Goal: Task Accomplishment & Management: Use online tool/utility

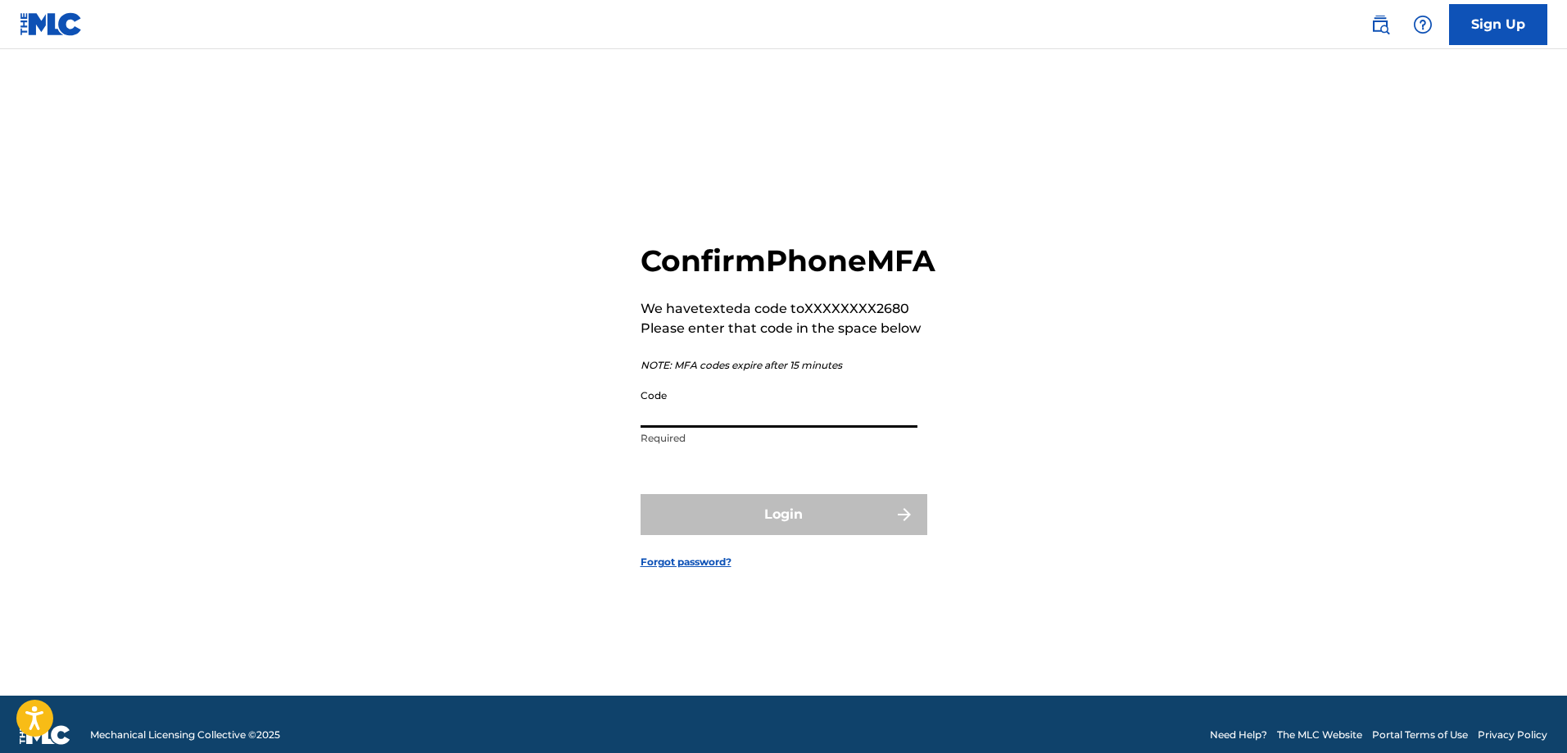
click at [855, 428] on input "Code" at bounding box center [779, 404] width 277 height 47
type input "252391"
click at [641, 494] on button "Login" at bounding box center [784, 514] width 287 height 41
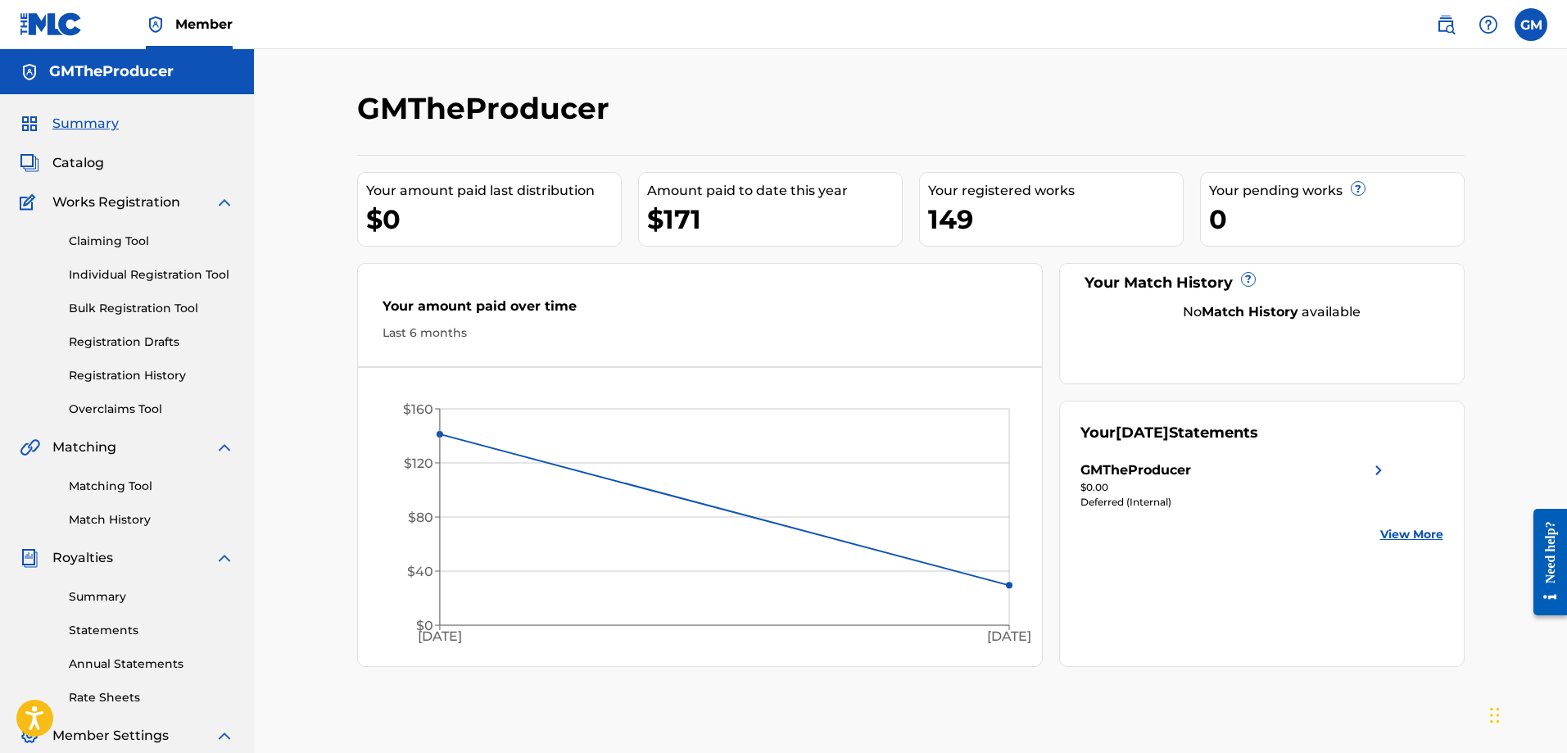
click at [1340, 468] on div "GMTheProducer" at bounding box center [1235, 470] width 308 height 20
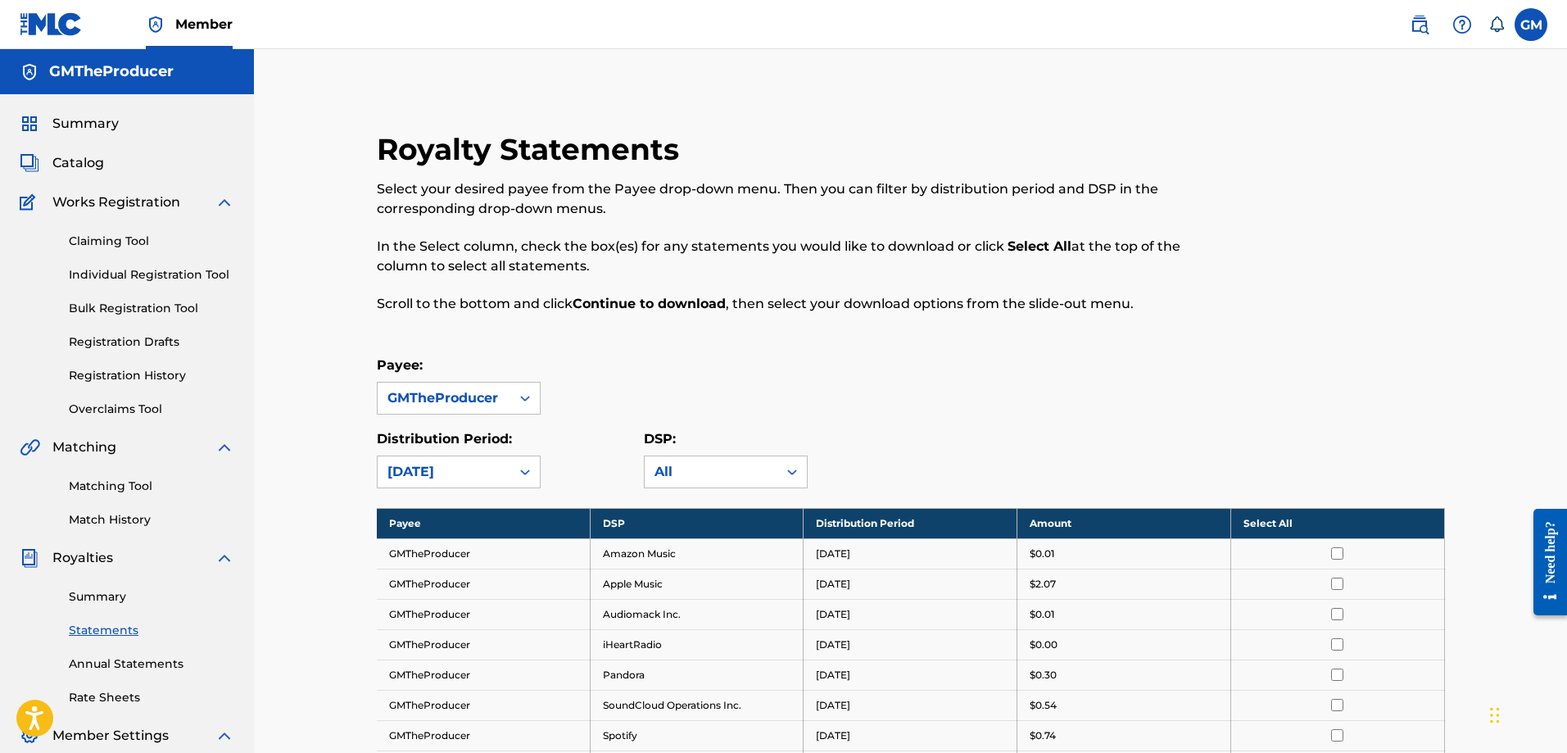
click at [161, 246] on link "Claiming Tool" at bounding box center [152, 241] width 166 height 17
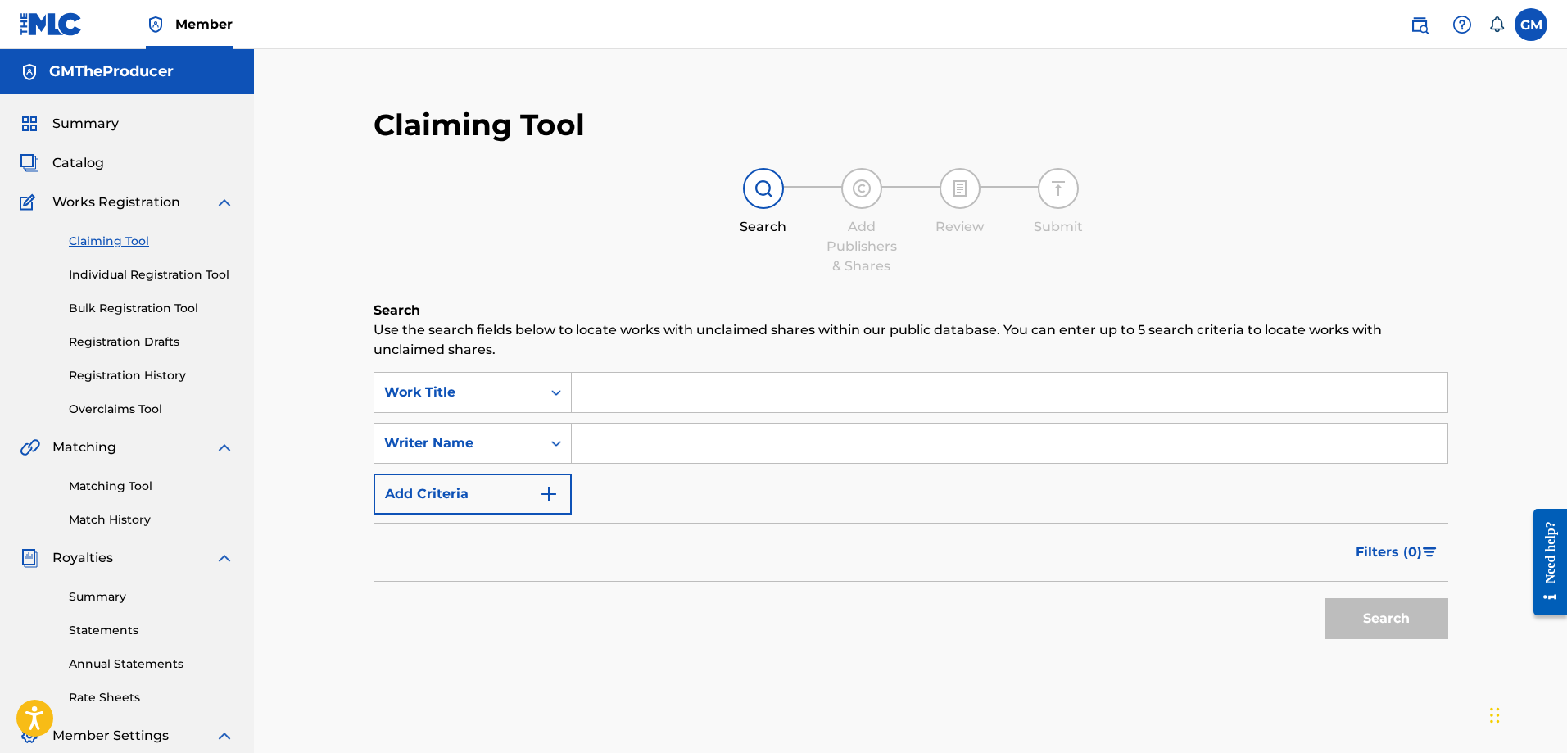
click at [716, 373] on div "Search Use the search fields below to locate works with unclaimed shares within…" at bounding box center [911, 515] width 1075 height 429
click at [717, 386] on input "Search Form" at bounding box center [1010, 392] width 876 height 39
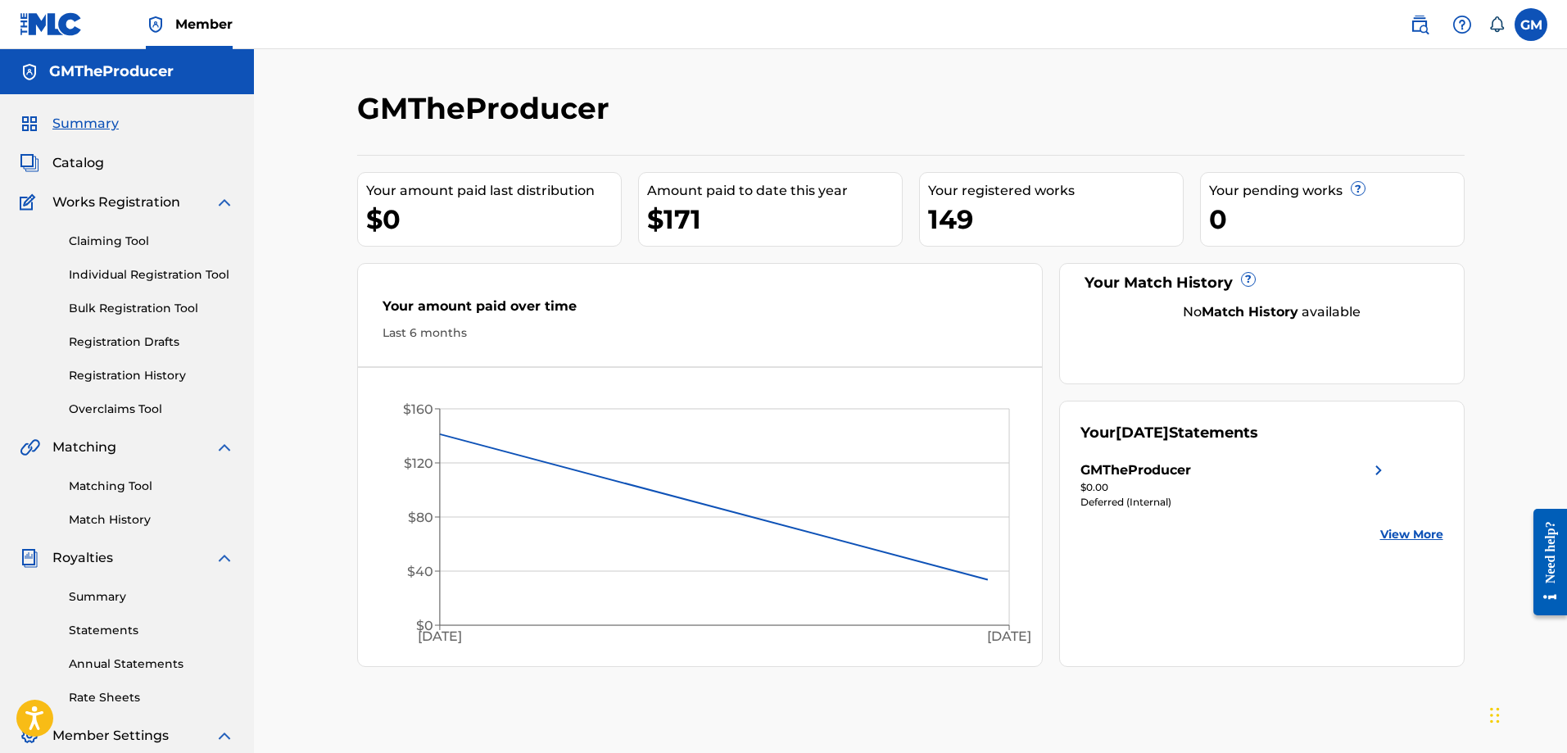
click at [100, 163] on span "Catalog" at bounding box center [78, 163] width 52 height 20
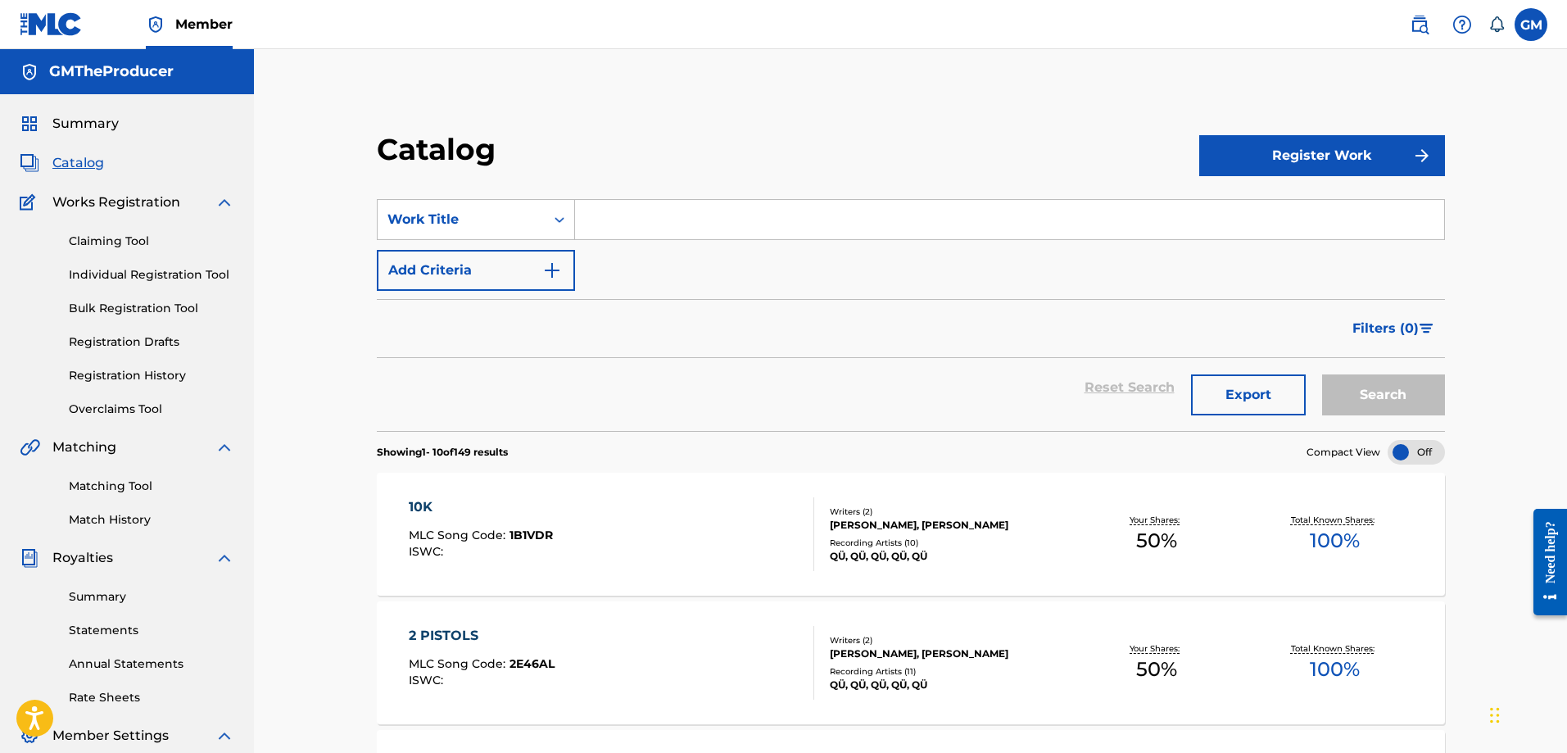
click at [111, 247] on link "Claiming Tool" at bounding box center [152, 241] width 166 height 17
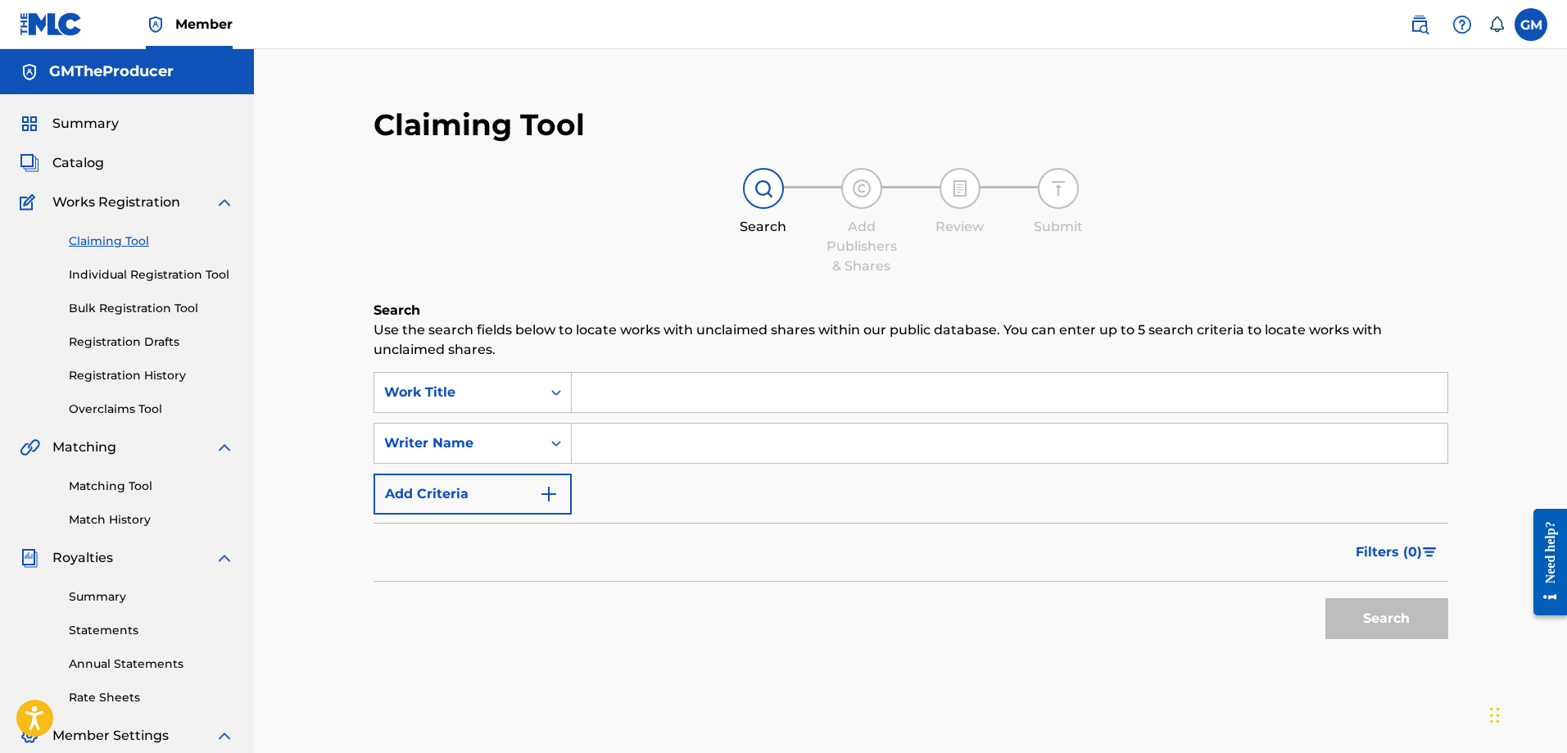
click at [708, 401] on input "Search Form" at bounding box center [1010, 392] width 876 height 39
click at [704, 455] on input "Search Form" at bounding box center [1010, 443] width 876 height 39
click at [1326, 598] on button "Search" at bounding box center [1387, 618] width 123 height 41
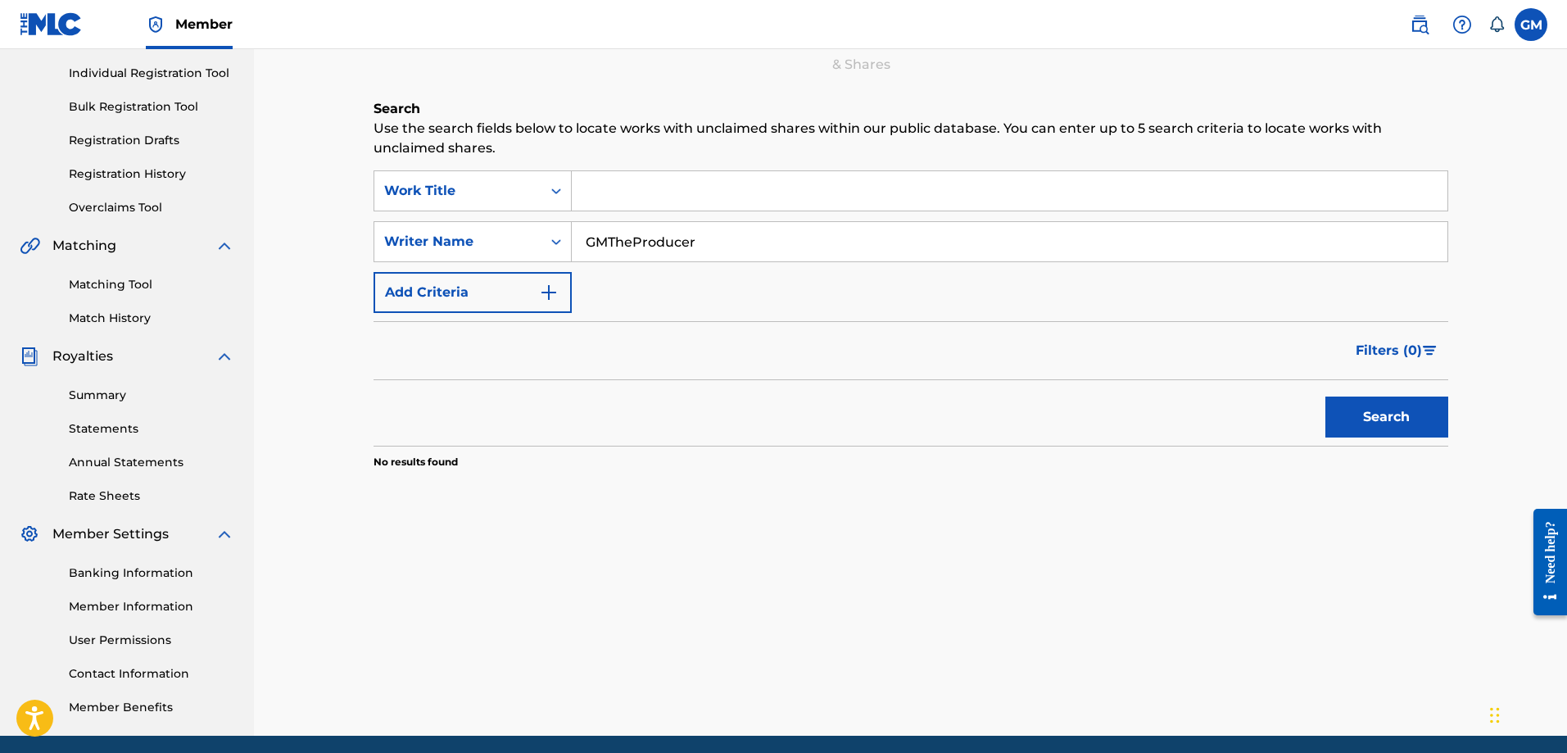
scroll to position [99, 0]
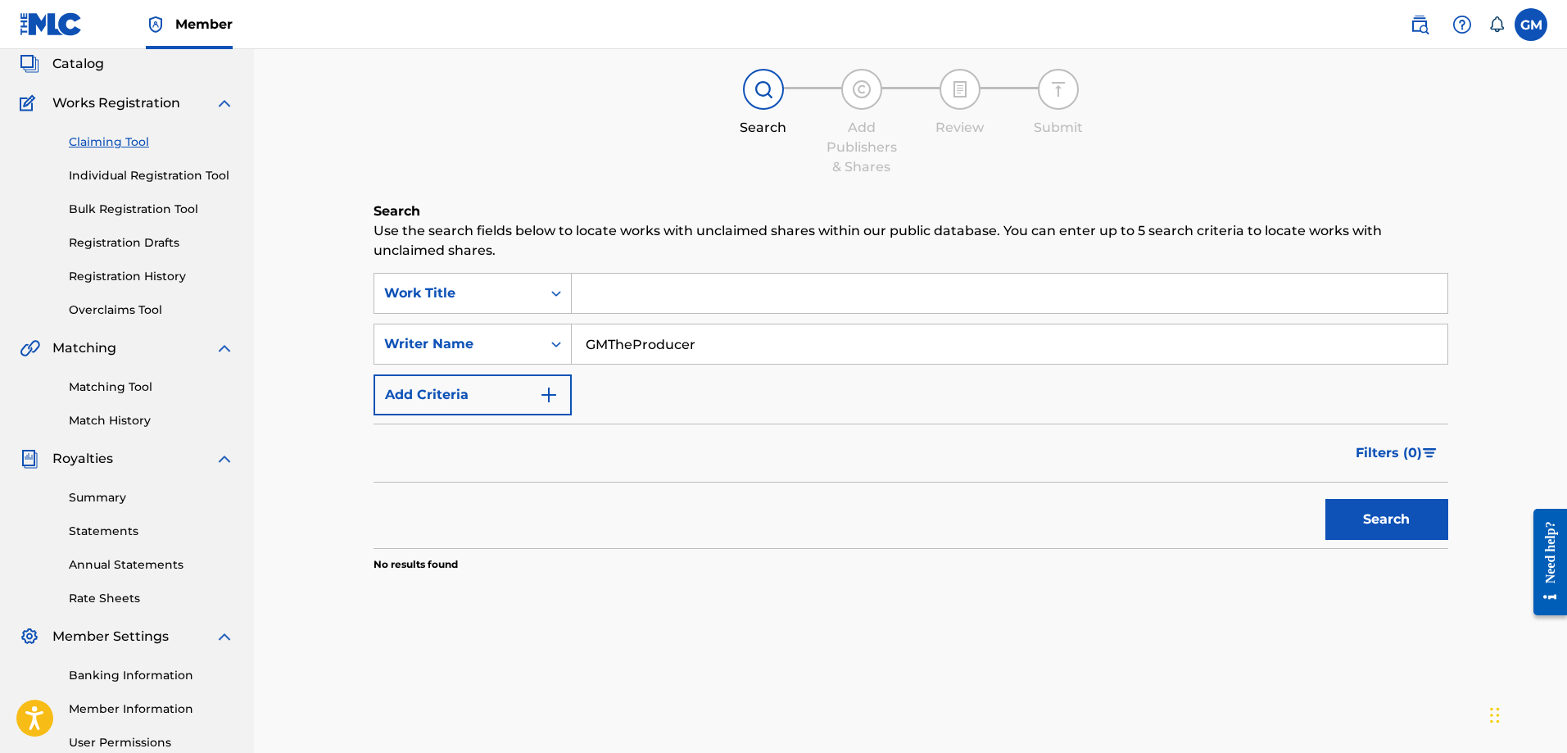
drag, startPoint x: 725, startPoint y: 346, endPoint x: 690, endPoint y: 346, distance: 35.2
click at [538, 324] on div "SearchWithCriteria468b5de6-333a-45d5-9b8a-de16335e137a Writer Name GMTheProducer" at bounding box center [911, 344] width 1075 height 41
type input "[PERSON_NAME]"
click at [1326, 499] on button "Search" at bounding box center [1387, 519] width 123 height 41
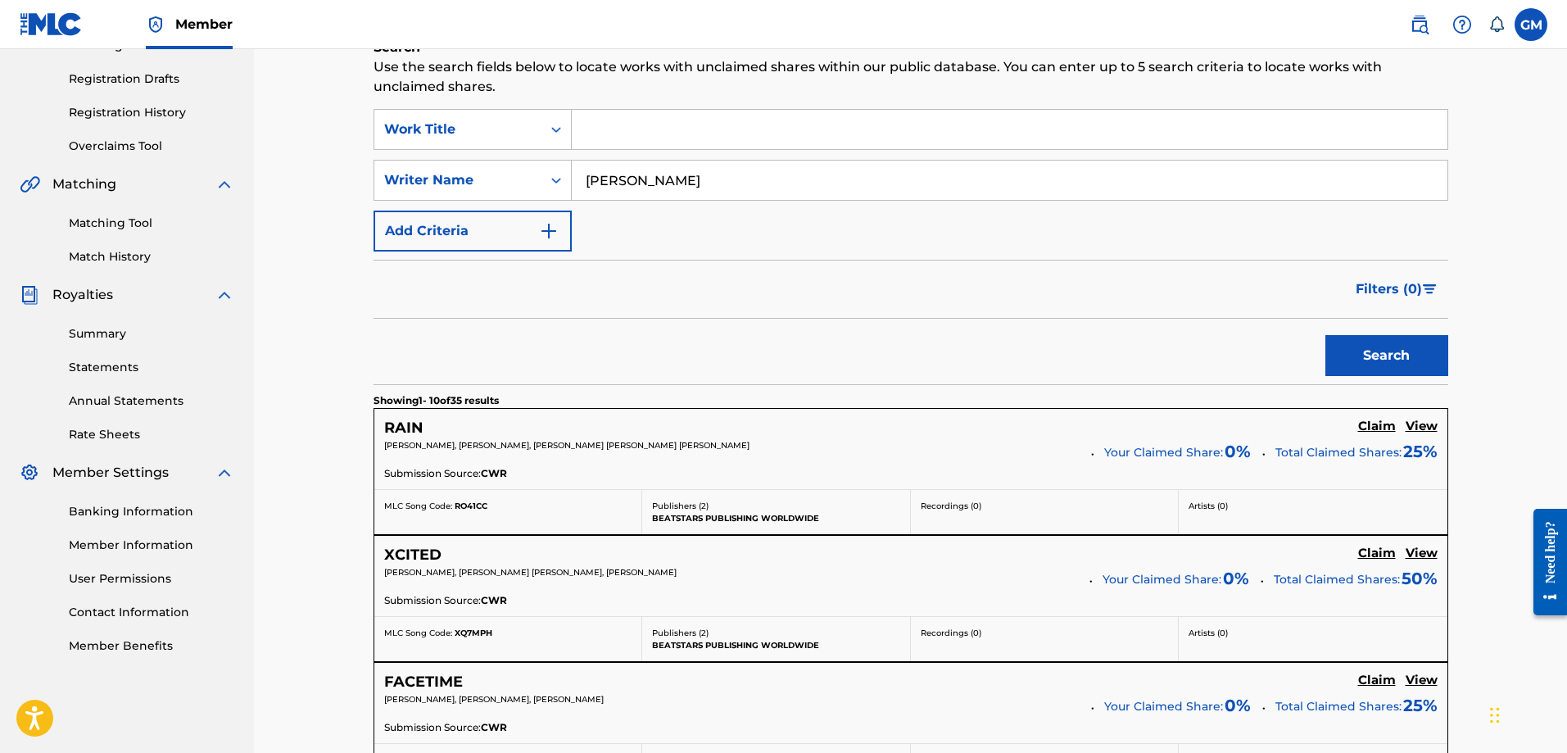
scroll to position [345, 0]
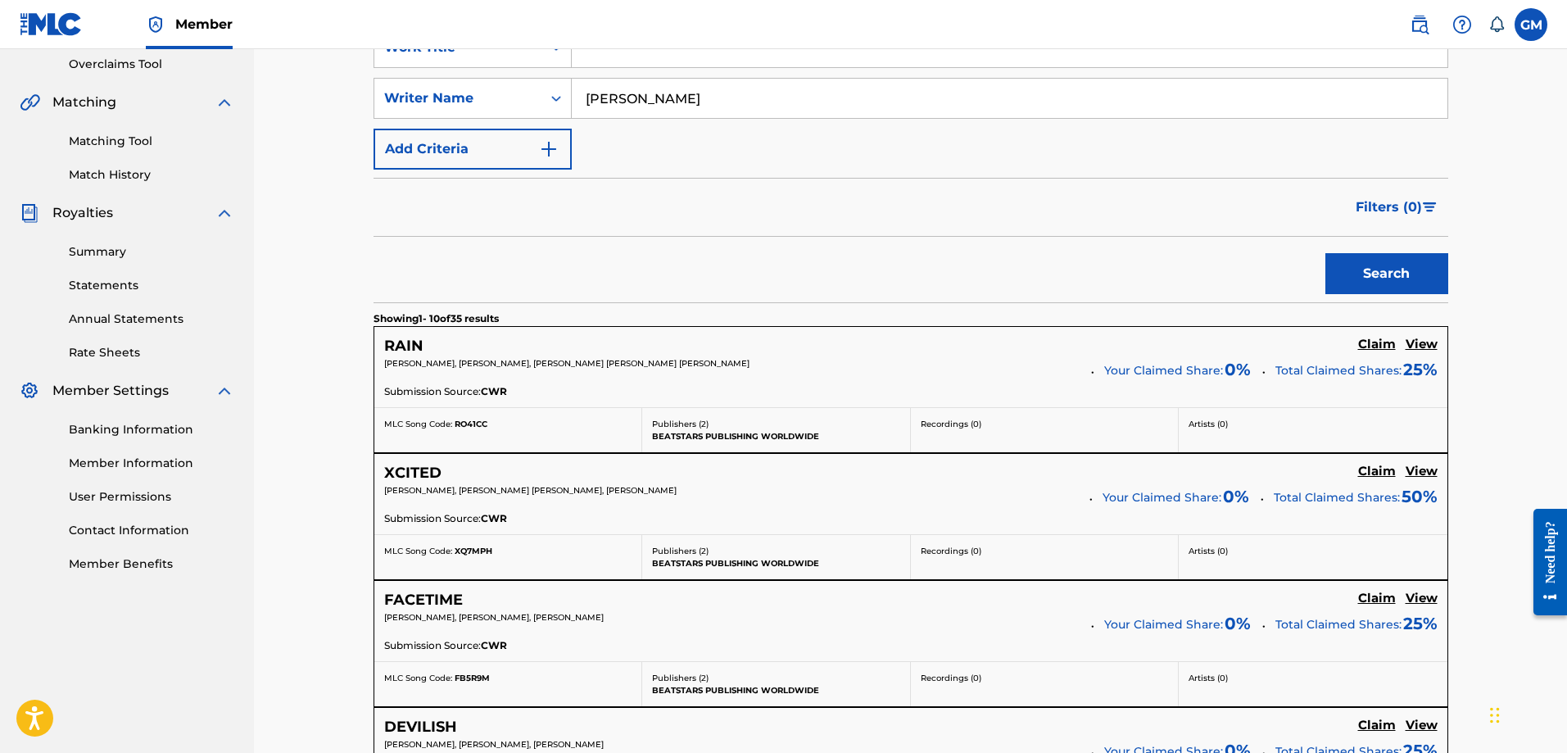
click at [406, 342] on h5 "RAIN" at bounding box center [403, 346] width 39 height 19
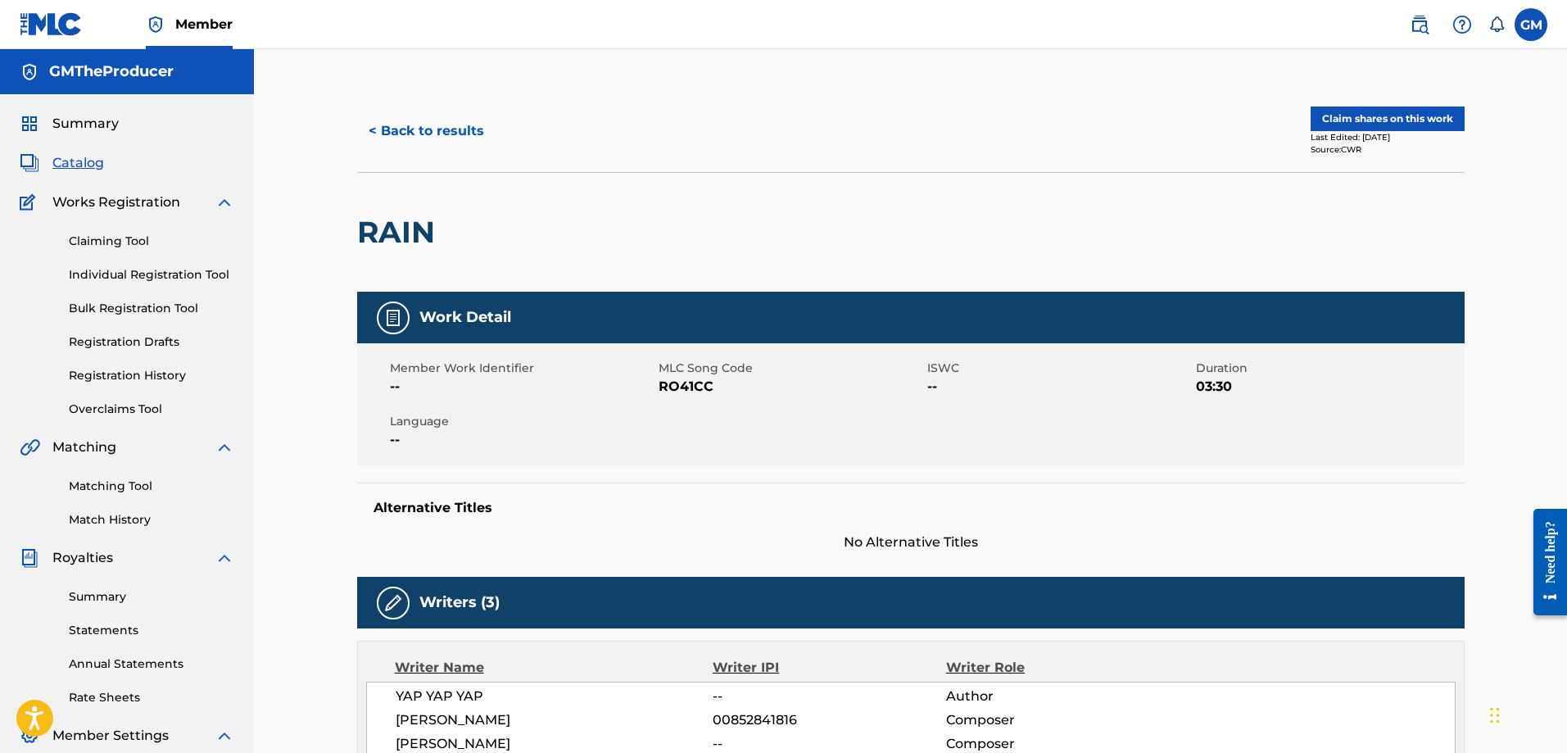
click at [1347, 123] on button "Claim shares on this work" at bounding box center [1388, 119] width 154 height 25
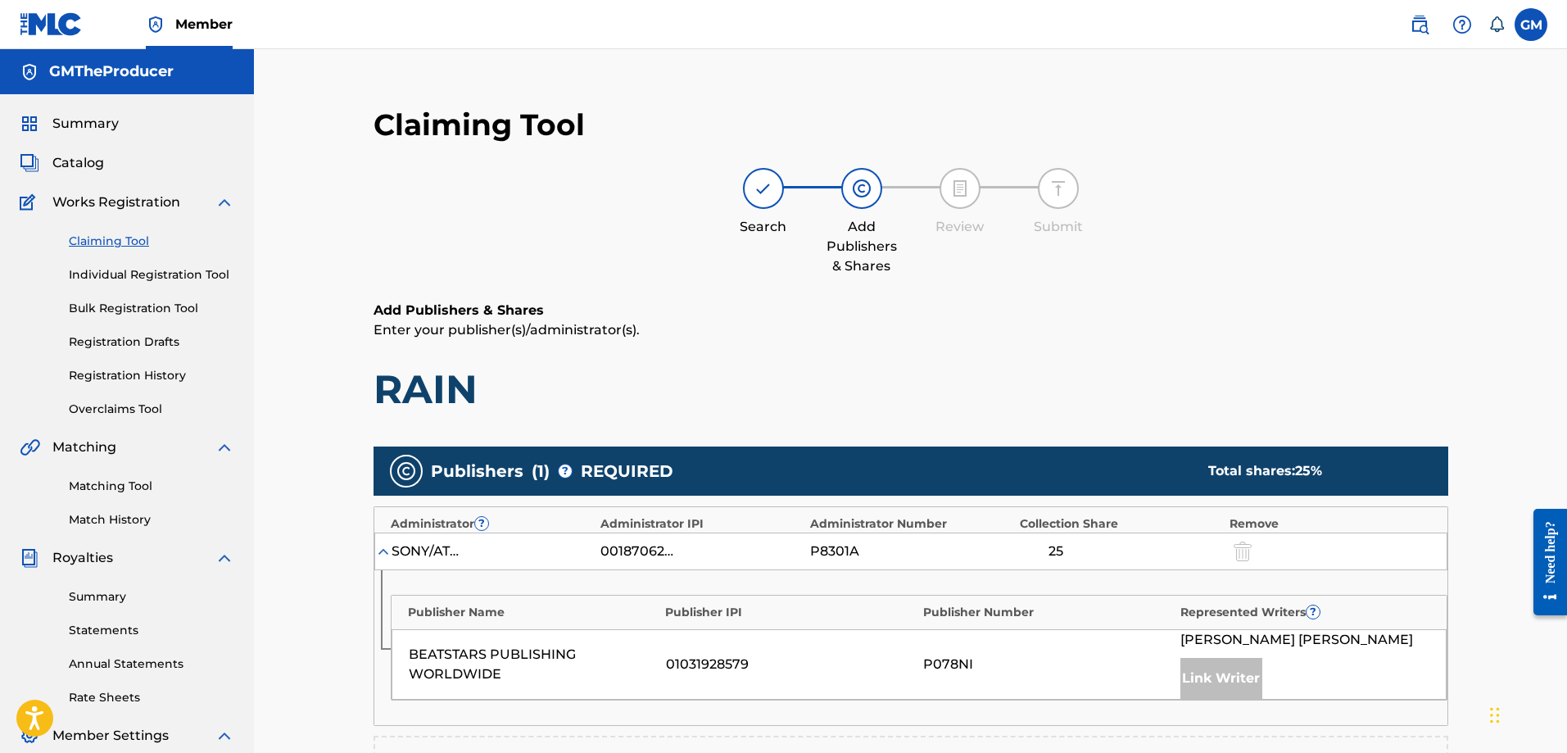
scroll to position [246, 0]
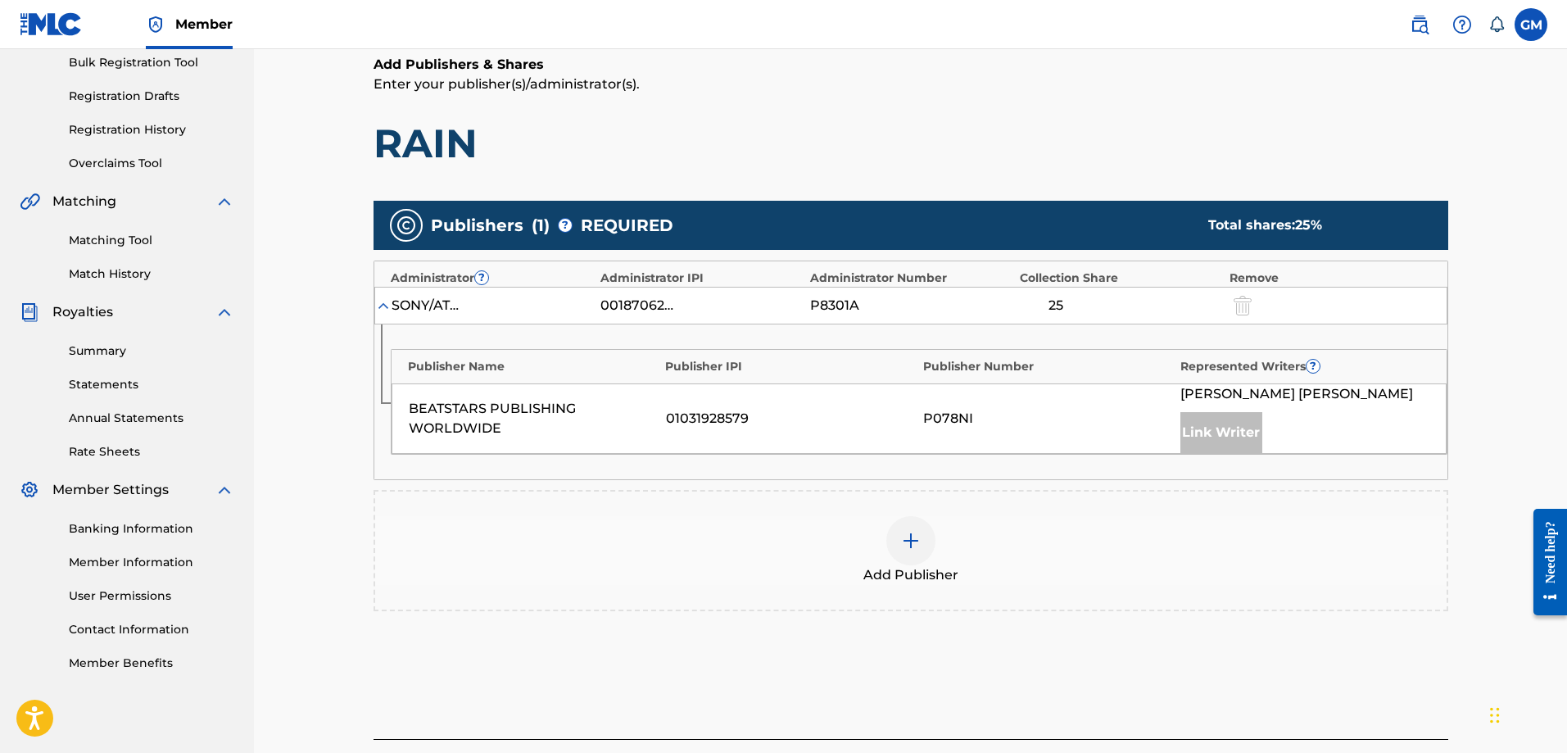
click at [1232, 424] on div "Link Writer" at bounding box center [1222, 432] width 82 height 41
click at [1238, 394] on span "[PERSON_NAME]" at bounding box center [1297, 394] width 233 height 20
click at [909, 542] on img at bounding box center [911, 541] width 20 height 20
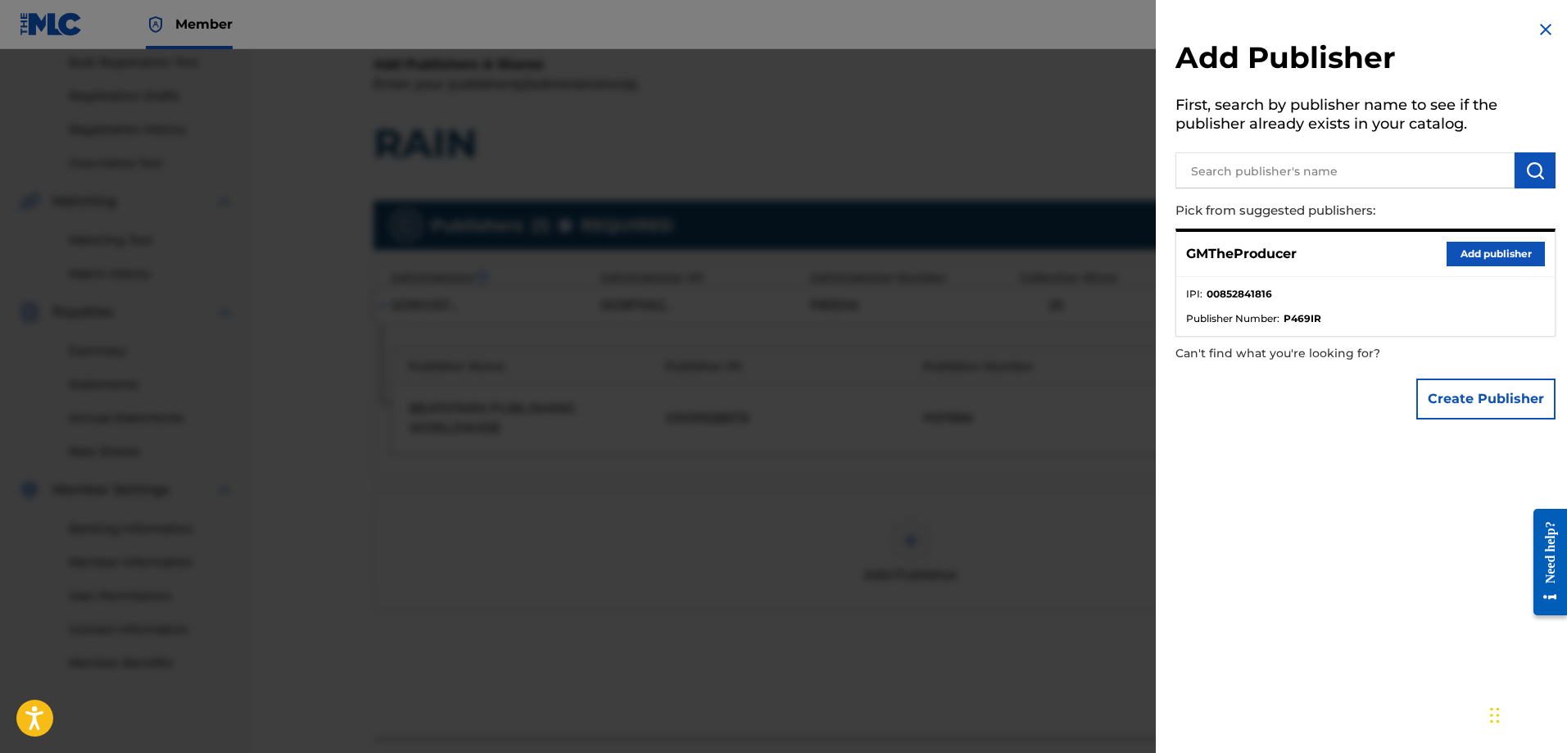
click at [1485, 243] on button "Add publisher" at bounding box center [1496, 254] width 98 height 25
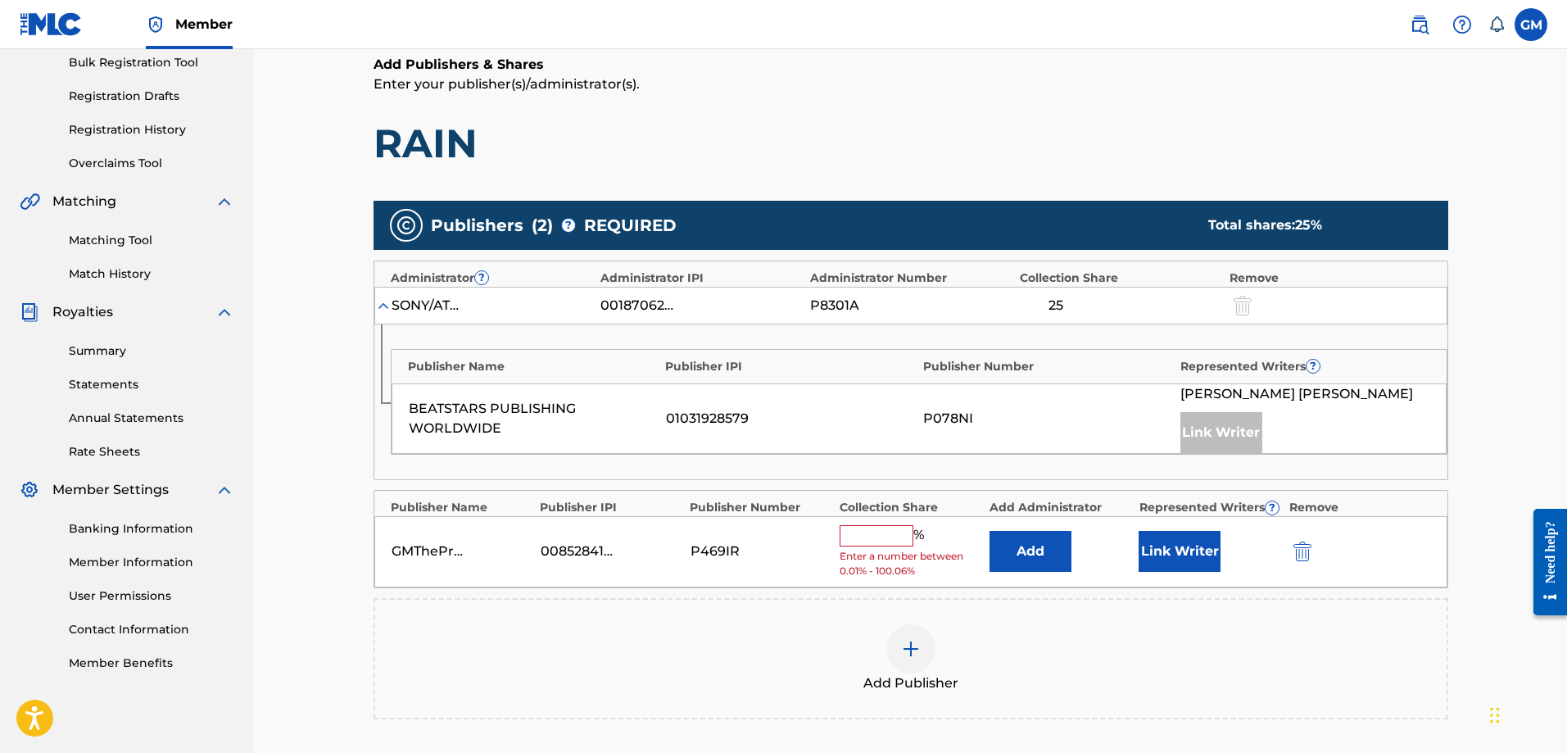
click at [882, 533] on input "text" at bounding box center [877, 535] width 74 height 21
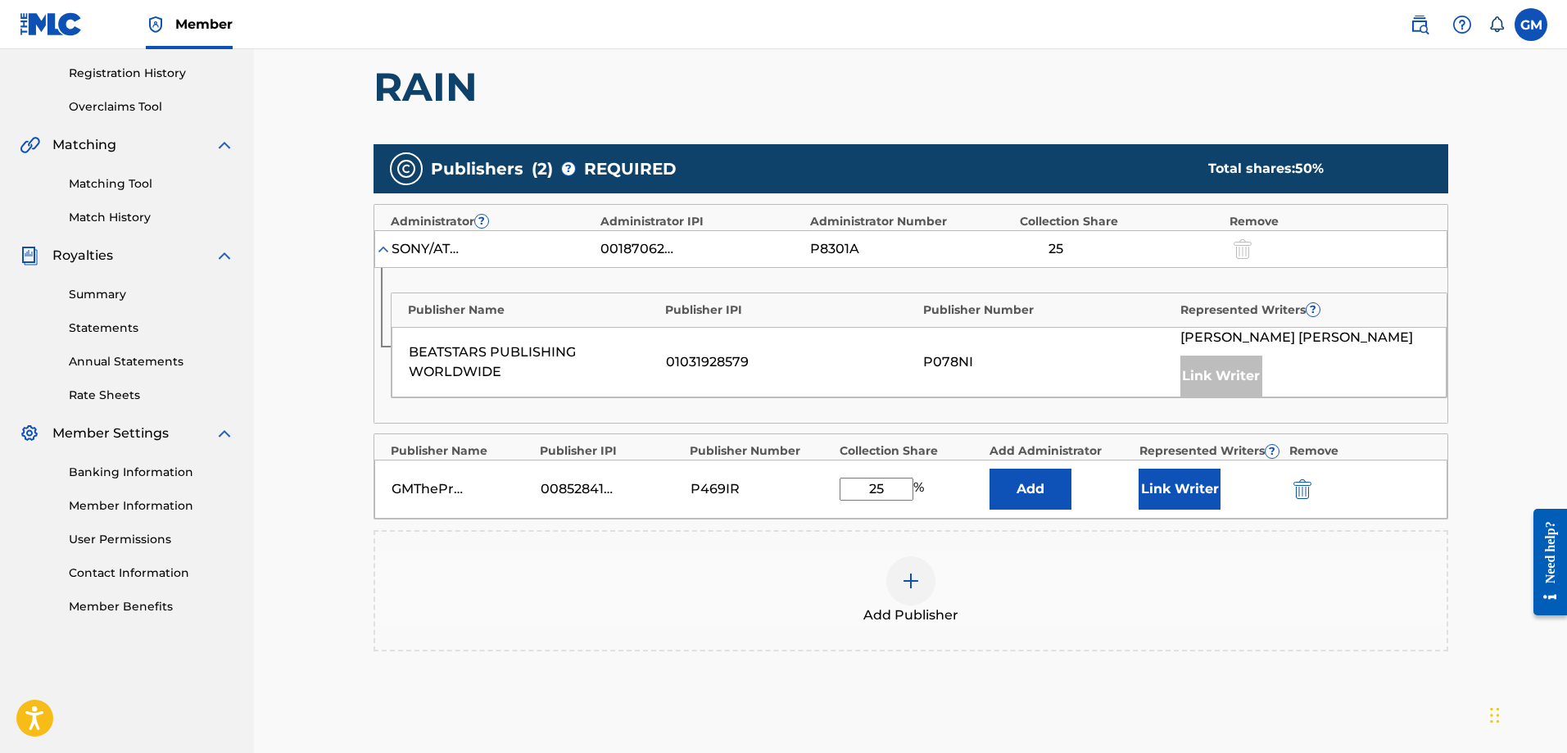
scroll to position [328, 0]
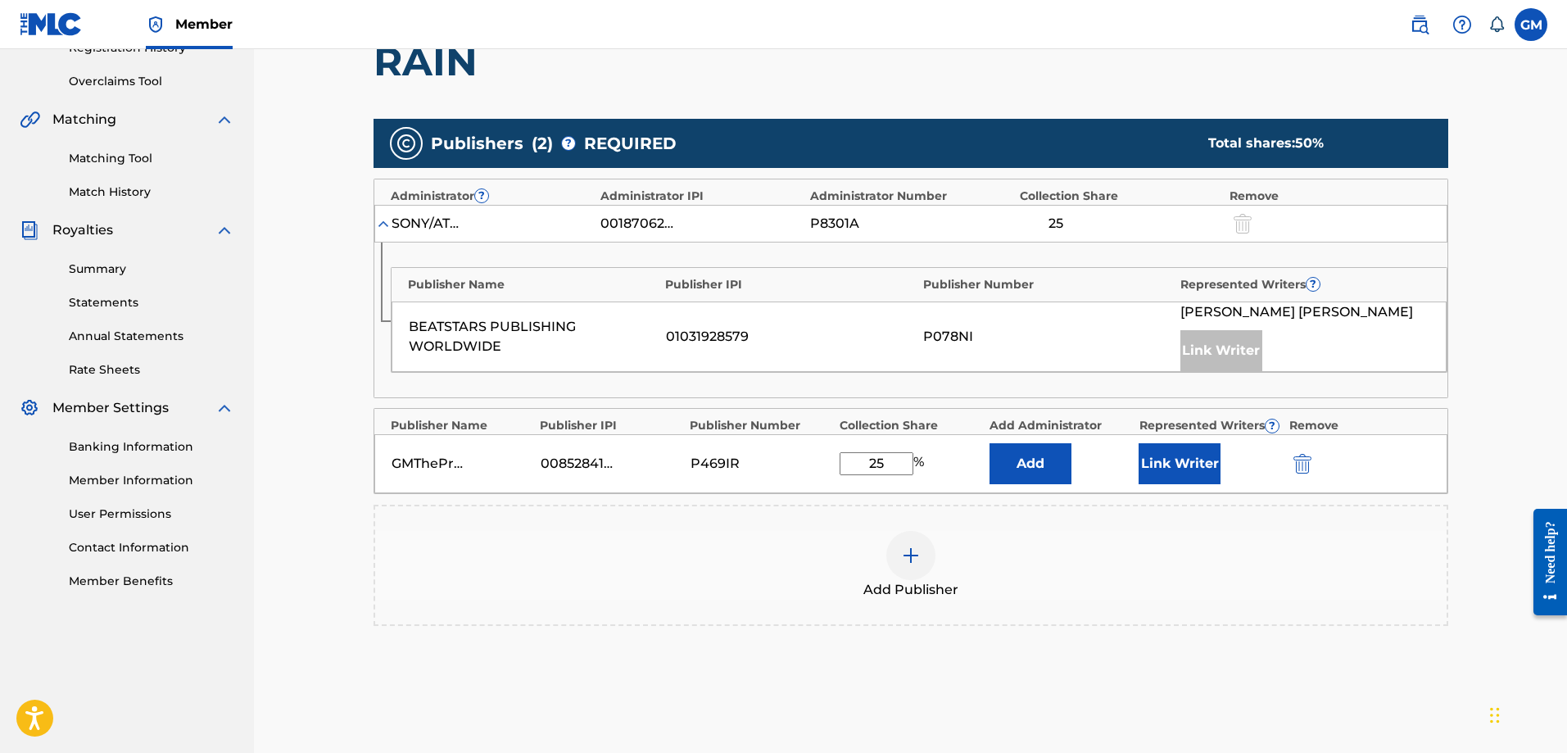
type input "25"
click at [1059, 453] on button "Add" at bounding box center [1031, 463] width 82 height 41
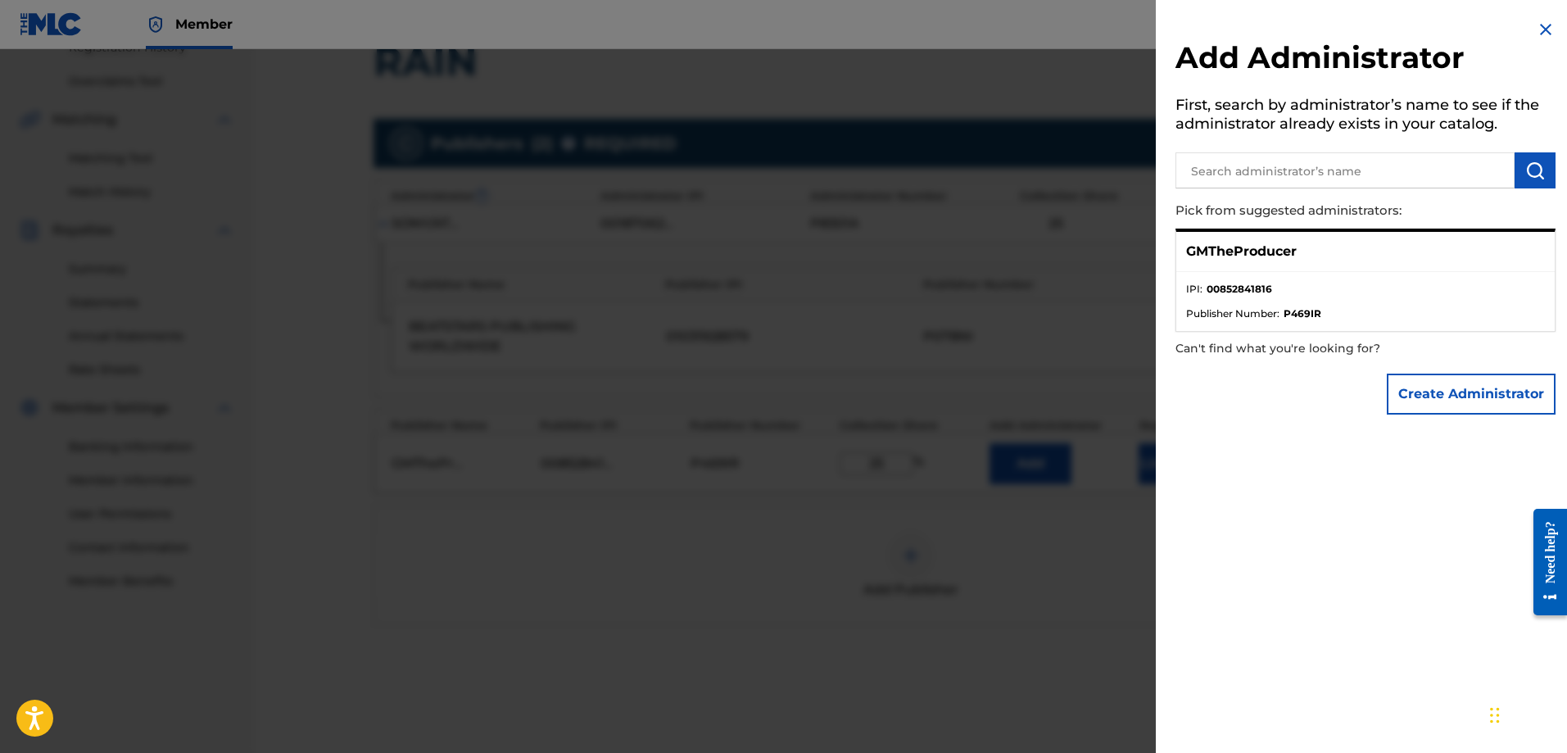
click at [1222, 255] on p "GMTheProducer" at bounding box center [1241, 252] width 111 height 20
click at [1276, 268] on div "GMTheProducer" at bounding box center [1366, 252] width 379 height 40
click at [1317, 327] on ul "IPI : 00852841816 Publisher Number : P469IR" at bounding box center [1366, 301] width 379 height 59
click at [1102, 542] on div at bounding box center [783, 425] width 1567 height 753
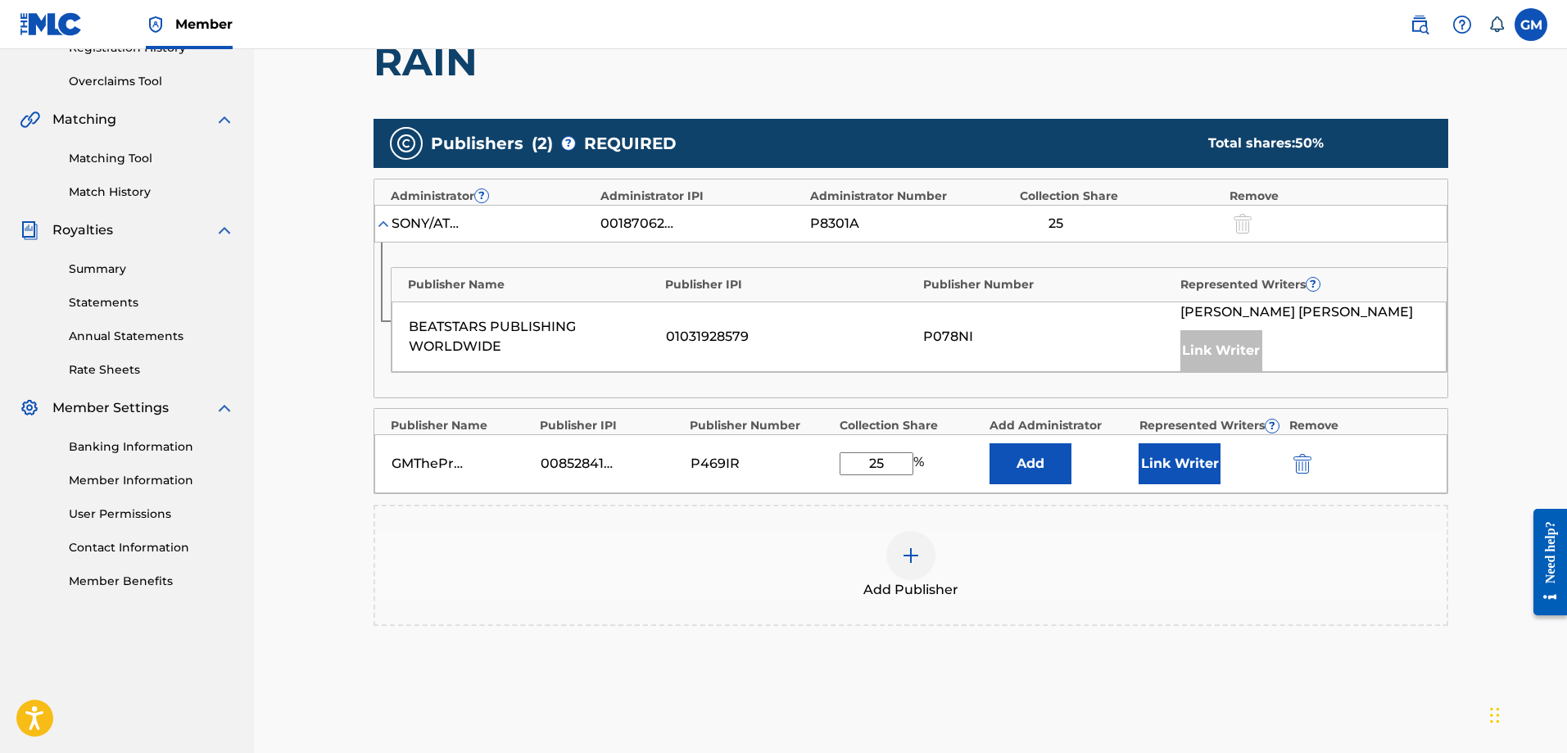
click at [1200, 453] on button "Link Writer" at bounding box center [1180, 463] width 82 height 41
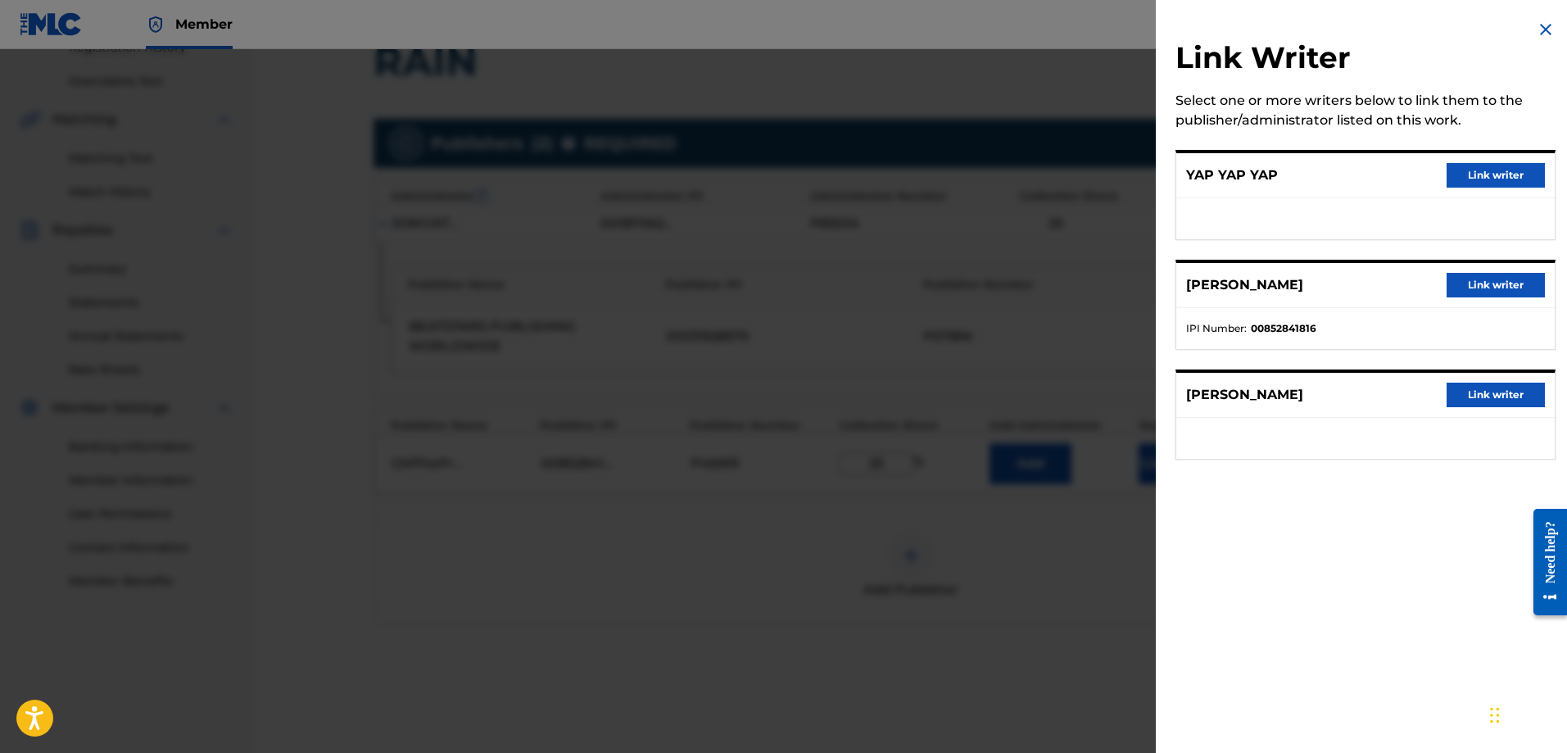
click at [1475, 291] on button "Link writer" at bounding box center [1496, 285] width 98 height 25
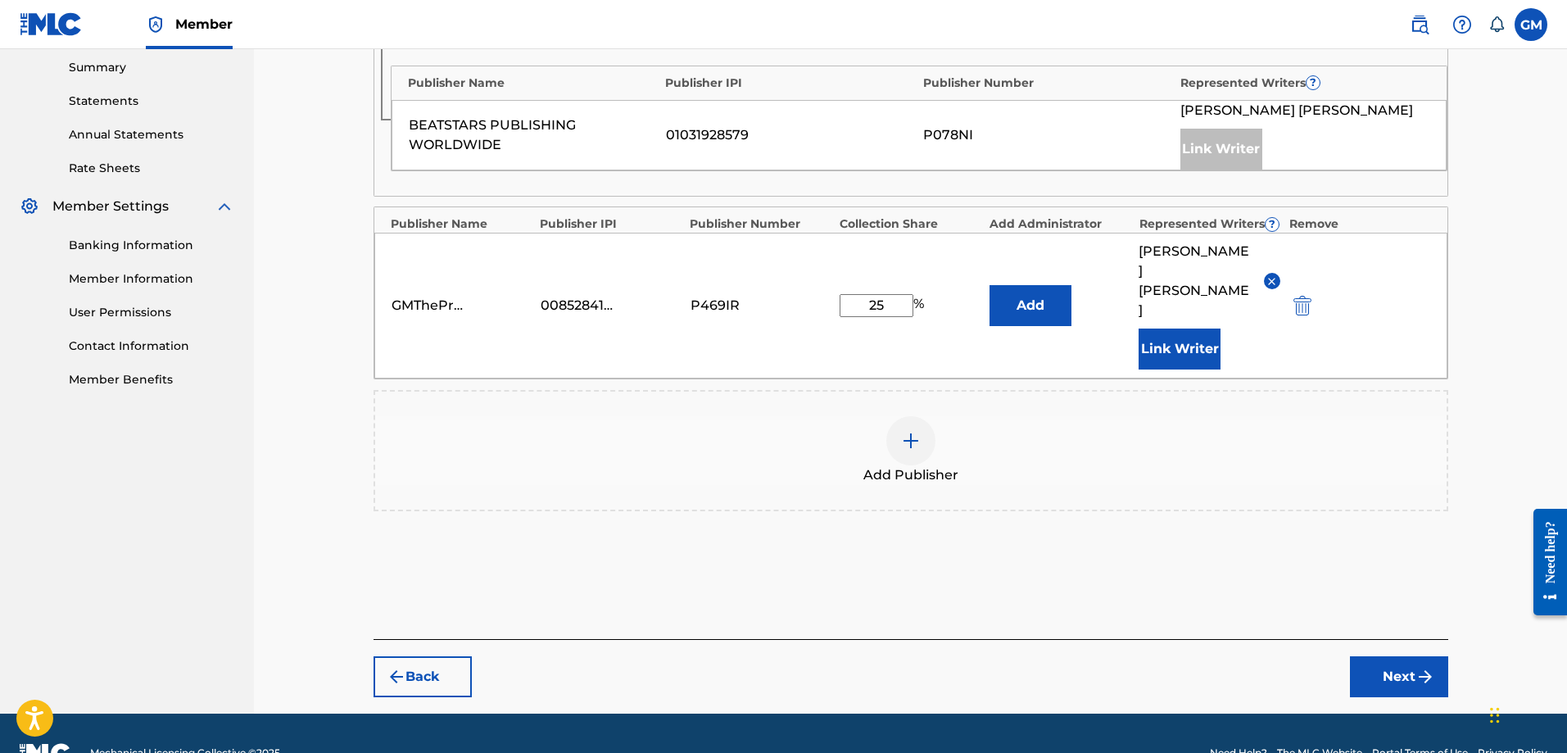
click at [1397, 656] on button "Next" at bounding box center [1399, 676] width 98 height 41
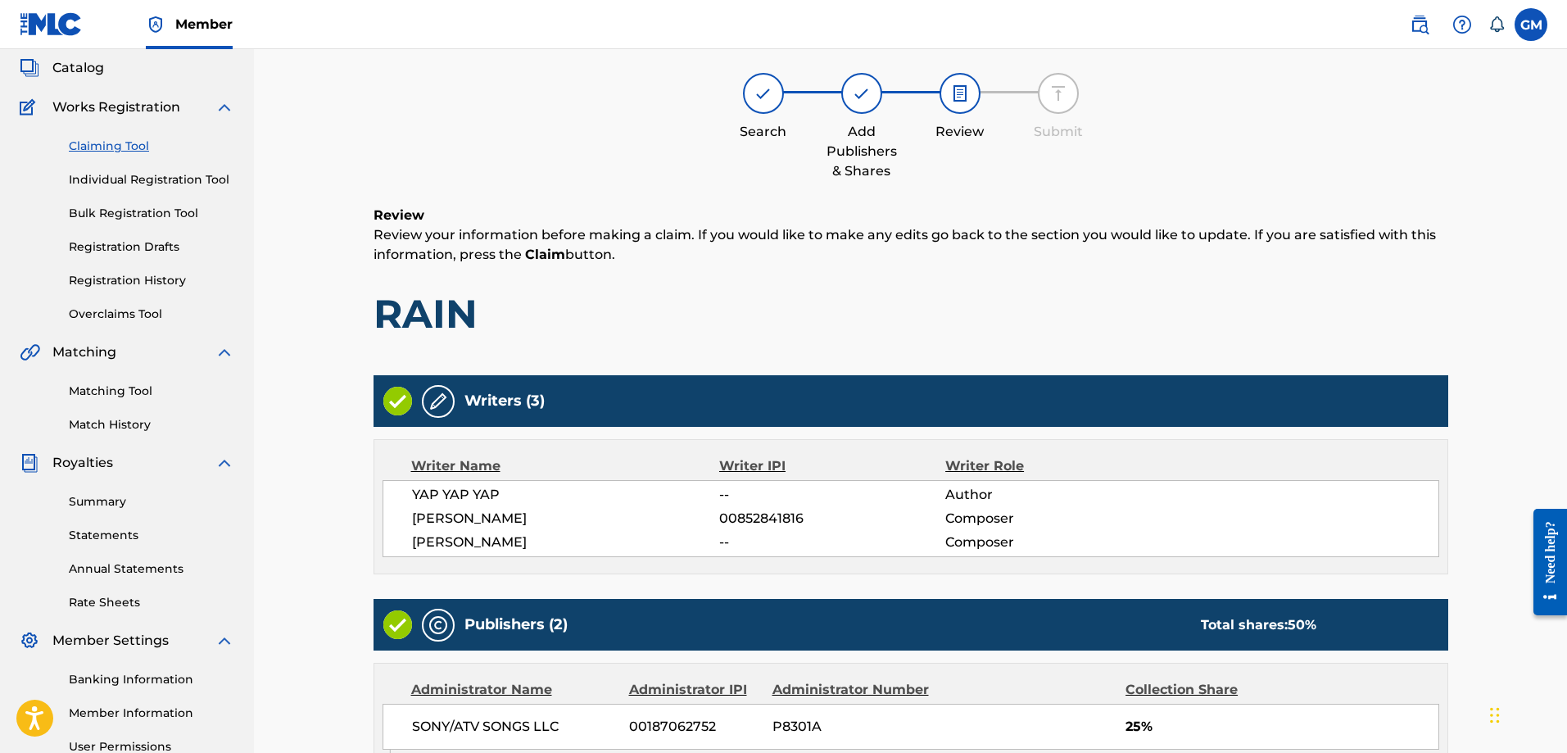
scroll to position [74, 0]
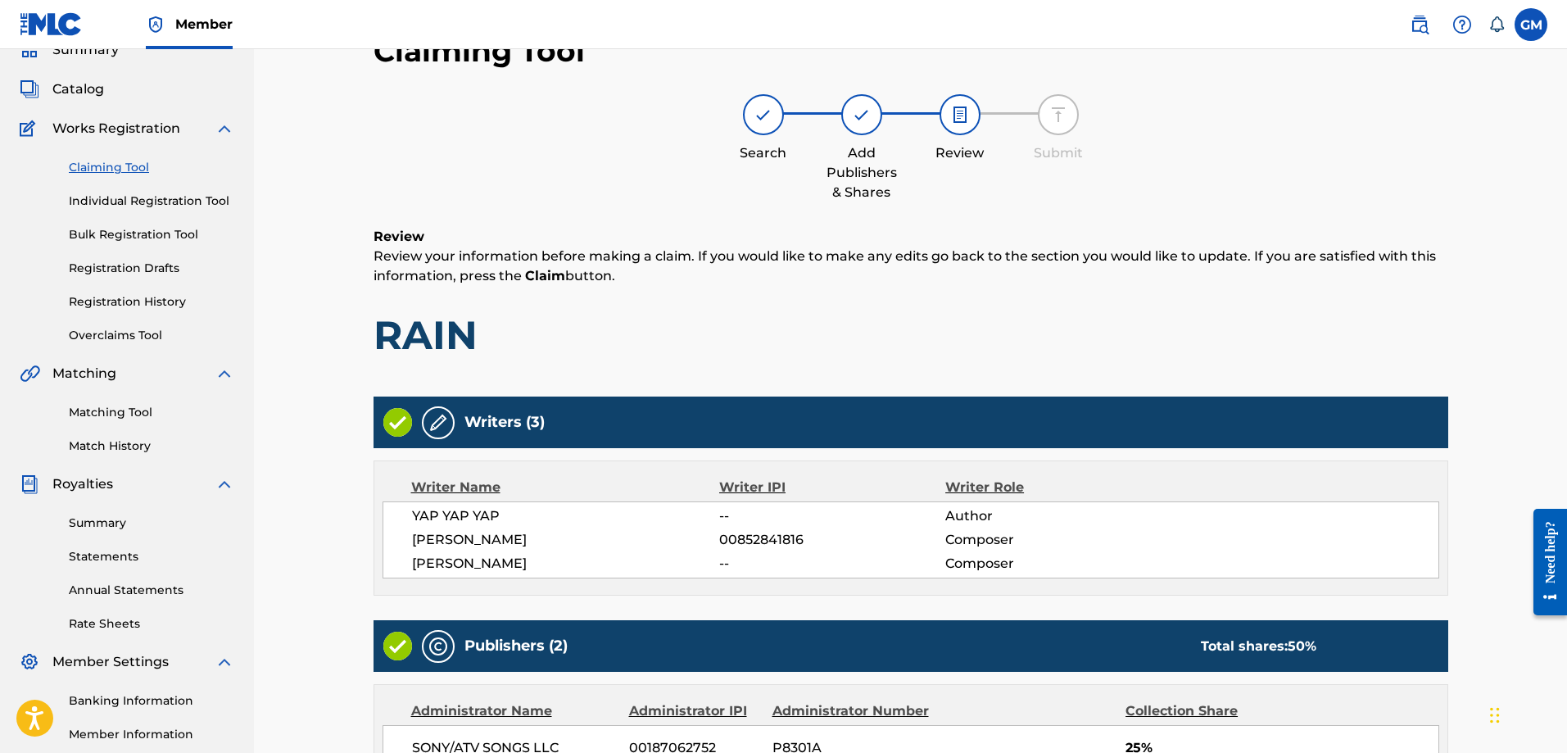
click at [135, 169] on link "Claiming Tool" at bounding box center [152, 167] width 166 height 17
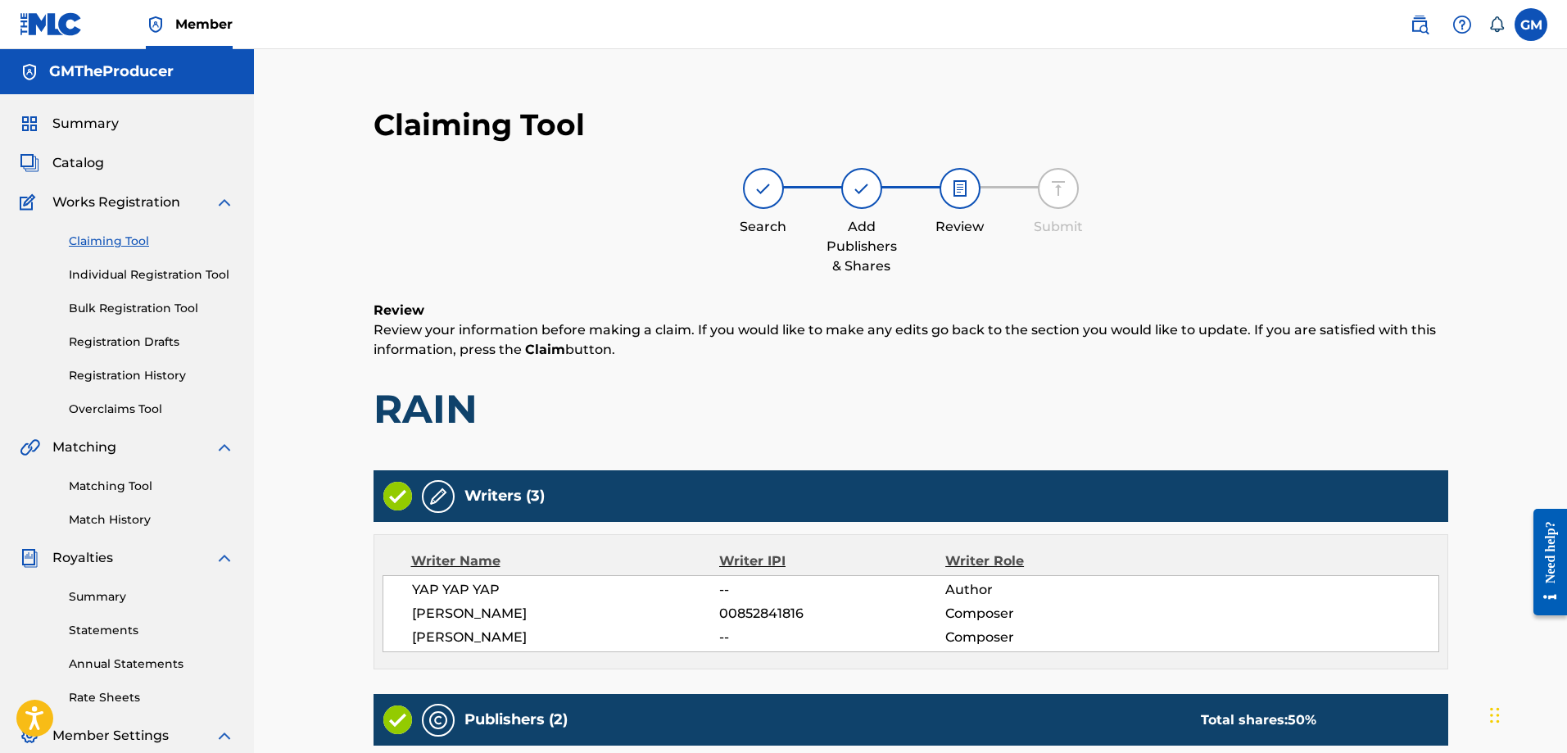
click at [114, 246] on link "Claiming Tool" at bounding box center [152, 241] width 166 height 17
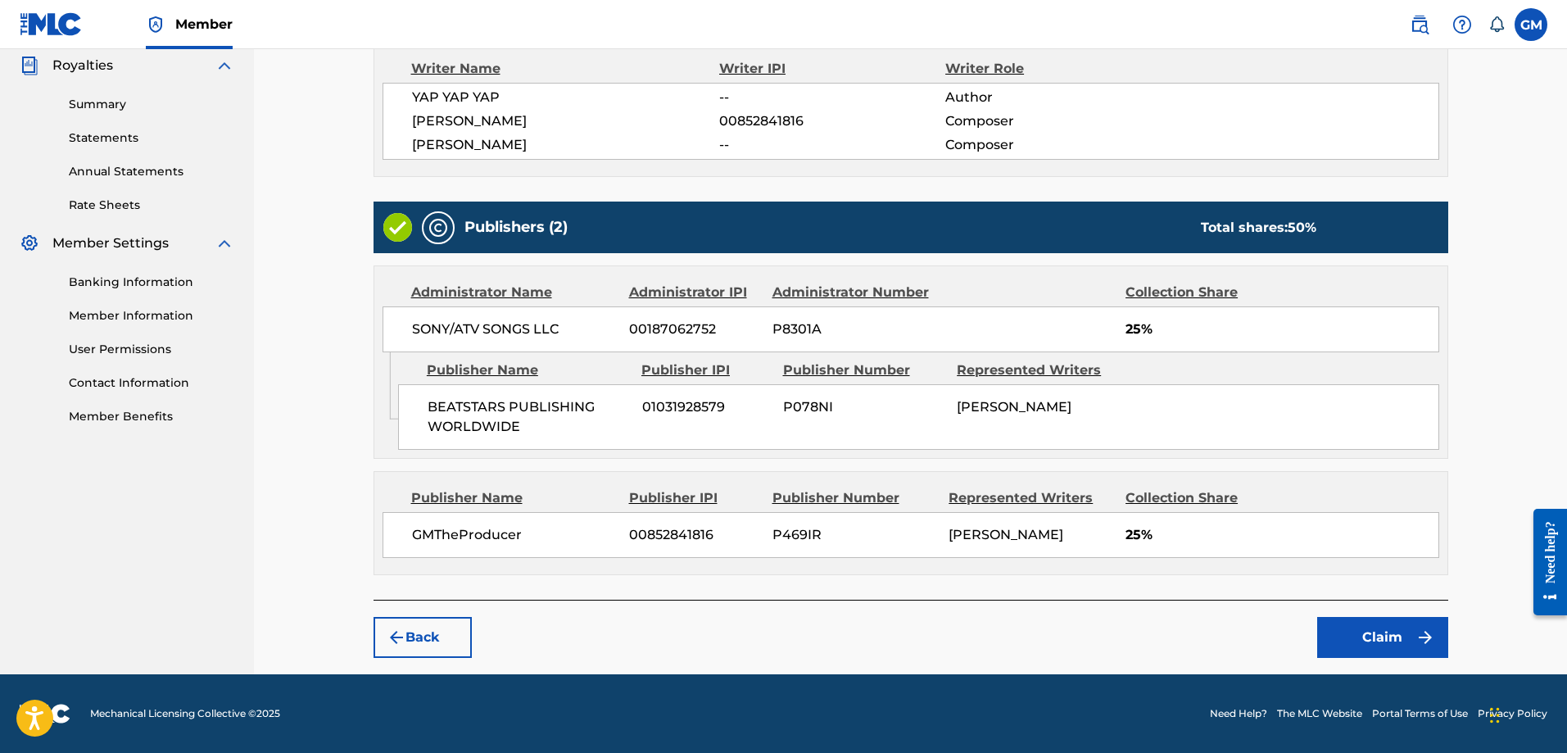
click at [1408, 645] on button "Claim" at bounding box center [1383, 637] width 131 height 41
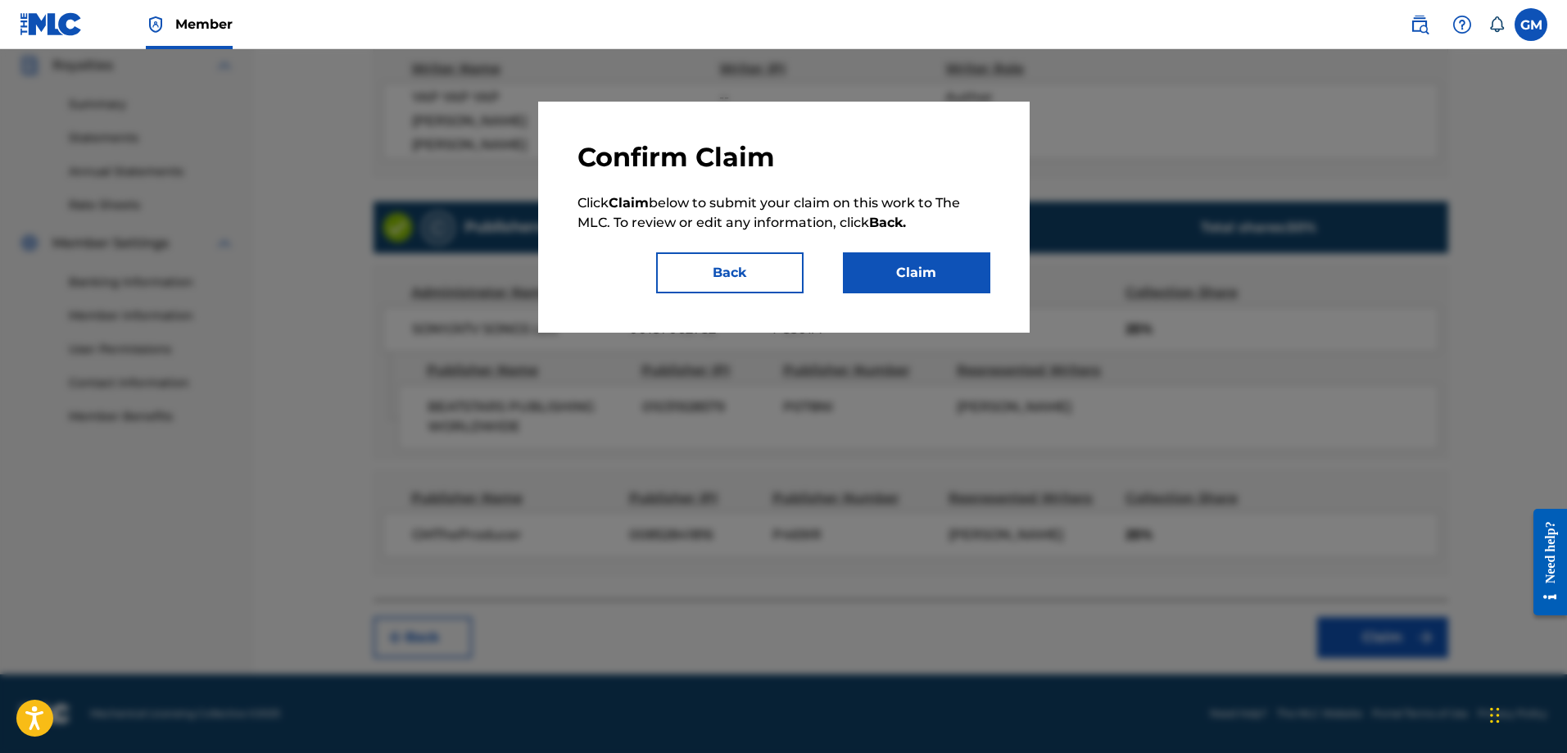
click at [890, 254] on button "Claim" at bounding box center [916, 272] width 147 height 41
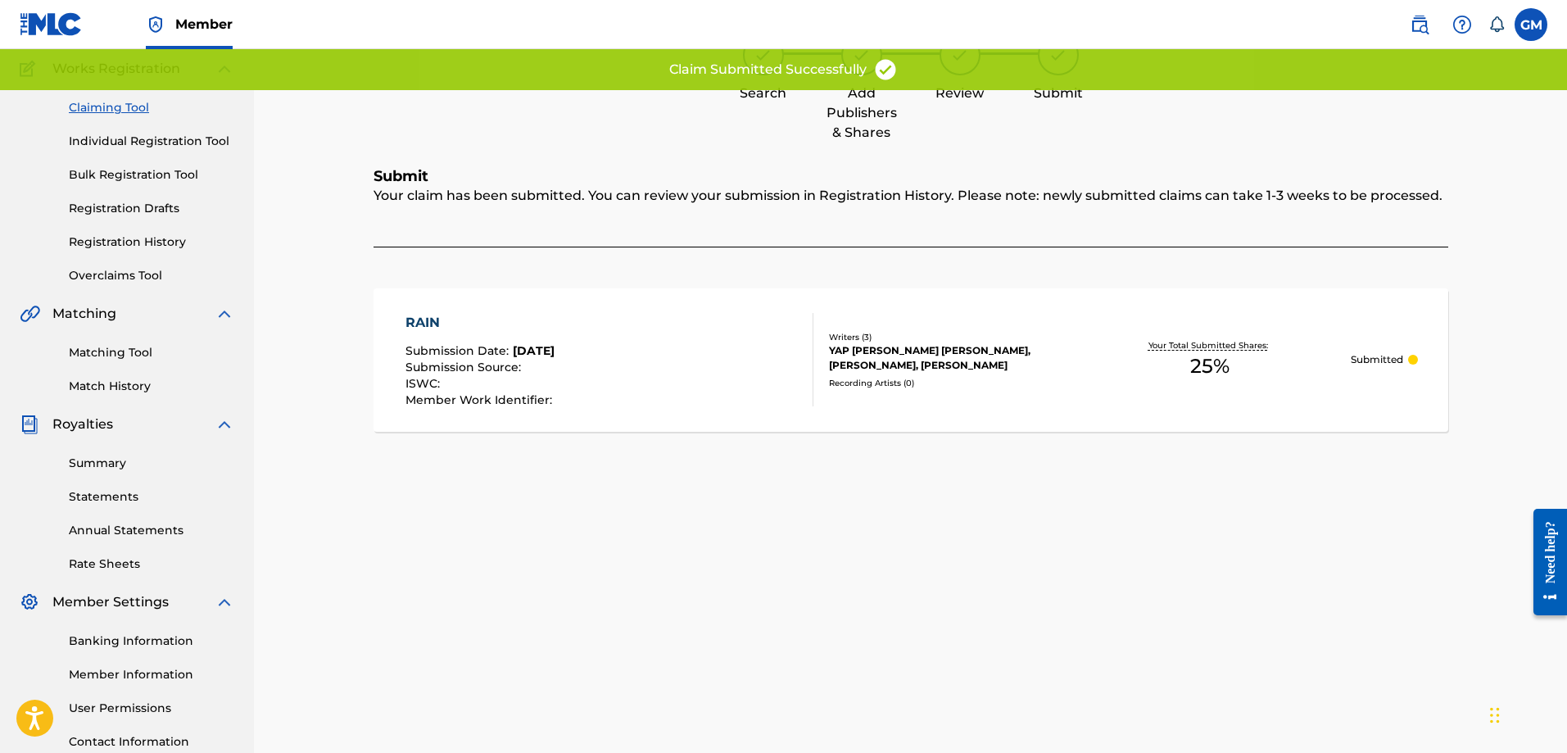
scroll to position [0, 0]
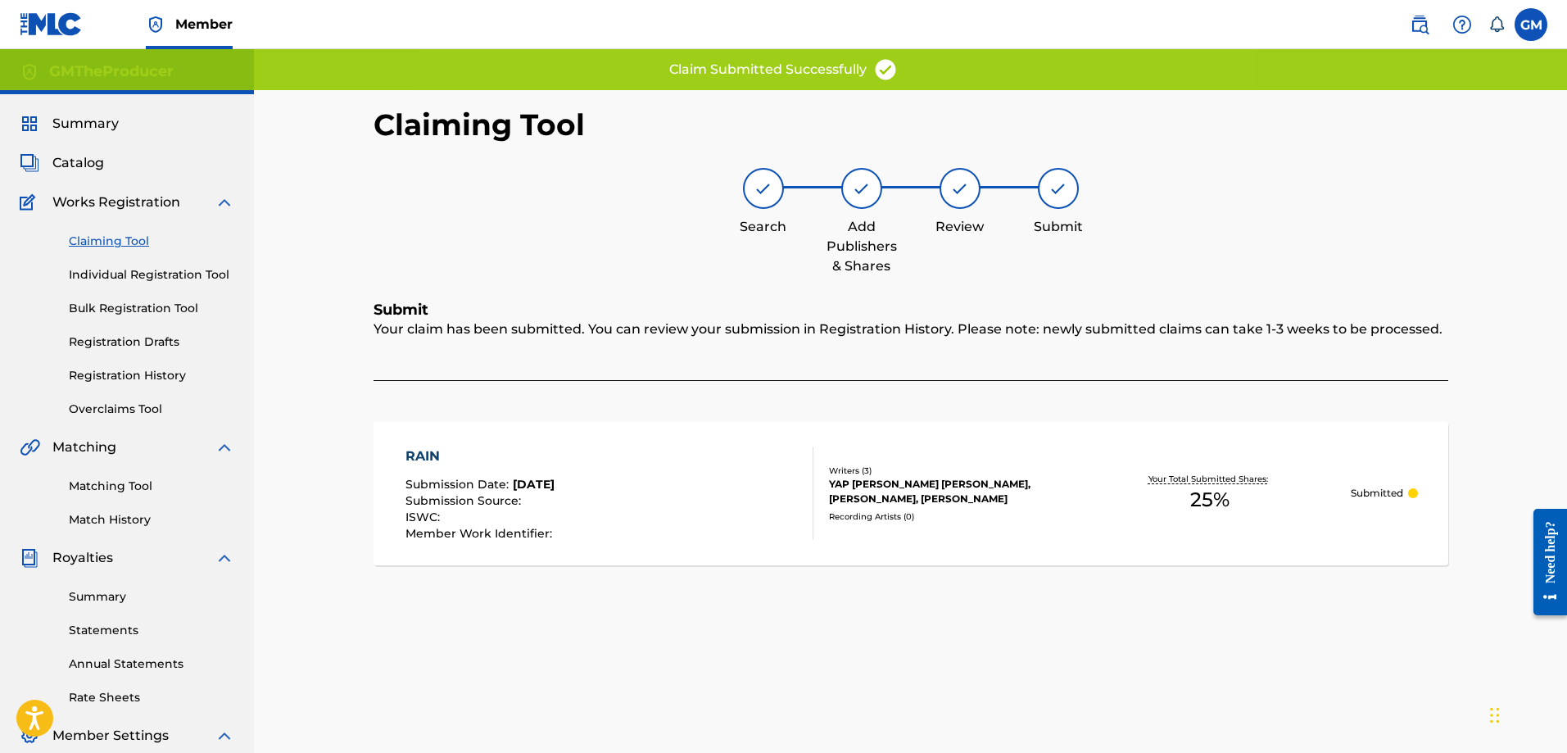
click at [123, 243] on link "Claiming Tool" at bounding box center [152, 241] width 166 height 17
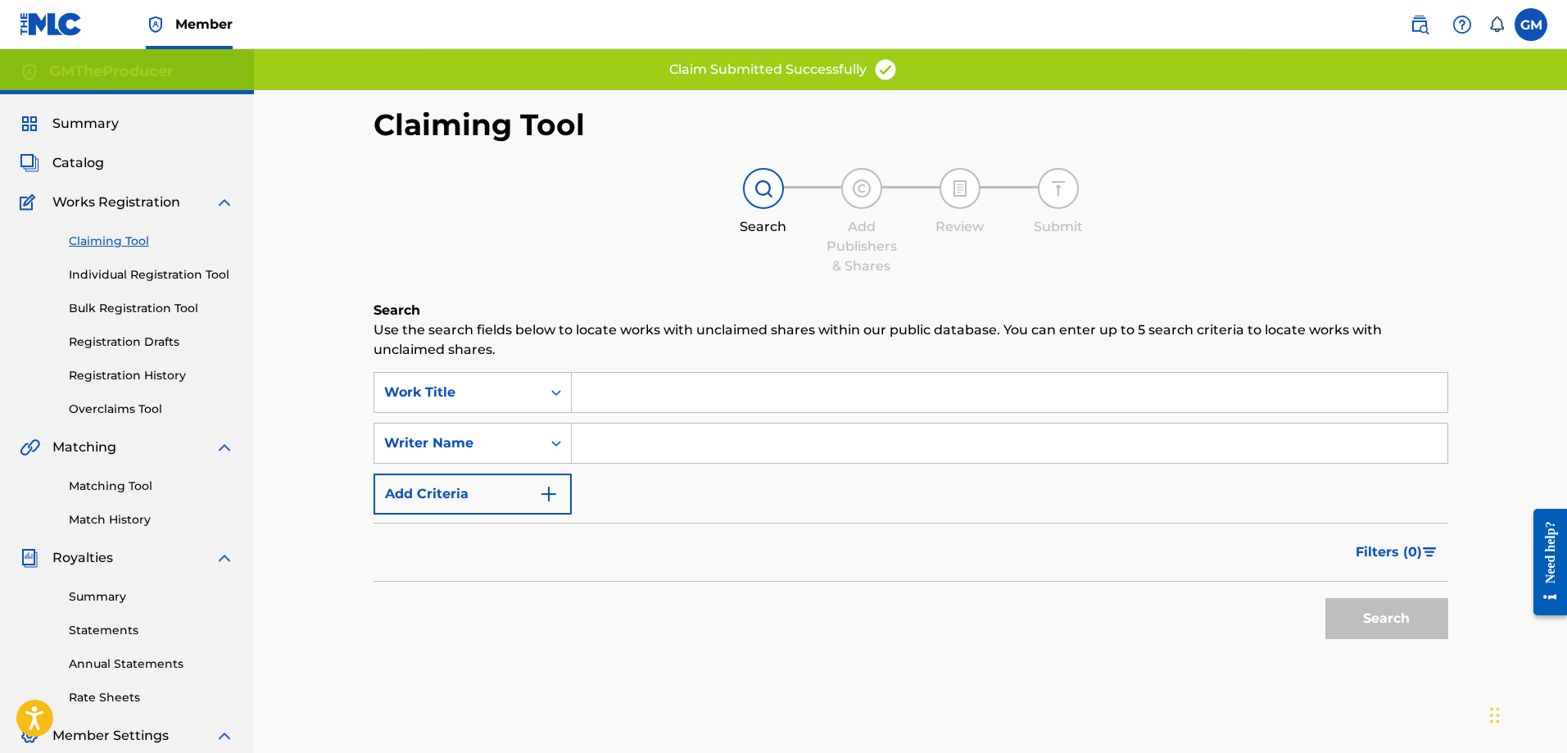
click at [684, 450] on input "Search Form" at bounding box center [1010, 443] width 876 height 39
click at [1418, 634] on button "Search" at bounding box center [1387, 618] width 123 height 41
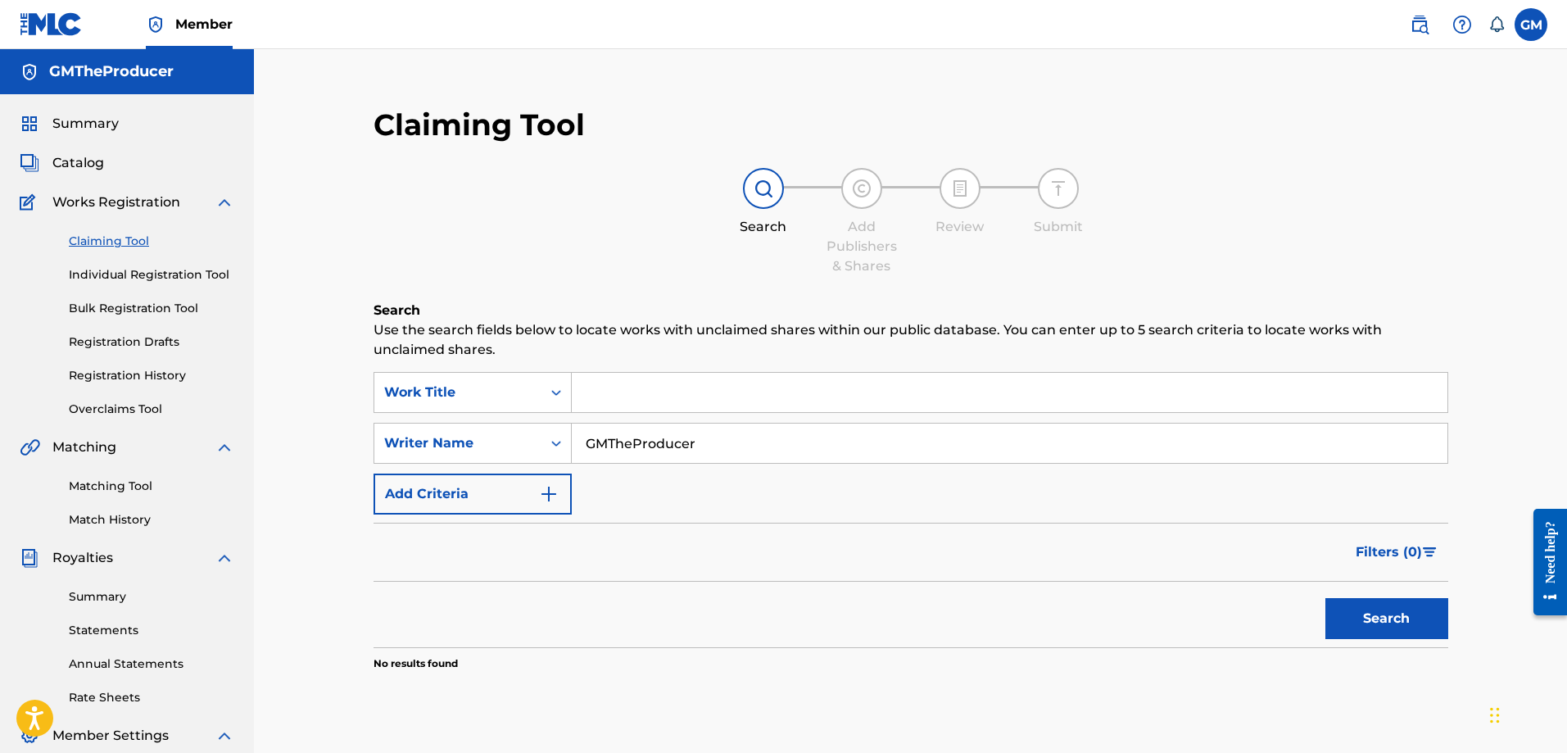
click at [792, 447] on input "GMTheProducer" at bounding box center [1010, 443] width 876 height 39
type input "[PERSON_NAME]"
click at [1326, 598] on button "Search" at bounding box center [1387, 618] width 123 height 41
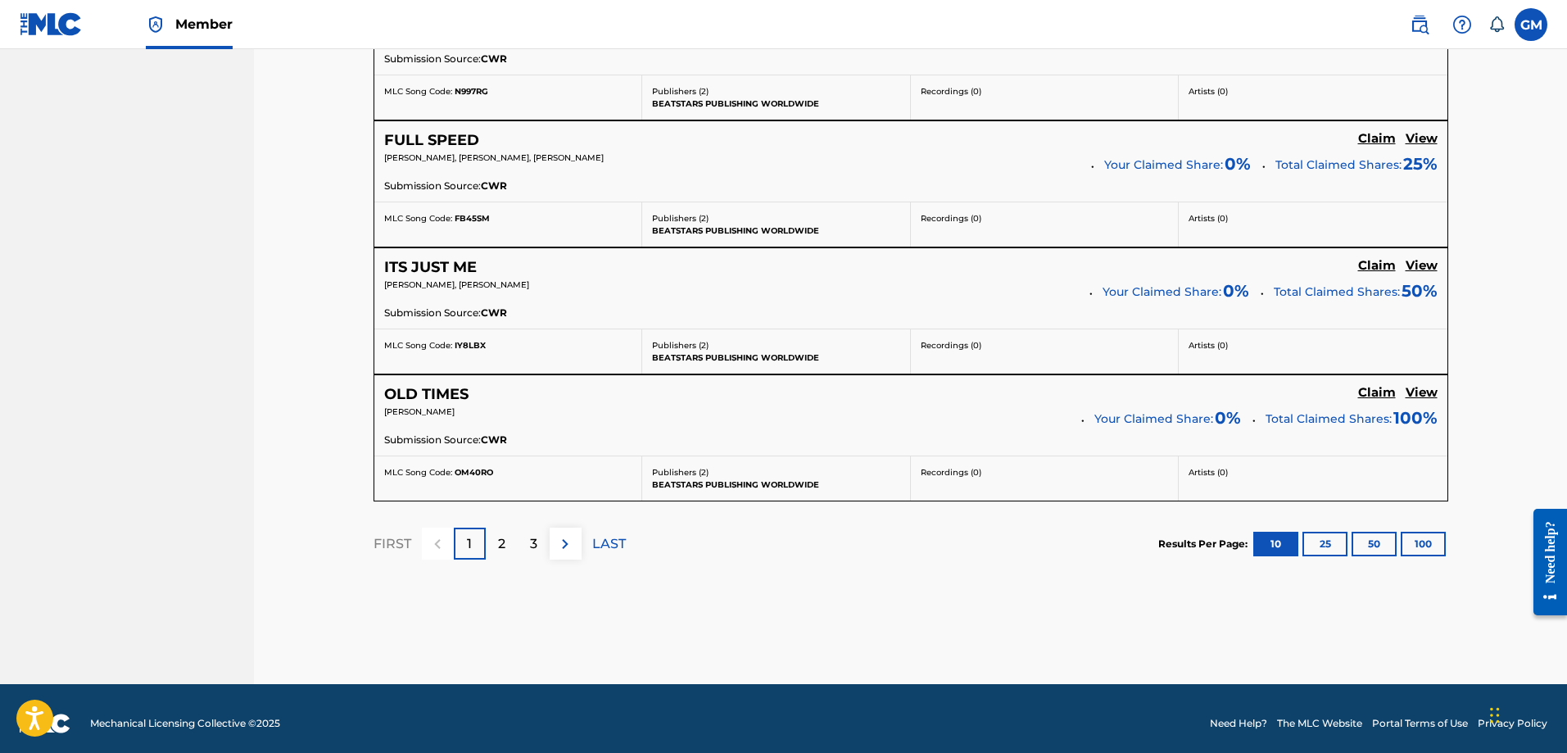
scroll to position [1449, 0]
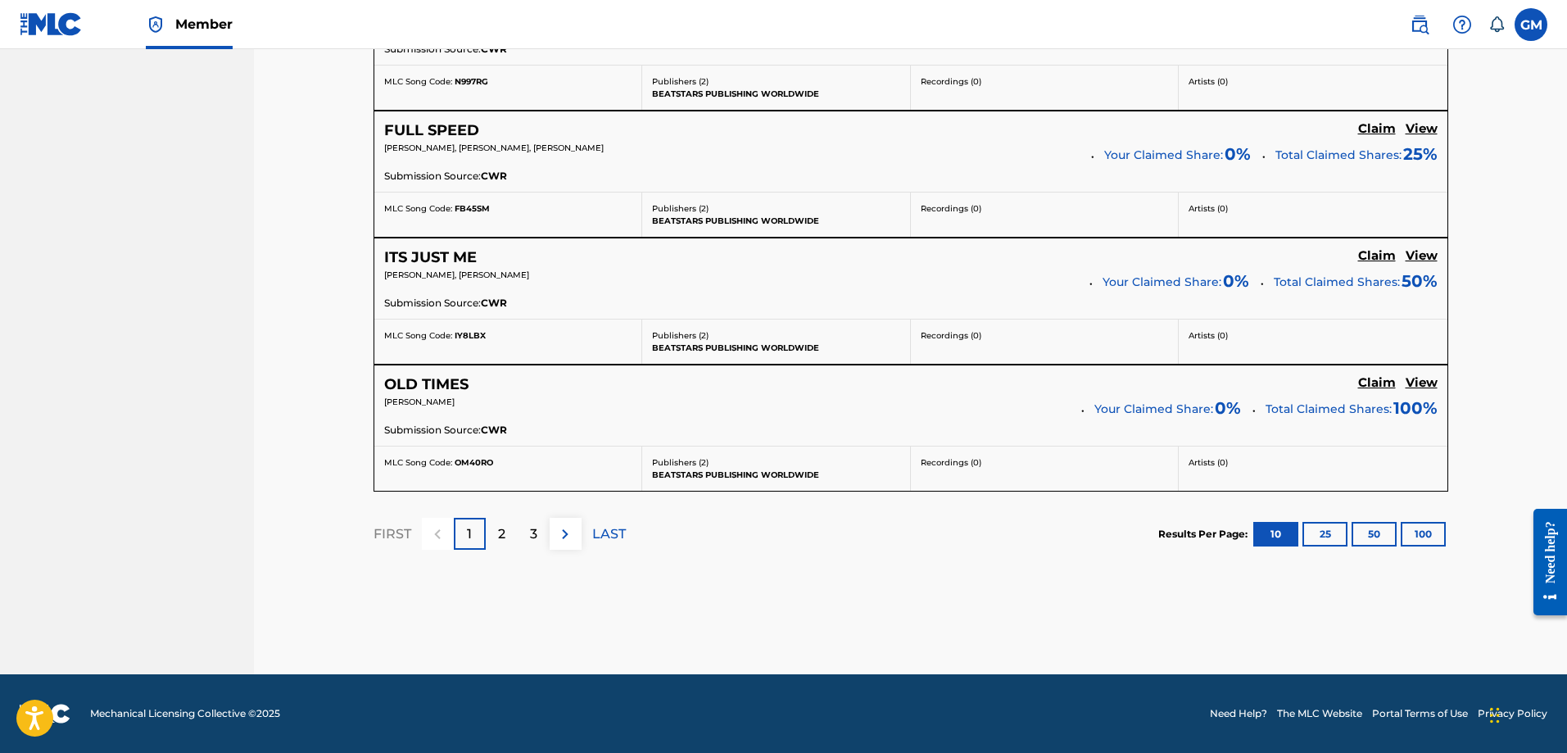
click at [1379, 532] on button "50" at bounding box center [1374, 534] width 45 height 25
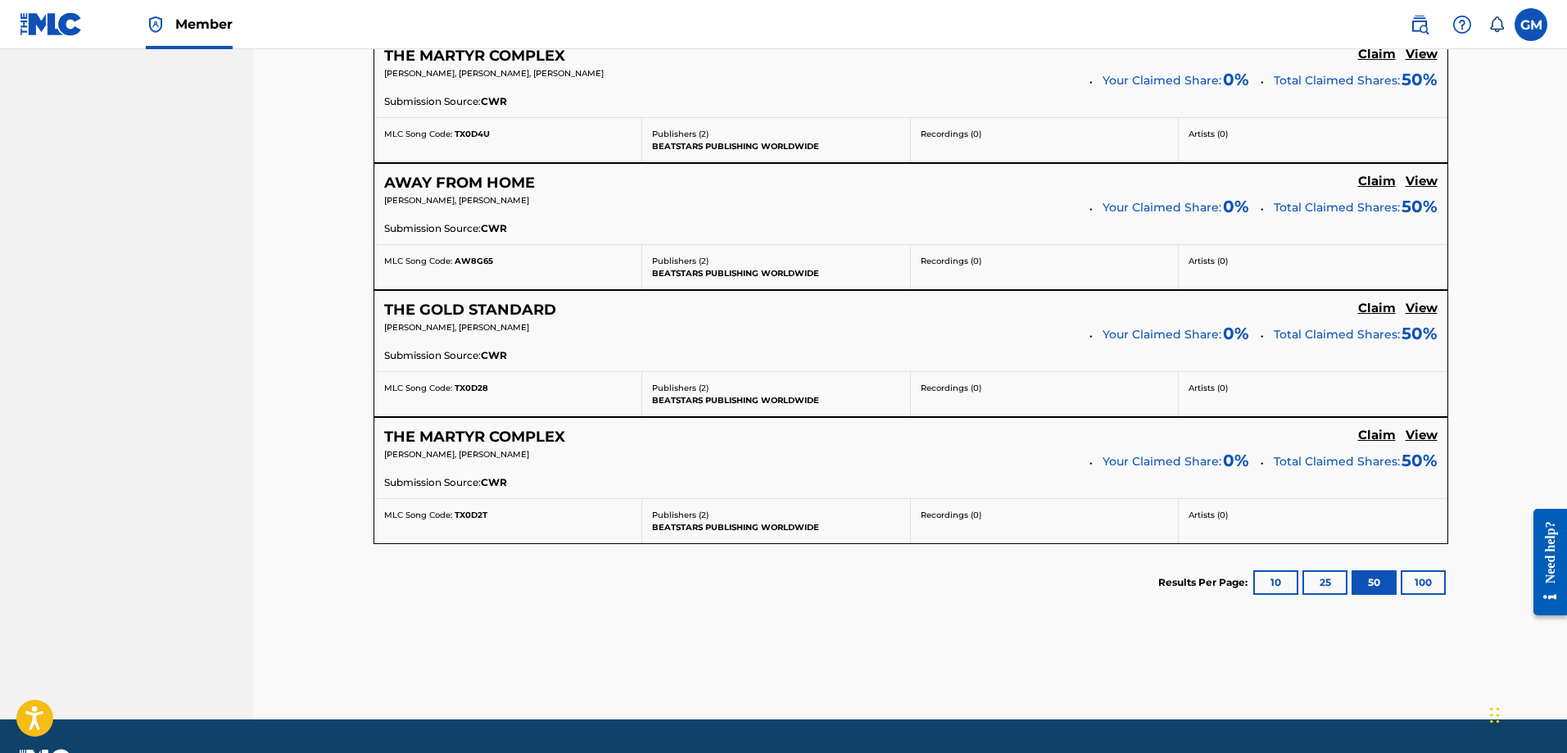
scroll to position [4535, 0]
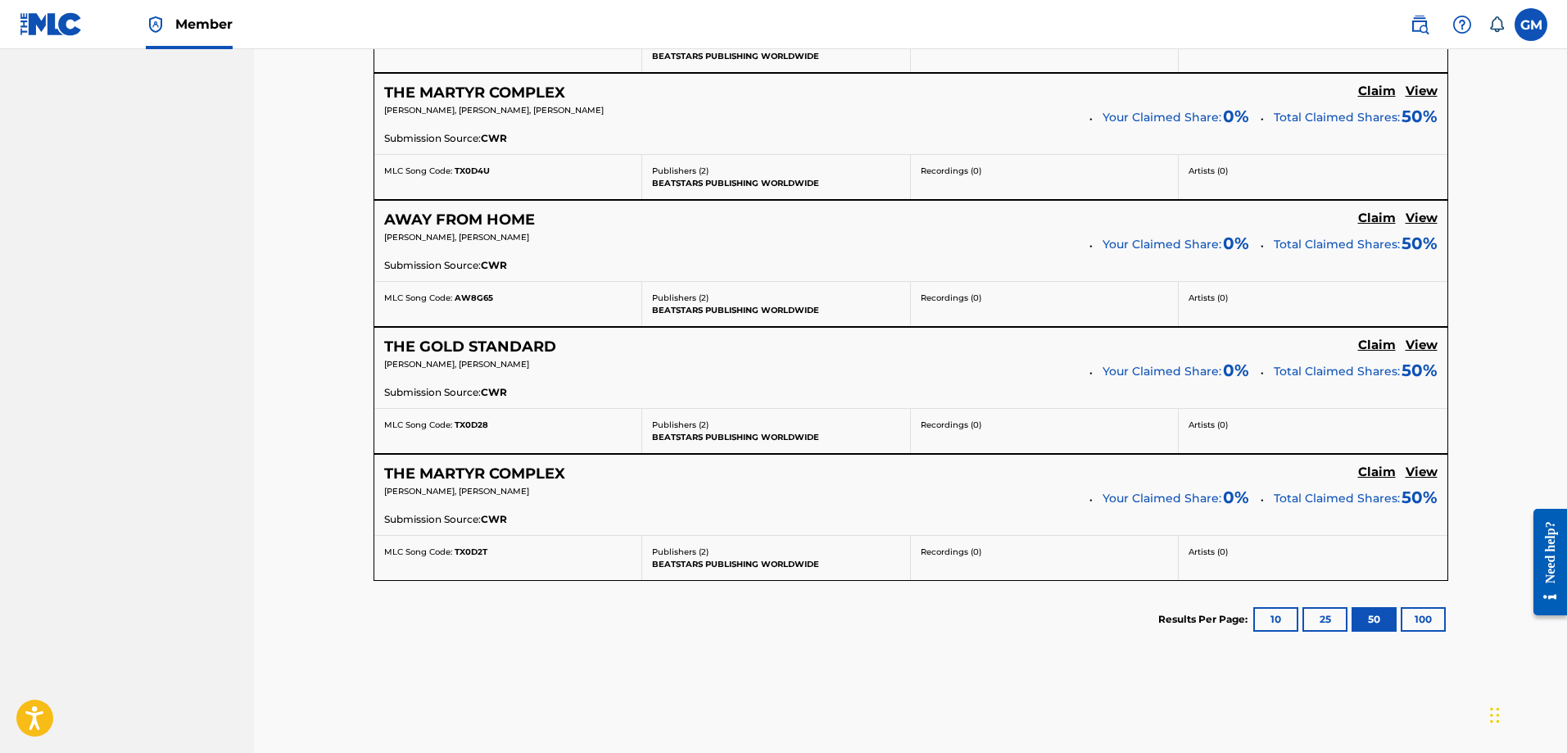
click at [1417, 624] on button "100" at bounding box center [1423, 619] width 45 height 25
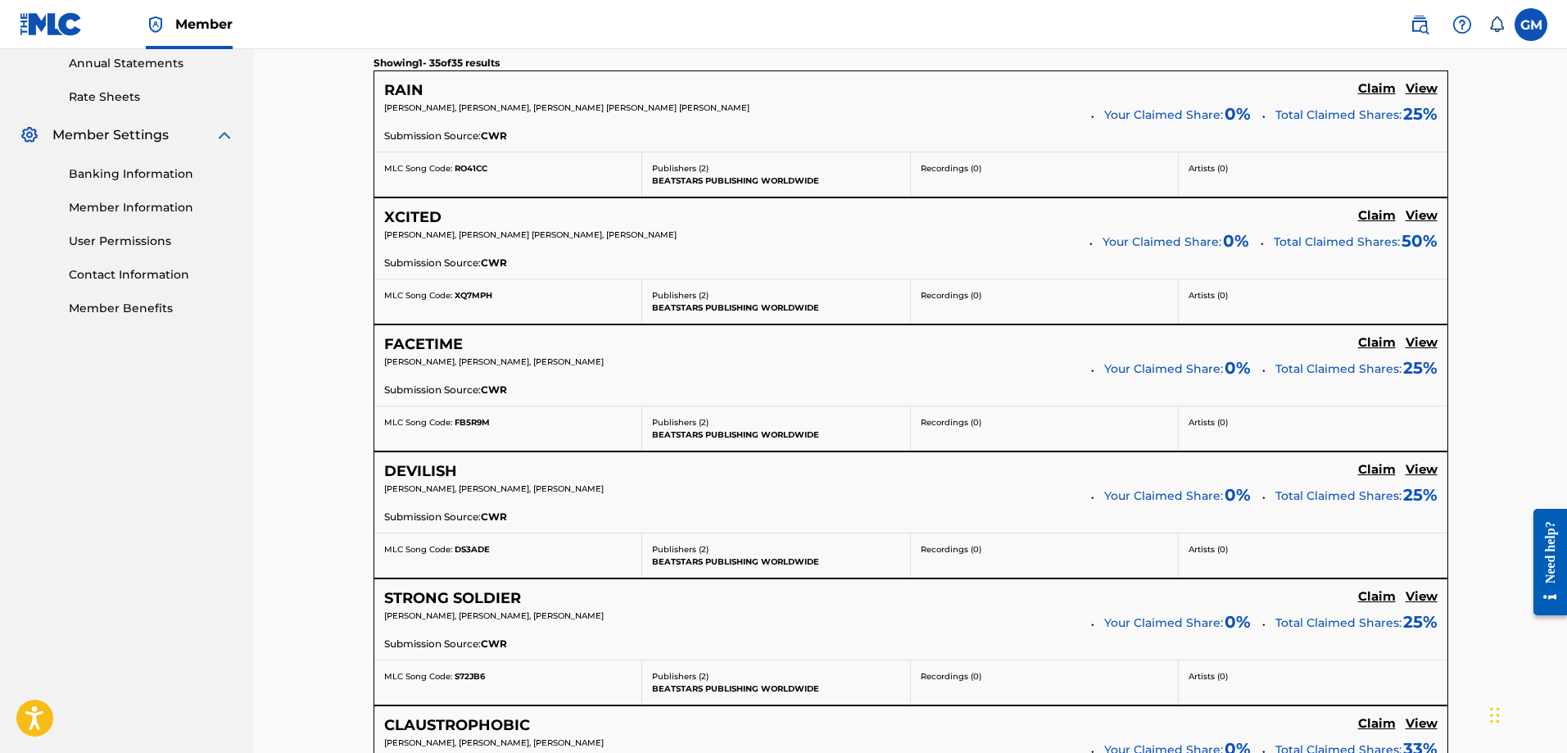
scroll to position [602, 0]
click at [1384, 95] on h5 "Claim" at bounding box center [1378, 87] width 38 height 16
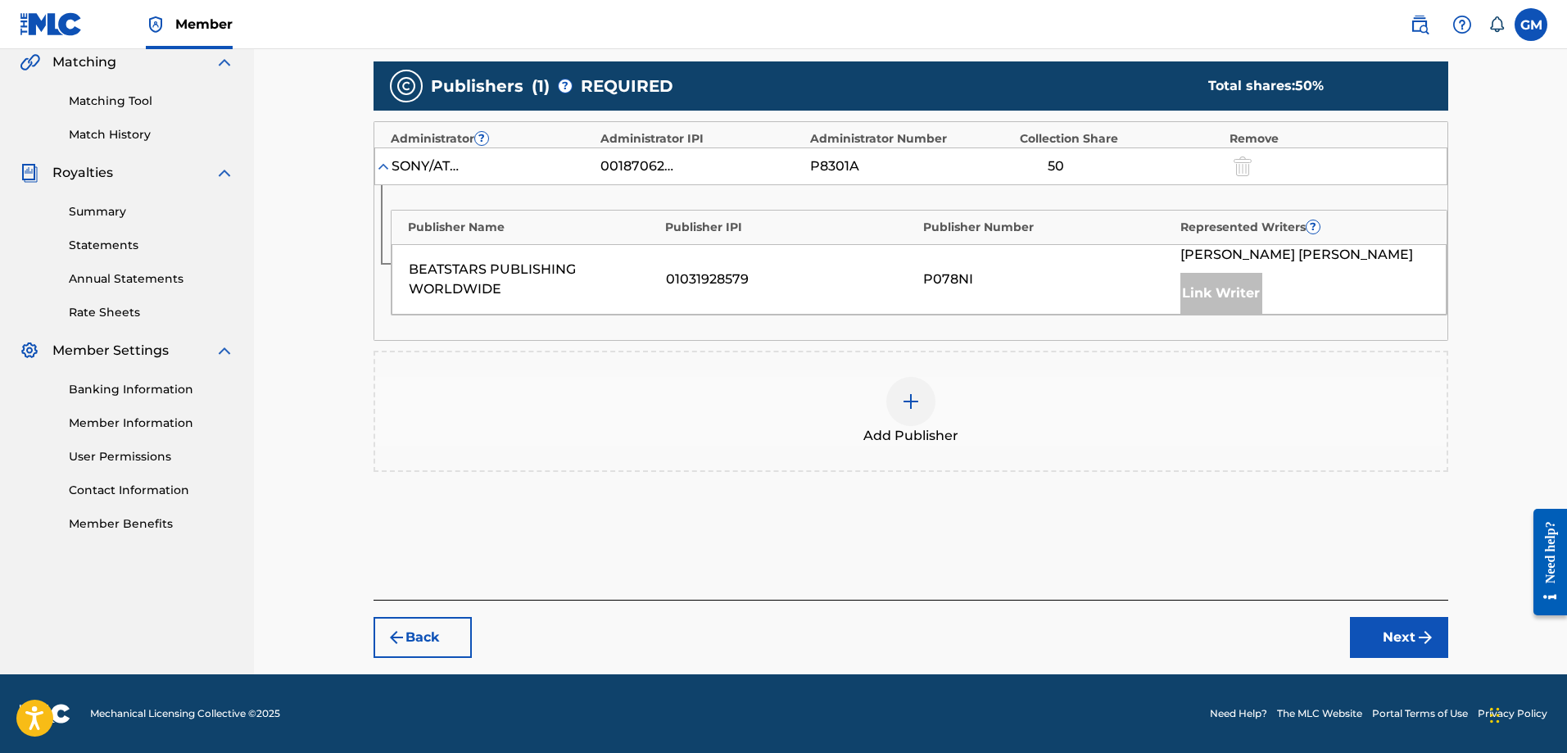
scroll to position [385, 0]
click at [921, 402] on div at bounding box center [911, 401] width 49 height 49
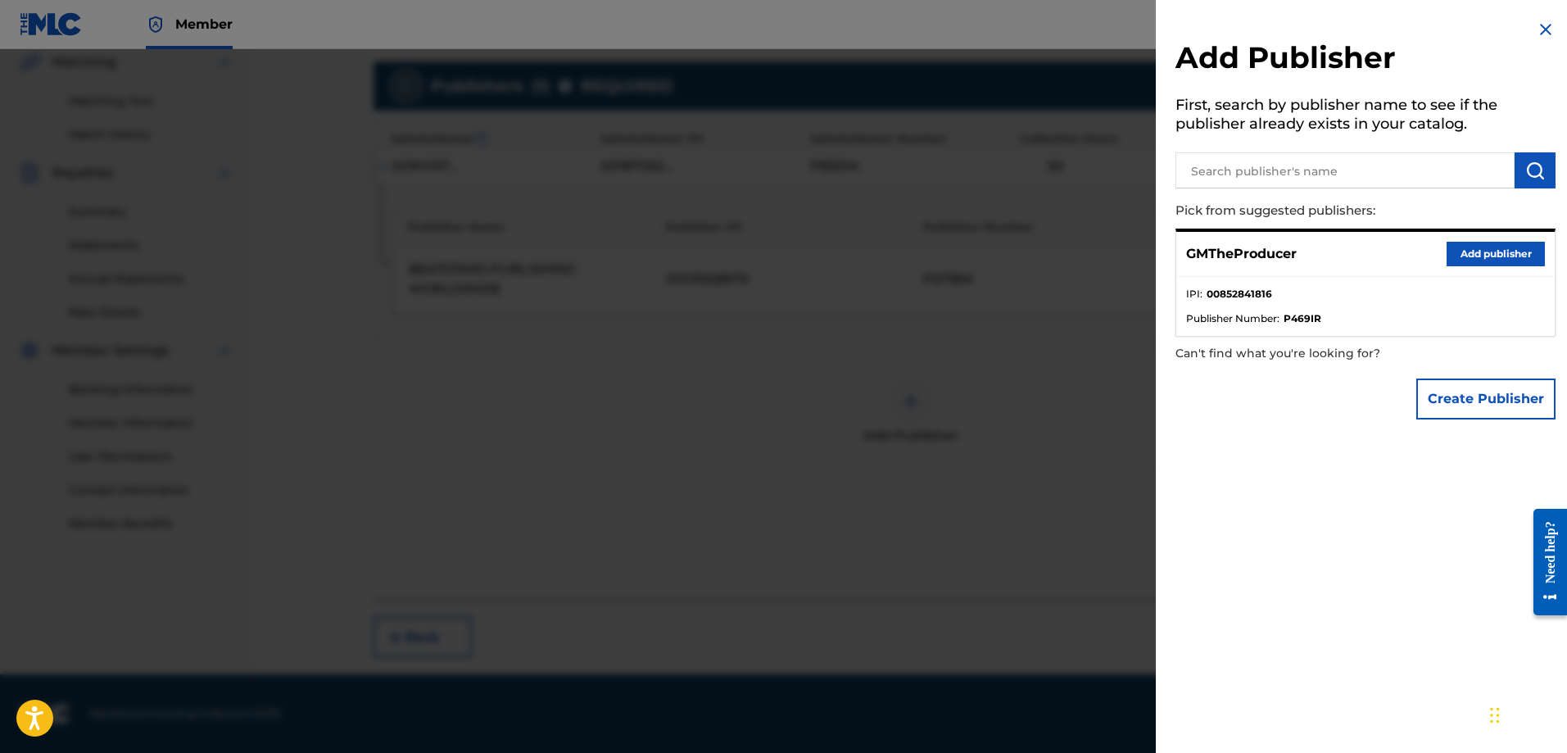
click at [1458, 249] on button "Add publisher" at bounding box center [1496, 254] width 98 height 25
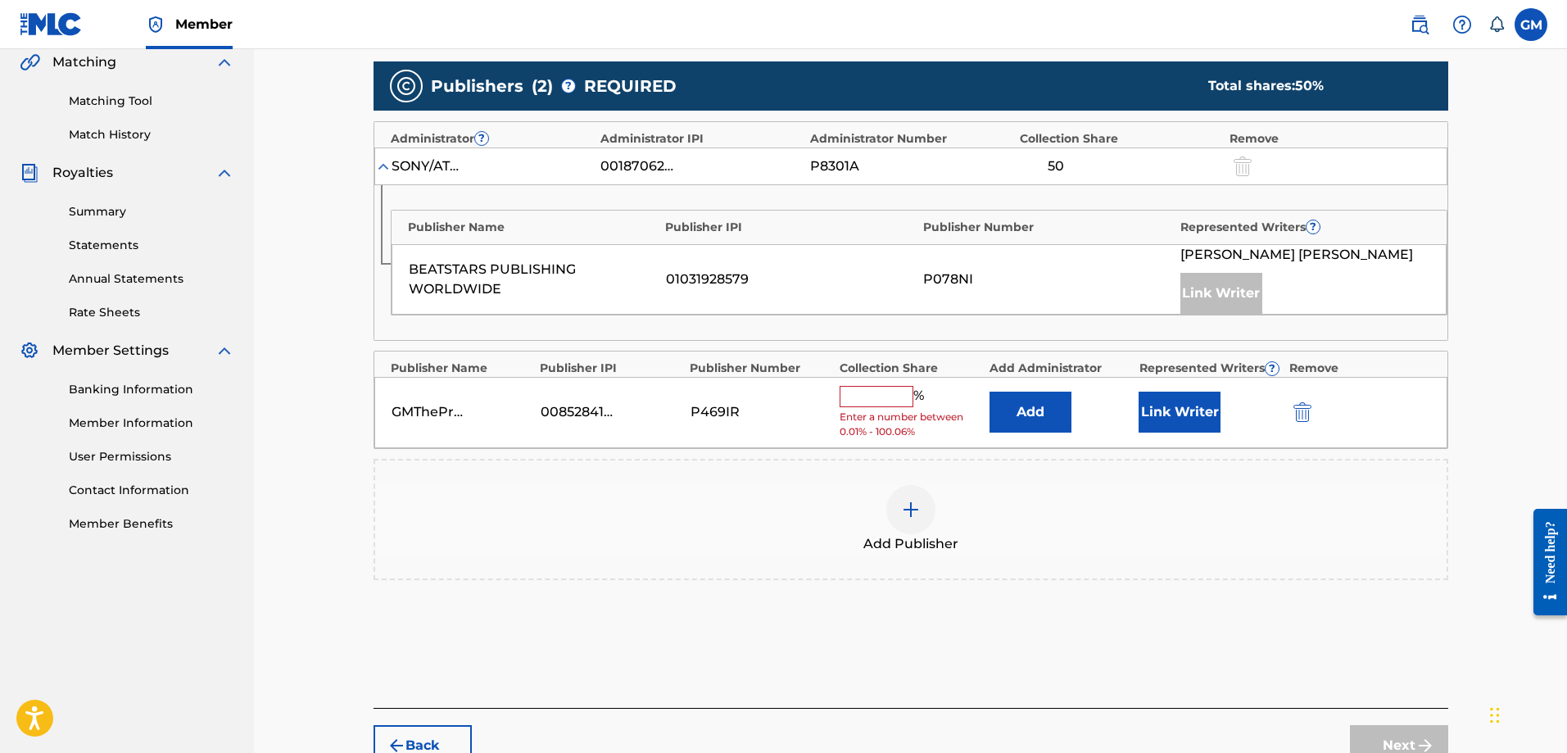
click at [891, 390] on input "text" at bounding box center [877, 396] width 74 height 21
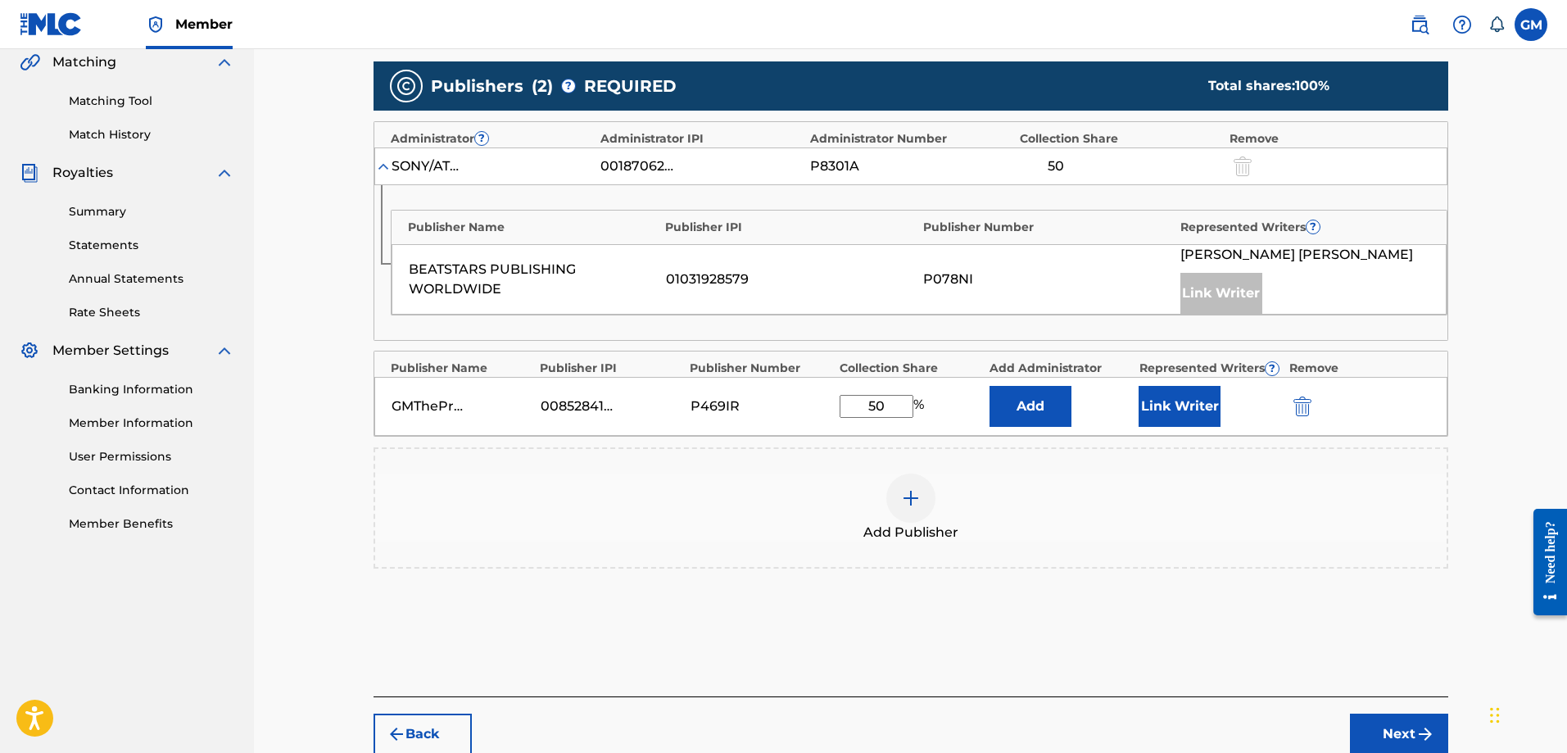
type input "50"
click at [1173, 404] on button "Link Writer" at bounding box center [1180, 406] width 82 height 41
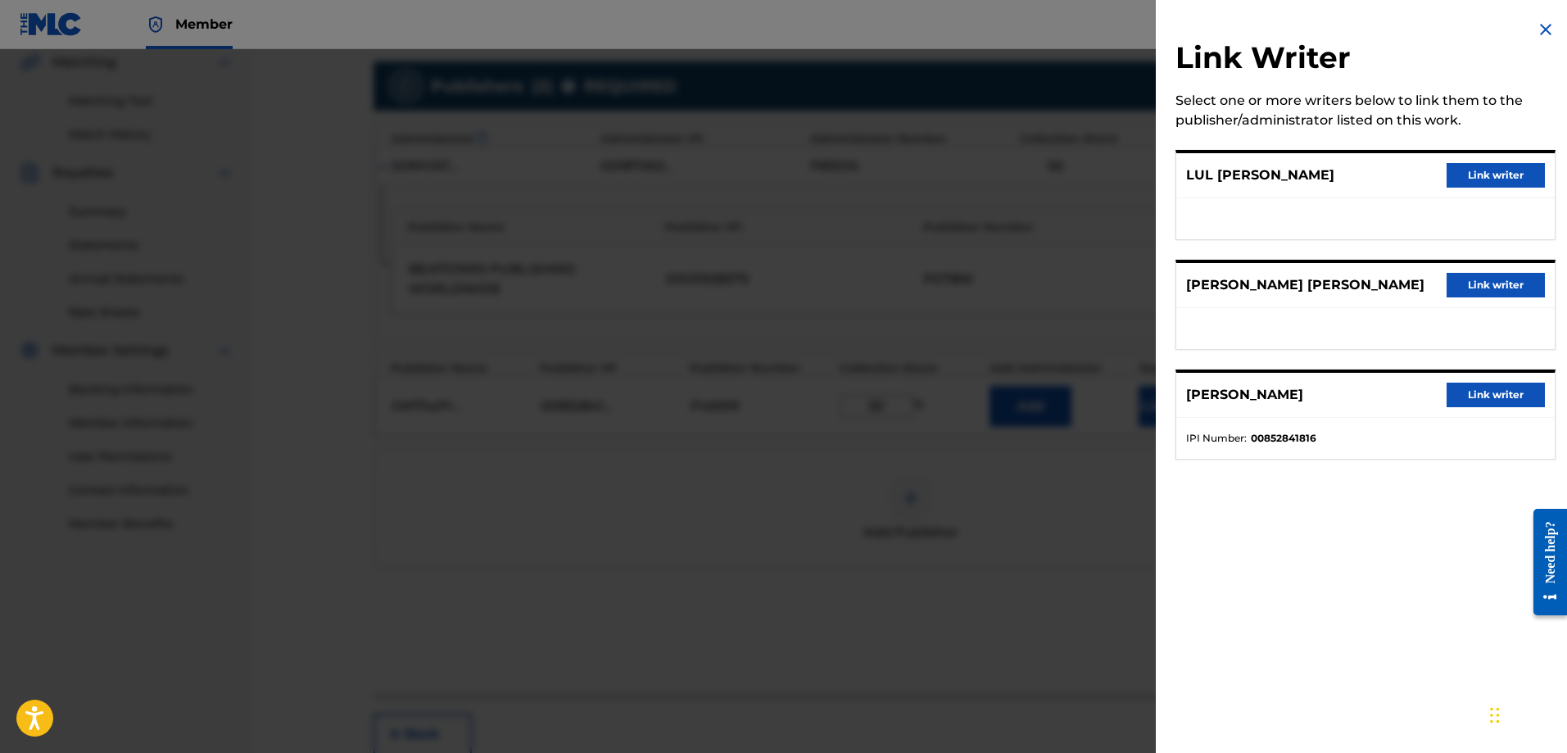
click at [1472, 391] on button "Link writer" at bounding box center [1496, 395] width 98 height 25
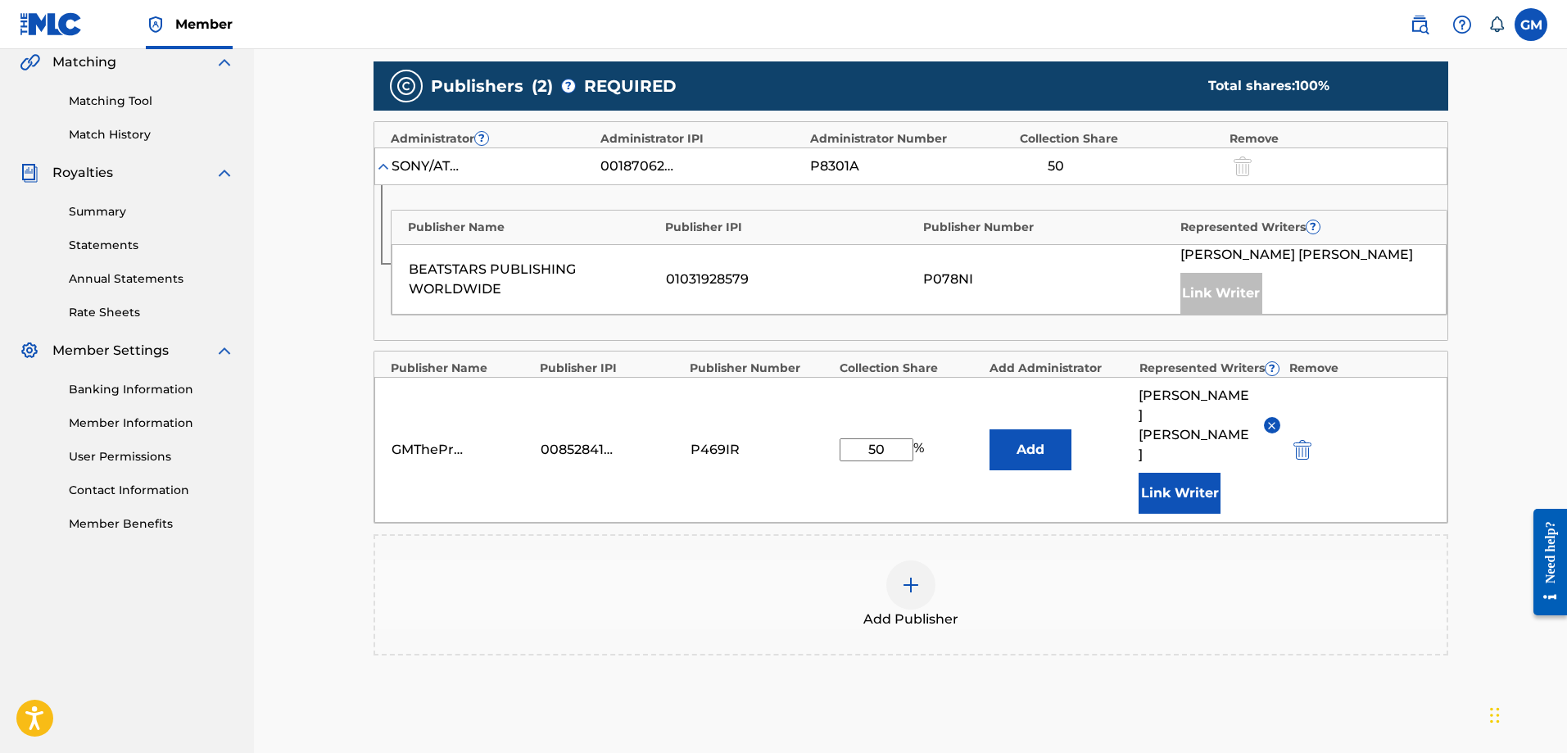
click at [1136, 560] on div "Add Publisher" at bounding box center [911, 594] width 1072 height 69
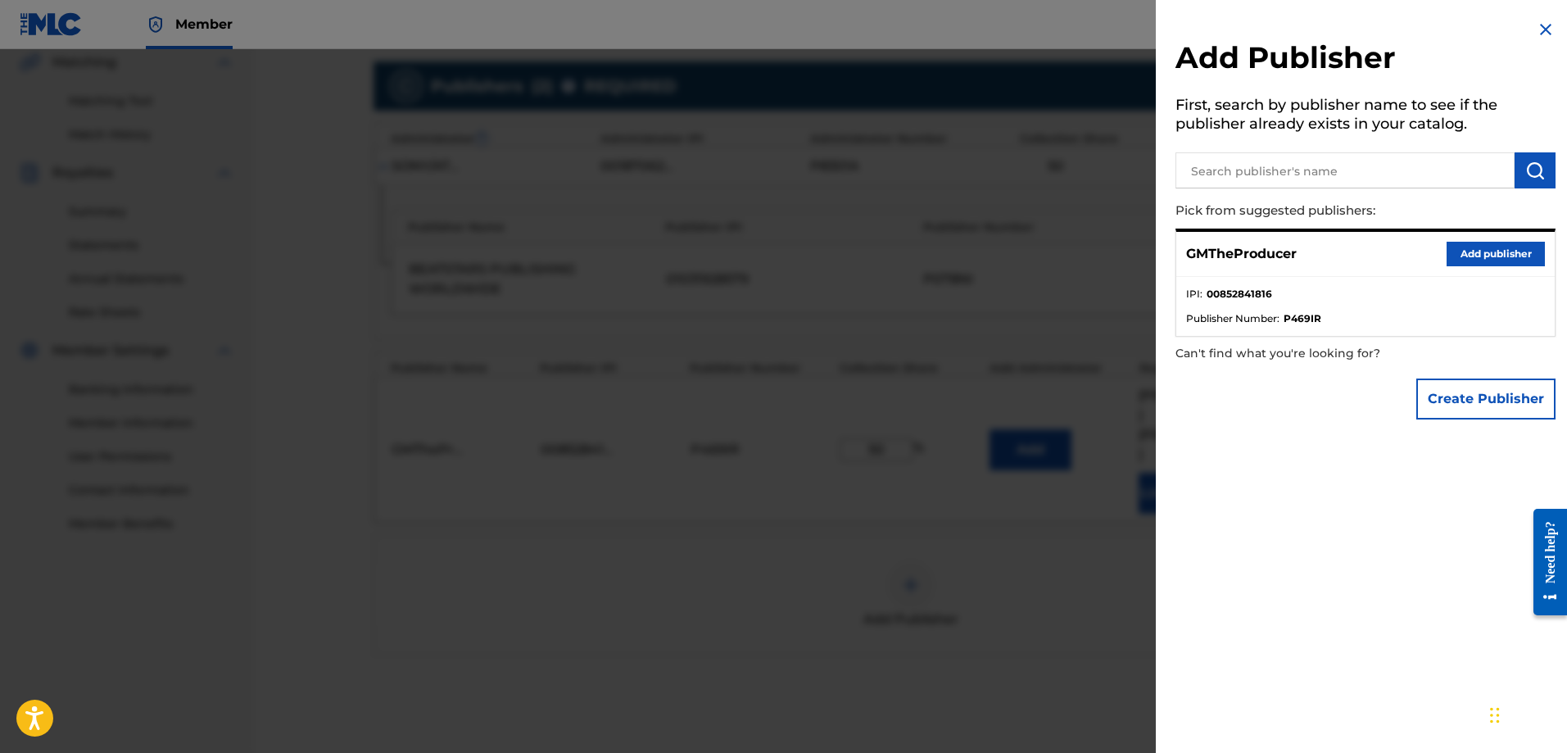
click at [1497, 259] on button "Add publisher" at bounding box center [1496, 254] width 98 height 25
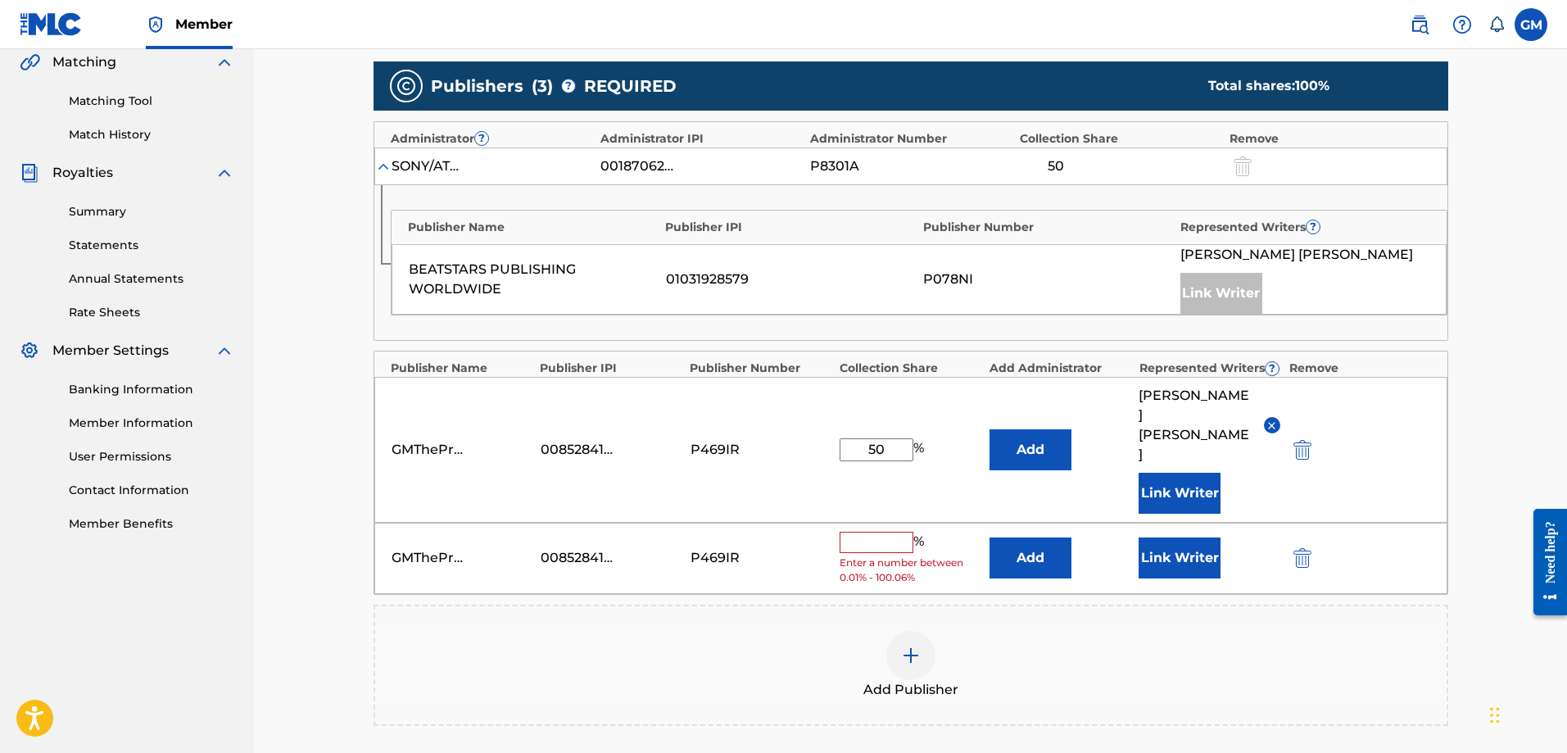
click at [1299, 548] on img "submit" at bounding box center [1303, 558] width 18 height 20
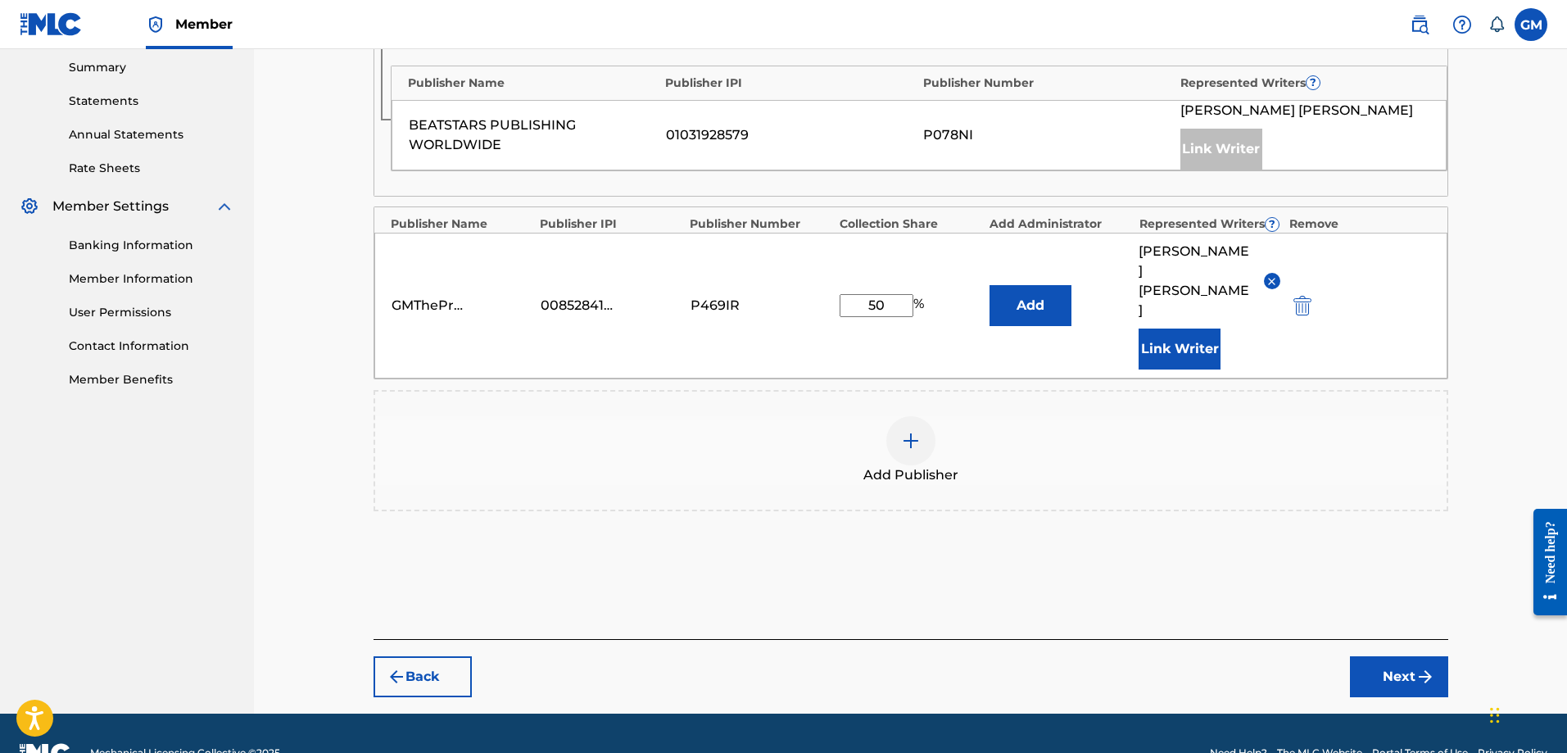
click at [1406, 656] on button "Next" at bounding box center [1399, 676] width 98 height 41
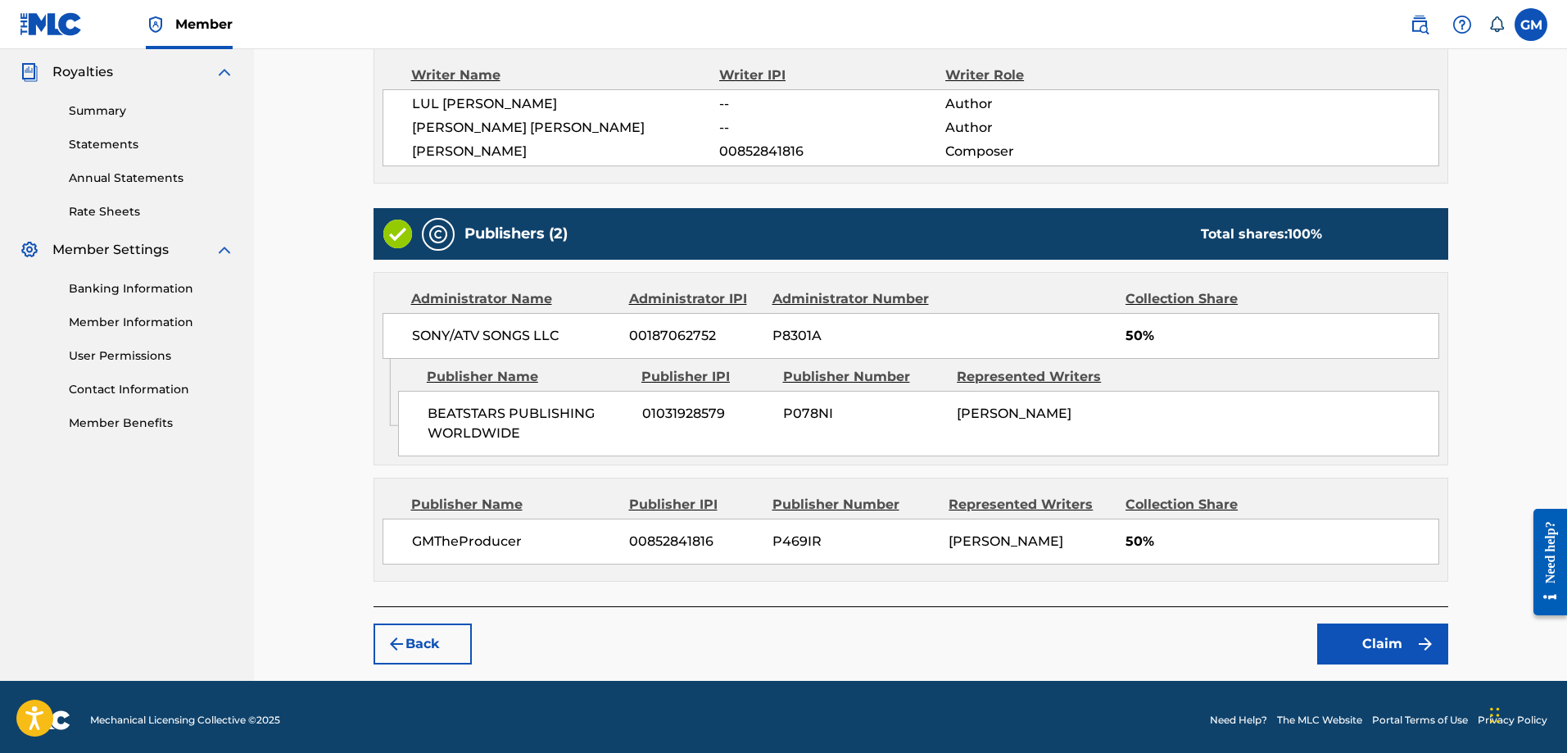
scroll to position [492, 0]
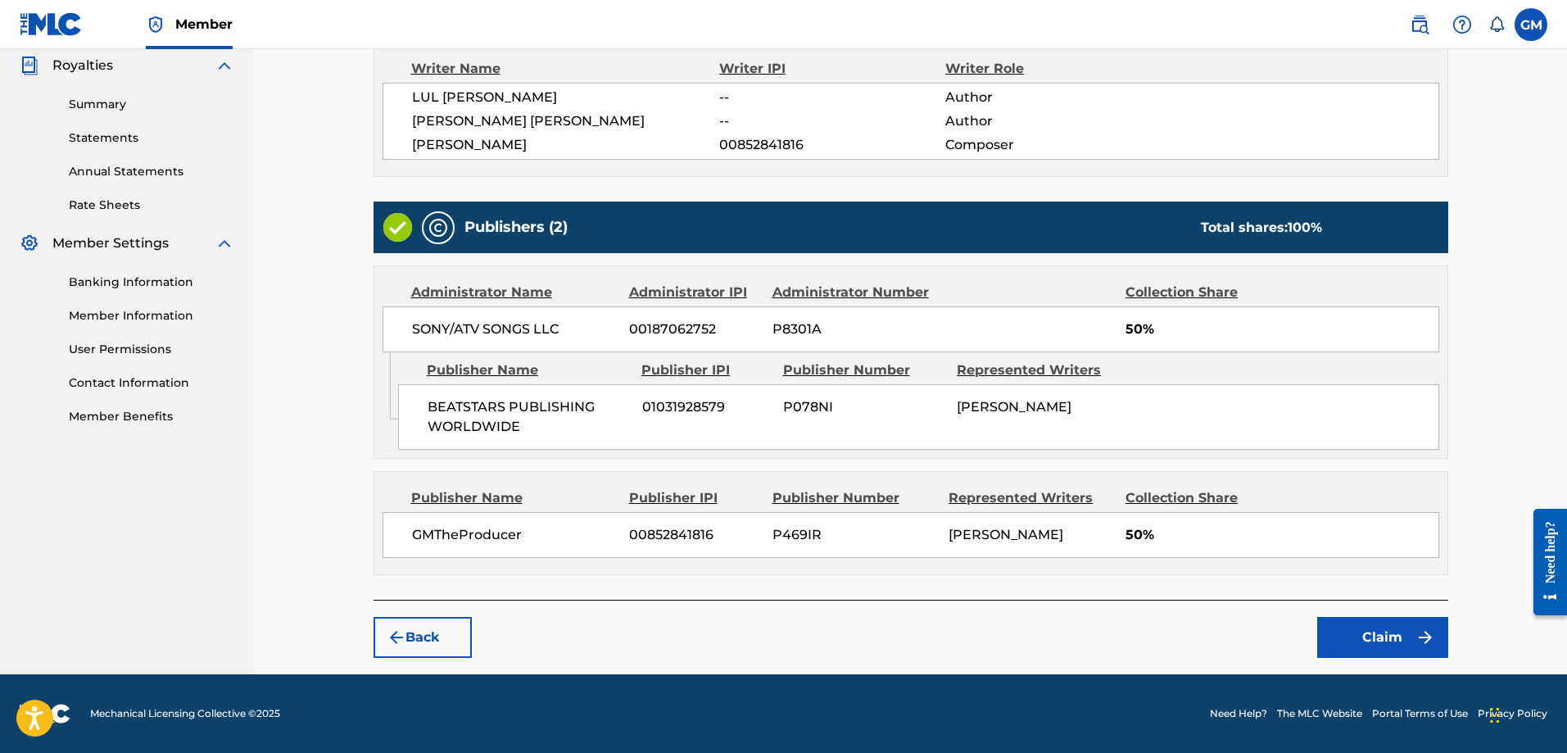
click at [1370, 636] on button "Claim" at bounding box center [1383, 637] width 131 height 41
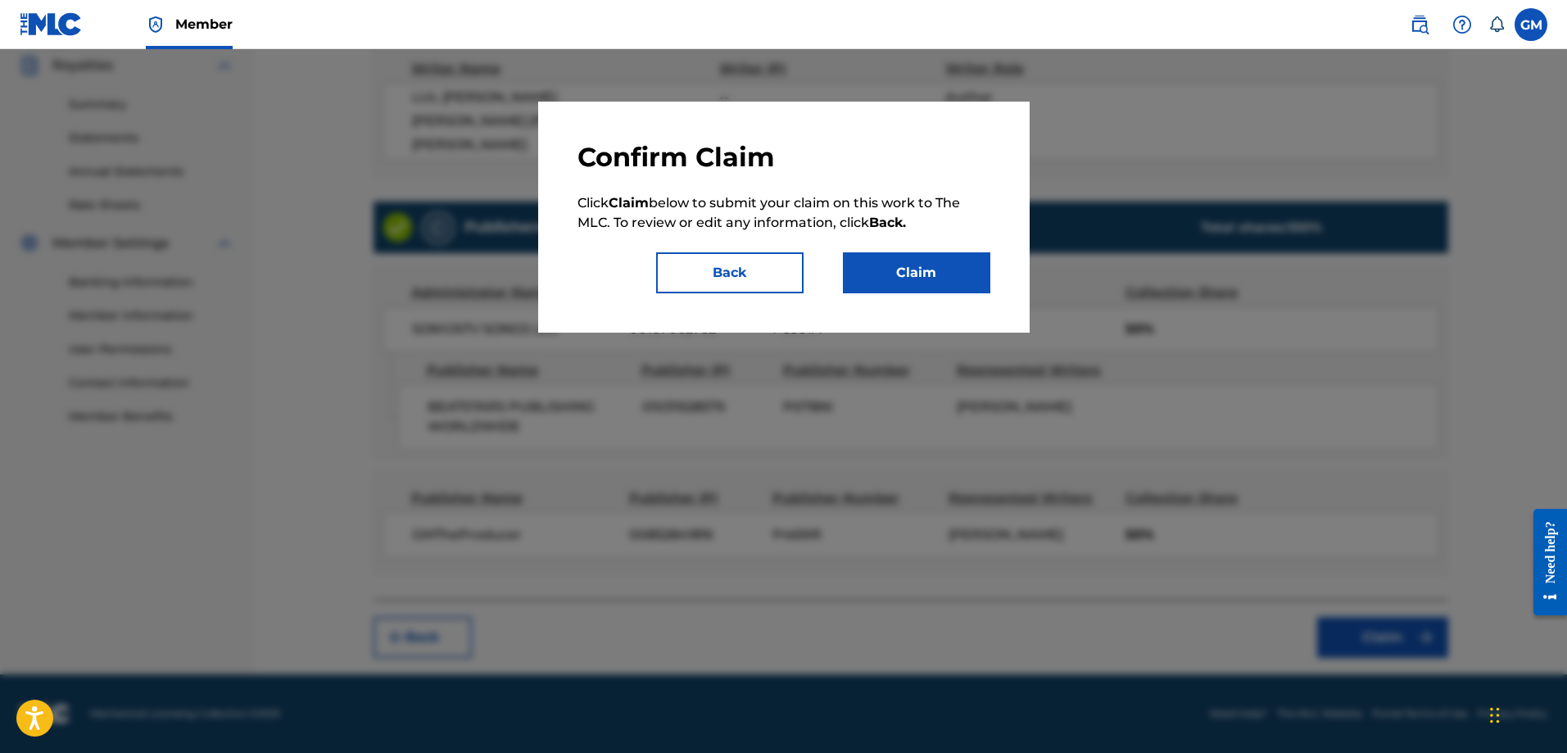
click at [909, 270] on button "Claim" at bounding box center [916, 272] width 147 height 41
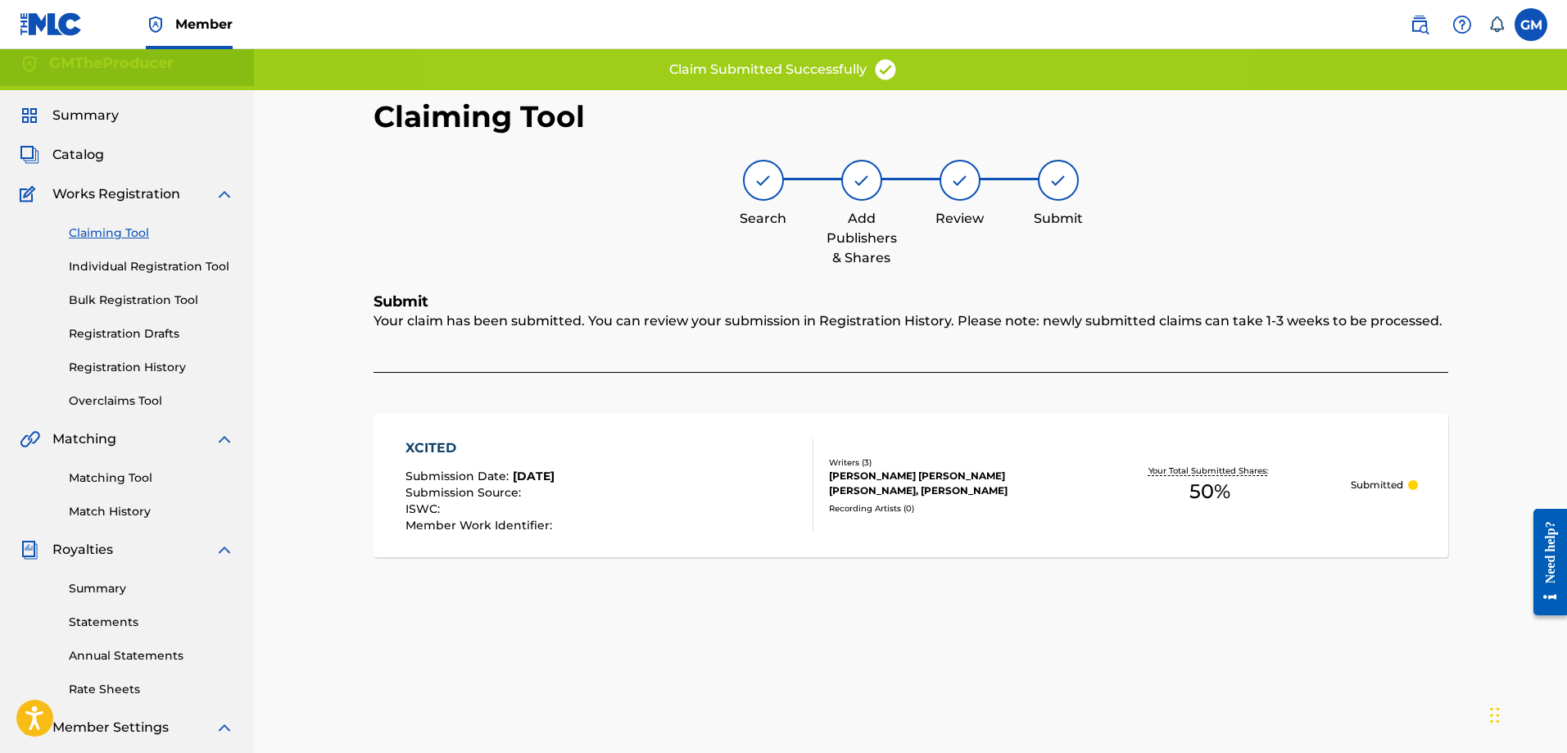
scroll to position [0, 0]
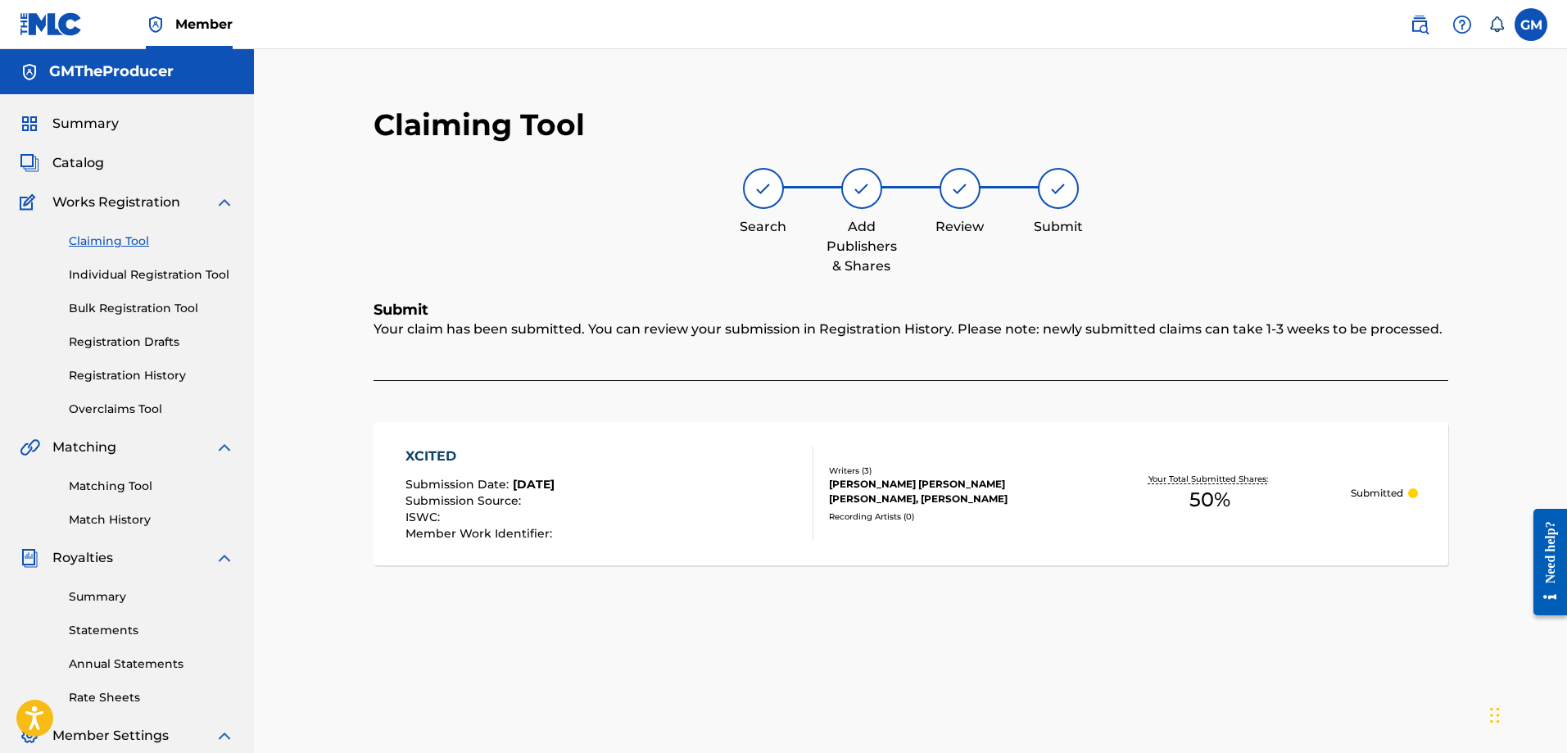
click at [135, 238] on link "Claiming Tool" at bounding box center [152, 241] width 166 height 17
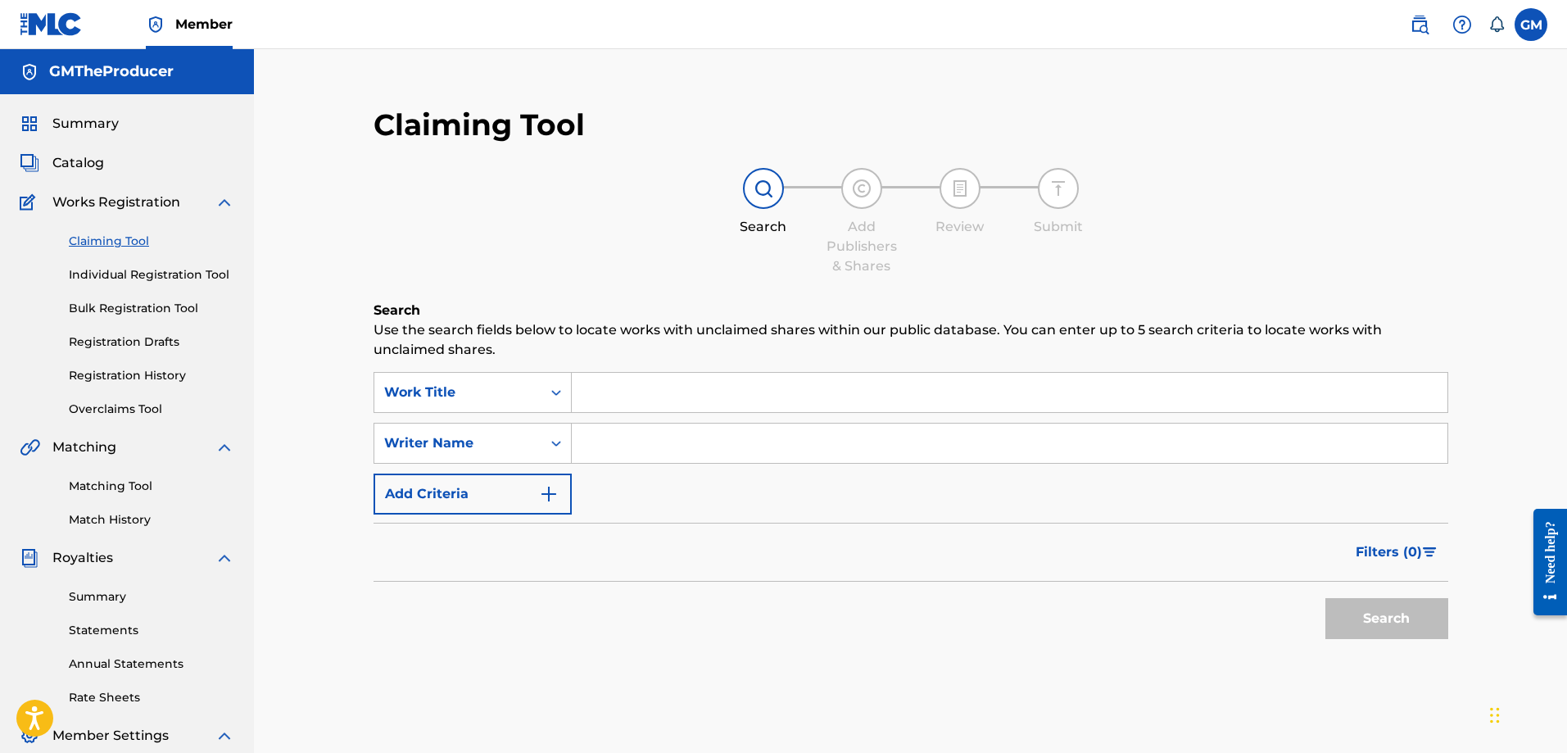
click at [628, 442] on input "Search Form" at bounding box center [1010, 443] width 876 height 39
type input "[PERSON_NAME]"
click at [1397, 601] on button "Search" at bounding box center [1387, 618] width 123 height 41
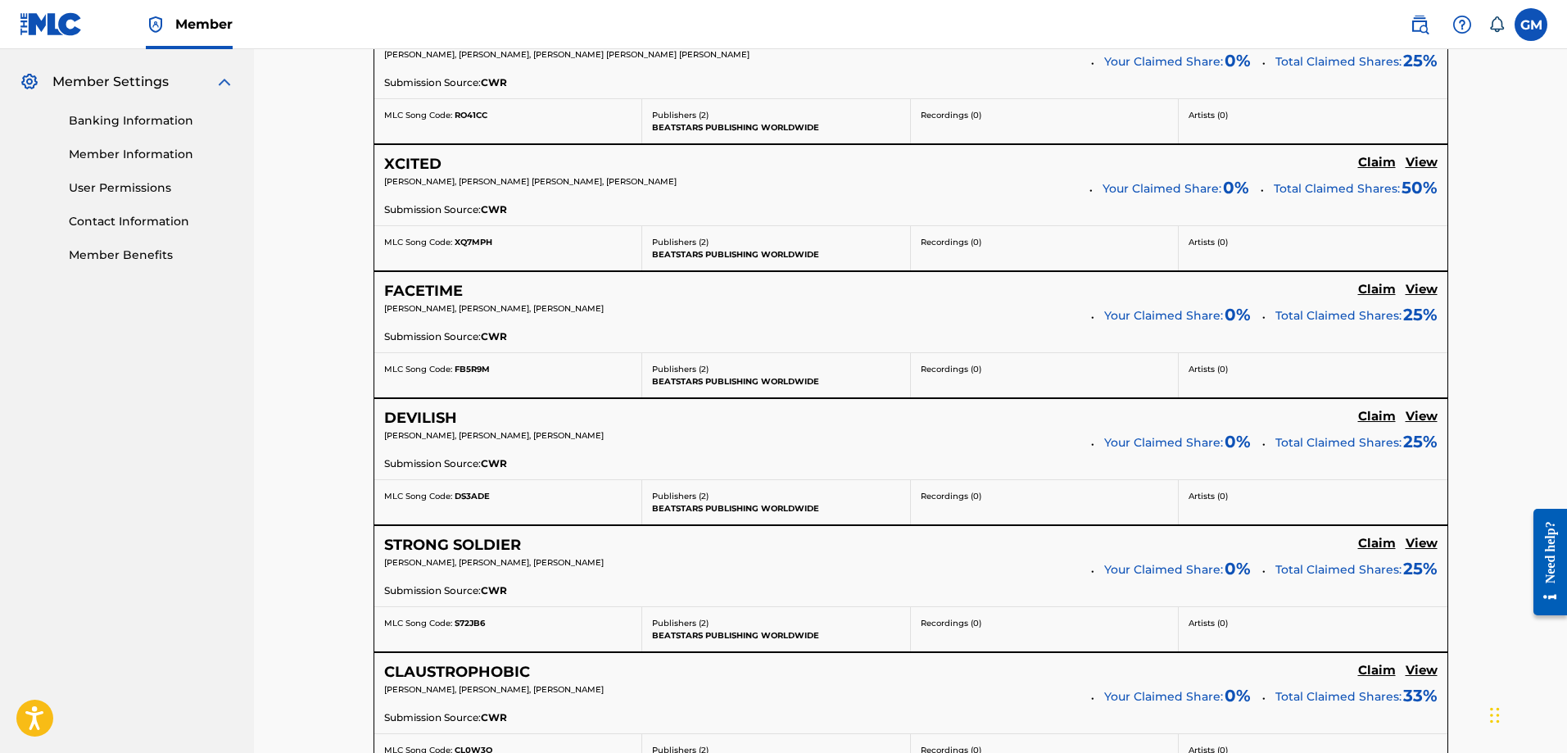
scroll to position [655, 0]
click at [1379, 42] on h5 "Claim" at bounding box center [1378, 34] width 38 height 16
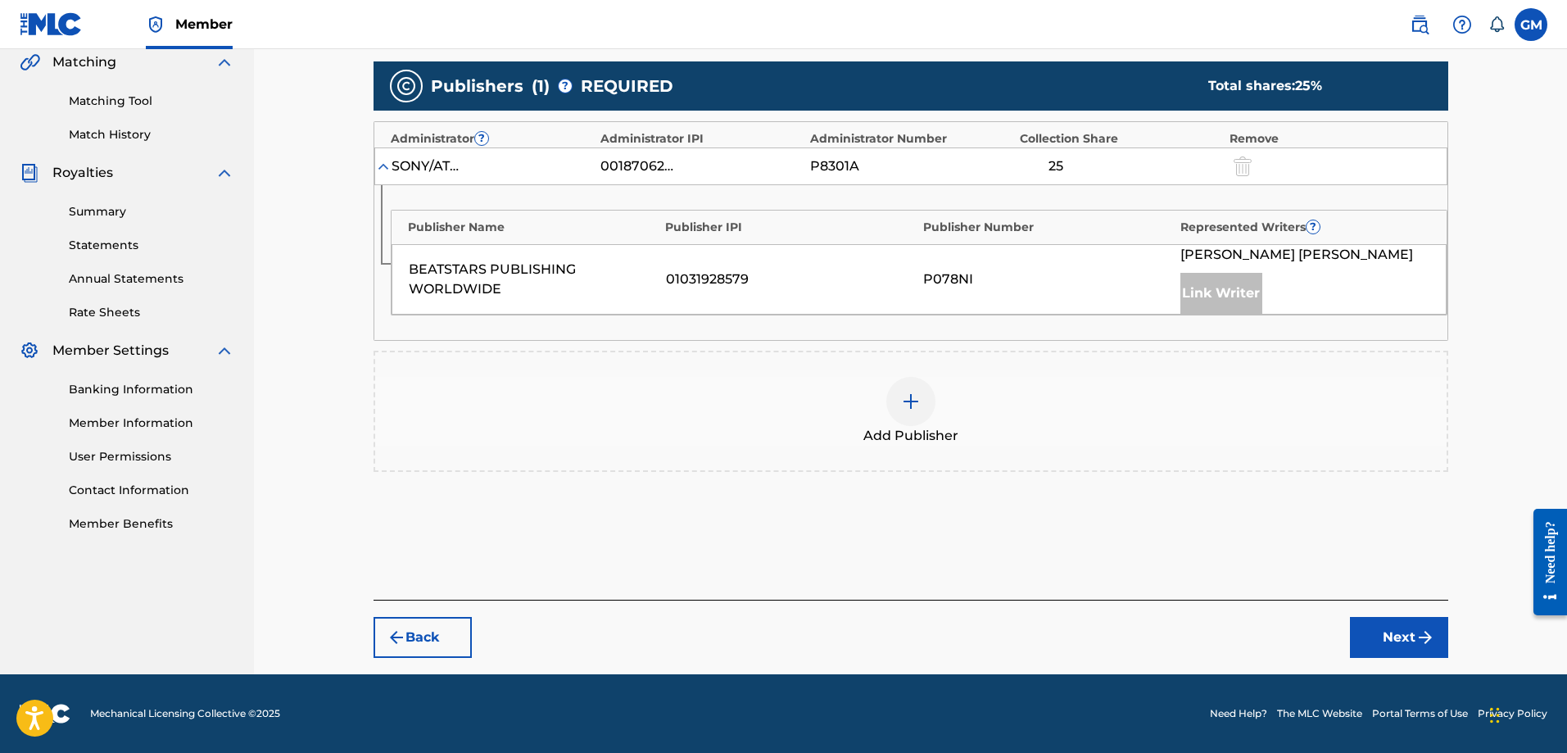
click at [1222, 293] on div "Link Writer" at bounding box center [1222, 293] width 82 height 41
click at [923, 401] on div at bounding box center [911, 401] width 49 height 49
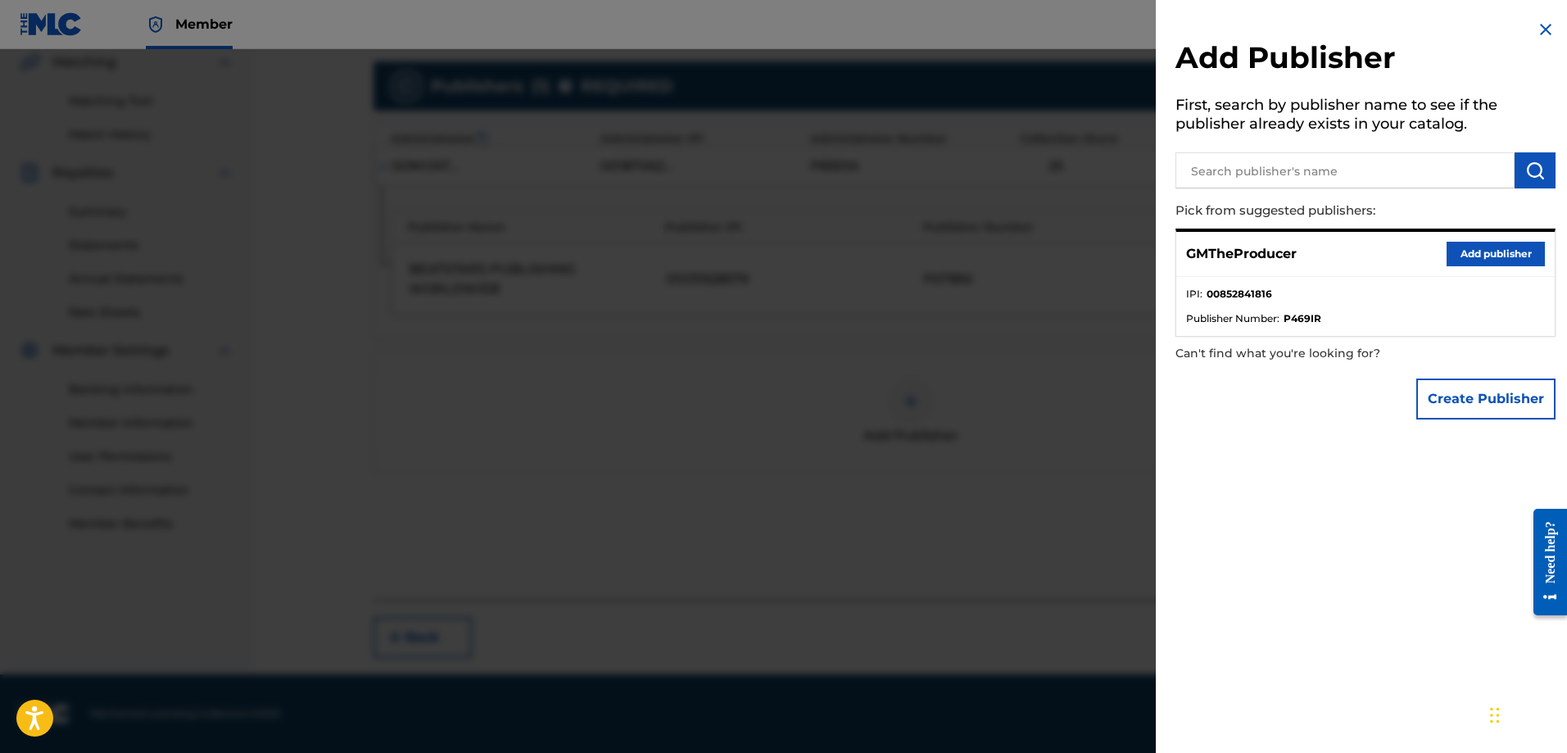
click at [1498, 252] on button "Add publisher" at bounding box center [1496, 254] width 98 height 25
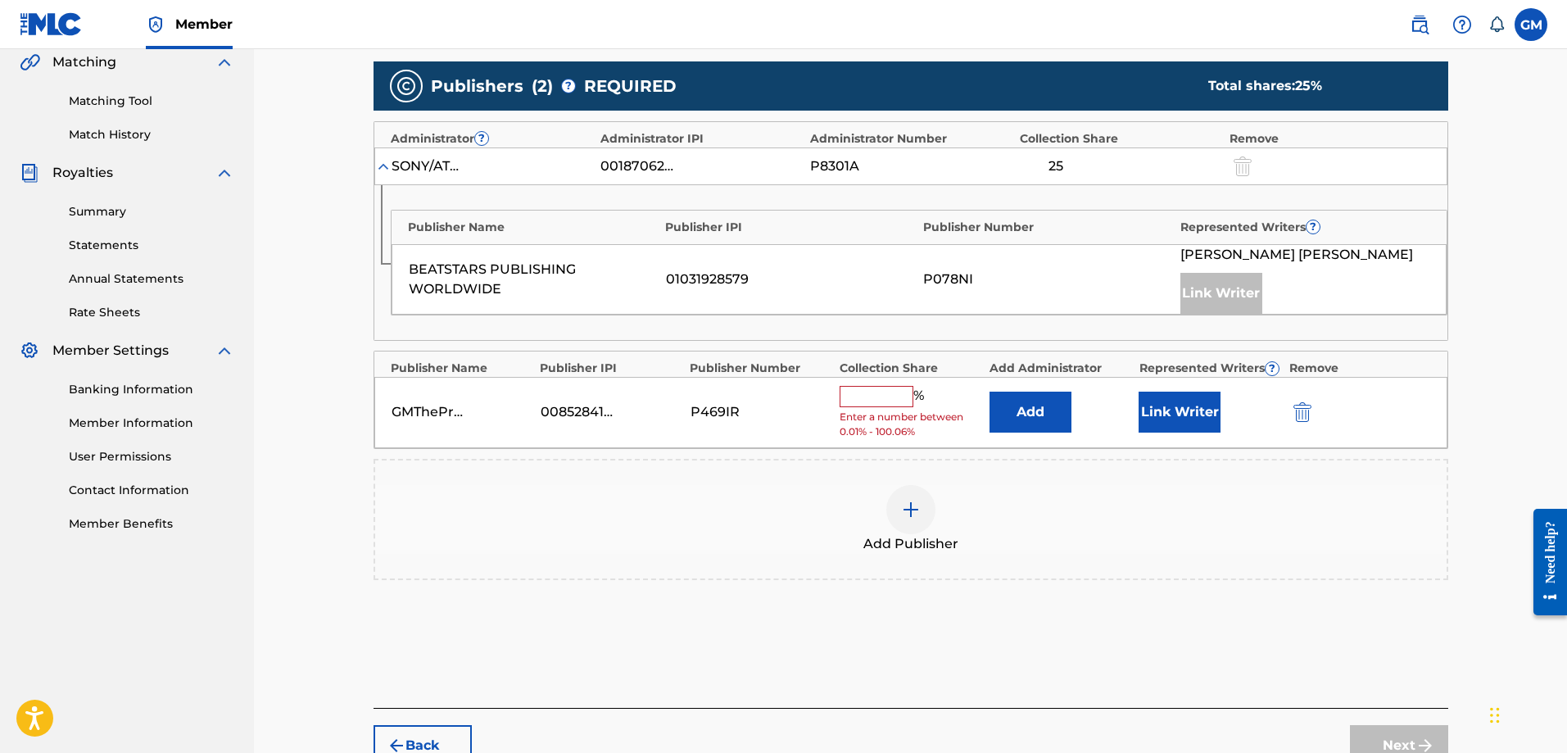
click at [894, 401] on input "text" at bounding box center [877, 396] width 74 height 21
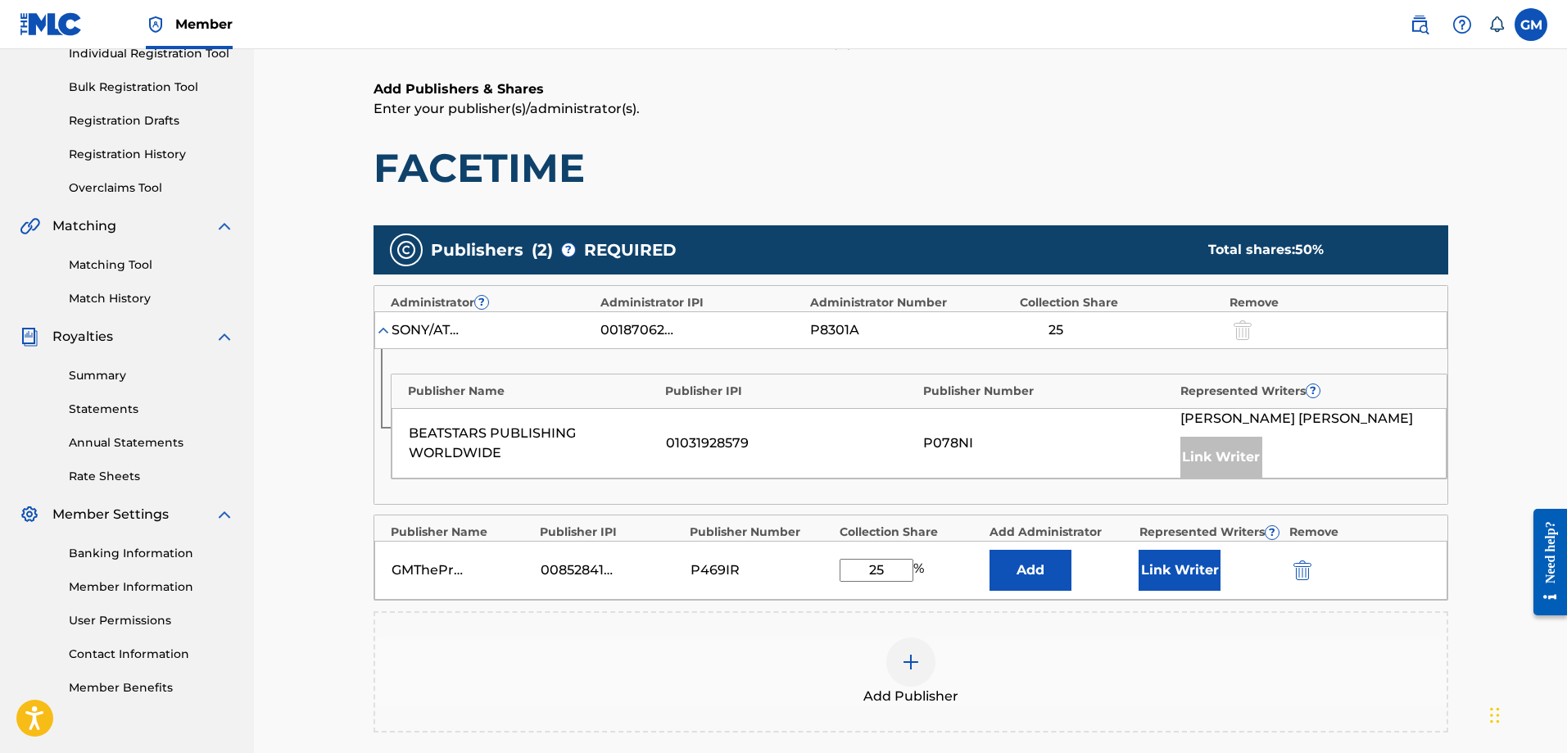
scroll to position [303, 0]
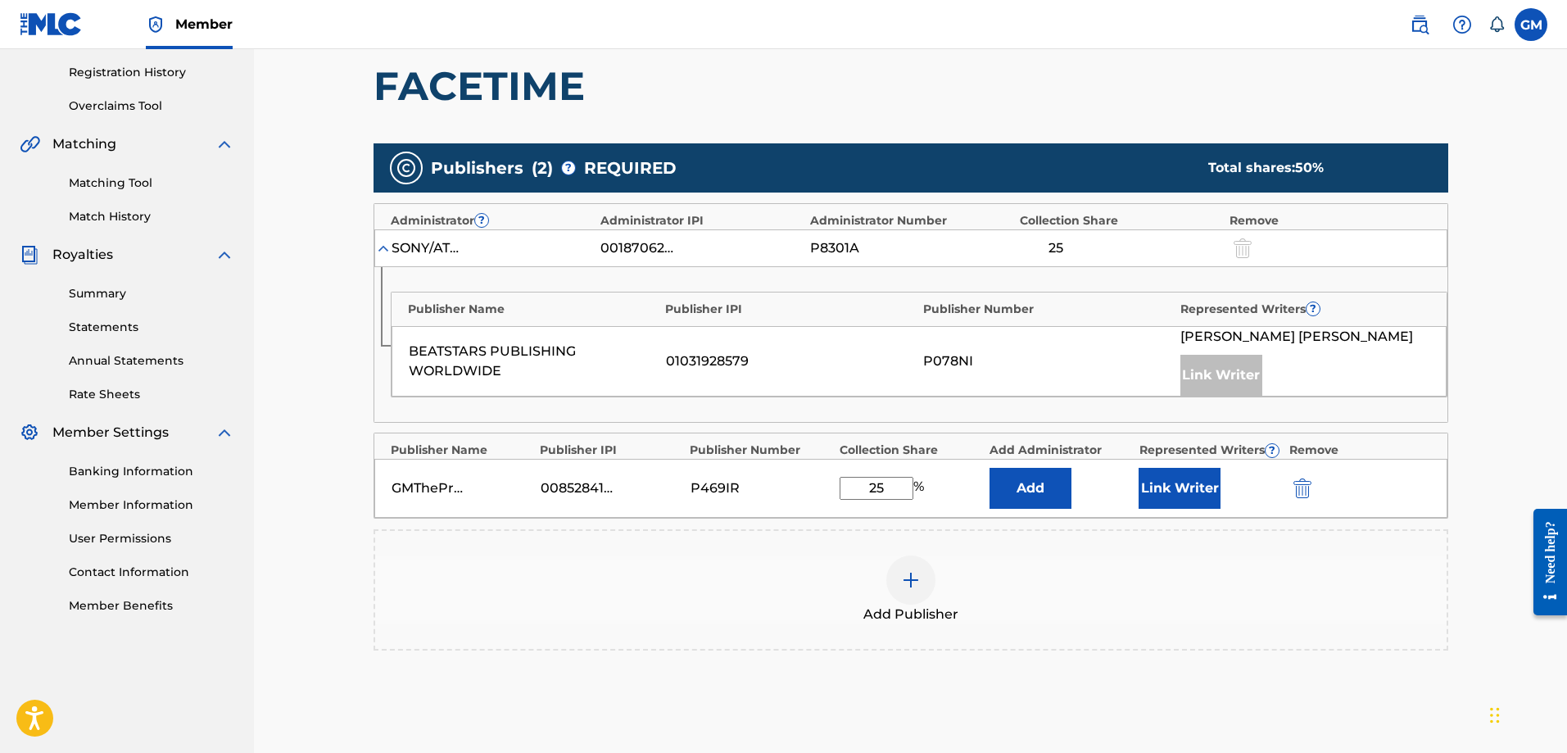
type input "25"
click at [1170, 480] on button "Link Writer" at bounding box center [1180, 488] width 82 height 41
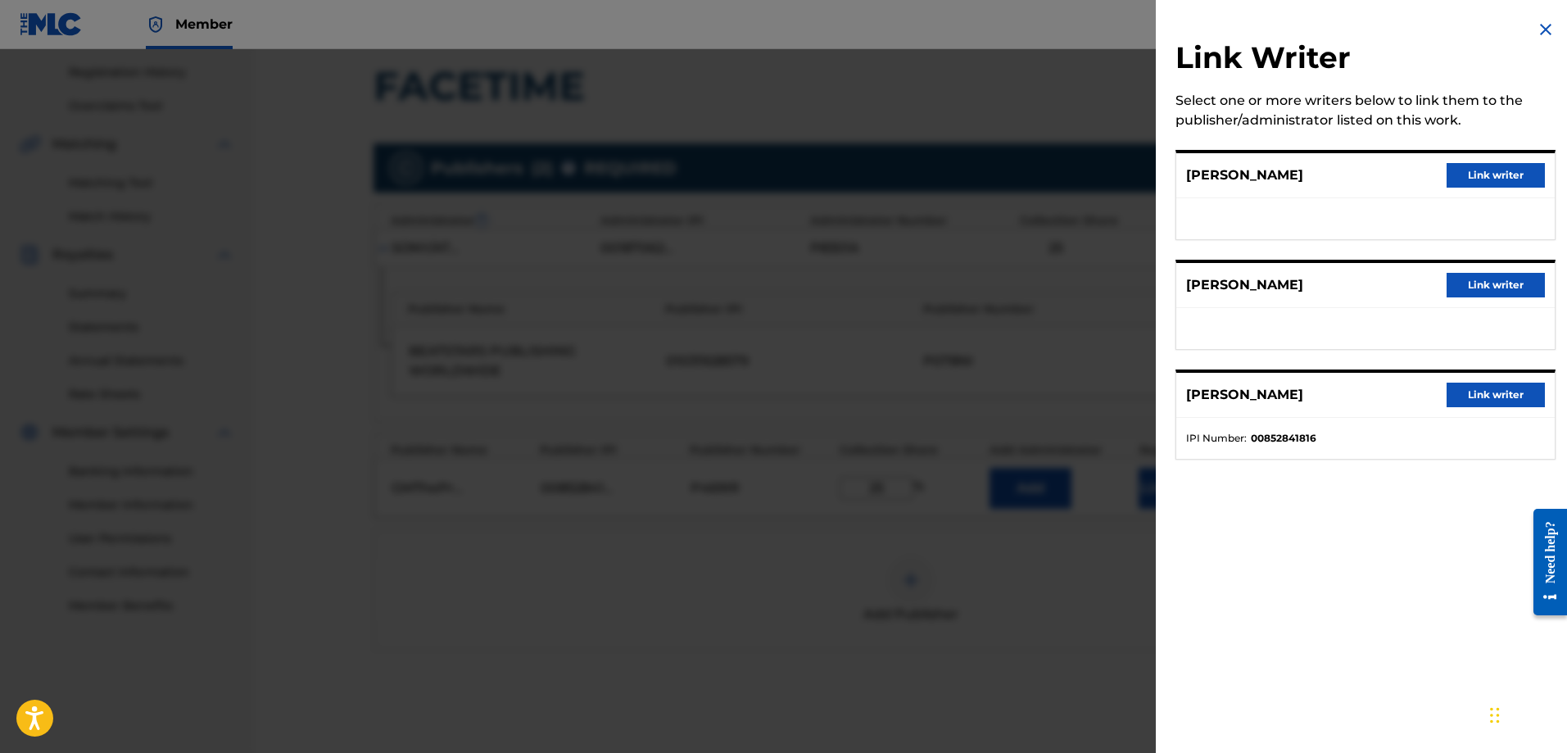
click at [1483, 388] on button "Link writer" at bounding box center [1496, 395] width 98 height 25
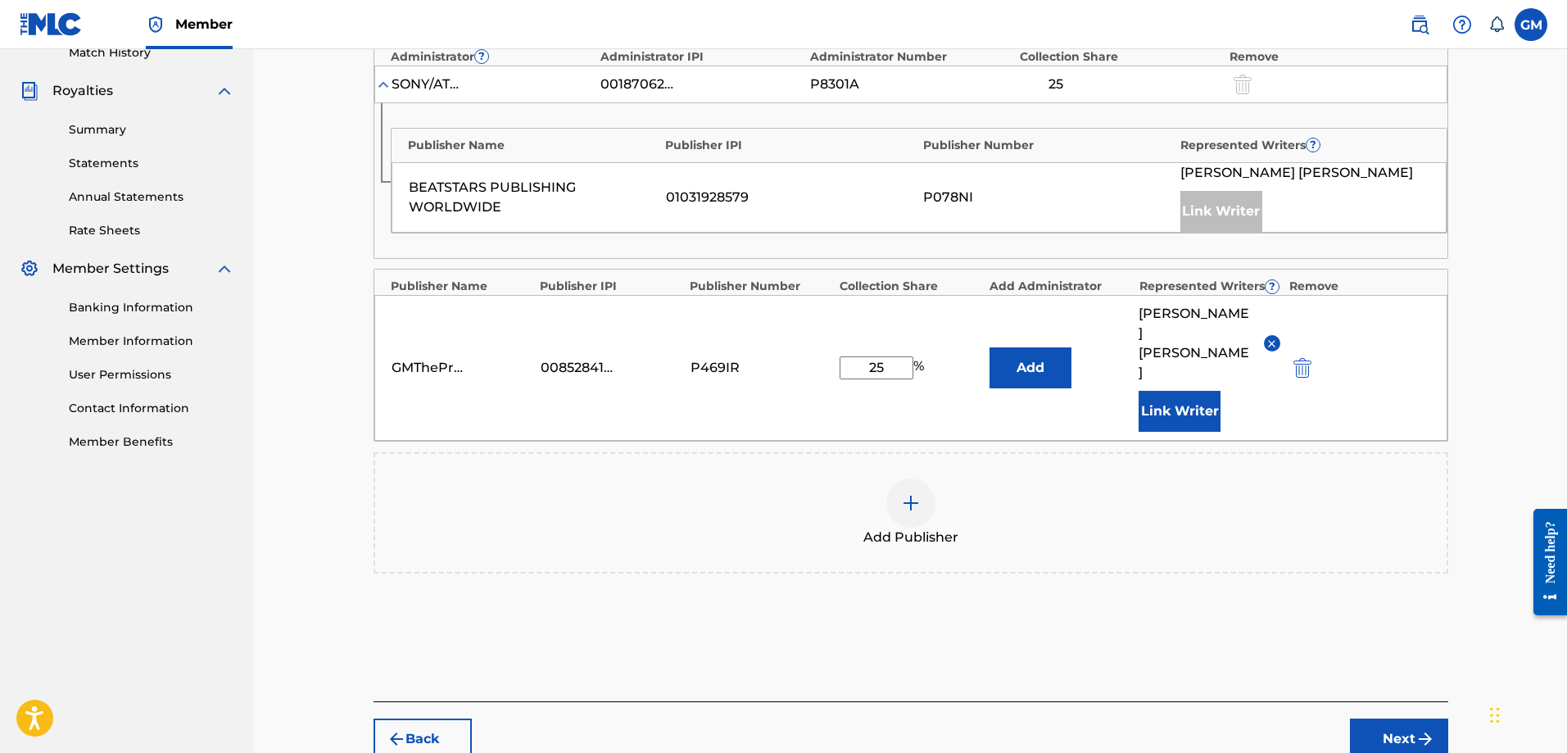
click at [1387, 719] on button "Next" at bounding box center [1399, 739] width 98 height 41
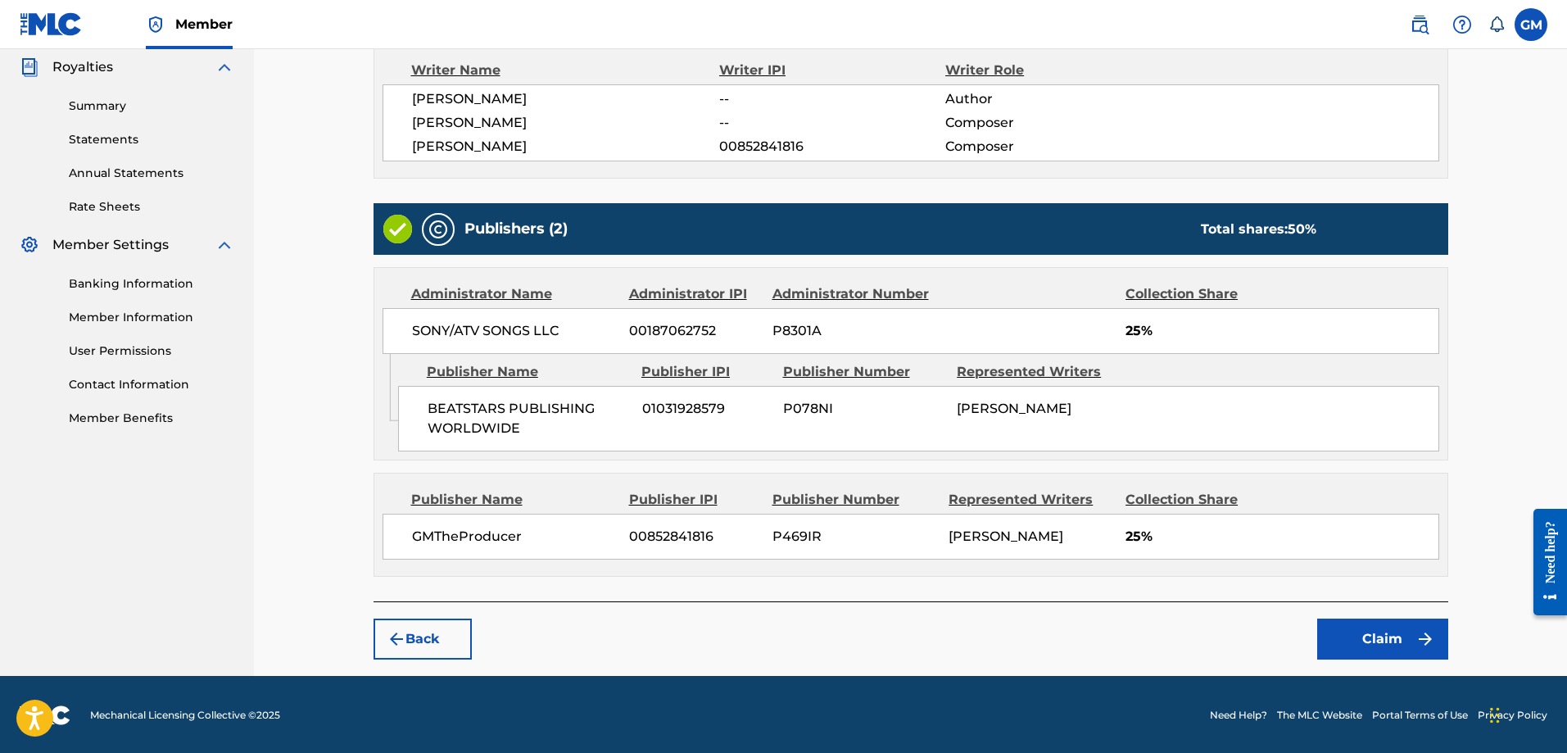
scroll to position [492, 0]
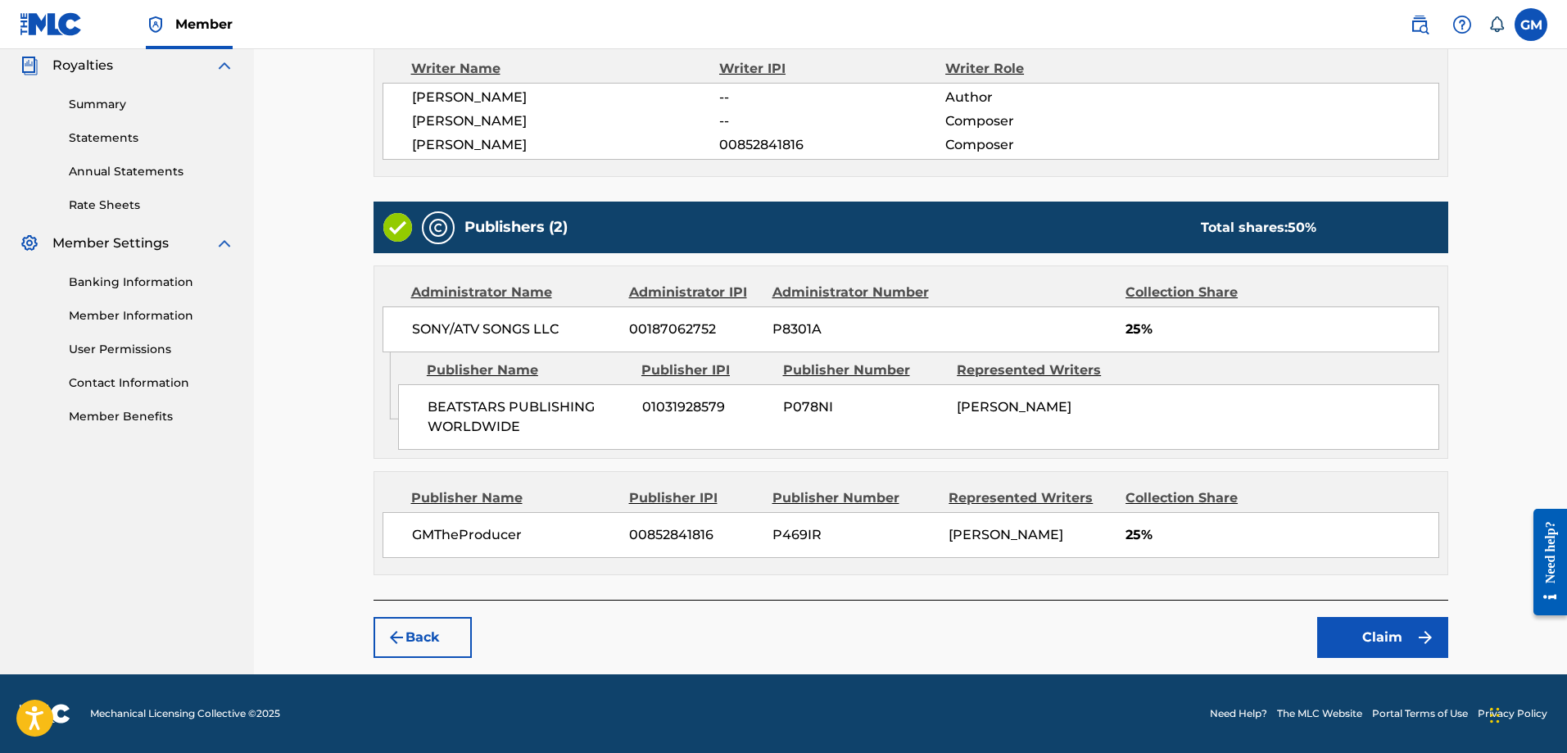
click at [1407, 652] on button "Claim" at bounding box center [1383, 637] width 131 height 41
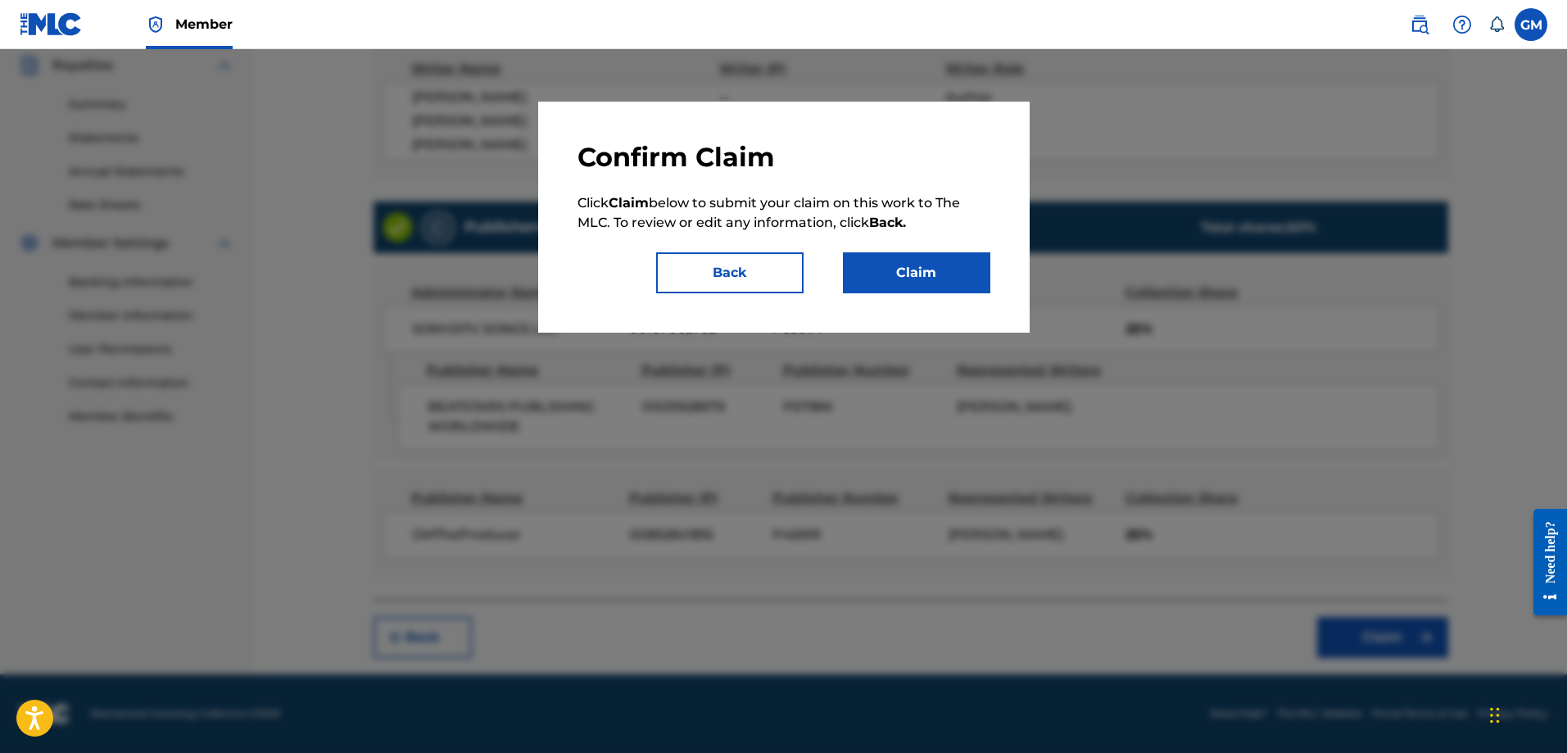
click at [914, 282] on button "Claim" at bounding box center [916, 272] width 147 height 41
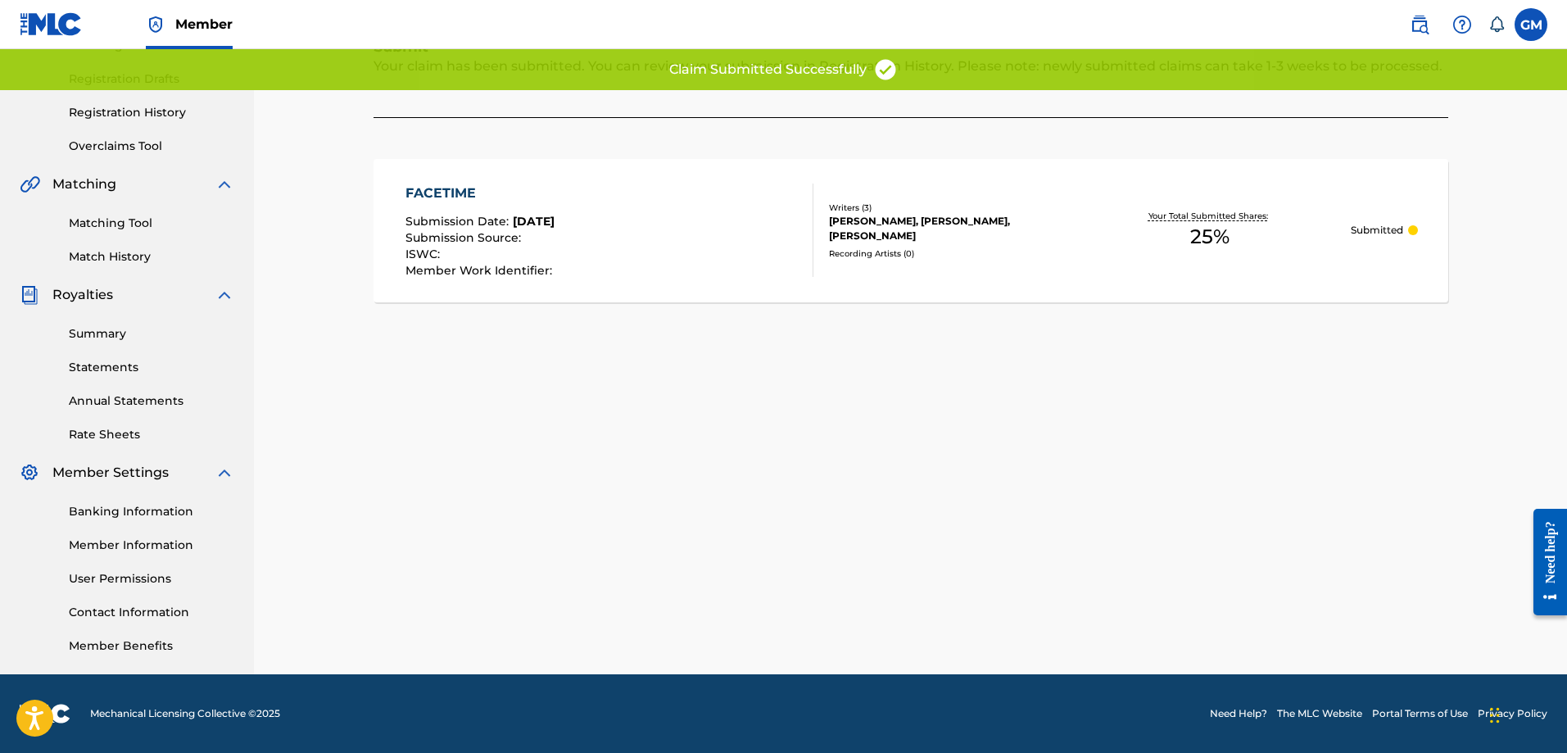
scroll to position [99, 0]
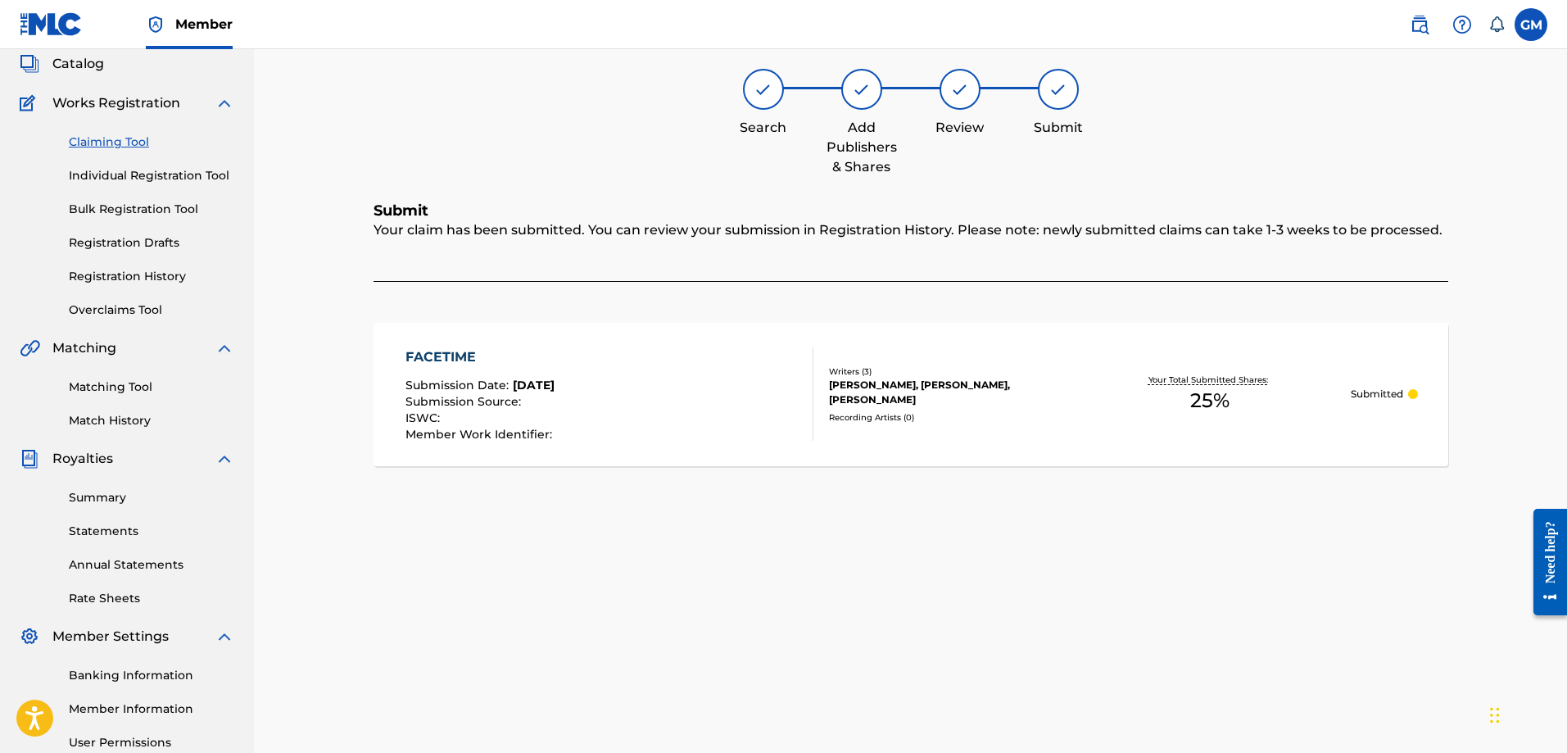
click at [106, 147] on link "Claiming Tool" at bounding box center [152, 142] width 166 height 17
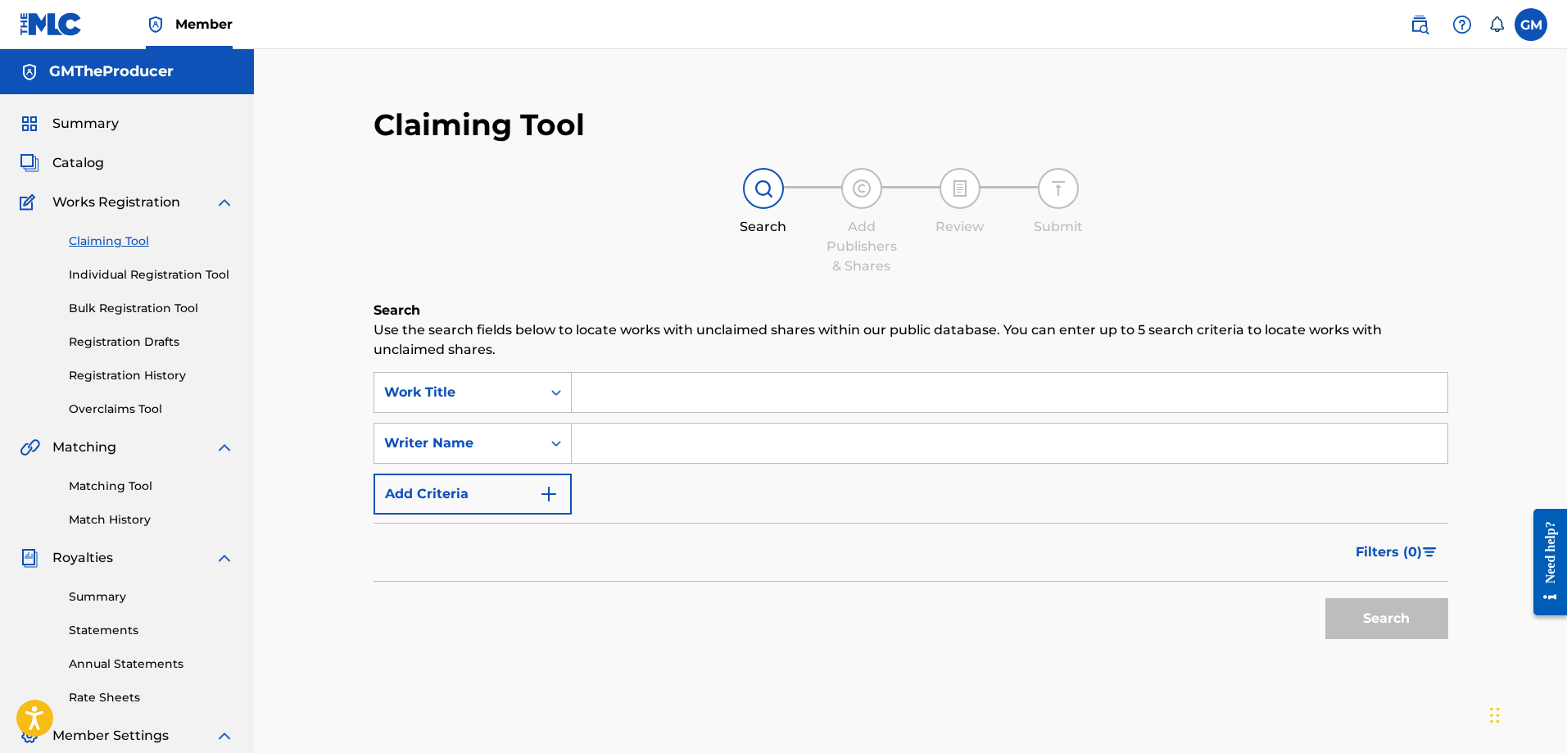
click at [608, 431] on input "Search Form" at bounding box center [1010, 443] width 876 height 39
type input "[PERSON_NAME]"
click at [1401, 611] on button "Search" at bounding box center [1387, 618] width 123 height 41
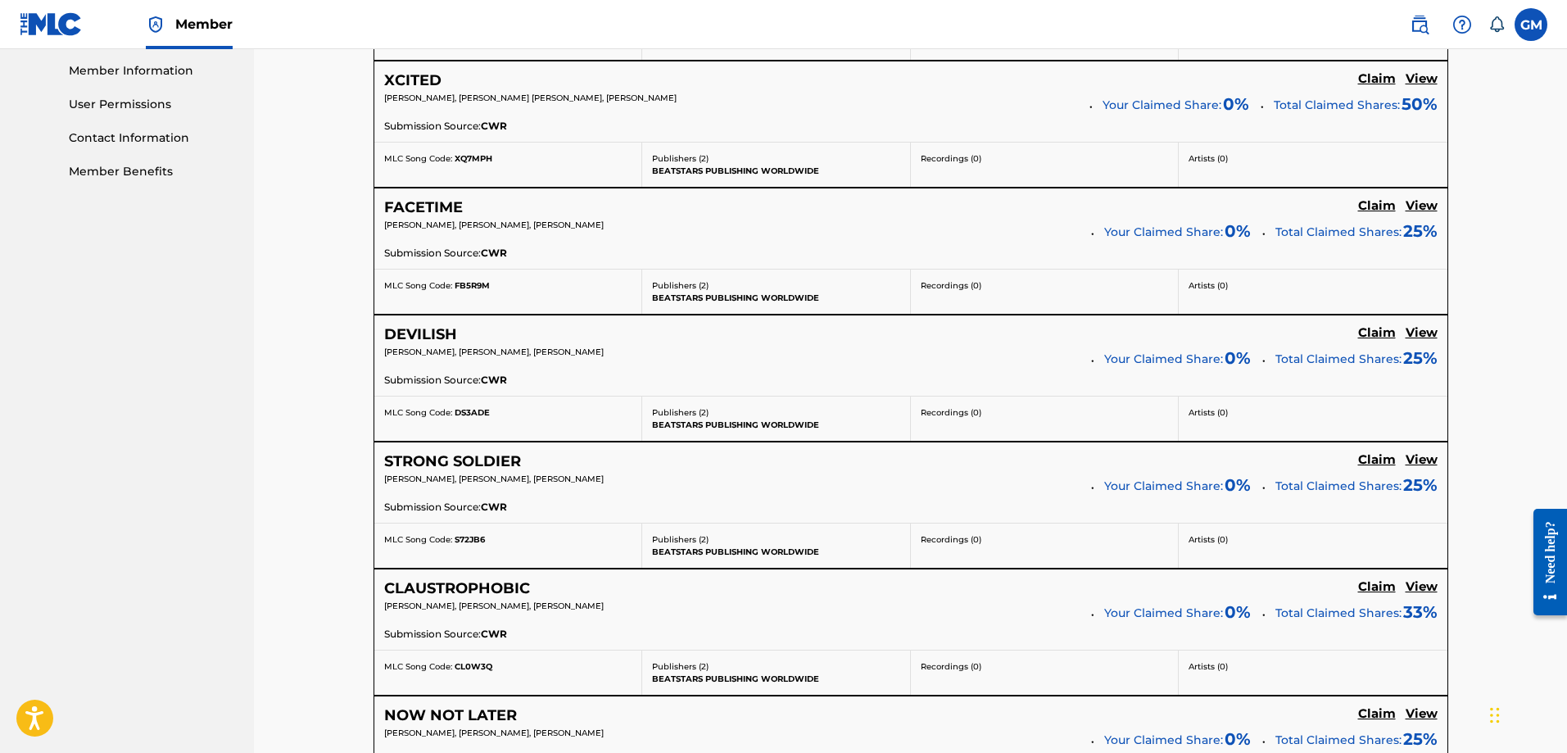
scroll to position [901, 0]
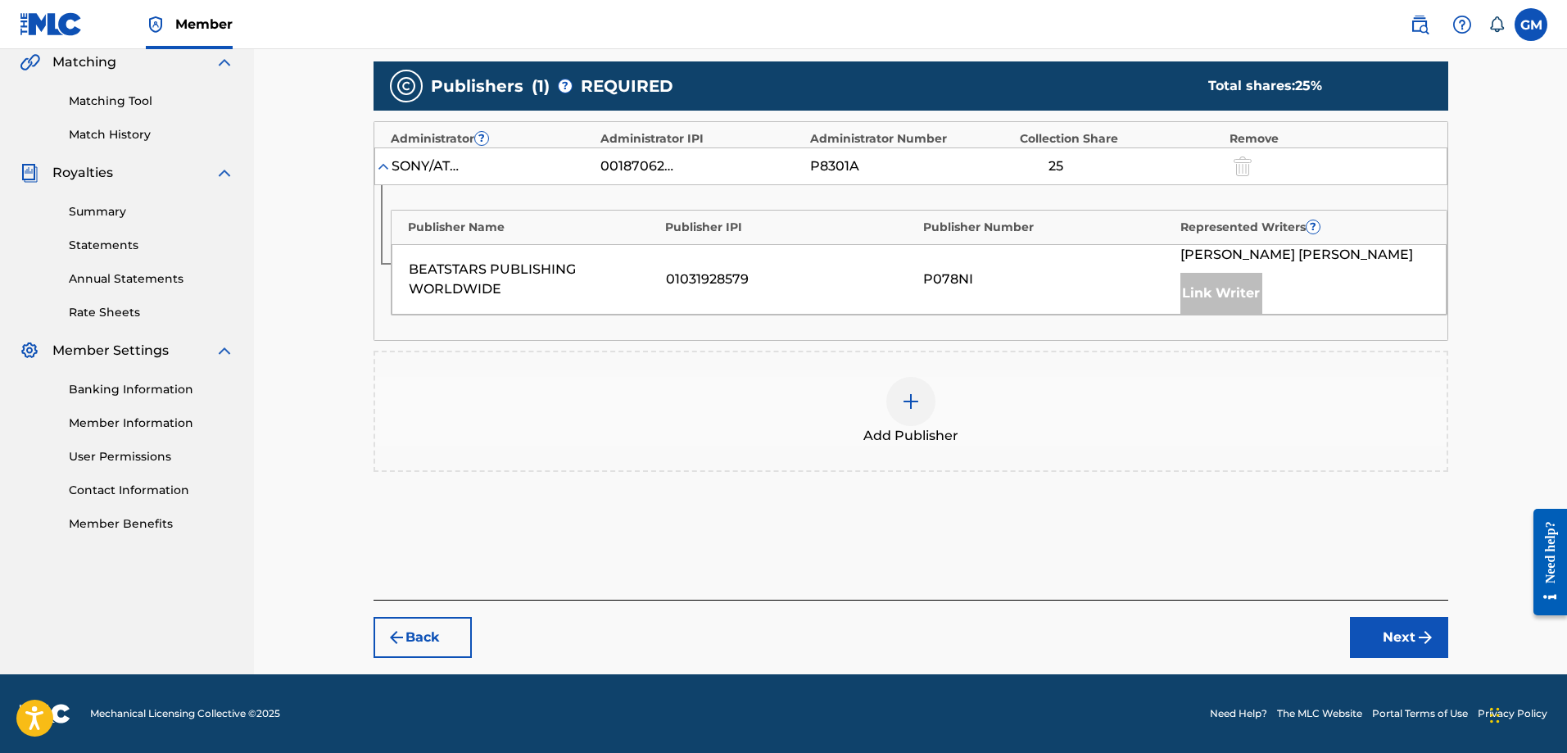
scroll to position [385, 0]
click at [912, 393] on img at bounding box center [911, 402] width 20 height 20
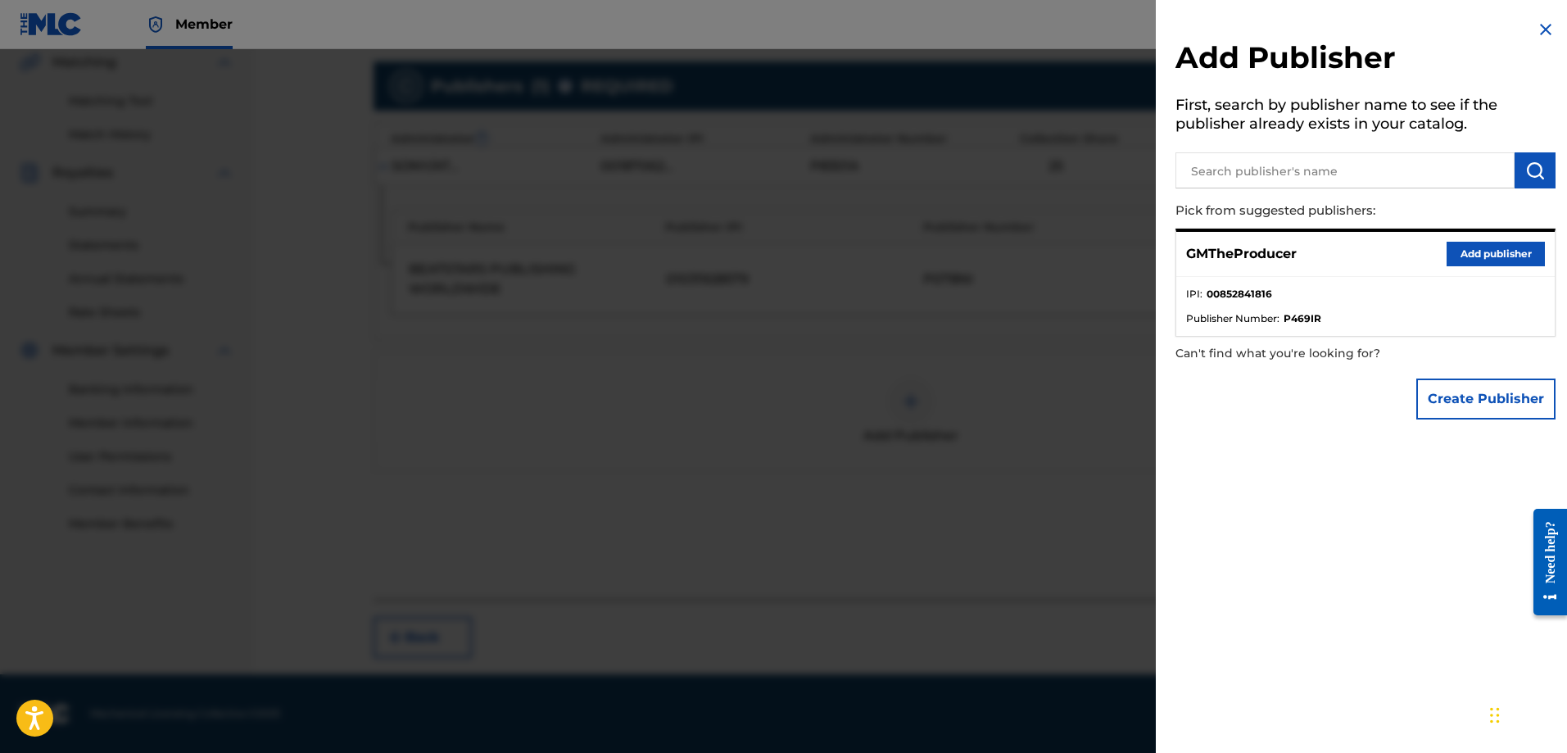
click at [1468, 258] on button "Add publisher" at bounding box center [1496, 254] width 98 height 25
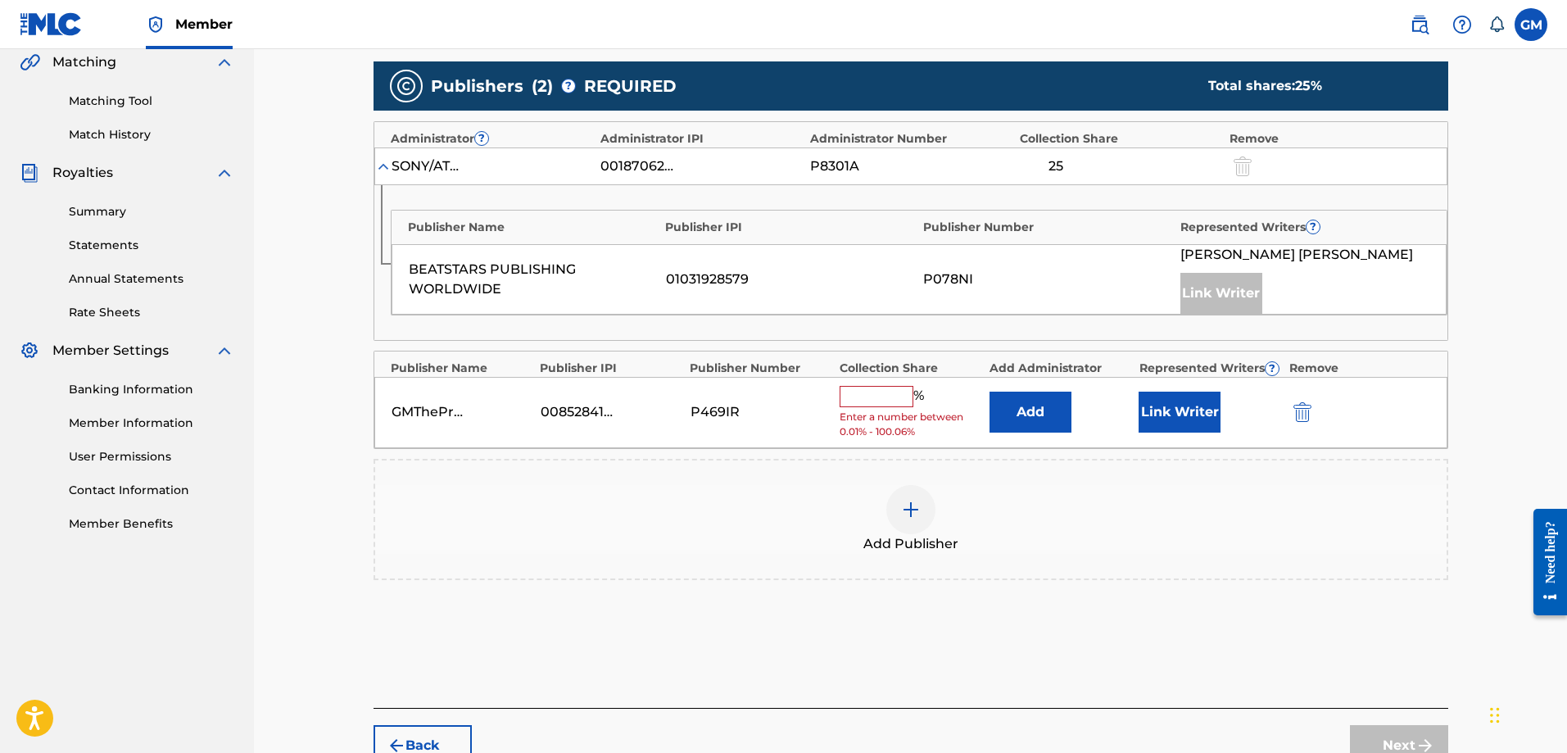
click at [880, 393] on input "text" at bounding box center [877, 396] width 74 height 21
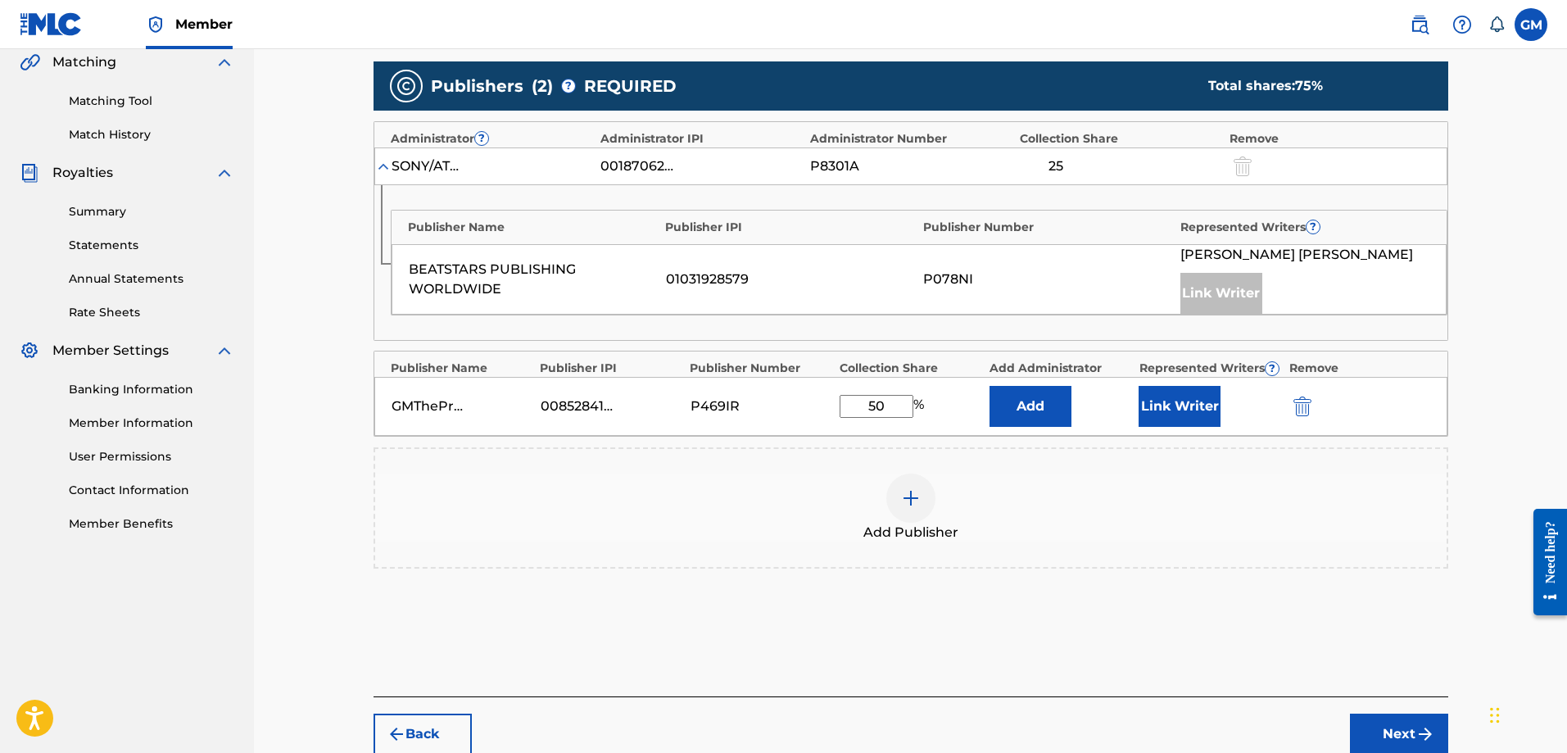
type input "50"
click at [1181, 396] on button "Link Writer" at bounding box center [1180, 406] width 82 height 41
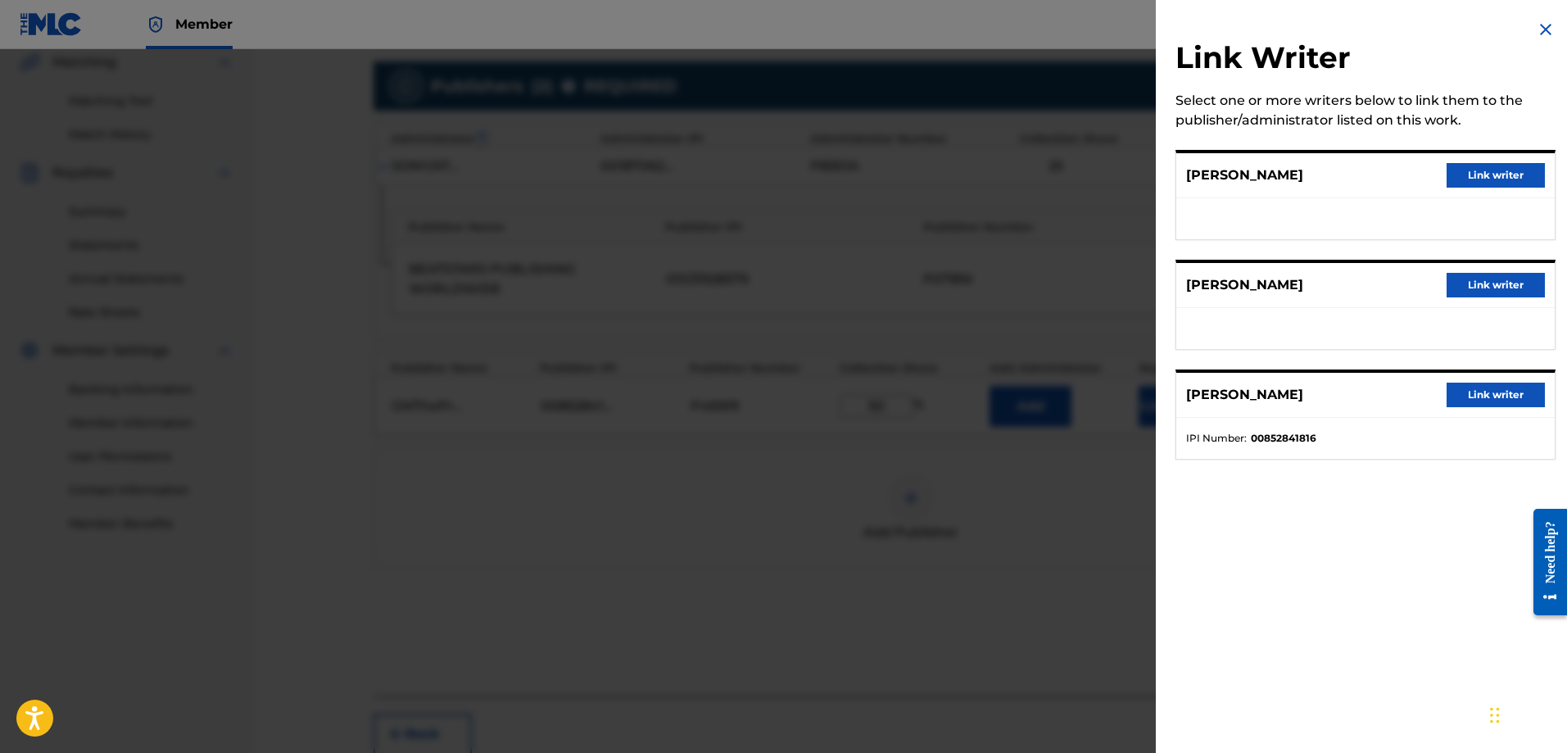
click at [1481, 403] on button "Link writer" at bounding box center [1496, 395] width 98 height 25
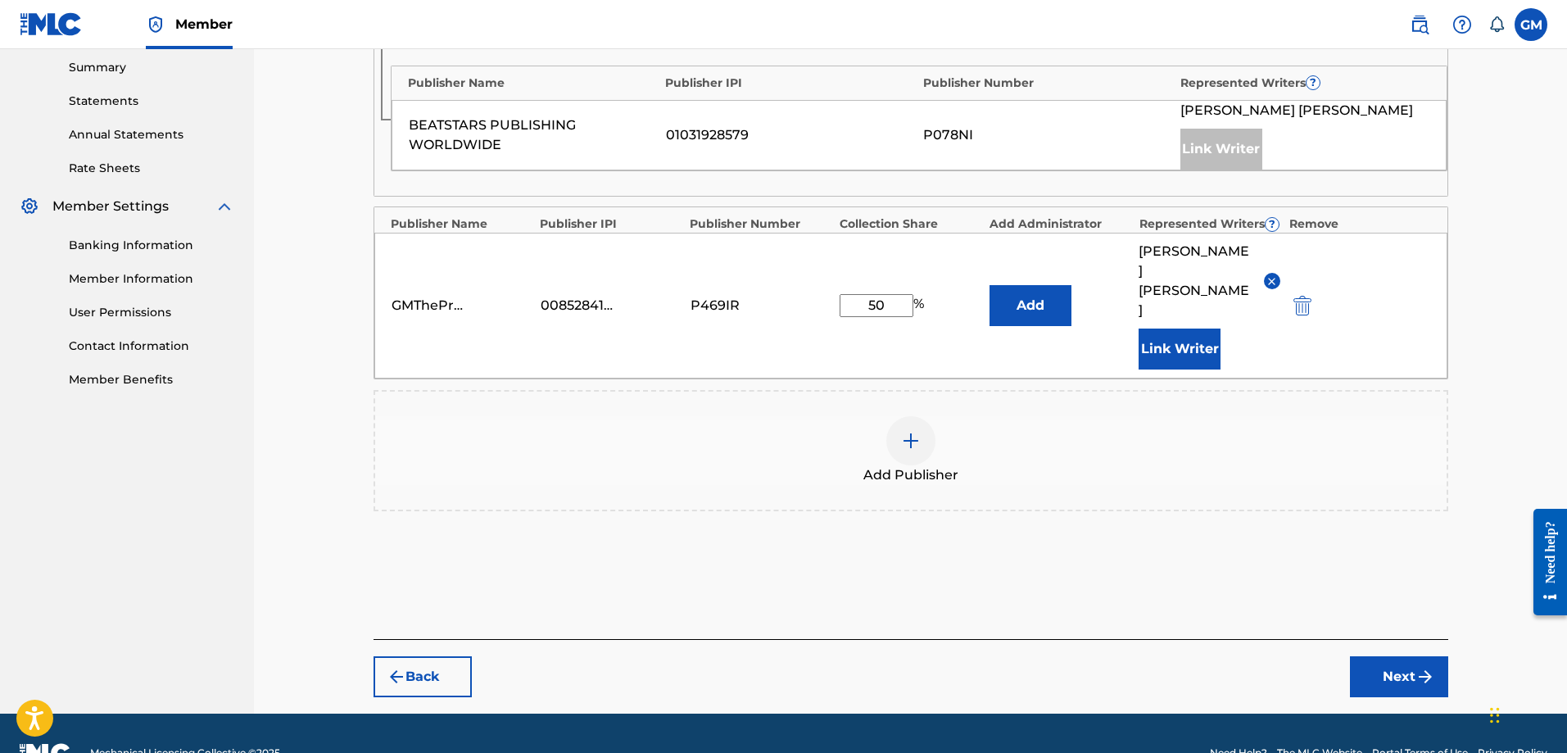
click at [1445, 656] on button "Next" at bounding box center [1399, 676] width 98 height 41
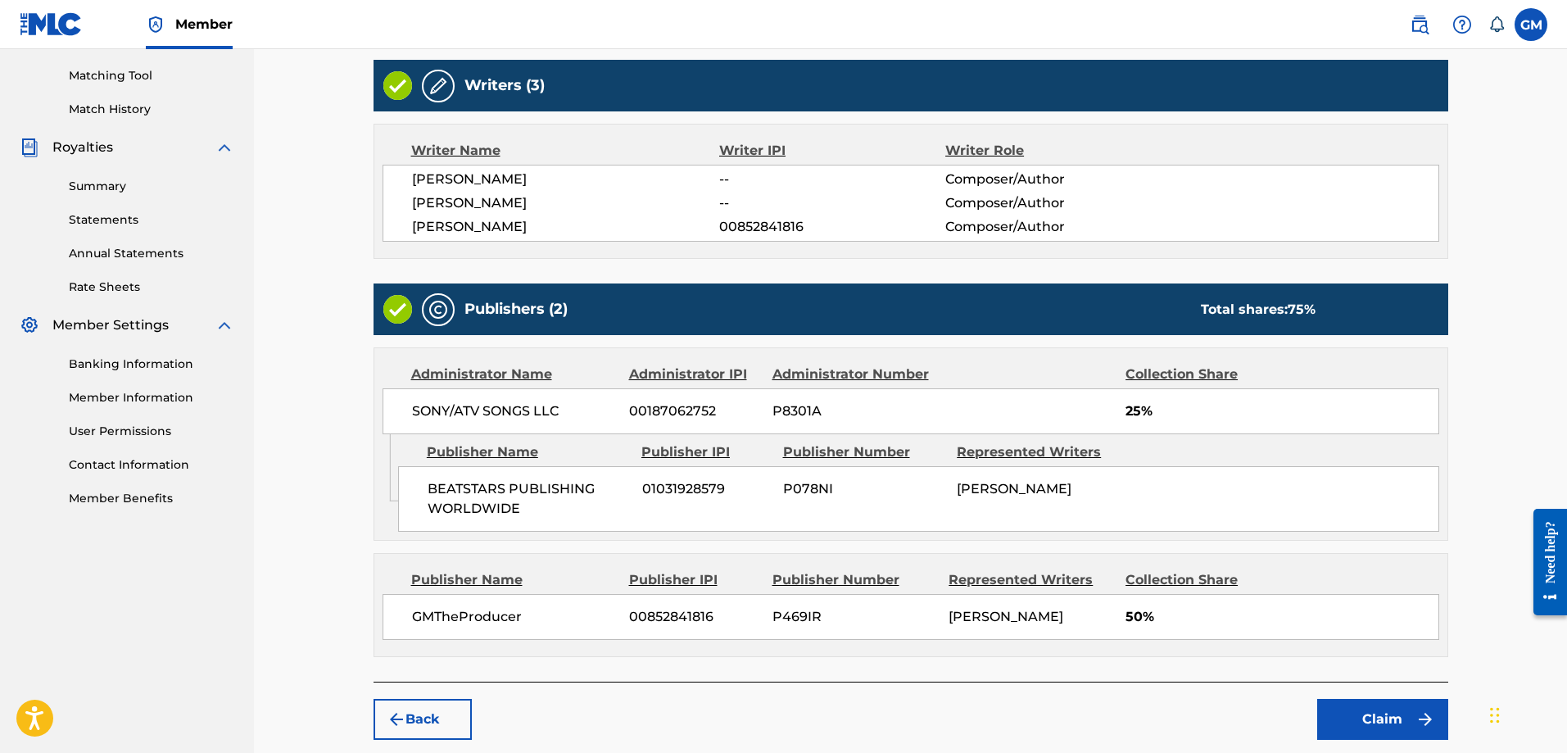
scroll to position [492, 0]
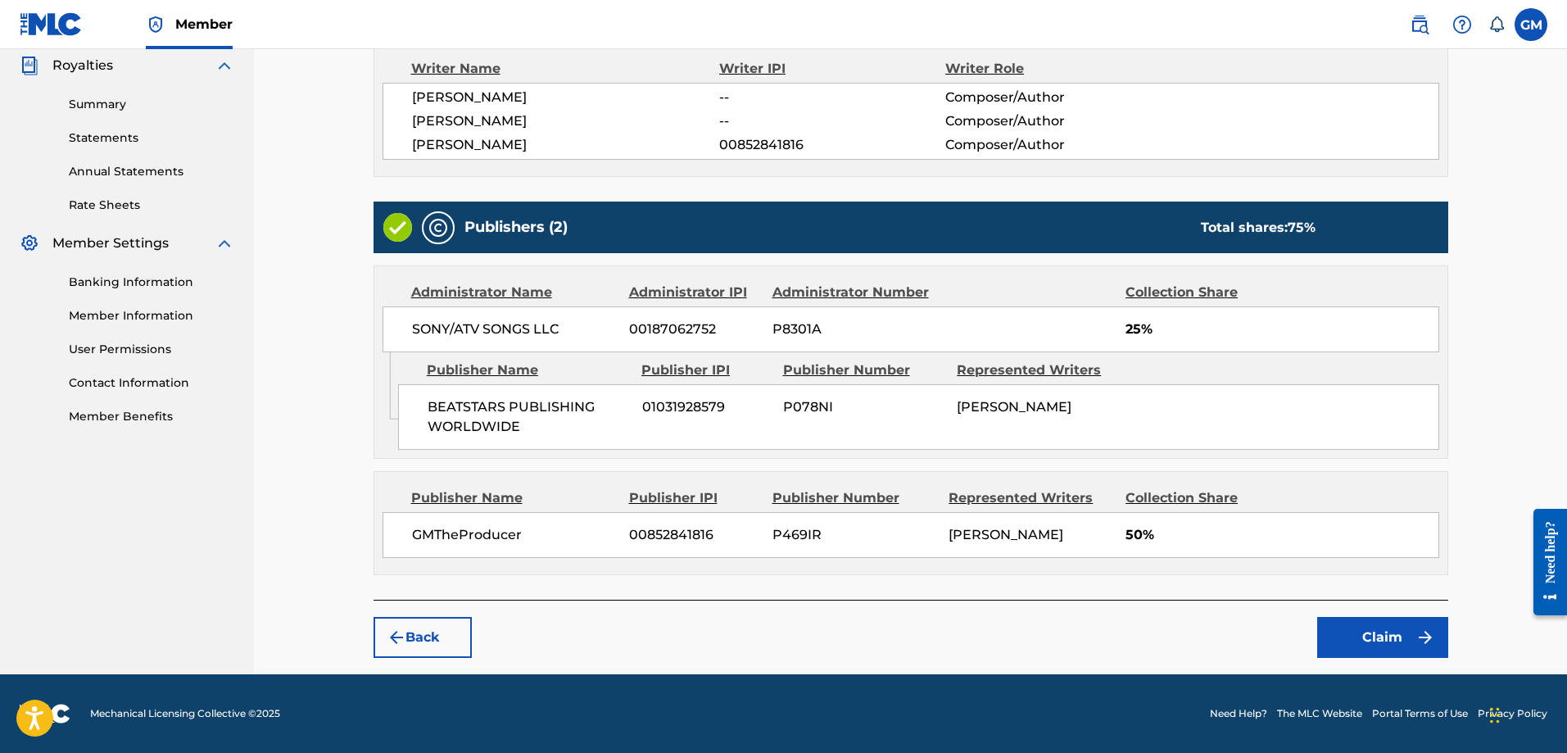
click at [1403, 641] on button "Claim" at bounding box center [1383, 637] width 131 height 41
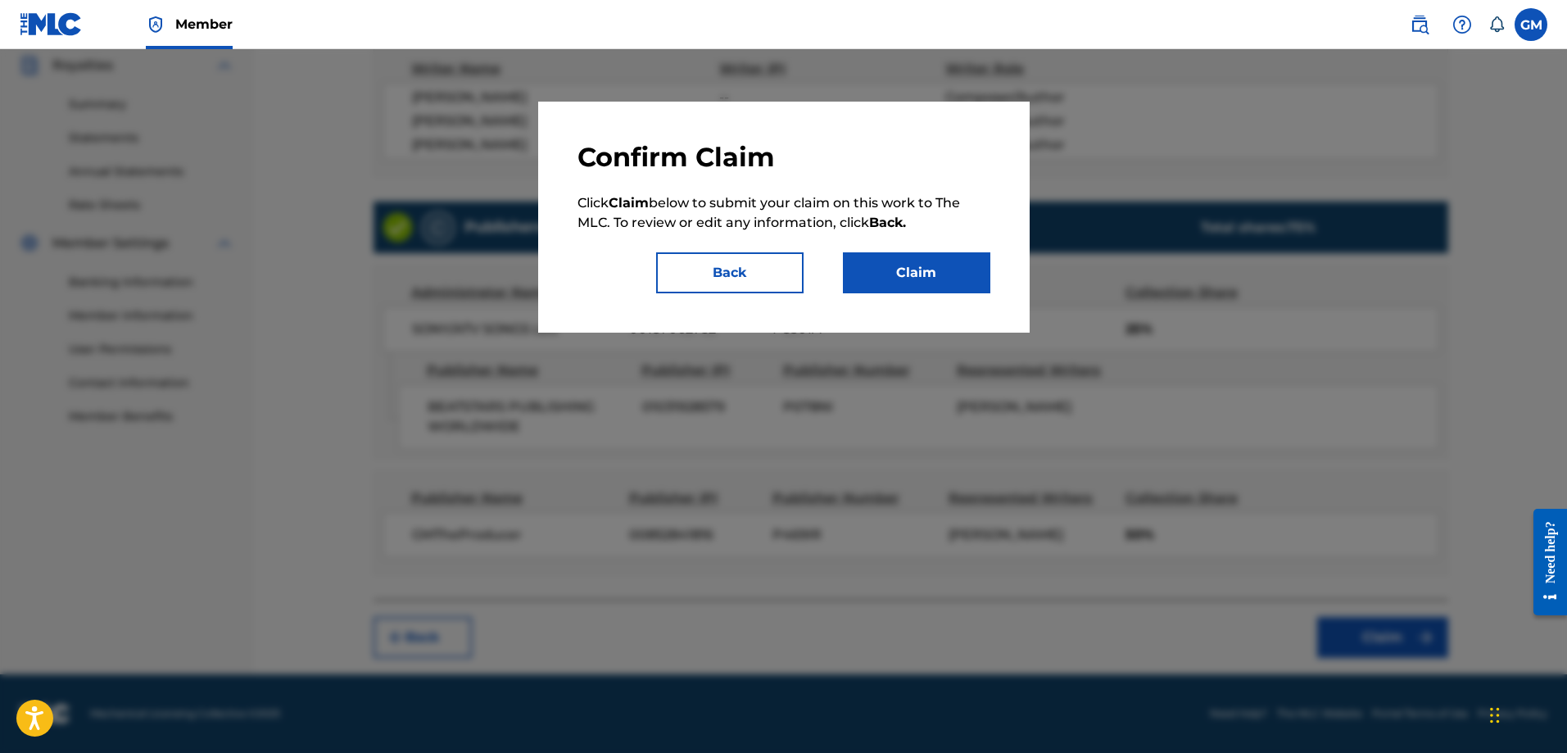
click at [911, 266] on button "Claim" at bounding box center [916, 272] width 147 height 41
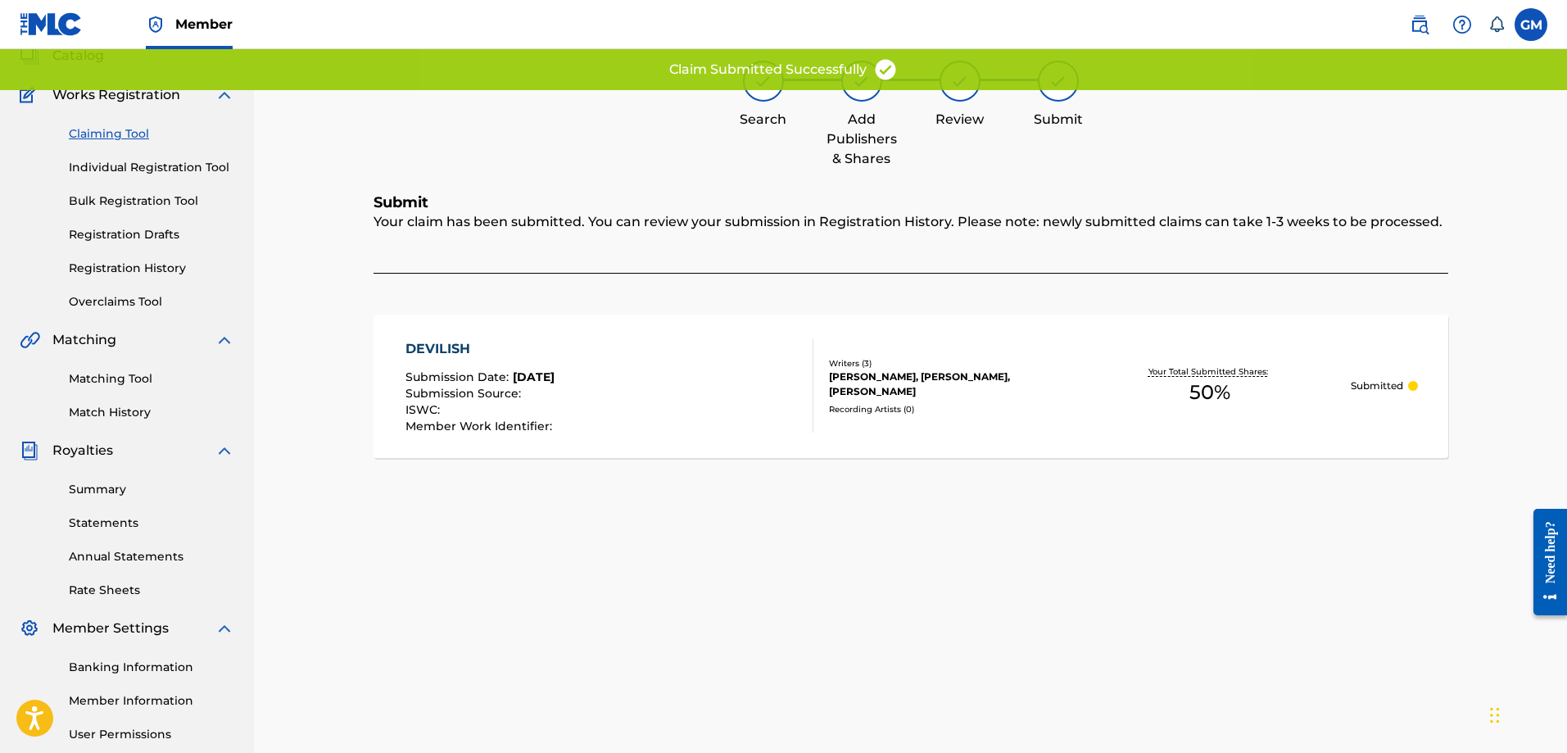
scroll to position [17, 0]
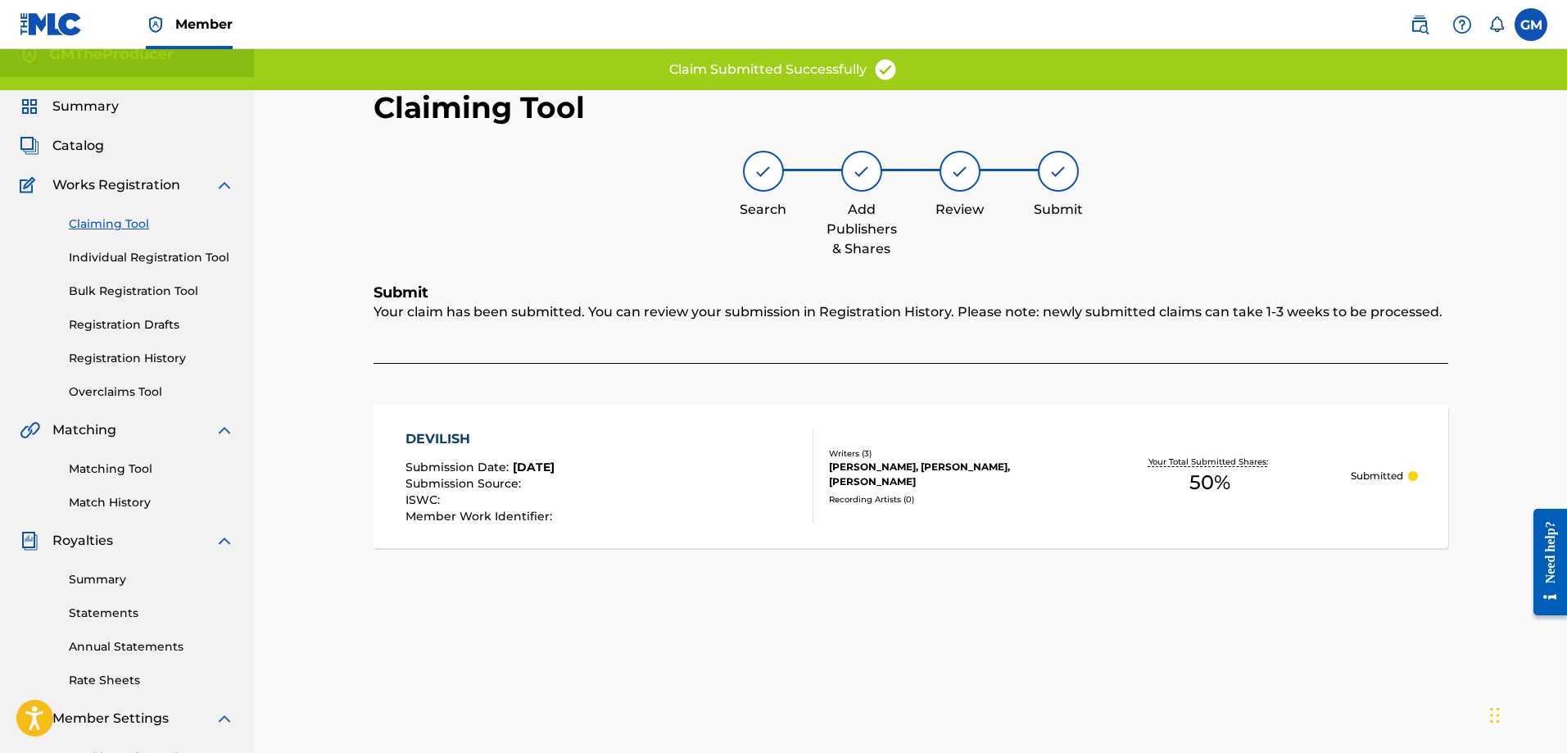
click at [131, 227] on link "Claiming Tool" at bounding box center [152, 223] width 166 height 17
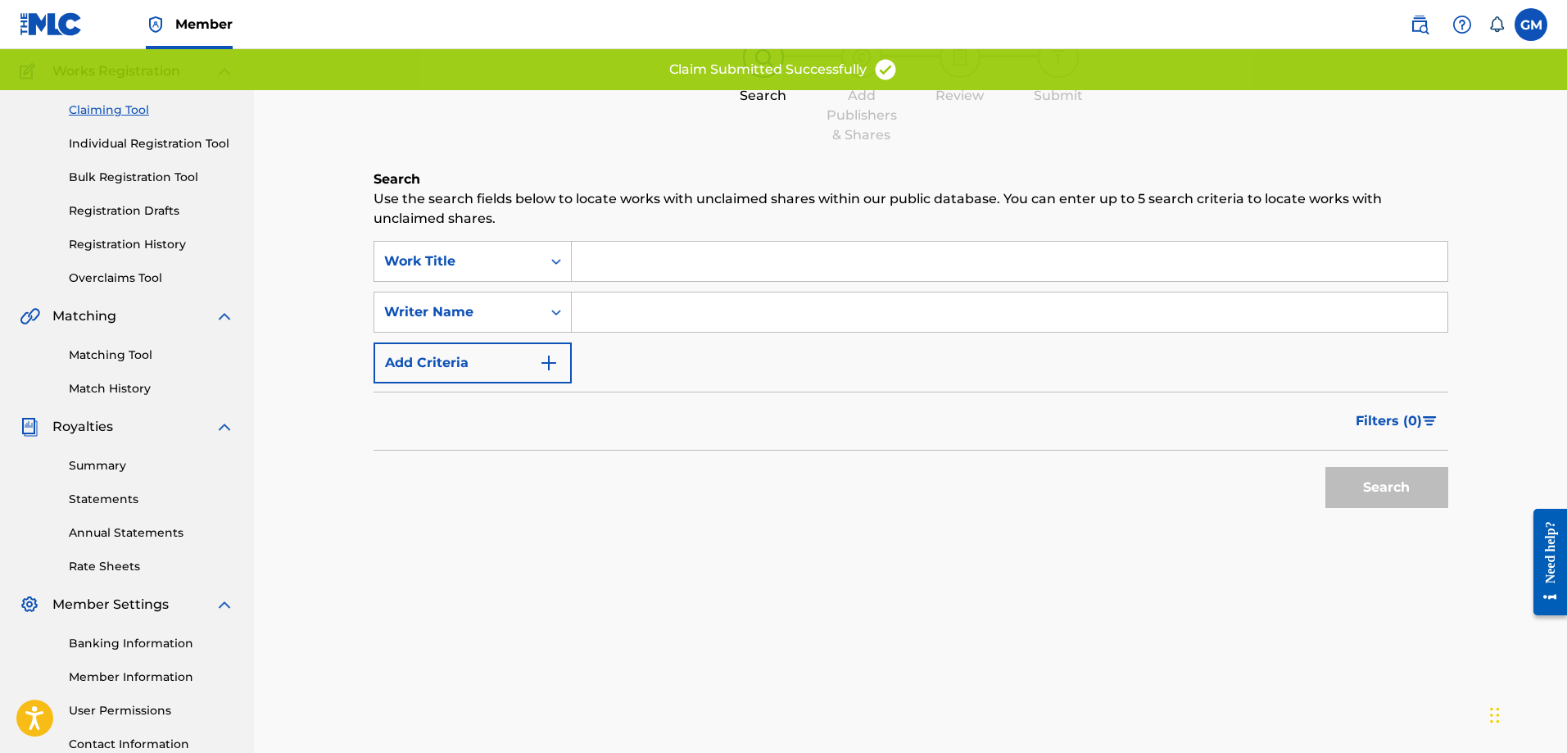
scroll to position [263, 0]
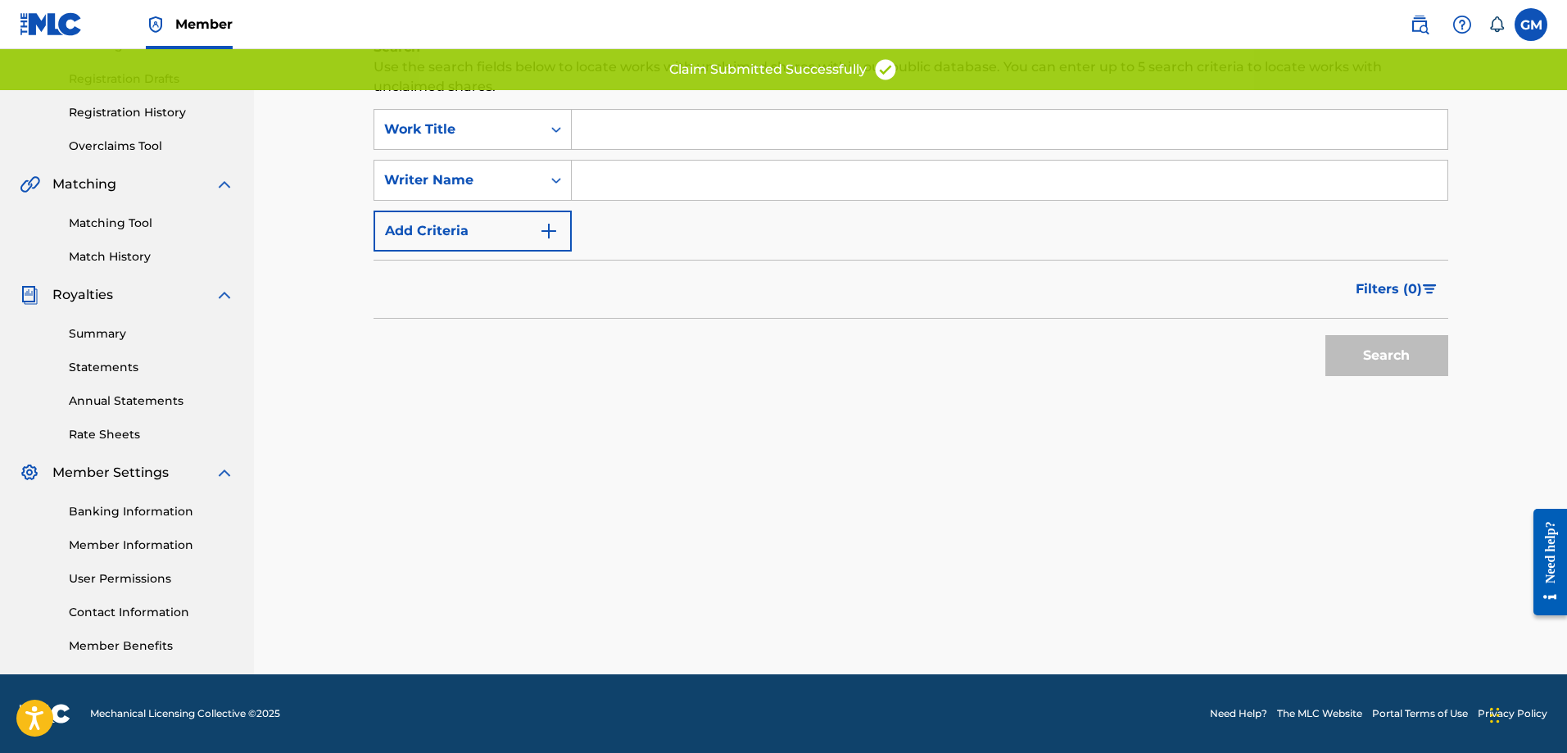
click at [648, 193] on input "Search Form" at bounding box center [1010, 180] width 876 height 39
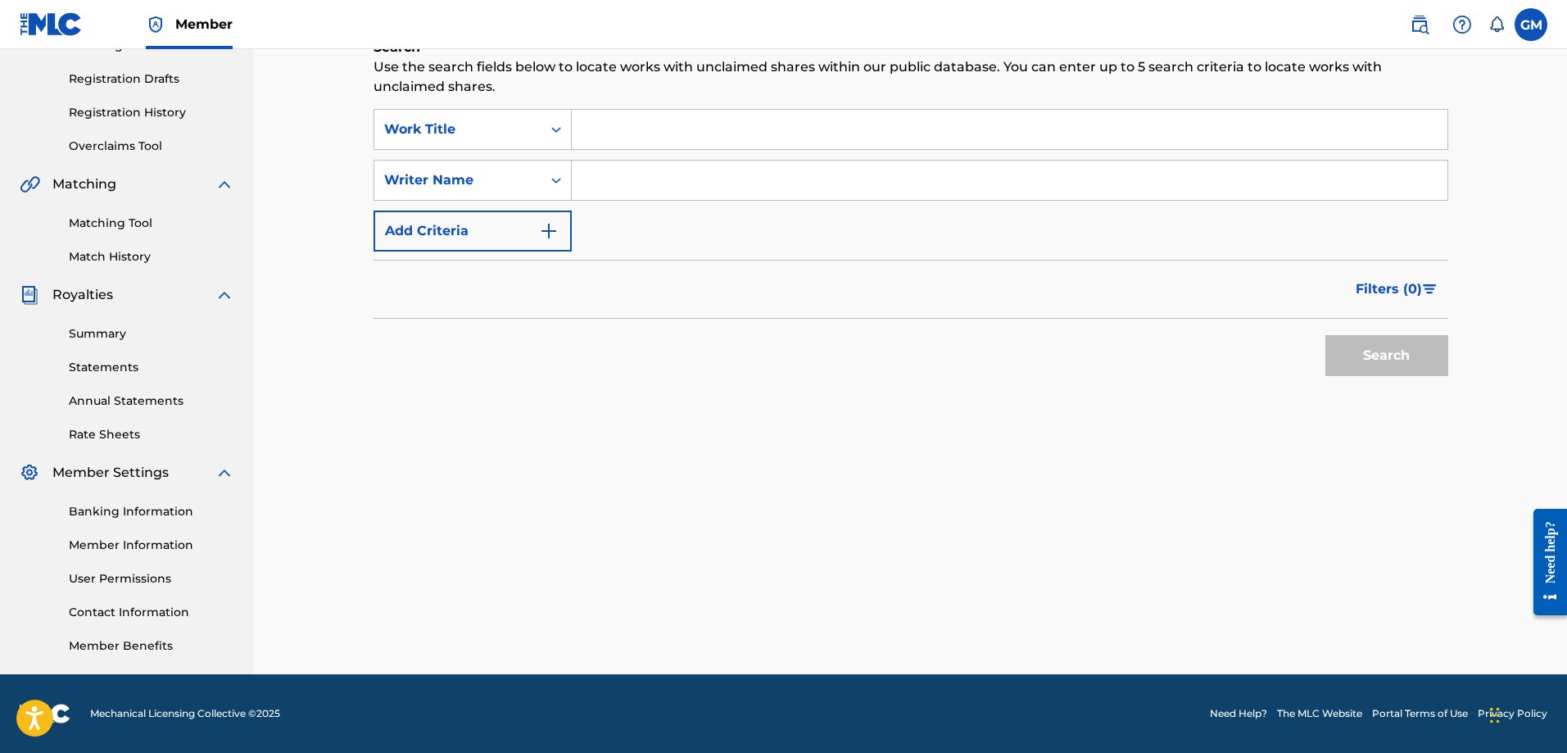
type input "[PERSON_NAME]"
click at [1334, 335] on button "Search" at bounding box center [1387, 355] width 123 height 41
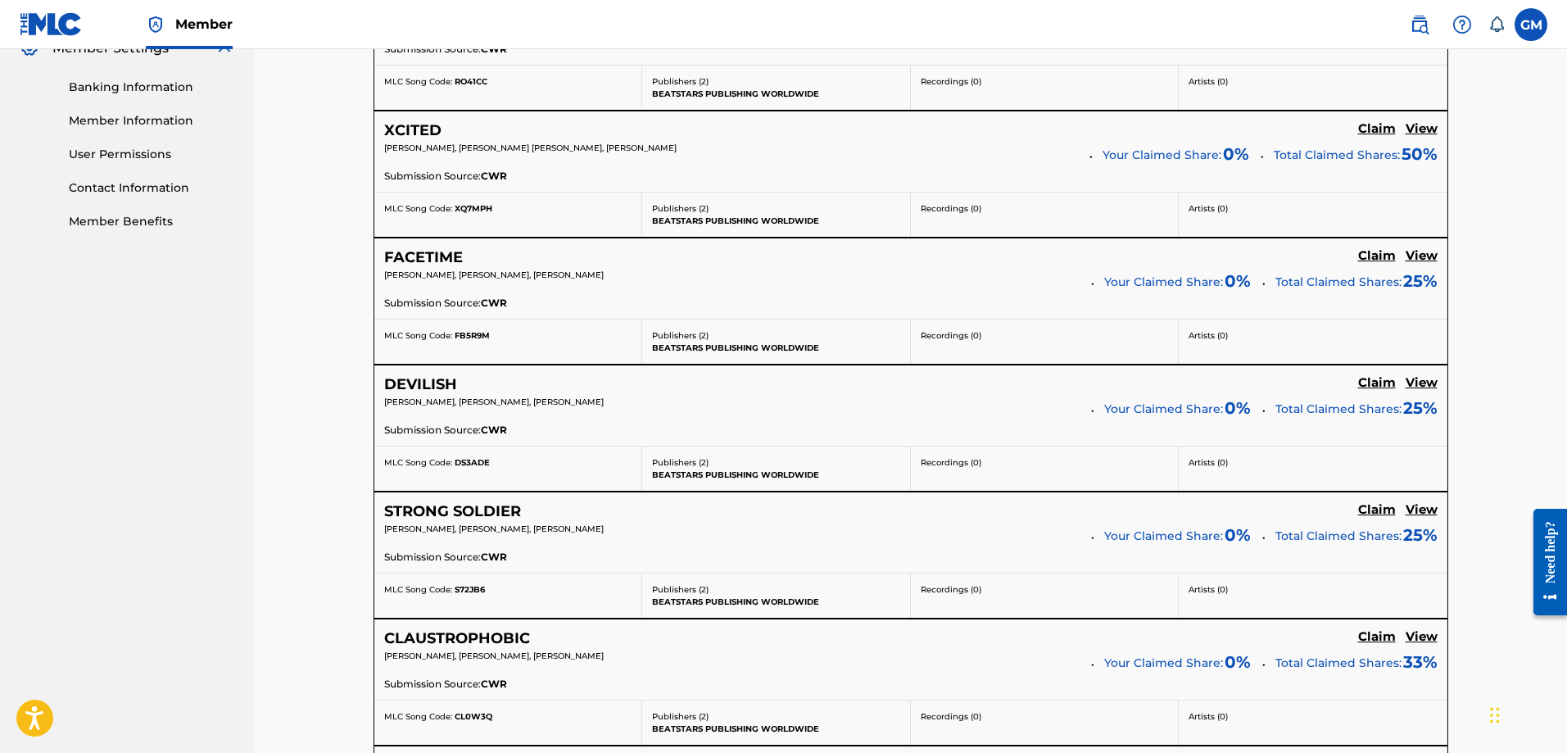
scroll to position [919, 0]
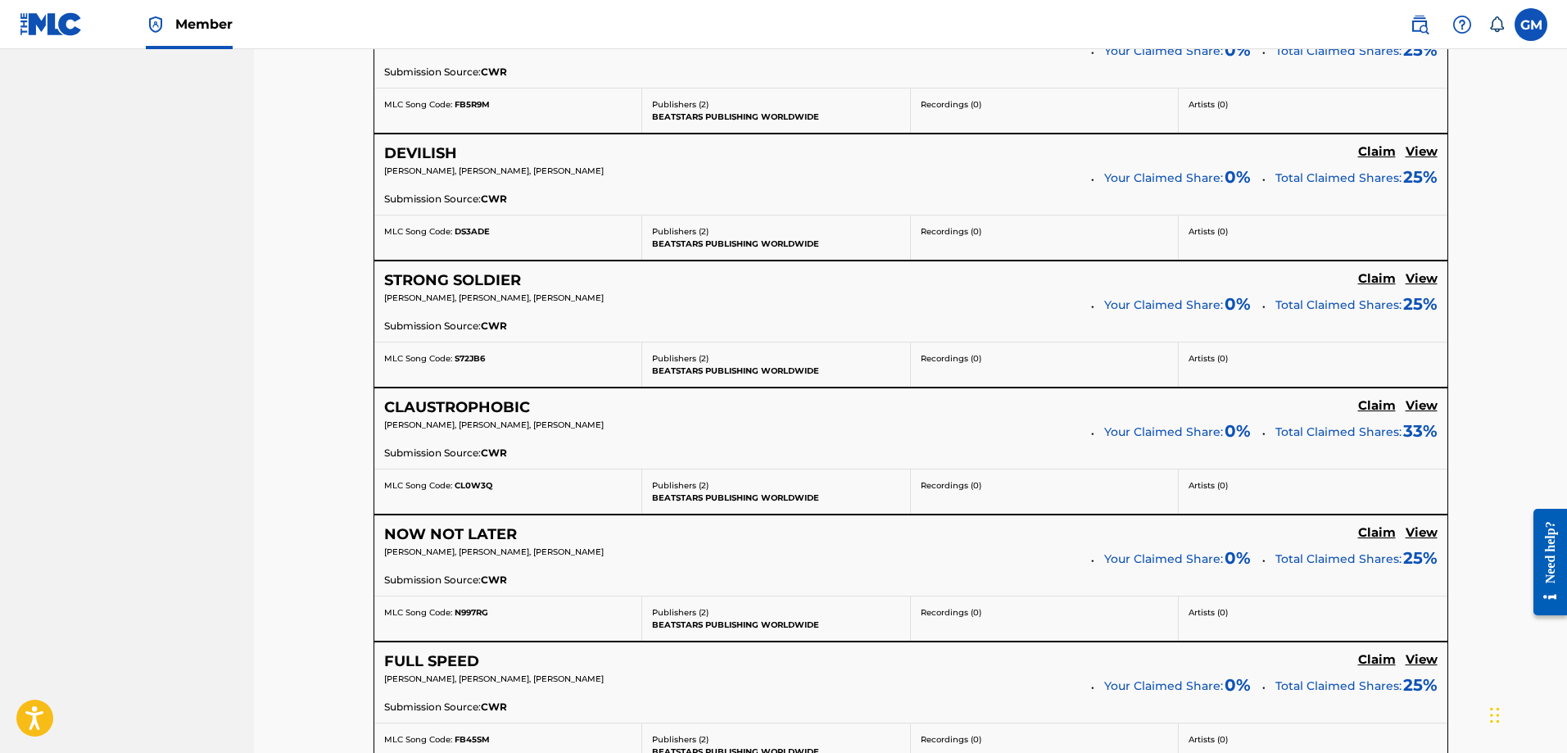
click at [502, 282] on h5 "STRONG SOLDIER" at bounding box center [452, 280] width 137 height 19
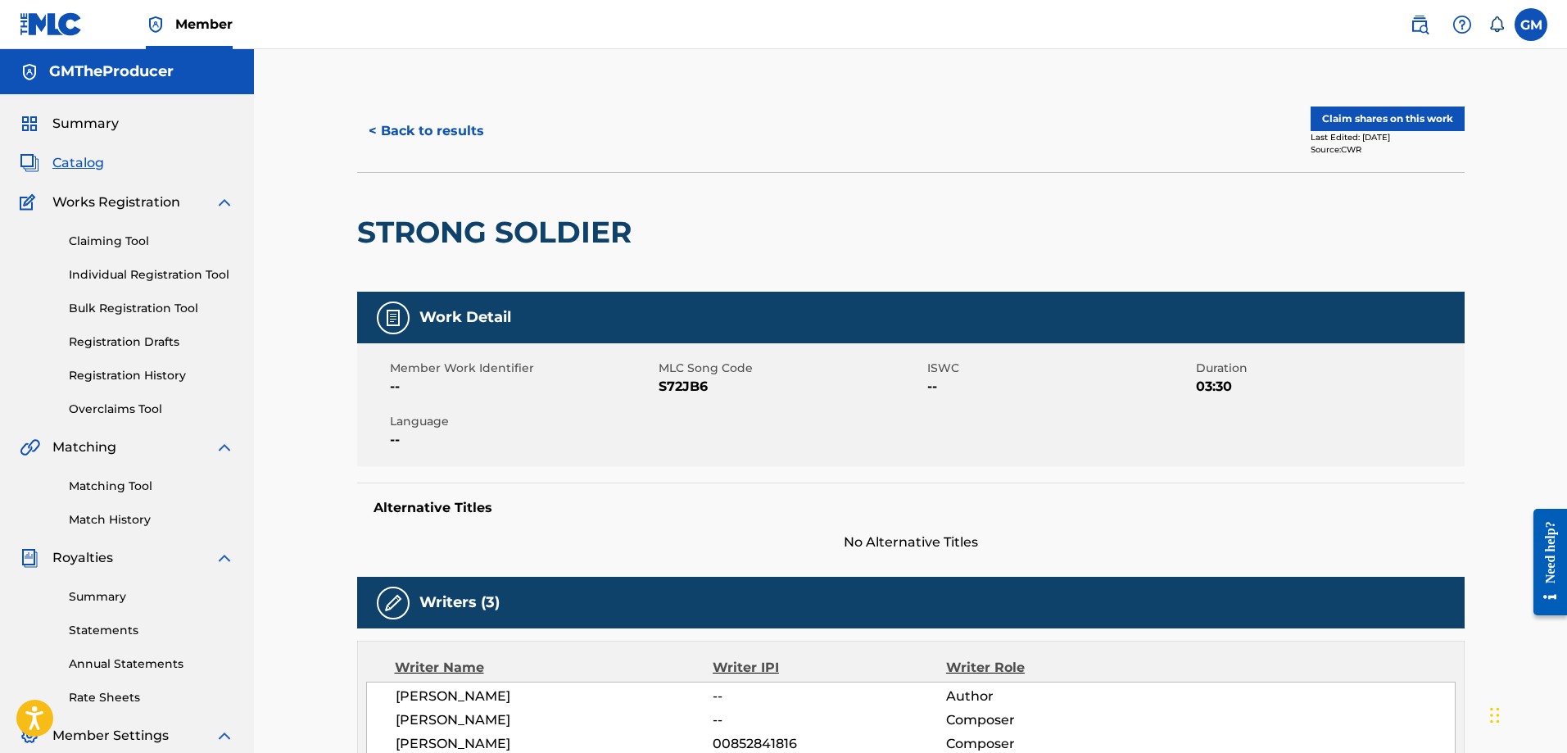
click at [460, 131] on button "< Back to results" at bounding box center [426, 131] width 138 height 41
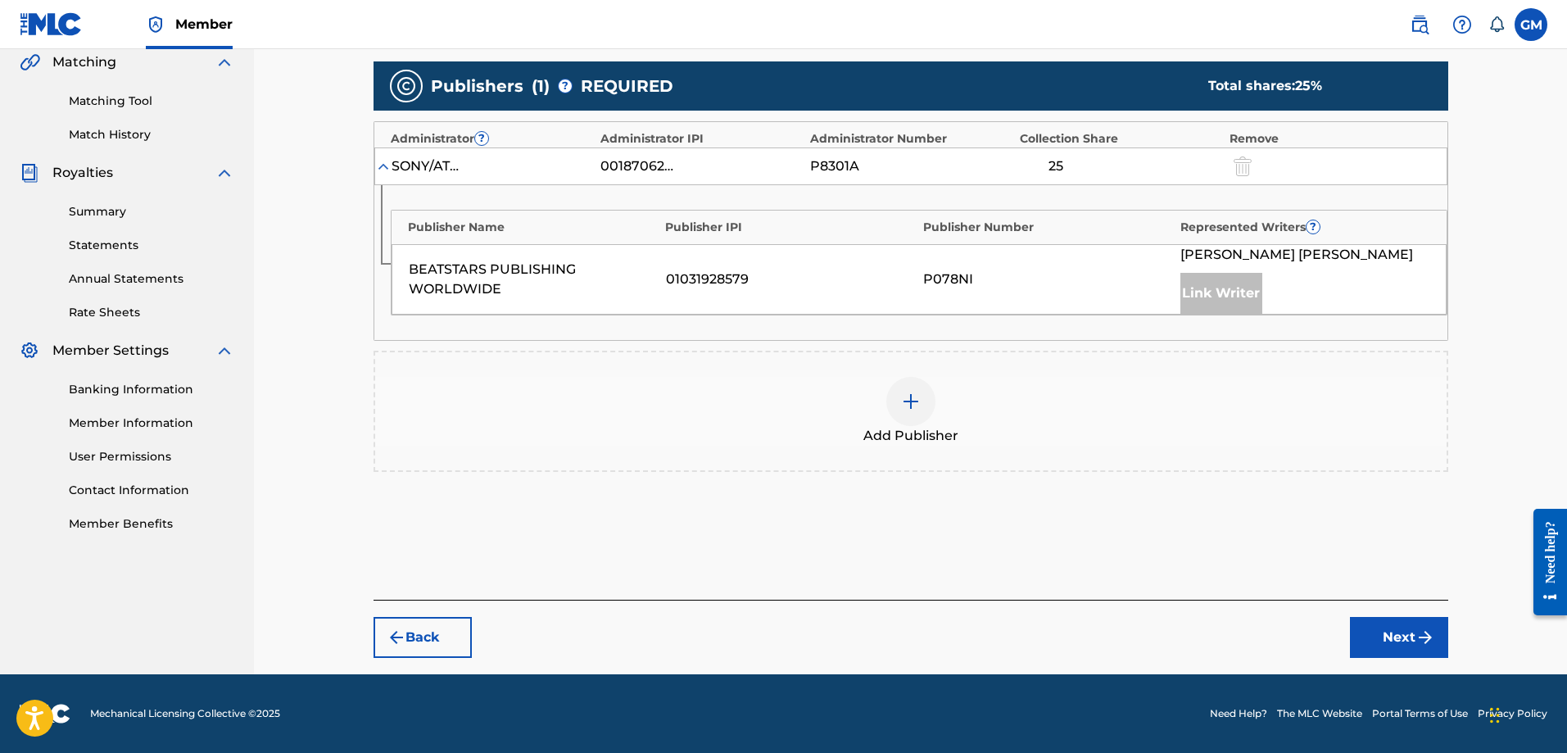
click at [902, 385] on div at bounding box center [911, 401] width 49 height 49
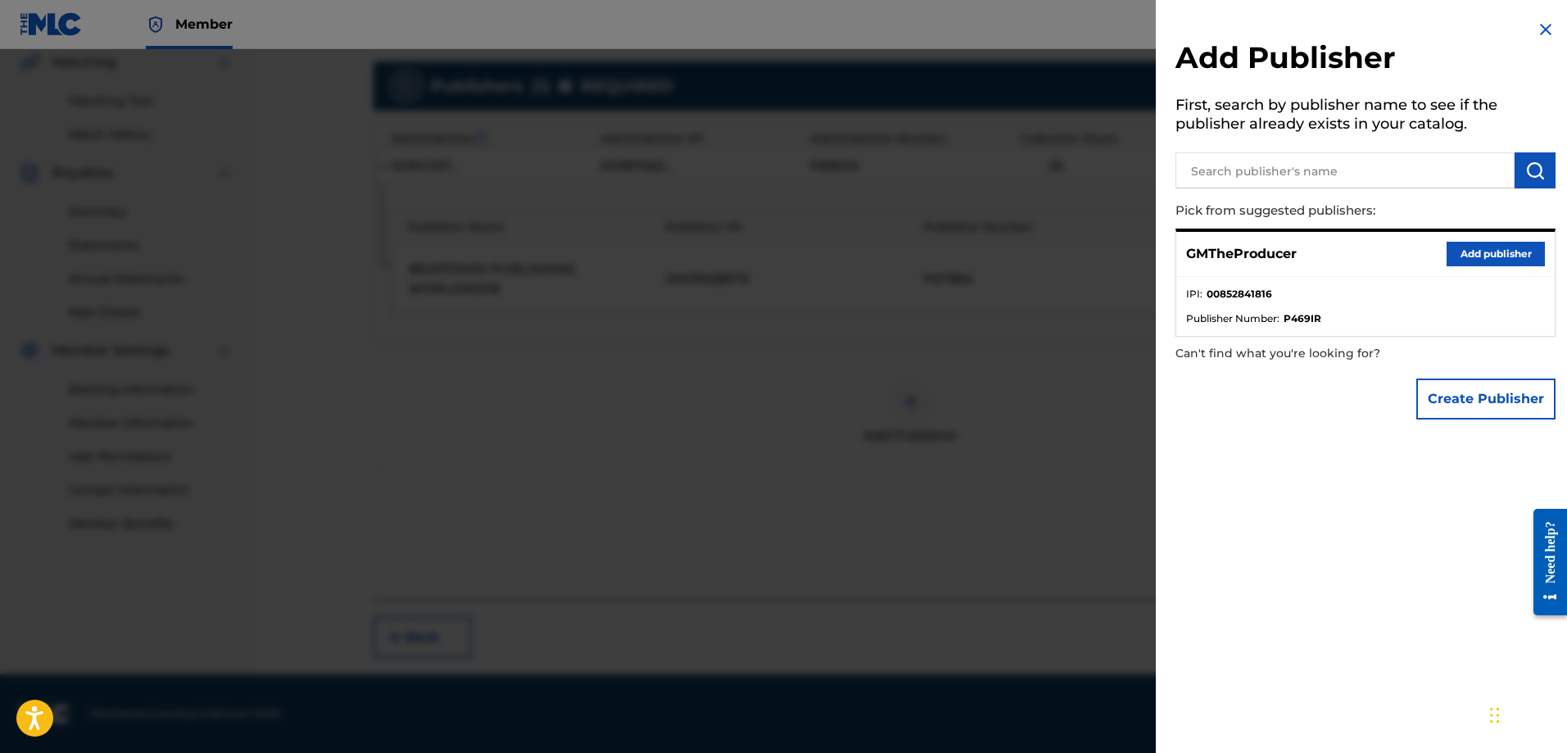
click at [1464, 258] on button "Add publisher" at bounding box center [1496, 254] width 98 height 25
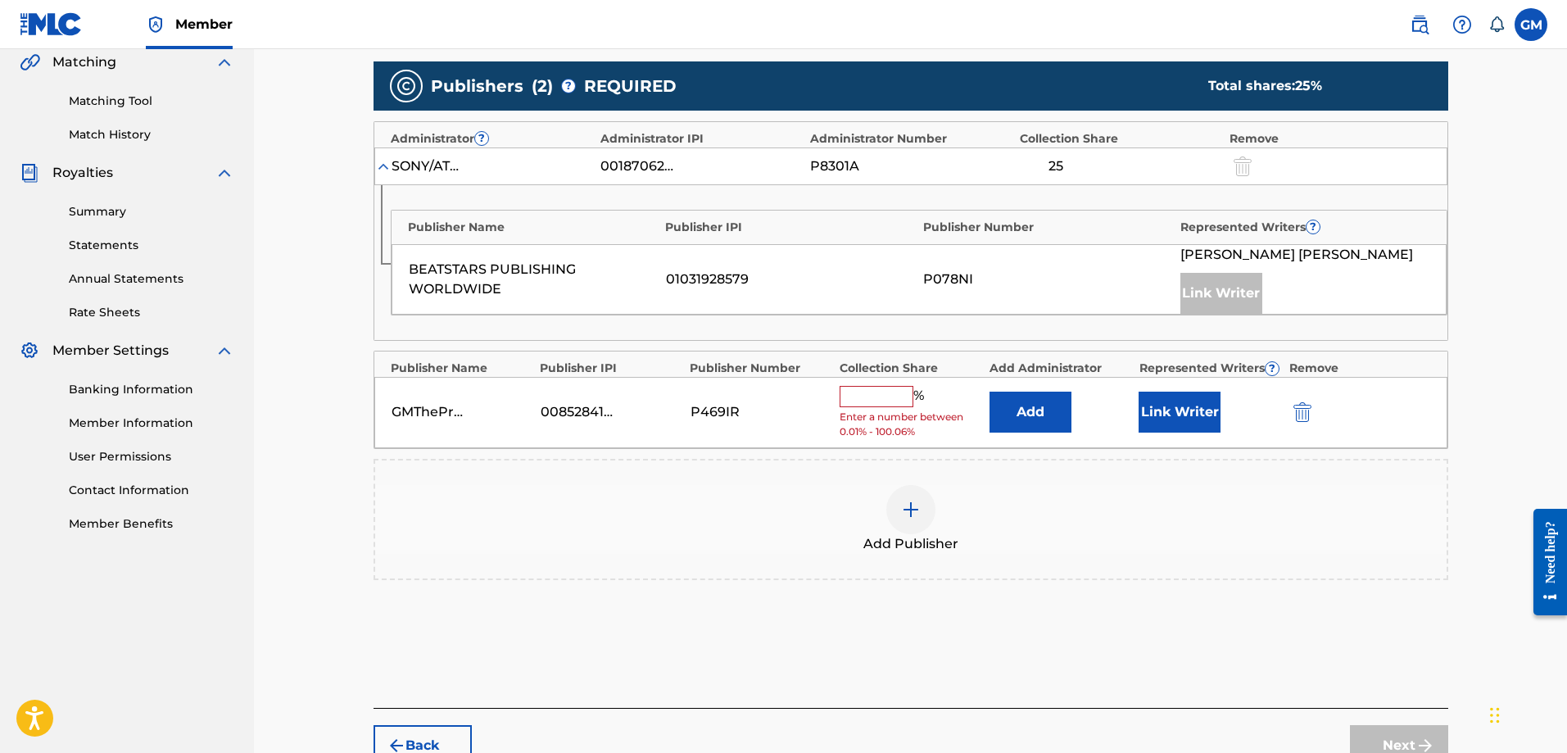
click at [882, 388] on input "text" at bounding box center [877, 396] width 74 height 21
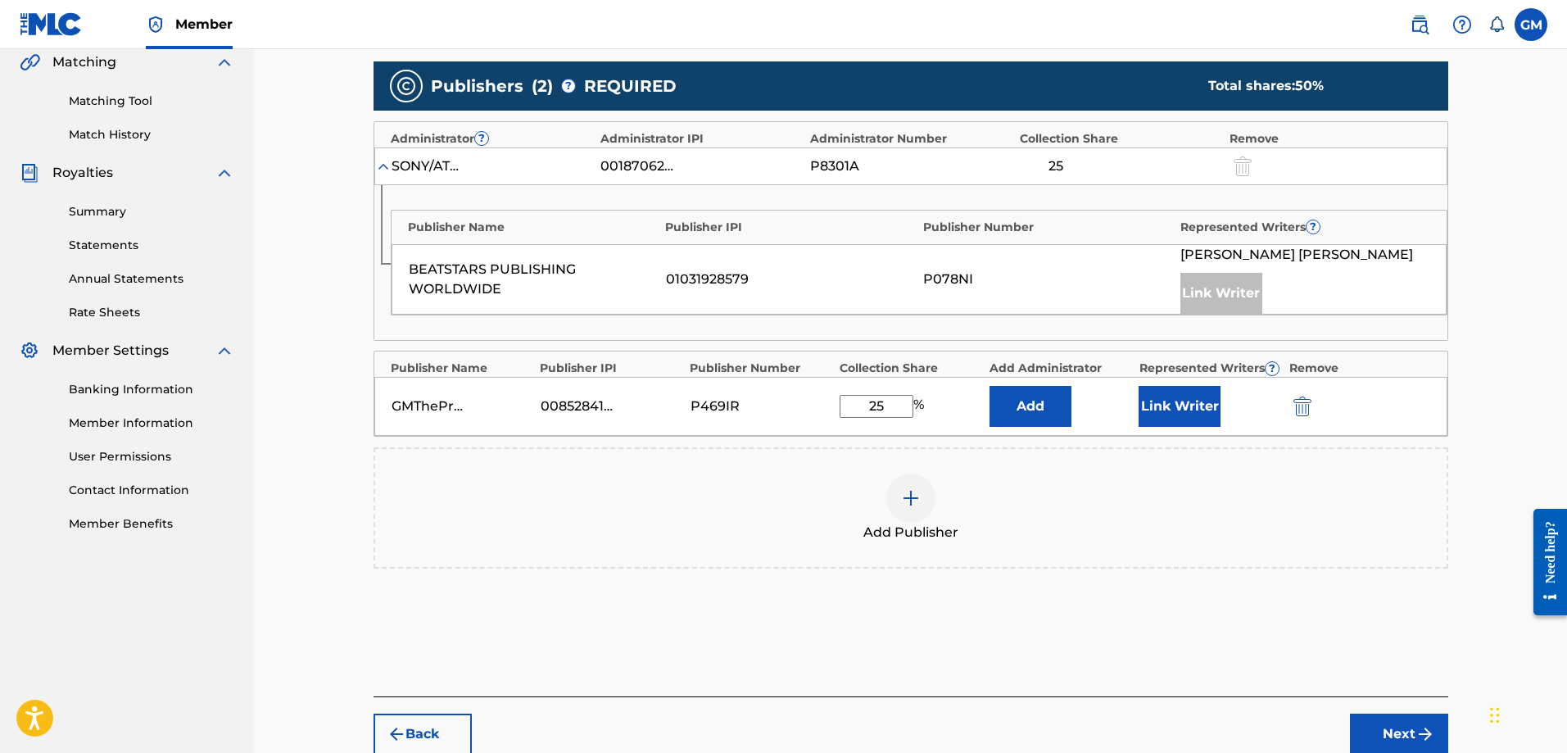
type input "25"
click at [1173, 408] on button "Link Writer" at bounding box center [1180, 406] width 82 height 41
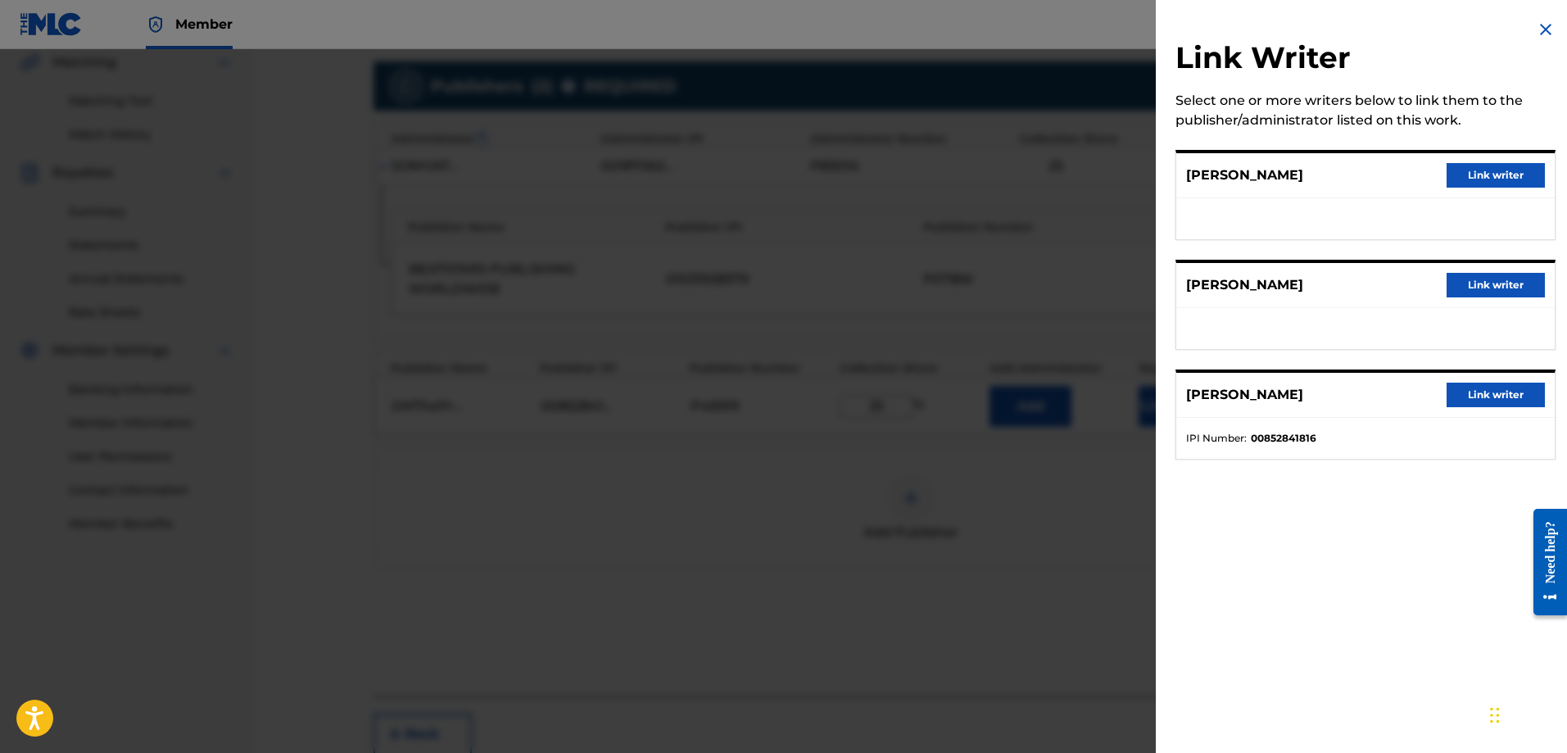
click at [1478, 395] on button "Link writer" at bounding box center [1496, 395] width 98 height 25
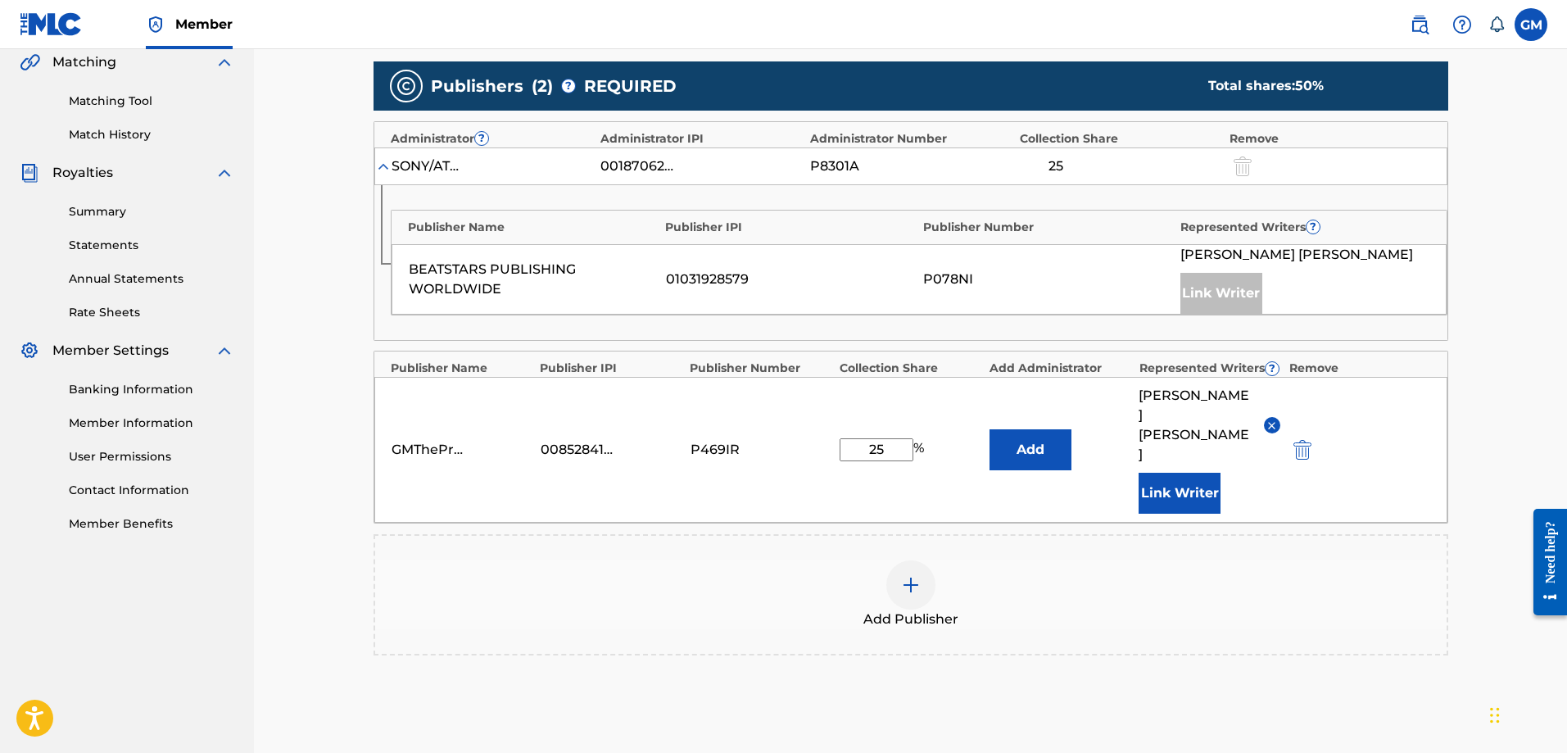
click at [1218, 560] on div "Add Publisher" at bounding box center [911, 594] width 1072 height 69
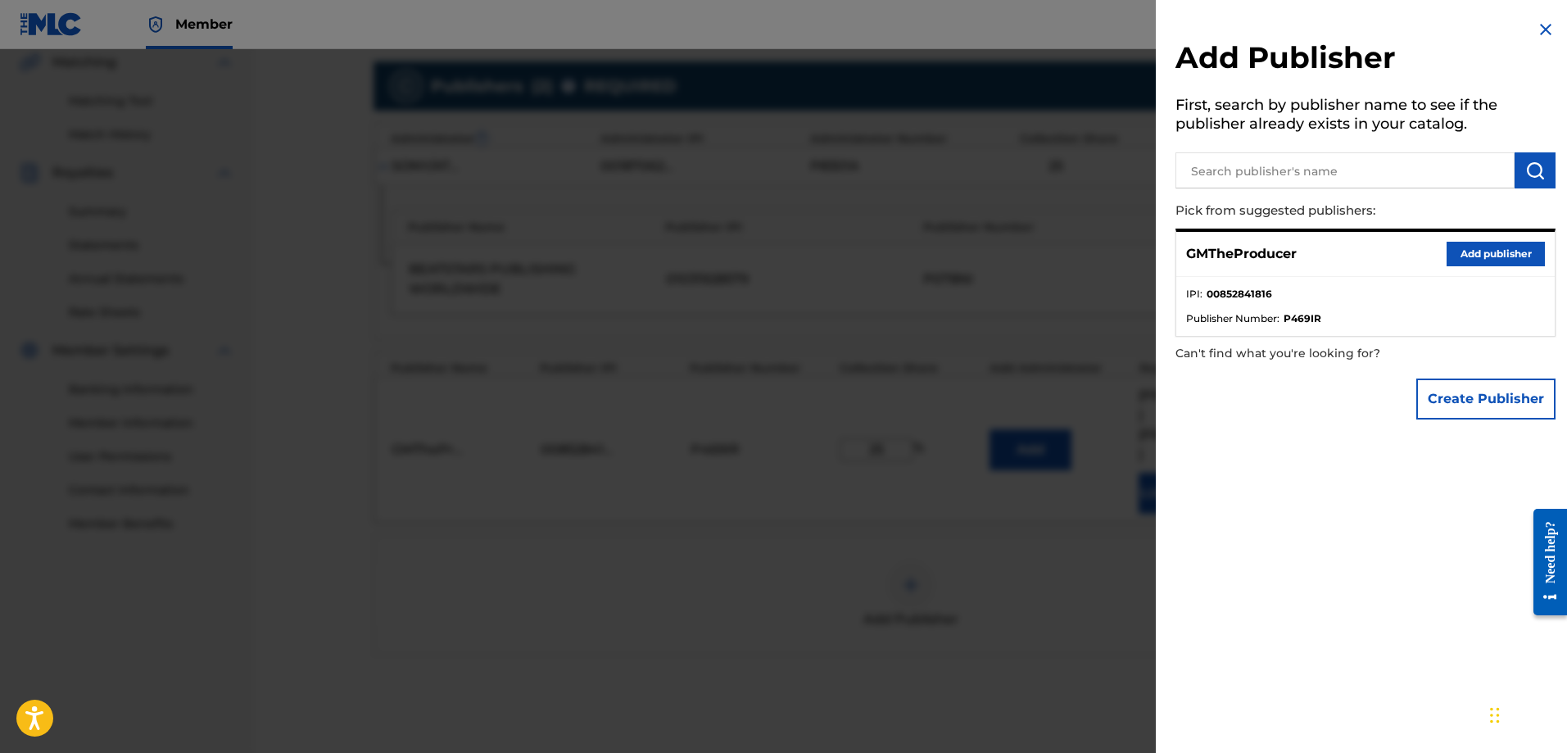
click at [1041, 555] on div at bounding box center [783, 425] width 1567 height 753
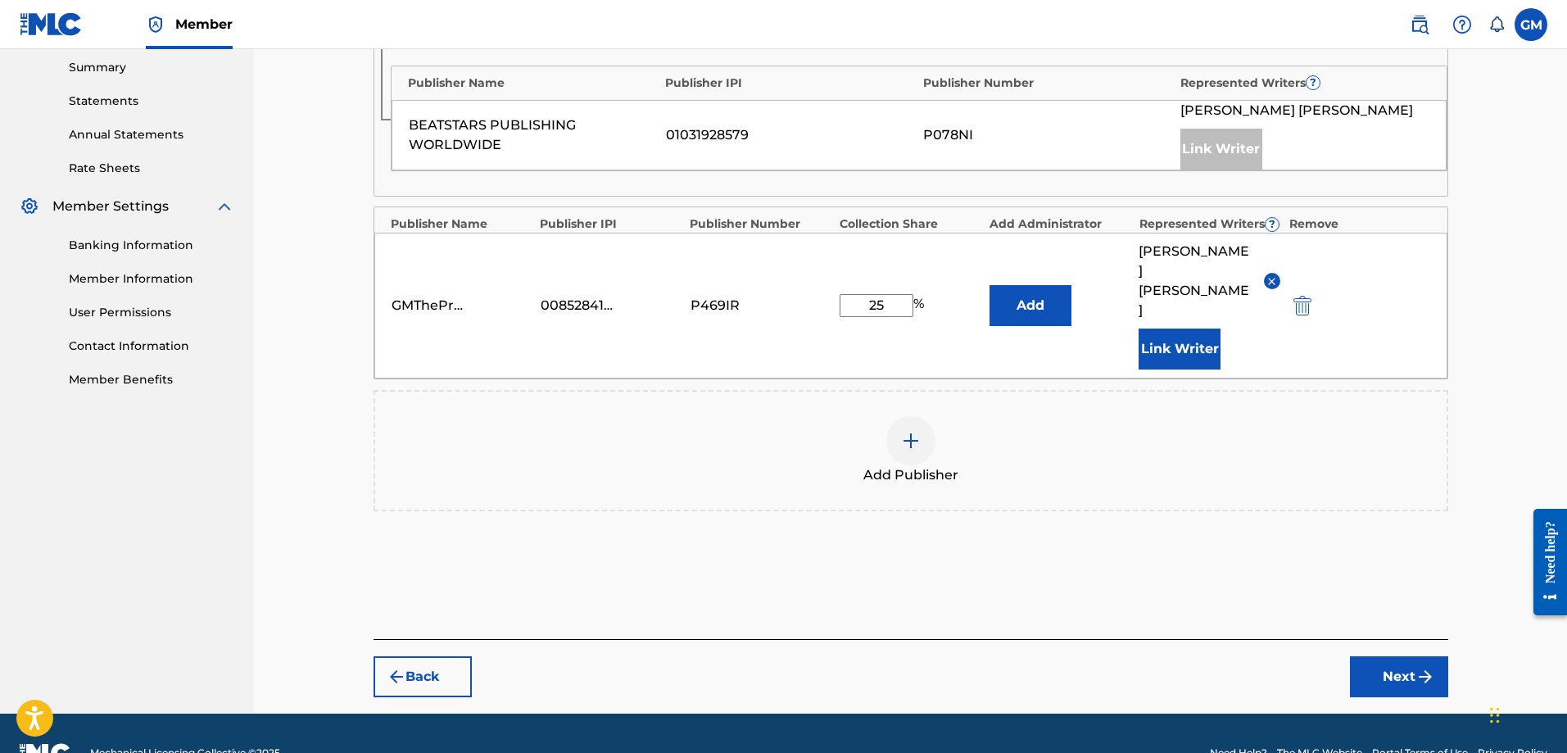
click at [1407, 656] on button "Next" at bounding box center [1399, 676] width 98 height 41
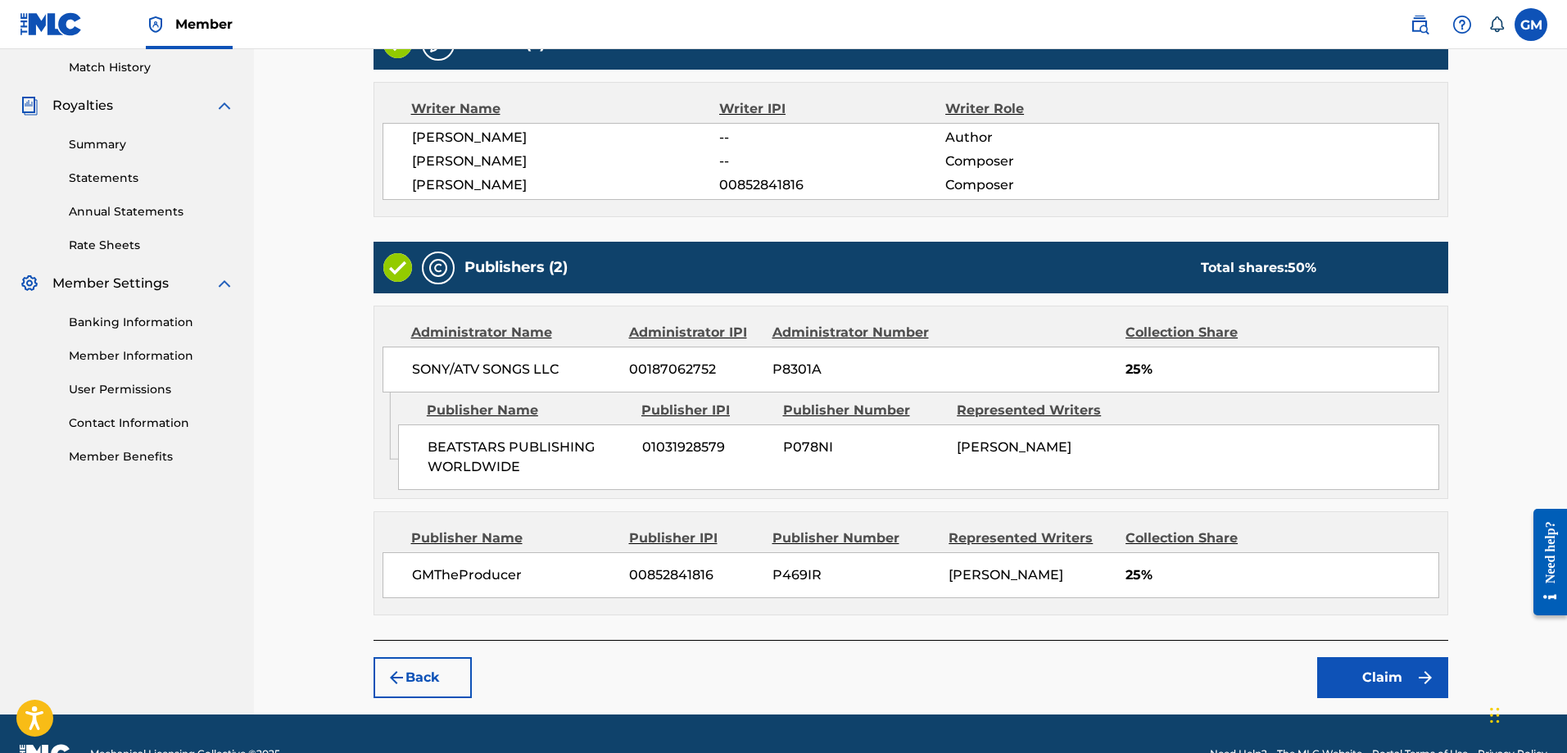
scroll to position [492, 0]
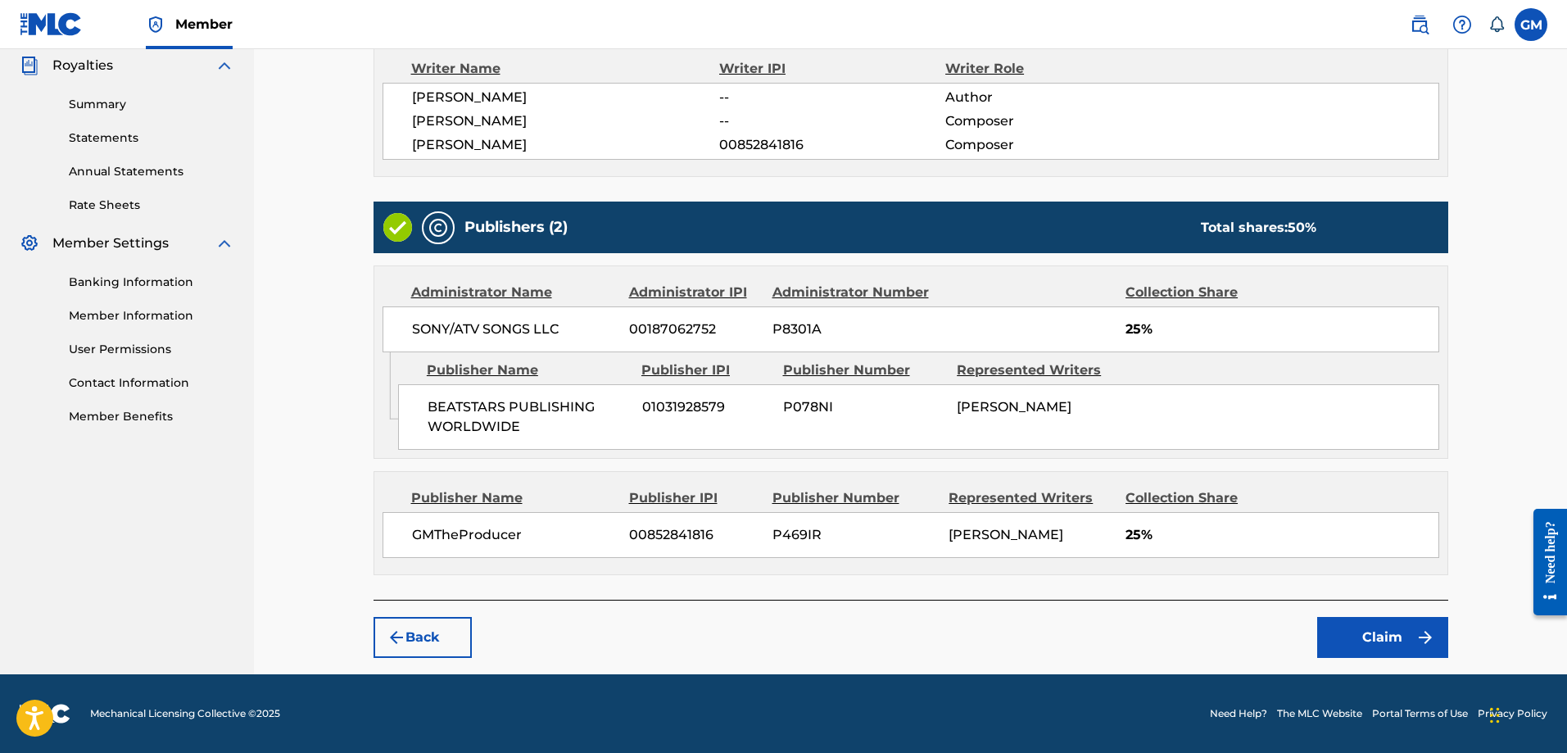
click at [1390, 642] on button "Claim" at bounding box center [1383, 637] width 131 height 41
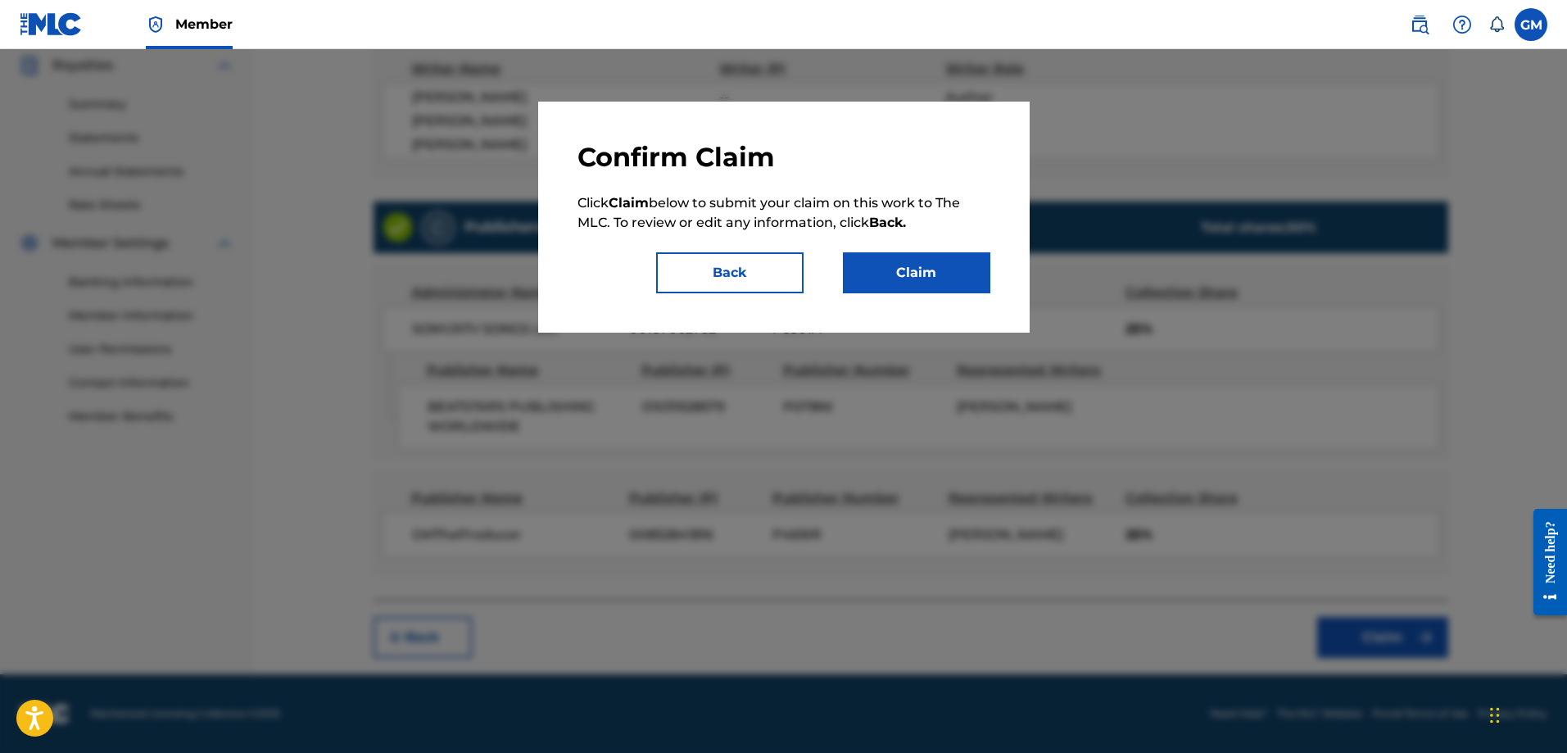
click at [923, 293] on button "Claim" at bounding box center [916, 272] width 147 height 41
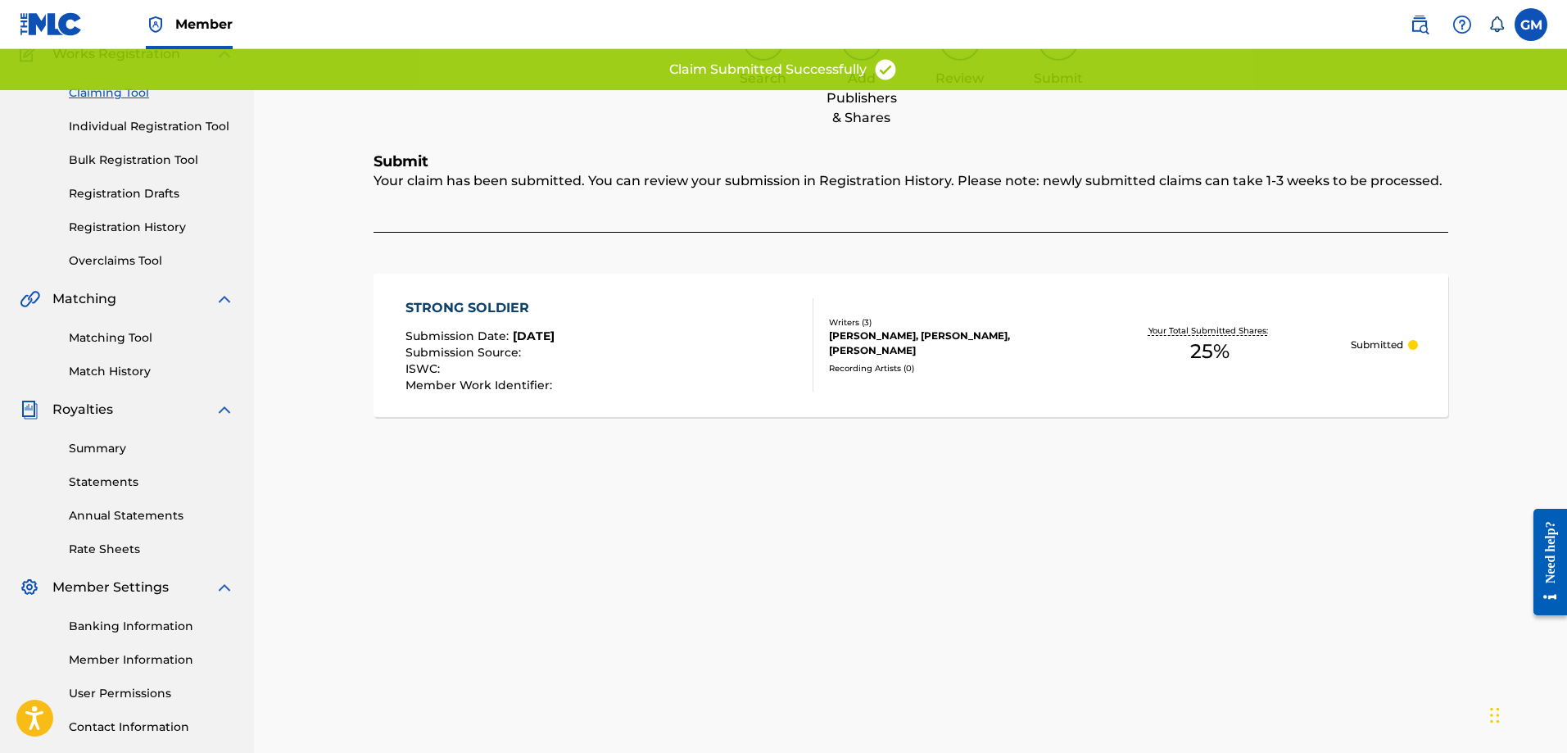
scroll to position [0, 0]
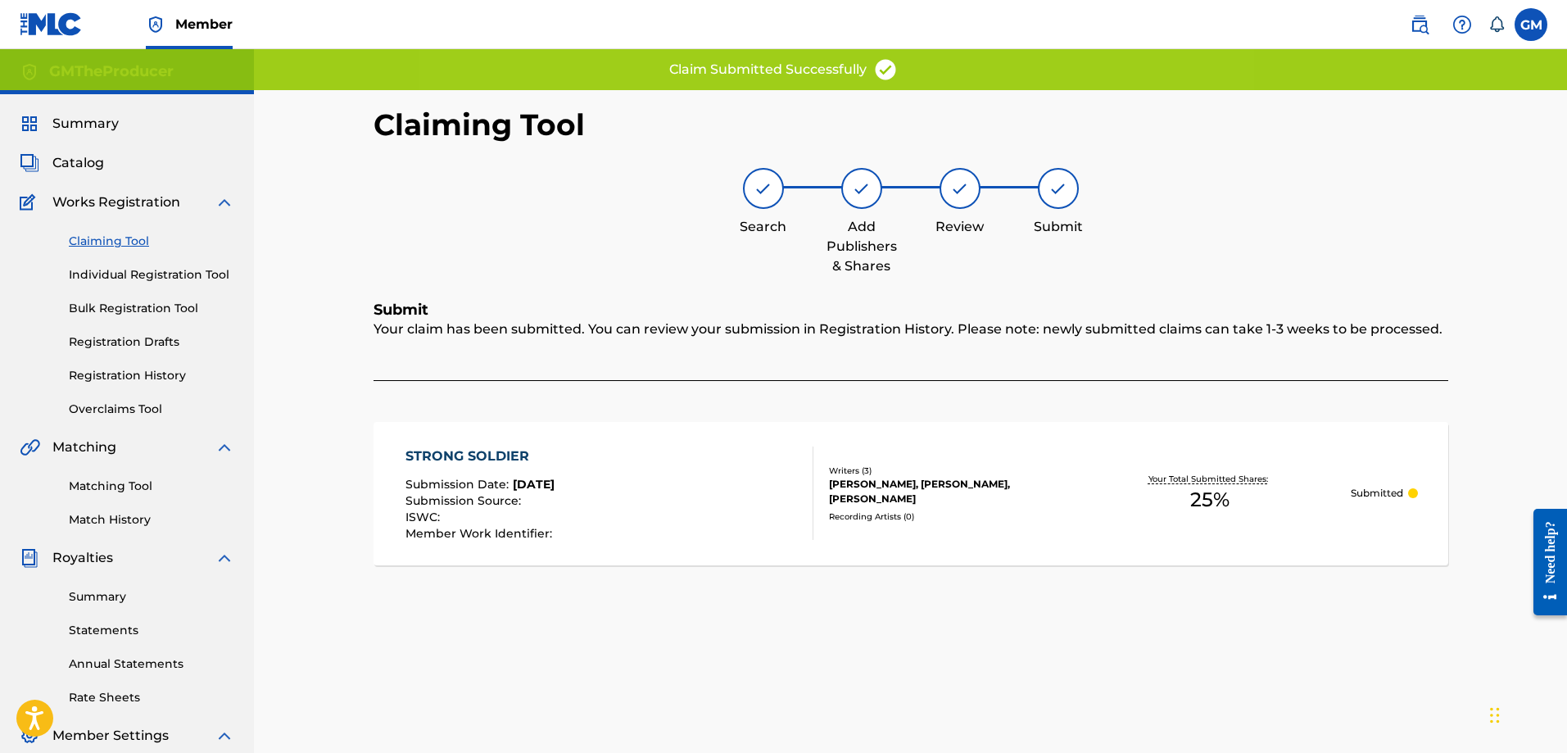
click at [124, 238] on link "Claiming Tool" at bounding box center [152, 241] width 166 height 17
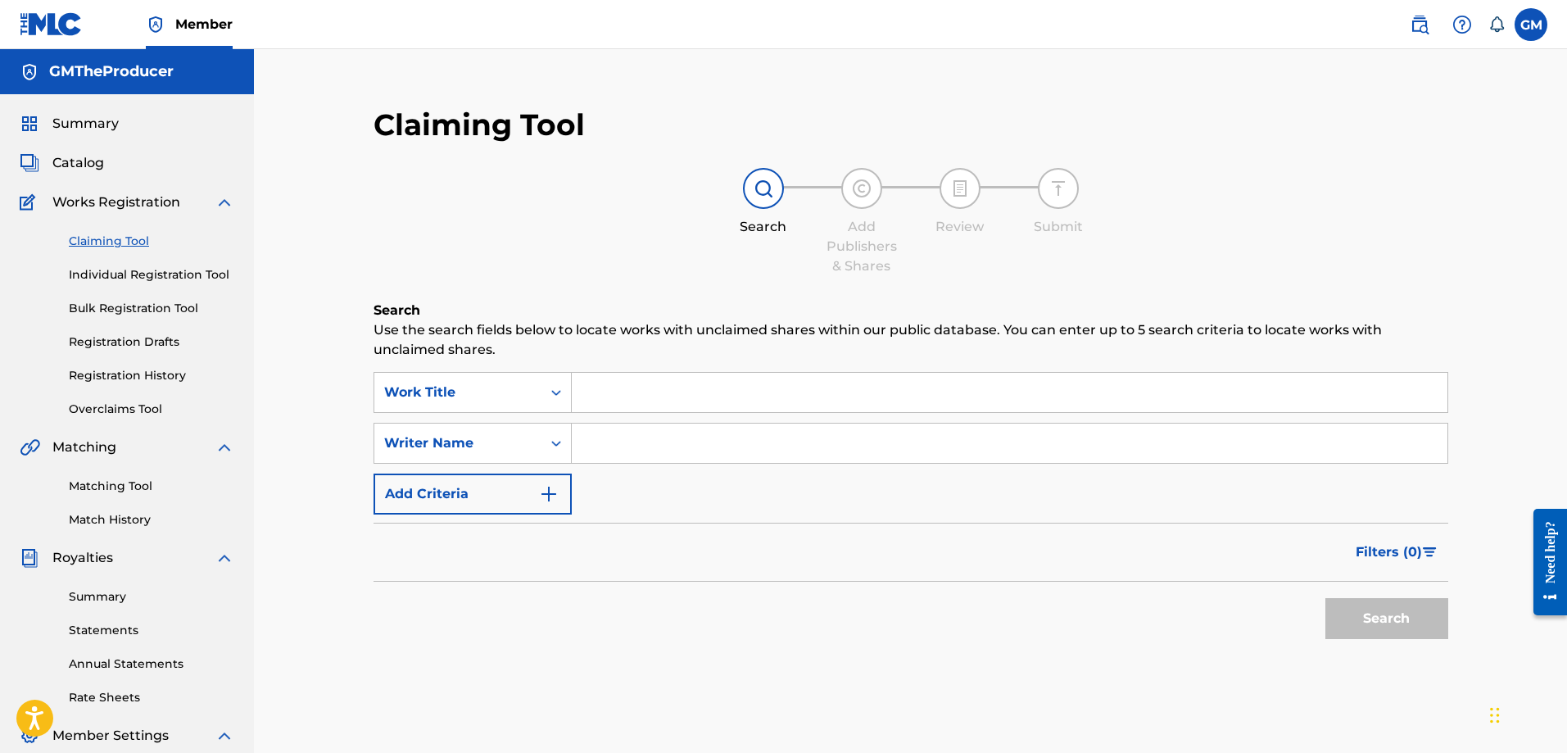
click at [642, 451] on input "Search Form" at bounding box center [1010, 443] width 876 height 39
type input "[PERSON_NAME]"
click at [1357, 607] on button "Search" at bounding box center [1387, 618] width 123 height 41
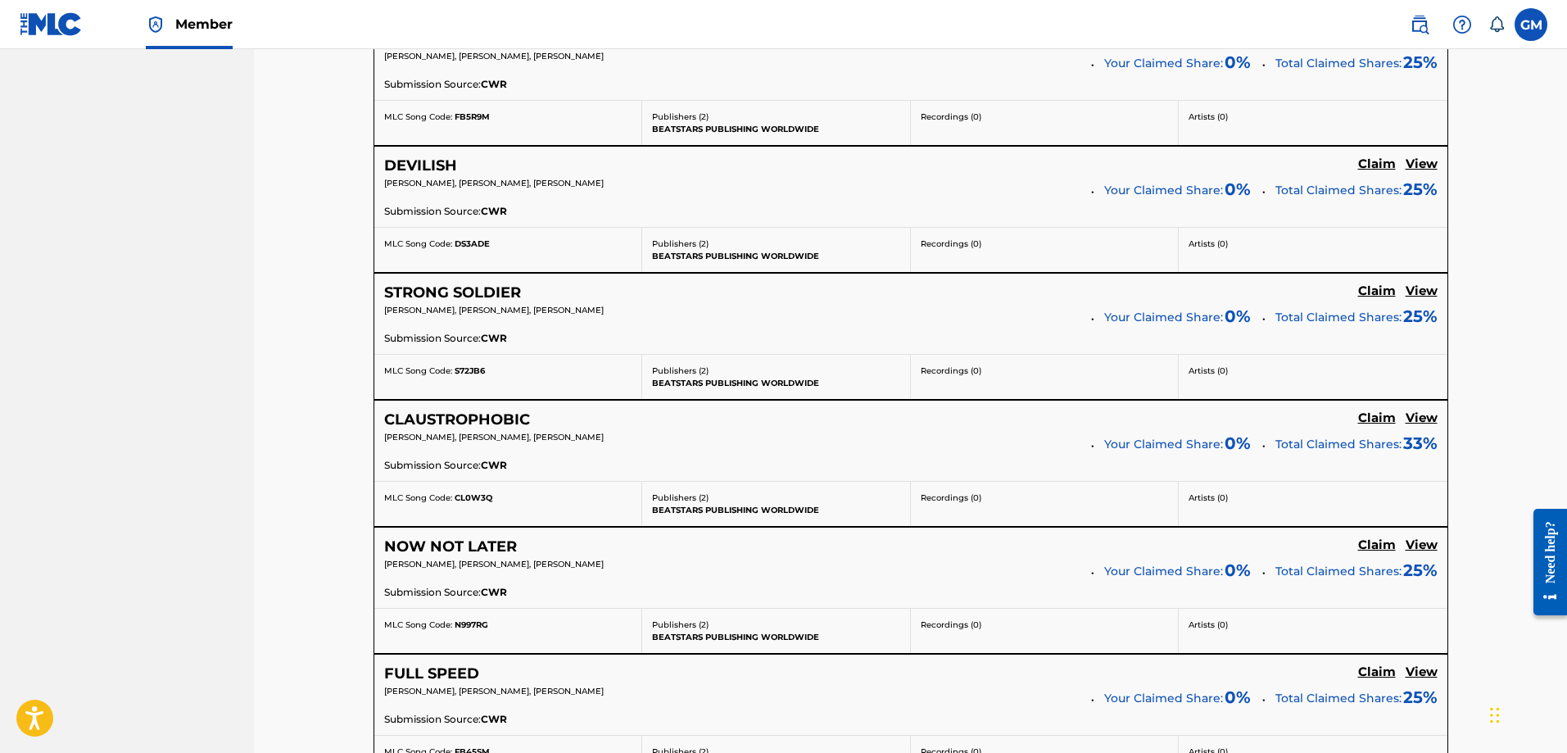
scroll to position [1065, 0]
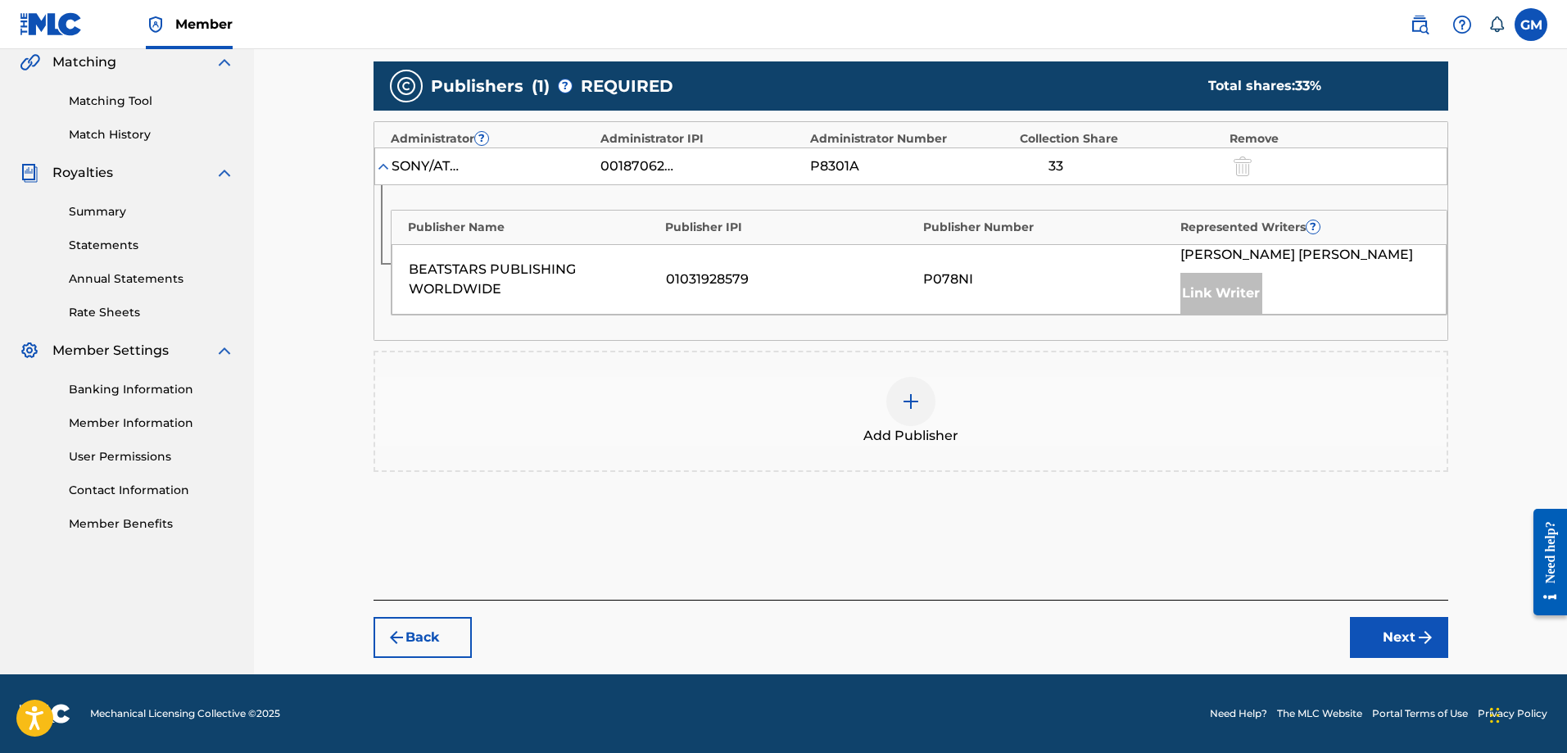
click at [888, 422] on div "Add Publisher" at bounding box center [911, 411] width 1072 height 69
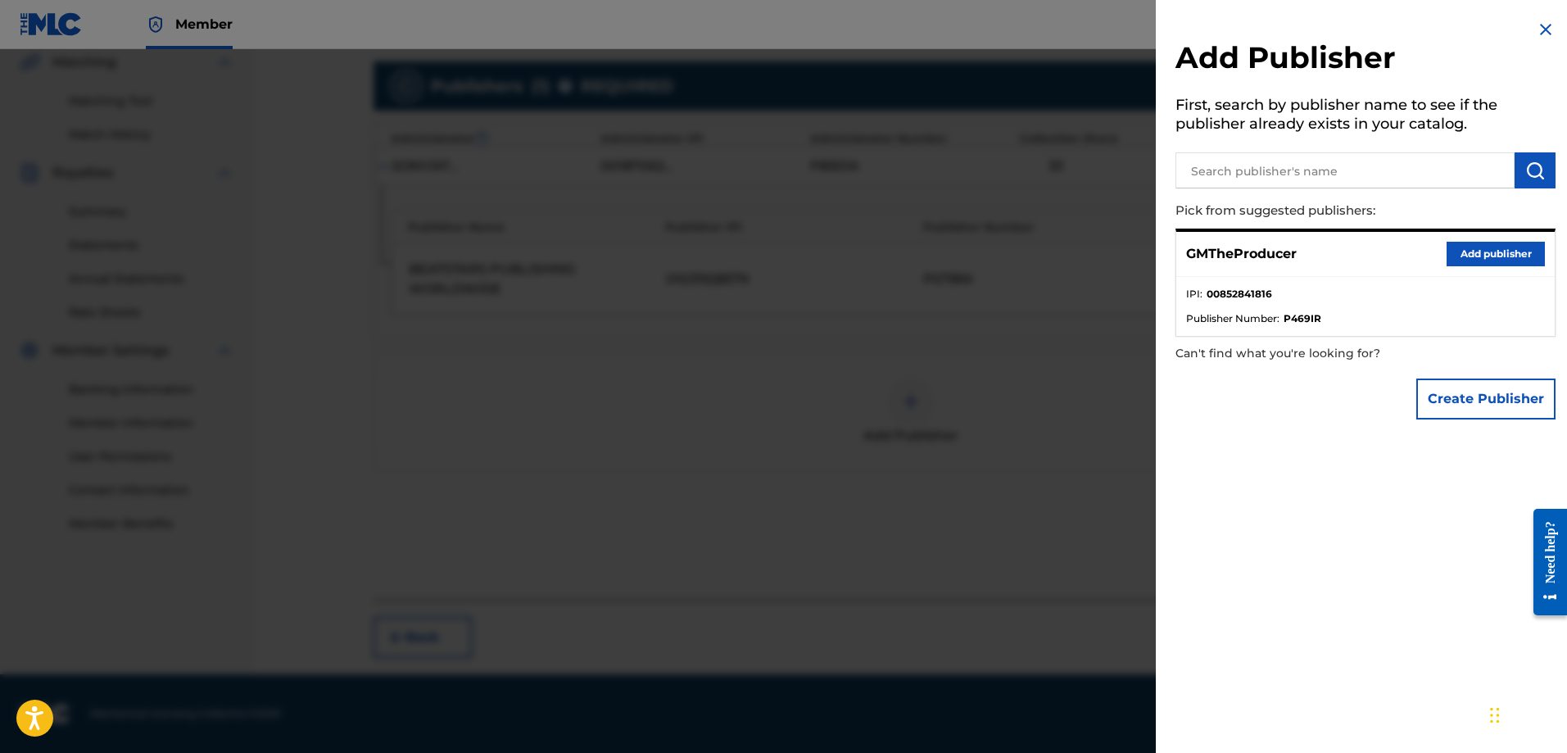
click at [1436, 254] on div "GMTheProducer Add publisher" at bounding box center [1366, 254] width 379 height 45
click at [1448, 252] on button "Add publisher" at bounding box center [1496, 254] width 98 height 25
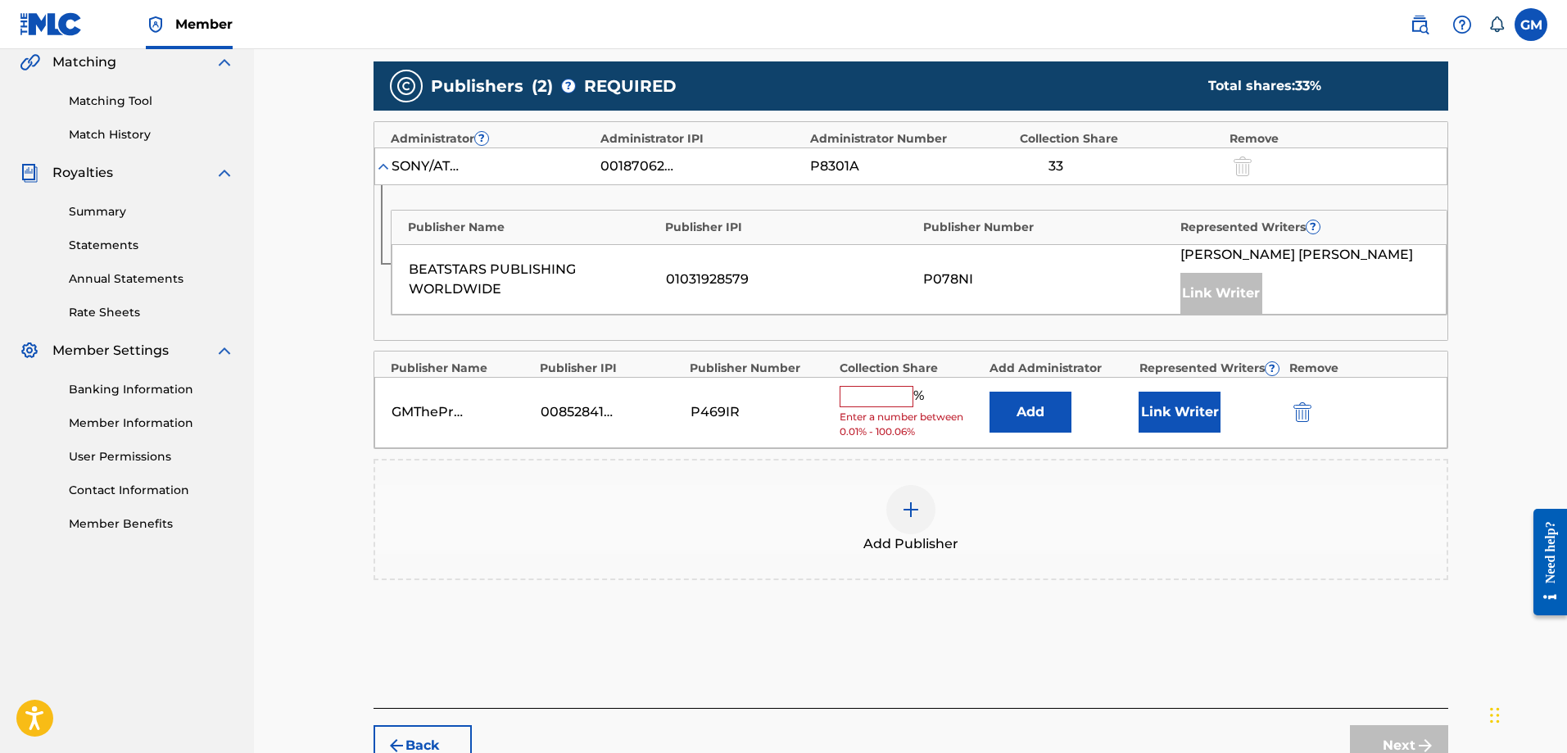
click at [898, 396] on input "text" at bounding box center [877, 396] width 74 height 21
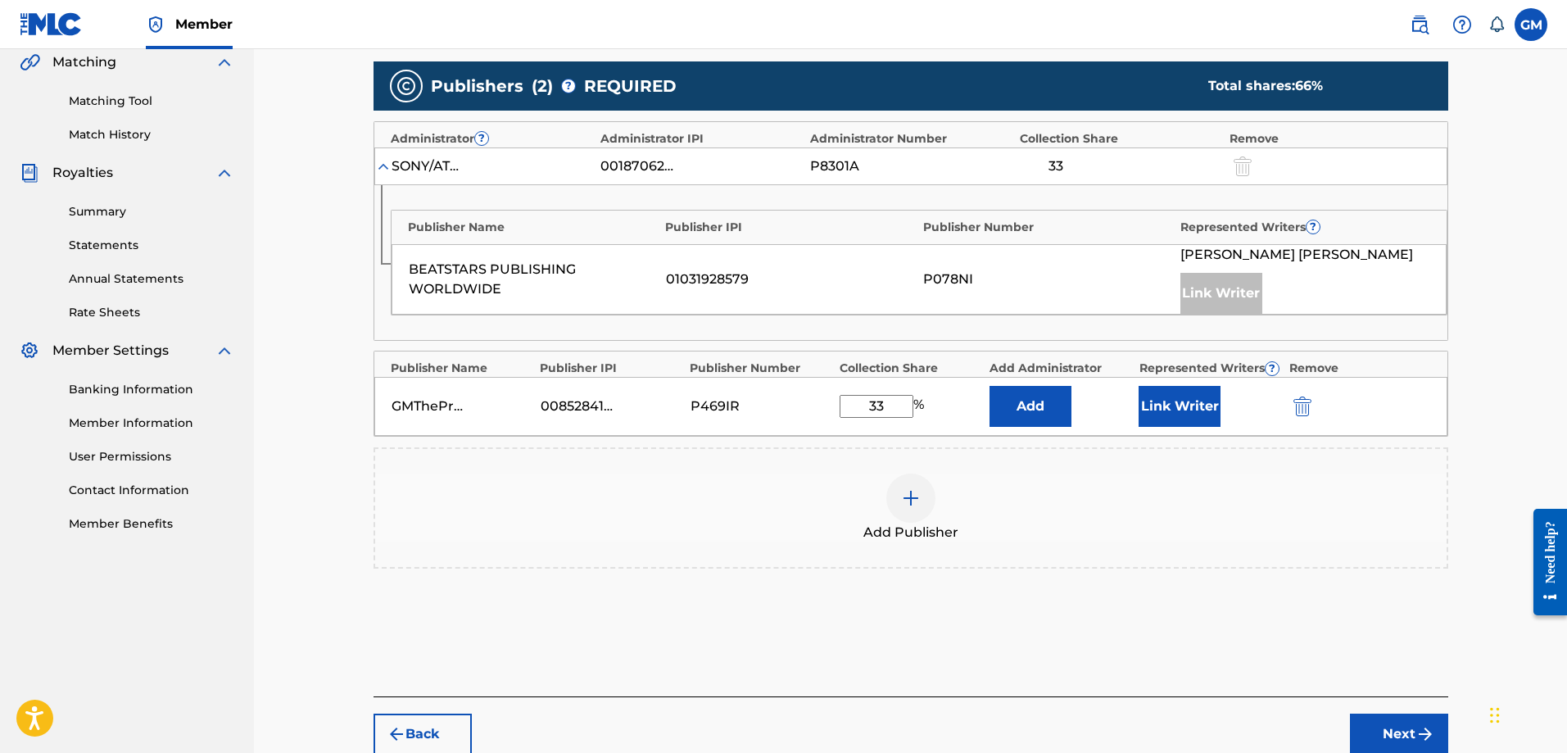
type input "33"
click at [1209, 401] on button "Link Writer" at bounding box center [1180, 406] width 82 height 41
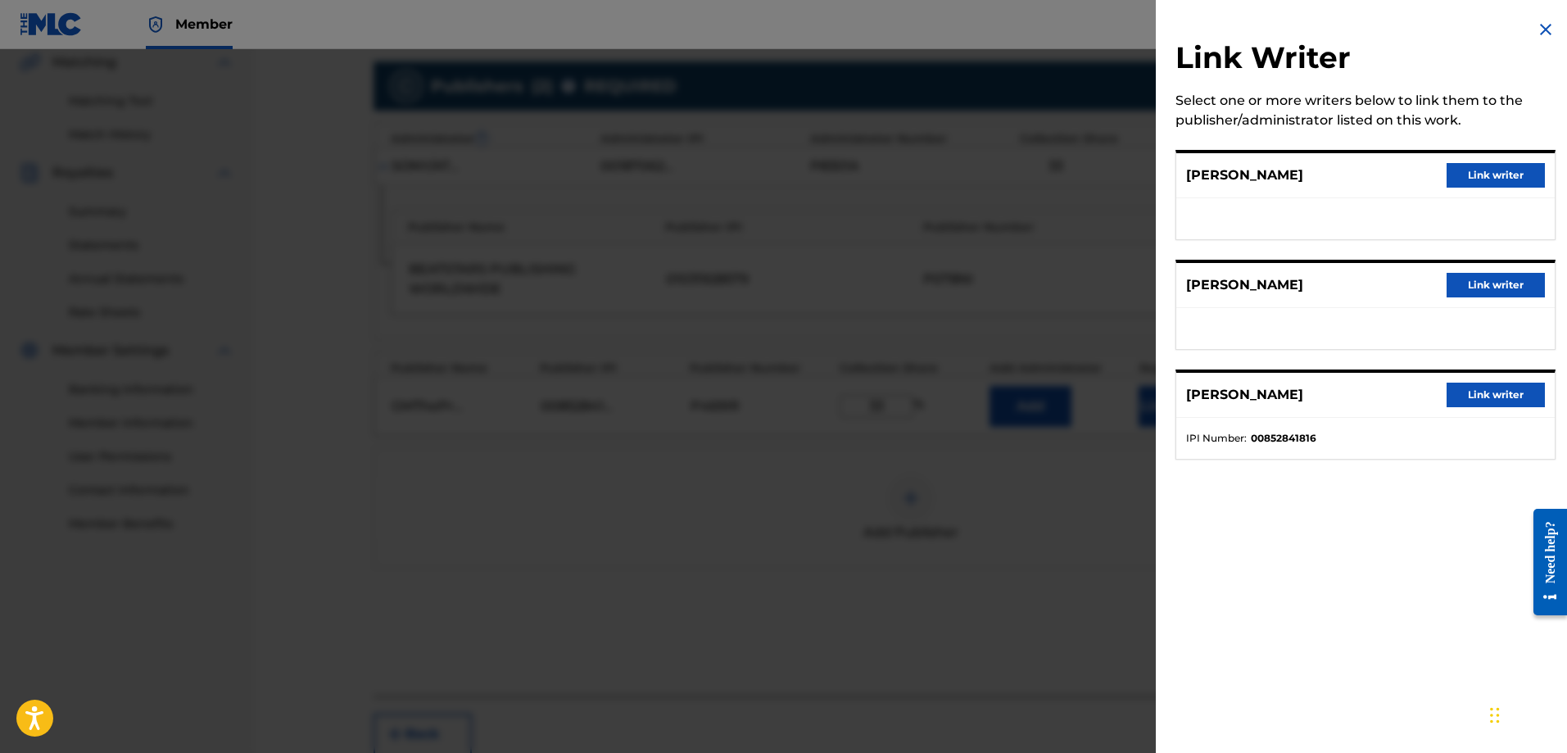
click at [1458, 397] on button "Link writer" at bounding box center [1496, 395] width 98 height 25
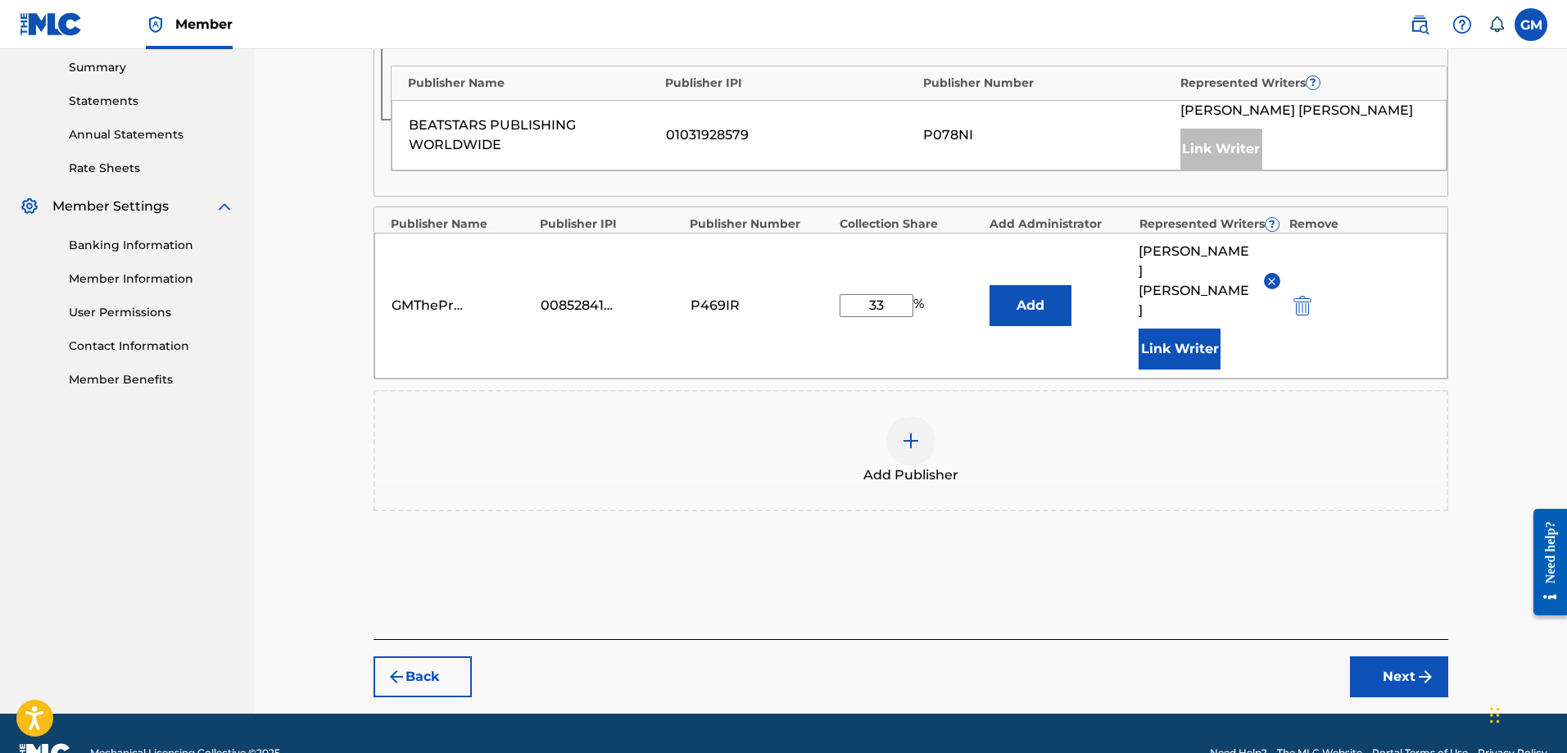
click at [1376, 656] on button "Next" at bounding box center [1399, 676] width 98 height 41
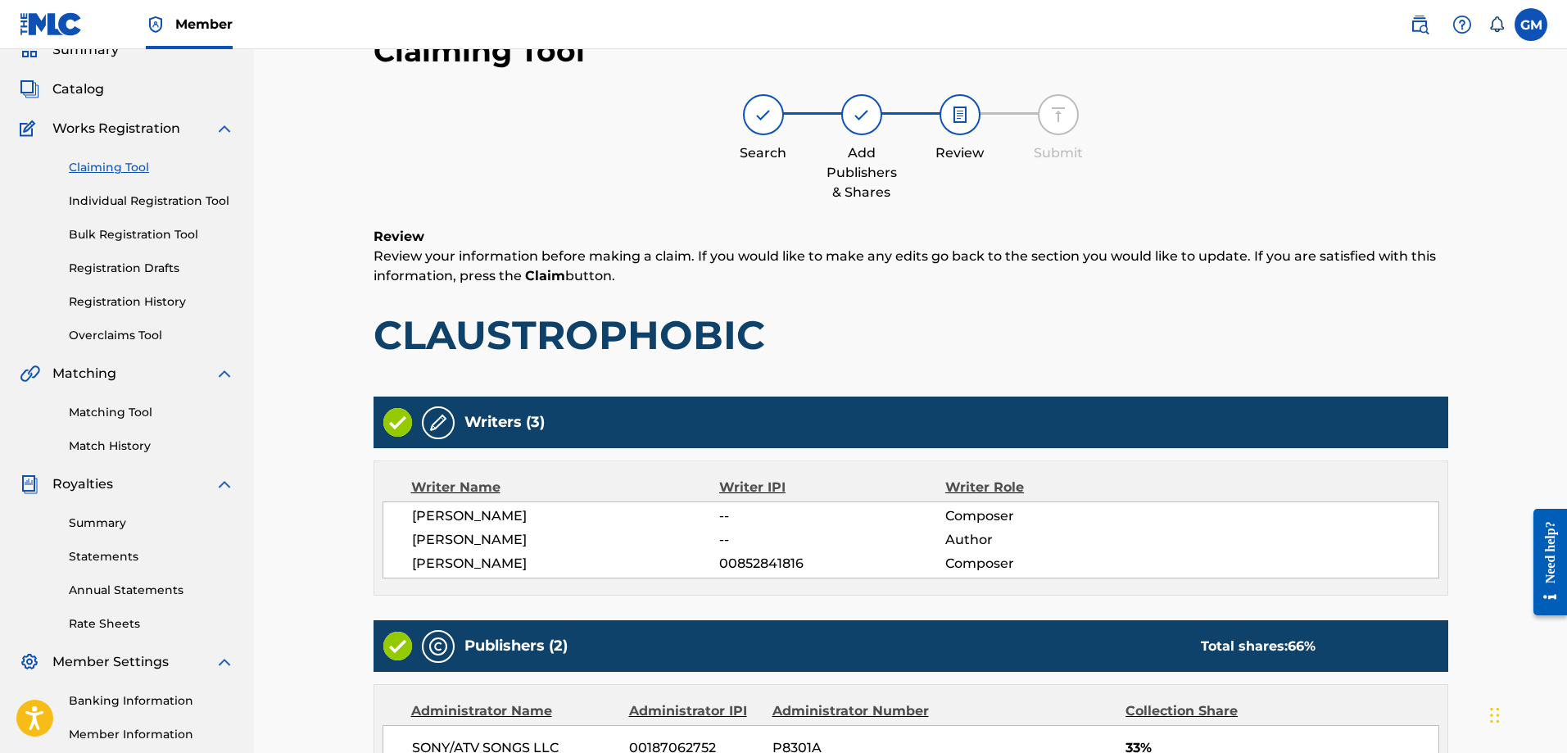
scroll to position [483, 0]
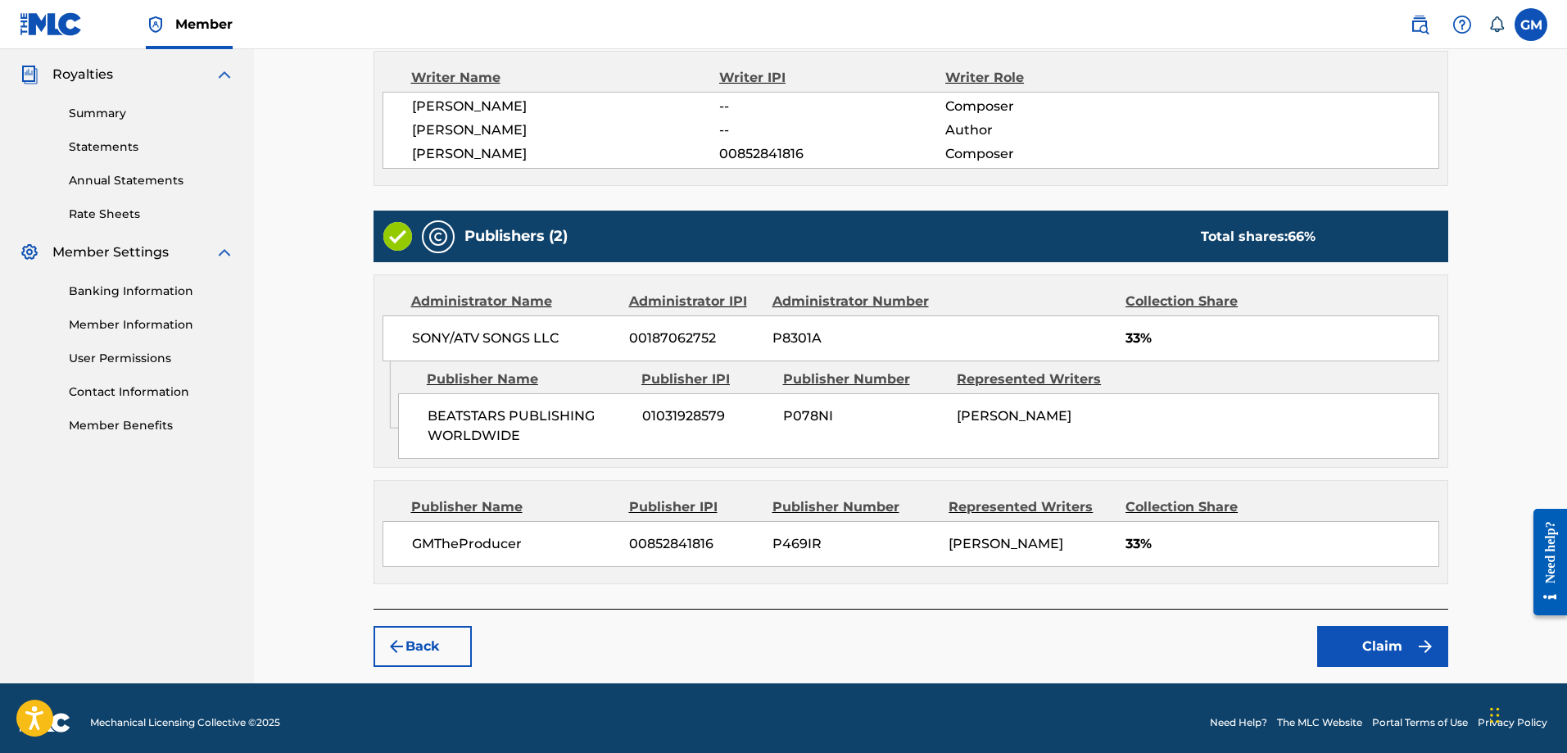
click at [1417, 628] on button "Claim" at bounding box center [1383, 646] width 131 height 41
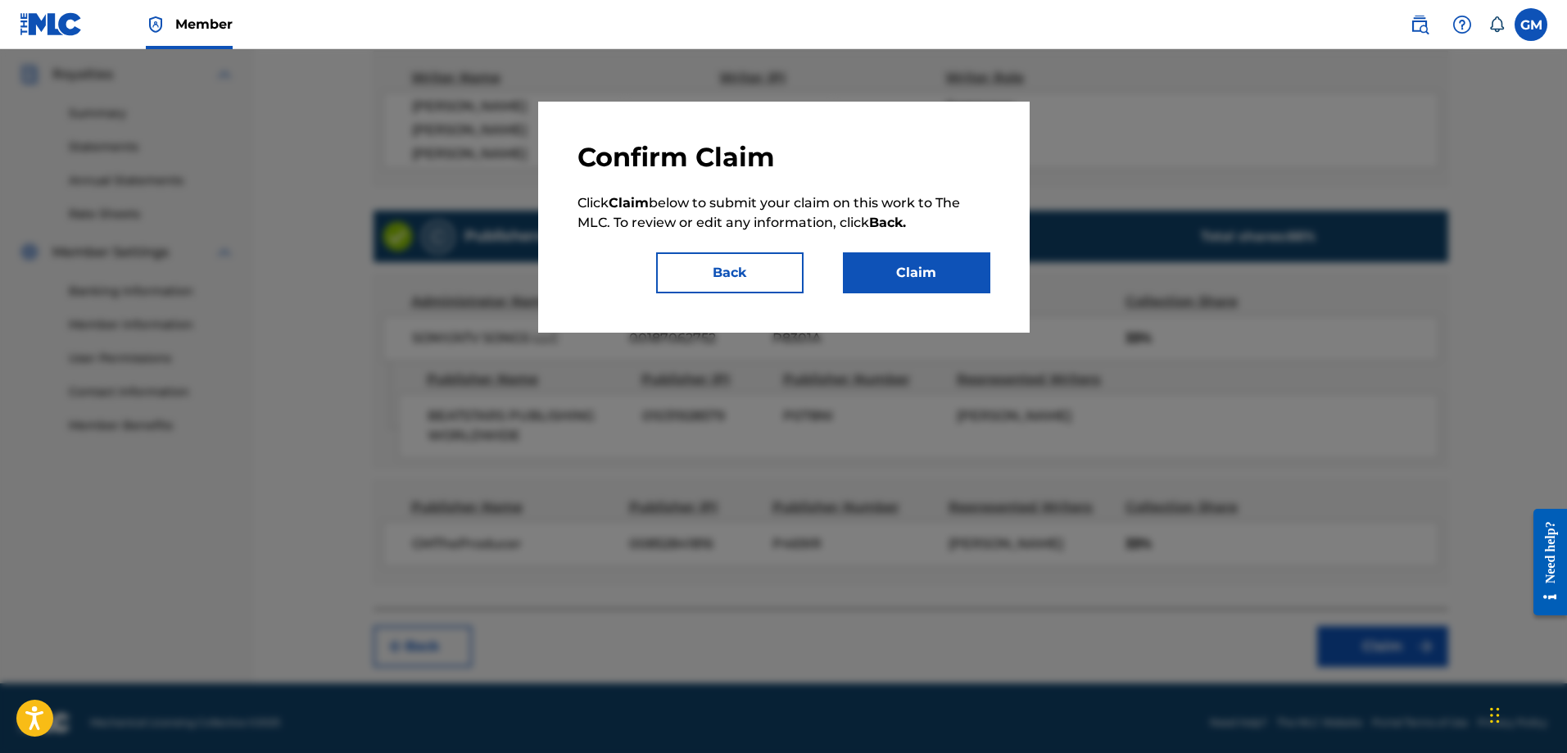
click at [936, 278] on button "Claim" at bounding box center [916, 272] width 147 height 41
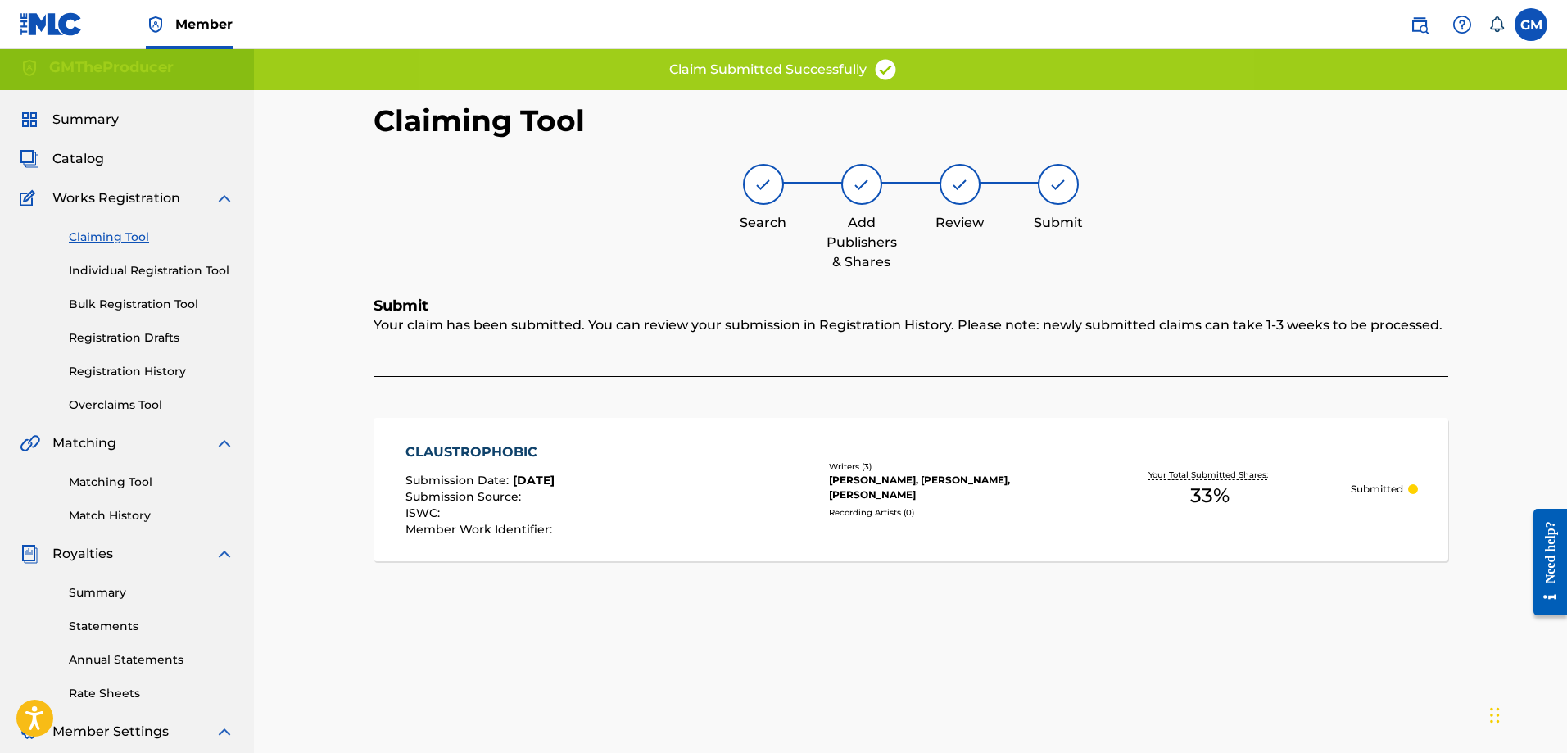
scroll to position [0, 0]
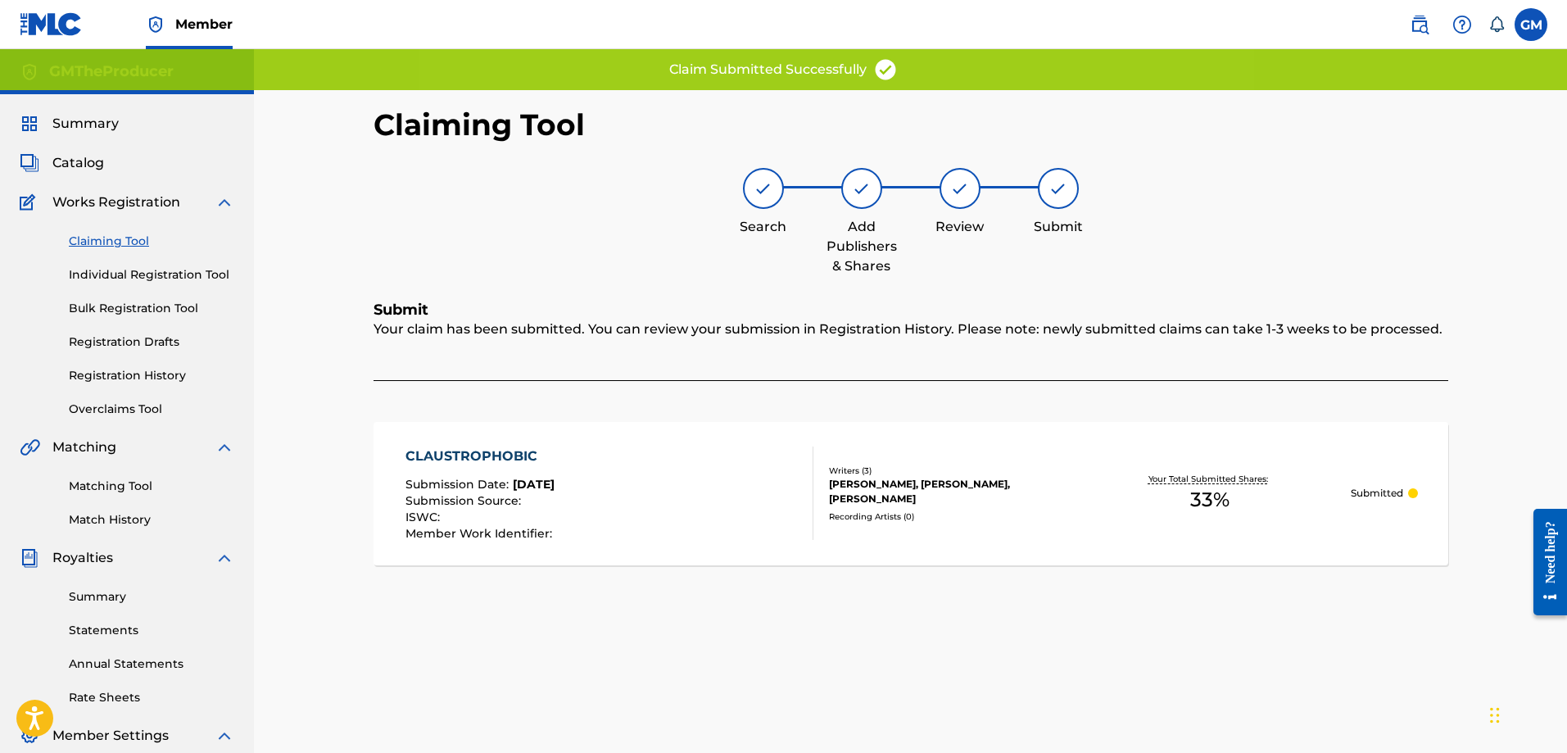
click at [123, 236] on link "Claiming Tool" at bounding box center [152, 241] width 166 height 17
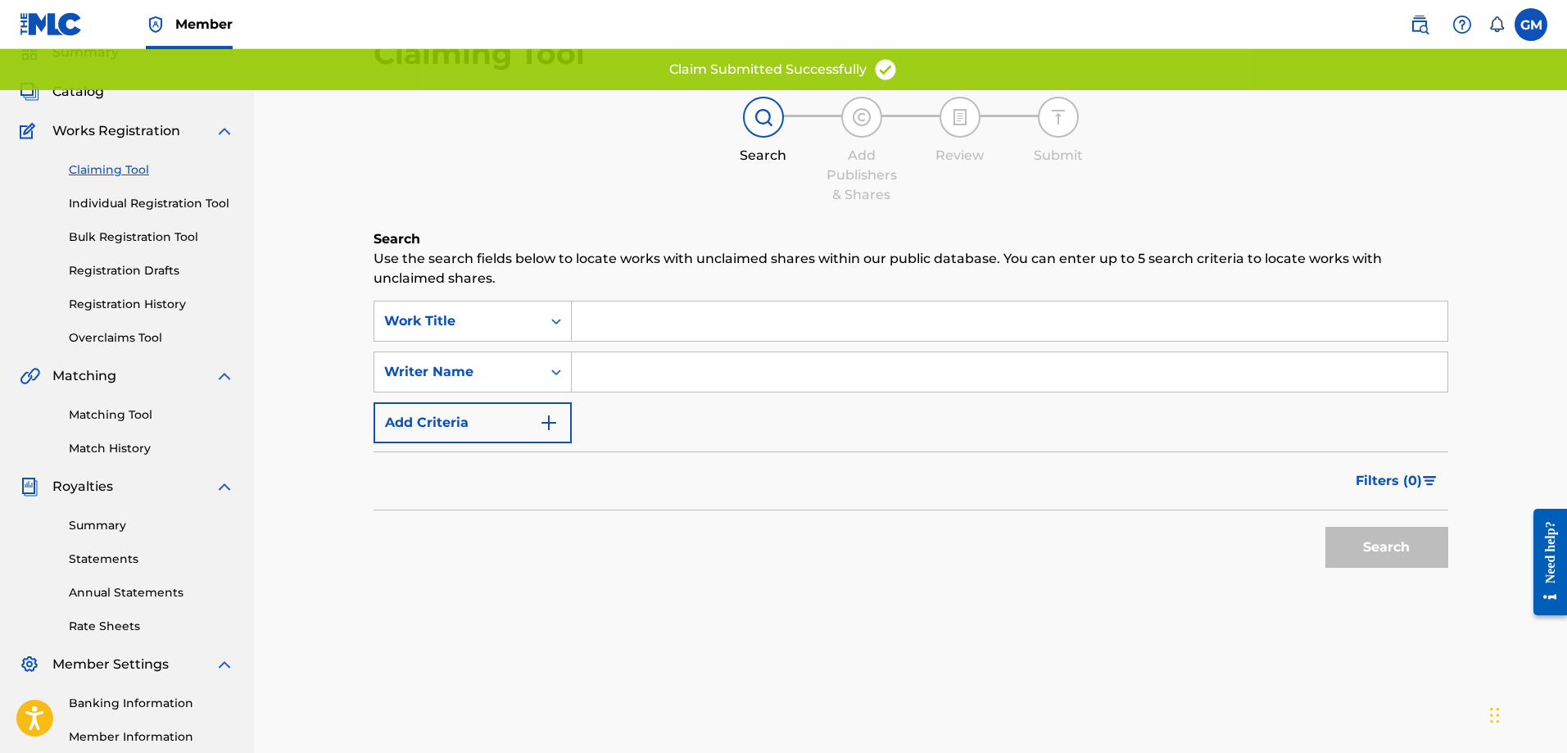
scroll to position [164, 0]
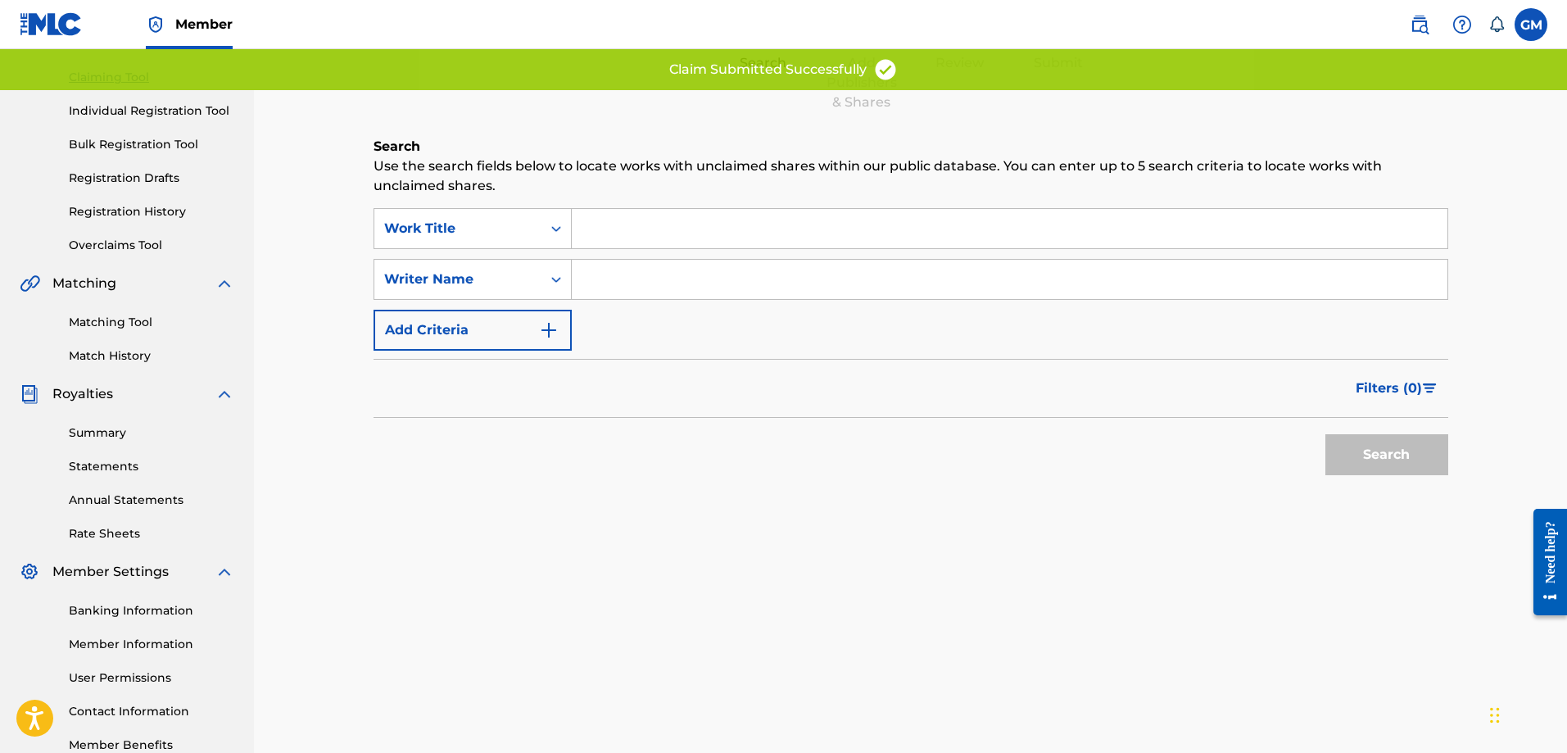
click at [610, 234] on input "Search Form" at bounding box center [1010, 228] width 876 height 39
drag, startPoint x: 616, startPoint y: 288, endPoint x: 626, endPoint y: 286, distance: 10.0
click at [616, 288] on input "Search Form" at bounding box center [1010, 279] width 876 height 39
type input "[PERSON_NAME]"
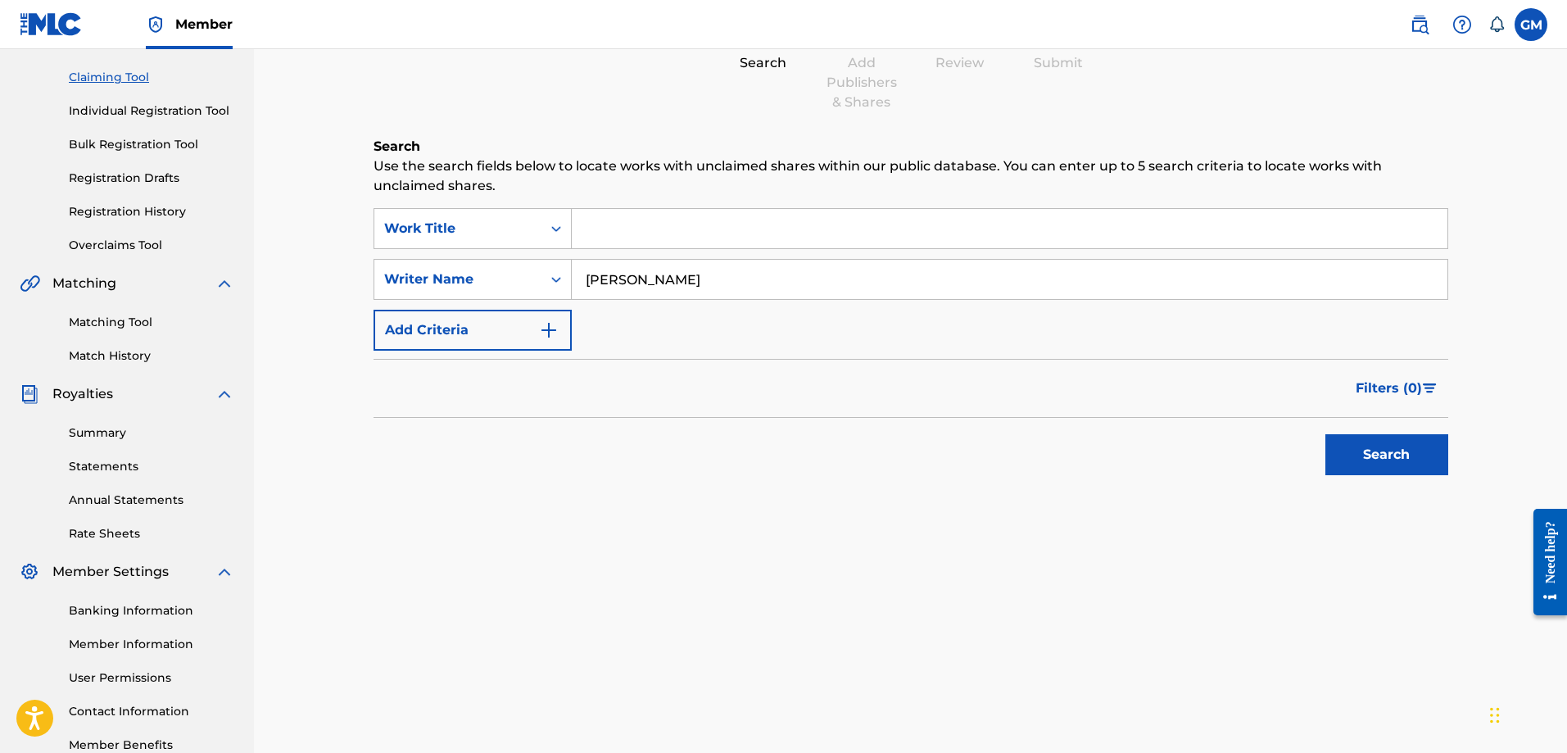
click at [1368, 456] on button "Search" at bounding box center [1387, 454] width 123 height 41
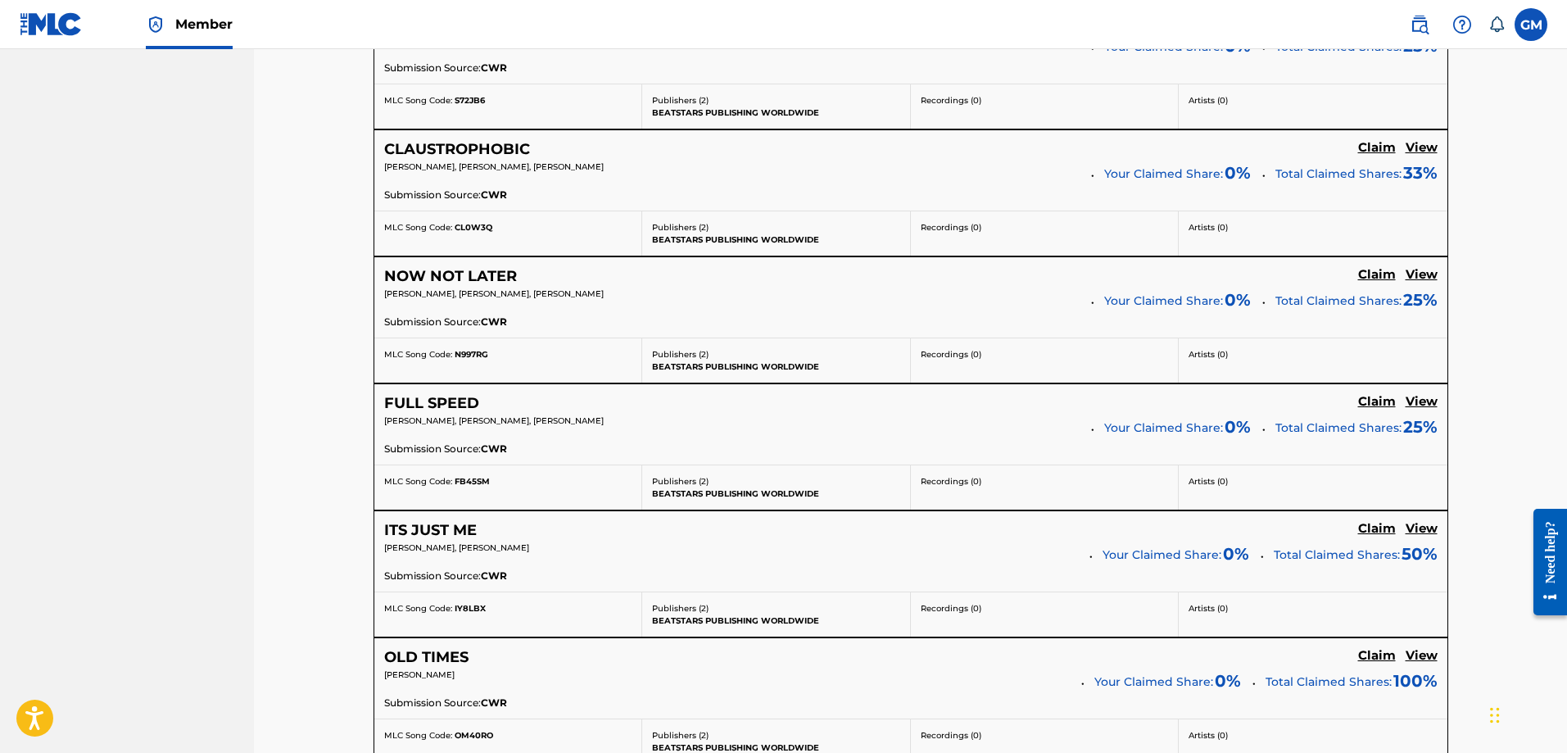
scroll to position [1147, 0]
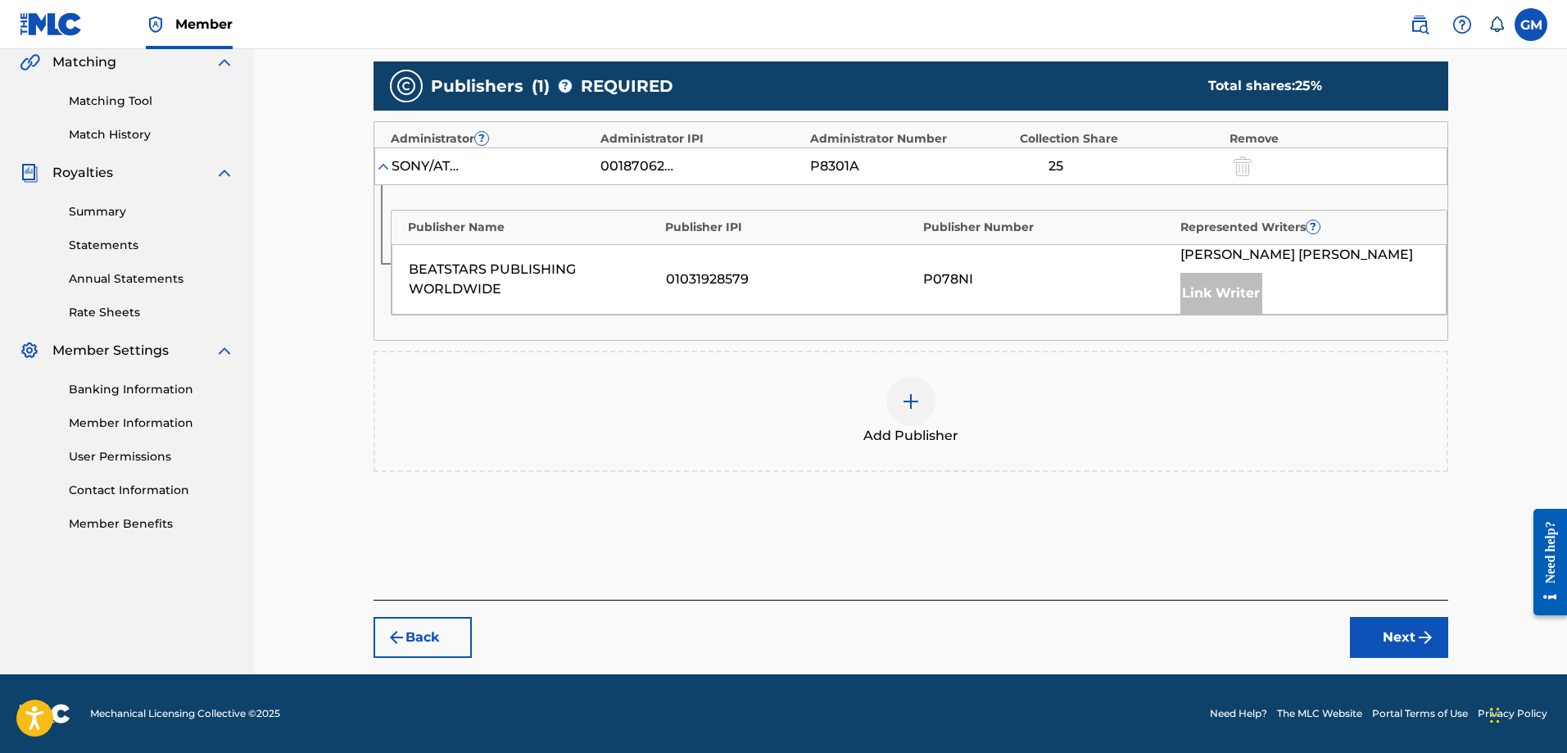
scroll to position [385, 0]
click at [886, 429] on span "Add Publisher" at bounding box center [911, 436] width 95 height 20
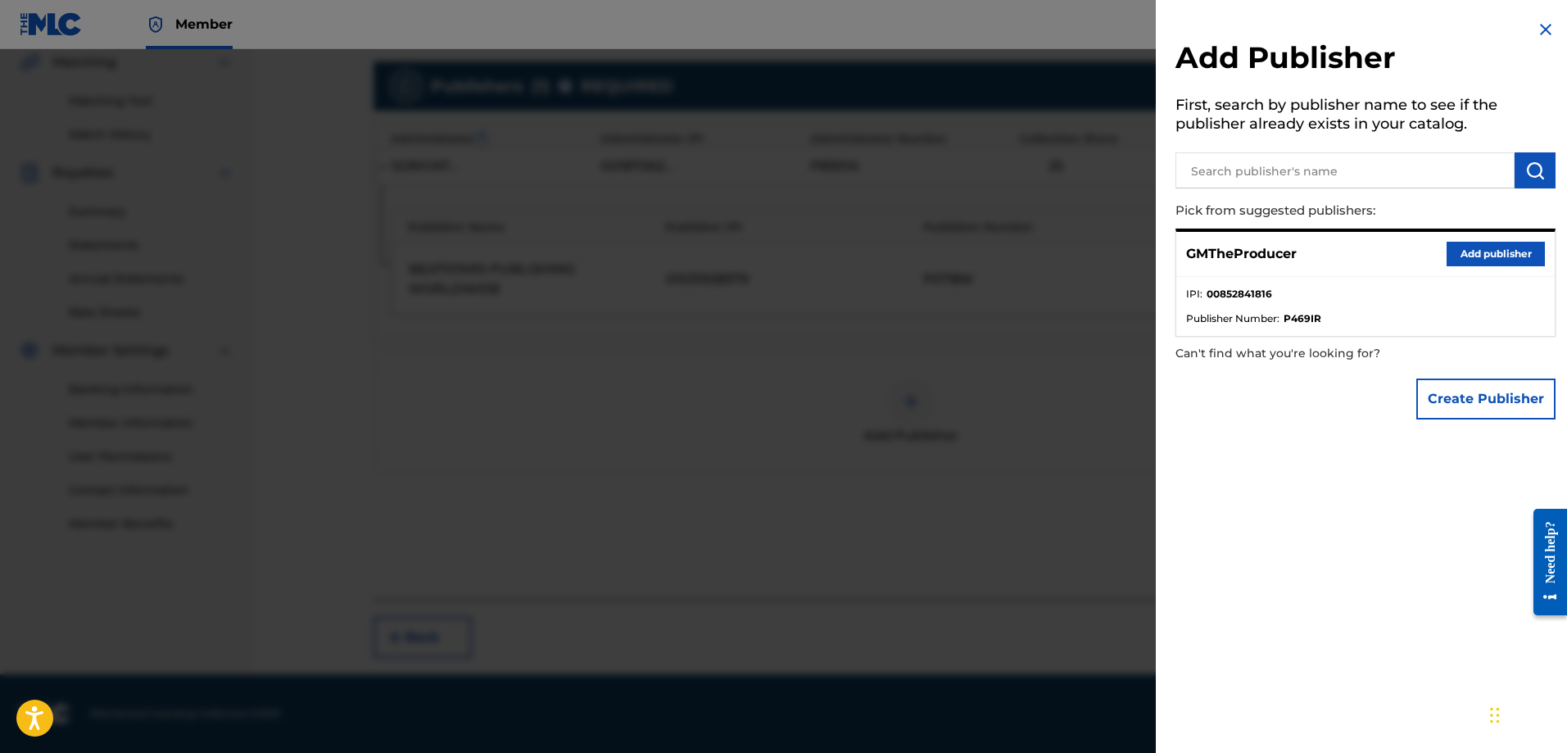
click at [1499, 246] on button "Add publisher" at bounding box center [1496, 254] width 98 height 25
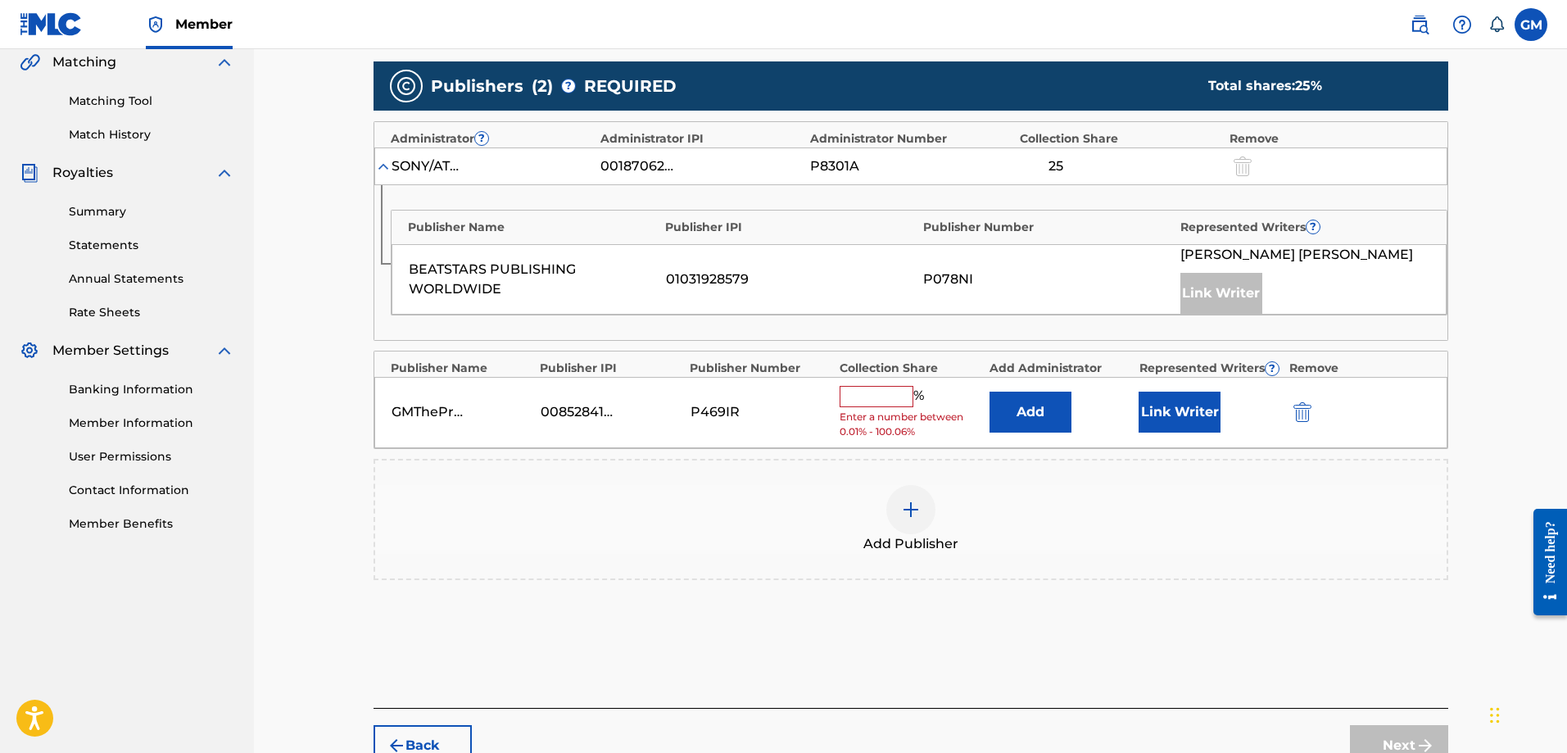
click at [850, 394] on input "text" at bounding box center [877, 396] width 74 height 21
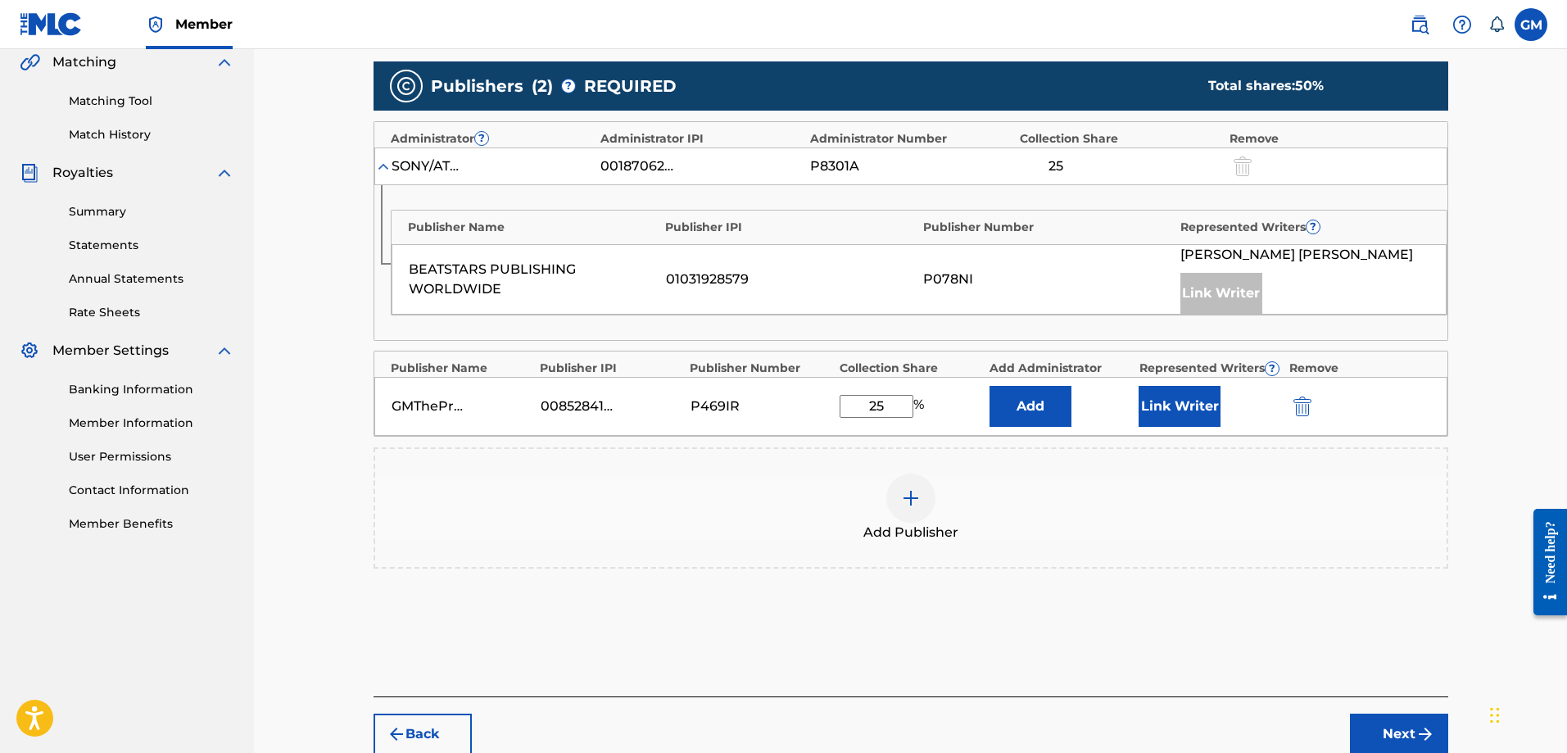
type input "25"
click at [1194, 402] on button "Link Writer" at bounding box center [1180, 406] width 82 height 41
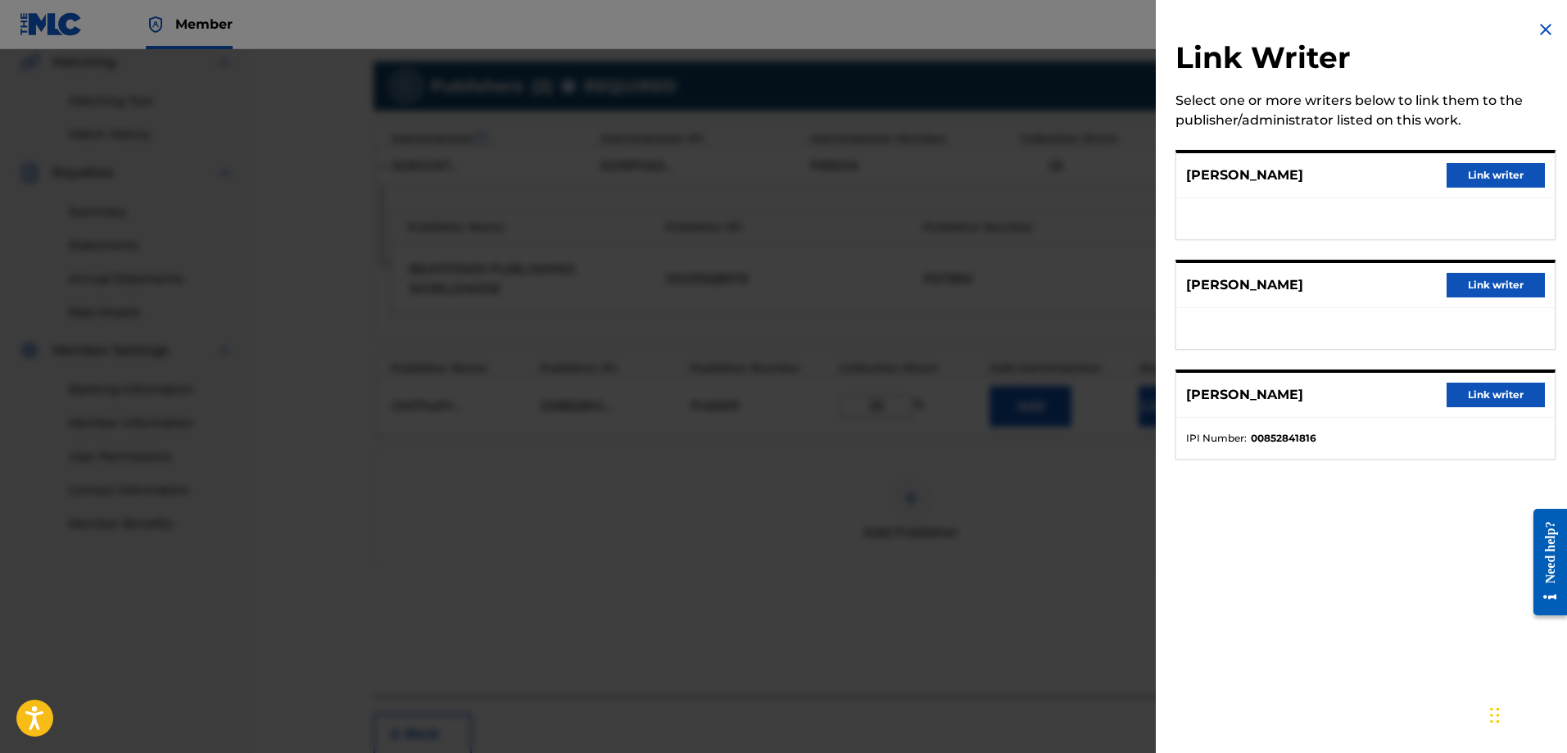
click at [1481, 389] on button "Link writer" at bounding box center [1496, 395] width 98 height 25
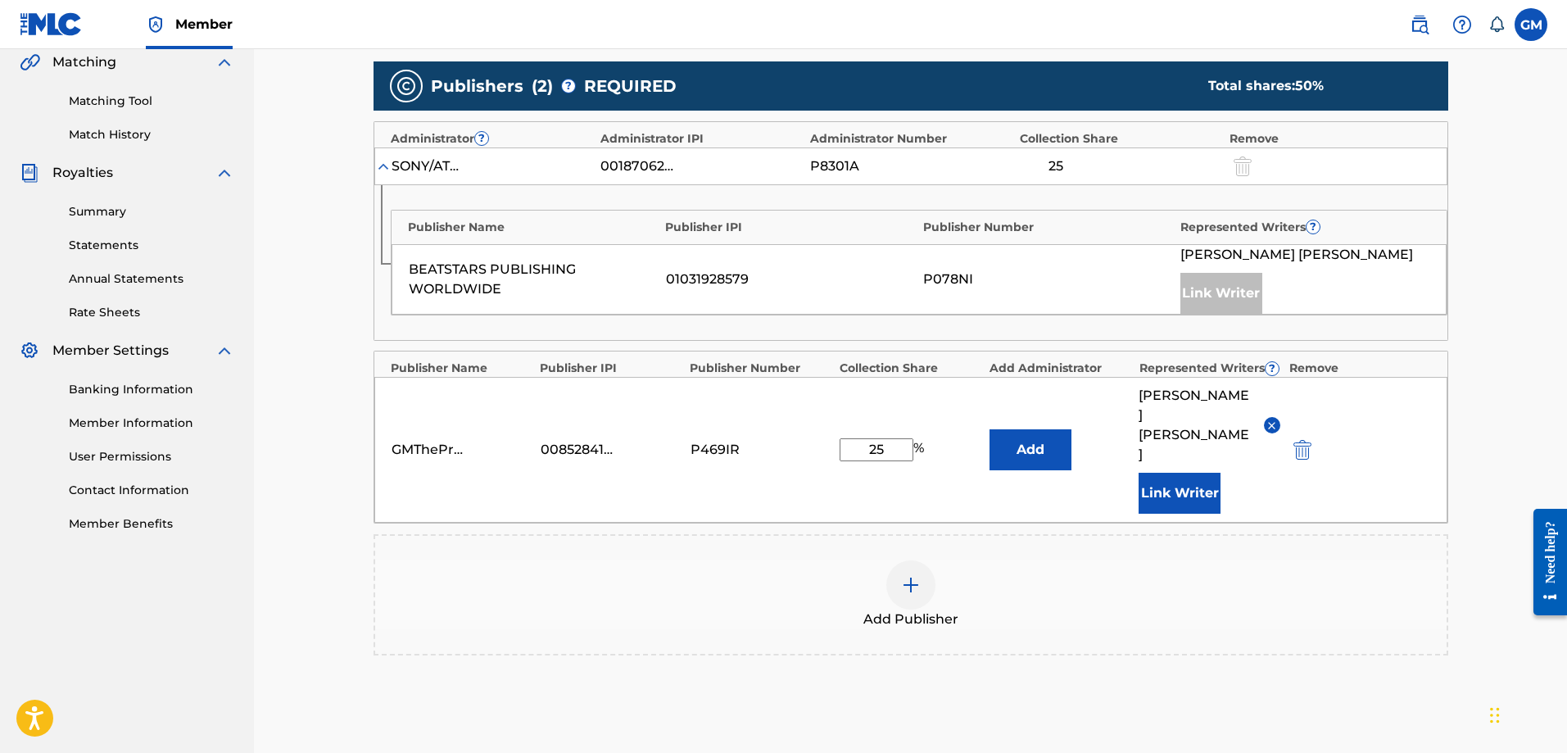
scroll to position [467, 0]
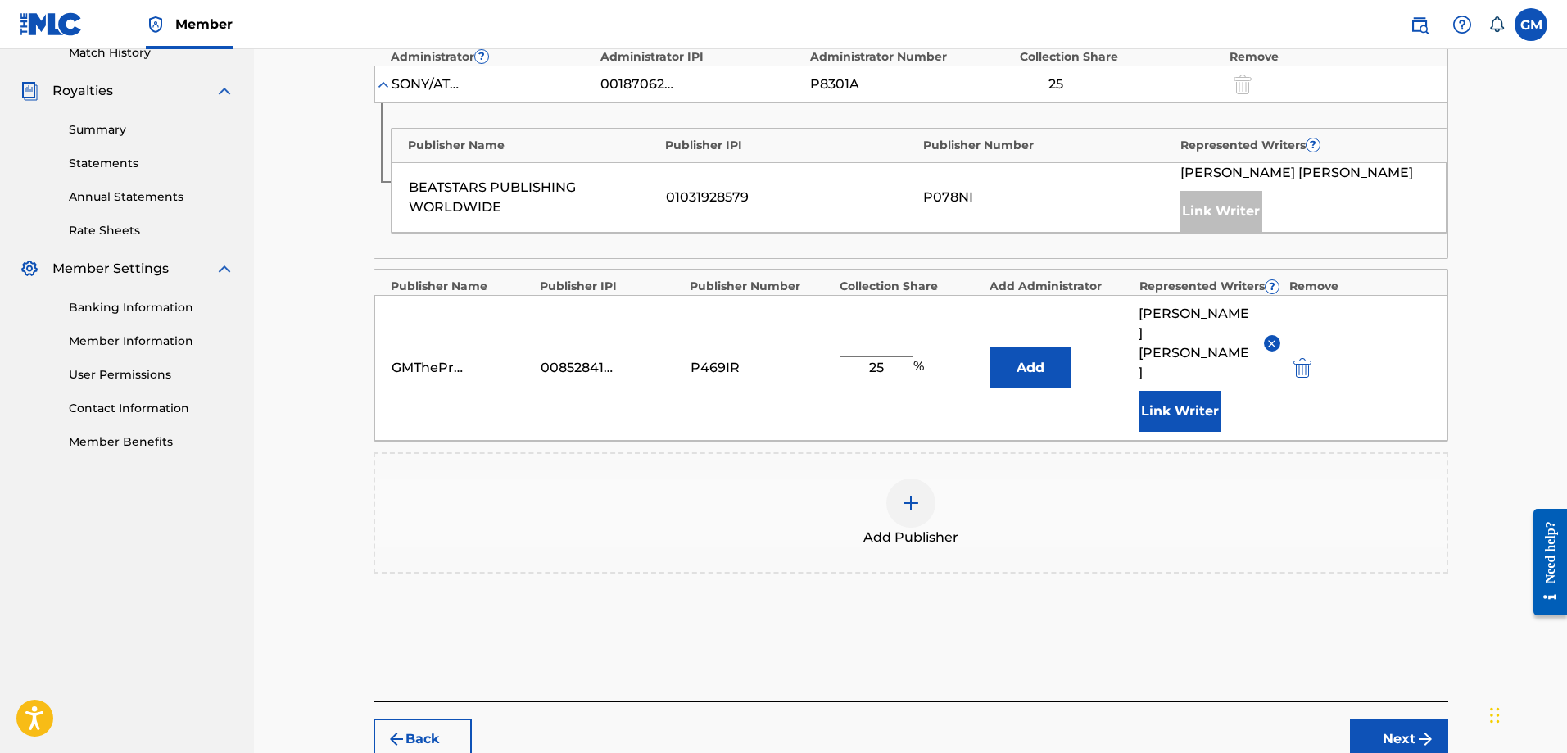
click at [1424, 729] on img "submit" at bounding box center [1426, 739] width 20 height 20
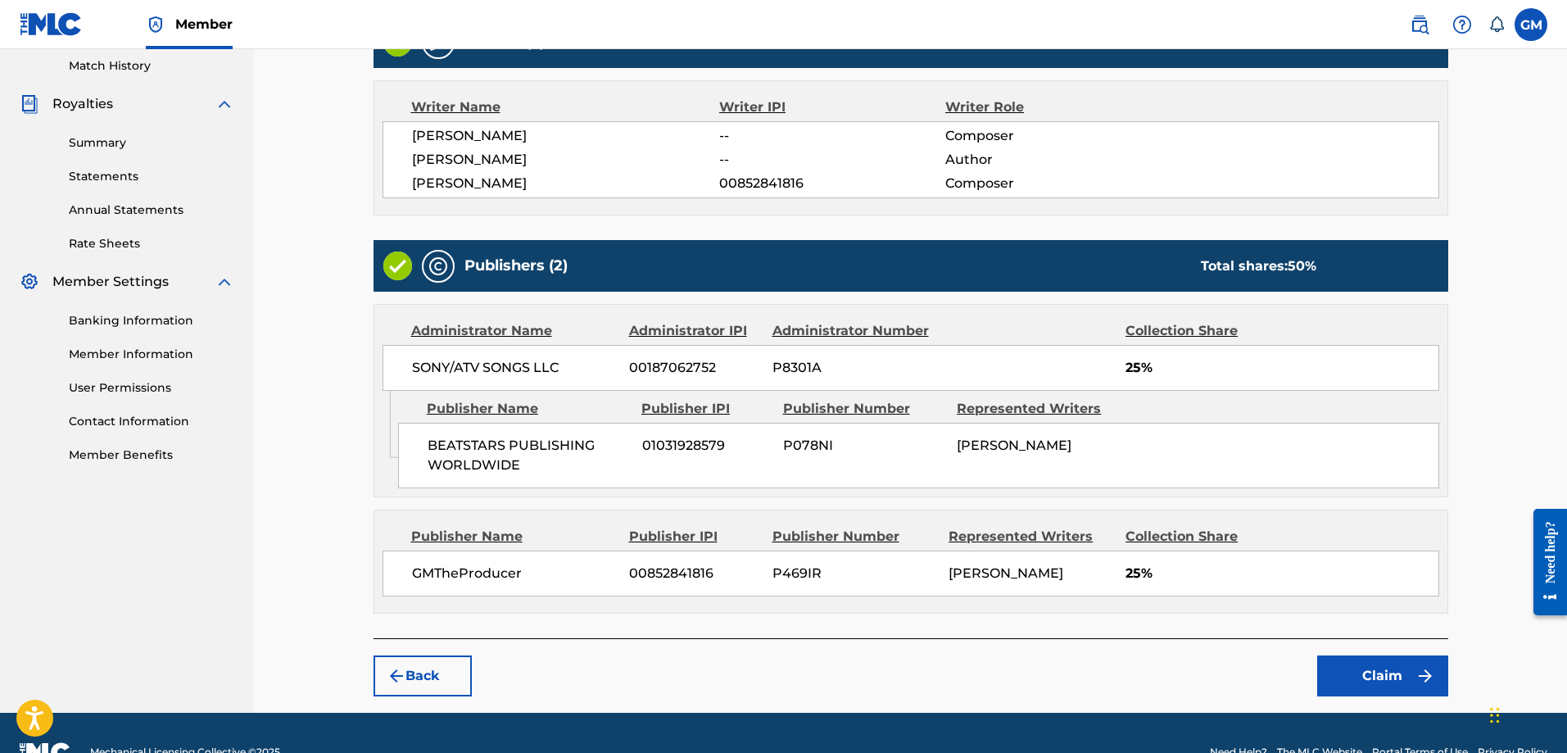
scroll to position [483, 0]
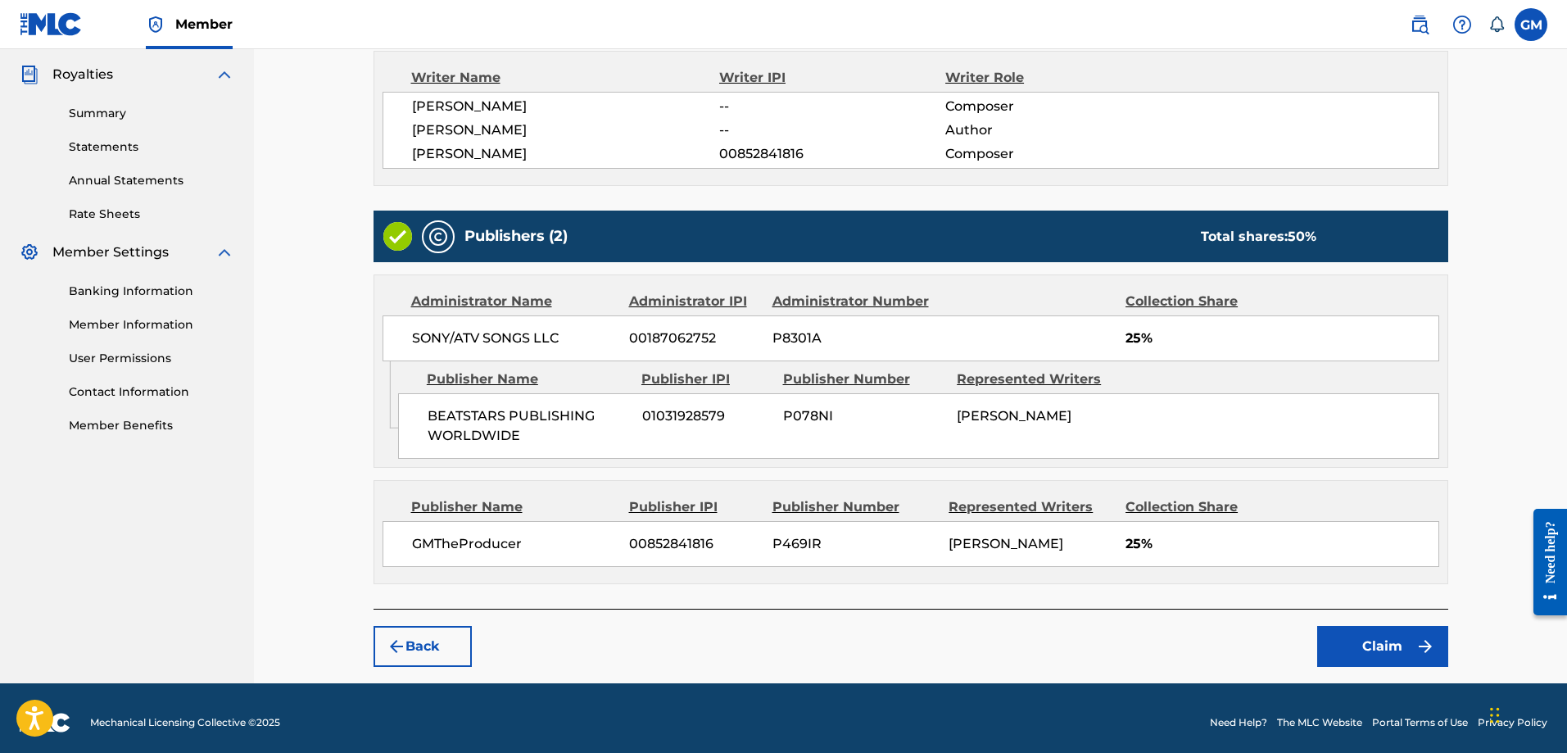
click at [1372, 641] on button "Claim" at bounding box center [1383, 646] width 131 height 41
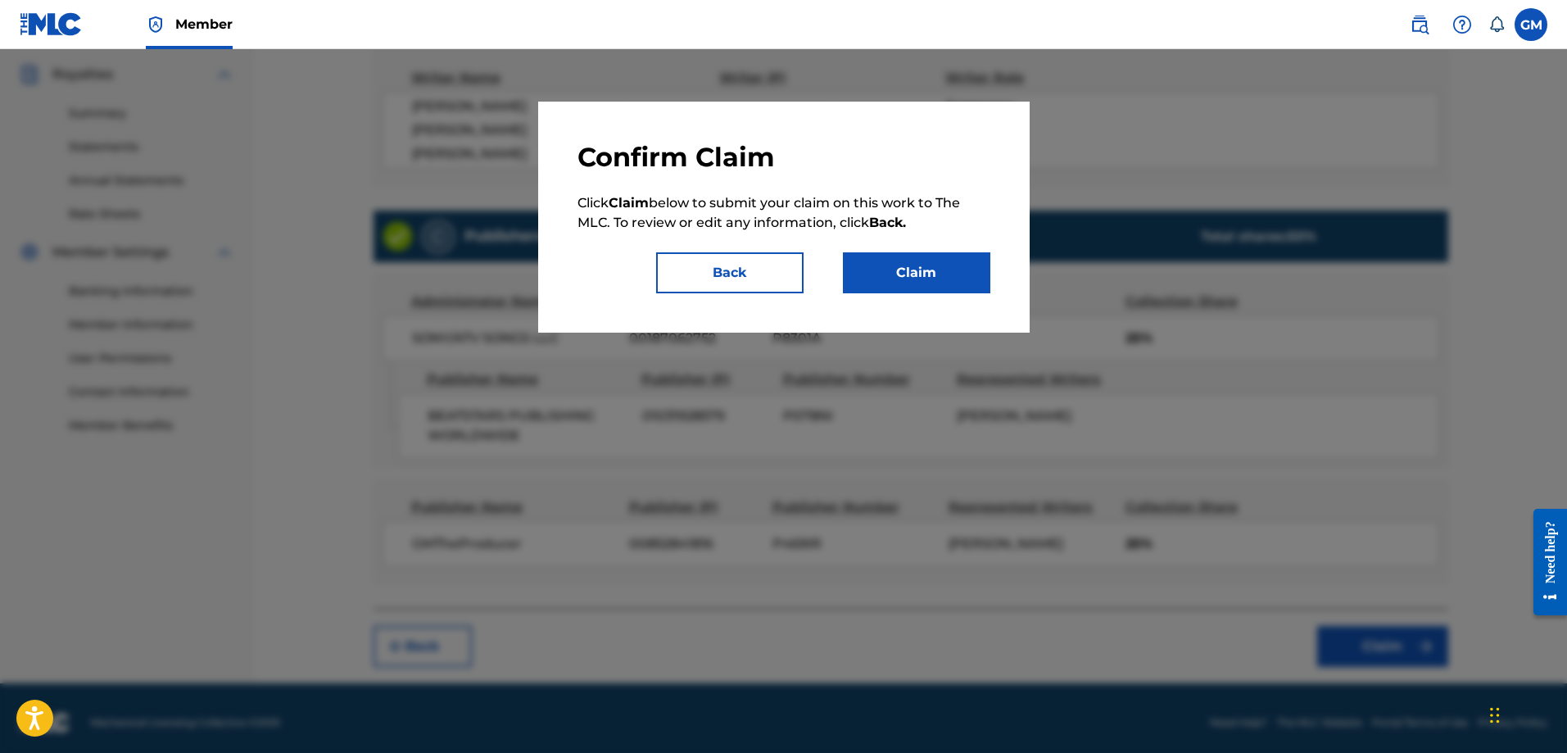
click at [737, 271] on button "Back" at bounding box center [729, 272] width 147 height 41
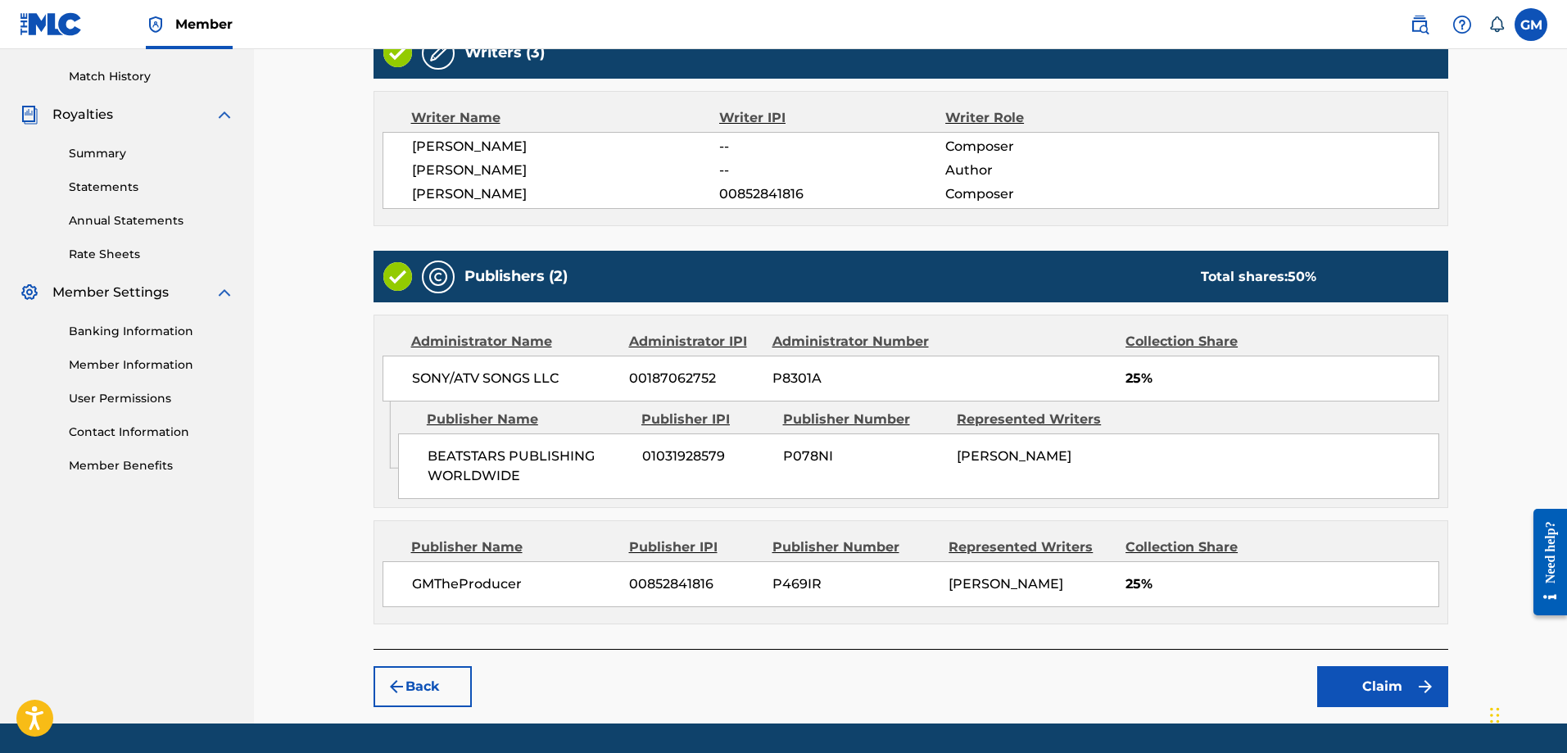
scroll to position [492, 0]
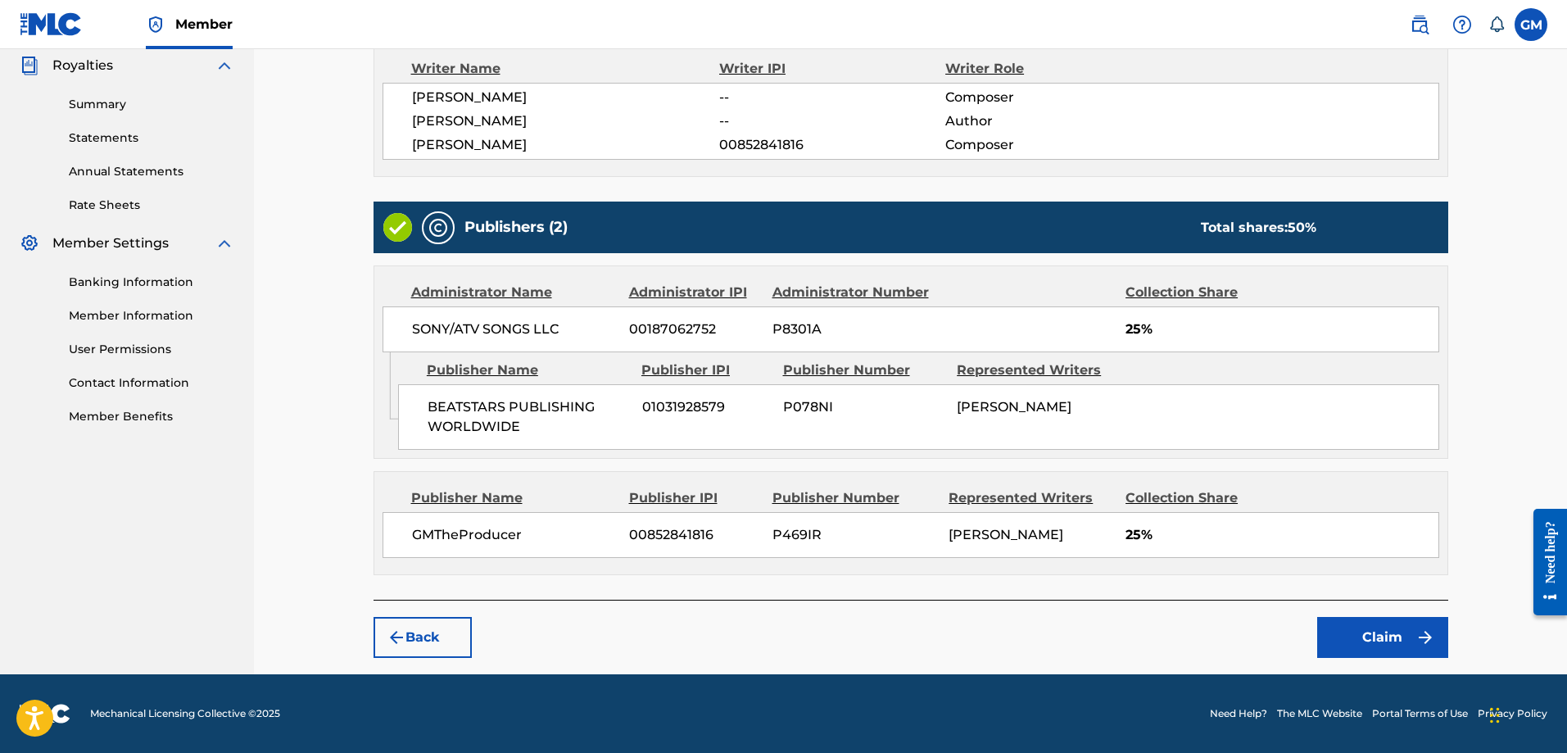
click at [431, 637] on button "Back" at bounding box center [423, 637] width 98 height 41
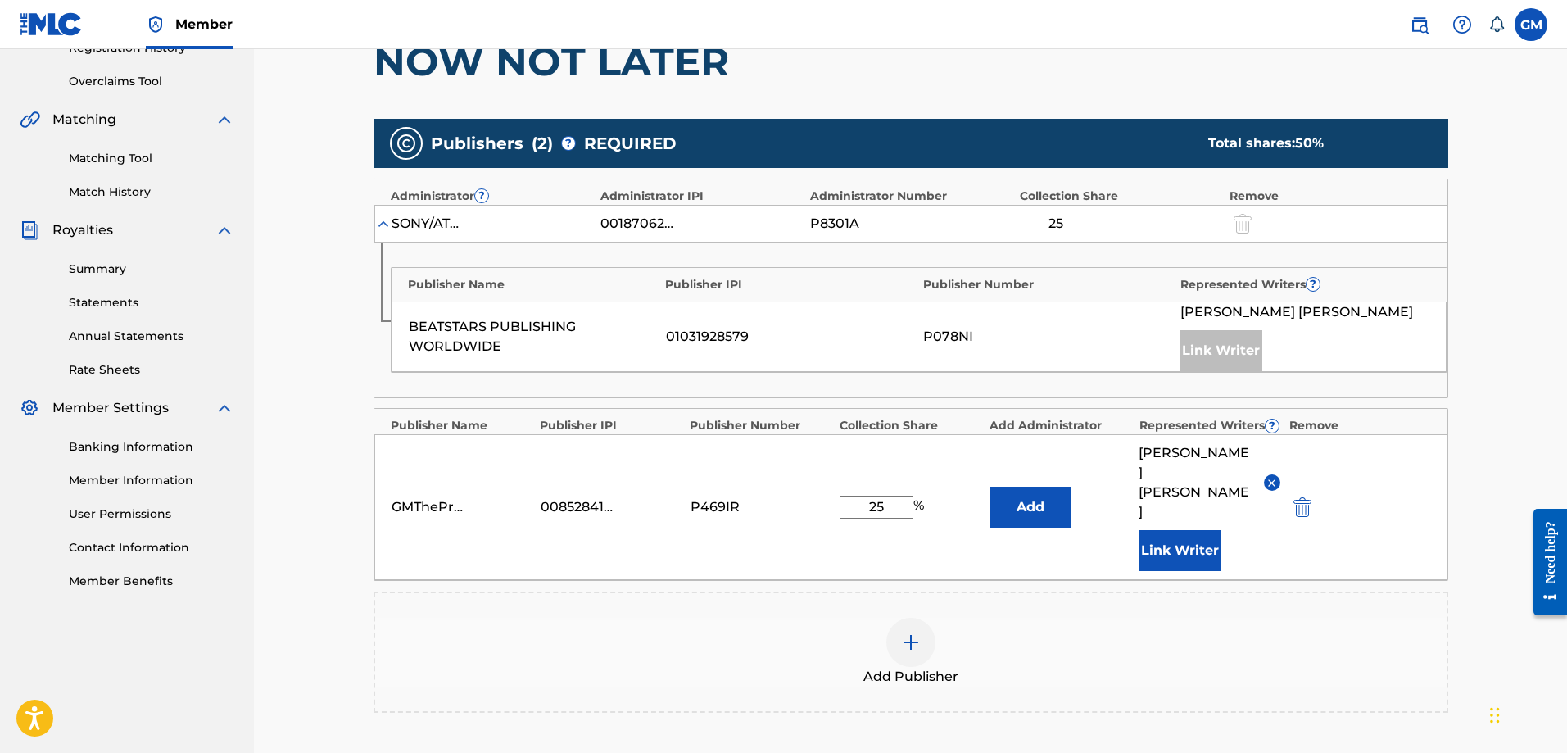
scroll to position [329, 0]
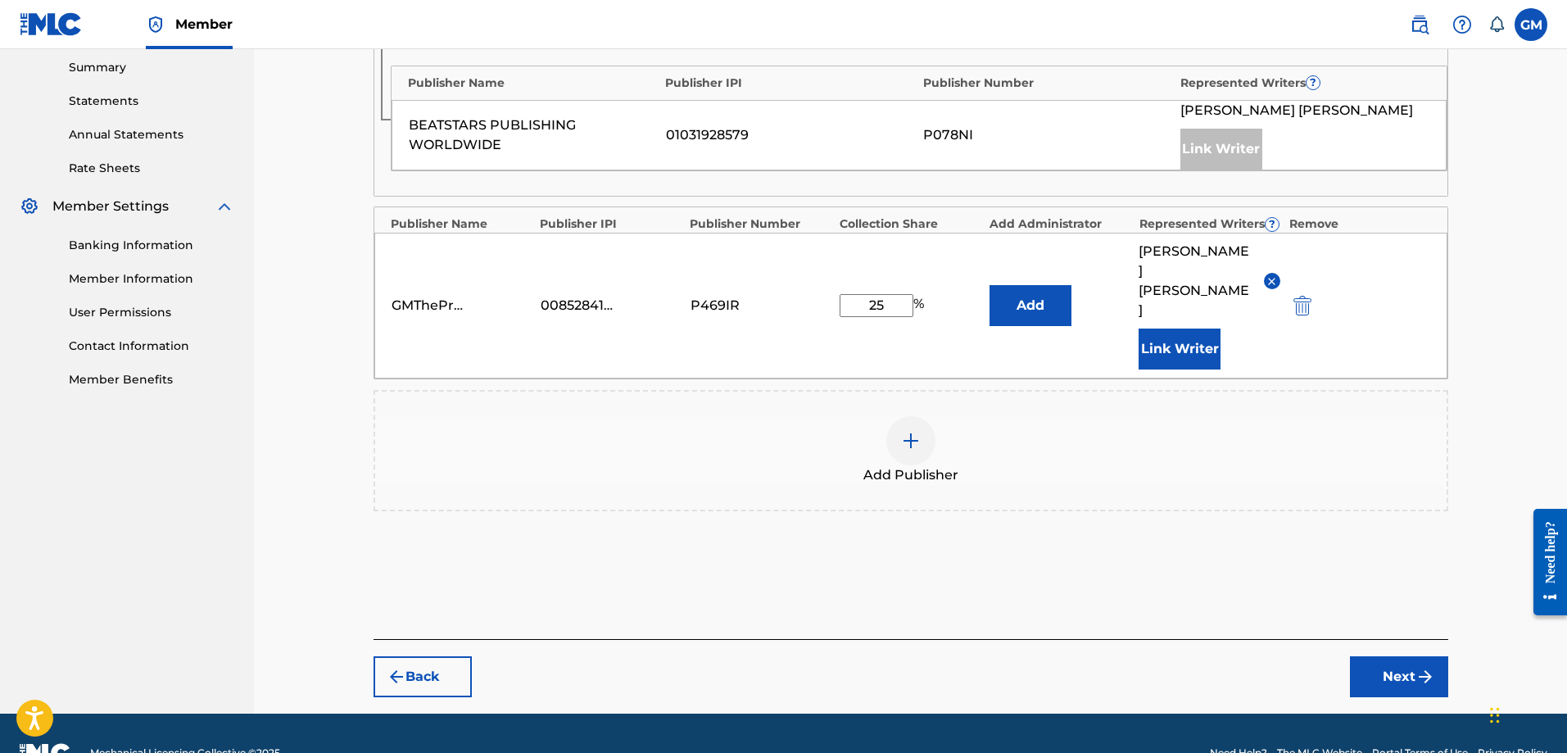
click at [1386, 656] on button "Next" at bounding box center [1399, 676] width 98 height 41
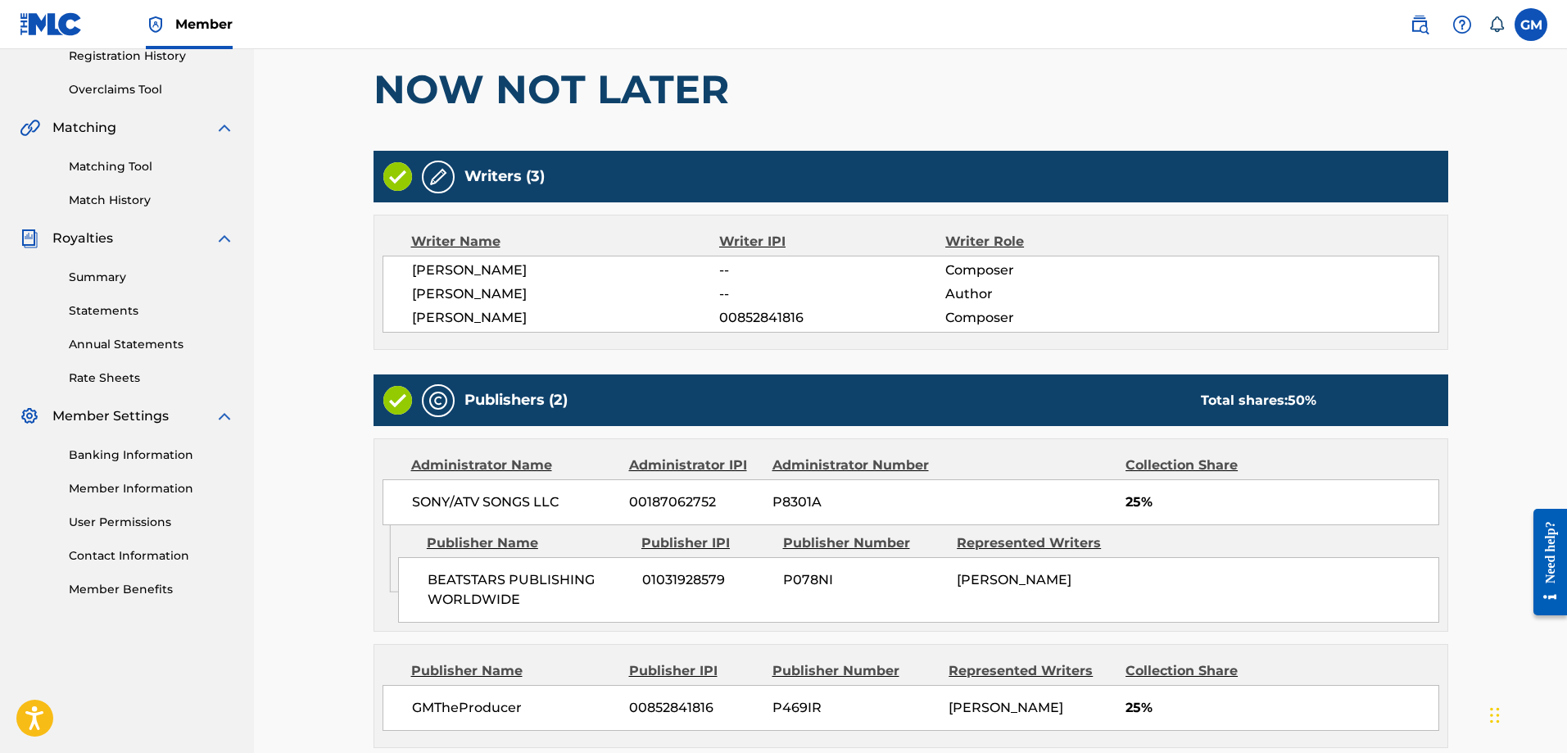
scroll to position [483, 0]
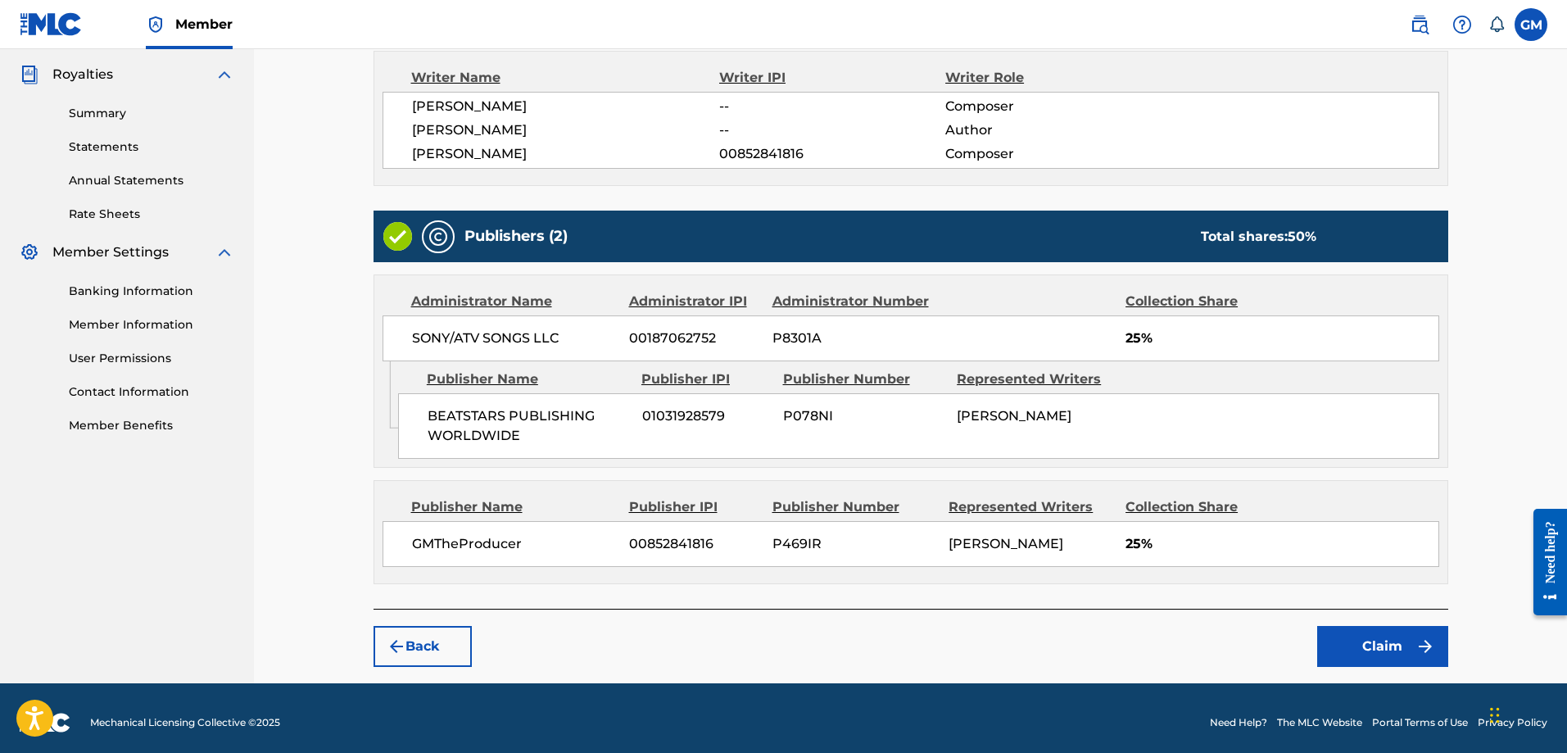
click at [1355, 639] on button "Claim" at bounding box center [1383, 646] width 131 height 41
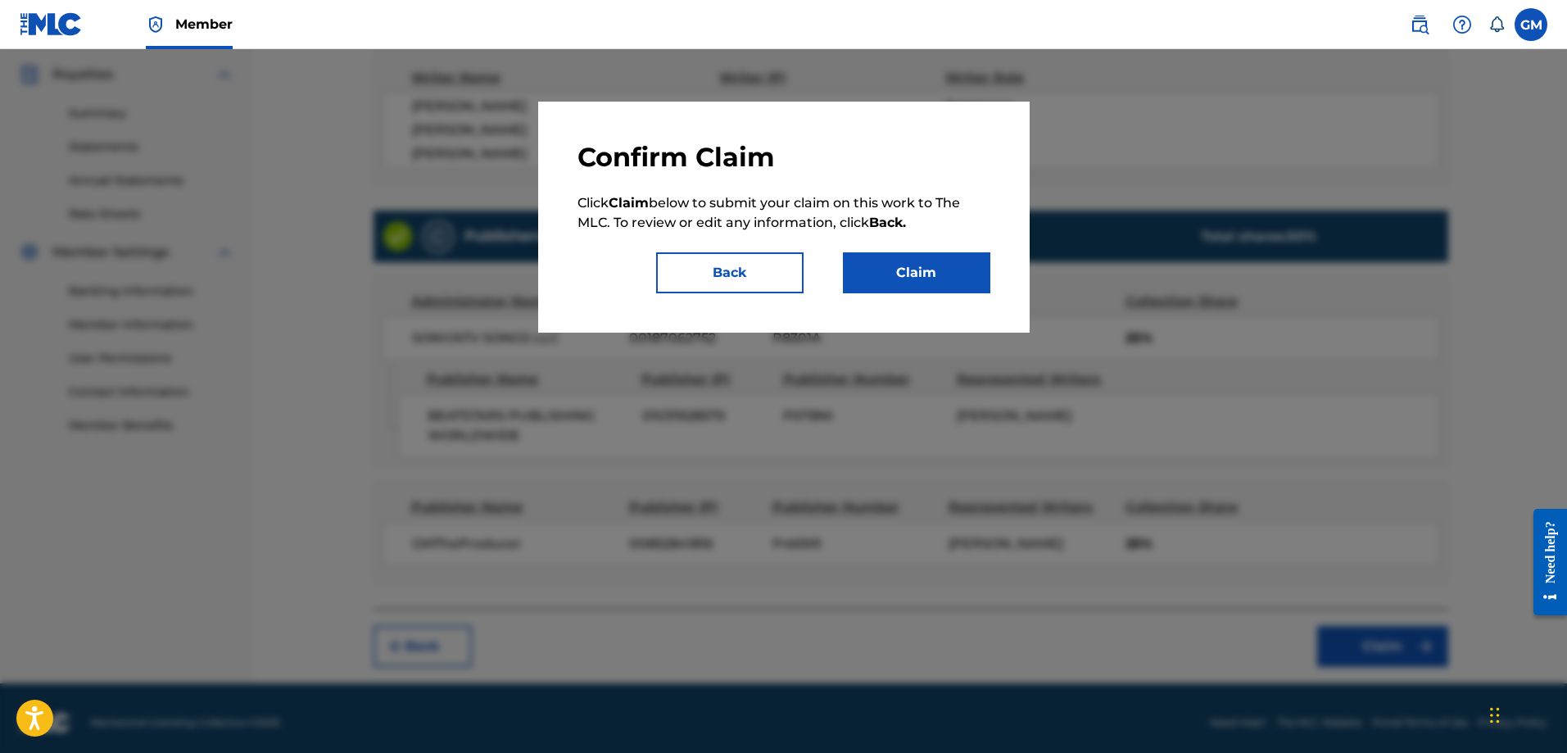
click at [890, 277] on button "Claim" at bounding box center [916, 272] width 147 height 41
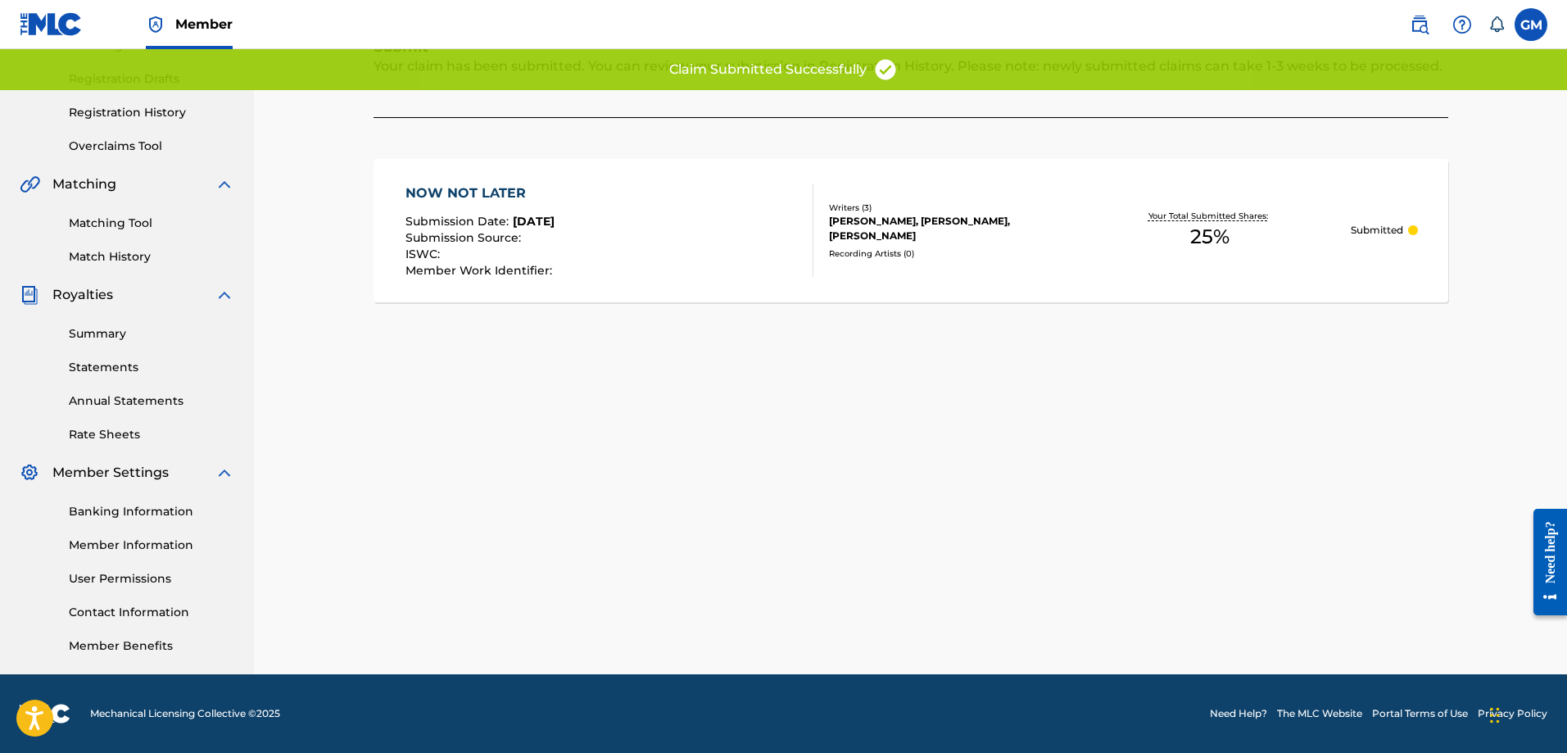
scroll to position [17, 0]
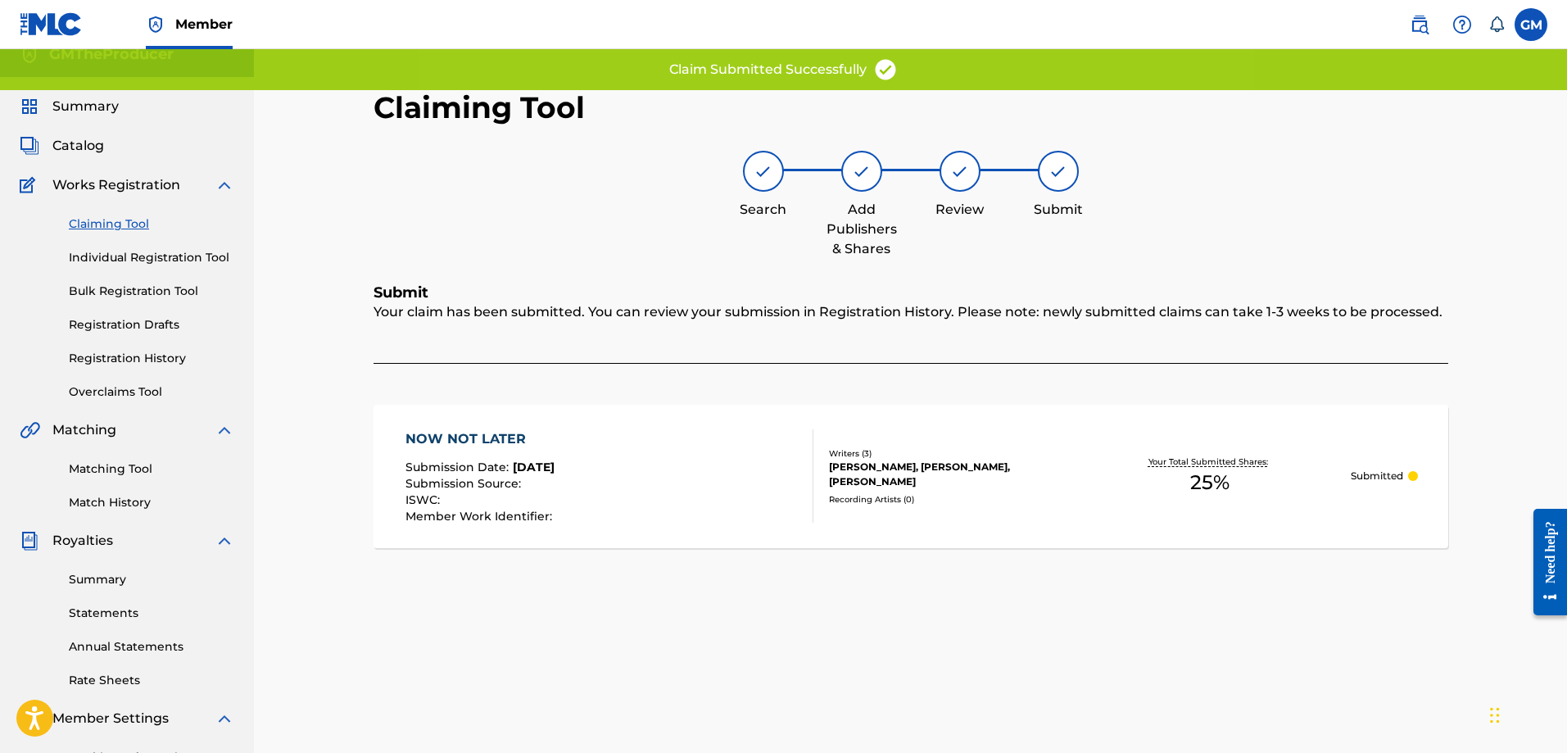
click at [108, 218] on link "Claiming Tool" at bounding box center [152, 223] width 166 height 17
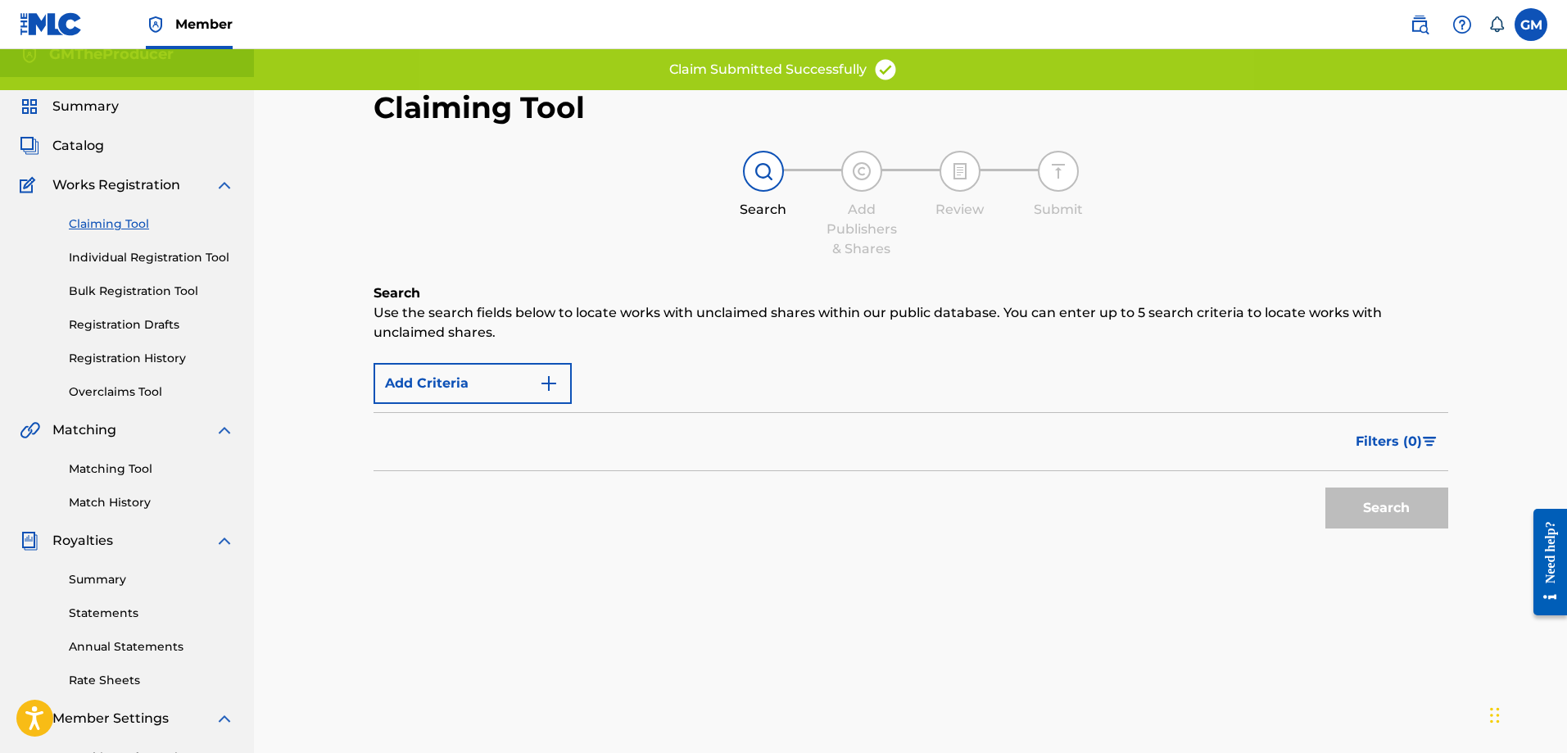
scroll to position [0, 0]
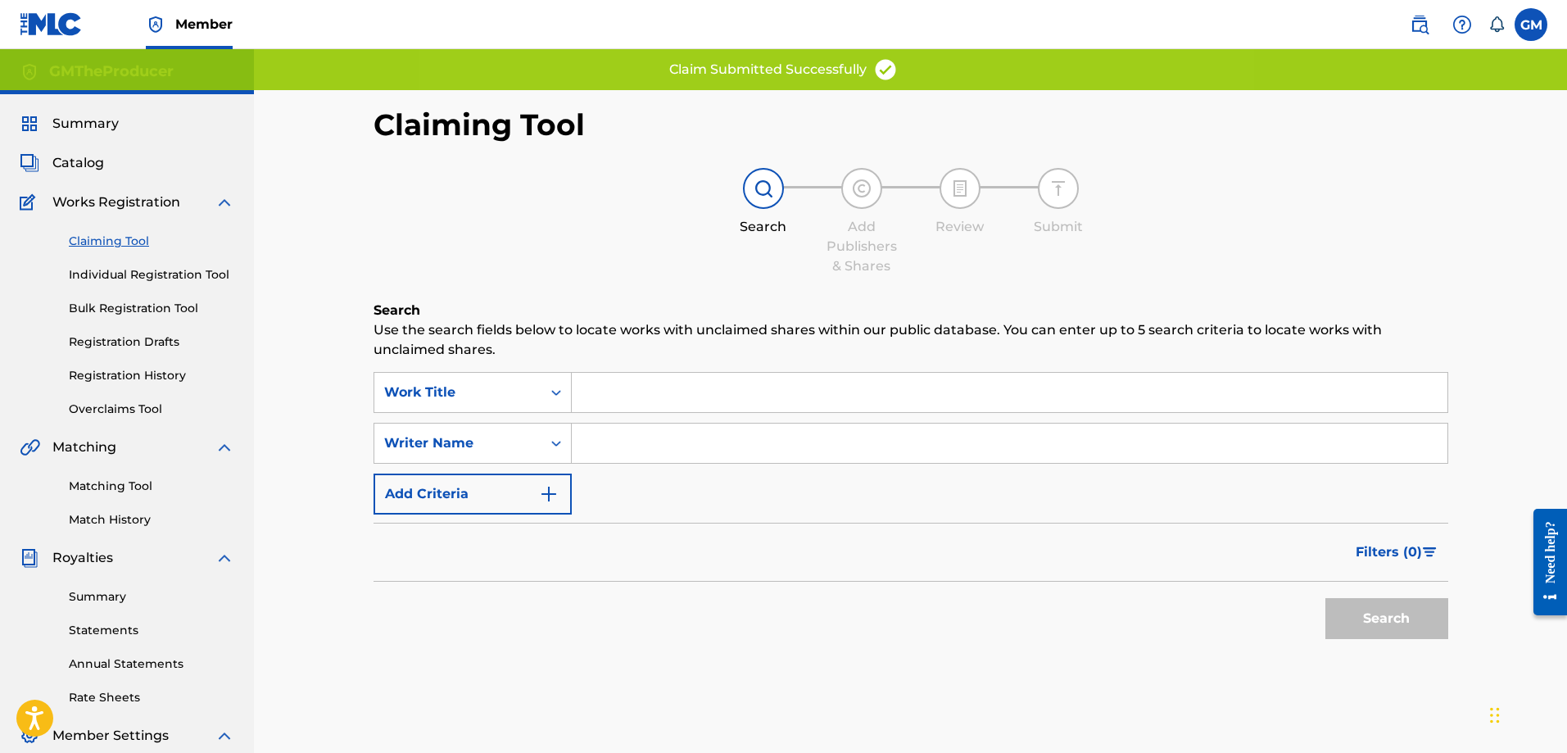
click at [660, 429] on input "Search Form" at bounding box center [1010, 443] width 876 height 39
type input "[PERSON_NAME]"
click at [1411, 617] on button "Search" at bounding box center [1387, 618] width 123 height 41
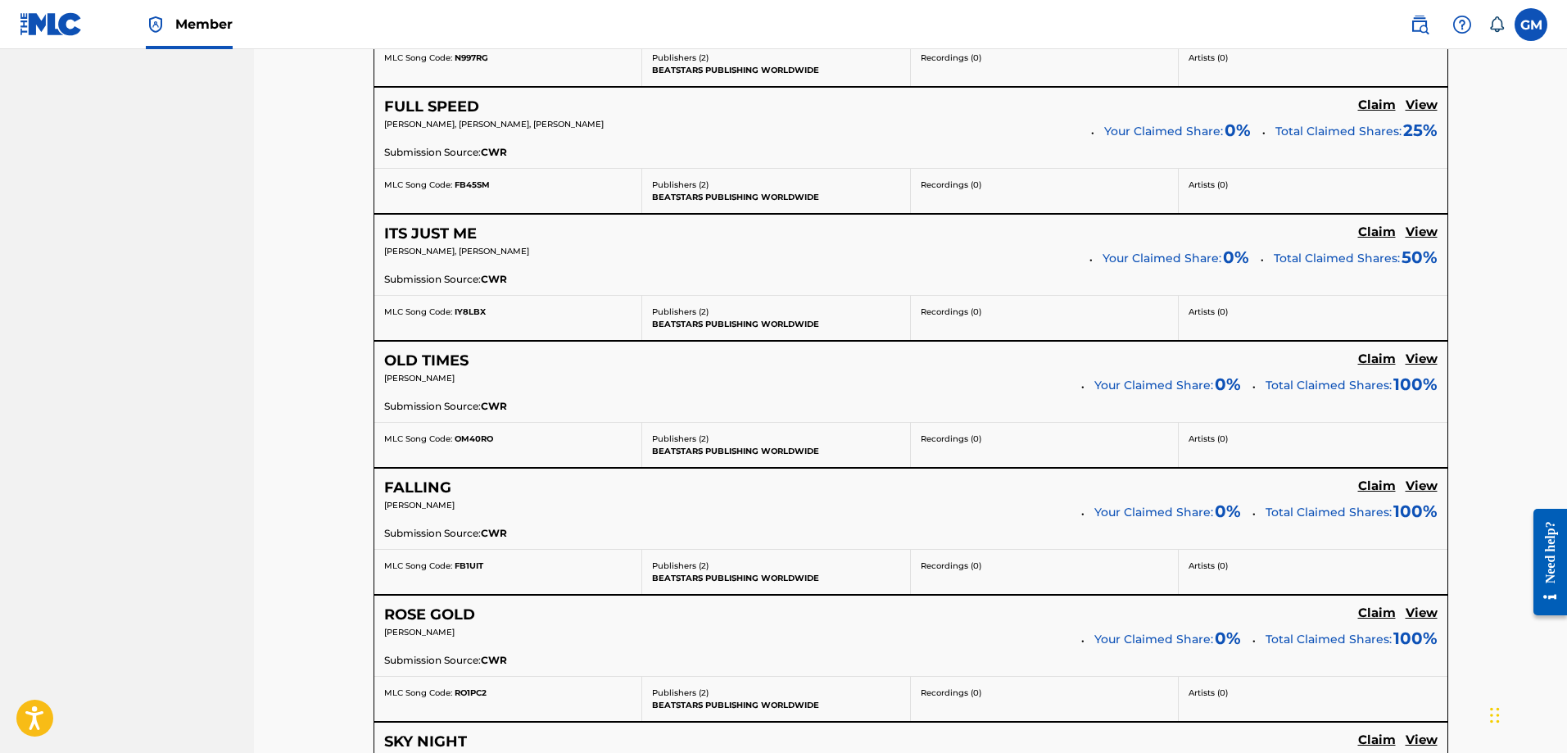
scroll to position [1475, 0]
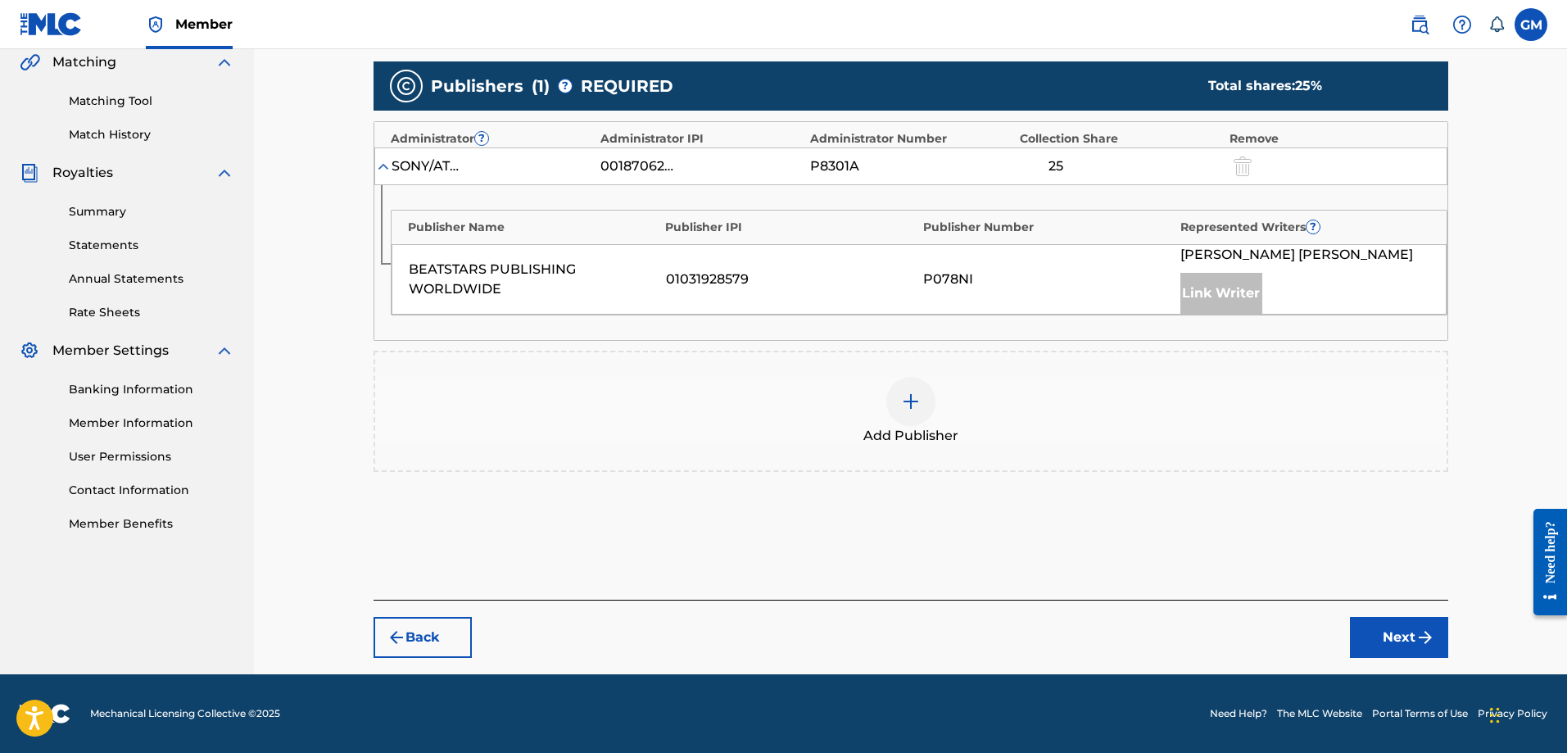
scroll to position [385, 0]
click at [934, 406] on div at bounding box center [911, 401] width 49 height 49
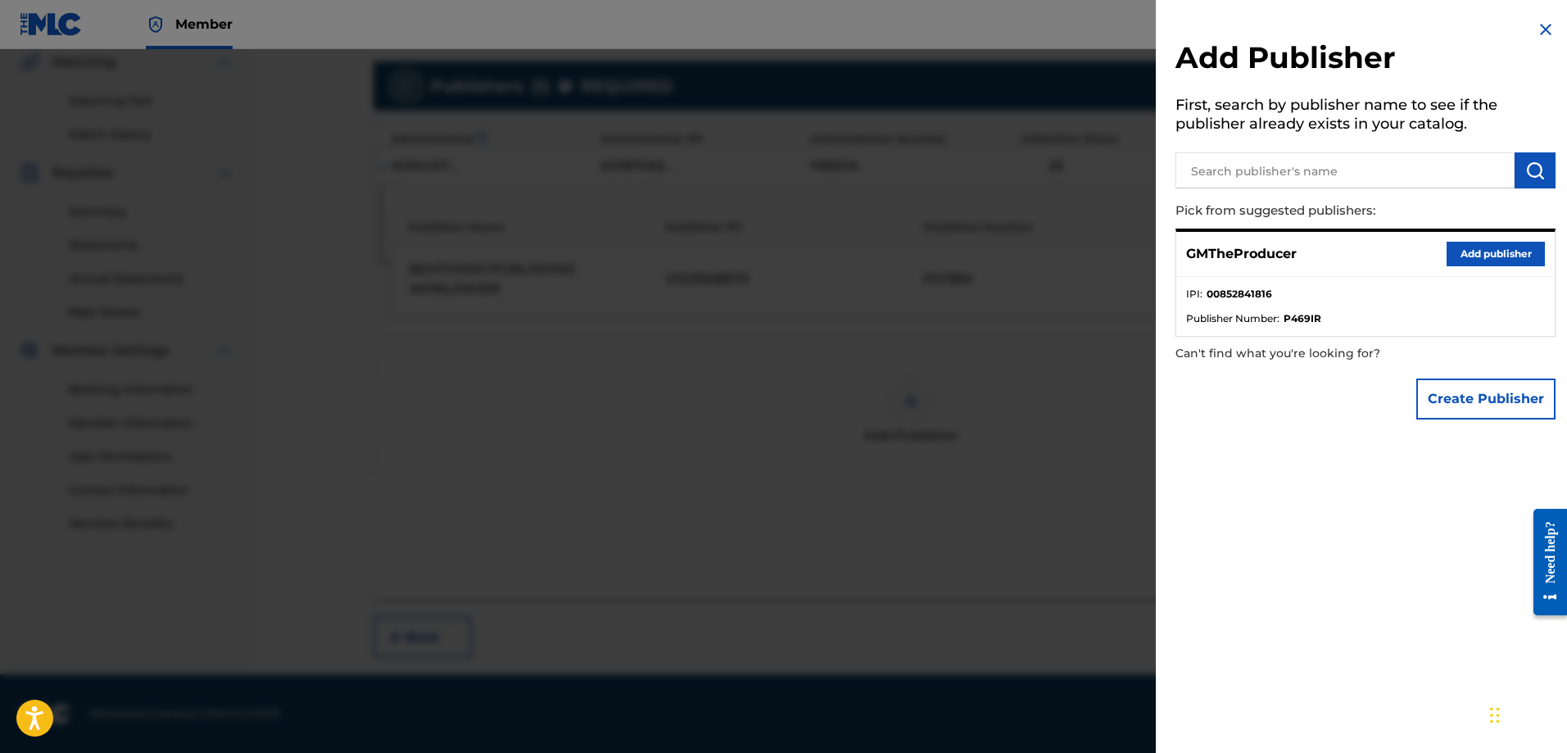
click at [1461, 251] on button "Add publisher" at bounding box center [1496, 254] width 98 height 25
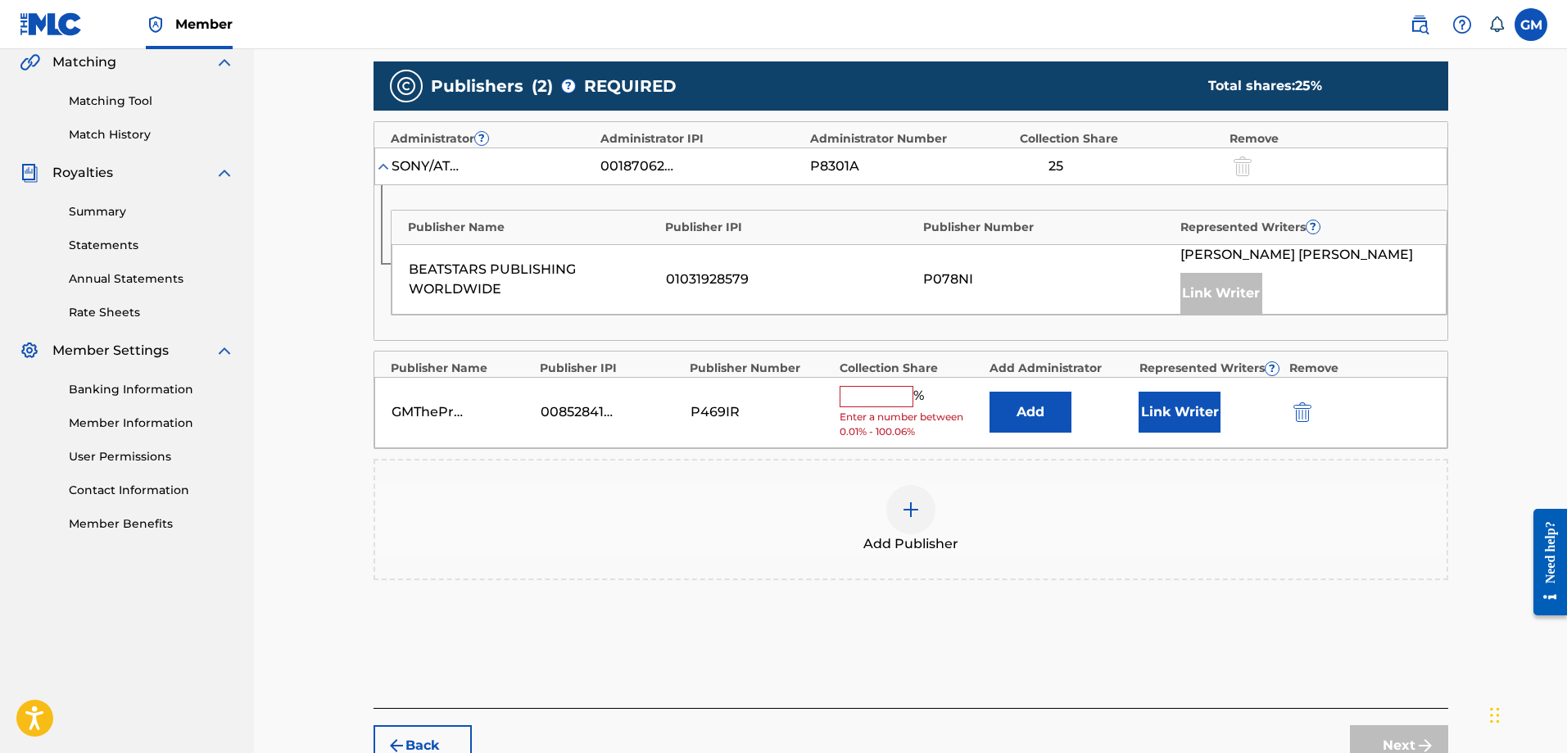
click at [881, 404] on input "text" at bounding box center [877, 396] width 74 height 21
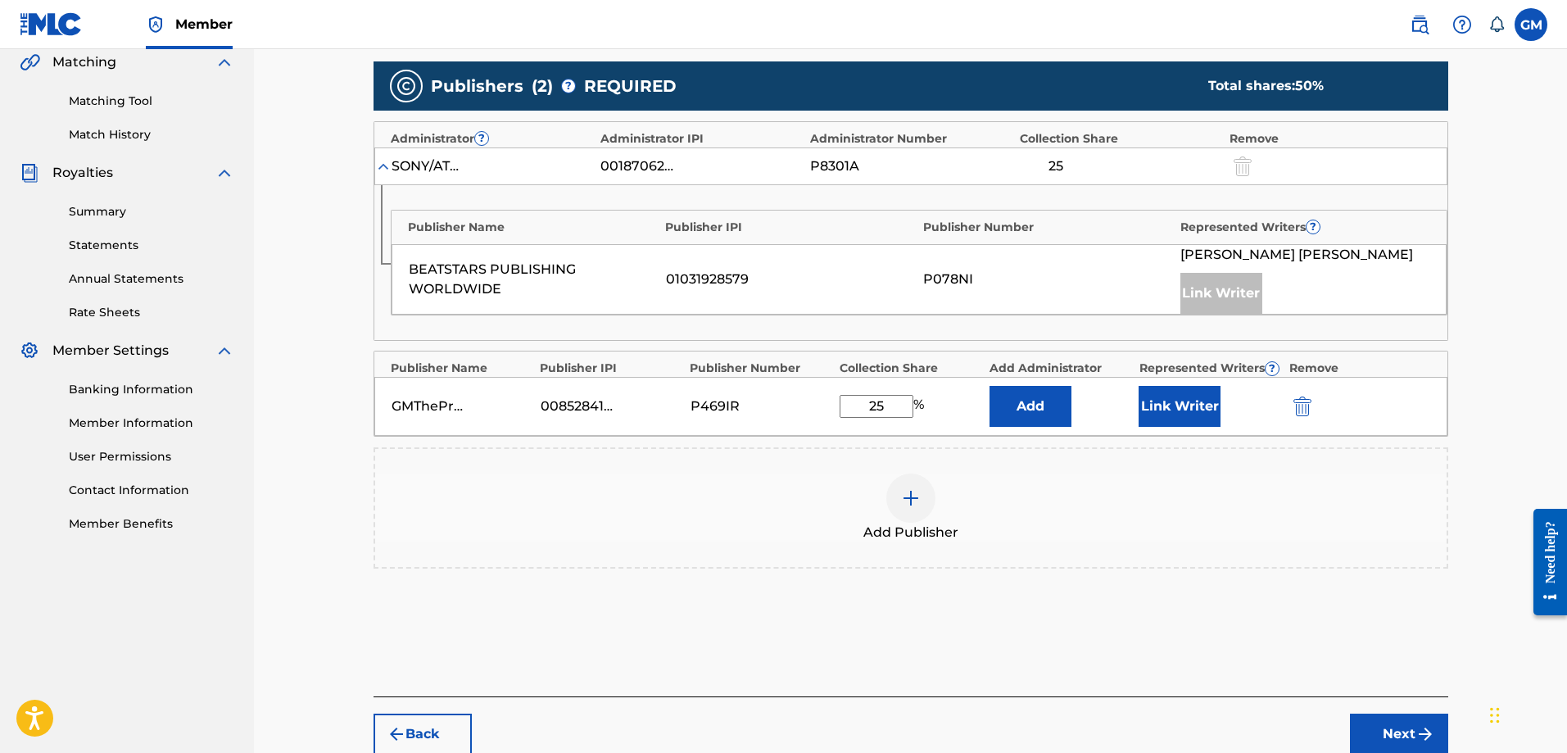
type input "25"
click at [1168, 406] on button "Link Writer" at bounding box center [1180, 406] width 82 height 41
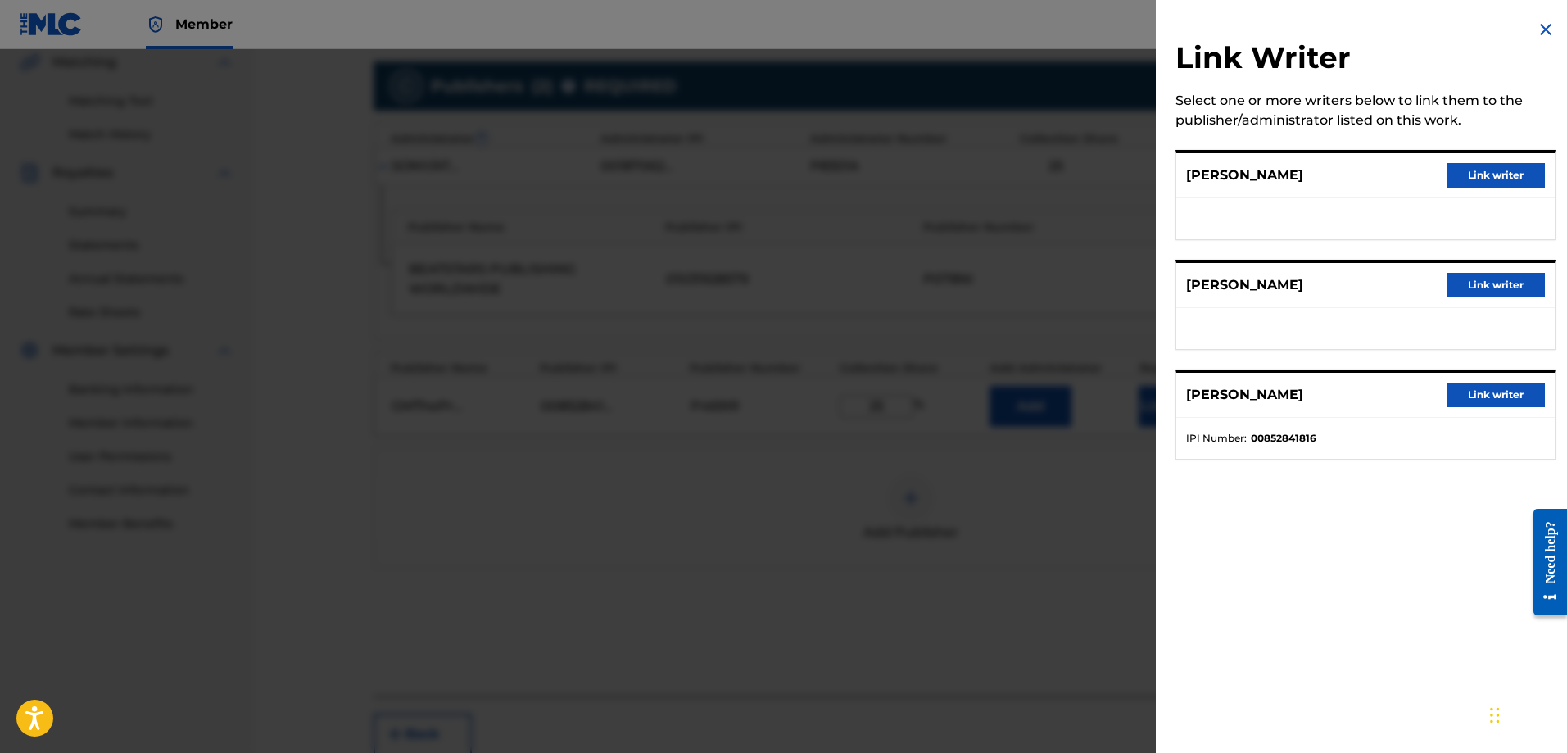
click at [1476, 398] on button "Link writer" at bounding box center [1496, 395] width 98 height 25
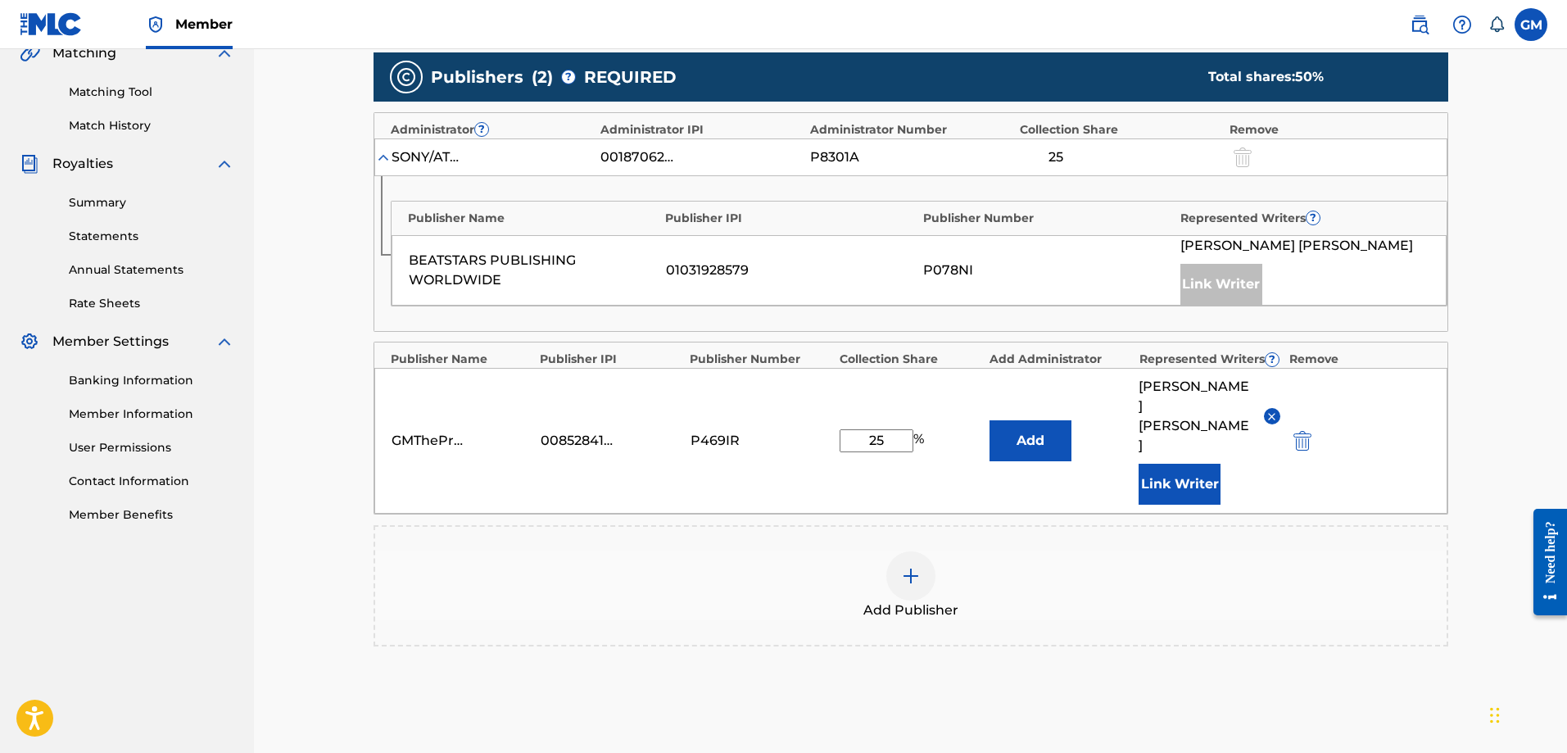
scroll to position [365, 0]
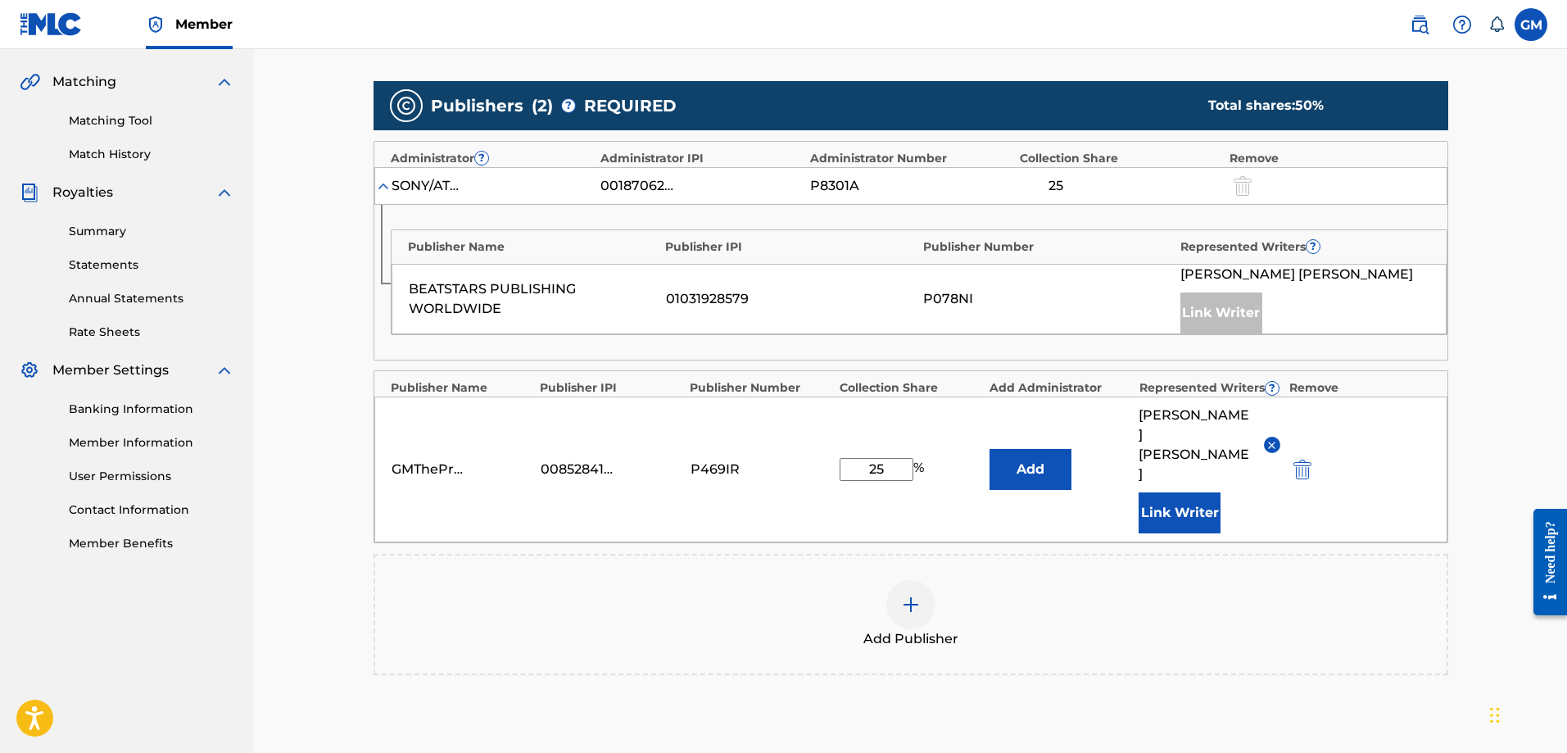
click at [389, 186] on img at bounding box center [383, 186] width 16 height 16
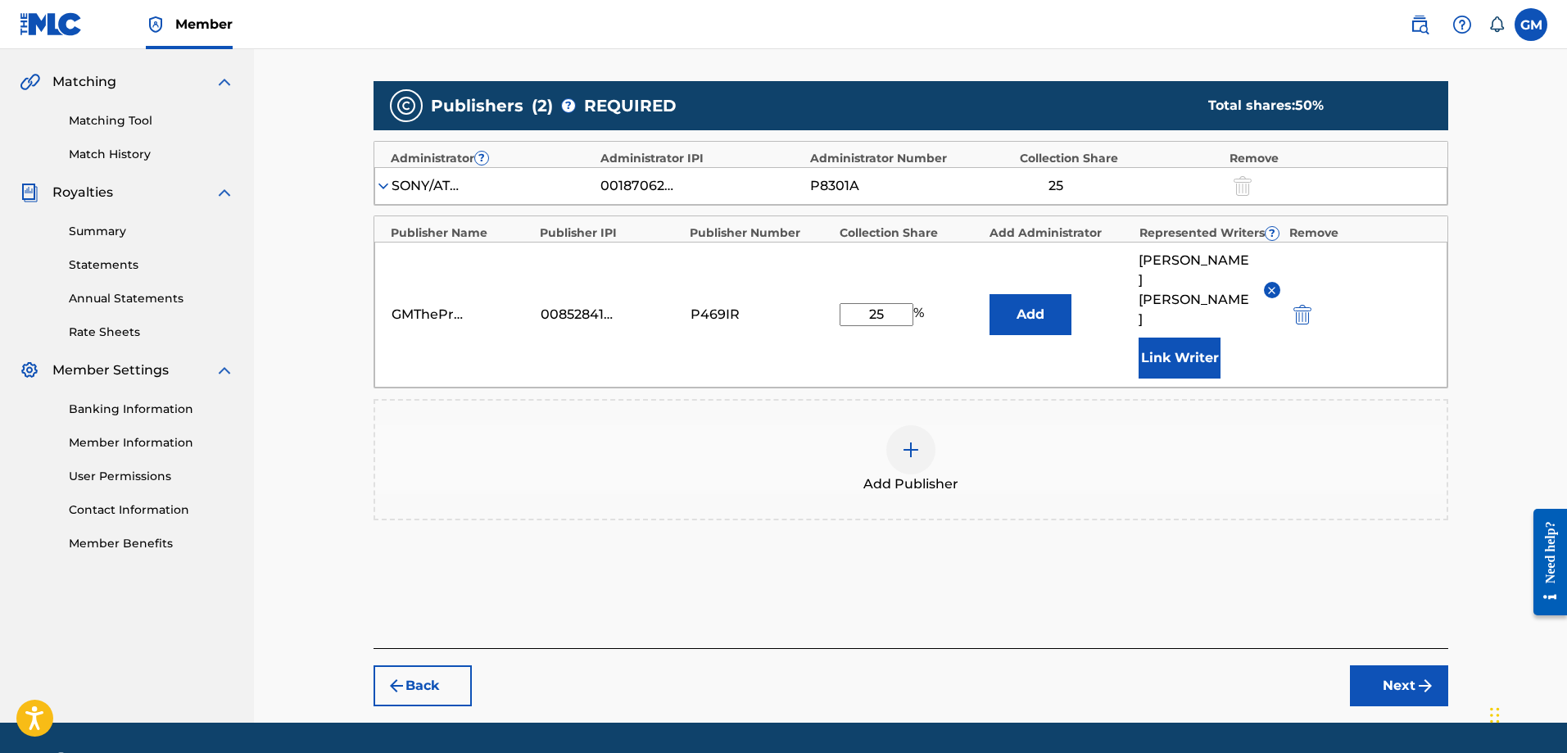
click at [388, 184] on img at bounding box center [383, 186] width 16 height 16
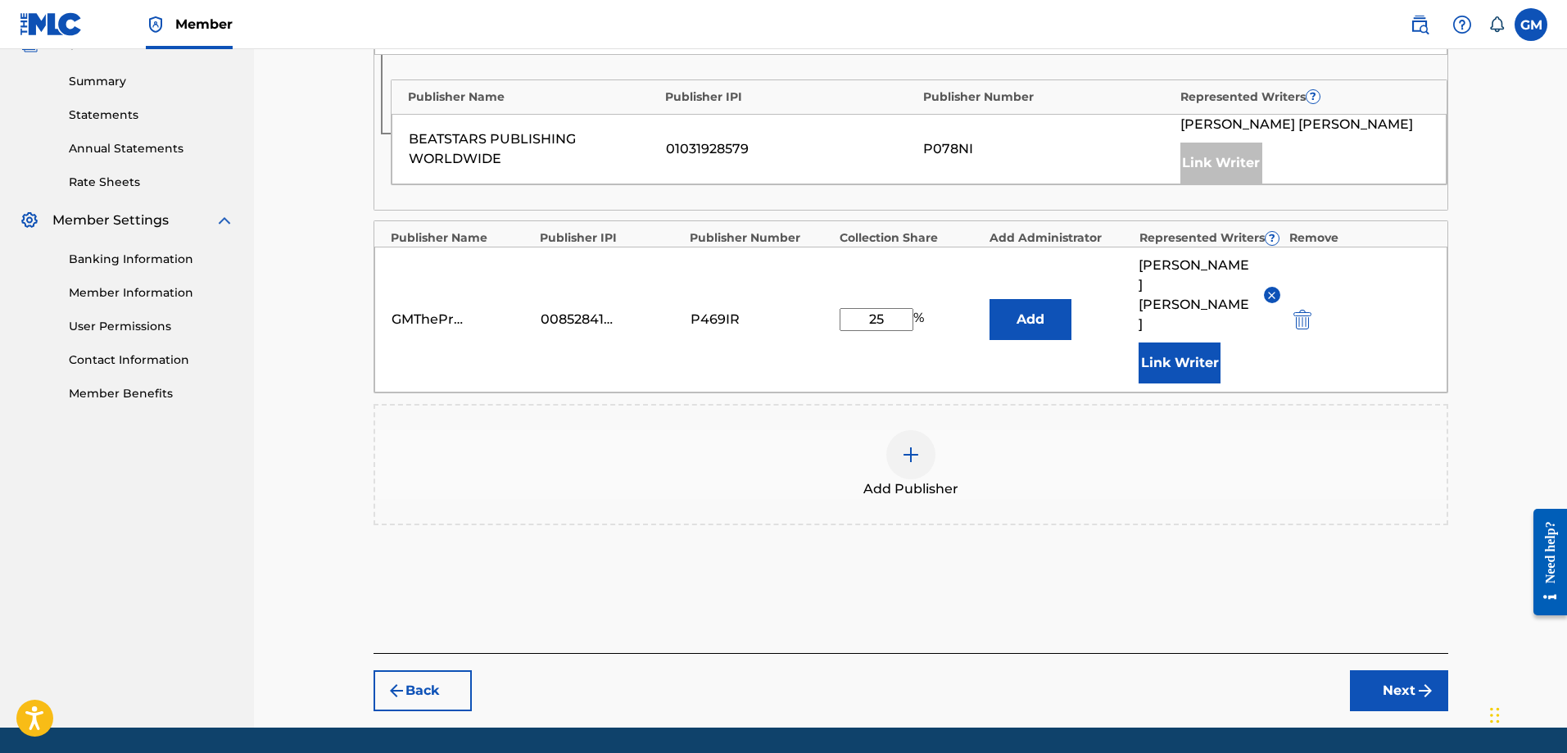
scroll to position [529, 0]
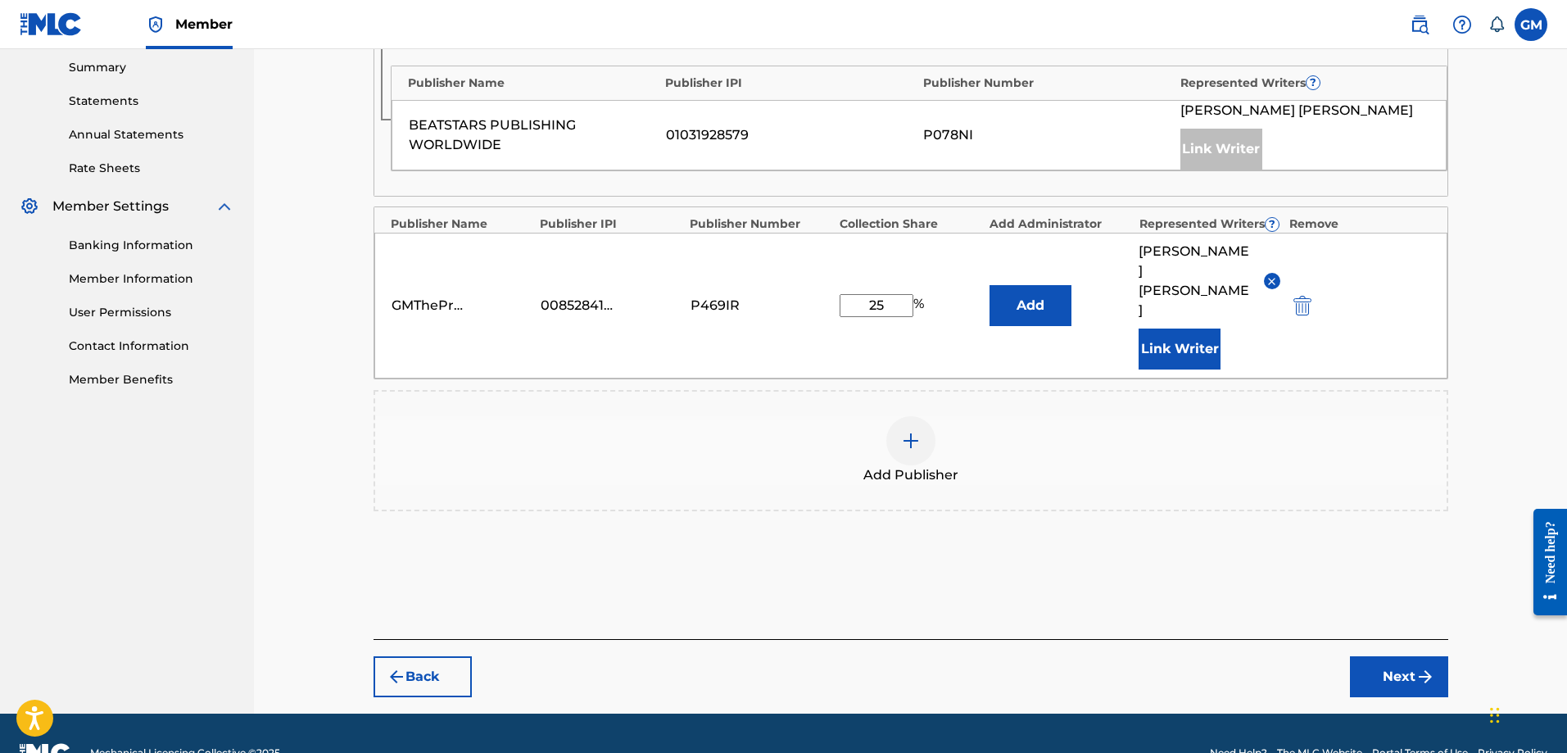
click at [1388, 656] on button "Next" at bounding box center [1399, 676] width 98 height 41
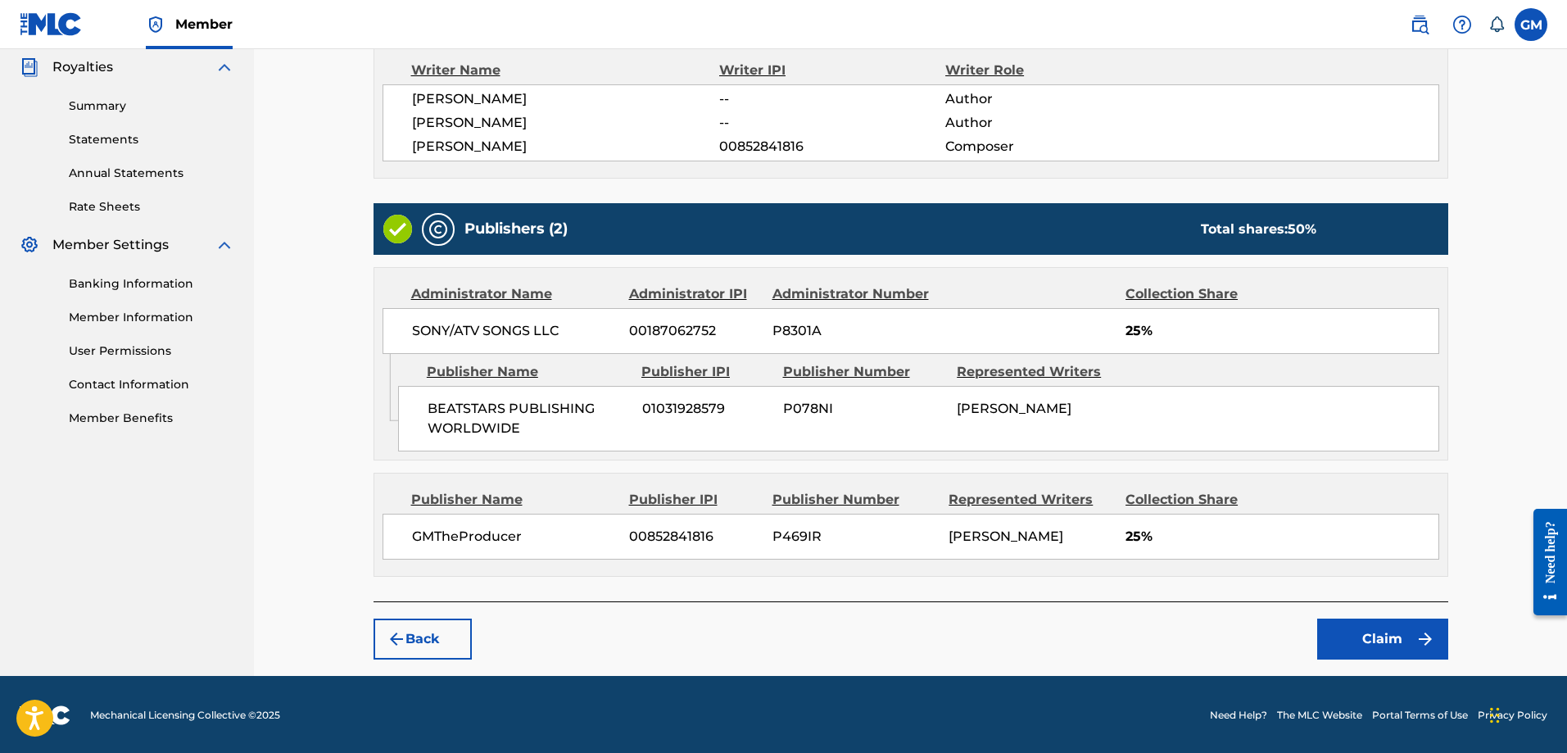
scroll to position [492, 0]
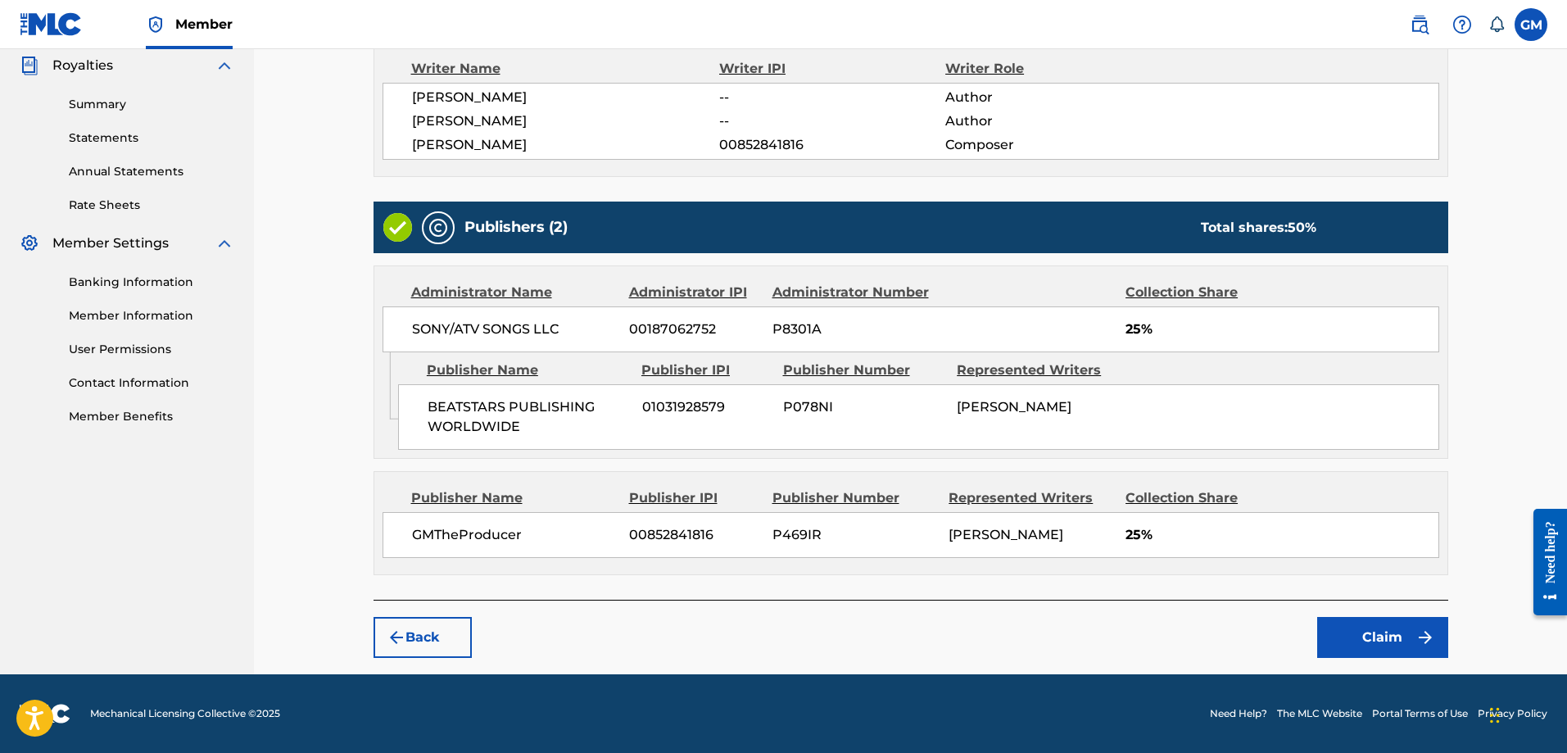
click at [1392, 642] on button "Claim" at bounding box center [1383, 637] width 131 height 41
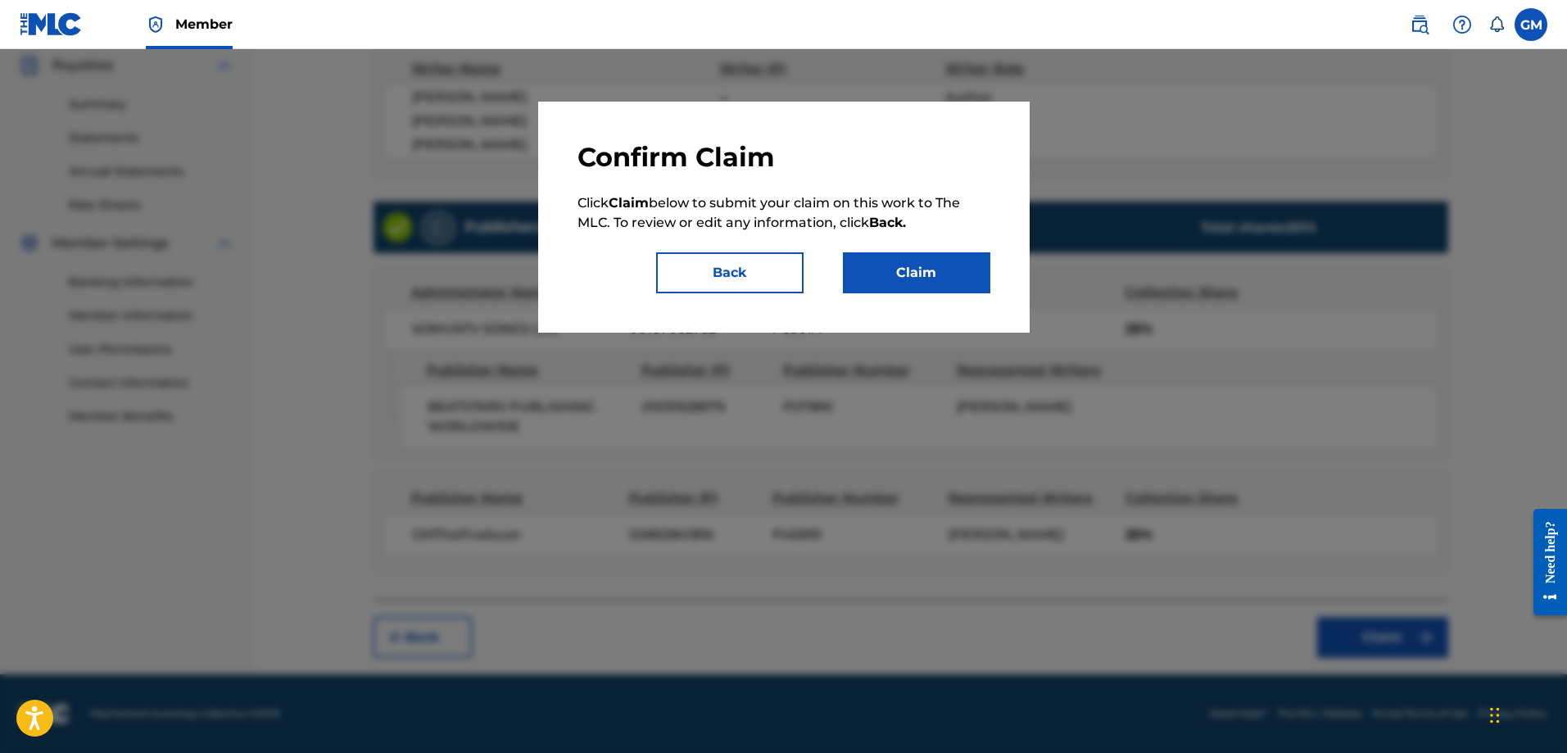
click at [891, 252] on div "Confirm Claim Click Claim below to submit your claim on this work to The MLC. T…" at bounding box center [784, 217] width 413 height 152
click at [909, 265] on button "Claim" at bounding box center [916, 272] width 147 height 41
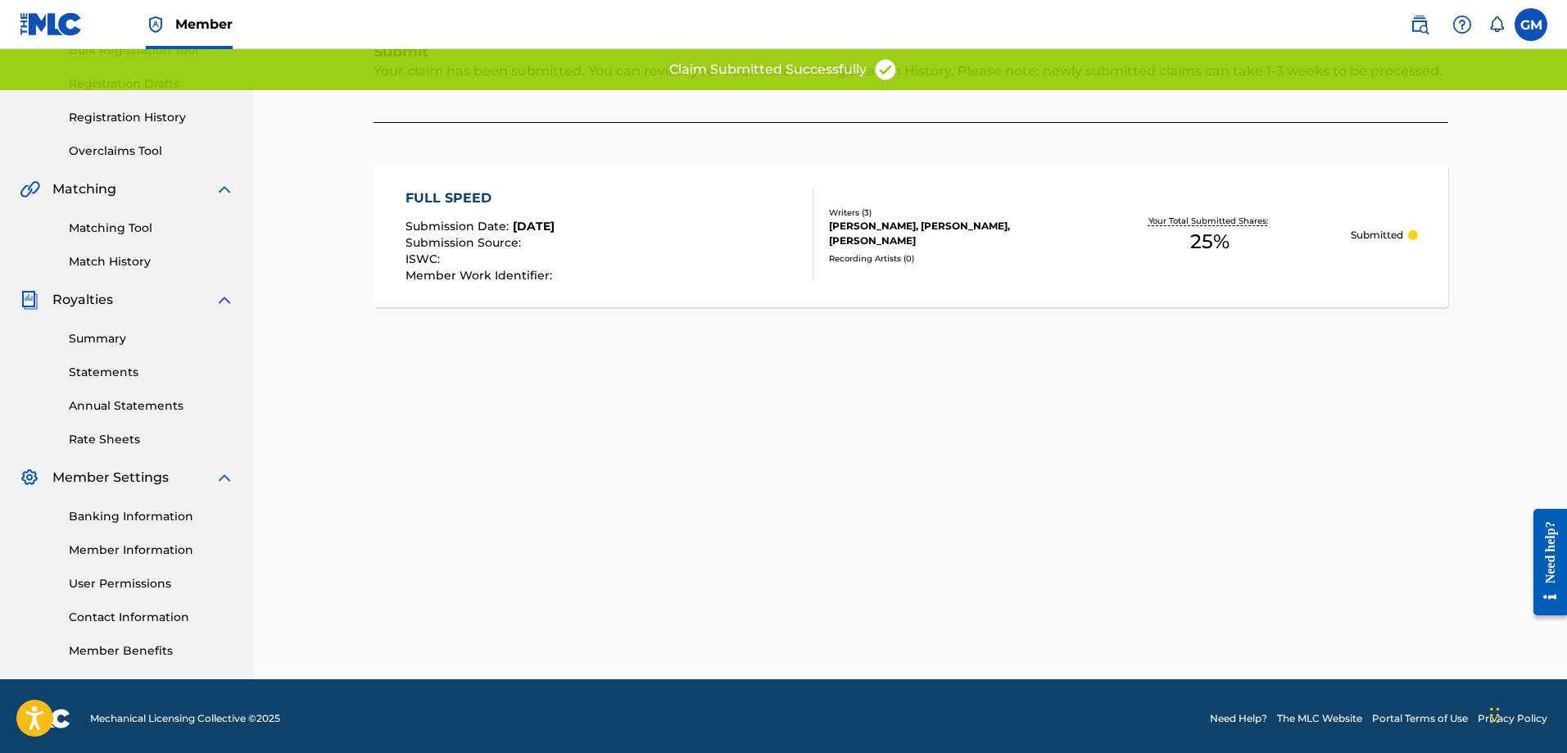
scroll to position [0, 0]
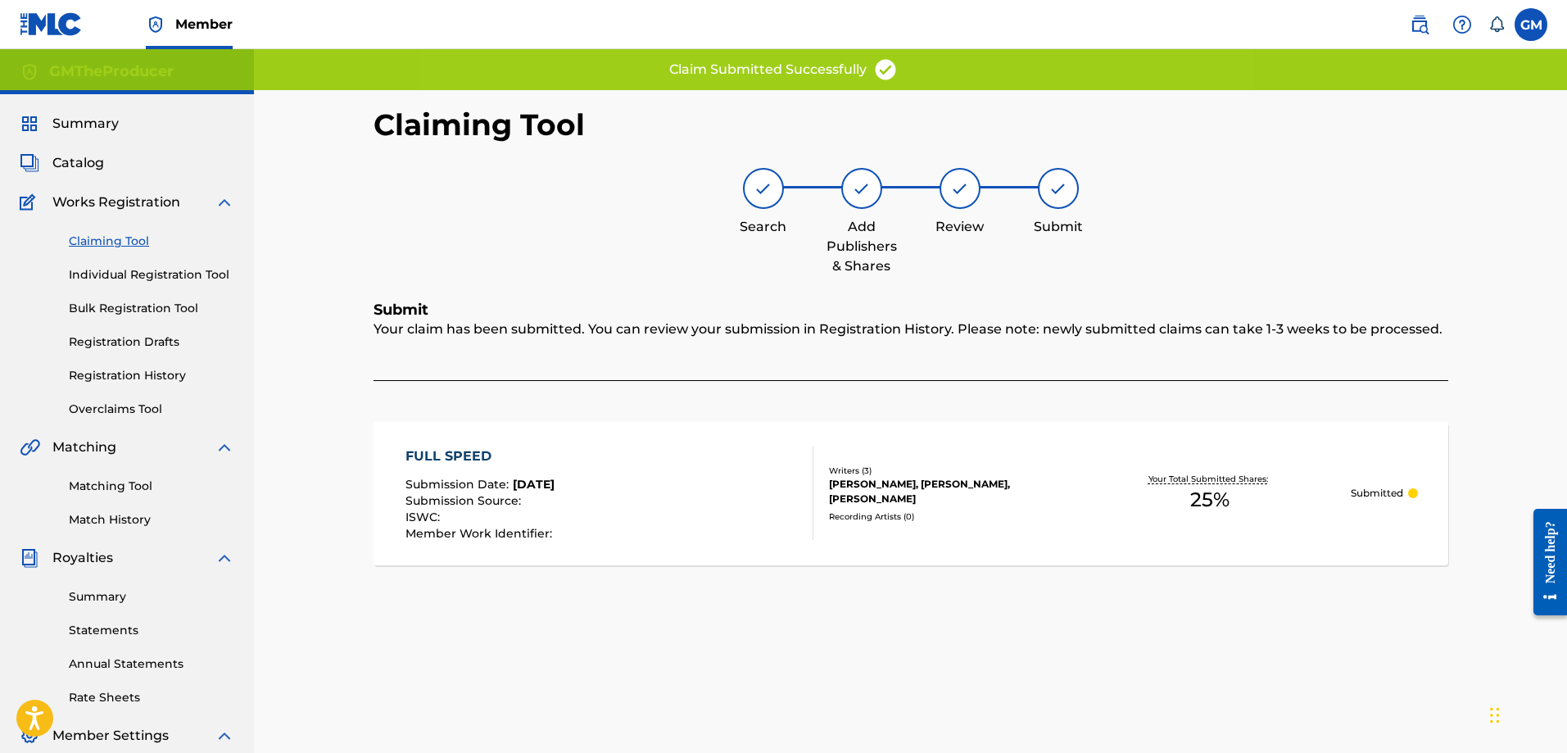
click at [123, 246] on link "Claiming Tool" at bounding box center [152, 241] width 166 height 17
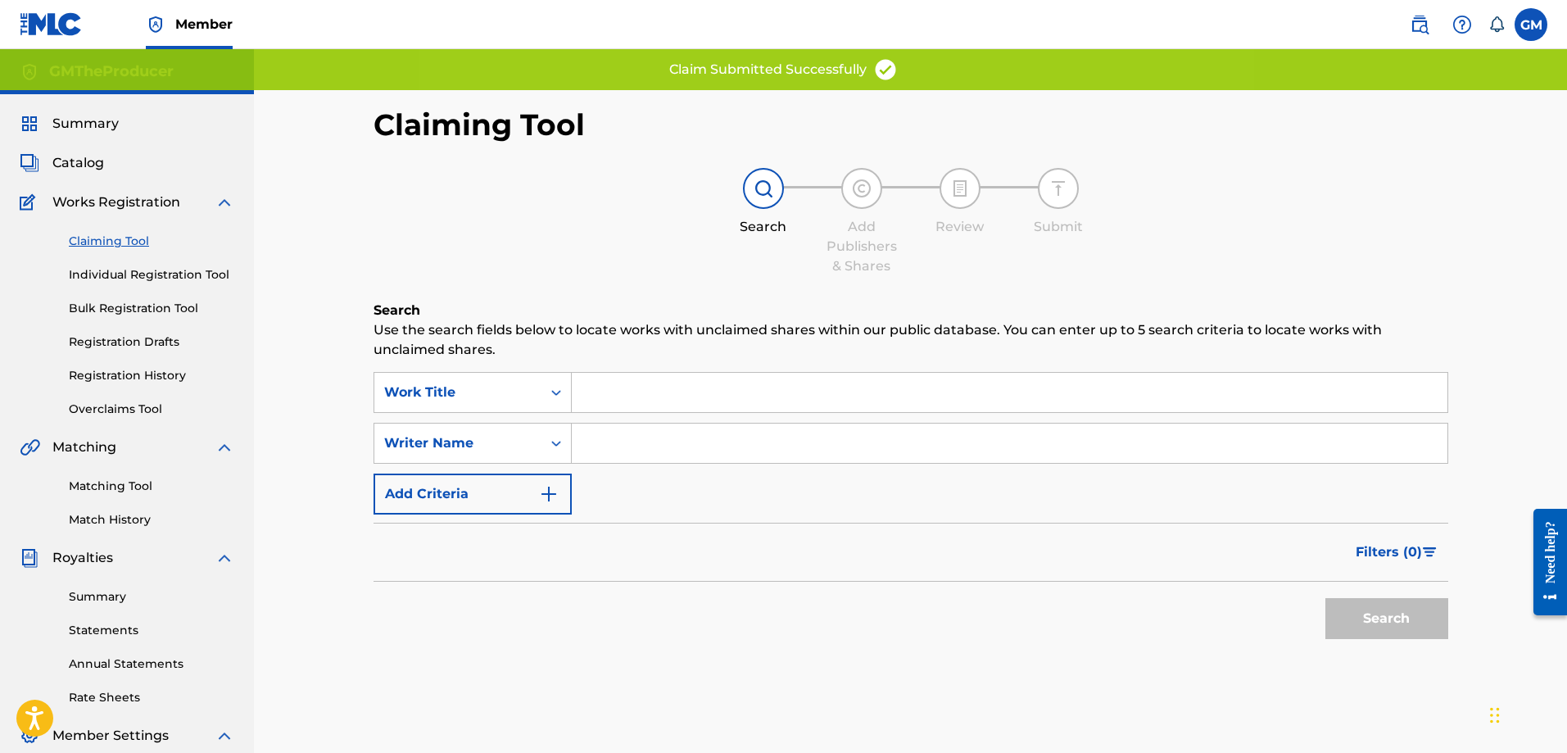
click at [630, 418] on div "SearchWithCriteriabaa11420-3a22-41dd-9010-4957730817b4 Work Title SearchWithCri…" at bounding box center [911, 443] width 1075 height 143
click at [630, 433] on input "Search Form" at bounding box center [1010, 443] width 876 height 39
type input "[PERSON_NAME]"
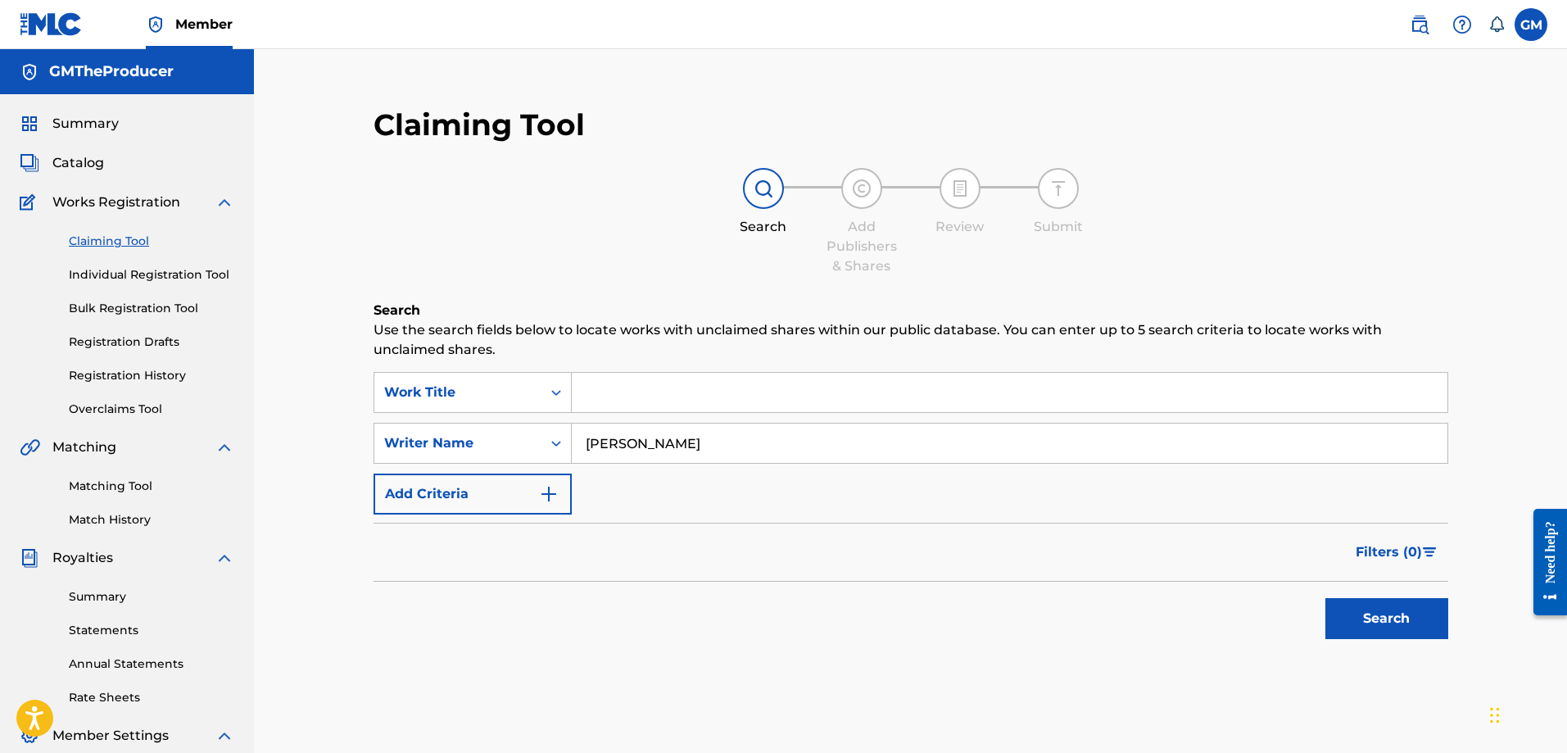
click at [1365, 605] on button "Search" at bounding box center [1387, 618] width 123 height 41
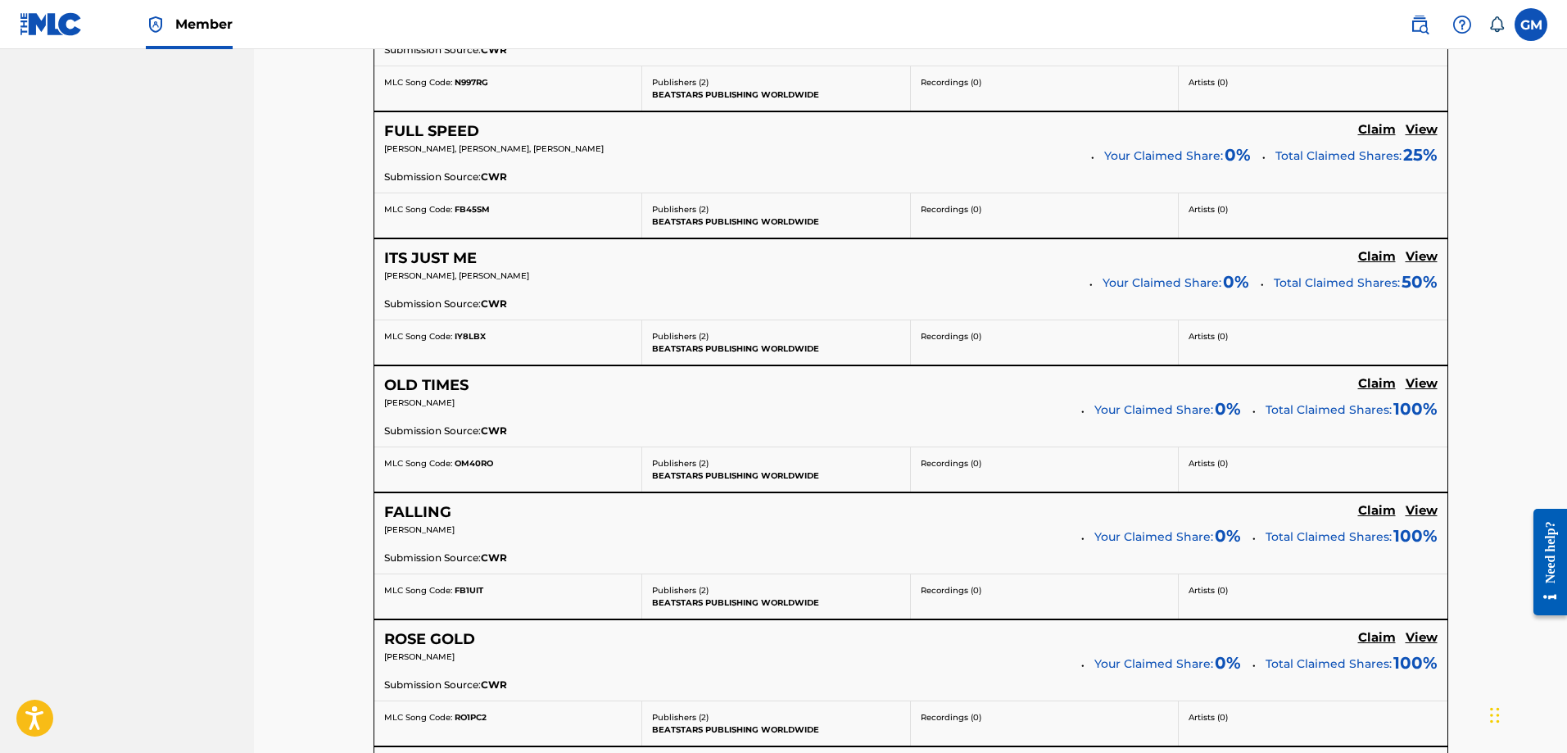
scroll to position [1557, 0]
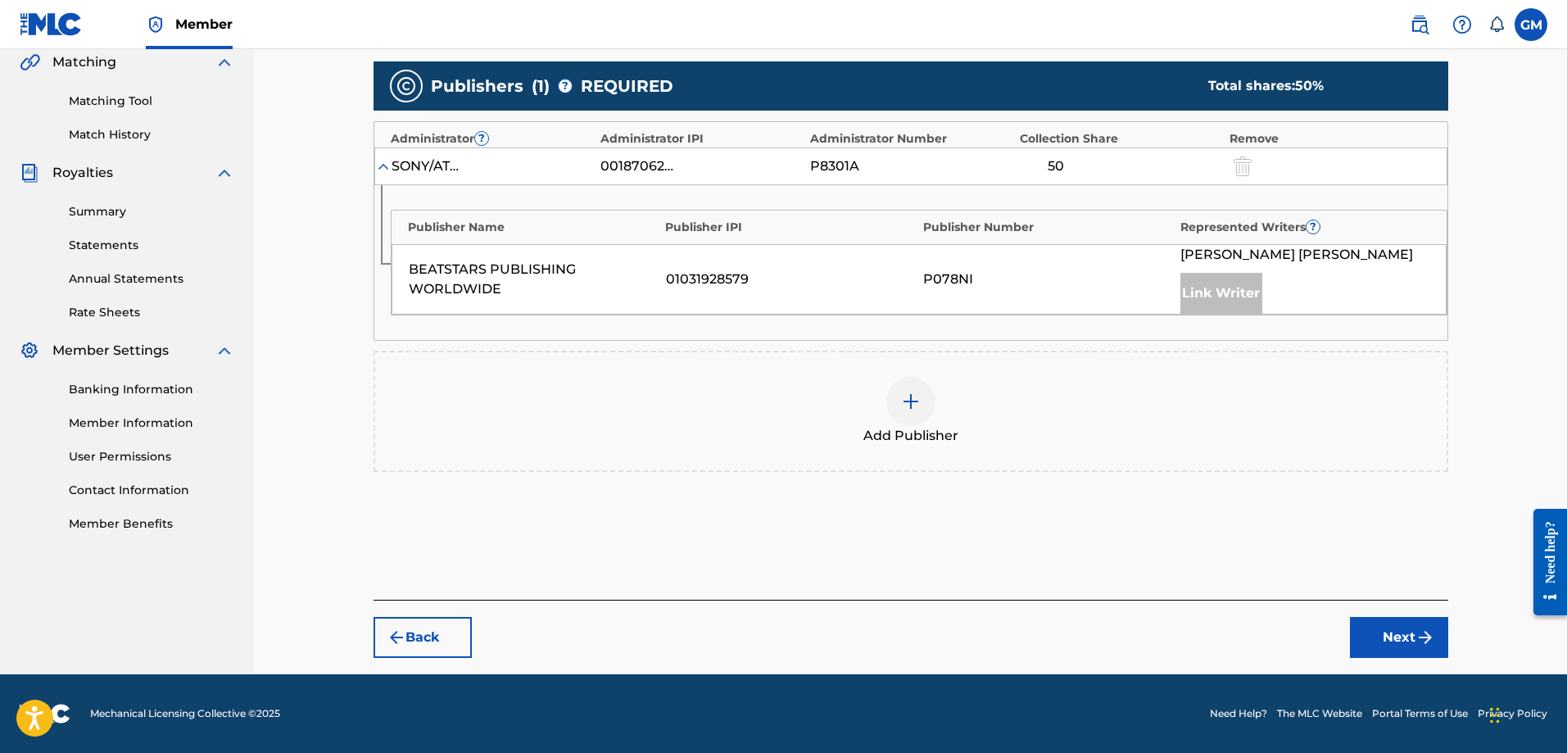
scroll to position [385, 0]
click at [907, 384] on div at bounding box center [911, 401] width 49 height 49
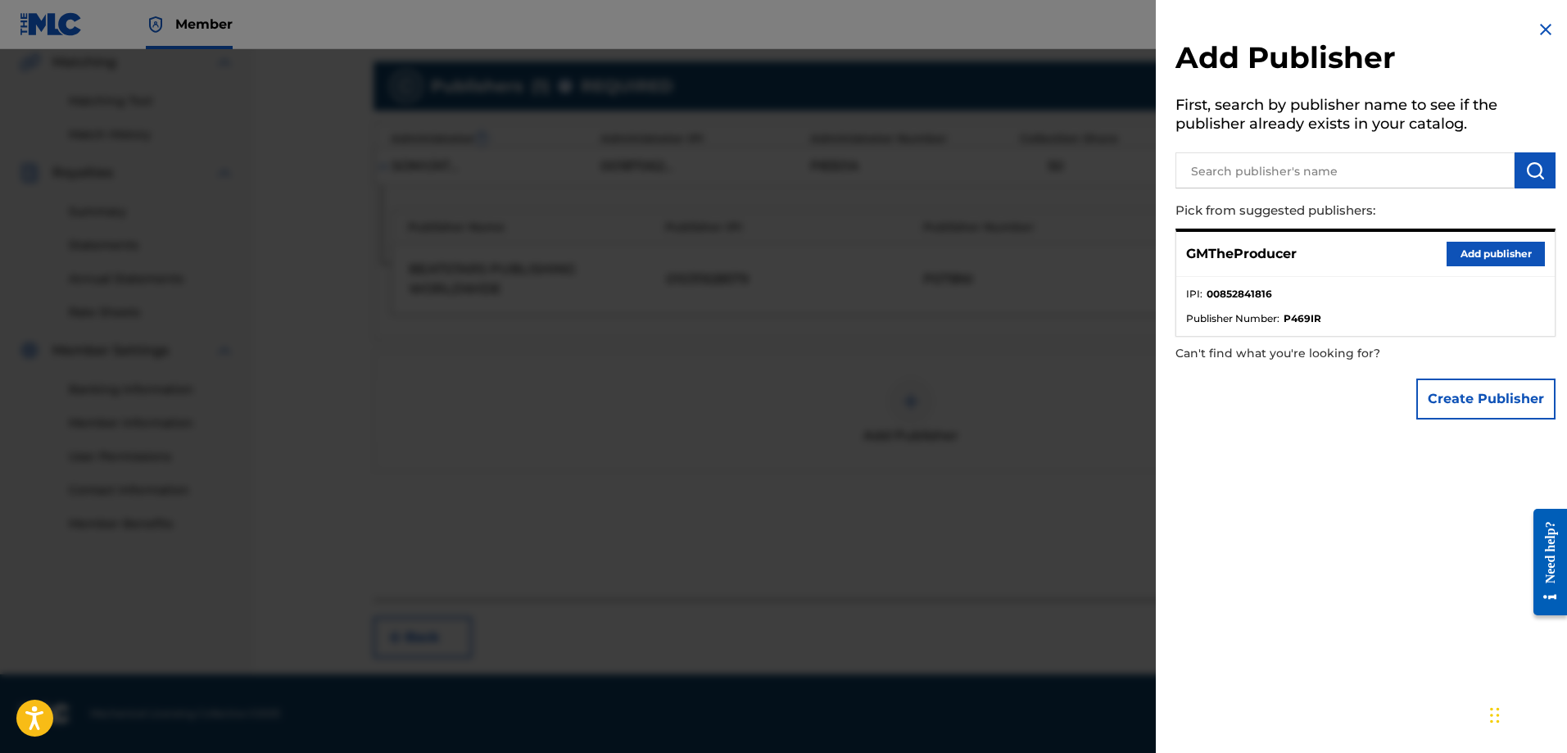
click at [1482, 261] on button "Add publisher" at bounding box center [1496, 254] width 98 height 25
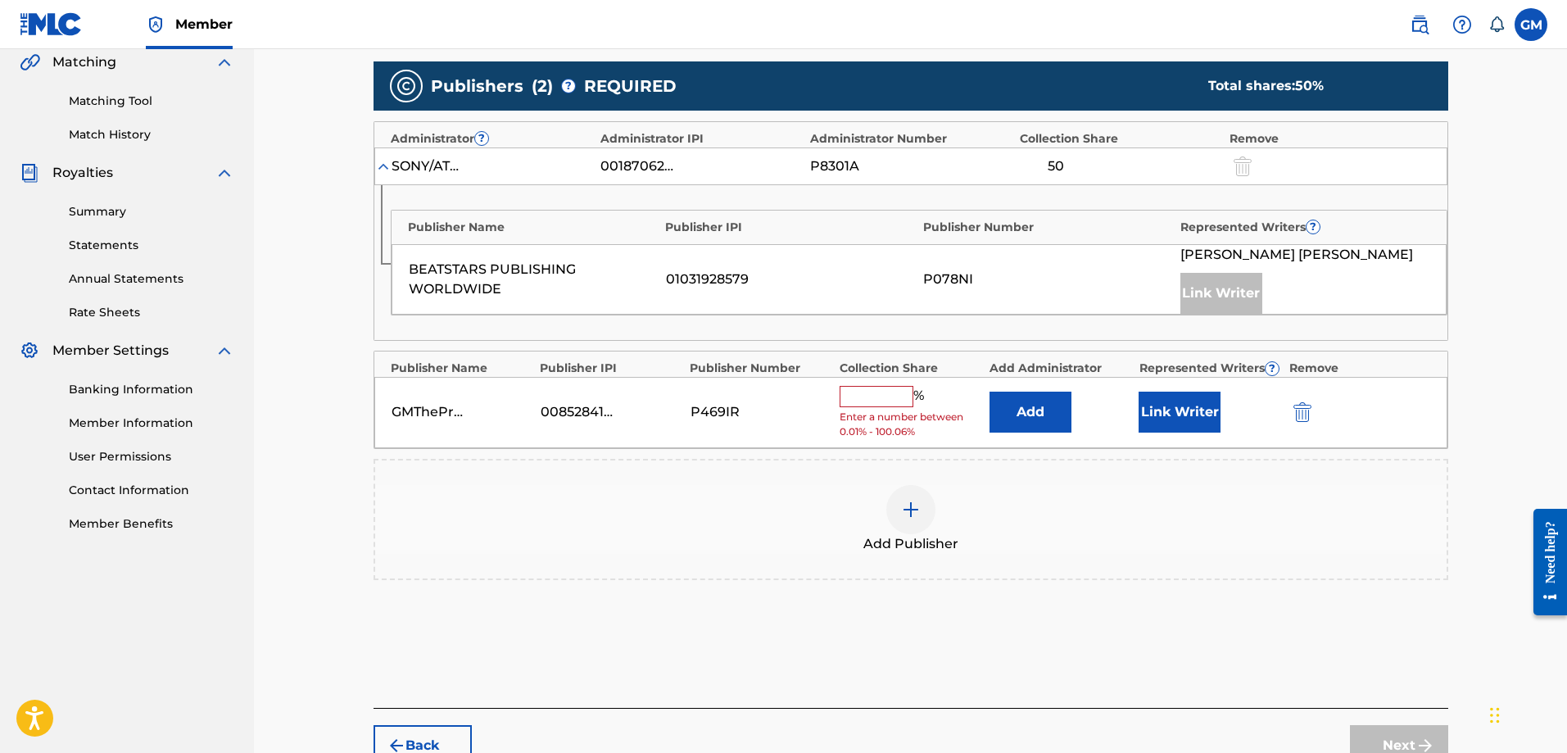
click at [908, 392] on input "text" at bounding box center [877, 396] width 74 height 21
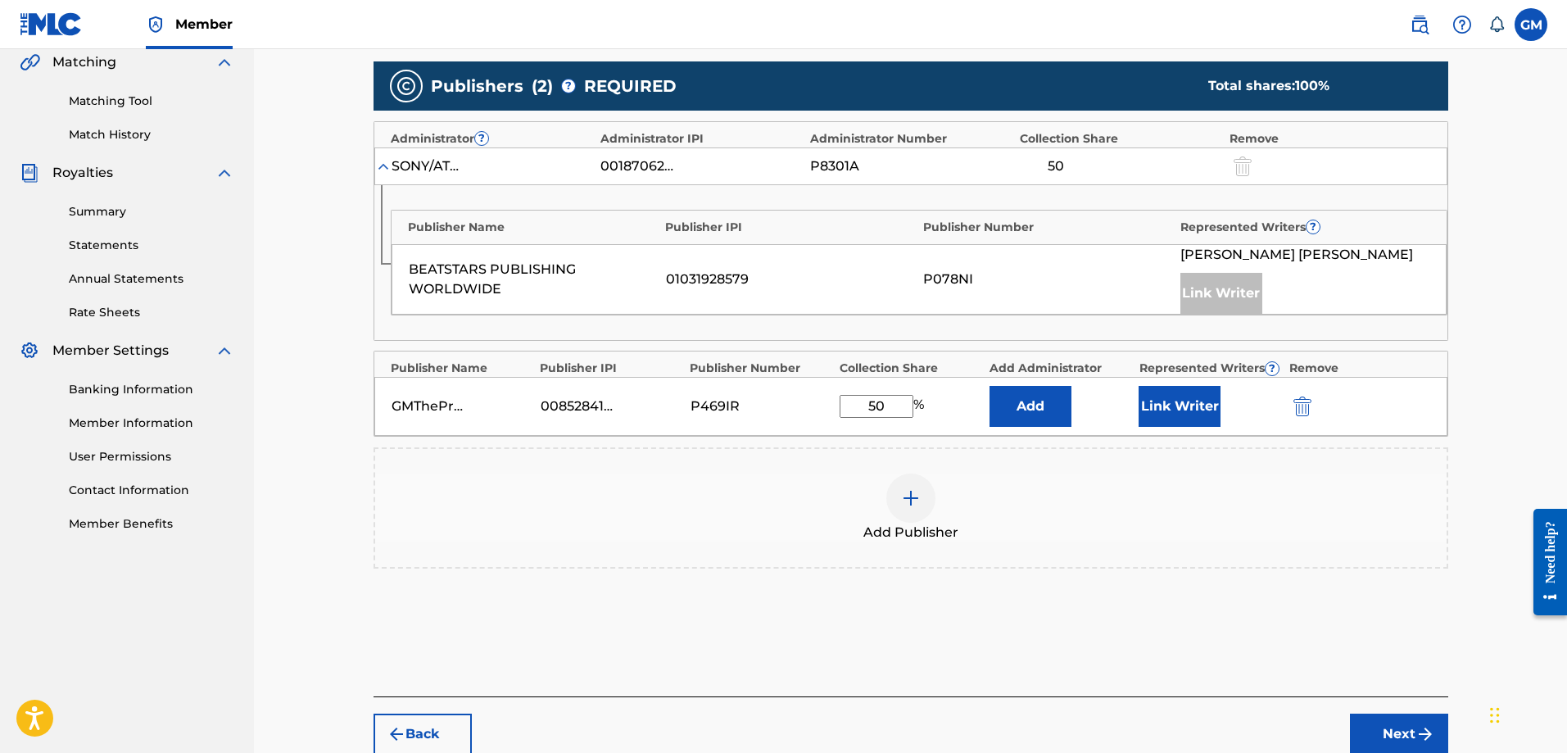
type input "50"
click at [1159, 402] on button "Link Writer" at bounding box center [1180, 406] width 82 height 41
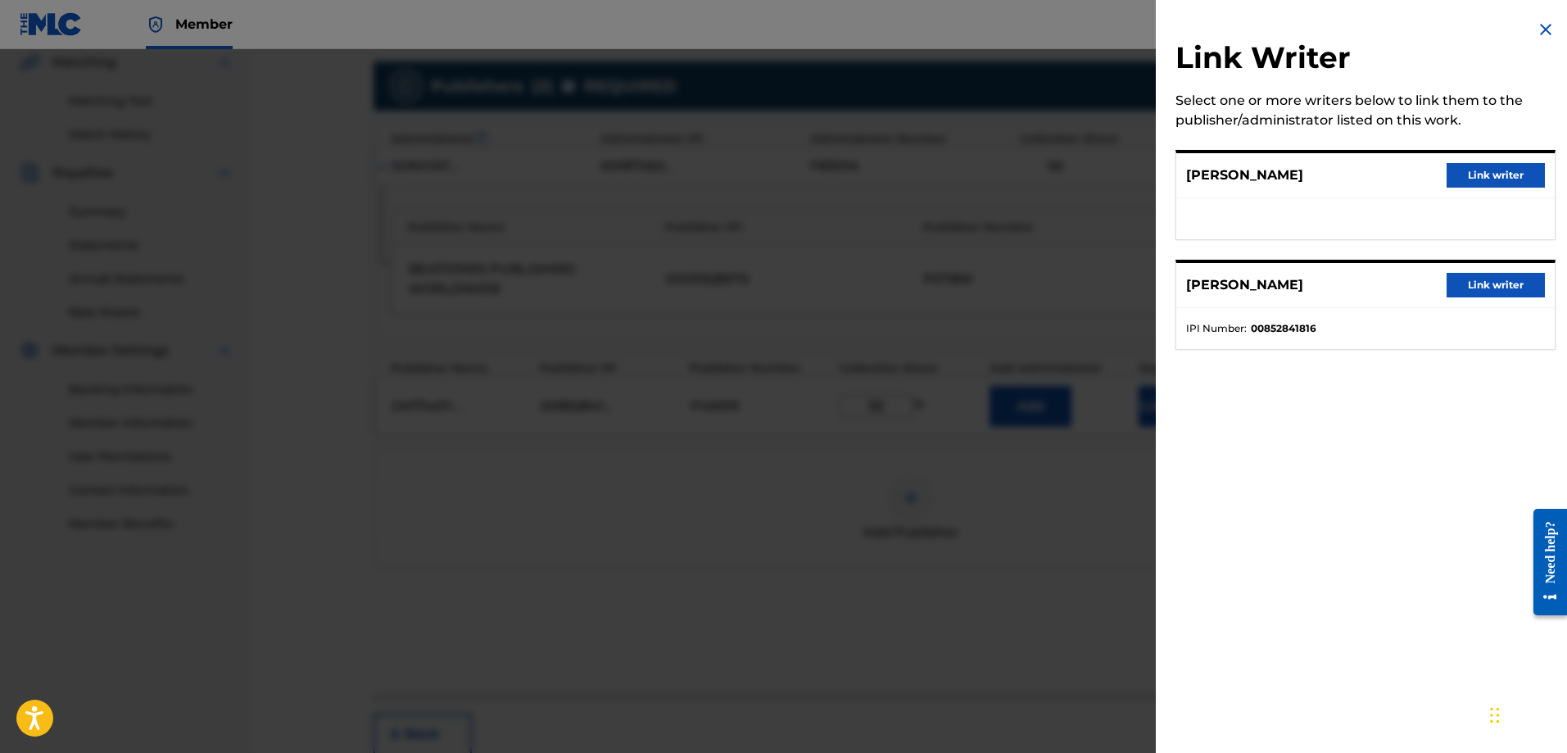
click at [1485, 279] on button "Link writer" at bounding box center [1496, 285] width 98 height 25
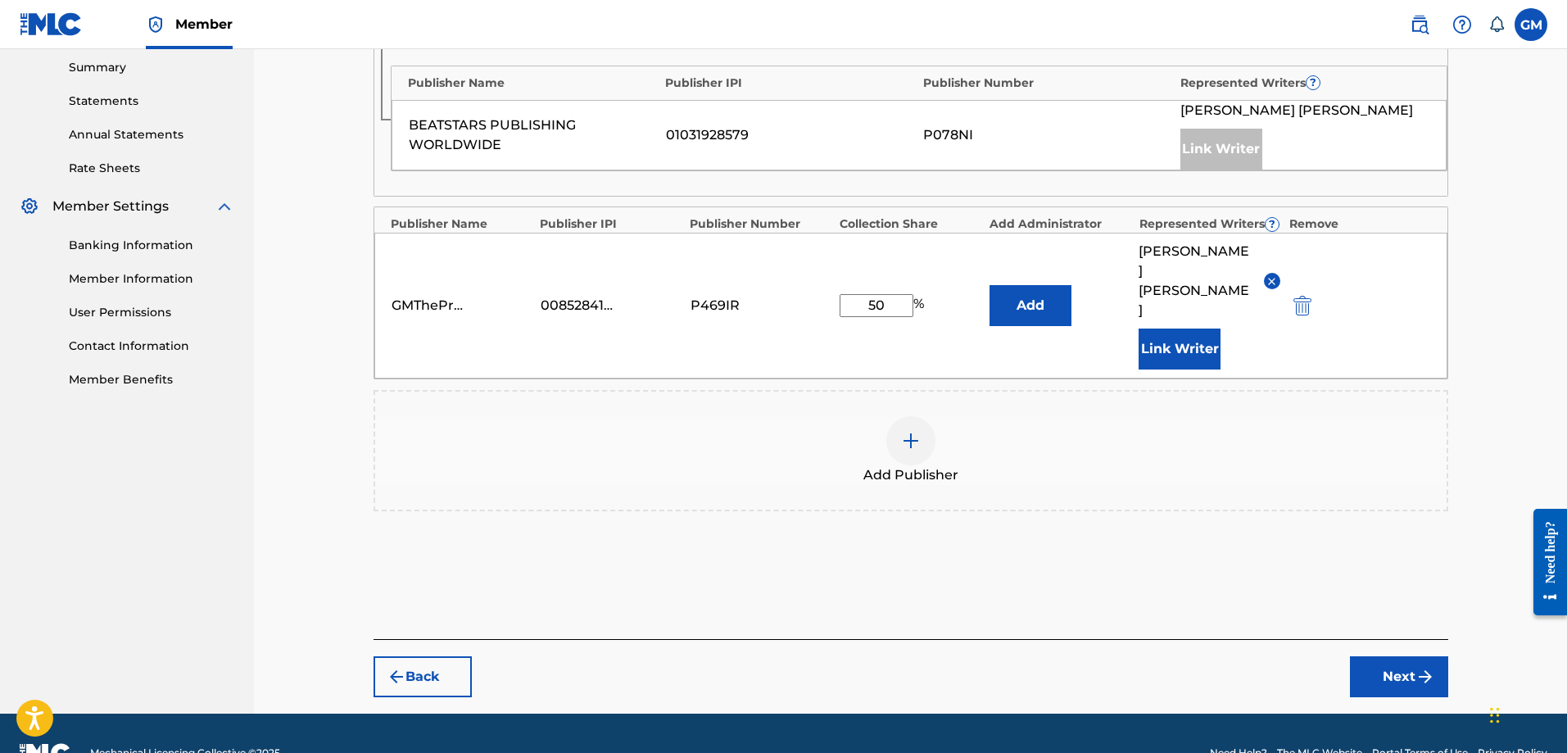
click at [1422, 657] on button "Next" at bounding box center [1399, 676] width 98 height 41
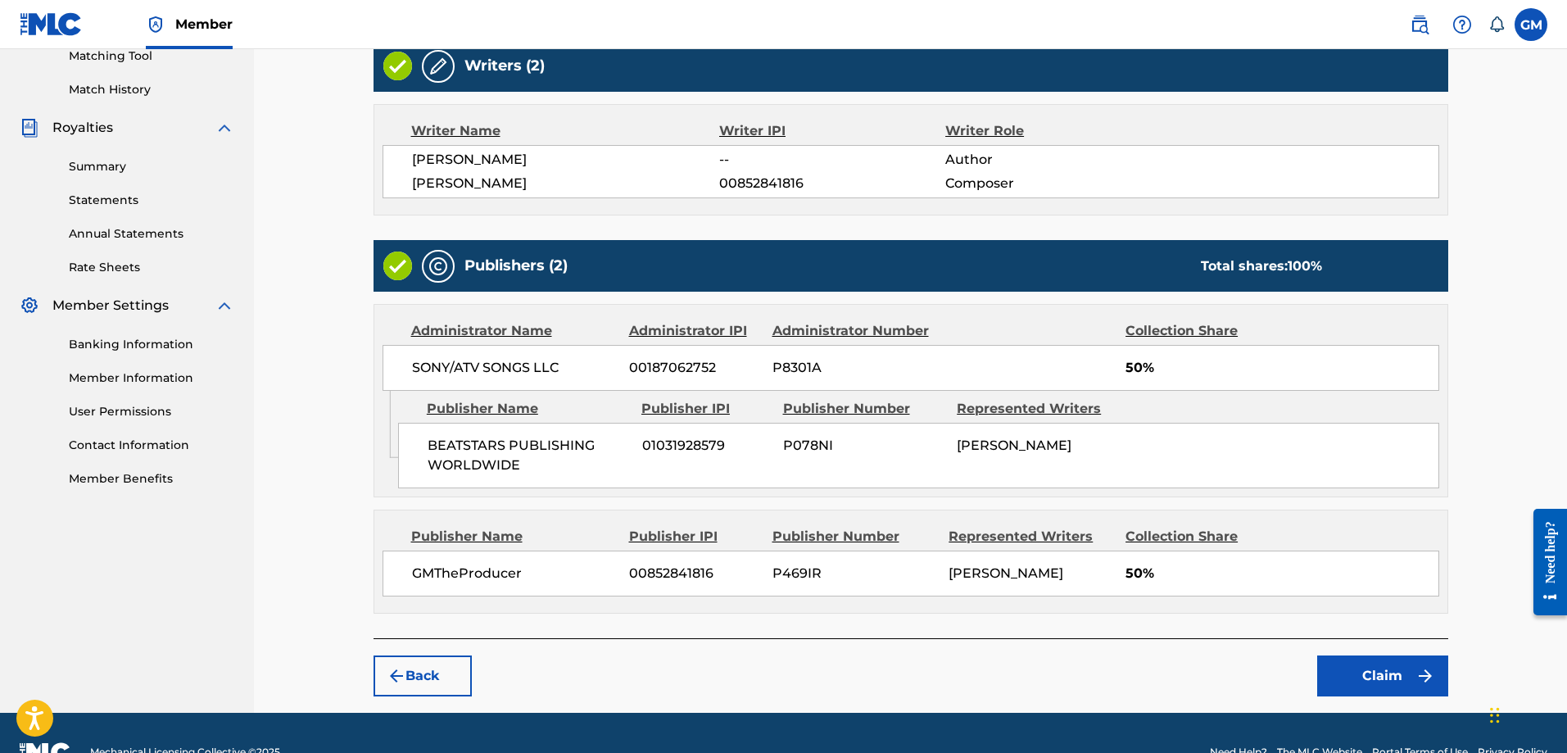
scroll to position [469, 0]
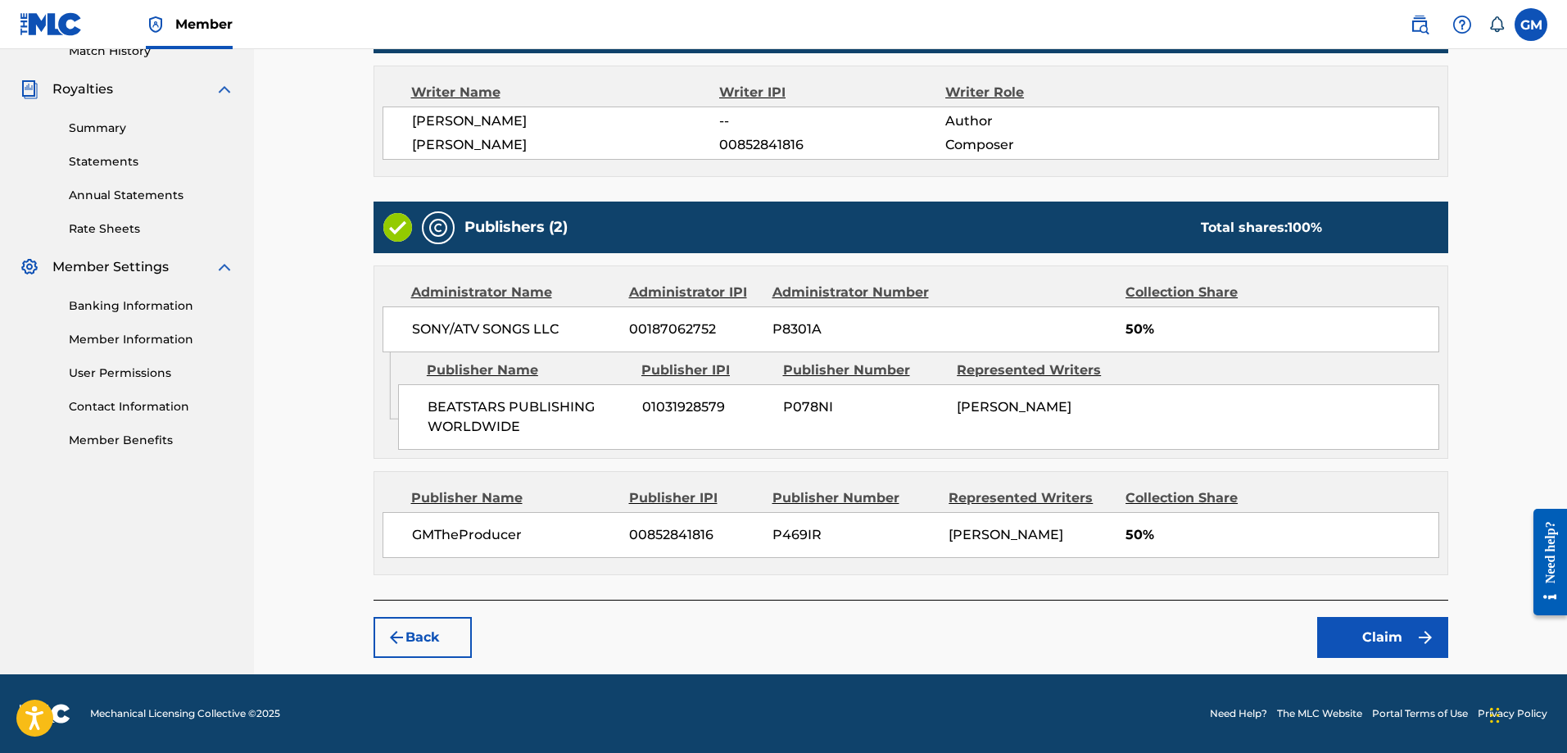
click at [1395, 640] on button "Claim" at bounding box center [1383, 637] width 131 height 41
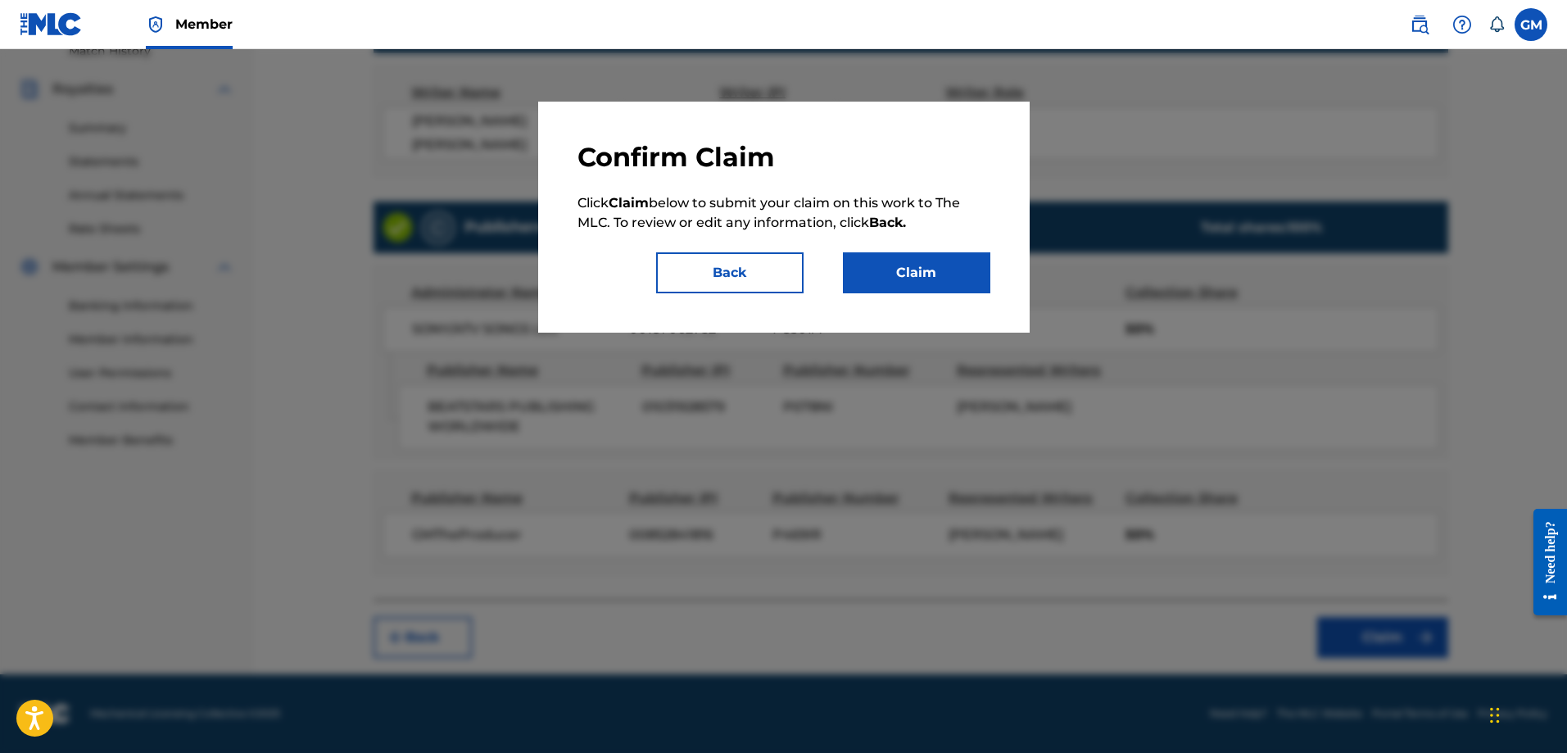
click at [1001, 292] on div "Confirm Claim Click Claim below to submit your claim on this work to The MLC. T…" at bounding box center [784, 217] width 492 height 231
click at [949, 289] on button "Claim" at bounding box center [916, 272] width 147 height 41
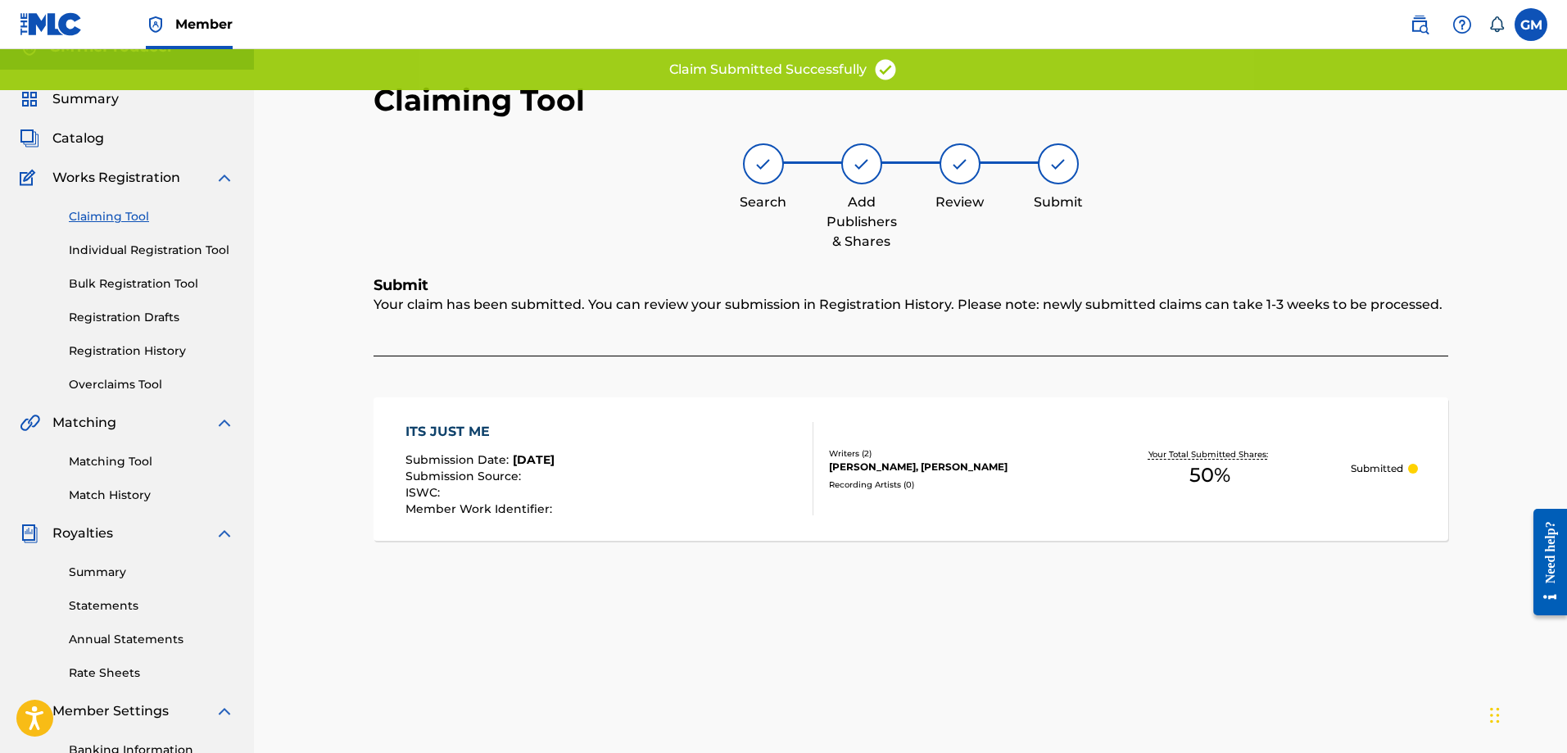
scroll to position [17, 0]
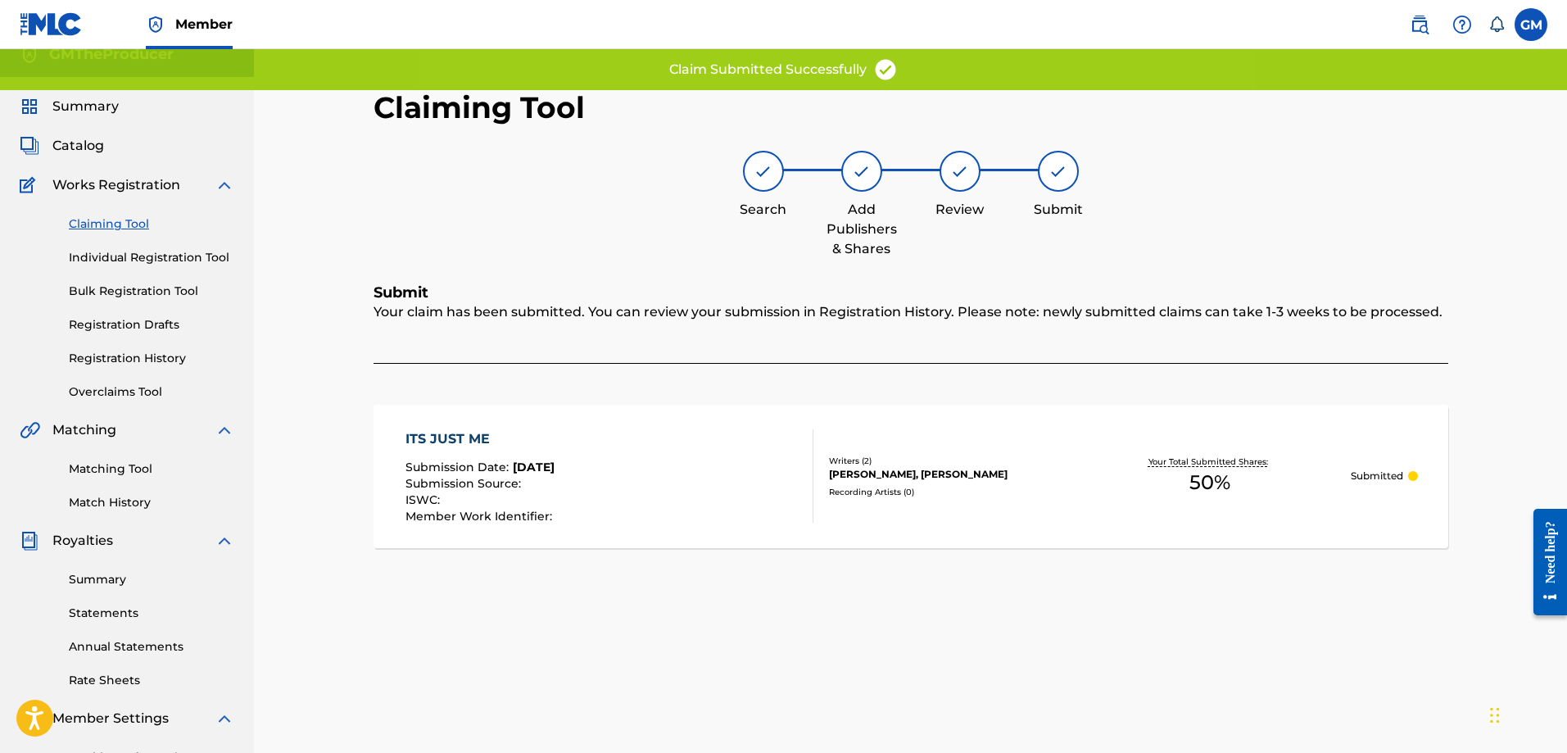
click at [126, 224] on link "Claiming Tool" at bounding box center [152, 223] width 166 height 17
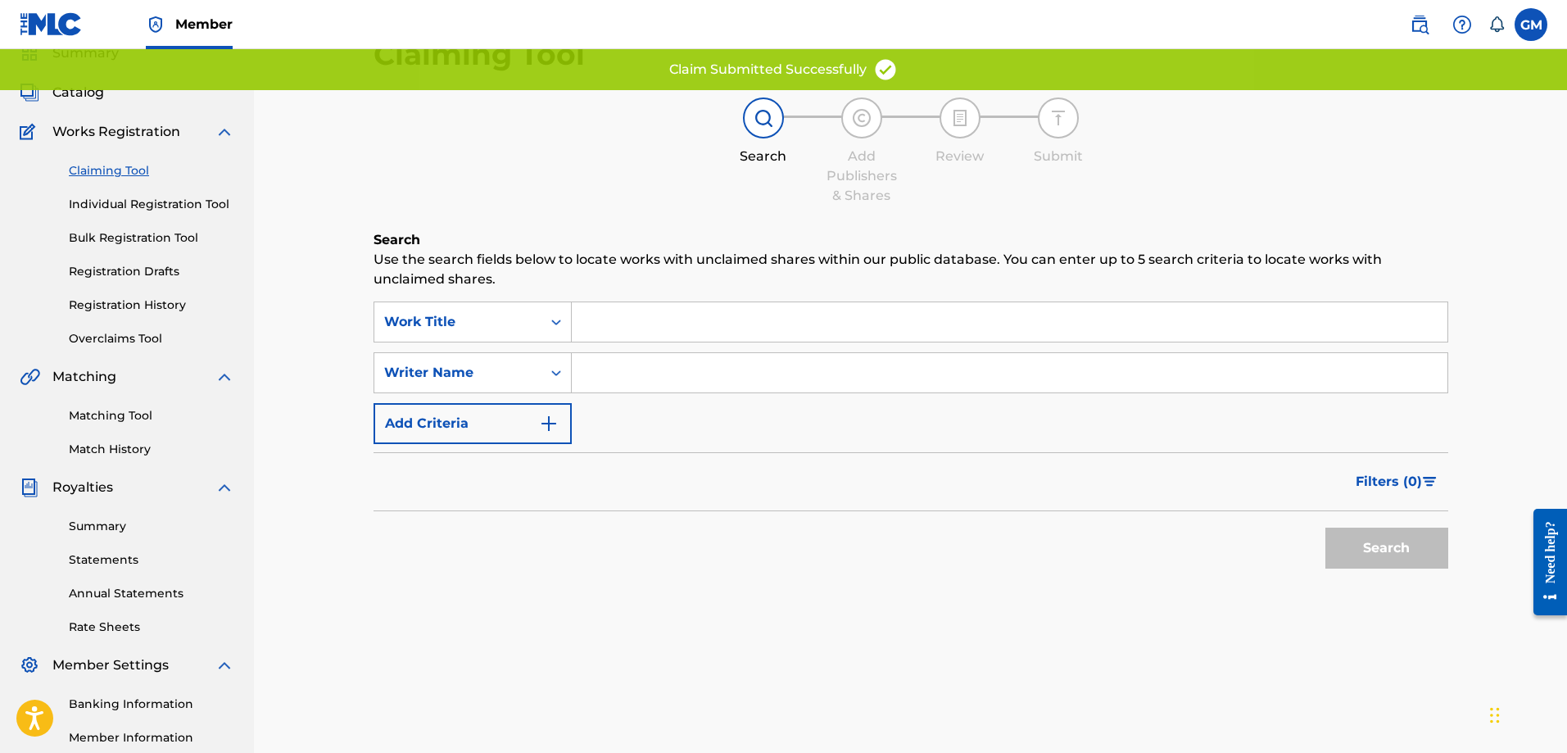
scroll to position [246, 0]
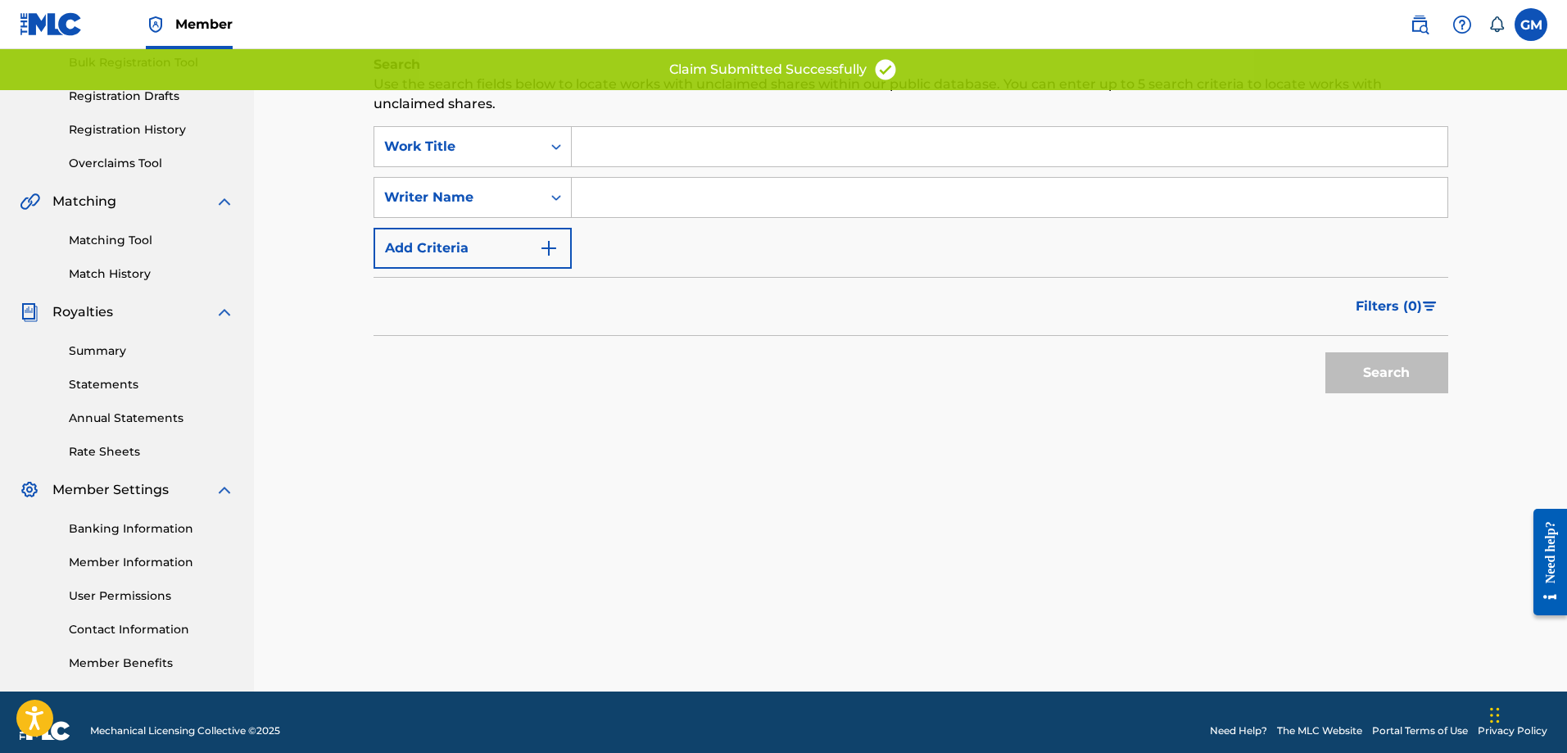
click at [624, 212] on input "Search Form" at bounding box center [1010, 197] width 876 height 39
type input "[PERSON_NAME]"
click at [1354, 377] on button "Search" at bounding box center [1387, 372] width 123 height 41
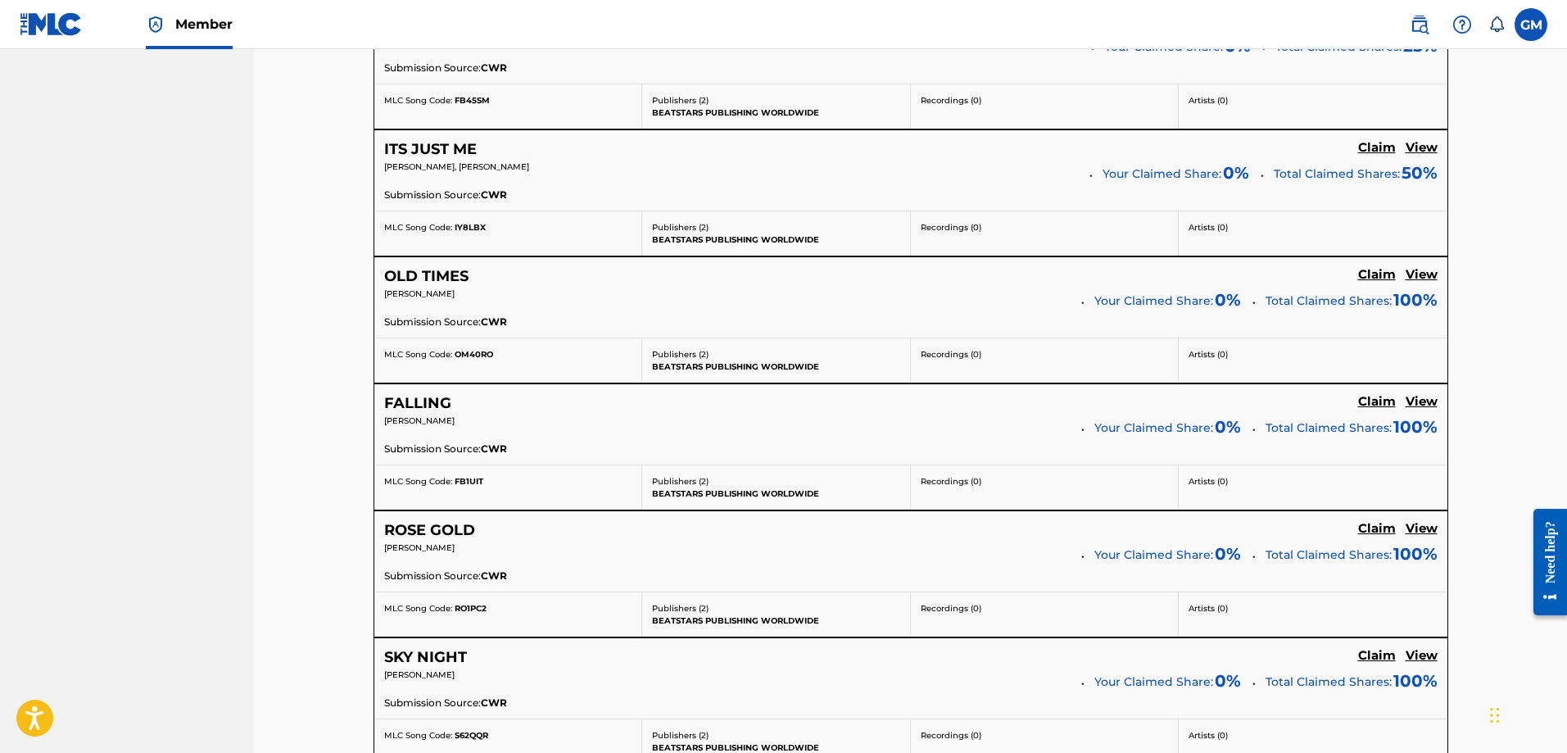
scroll to position [1639, 0]
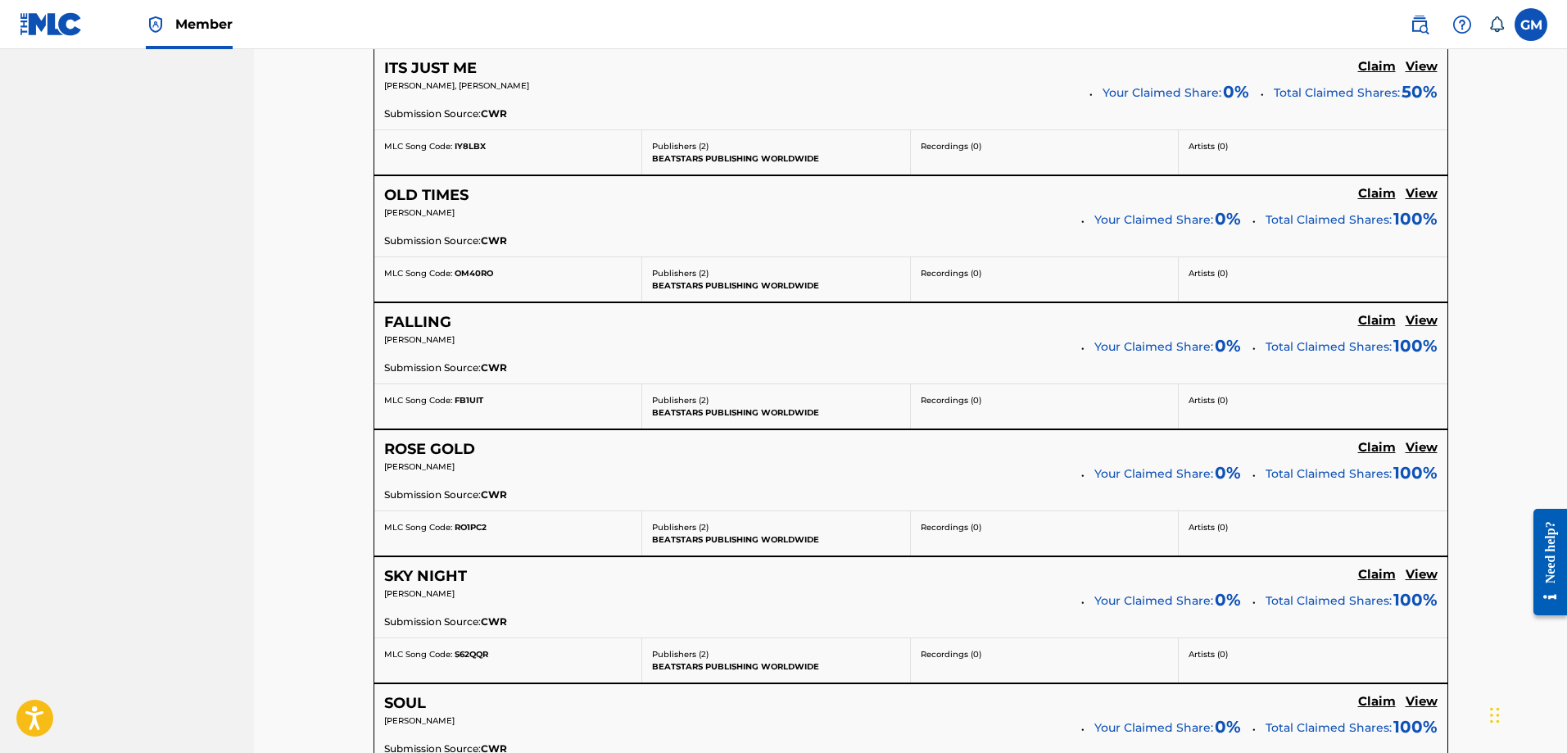
drag, startPoint x: 1371, startPoint y: 193, endPoint x: 1493, endPoint y: 238, distance: 129.9
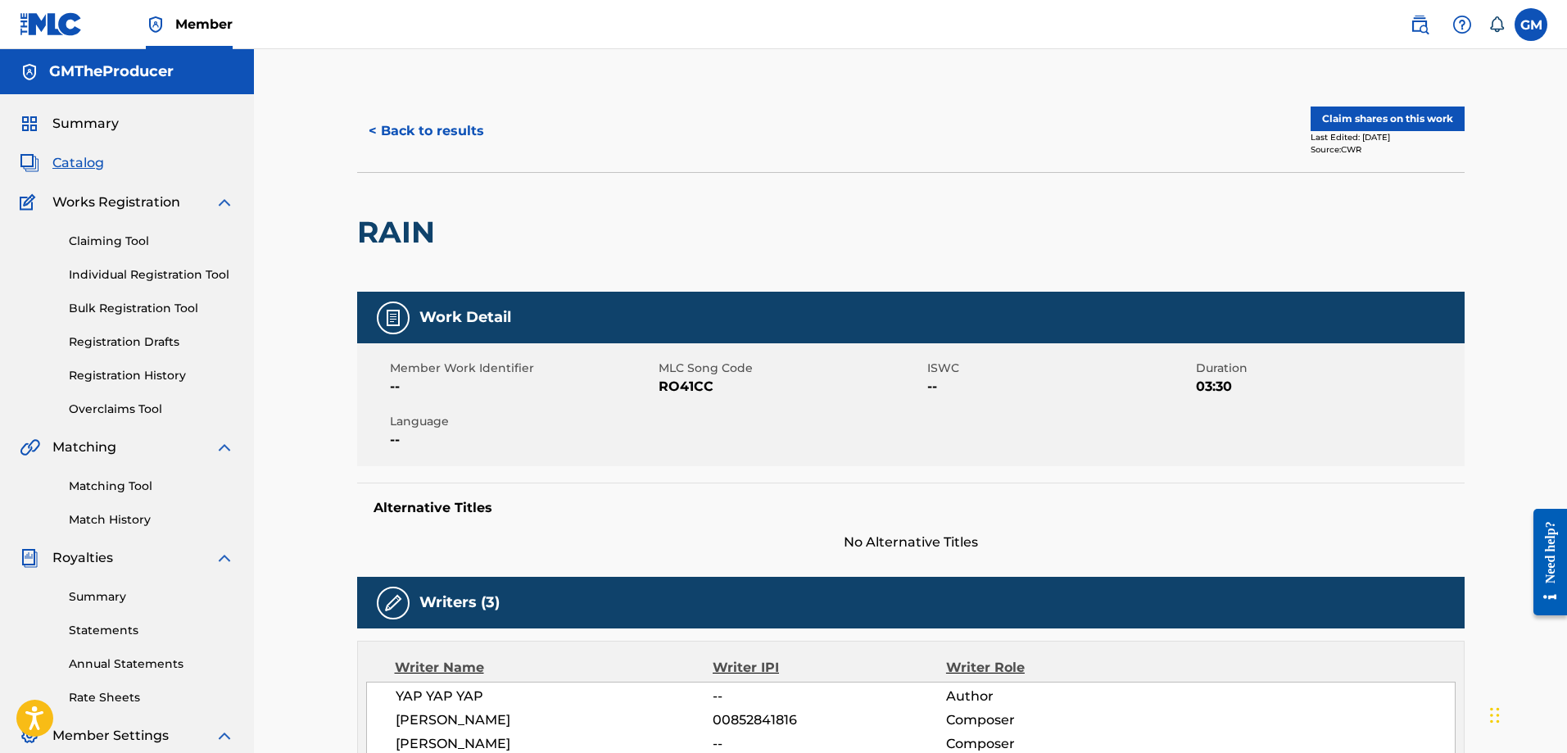
click at [1358, 122] on button "Claim shares on this work" at bounding box center [1388, 119] width 154 height 25
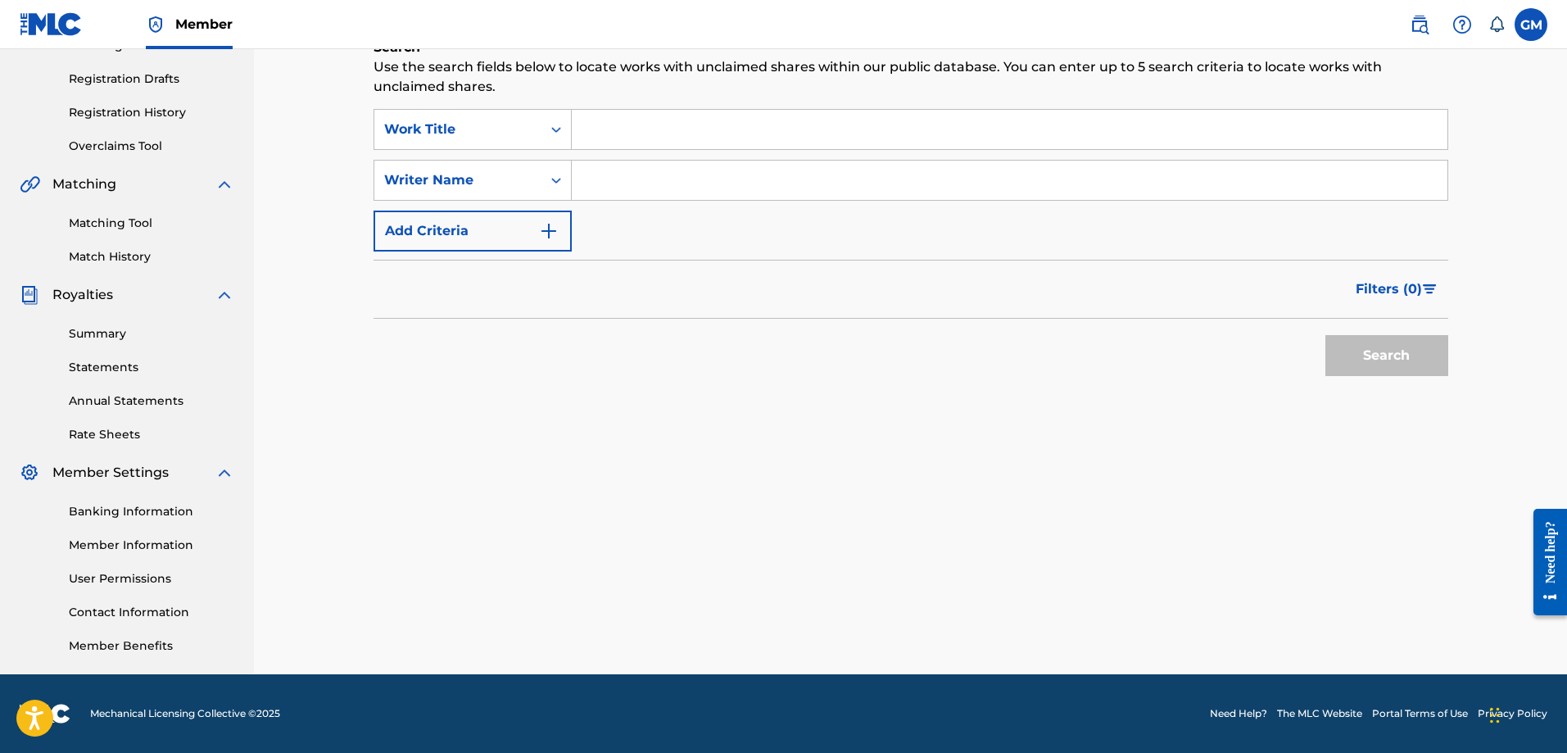
click at [696, 186] on input "Search Form" at bounding box center [1010, 180] width 876 height 39
type input "[PERSON_NAME]"
click at [1331, 379] on div "Search" at bounding box center [1383, 352] width 131 height 66
click at [1359, 366] on button "Search" at bounding box center [1387, 355] width 123 height 41
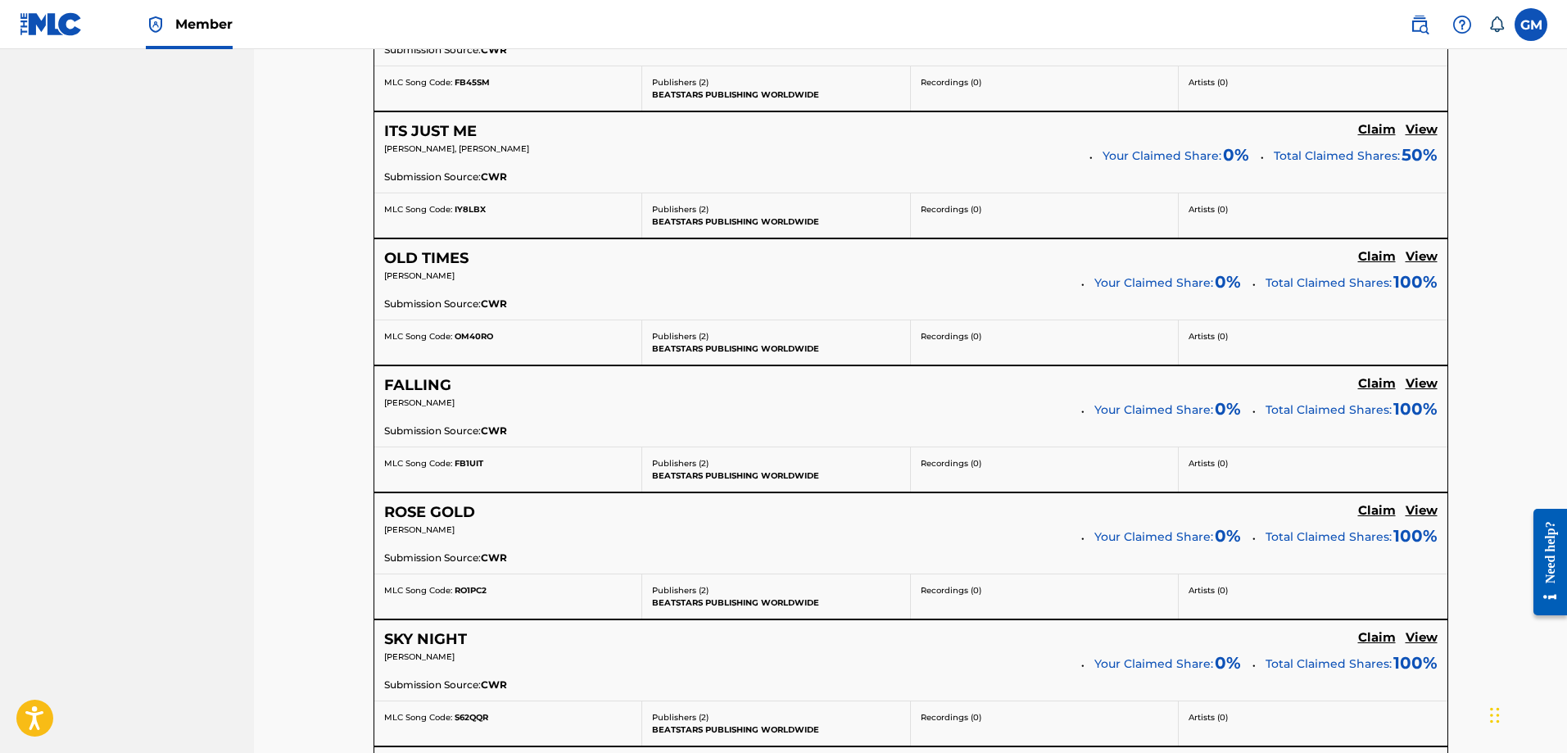
scroll to position [1574, 0]
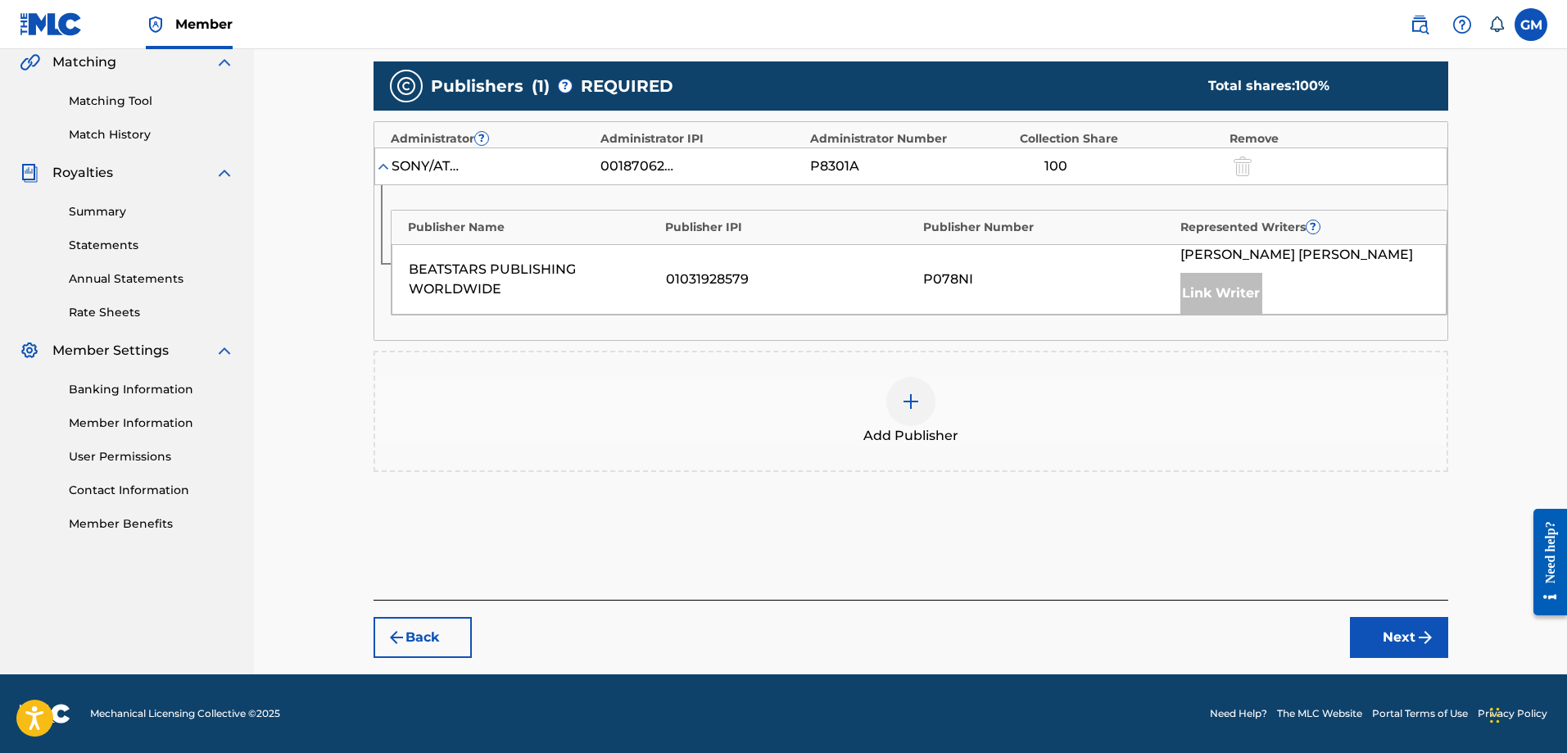
click at [919, 400] on img at bounding box center [911, 402] width 20 height 20
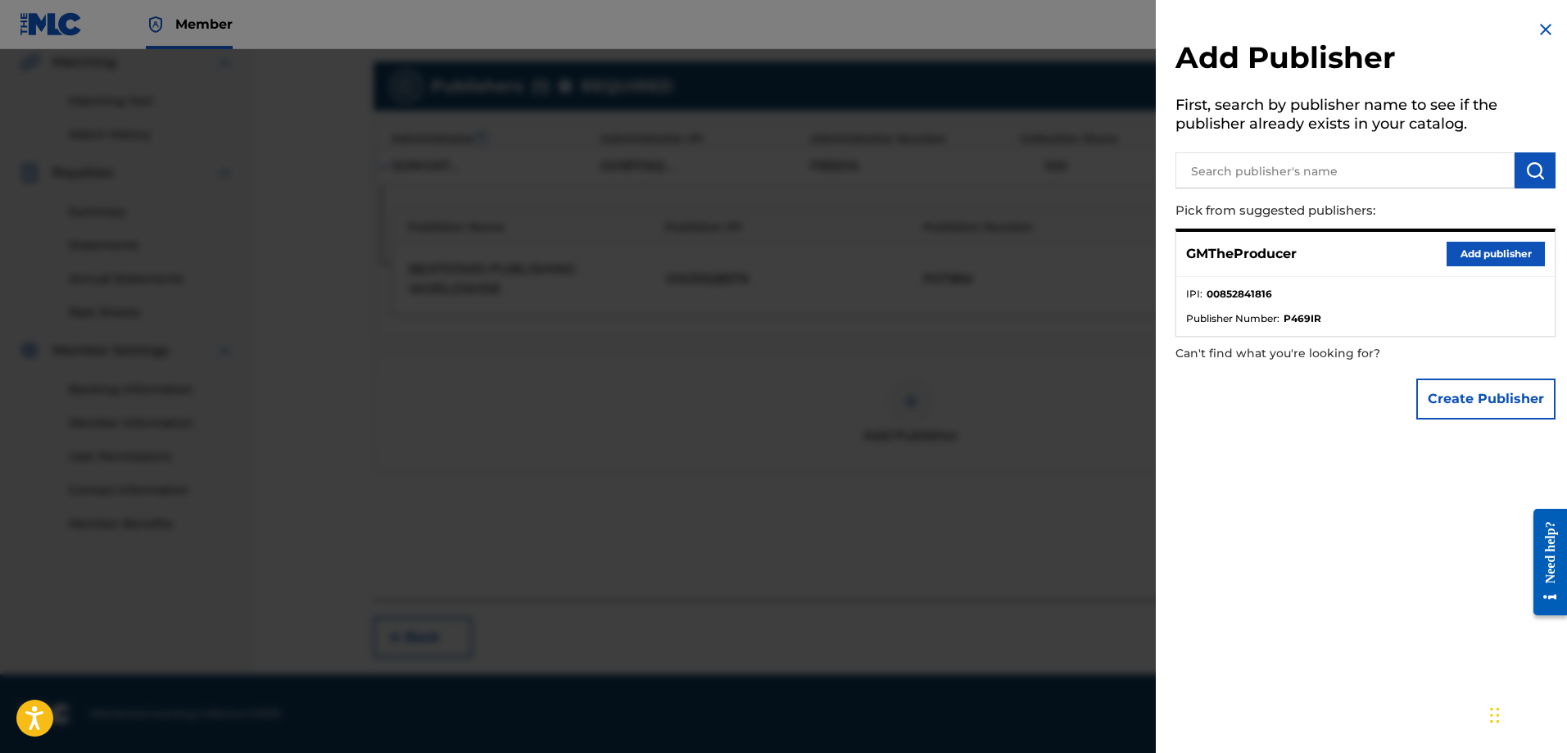
click at [1468, 260] on button "Add publisher" at bounding box center [1496, 254] width 98 height 25
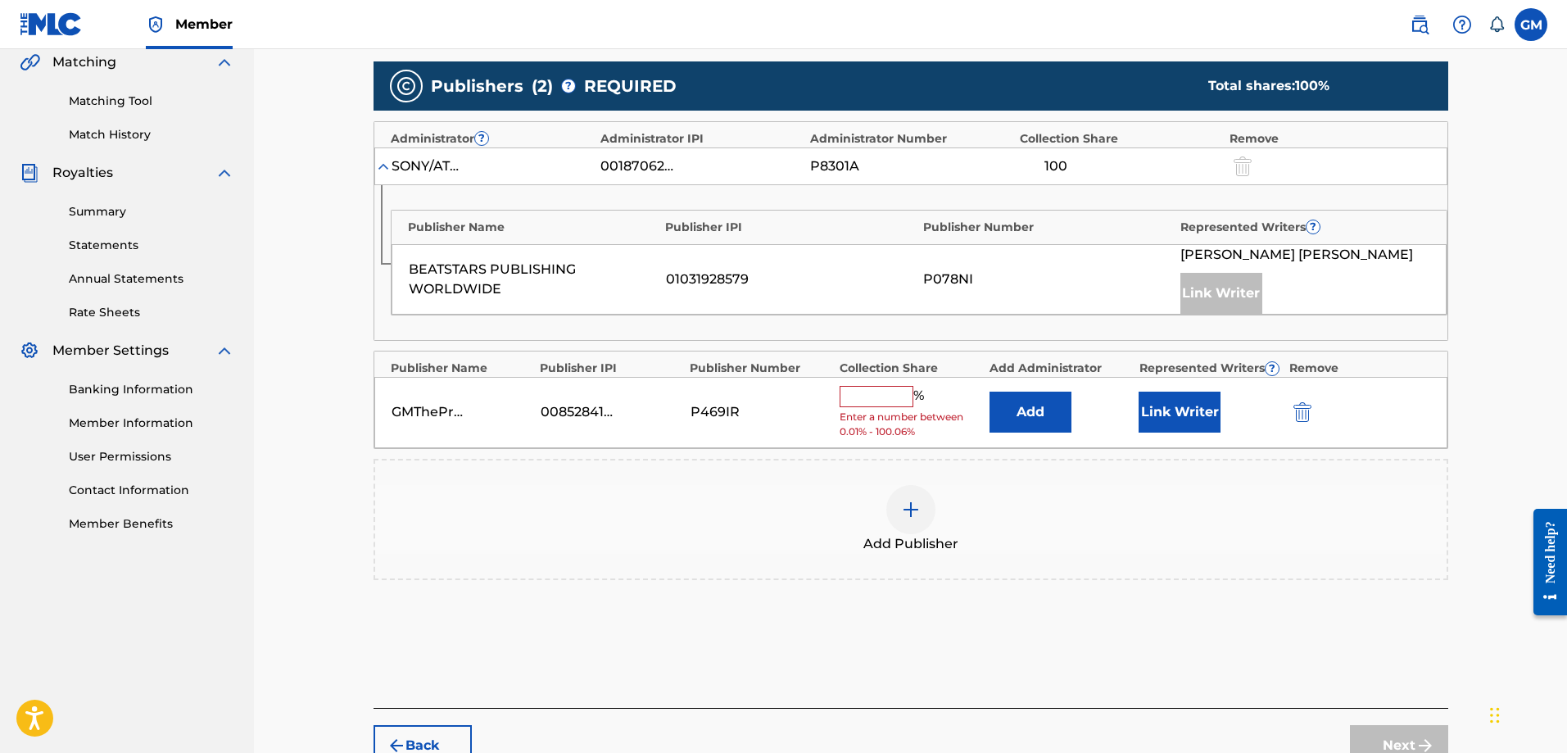
click at [889, 397] on input "text" at bounding box center [877, 396] width 74 height 21
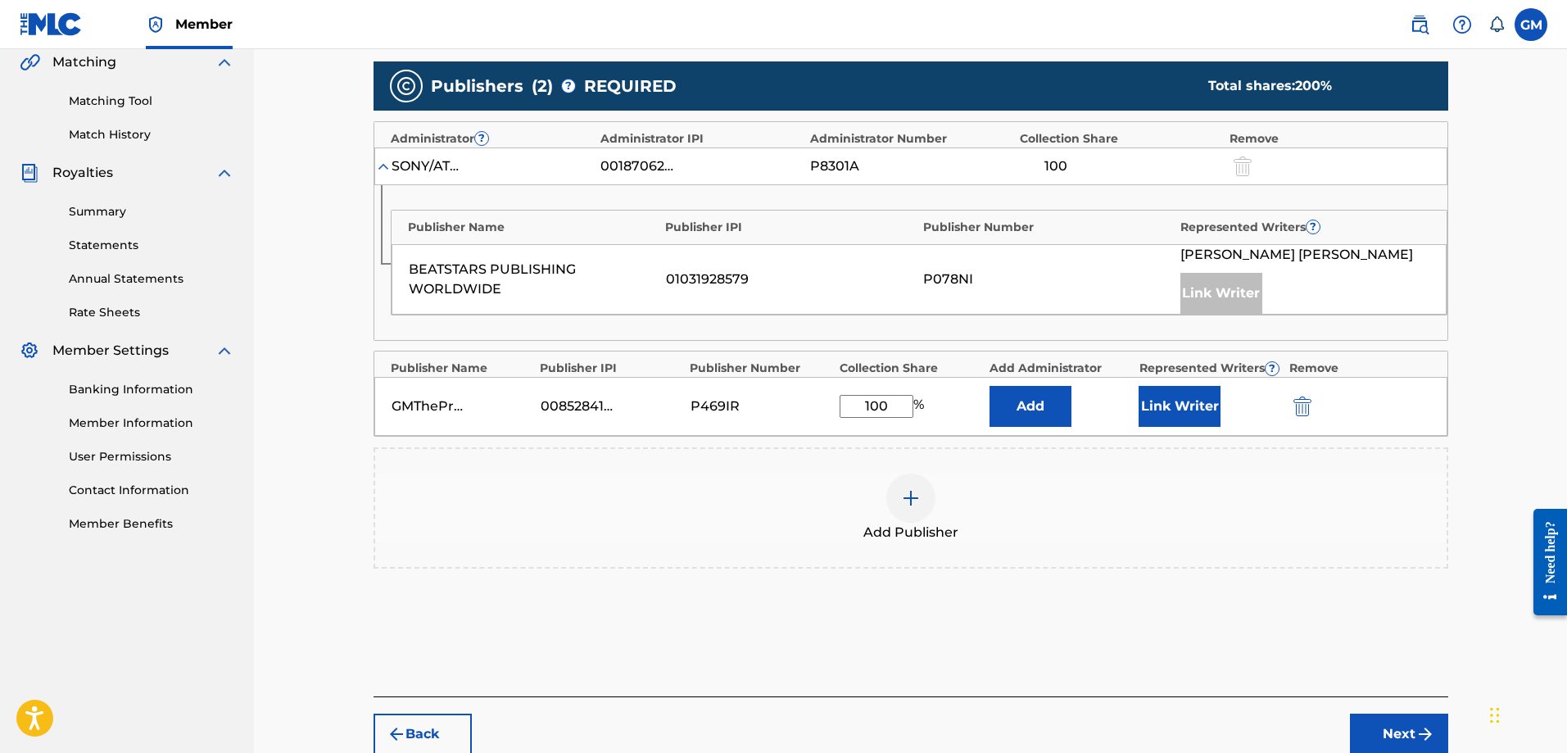
type input "100"
click at [1182, 408] on button "Link Writer" at bounding box center [1180, 406] width 82 height 41
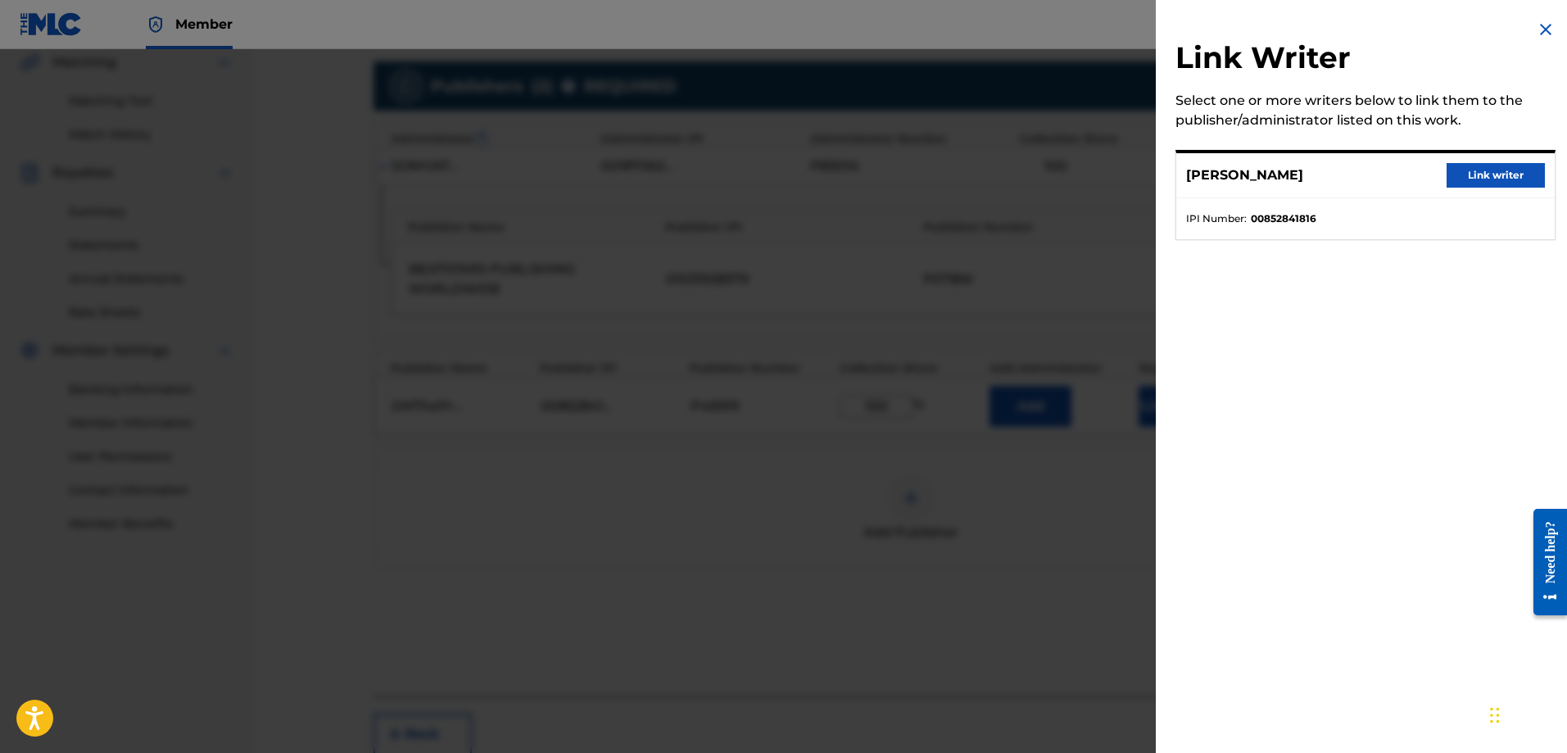
click at [1478, 175] on button "Link writer" at bounding box center [1496, 175] width 98 height 25
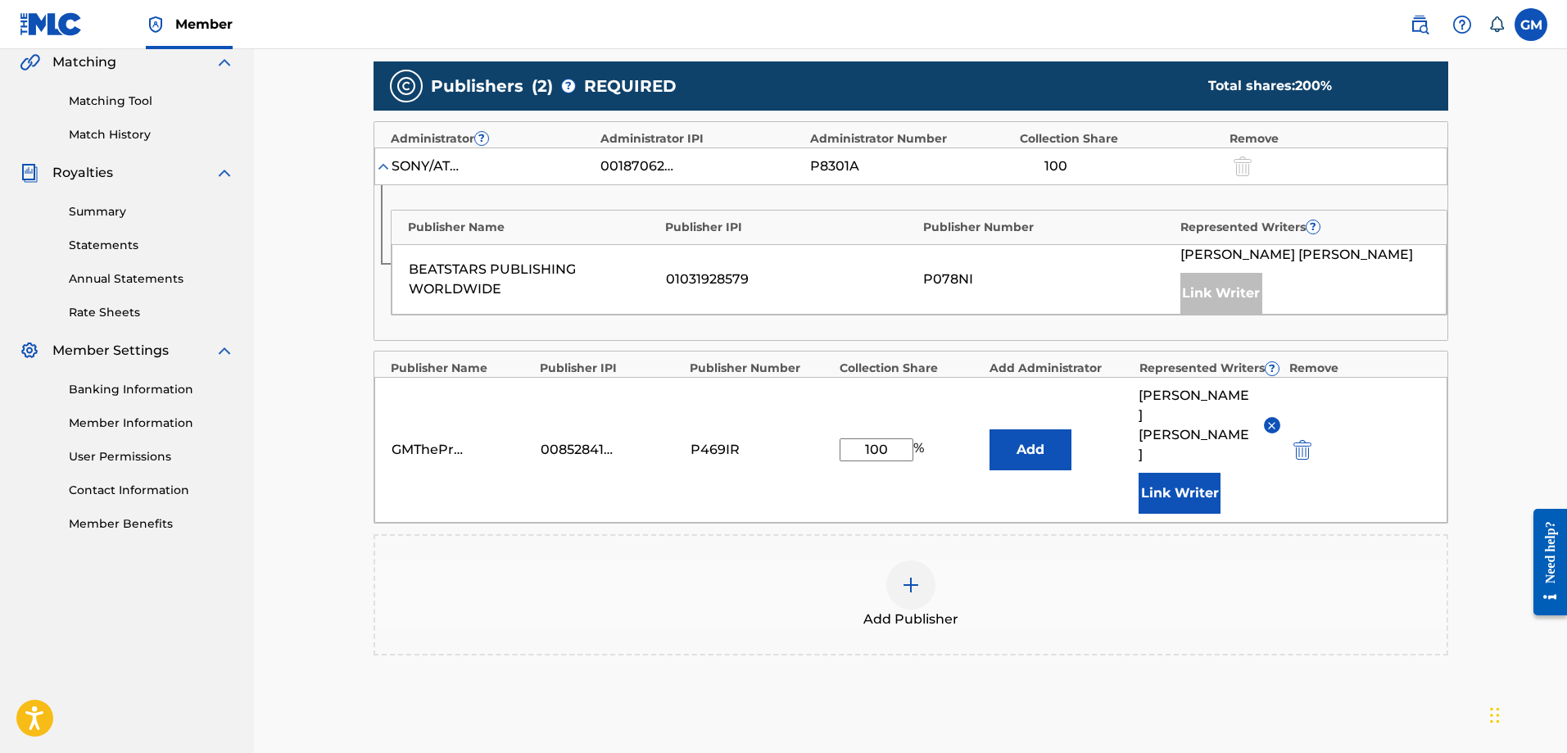
click at [1290, 560] on div "Add Publisher" at bounding box center [911, 594] width 1072 height 69
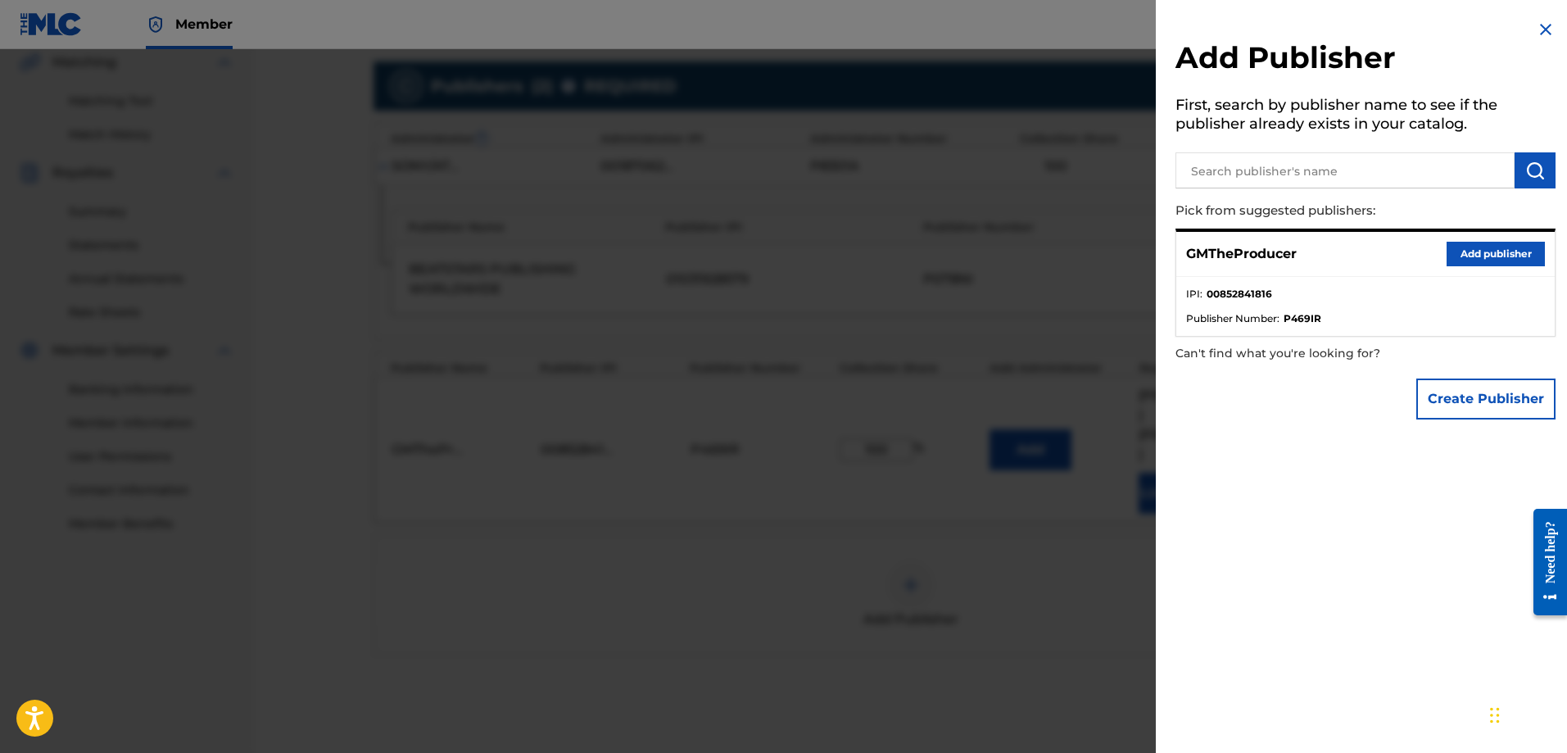
scroll to position [529, 0]
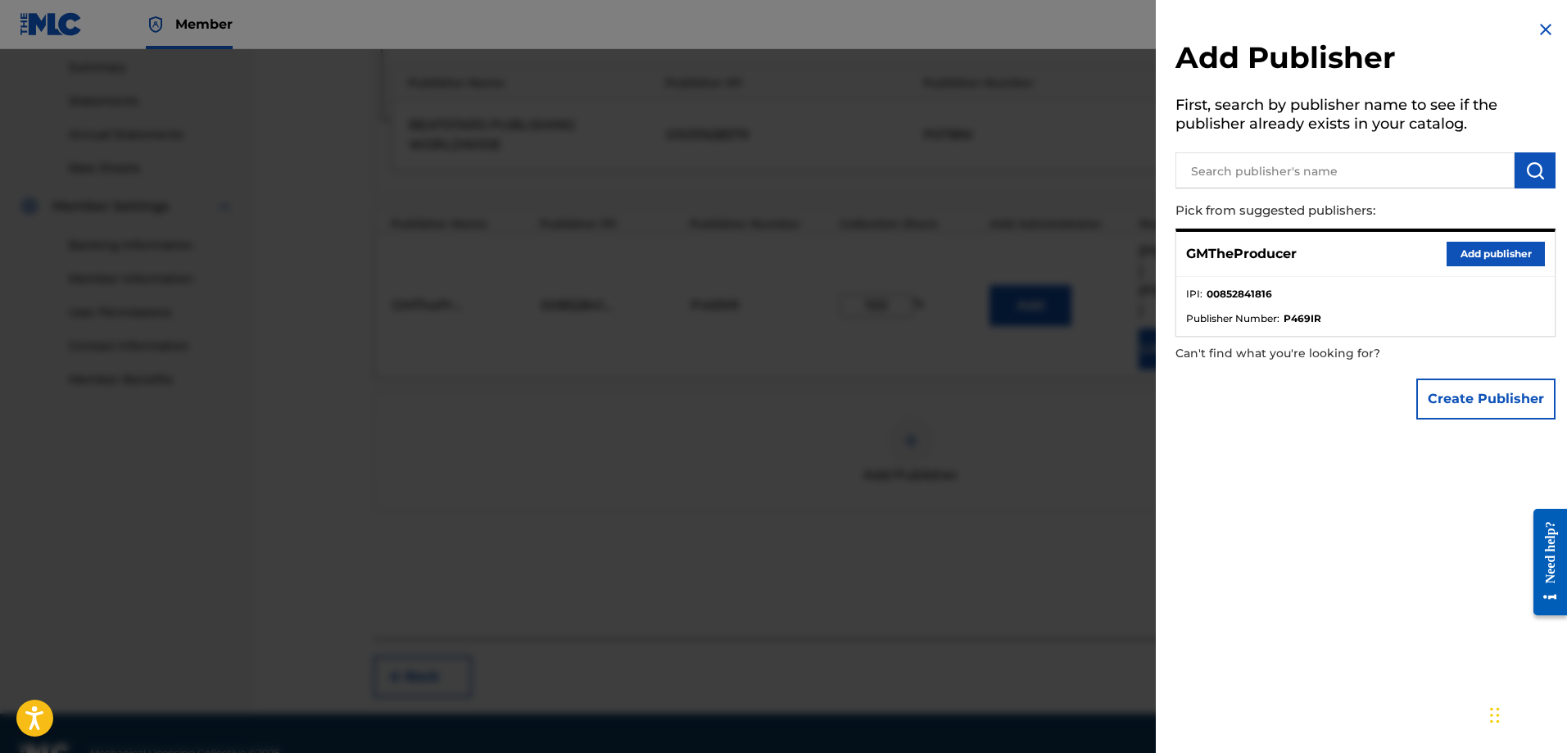
click at [1085, 471] on div at bounding box center [783, 425] width 1567 height 753
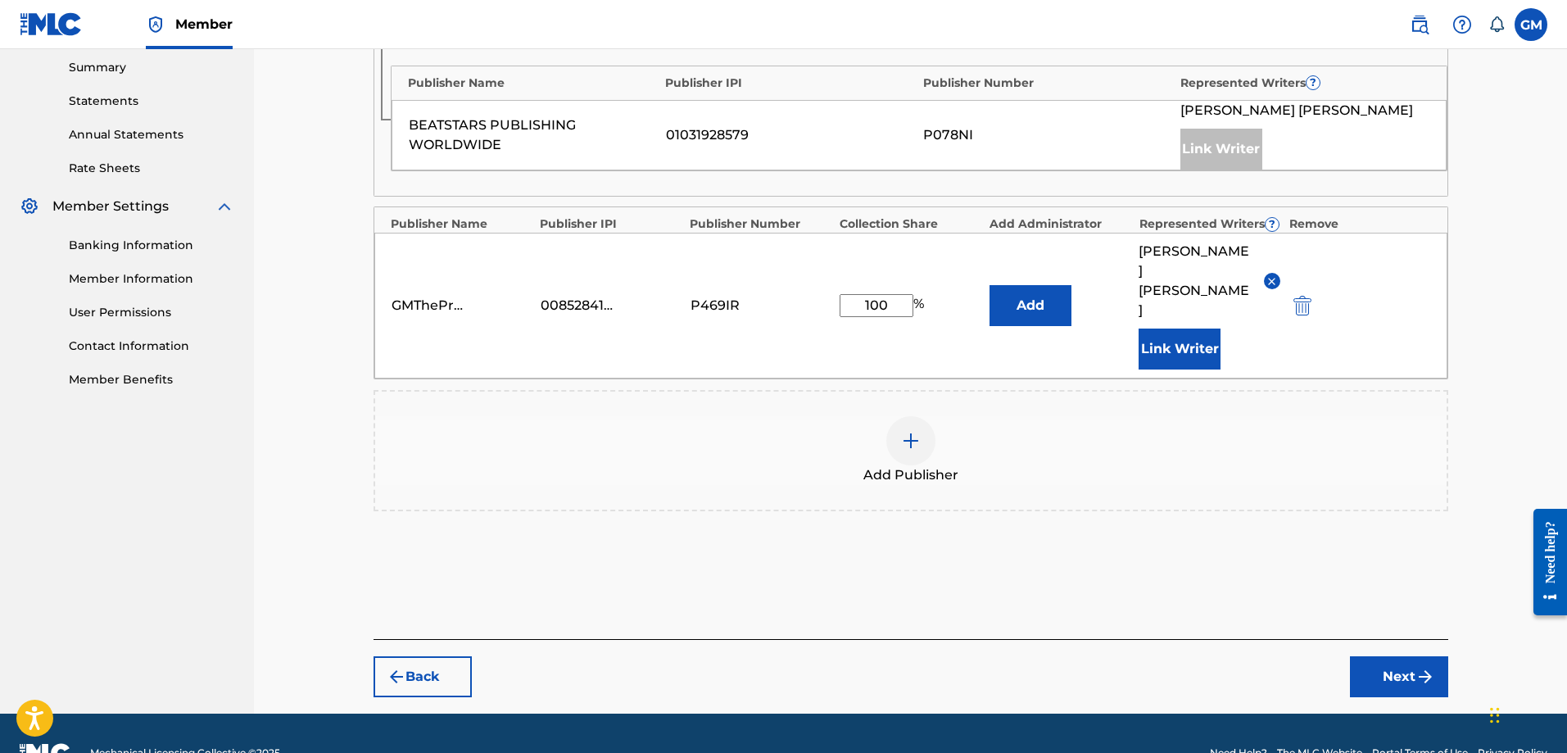
click at [1399, 656] on button "Next" at bounding box center [1399, 676] width 98 height 41
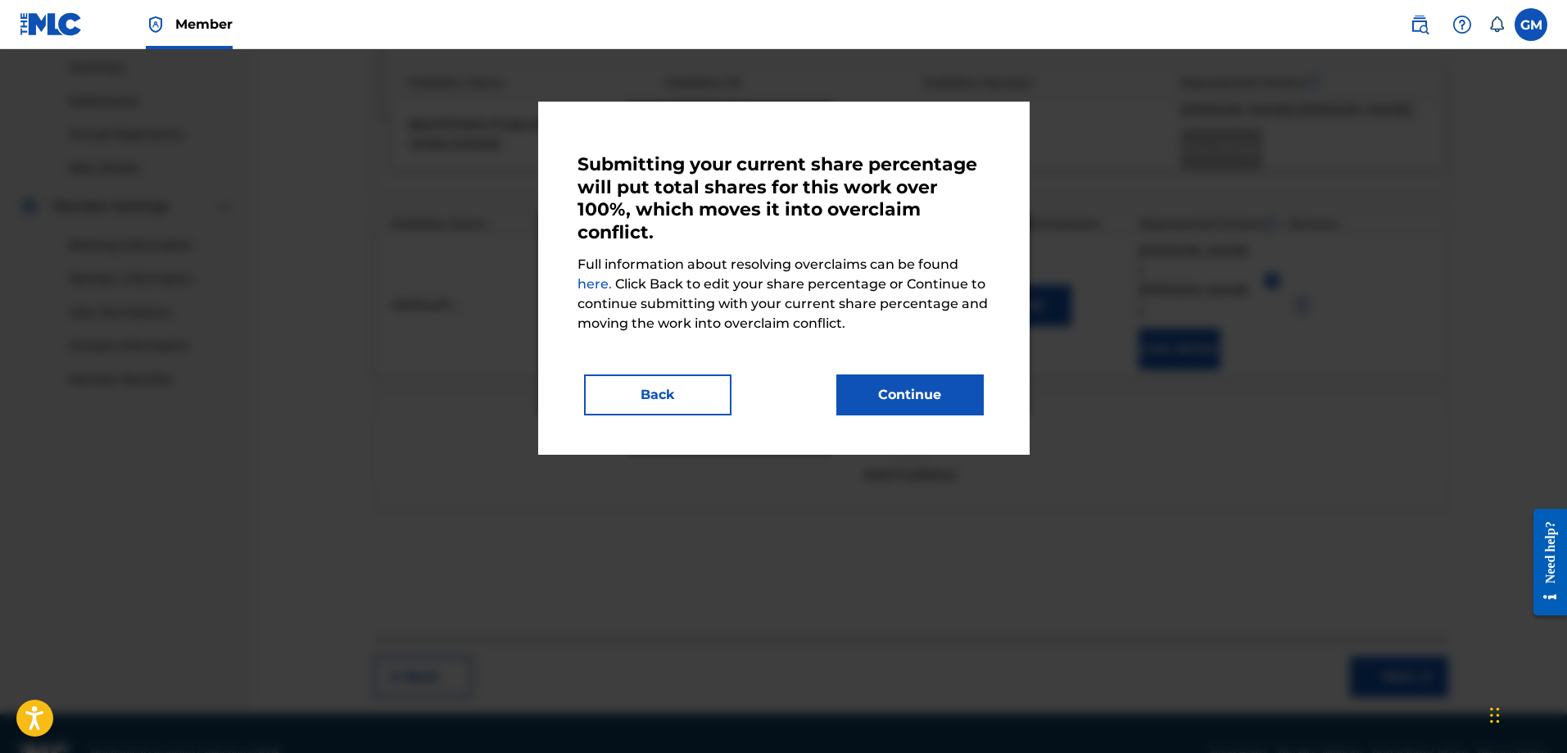
click at [658, 388] on button "Back" at bounding box center [657, 394] width 147 height 41
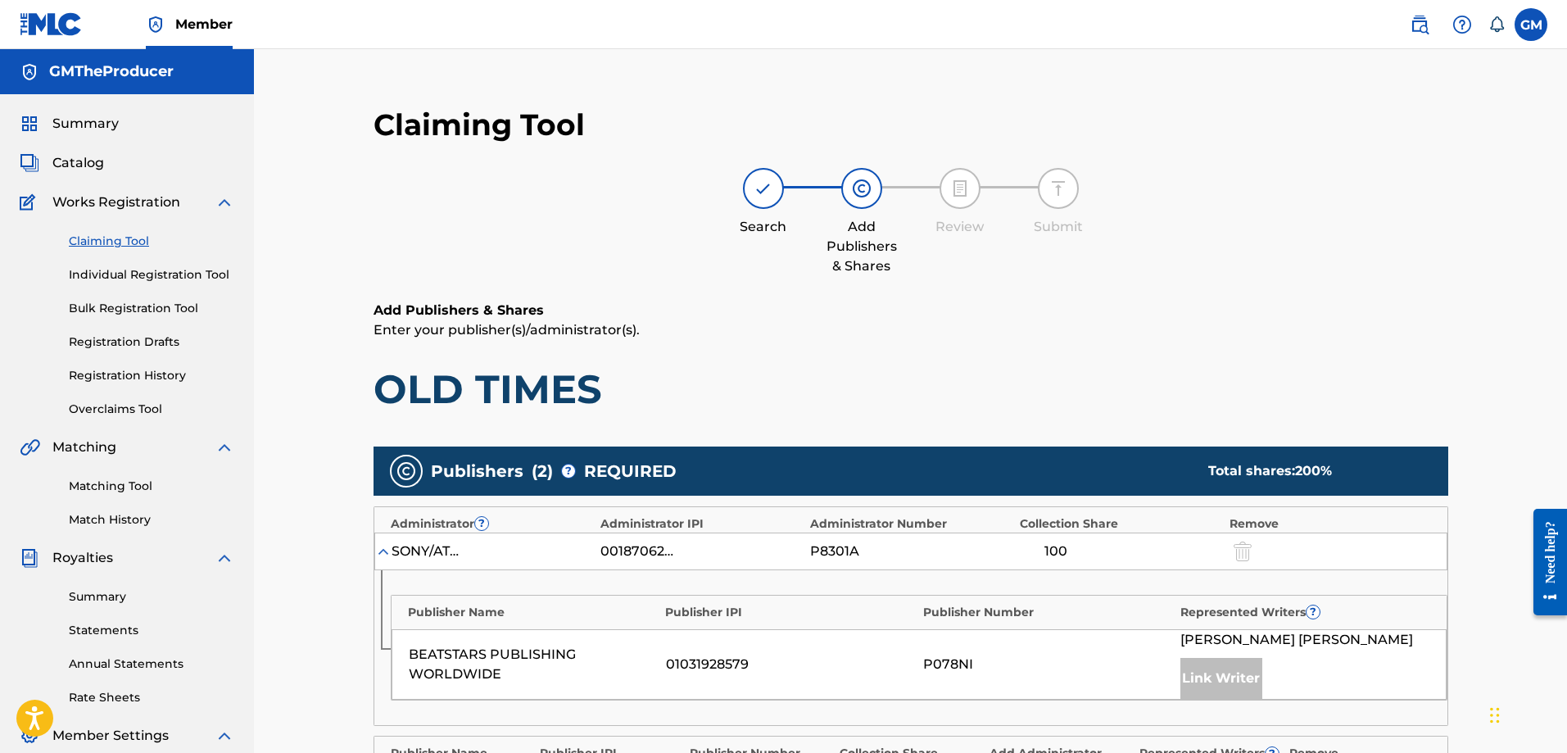
scroll to position [164, 0]
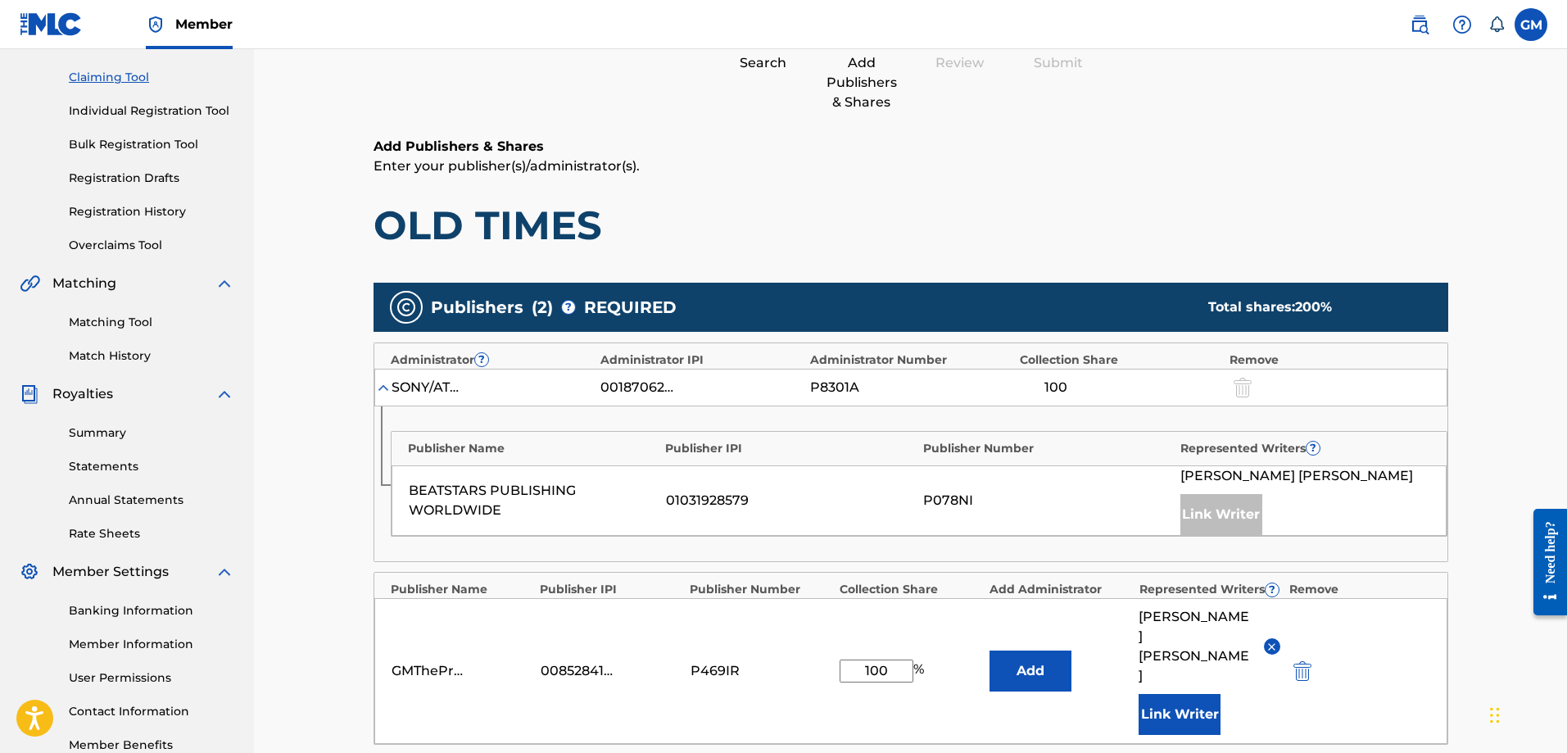
click at [116, 77] on link "Claiming Tool" at bounding box center [152, 77] width 166 height 17
click at [118, 81] on link "Claiming Tool" at bounding box center [152, 77] width 166 height 17
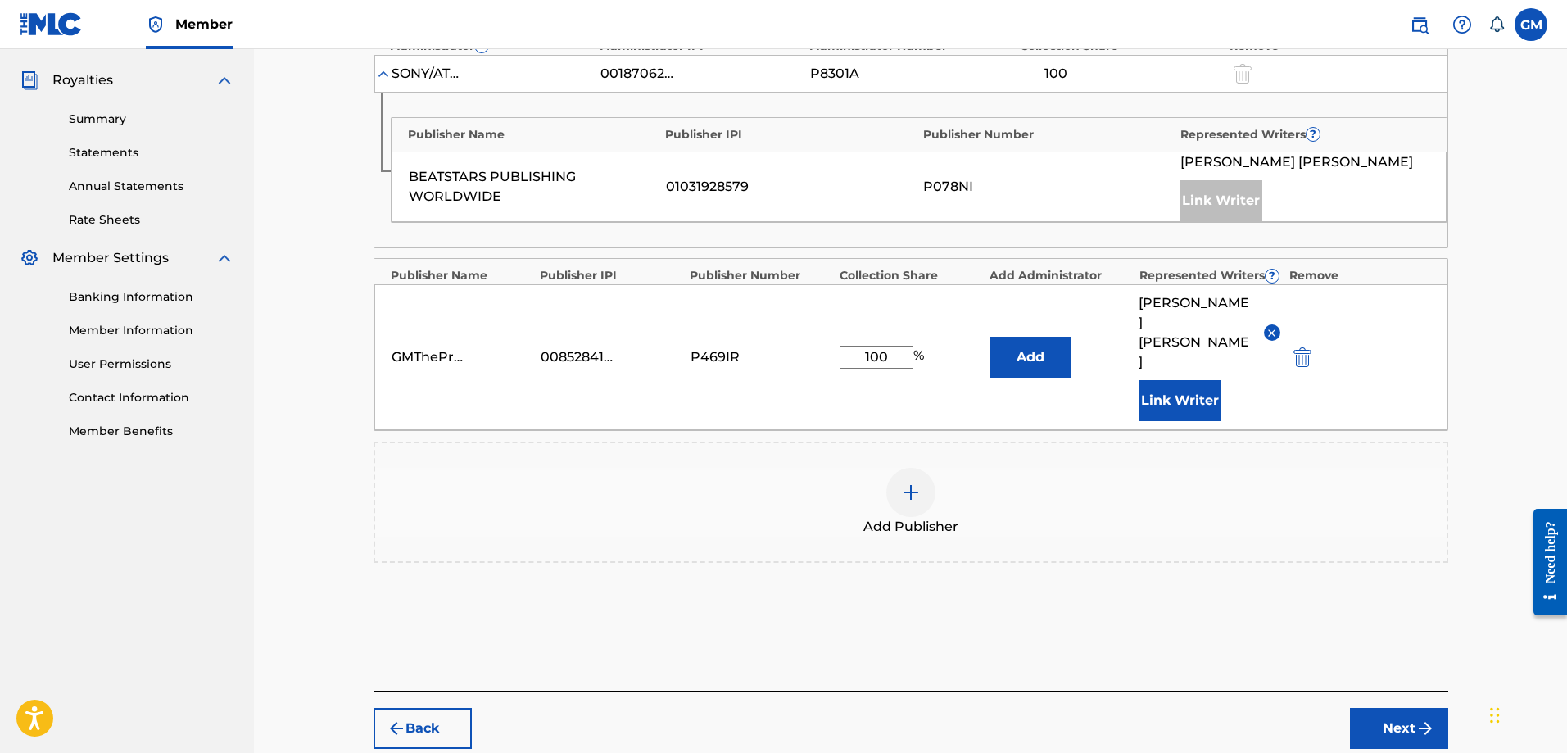
scroll to position [529, 0]
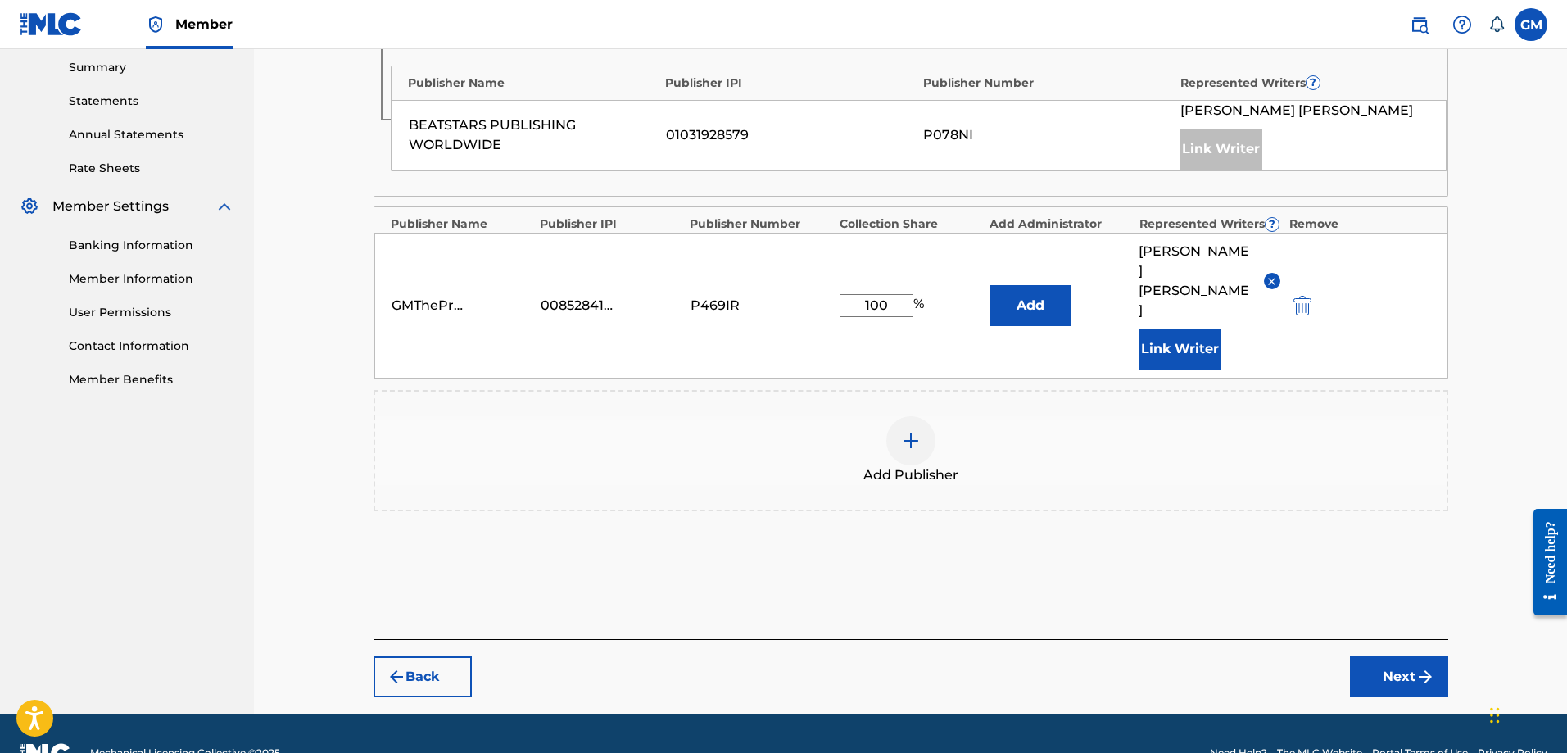
click at [442, 656] on button "Back" at bounding box center [423, 676] width 98 height 41
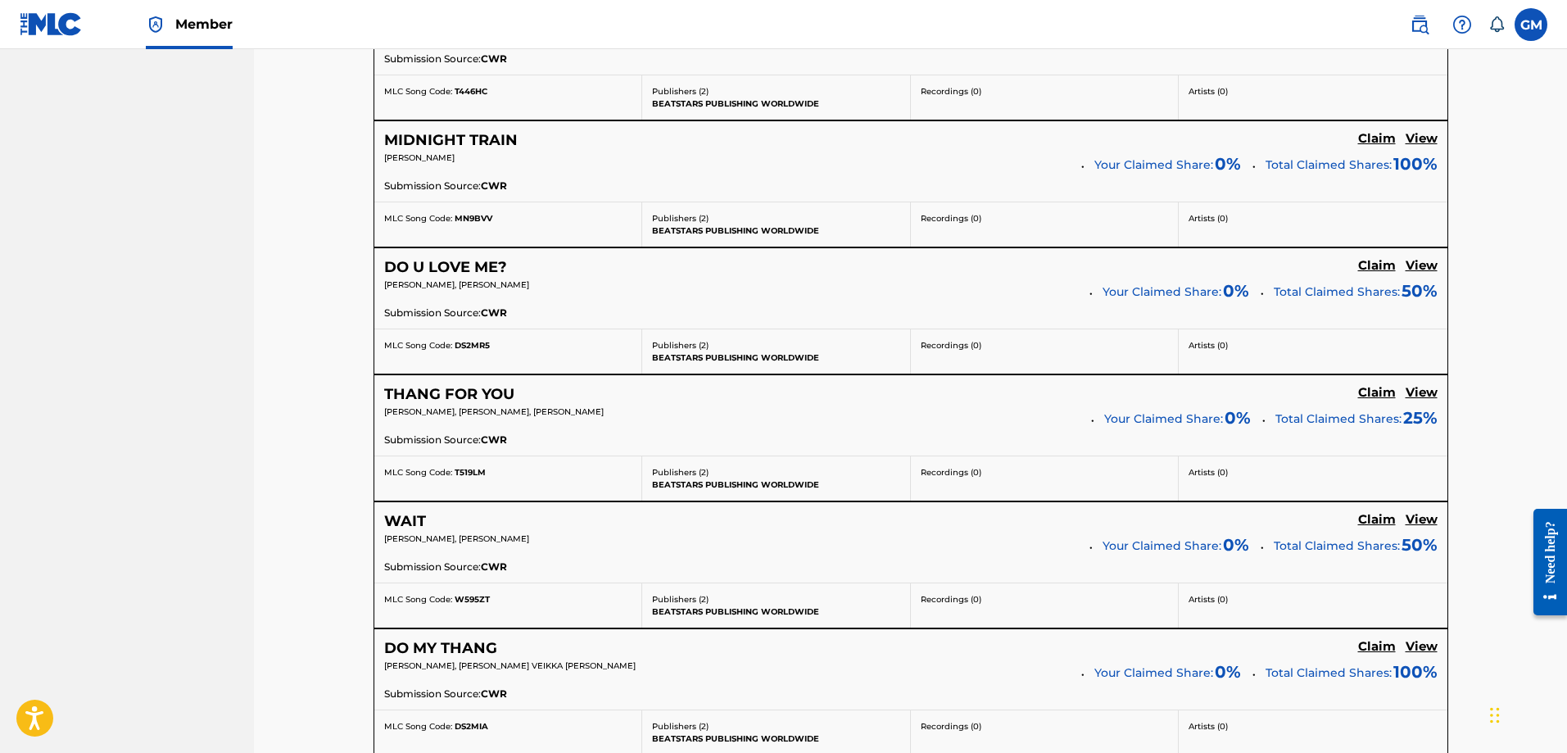
scroll to position [2660, 0]
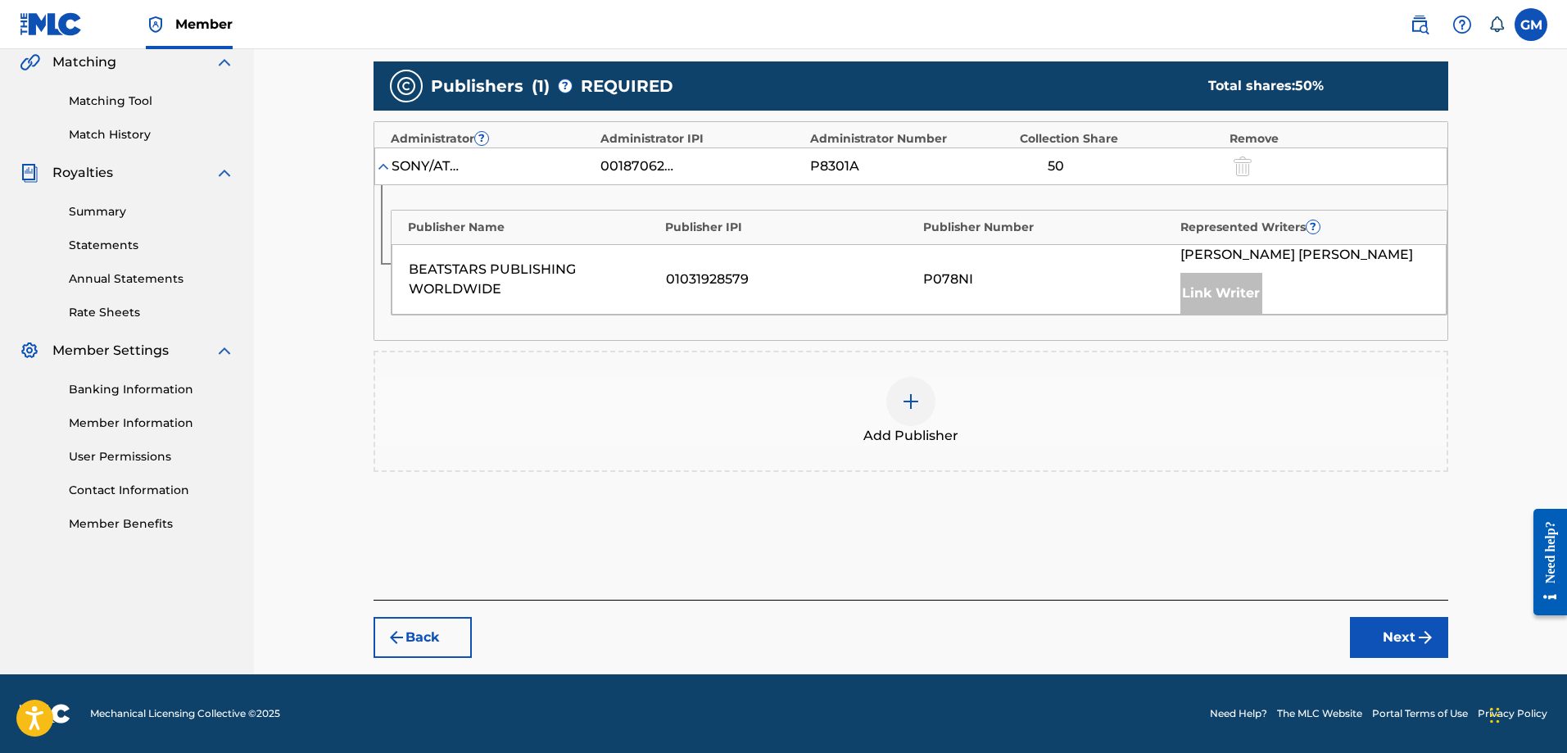
click at [913, 413] on div at bounding box center [911, 401] width 49 height 49
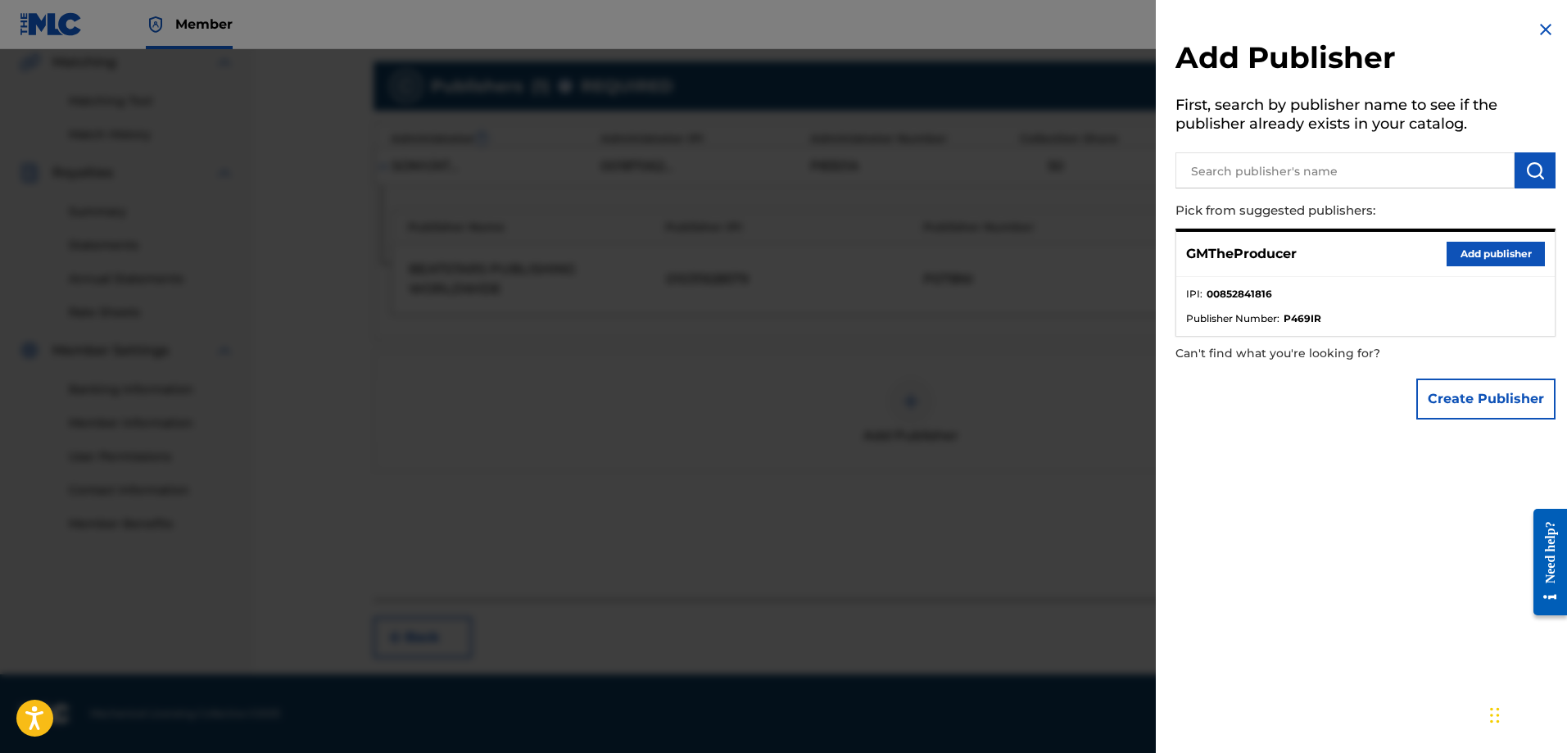
click at [1486, 249] on button "Add publisher" at bounding box center [1496, 254] width 98 height 25
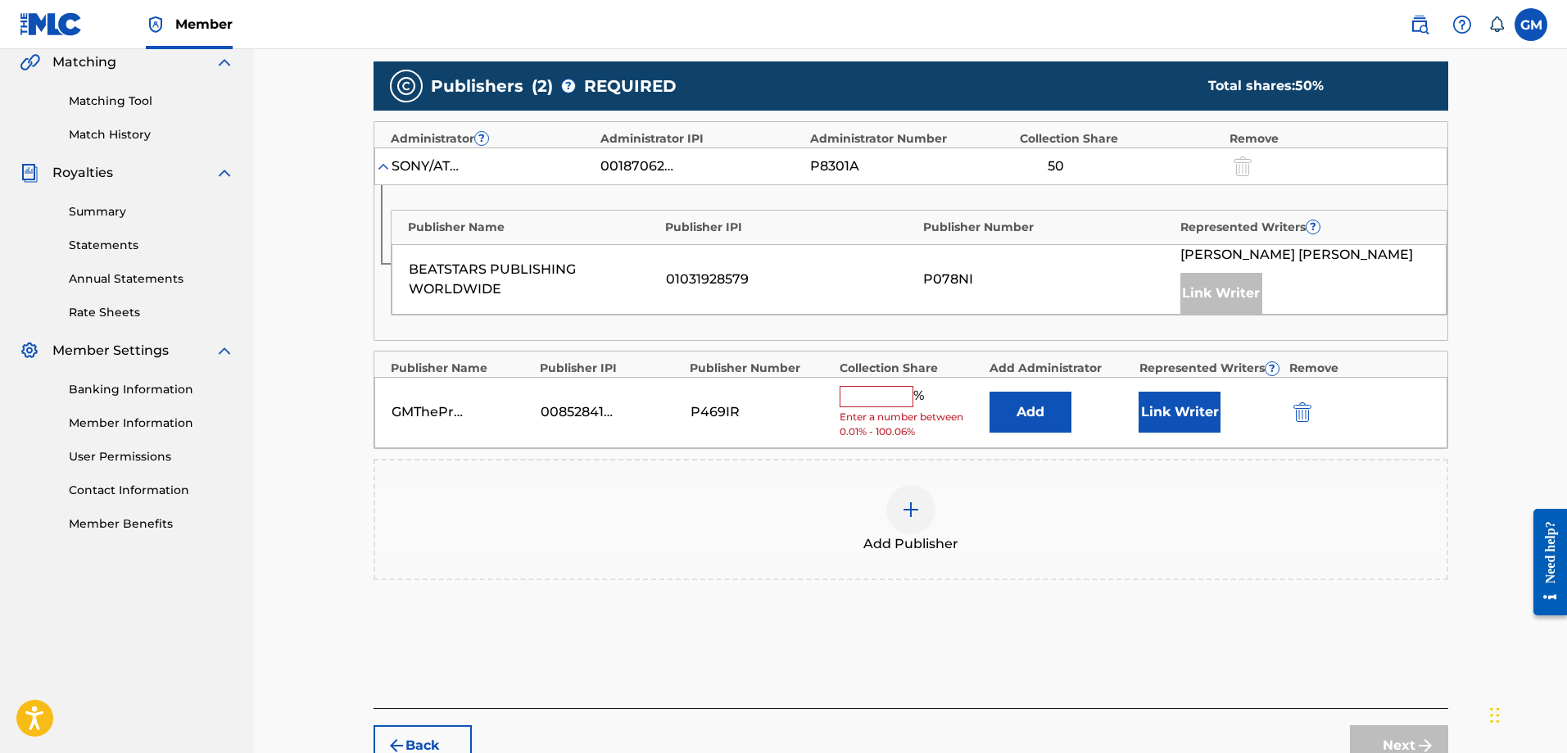
click at [883, 393] on input "text" at bounding box center [877, 396] width 74 height 21
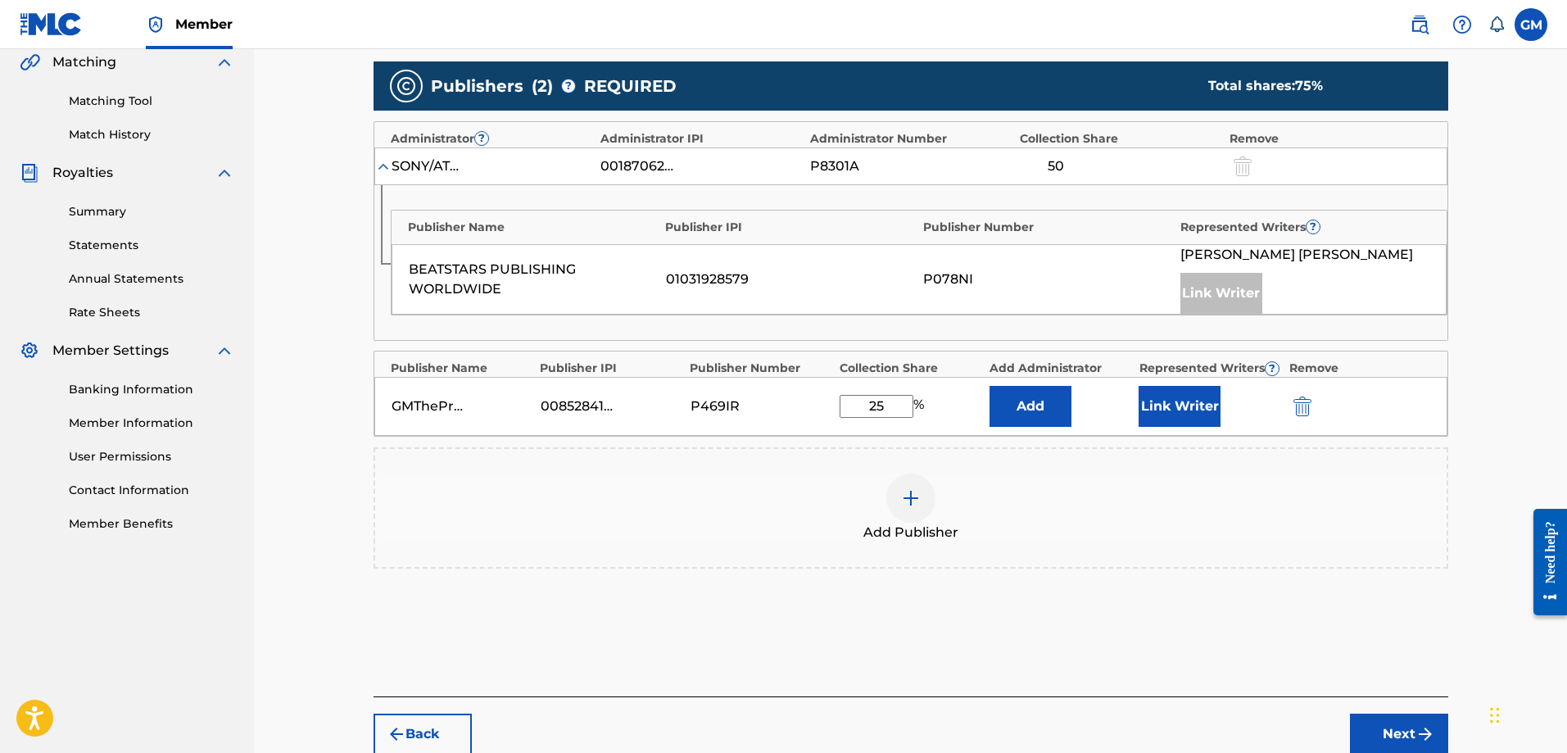
type input "25"
click at [1221, 405] on button "Link Writer" at bounding box center [1180, 406] width 82 height 41
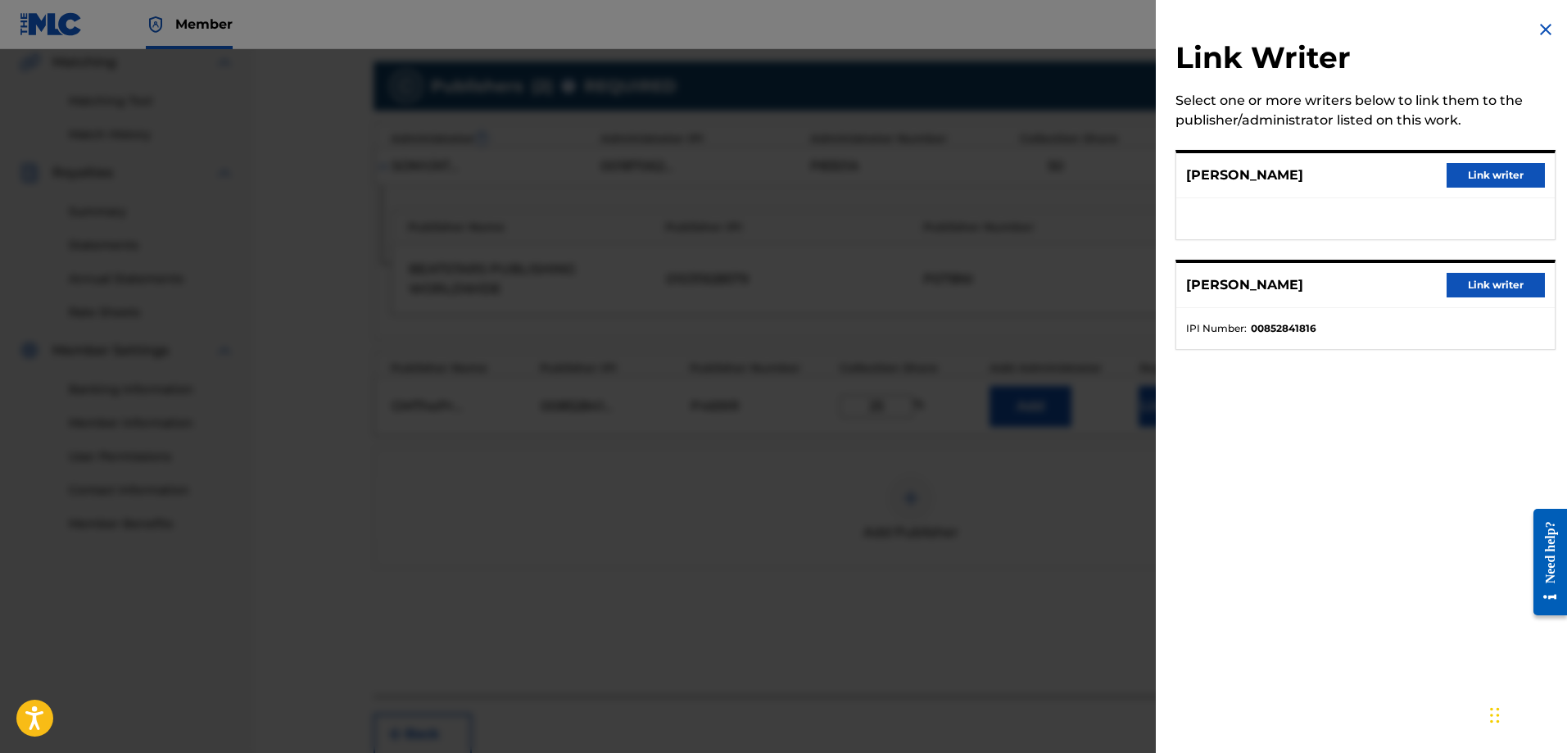
click at [1481, 287] on button "Link writer" at bounding box center [1496, 285] width 98 height 25
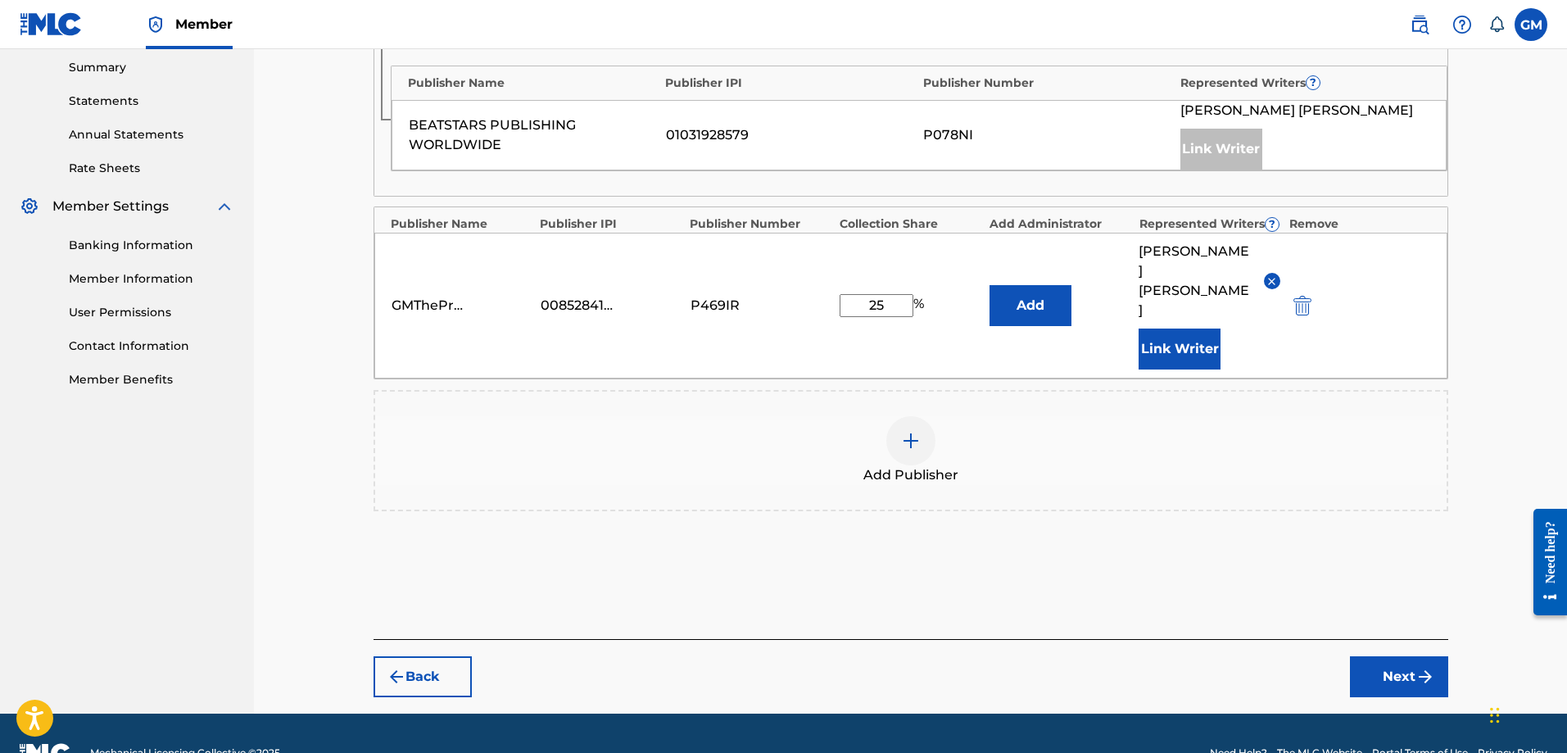
click at [1397, 656] on button "Next" at bounding box center [1399, 676] width 98 height 41
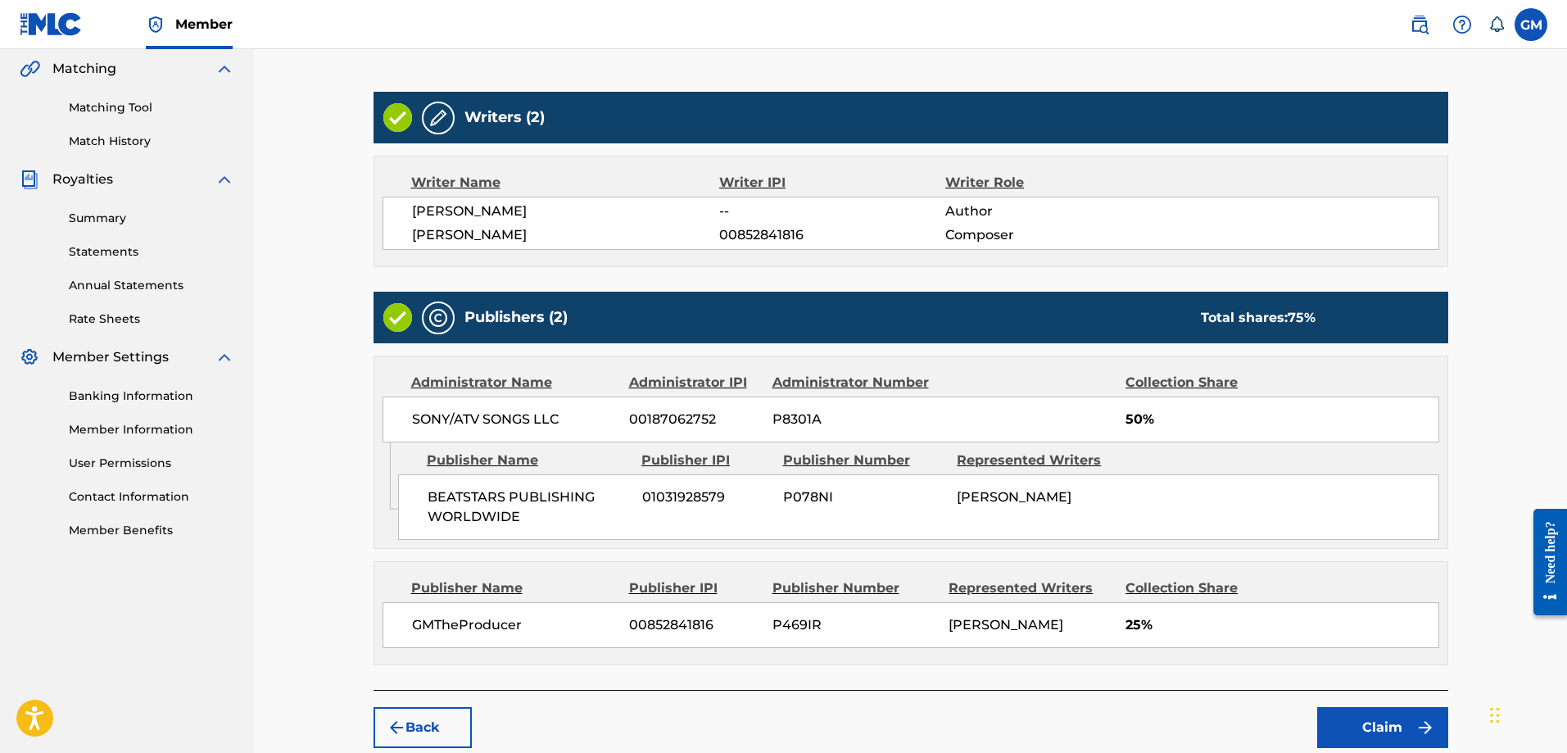
scroll to position [469, 0]
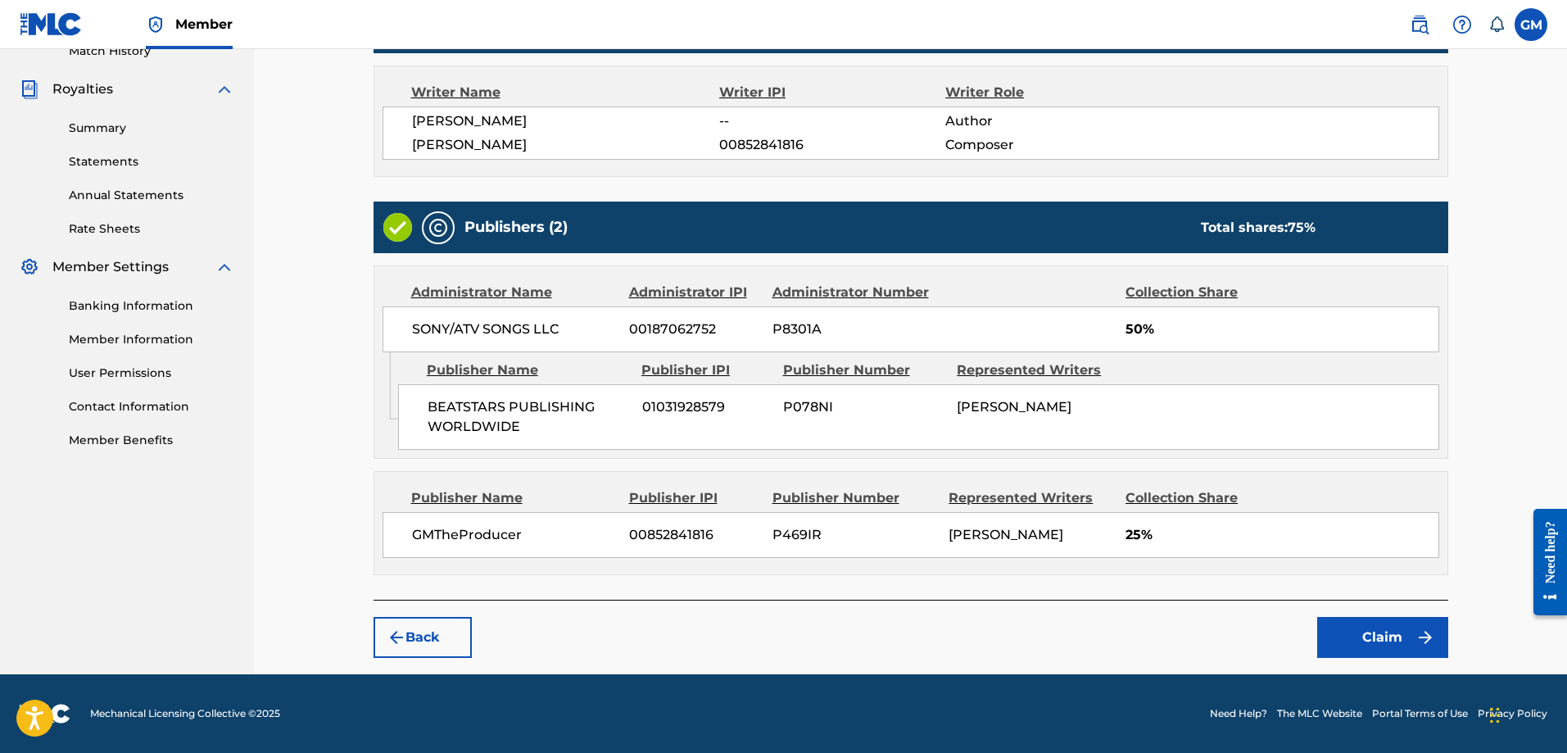
click at [1364, 634] on button "Claim" at bounding box center [1383, 637] width 131 height 41
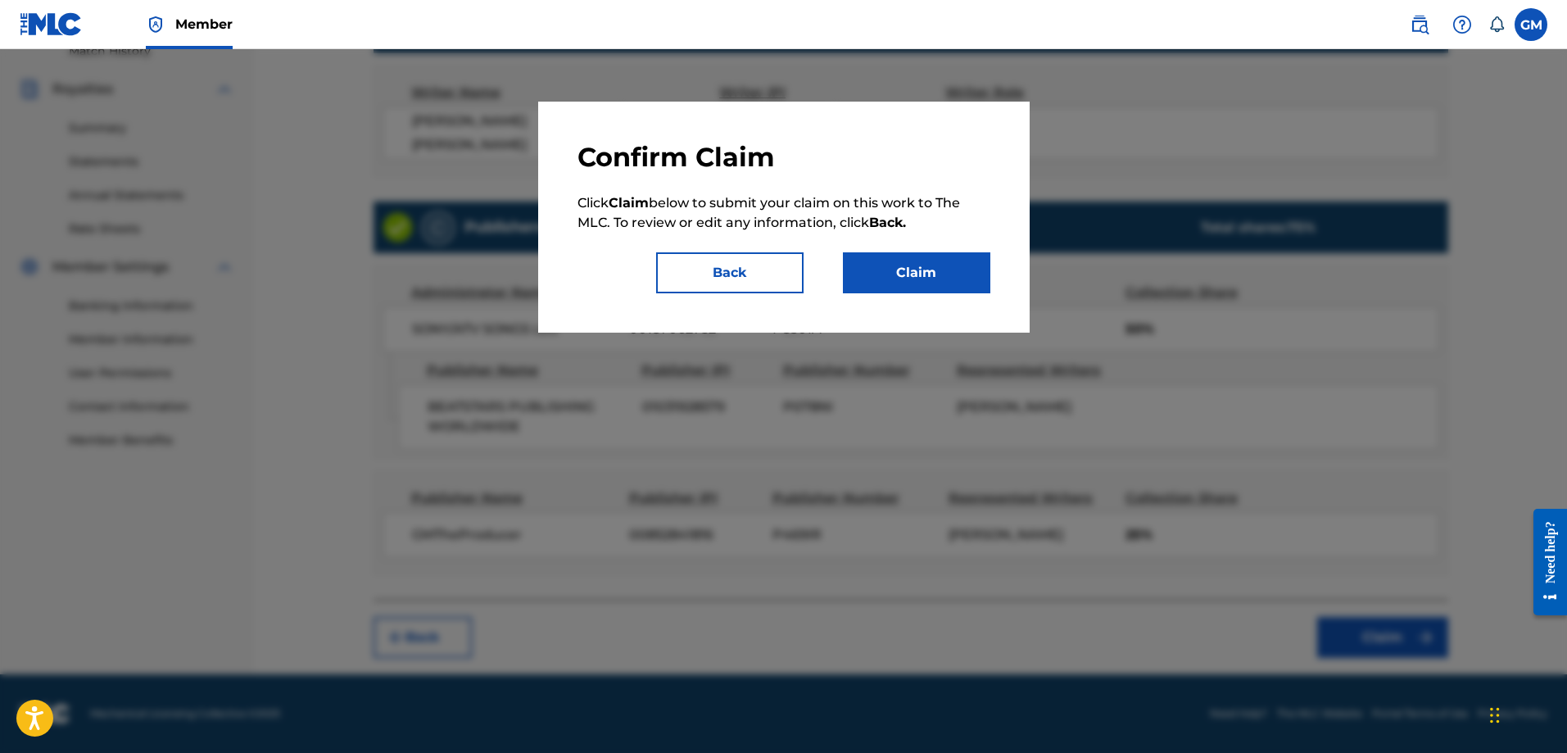
click at [926, 265] on button "Claim" at bounding box center [916, 272] width 147 height 41
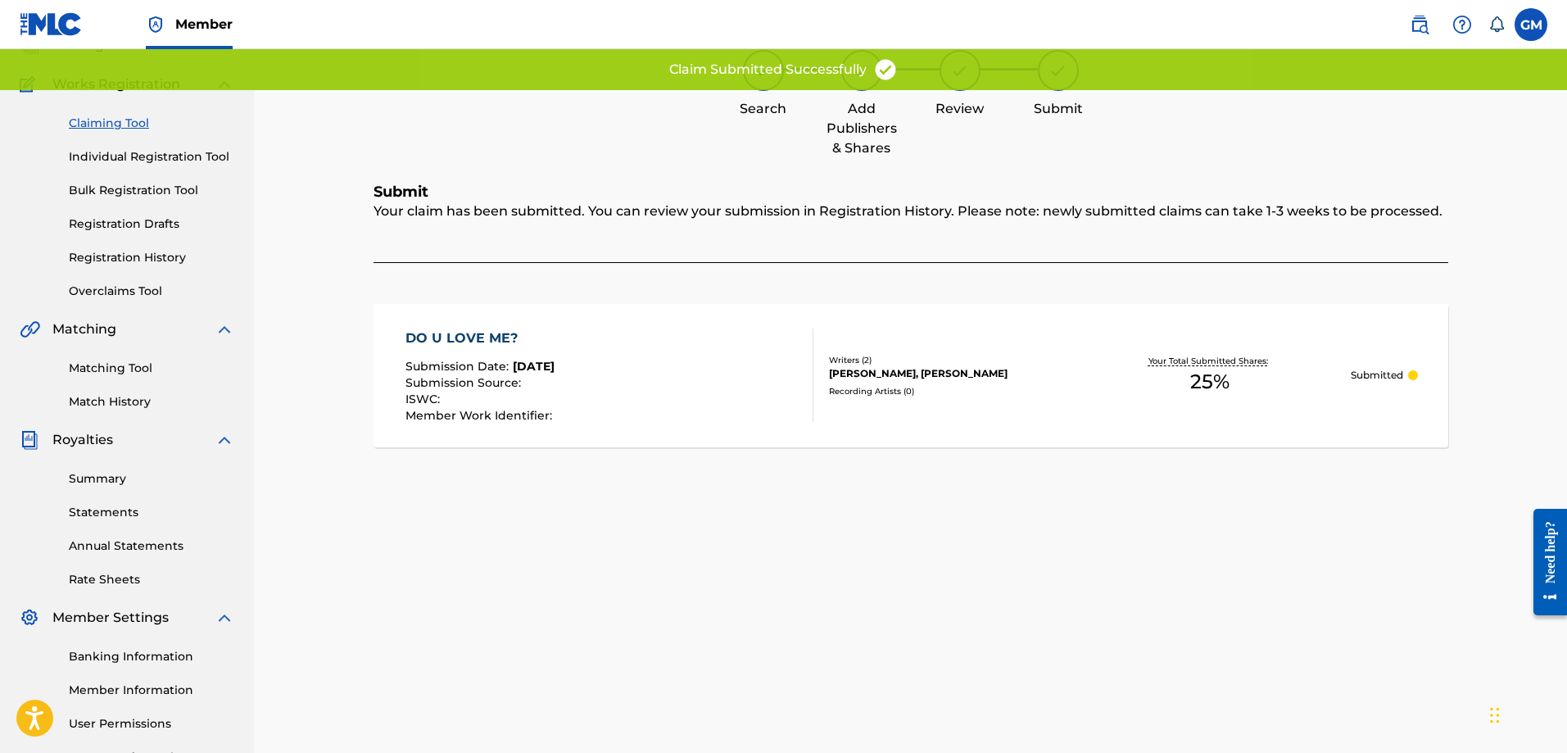
scroll to position [0, 0]
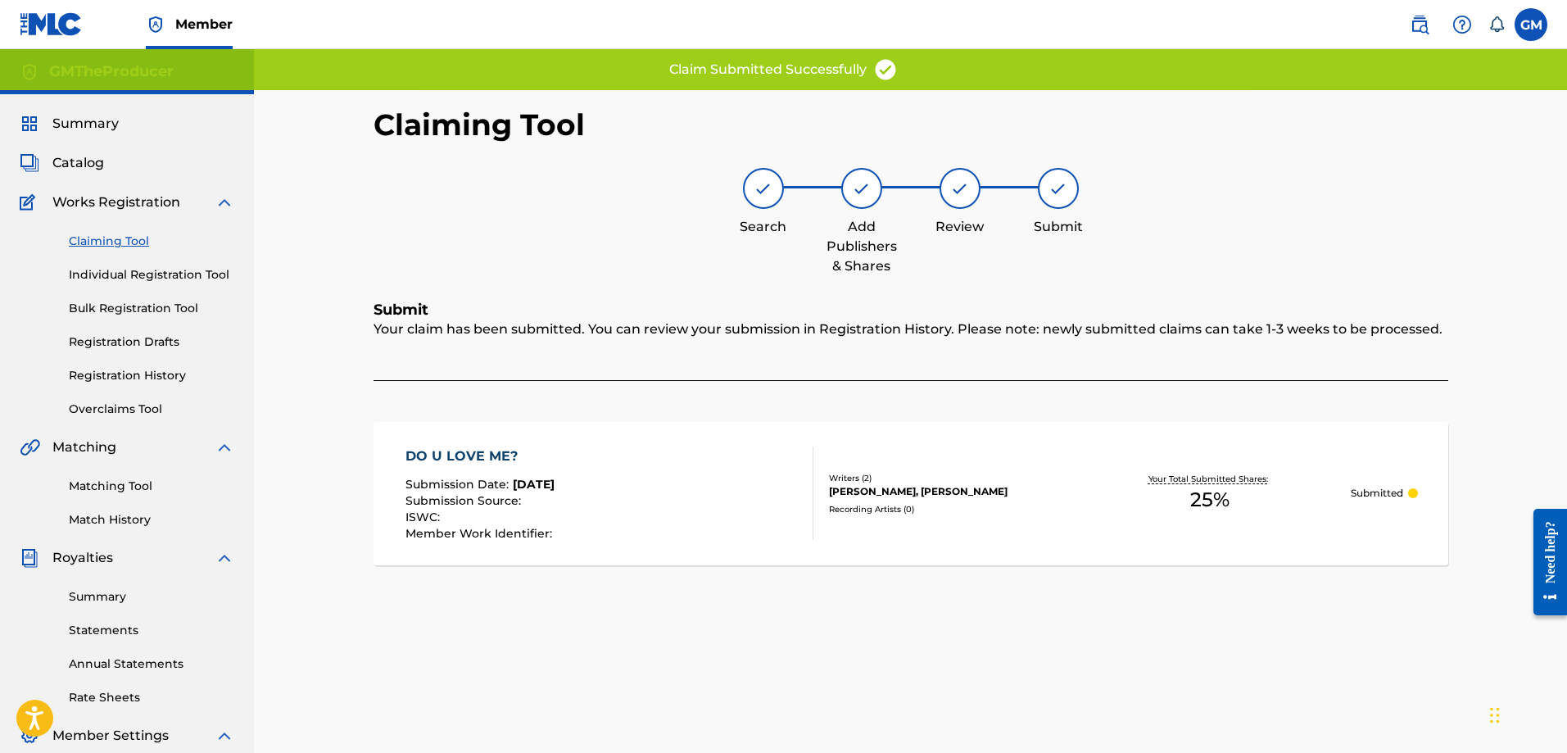
click at [135, 239] on link "Claiming Tool" at bounding box center [152, 241] width 166 height 17
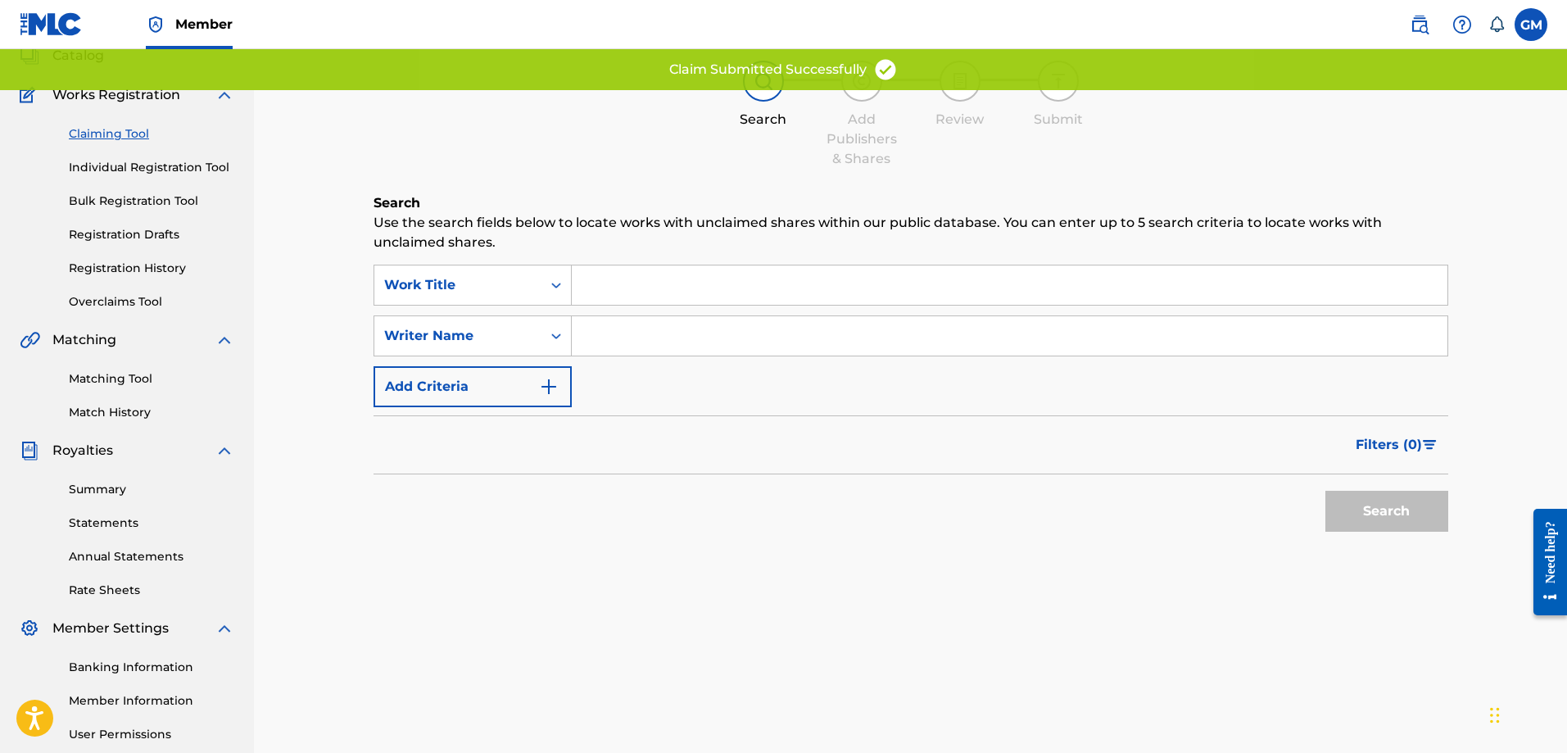
scroll to position [17, 0]
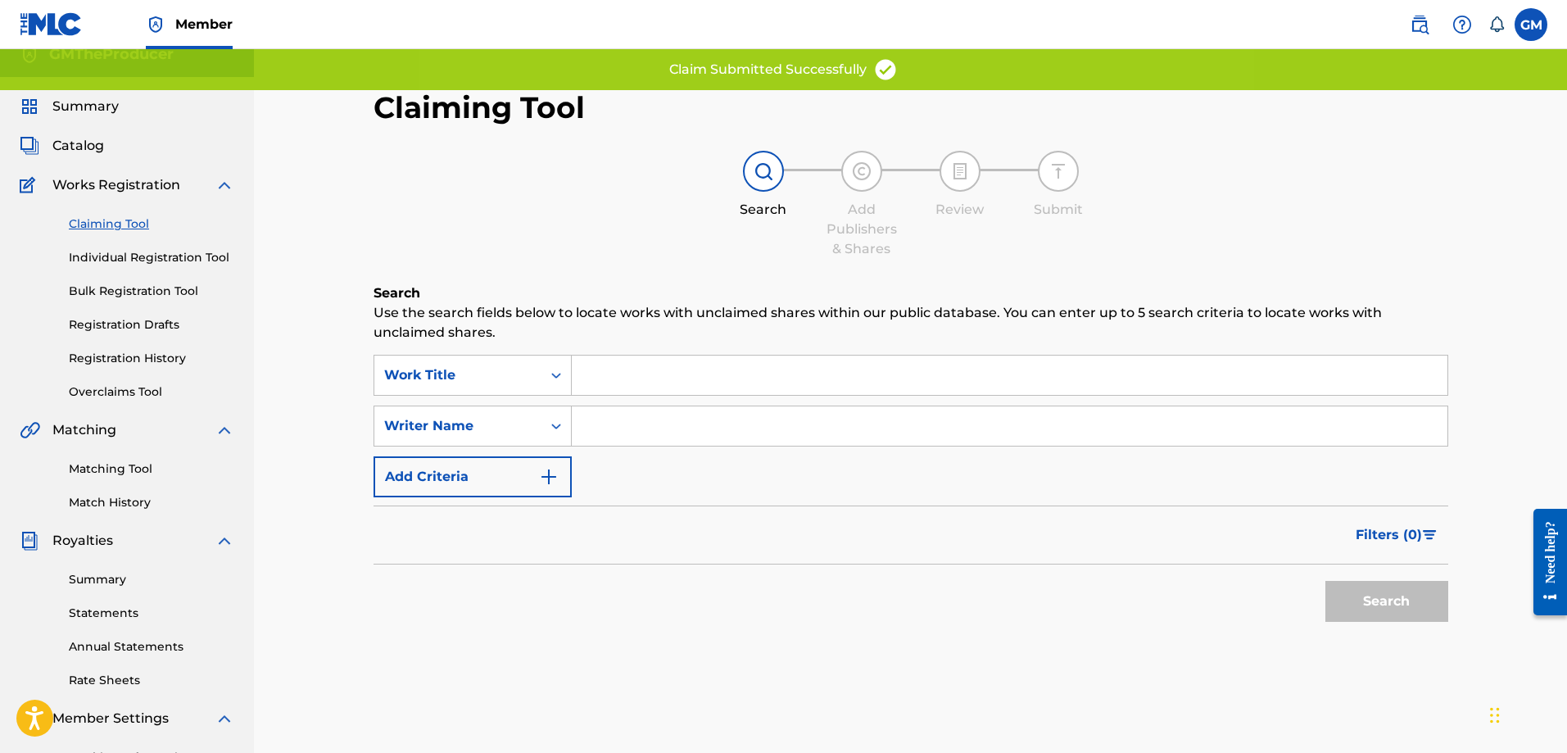
click at [630, 429] on input "Search Form" at bounding box center [1010, 425] width 876 height 39
type input "[PERSON_NAME]"
click at [1384, 590] on button "Search" at bounding box center [1387, 601] width 123 height 41
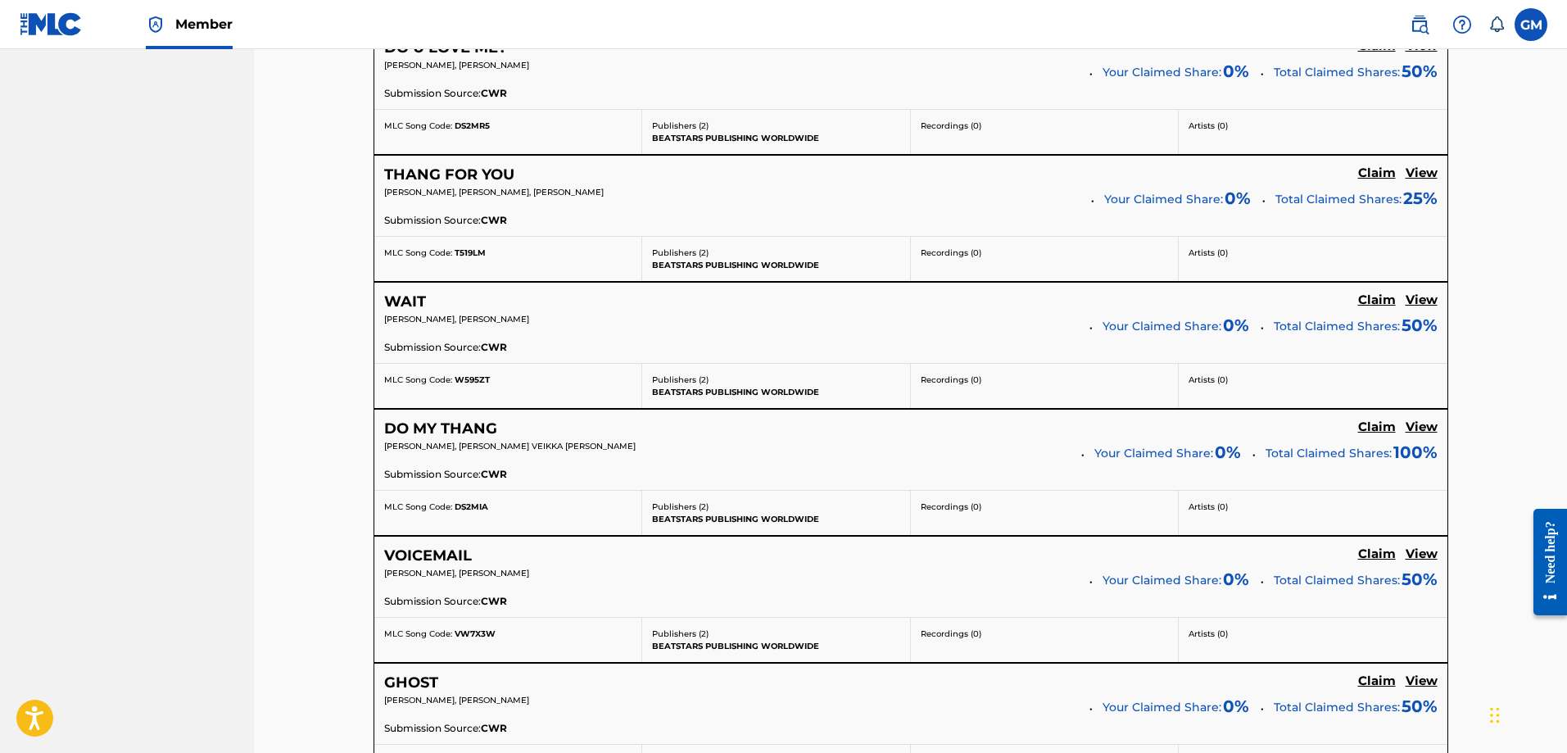
scroll to position [2803, 0]
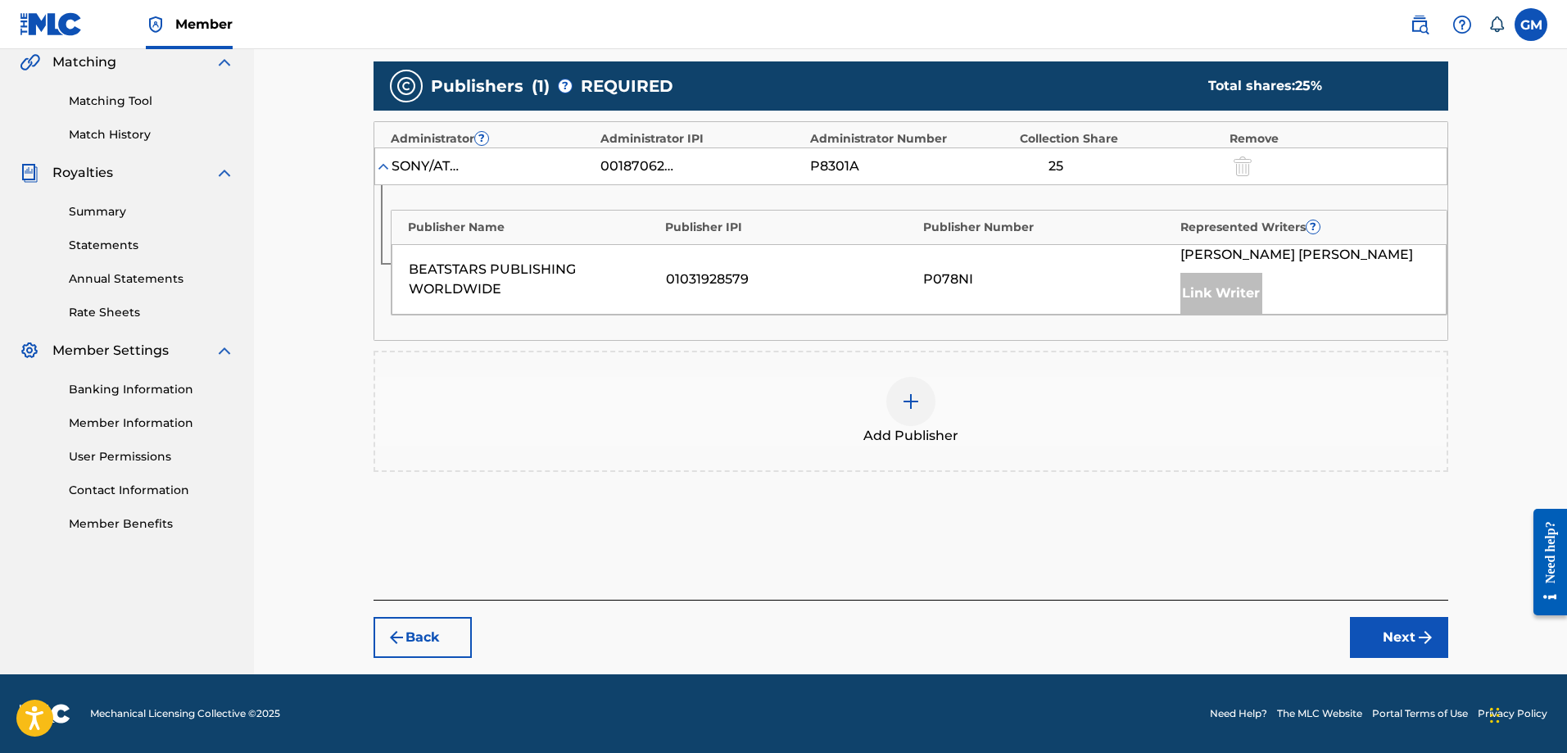
click at [1220, 285] on div "Link Writer" at bounding box center [1222, 293] width 82 height 41
click at [919, 403] on img at bounding box center [911, 402] width 20 height 20
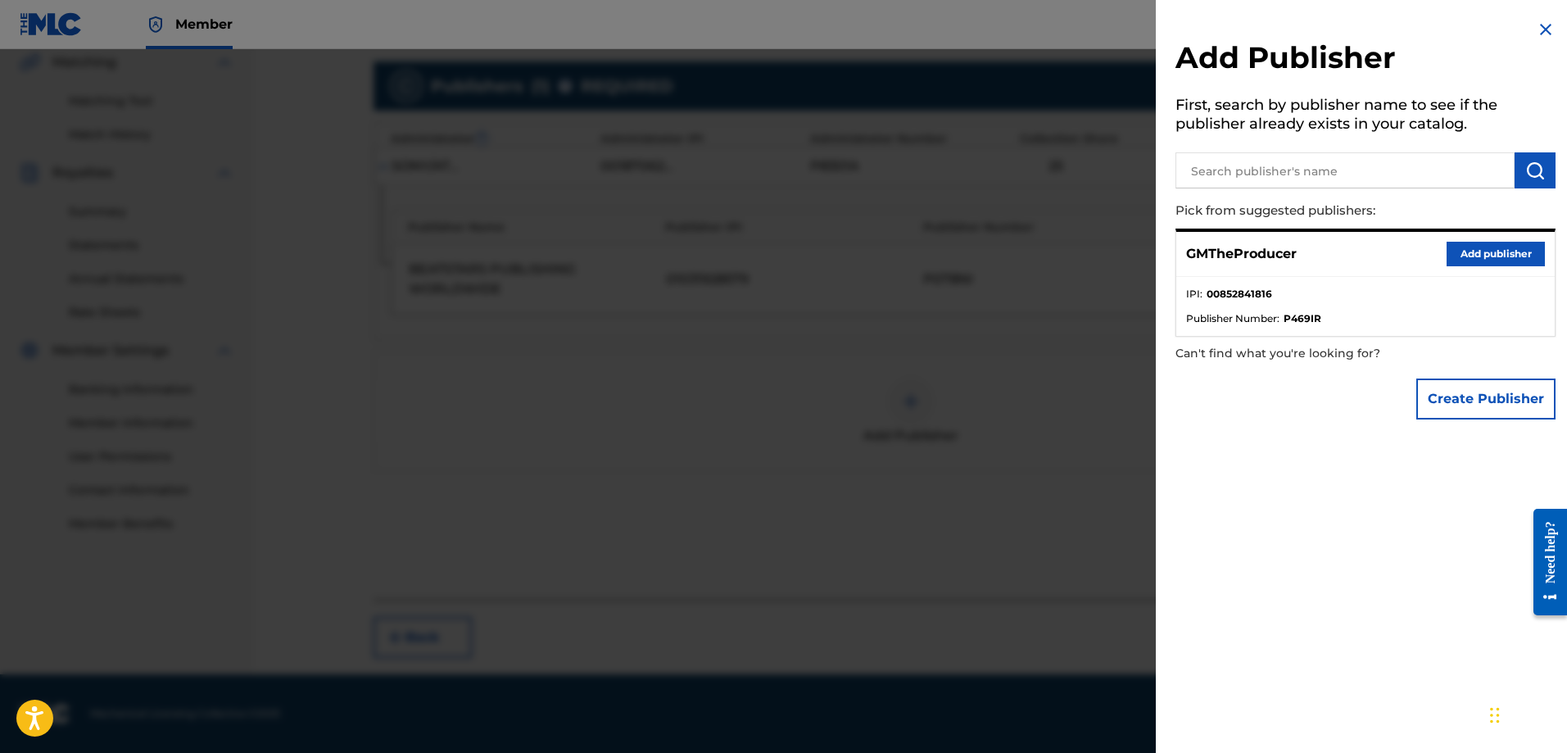
click at [1465, 254] on button "Add publisher" at bounding box center [1496, 254] width 98 height 25
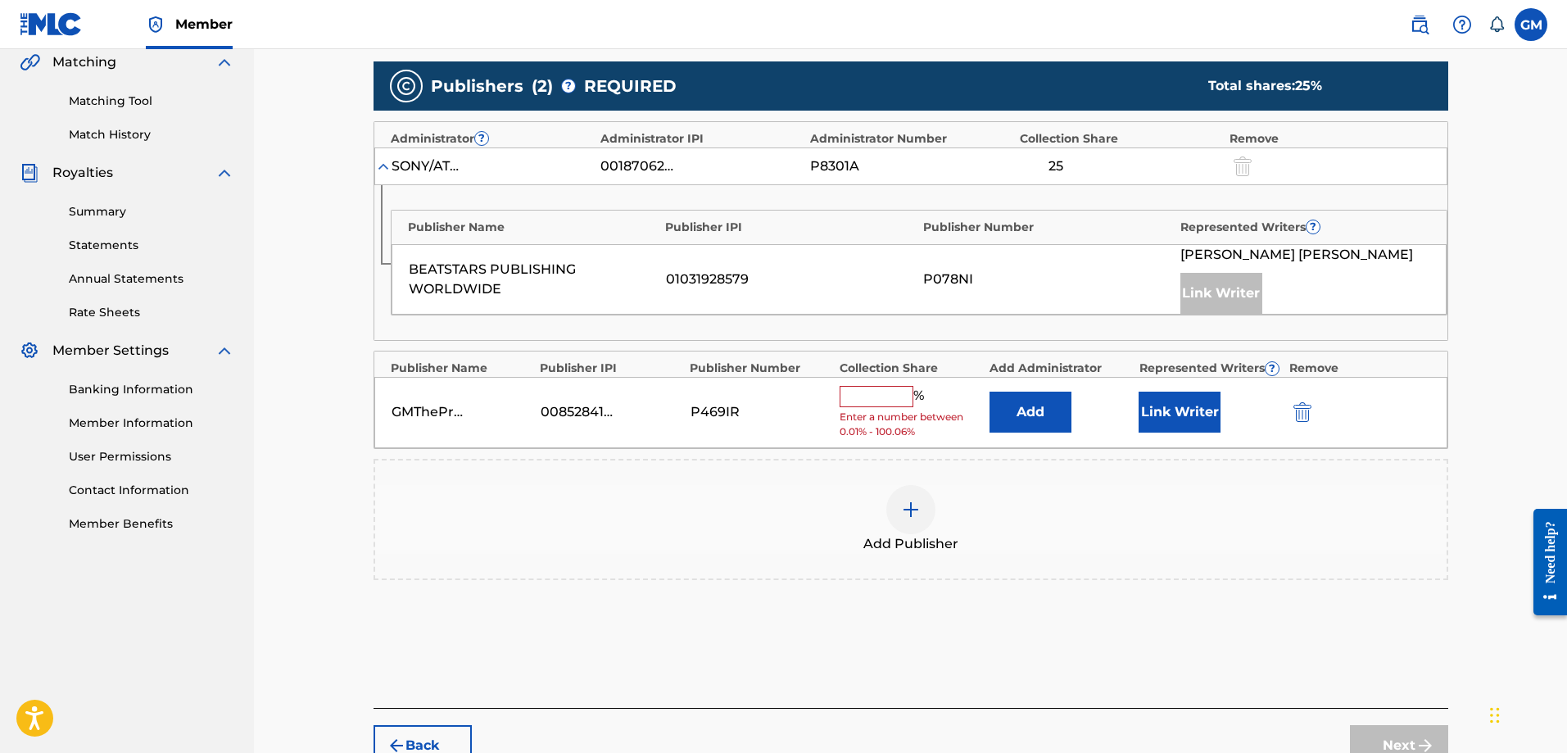
click at [882, 396] on input "text" at bounding box center [877, 396] width 74 height 21
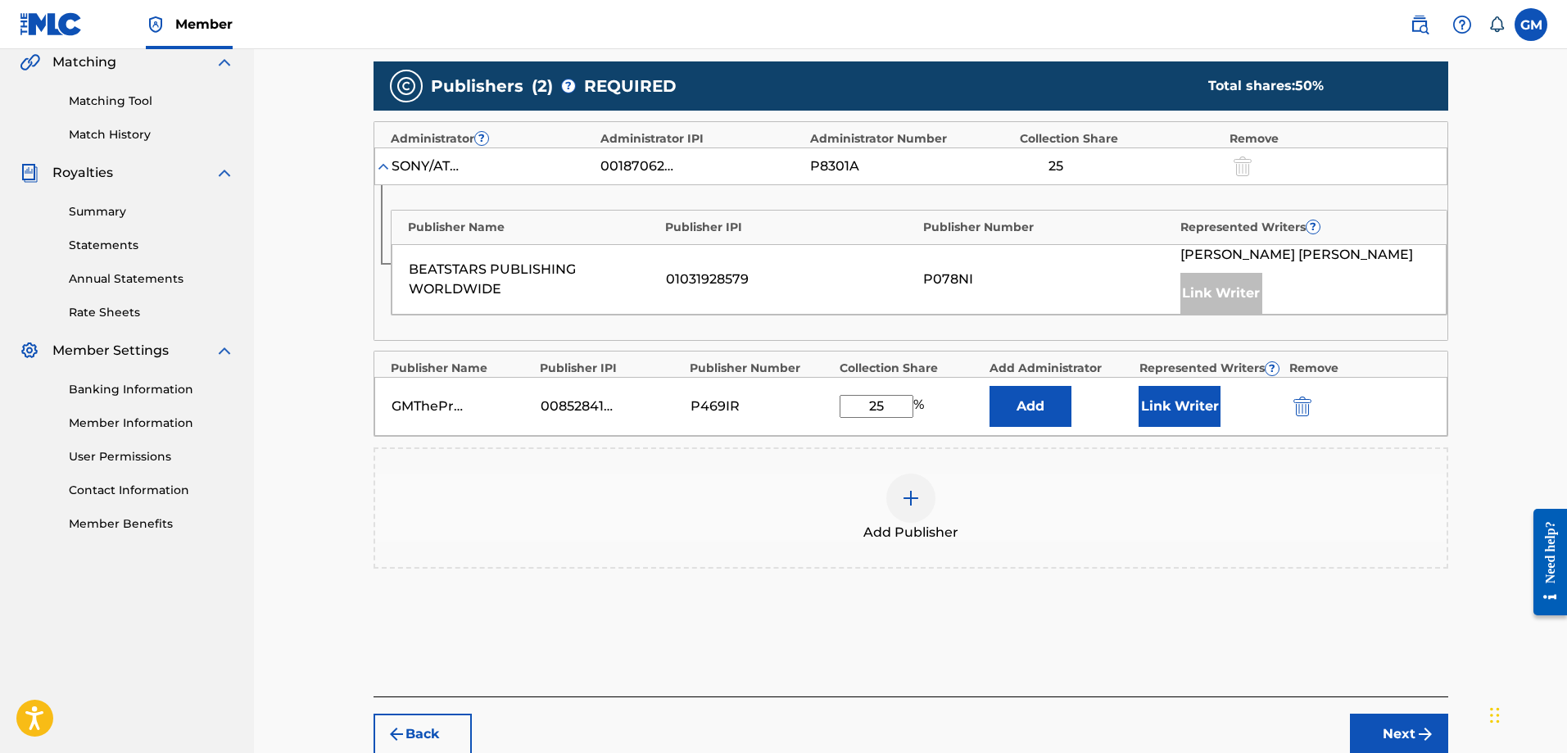
type input "25"
click at [1159, 401] on button "Link Writer" at bounding box center [1180, 406] width 82 height 41
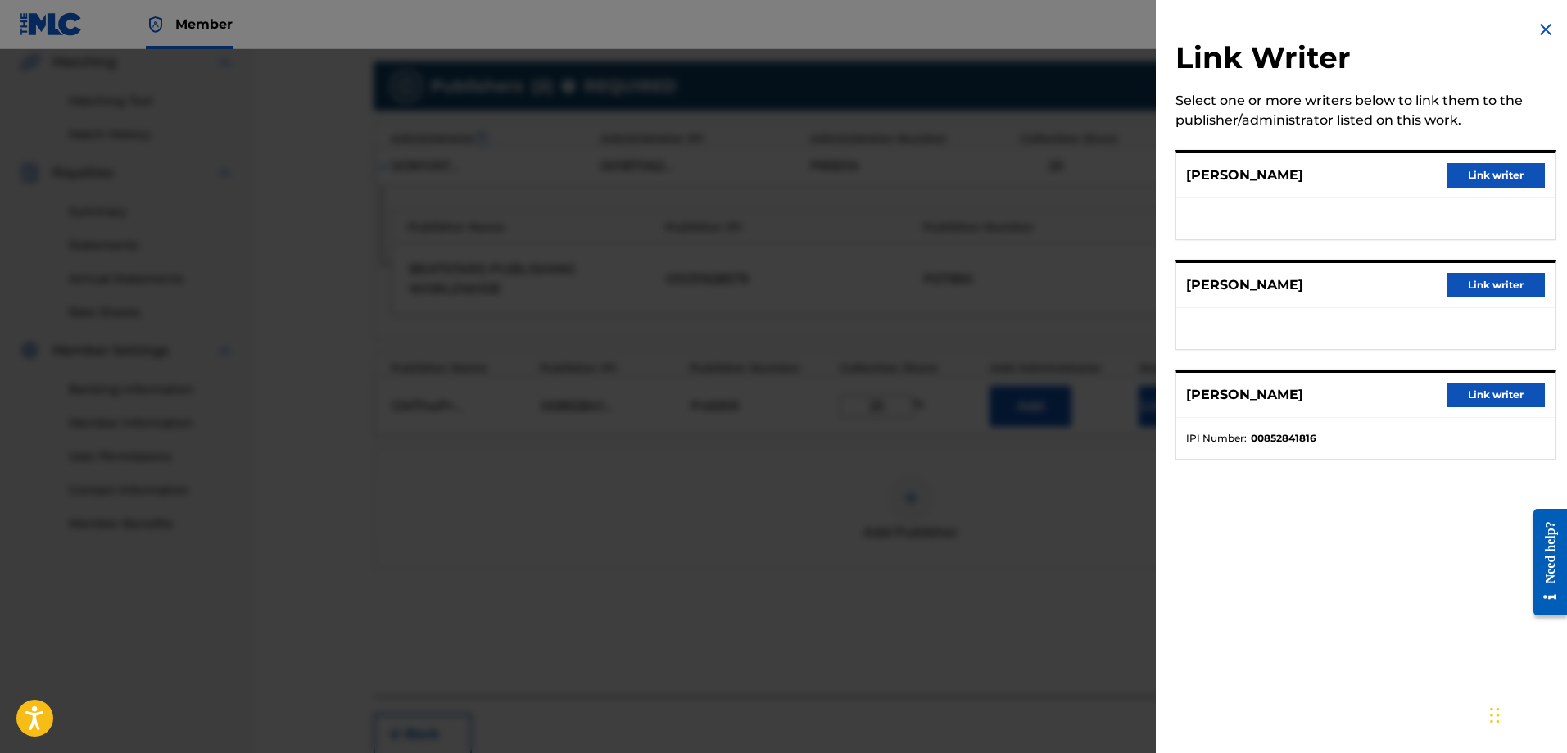
click at [1467, 394] on button "Link writer" at bounding box center [1496, 395] width 98 height 25
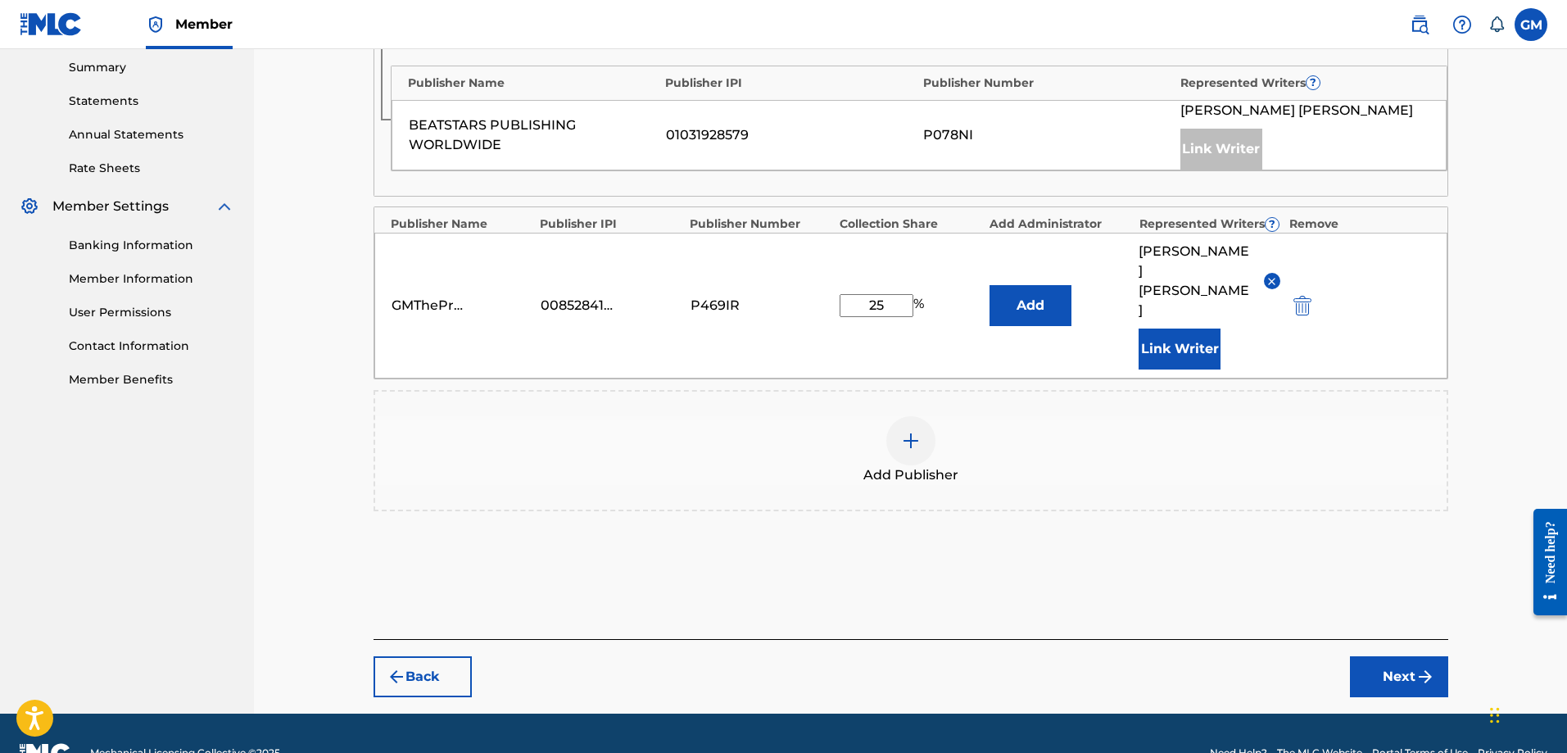
click at [1386, 656] on button "Next" at bounding box center [1399, 676] width 98 height 41
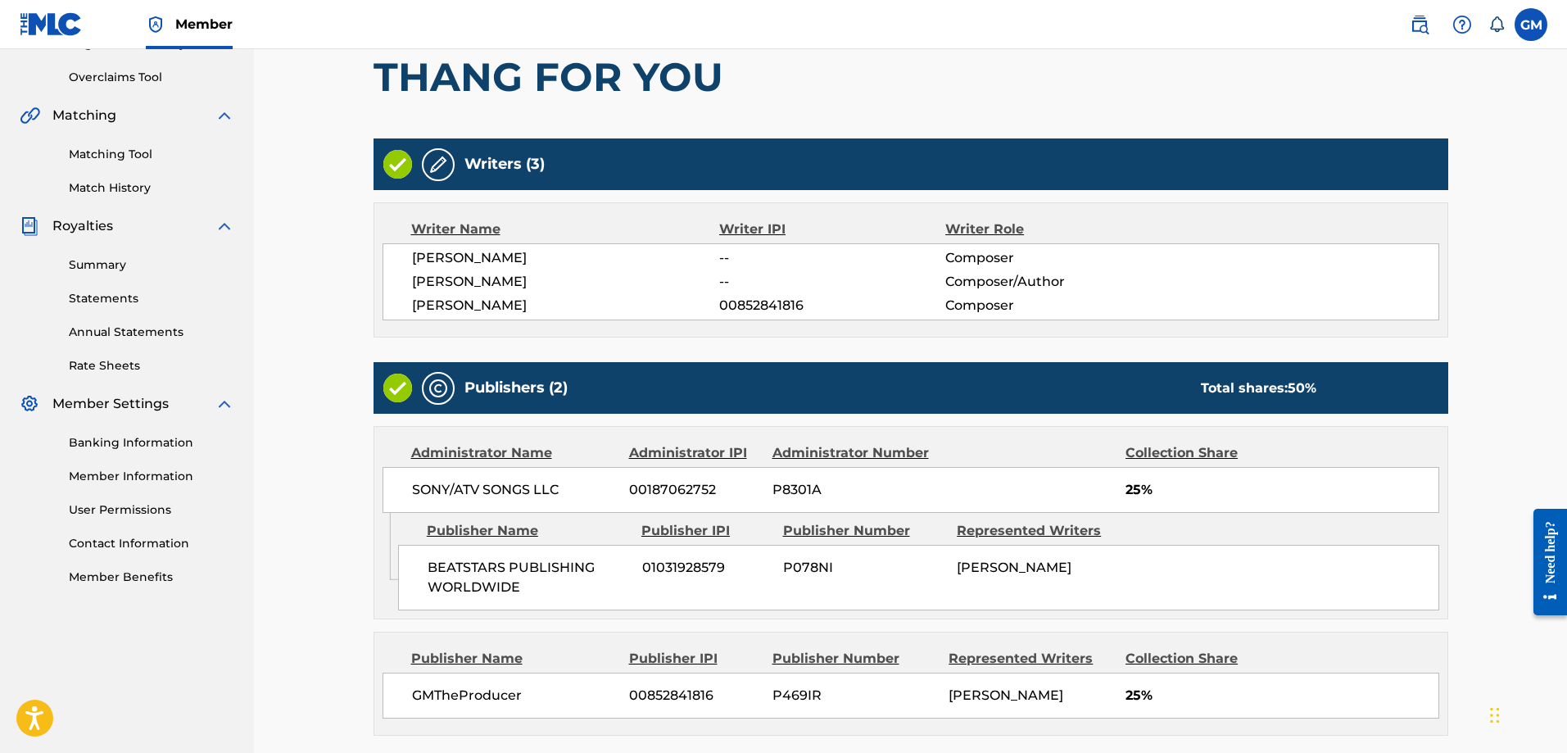
scroll to position [483, 0]
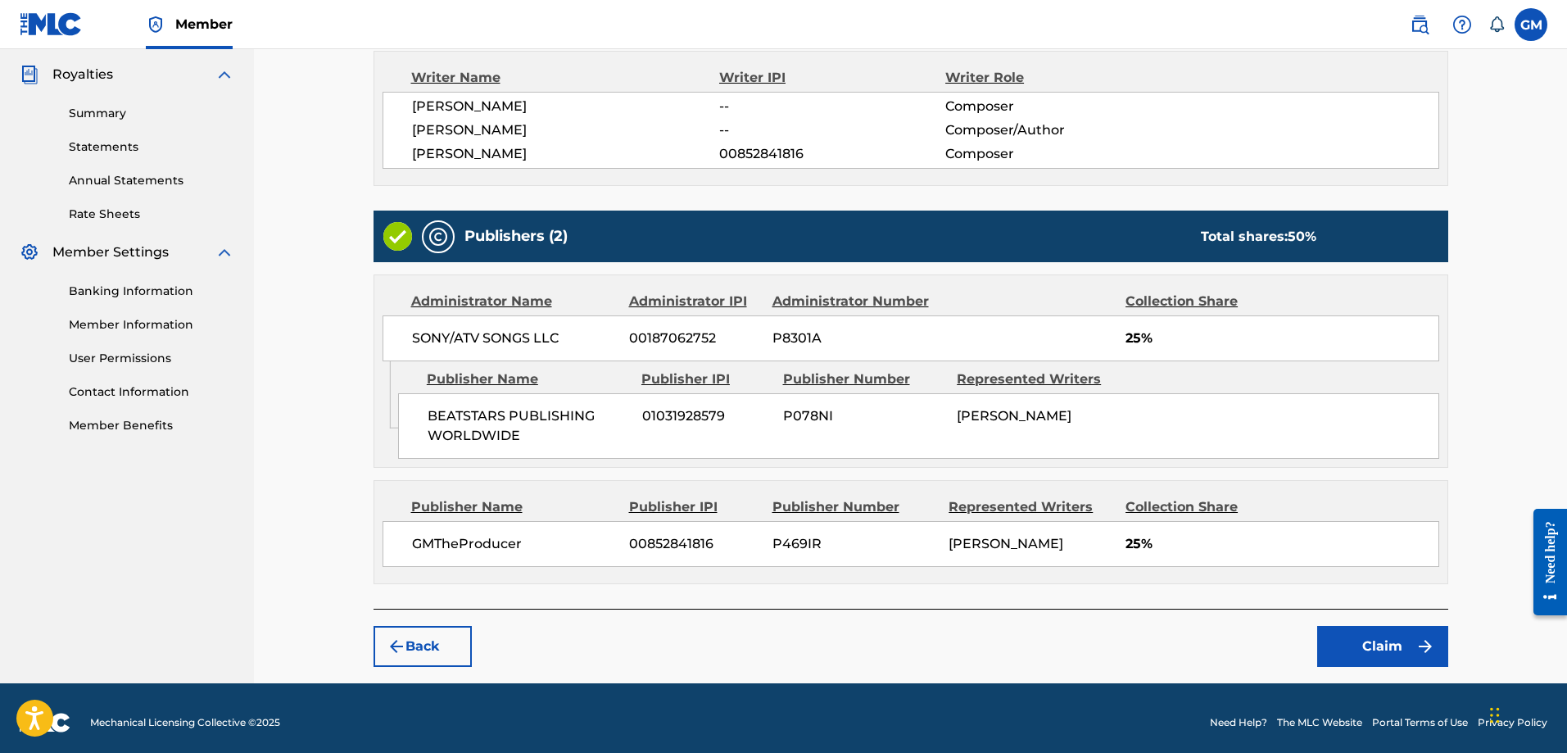
click at [1408, 655] on button "Claim" at bounding box center [1383, 646] width 131 height 41
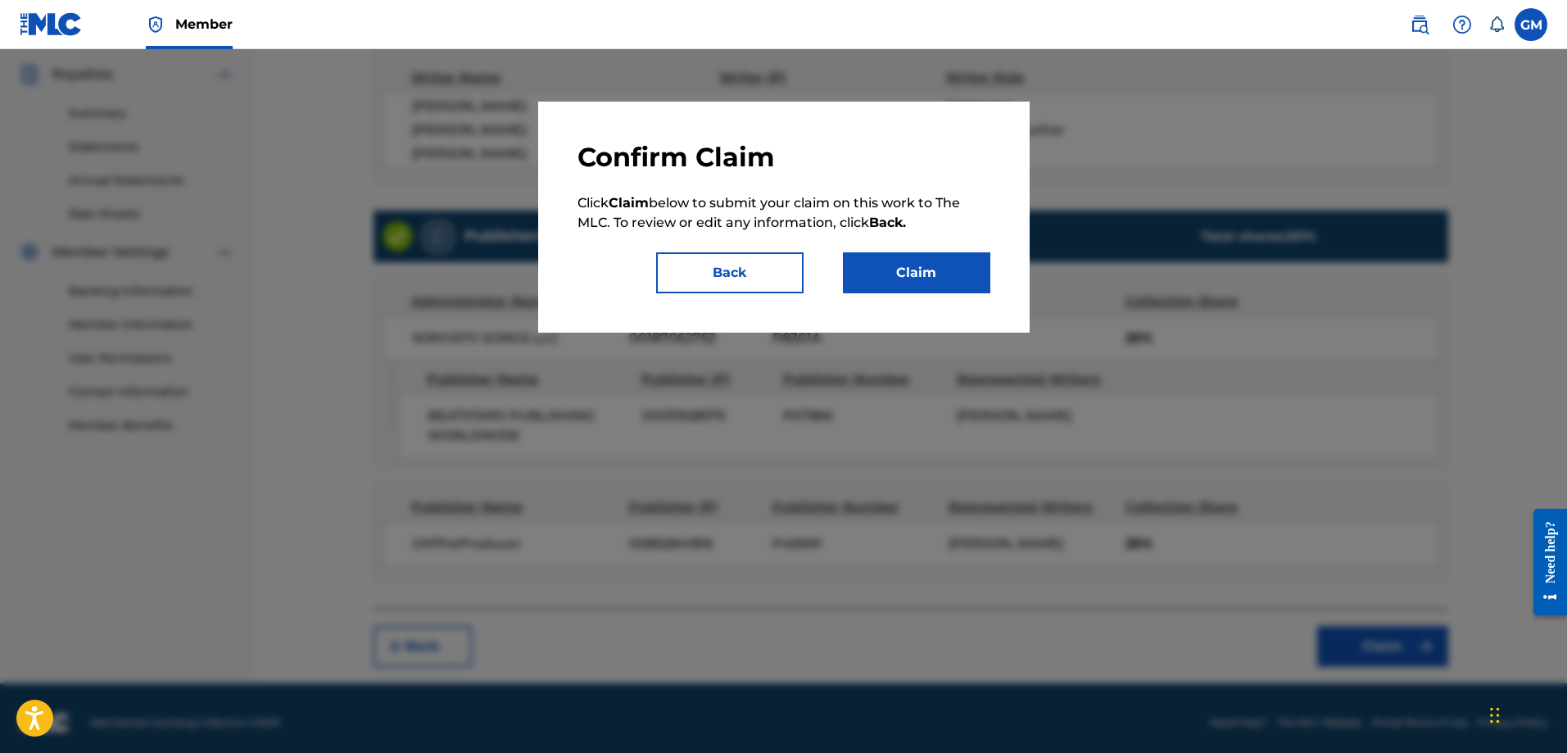
click at [905, 297] on div "Confirm Claim Click Claim below to submit your claim on this work to The MLC. T…" at bounding box center [784, 217] width 492 height 231
click at [905, 289] on button "Claim" at bounding box center [916, 272] width 147 height 41
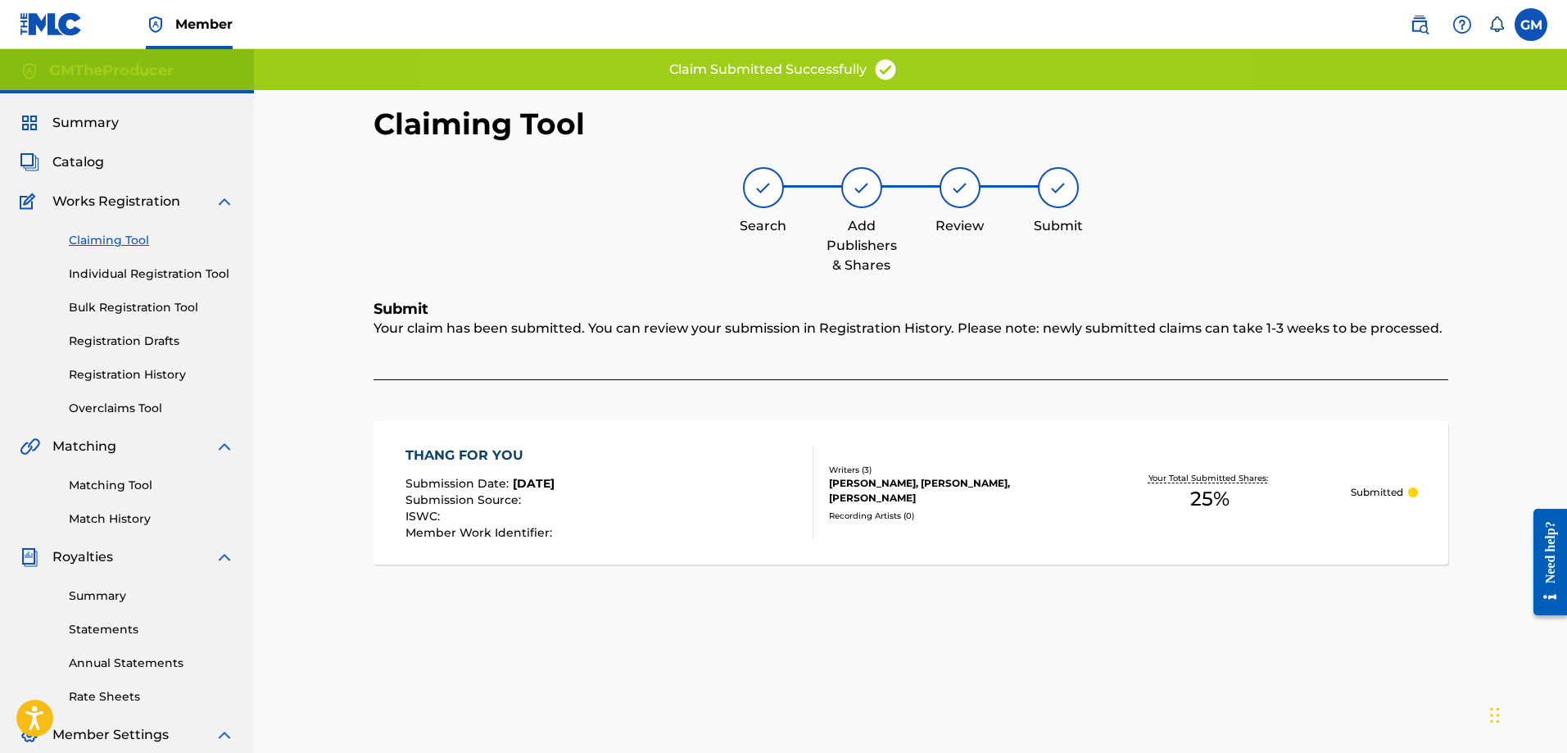
scroll to position [0, 0]
click at [140, 238] on link "Claiming Tool" at bounding box center [152, 241] width 166 height 17
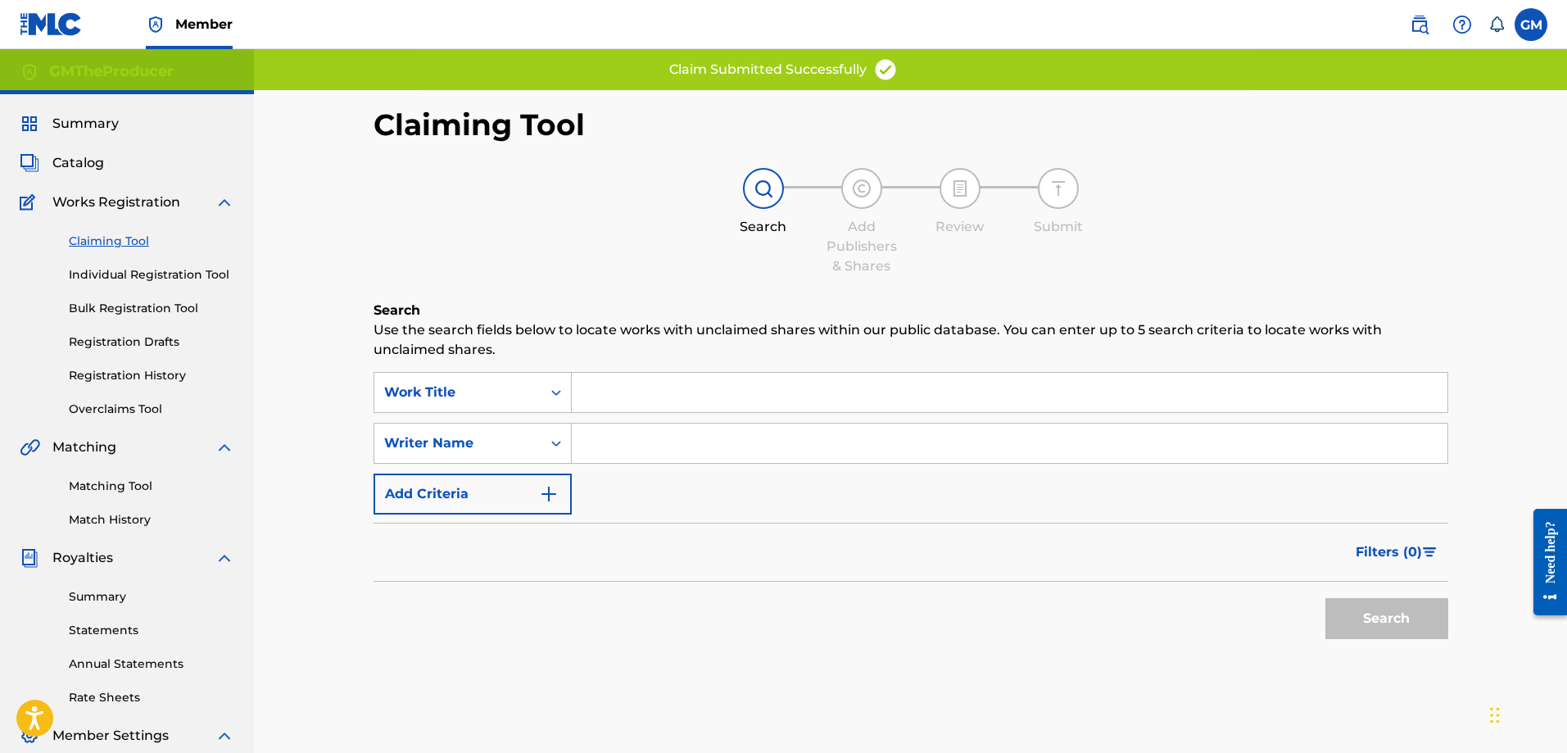
click at [728, 452] on input "Search Form" at bounding box center [1010, 443] width 876 height 39
type input "[PERSON_NAME]"
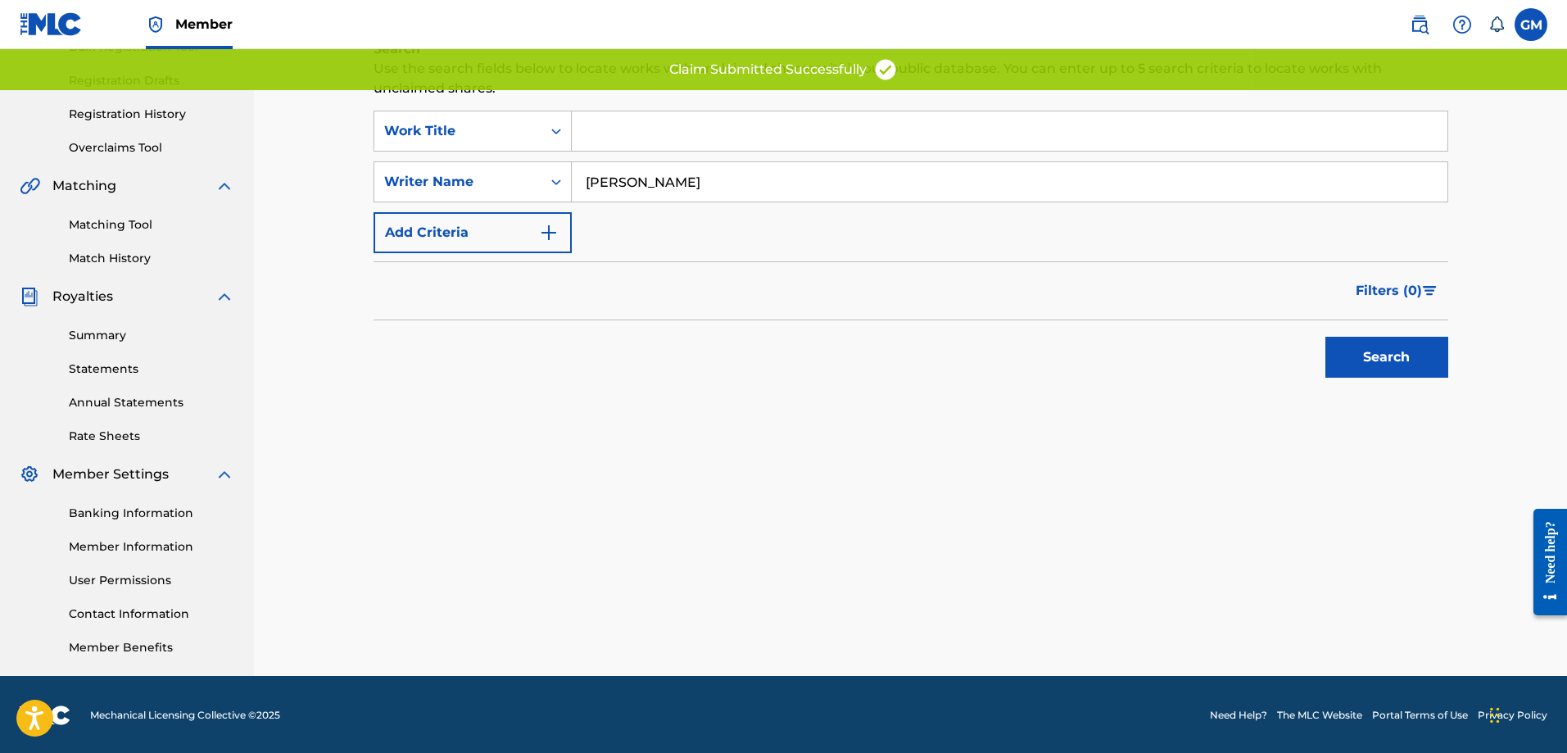
scroll to position [263, 0]
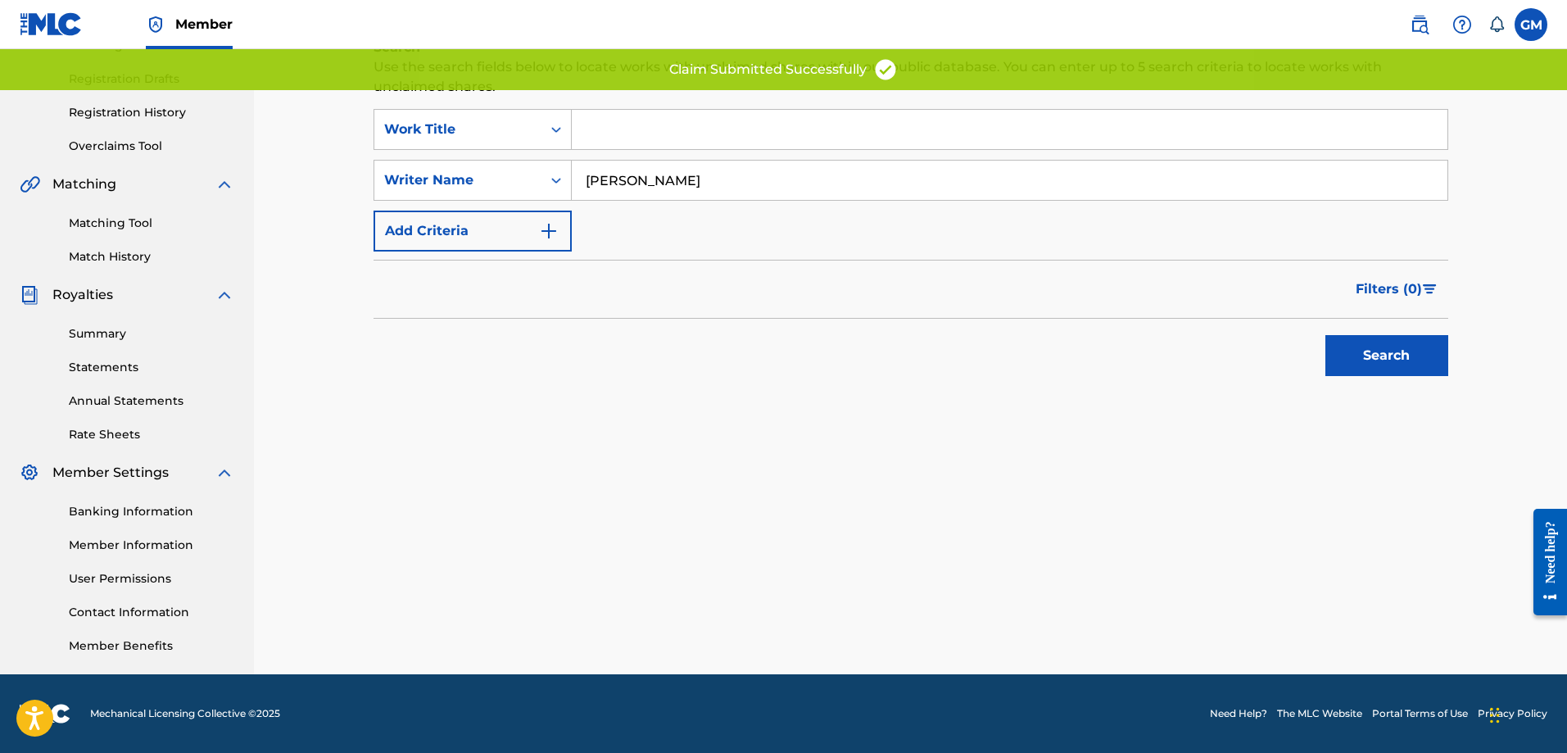
click at [1383, 354] on button "Search" at bounding box center [1387, 355] width 123 height 41
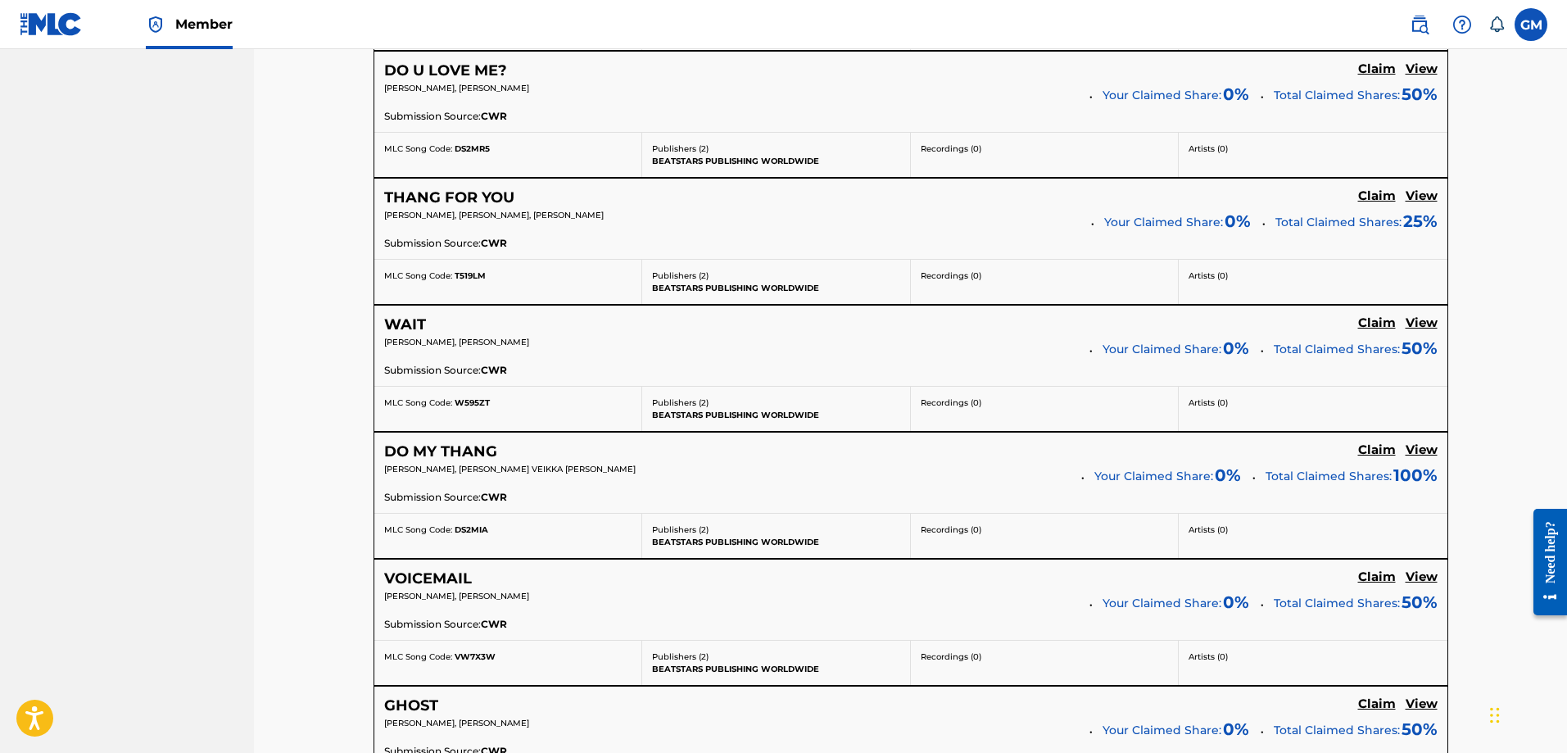
scroll to position [2885, 0]
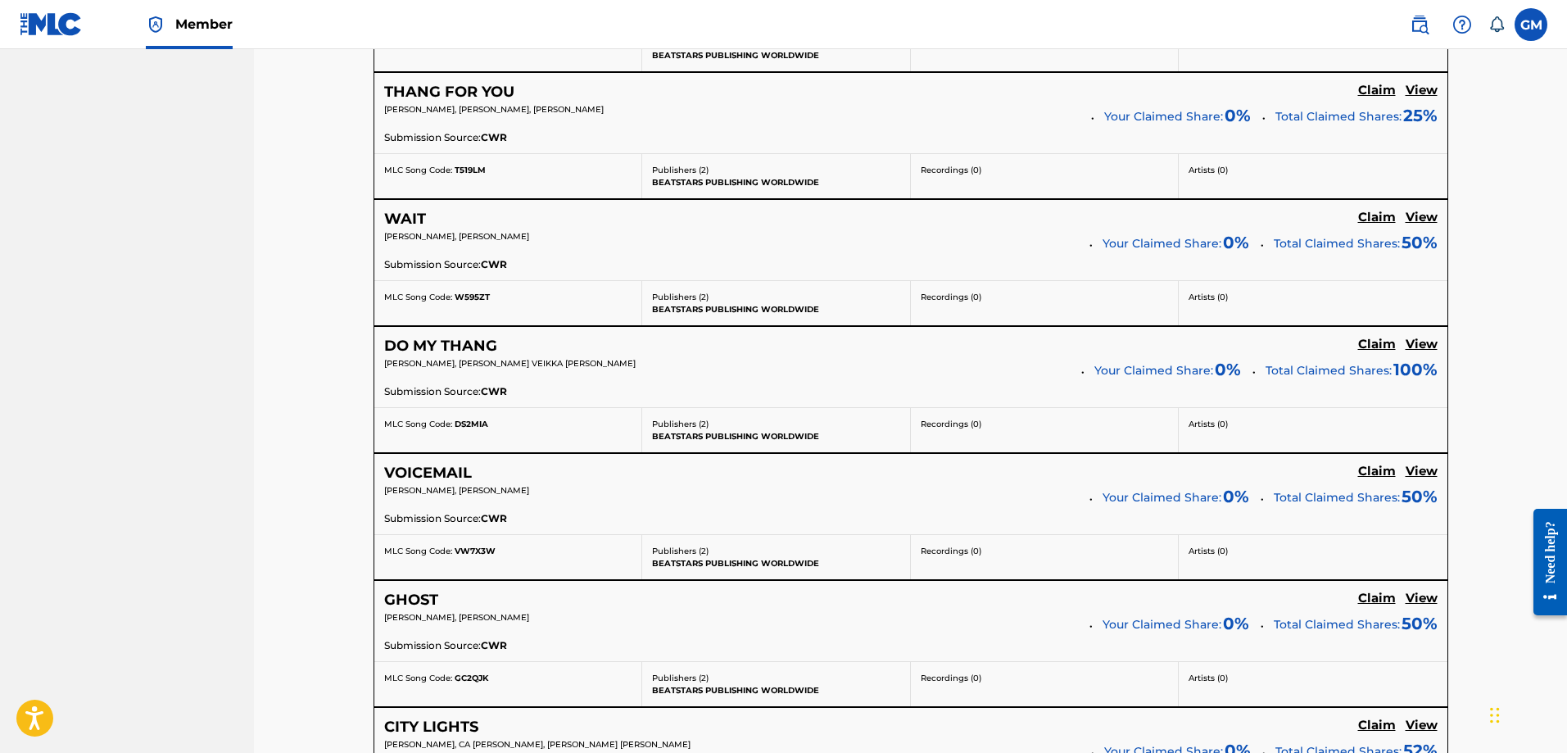
drag, startPoint x: 1372, startPoint y: 215, endPoint x: 1513, endPoint y: 230, distance: 141.8
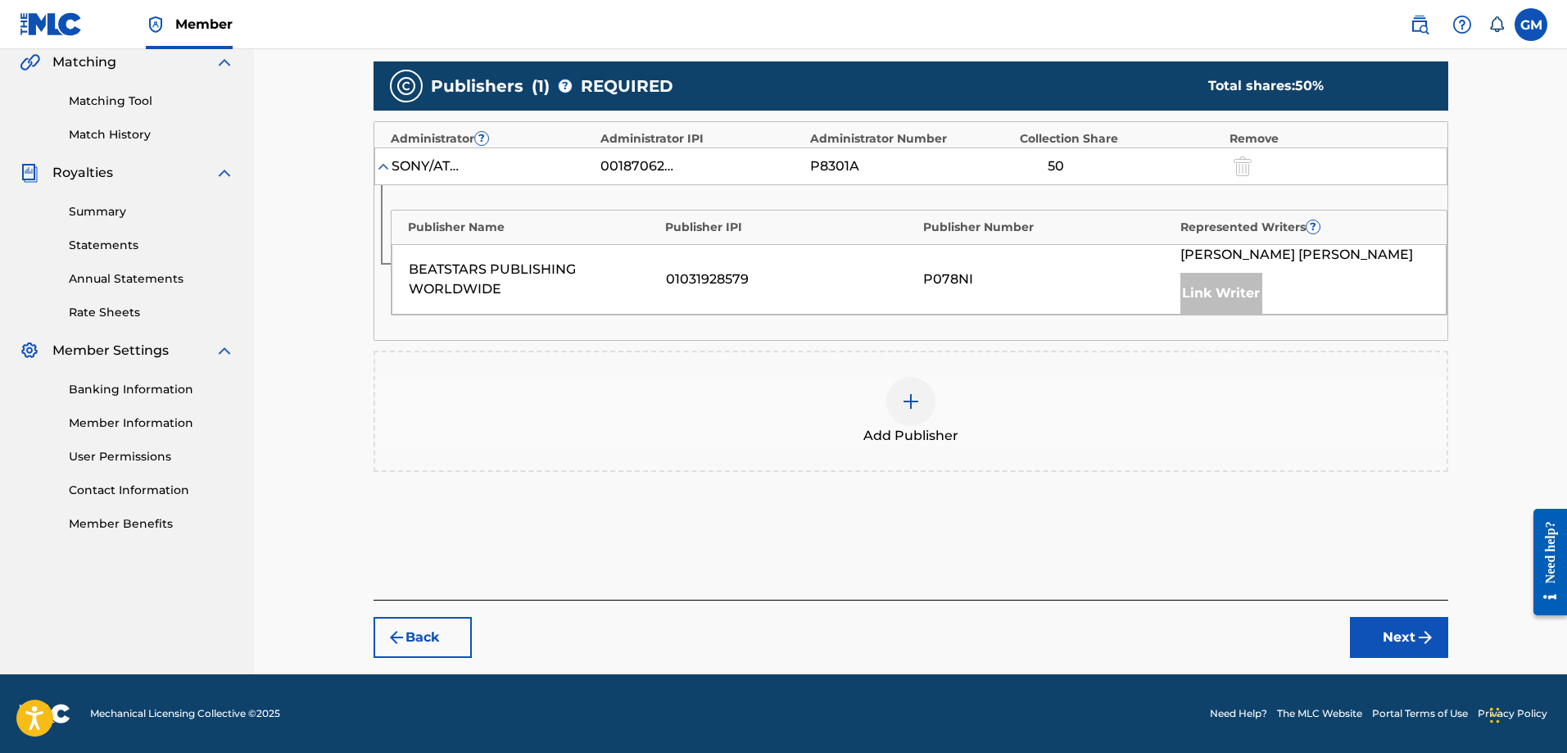
click at [978, 398] on div "Add Publisher" at bounding box center [911, 411] width 1072 height 69
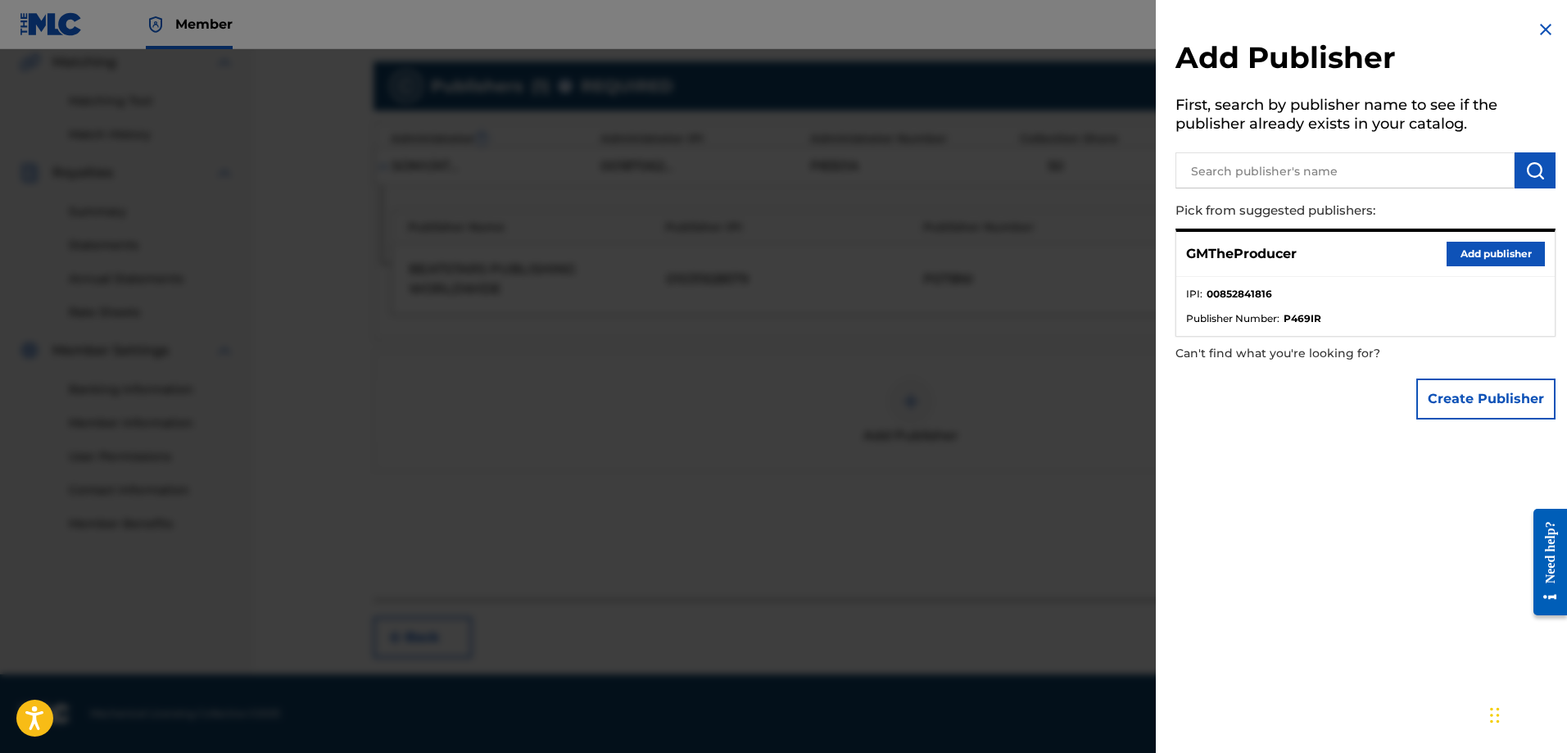
click at [1455, 256] on button "Add publisher" at bounding box center [1496, 254] width 98 height 25
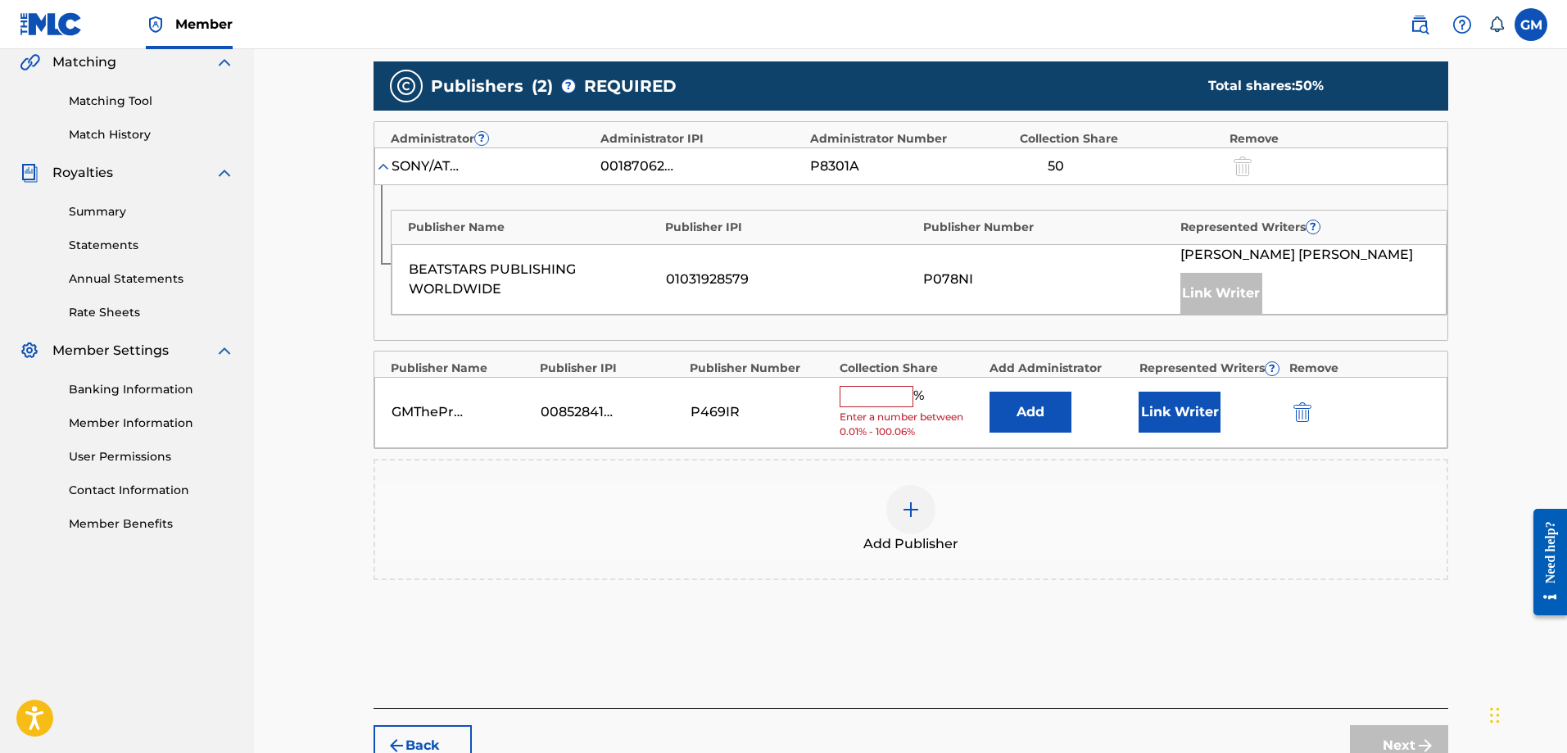
click at [1034, 406] on button "Add" at bounding box center [1031, 412] width 82 height 41
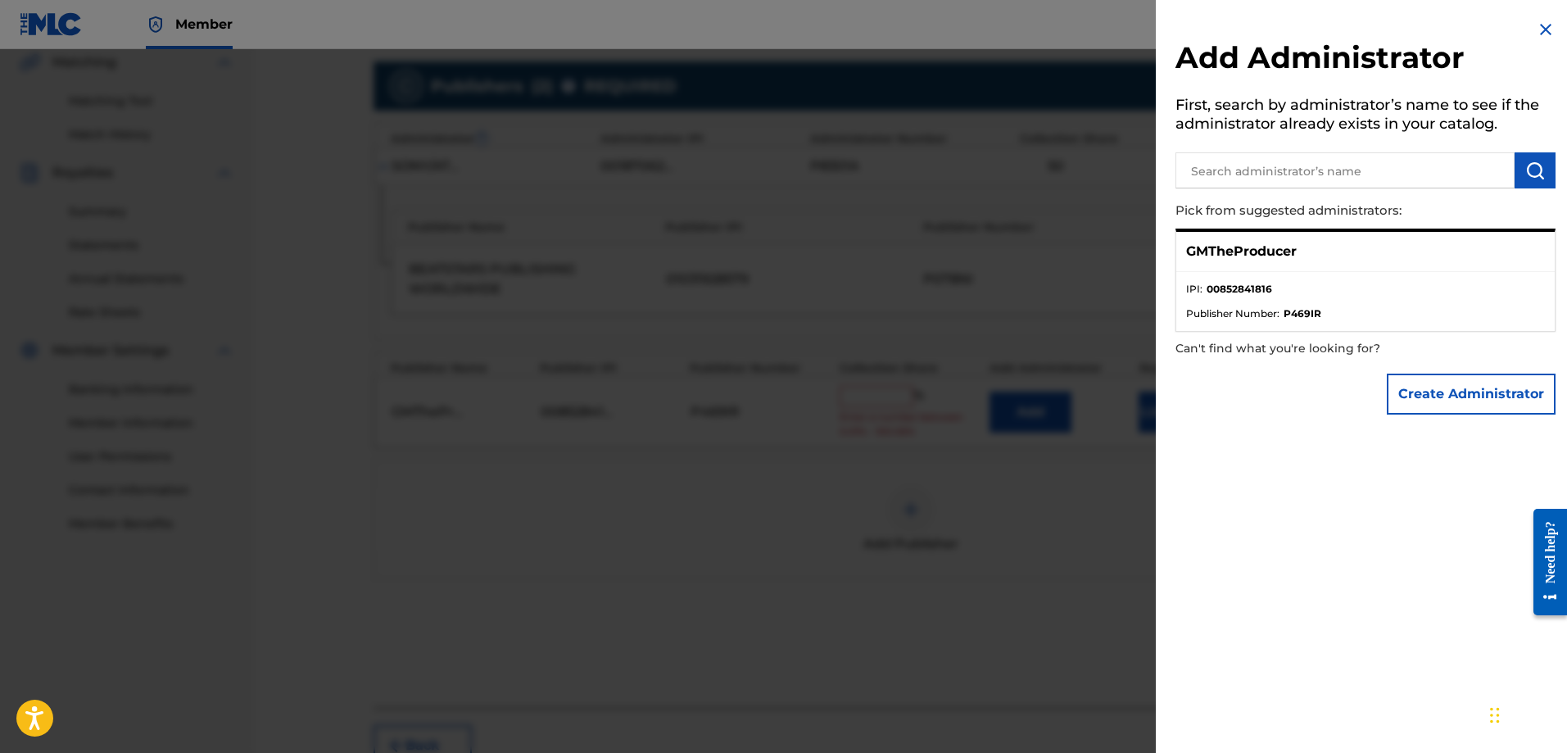
click at [1094, 337] on div at bounding box center [783, 425] width 1567 height 753
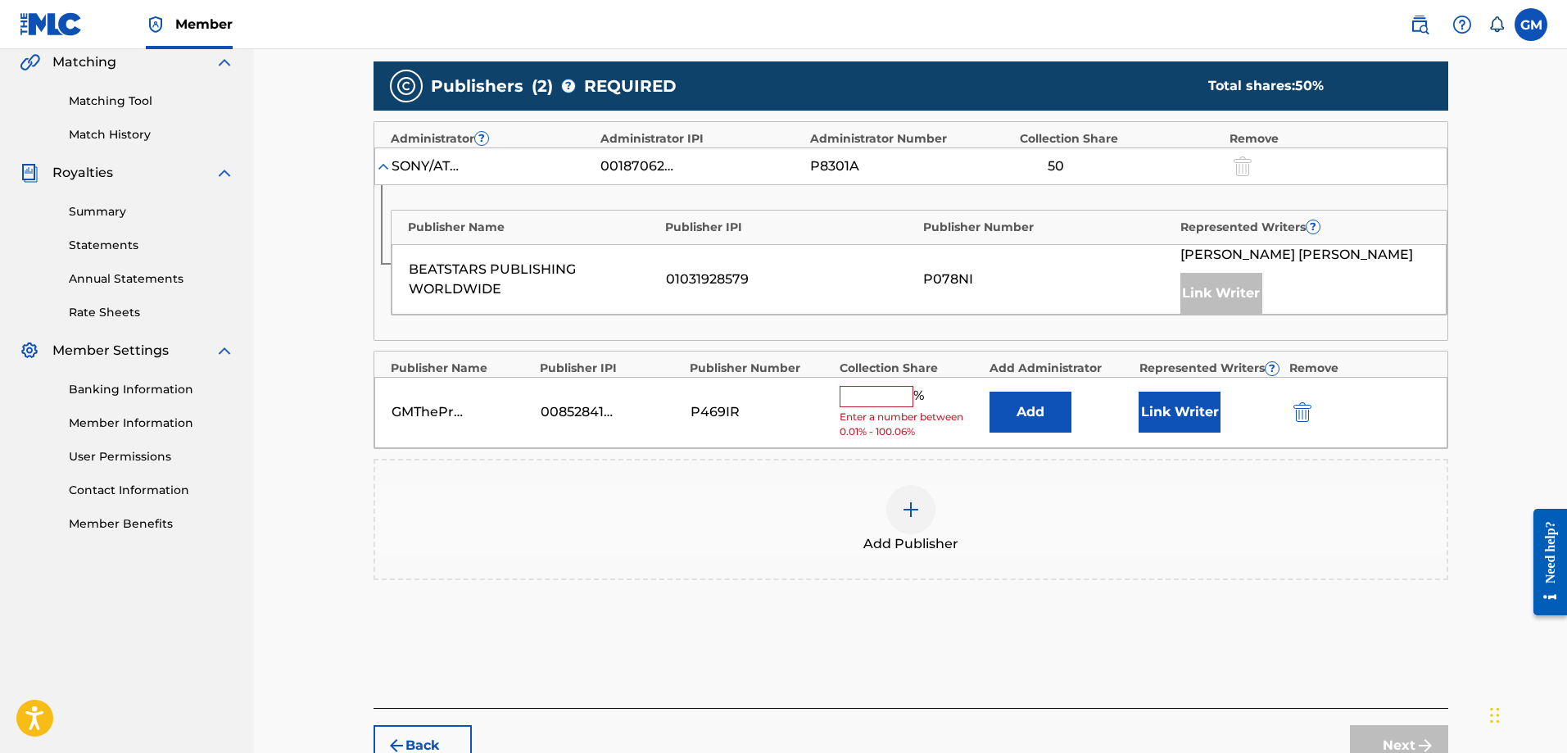
click at [902, 401] on input "text" at bounding box center [877, 396] width 74 height 21
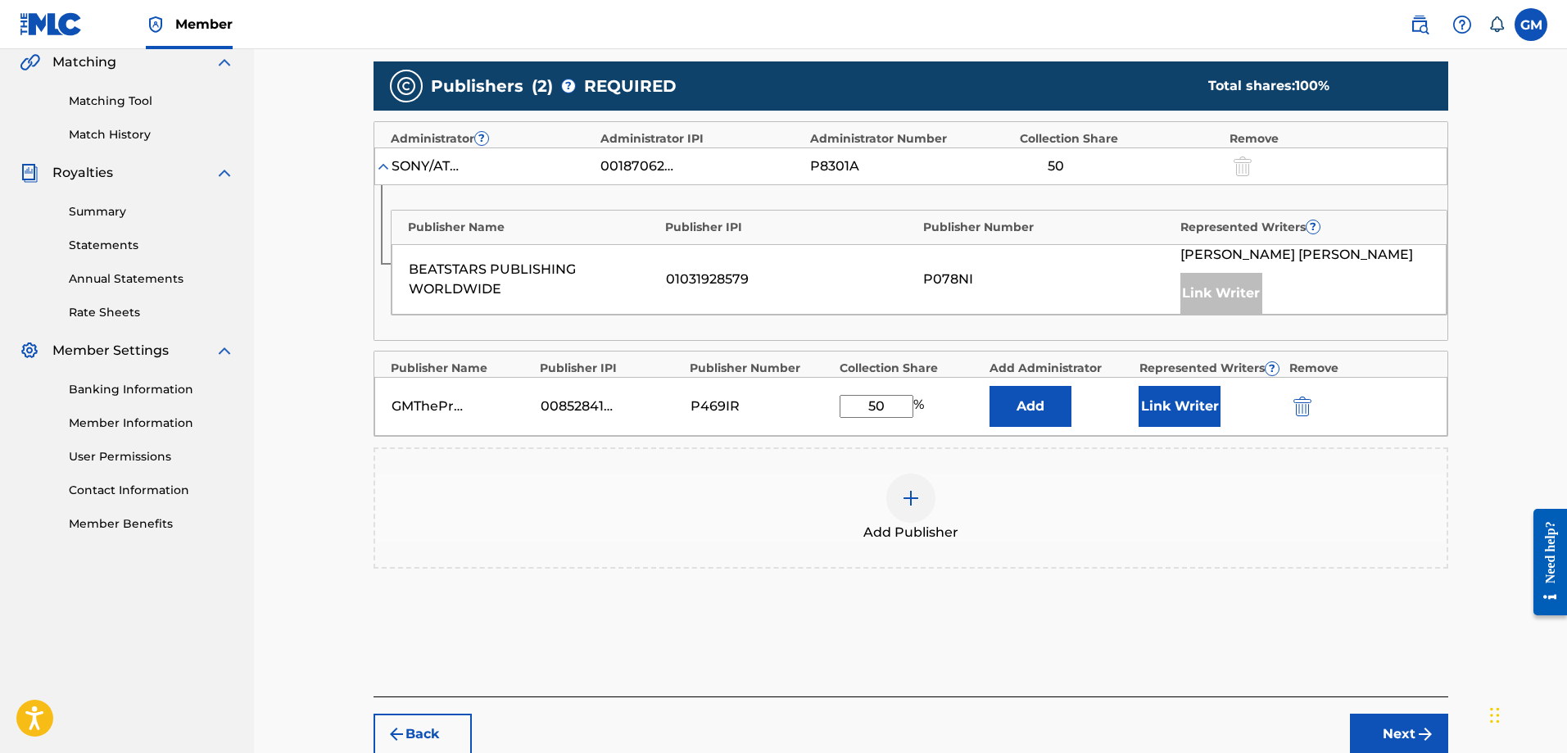
type input "50"
click at [1141, 406] on button "Link Writer" at bounding box center [1180, 406] width 82 height 41
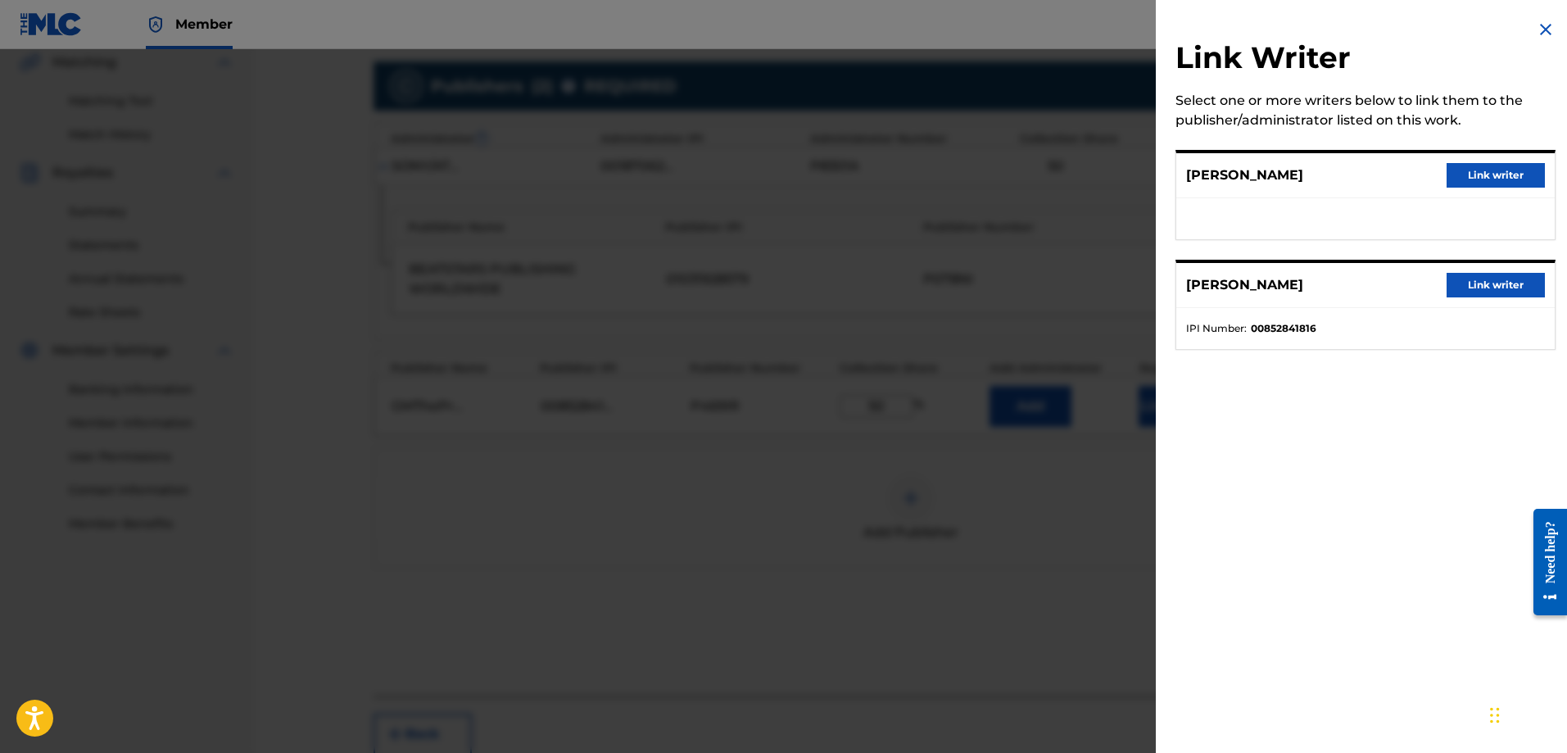
click at [1481, 290] on button "Link writer" at bounding box center [1496, 285] width 98 height 25
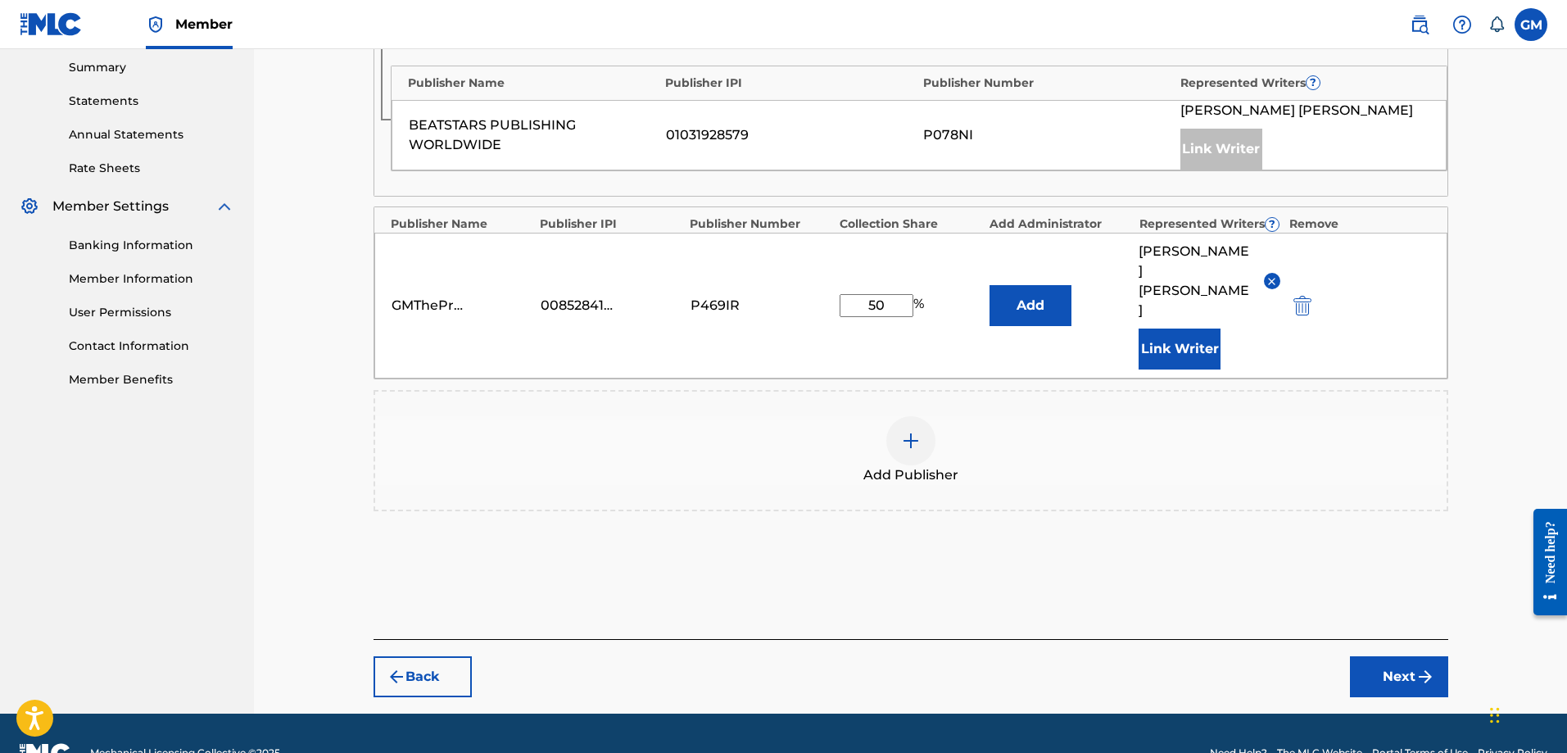
click at [1407, 656] on button "Next" at bounding box center [1399, 676] width 98 height 41
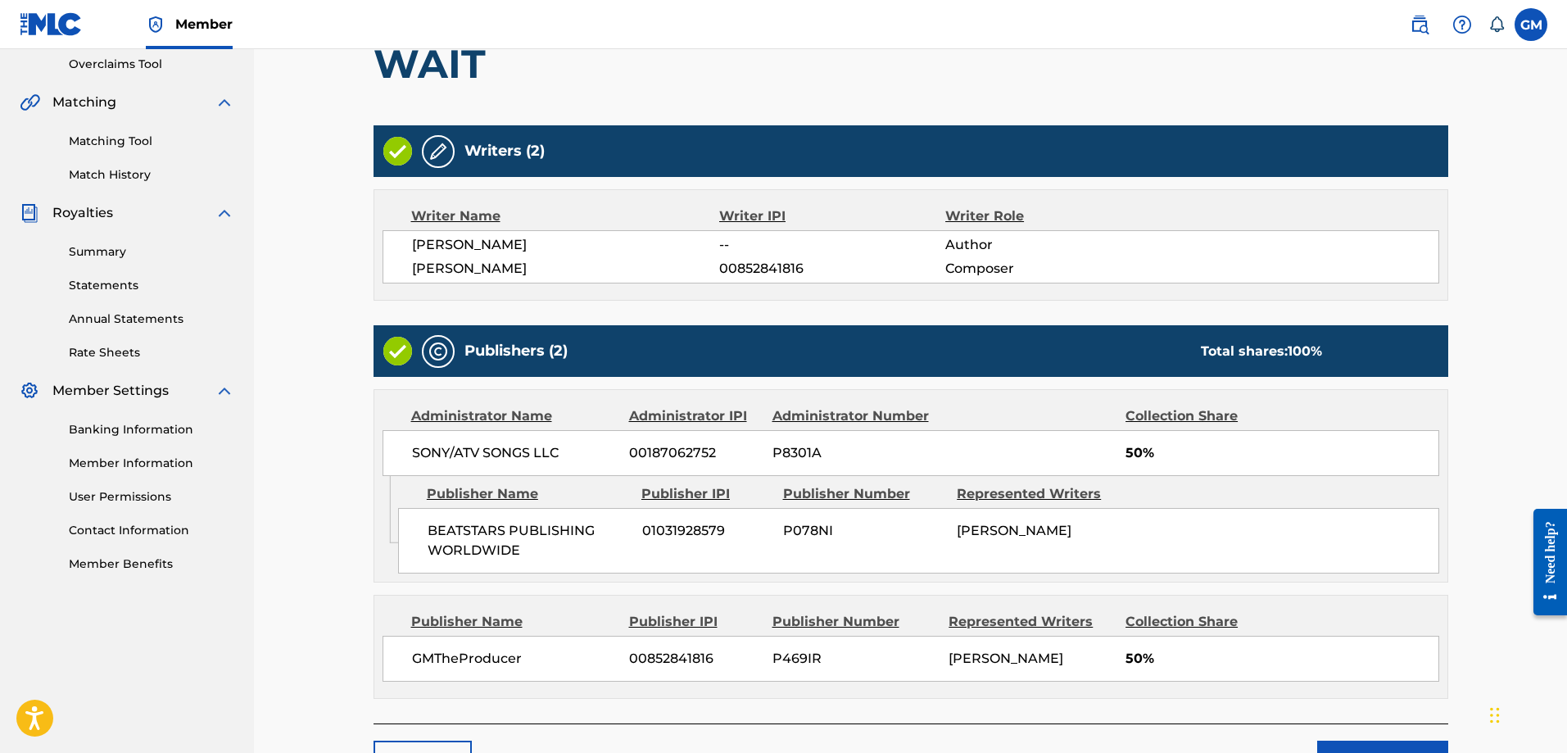
scroll to position [469, 0]
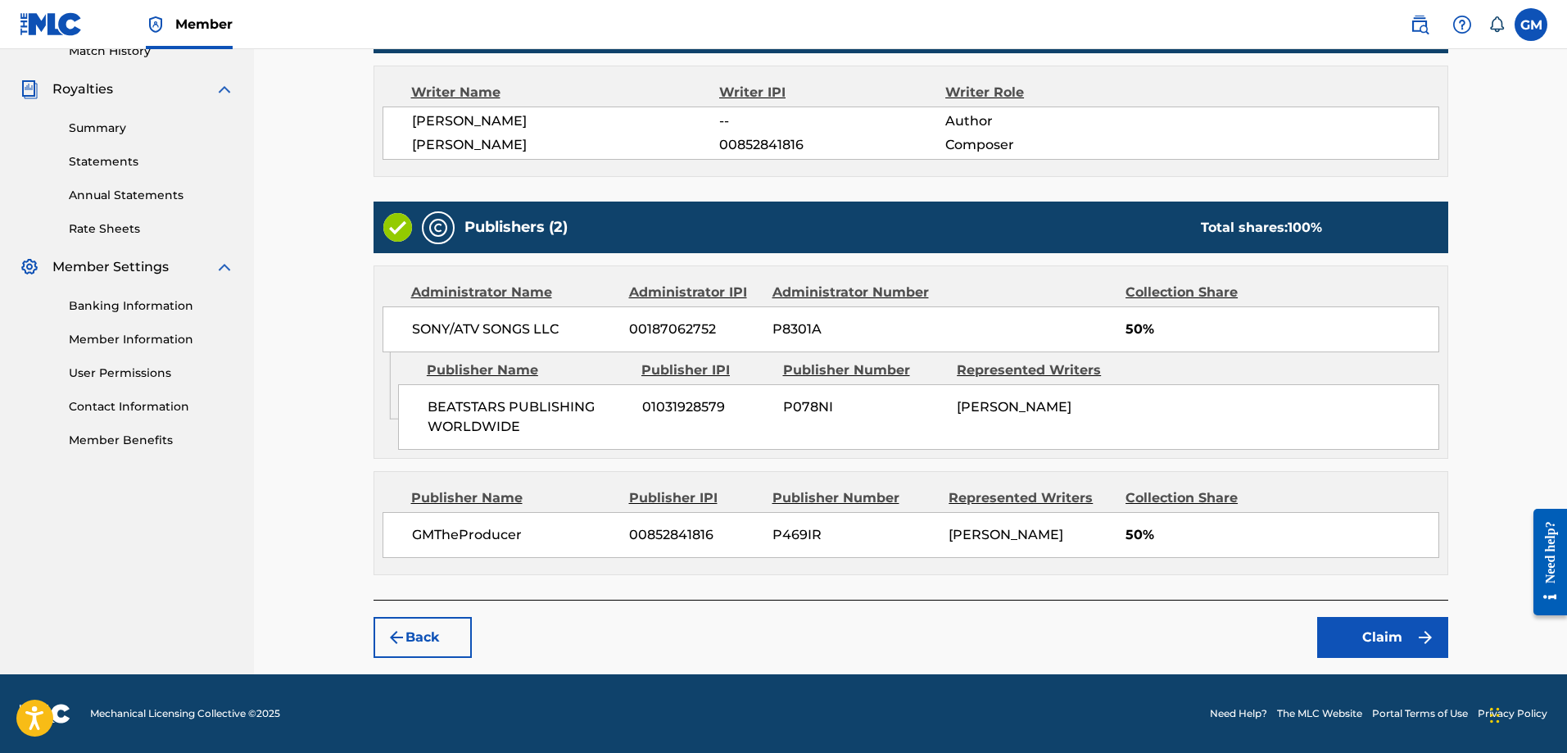
click at [1358, 636] on button "Claim" at bounding box center [1383, 637] width 131 height 41
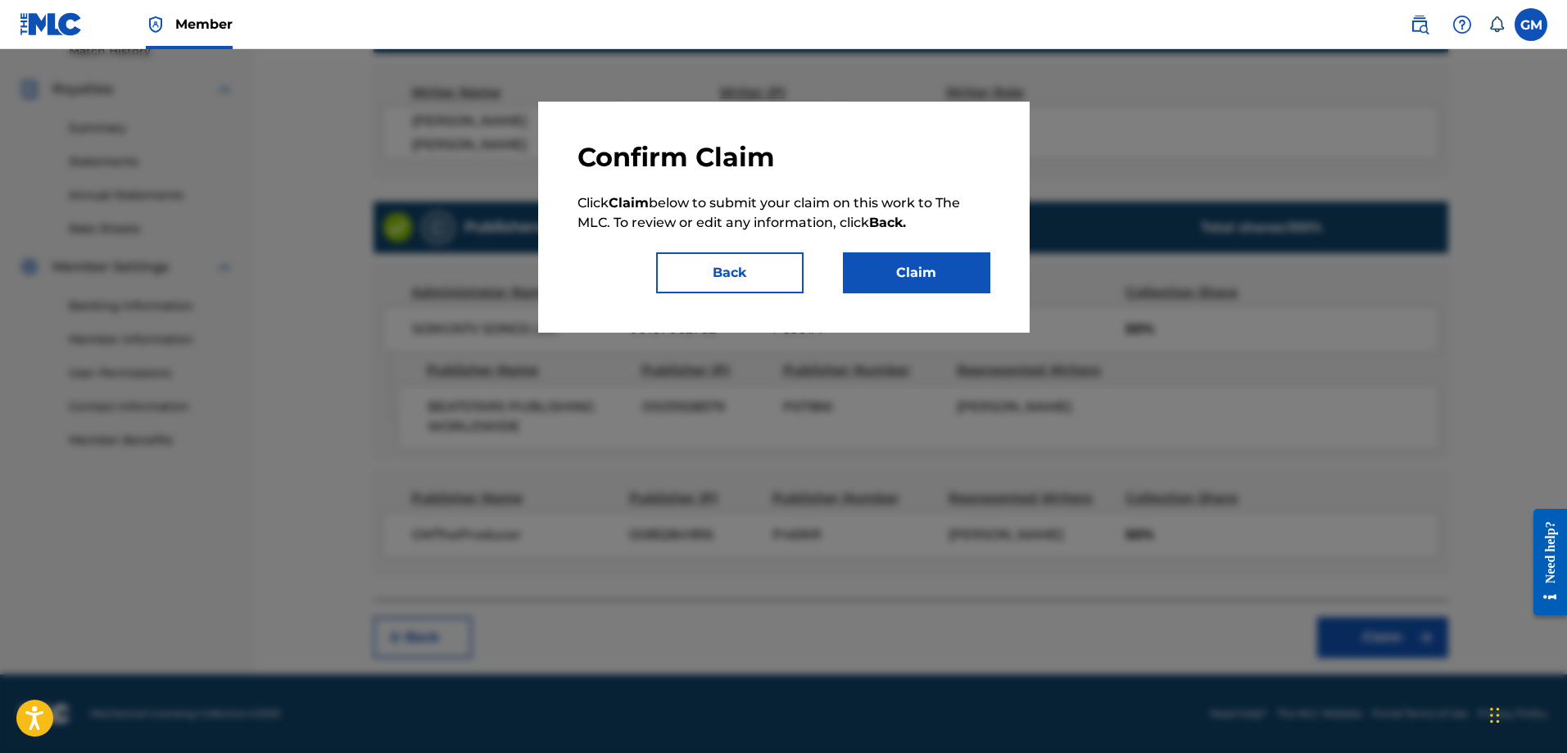
click at [889, 270] on button "Claim" at bounding box center [916, 272] width 147 height 41
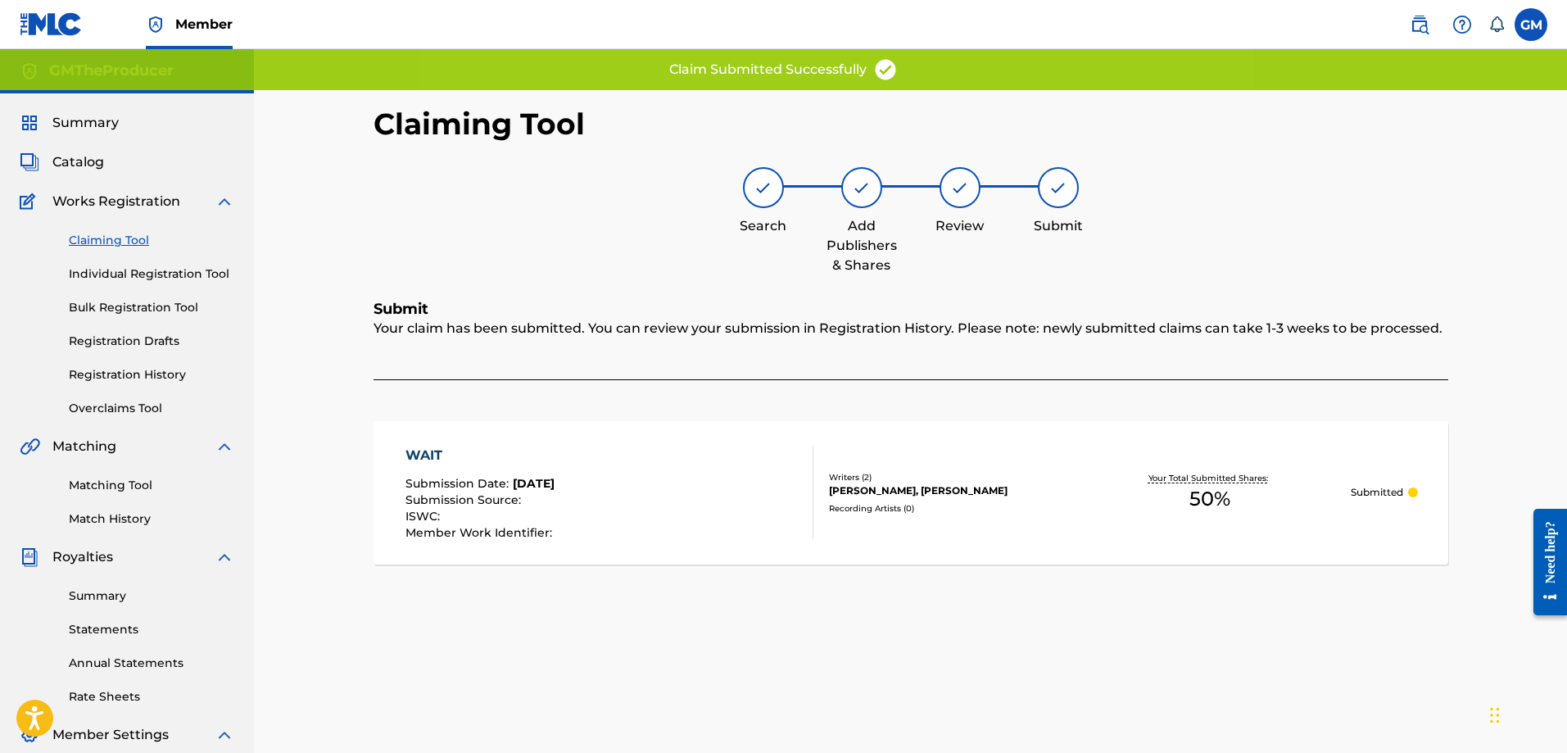
scroll to position [0, 0]
click at [126, 245] on link "Claiming Tool" at bounding box center [152, 241] width 166 height 17
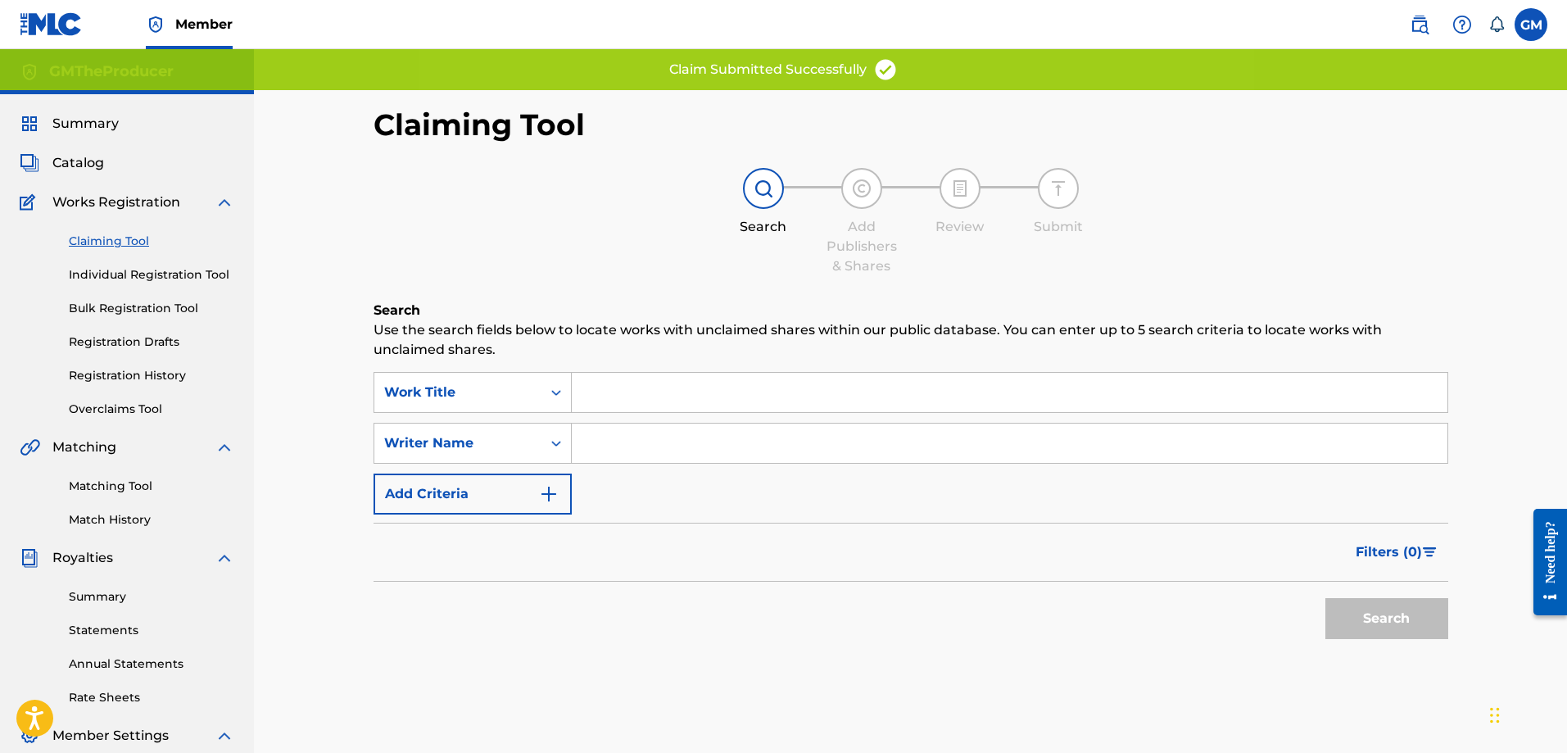
click at [645, 433] on input "Search Form" at bounding box center [1010, 443] width 876 height 39
type input "[PERSON_NAME]"
click at [1445, 620] on button "Search" at bounding box center [1387, 618] width 123 height 41
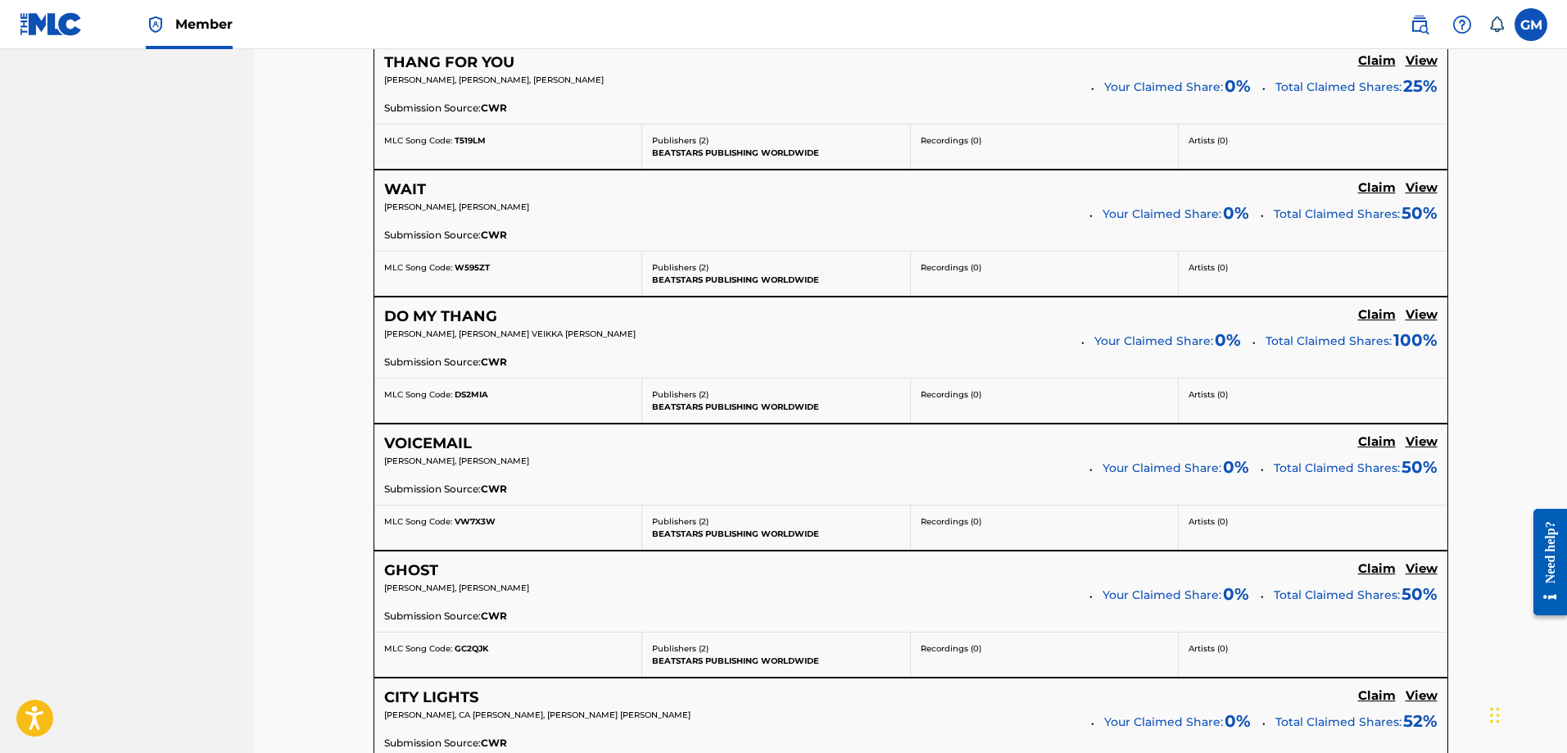
scroll to position [2885, 0]
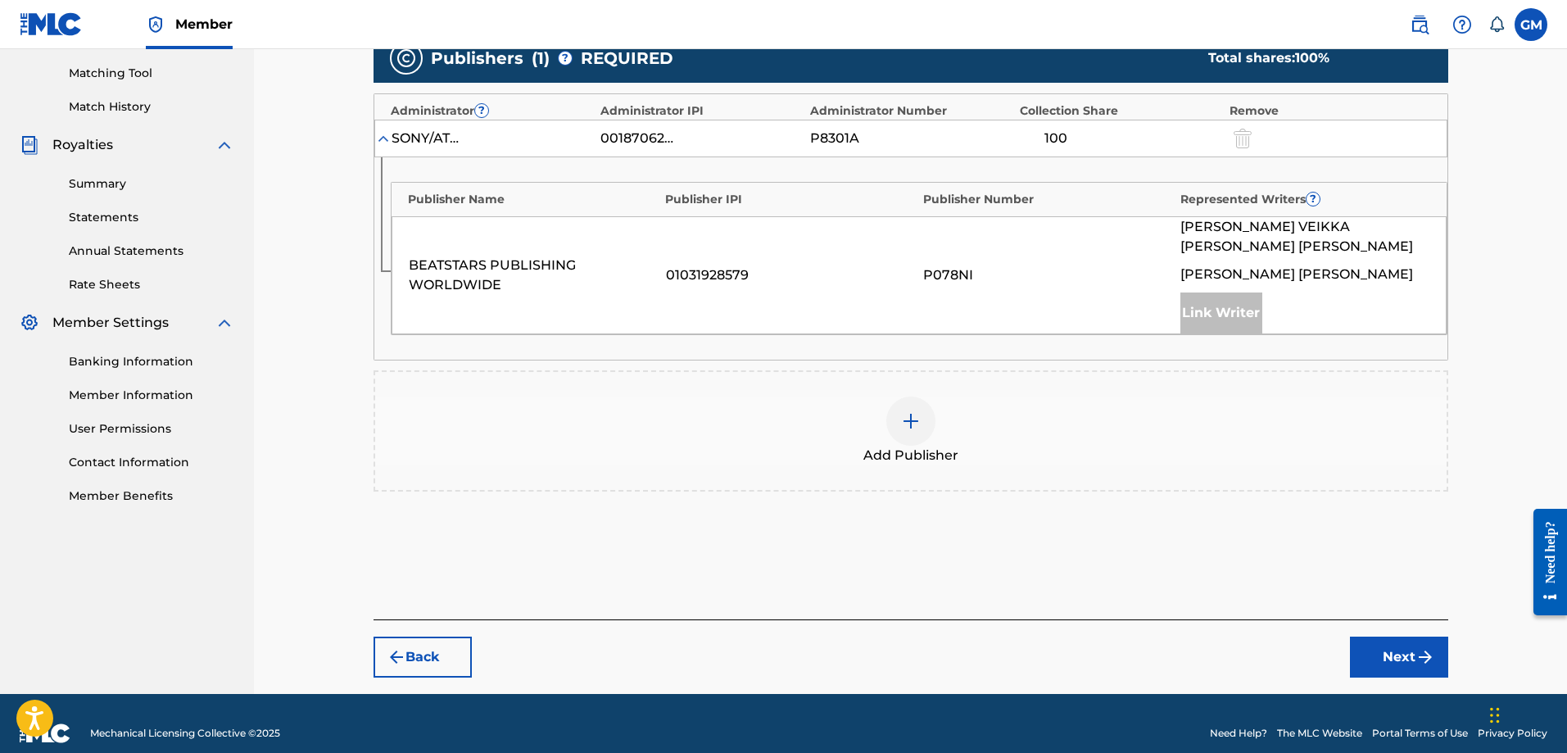
click at [936, 397] on div "Add Publisher" at bounding box center [911, 431] width 1072 height 69
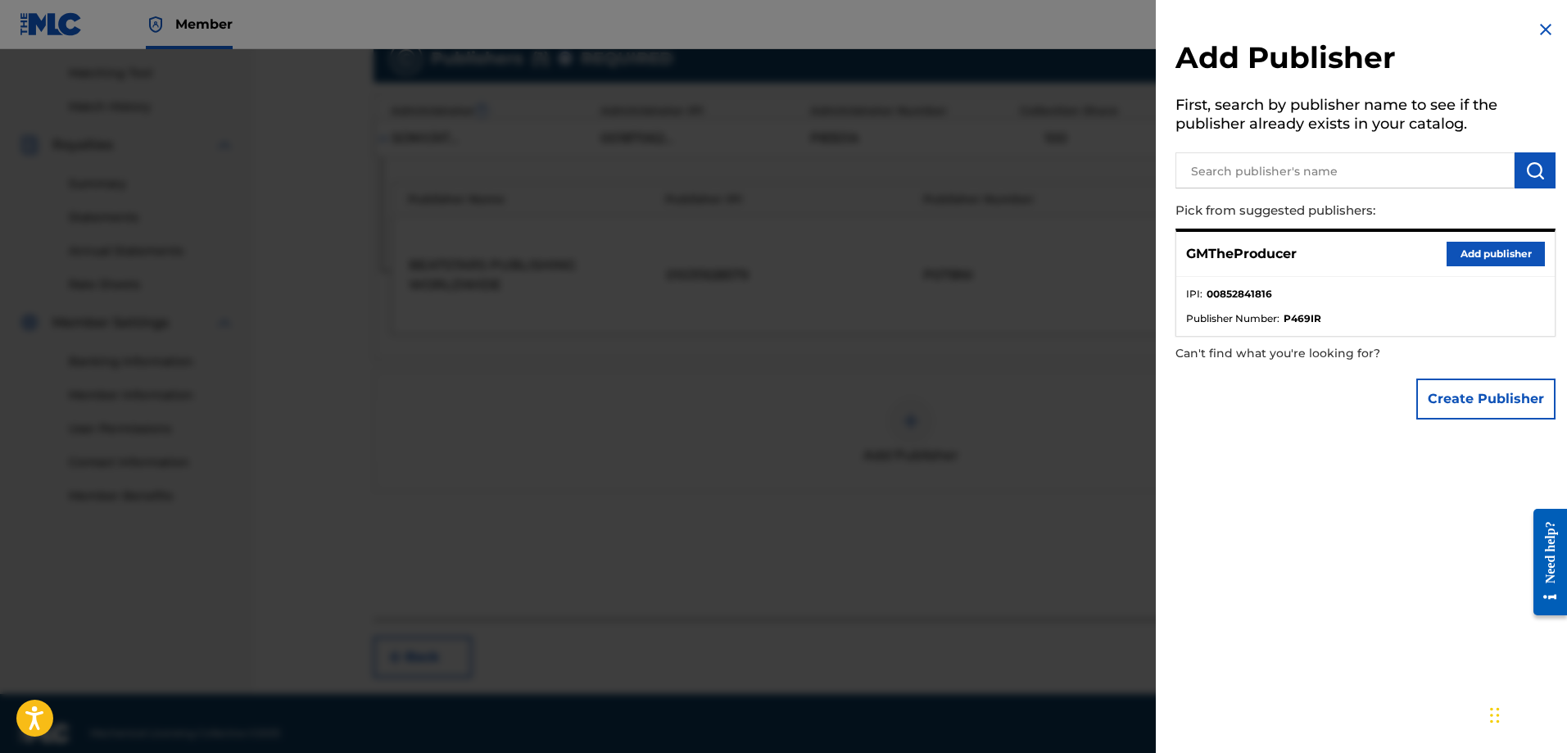
click at [1510, 244] on button "Add publisher" at bounding box center [1496, 254] width 98 height 25
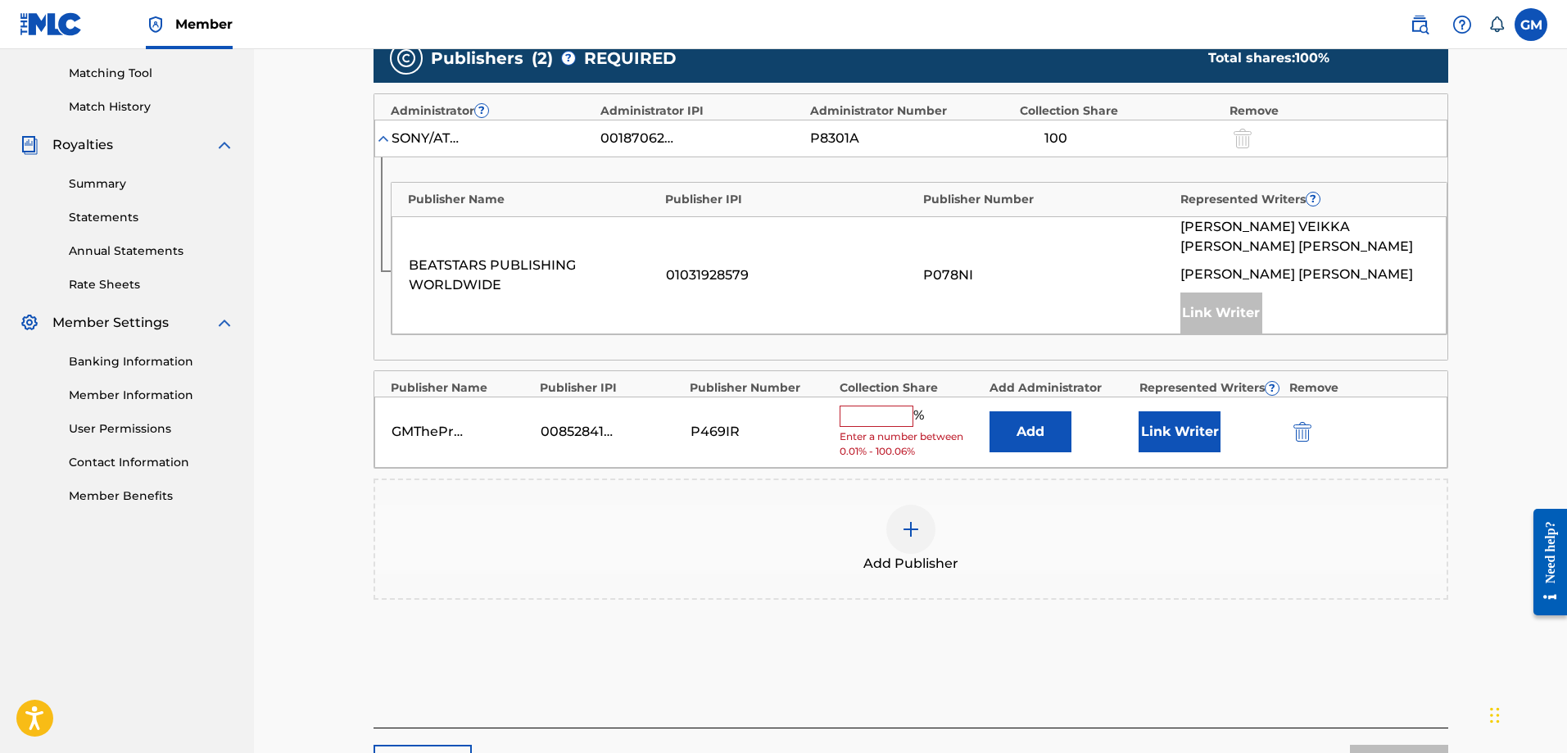
click at [872, 406] on input "text" at bounding box center [877, 416] width 74 height 21
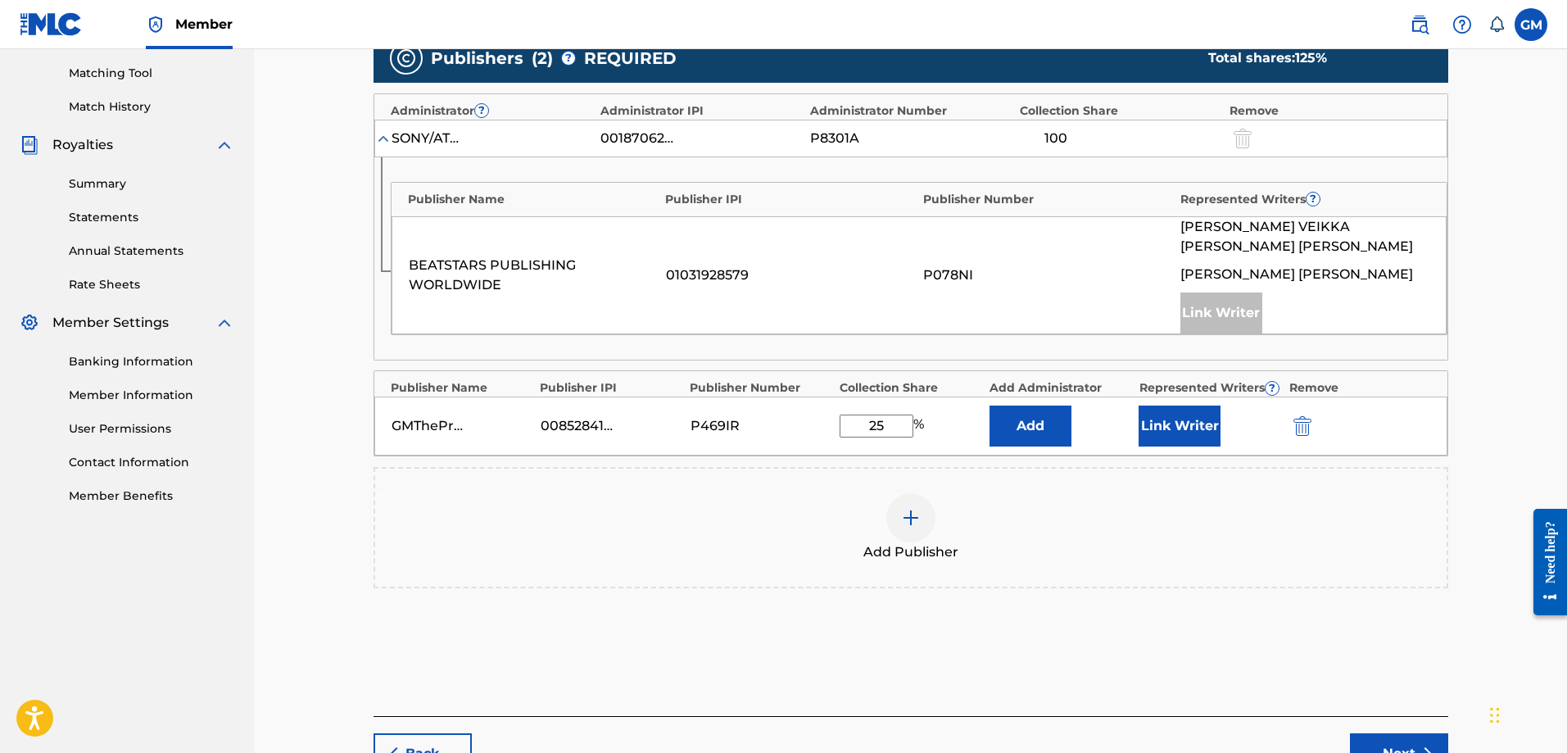
type input "25"
click at [1178, 406] on button "Link Writer" at bounding box center [1180, 426] width 82 height 41
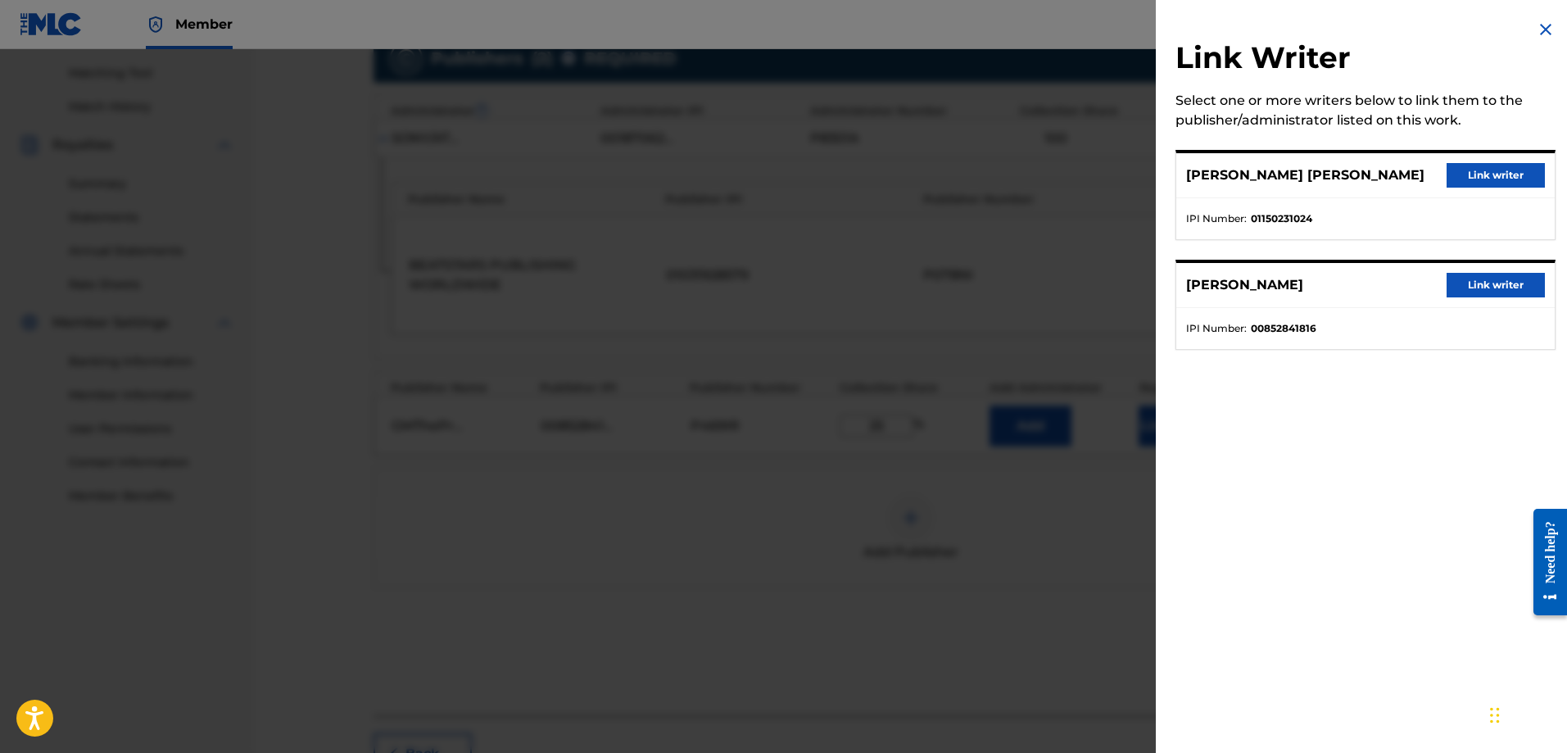
click at [1472, 295] on button "Link writer" at bounding box center [1496, 285] width 98 height 25
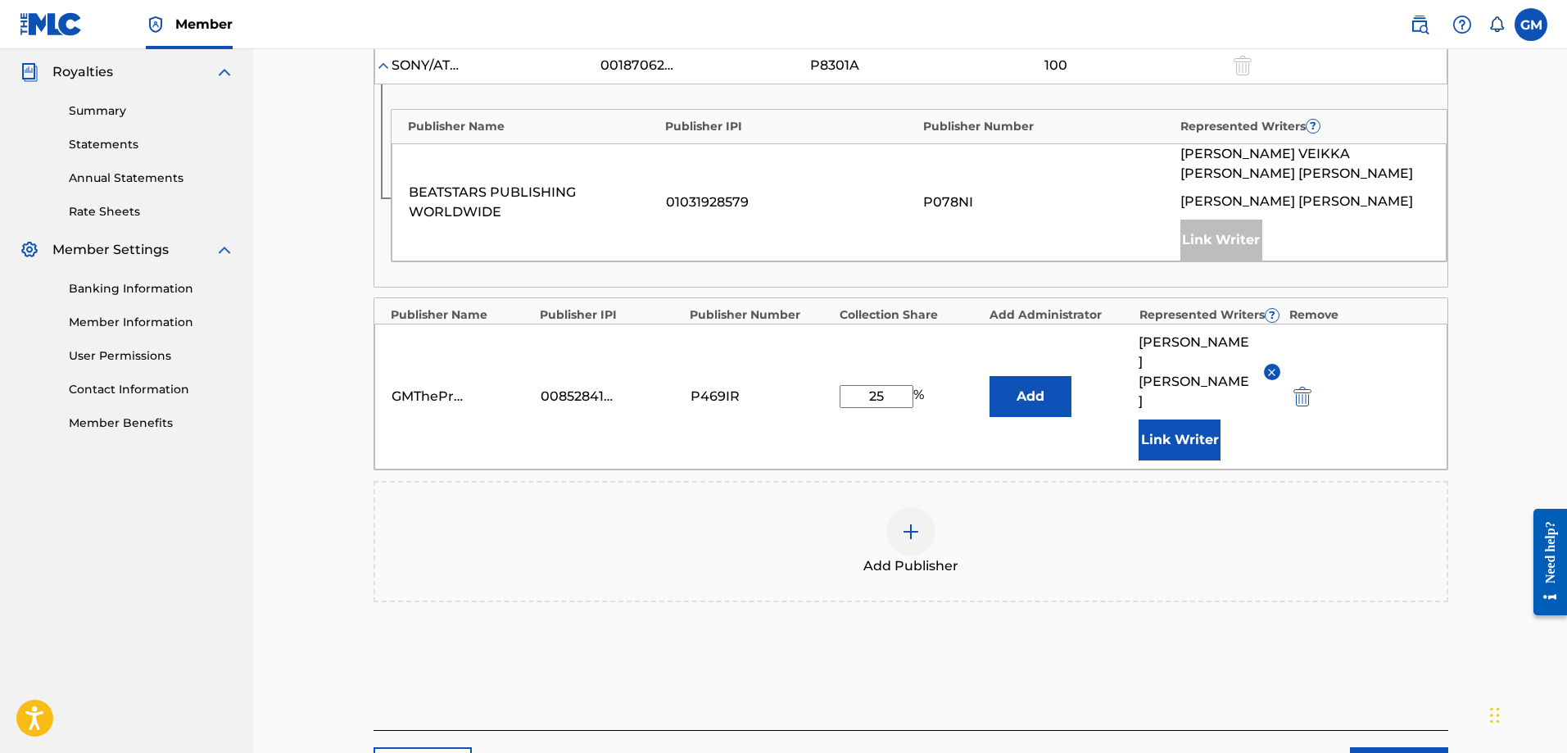
scroll to position [557, 0]
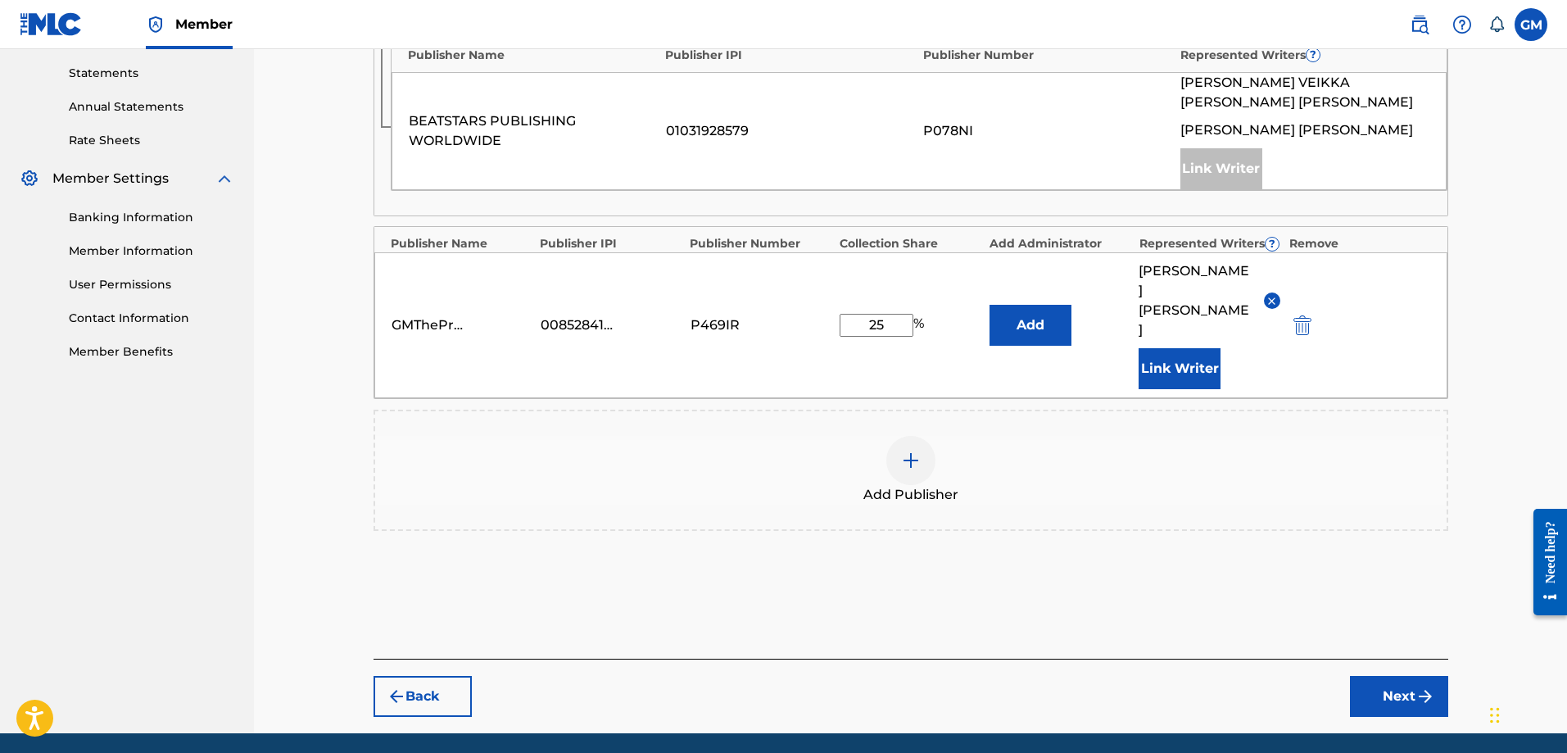
click at [1420, 676] on button "Next" at bounding box center [1399, 696] width 98 height 41
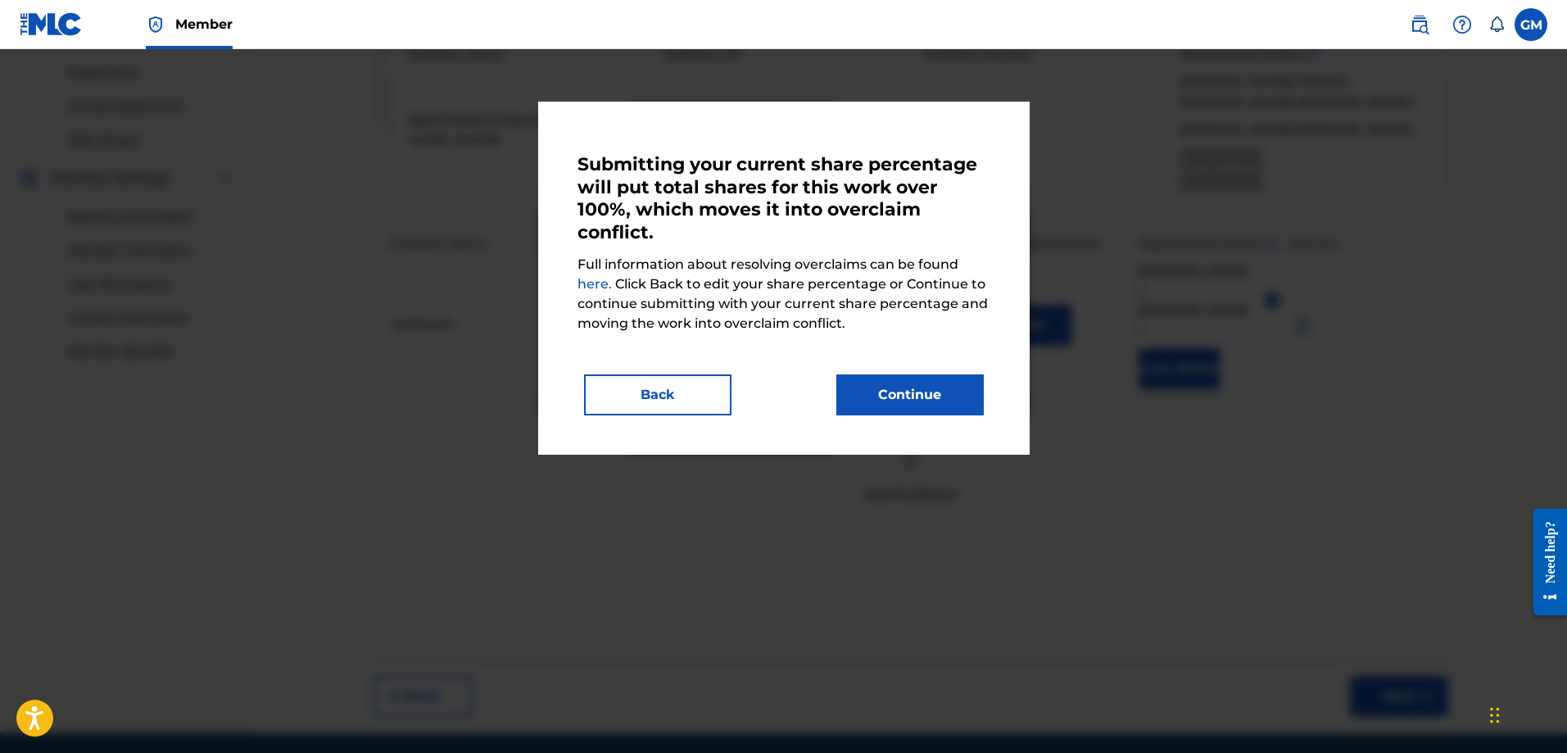
click at [658, 377] on button "Back" at bounding box center [657, 394] width 147 height 41
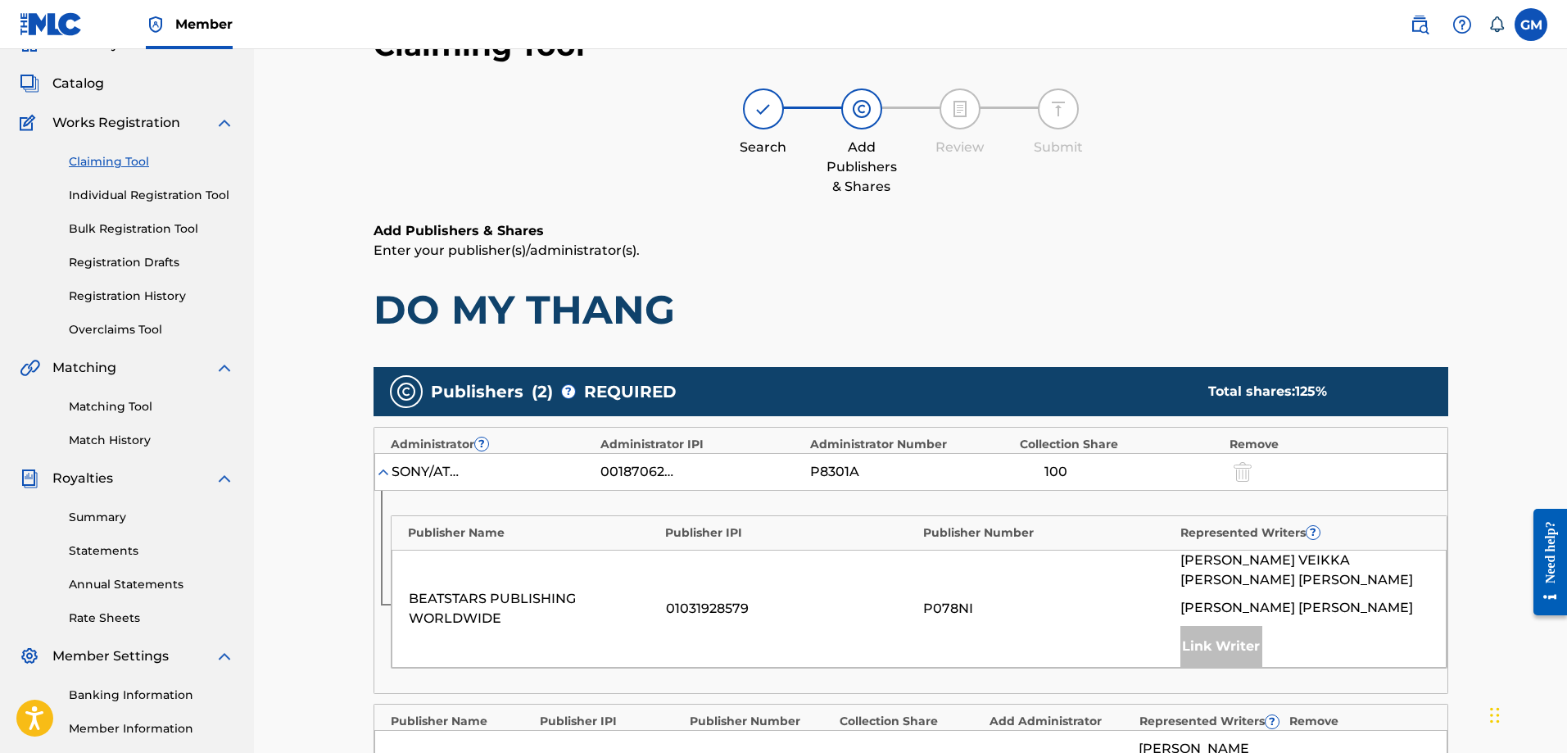
scroll to position [0, 0]
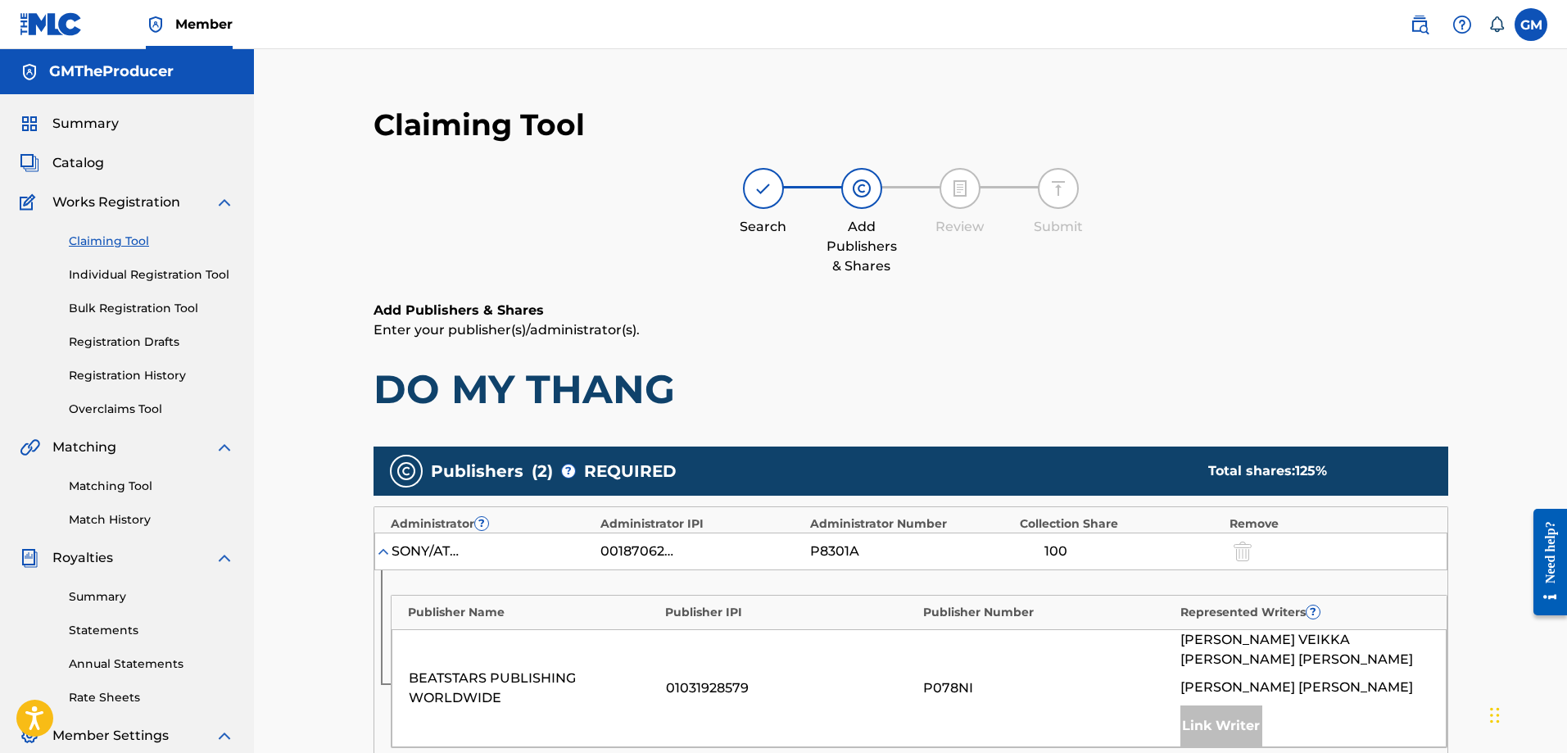
click at [127, 234] on link "Claiming Tool" at bounding box center [152, 241] width 166 height 17
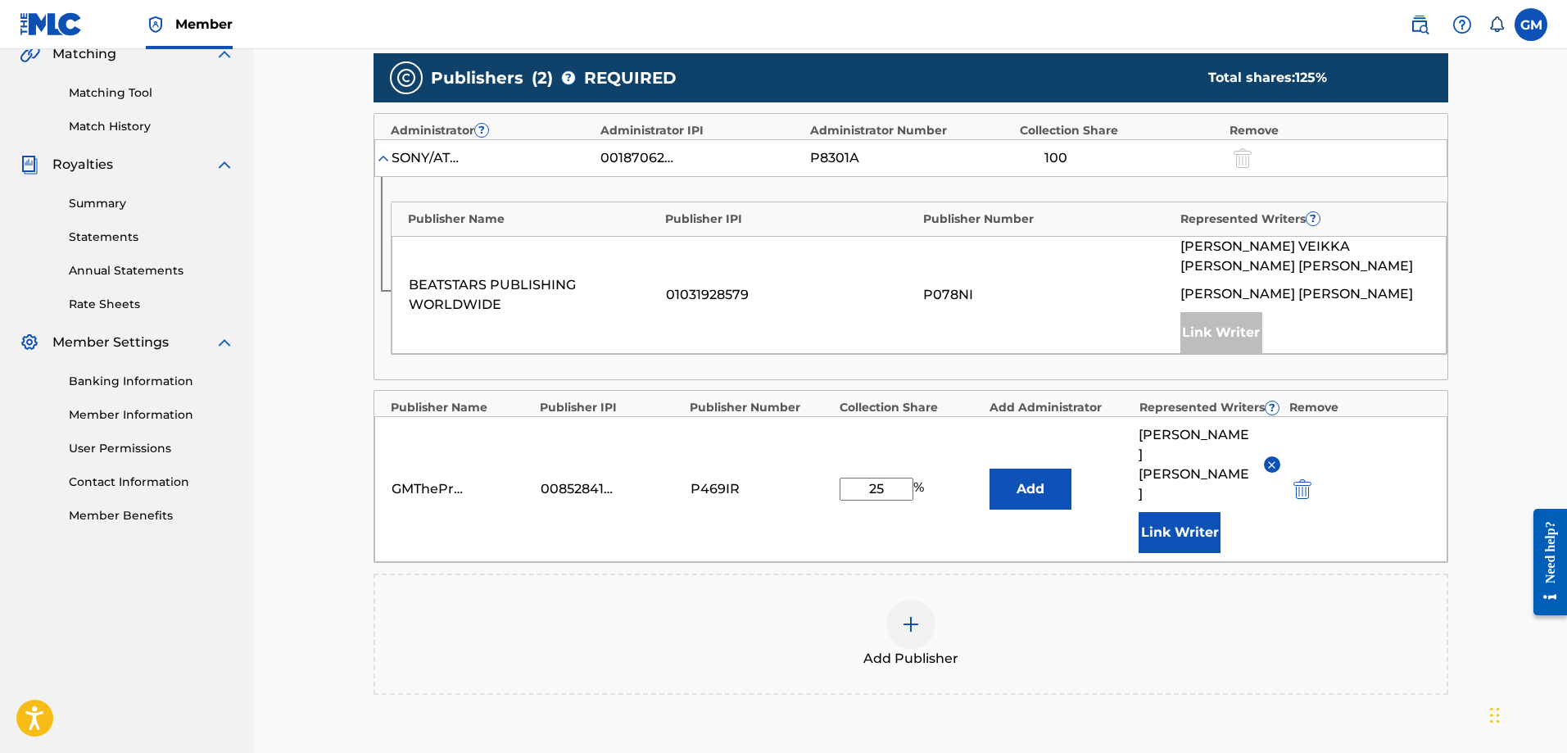
scroll to position [557, 0]
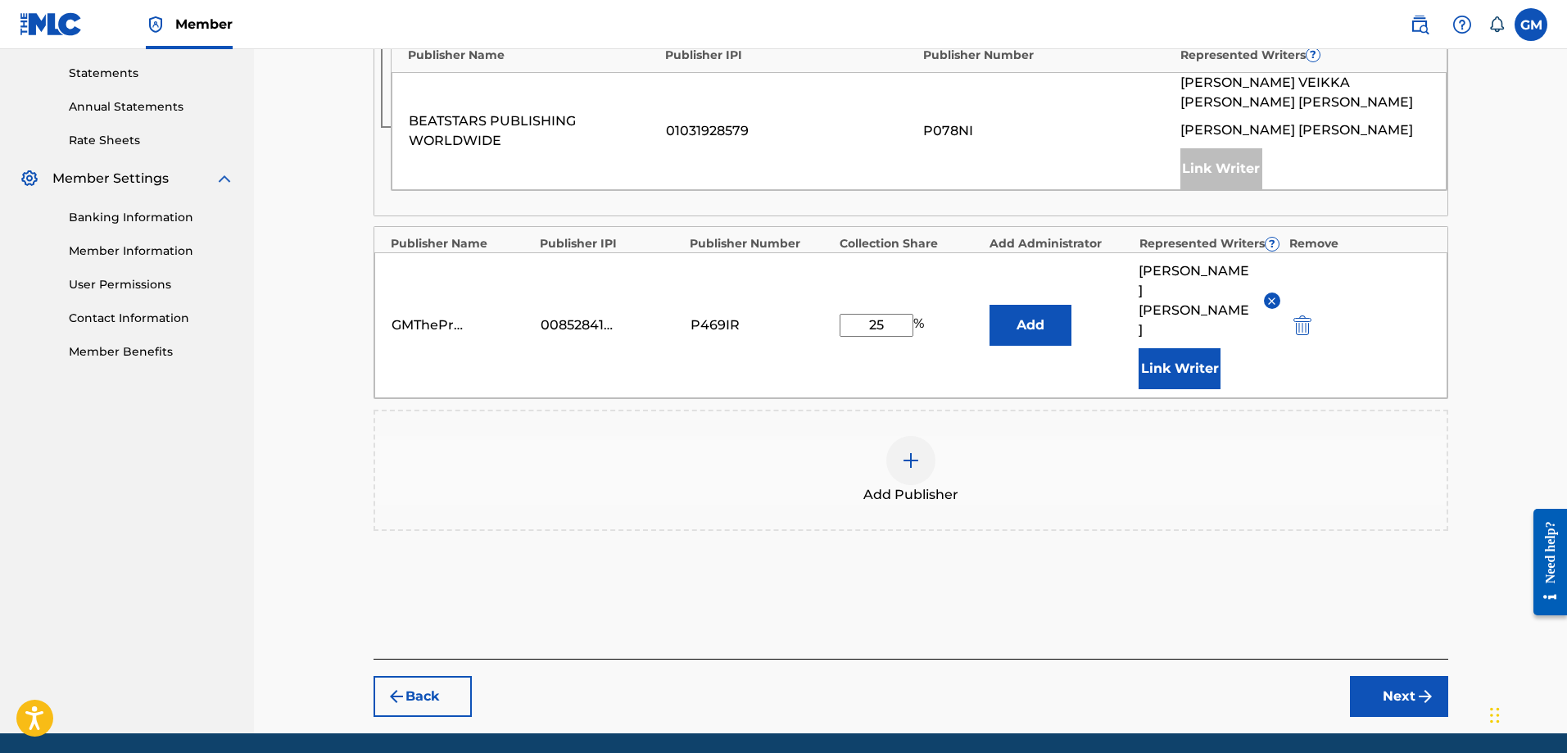
click at [438, 676] on button "Back" at bounding box center [423, 696] width 98 height 41
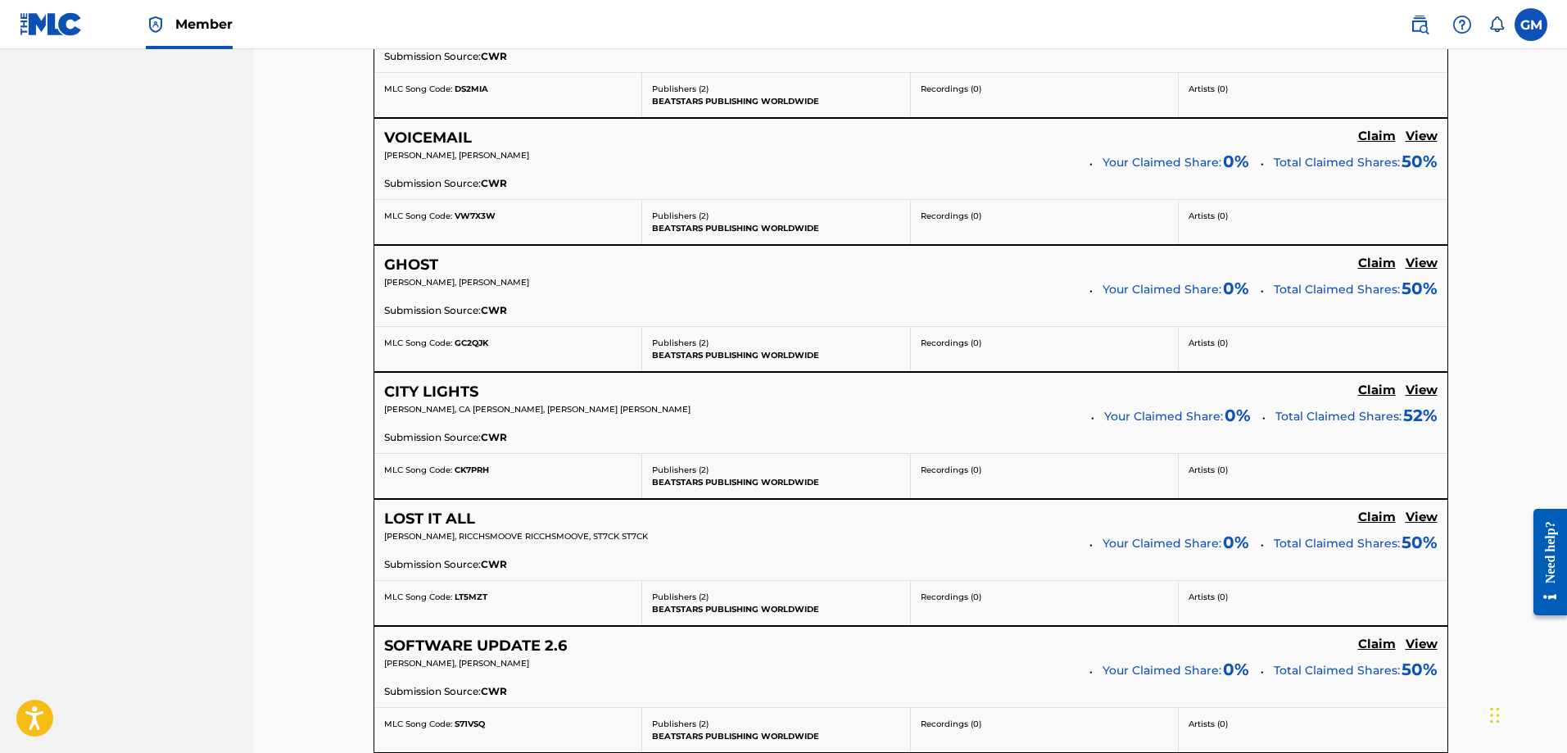
scroll to position [3261, 0]
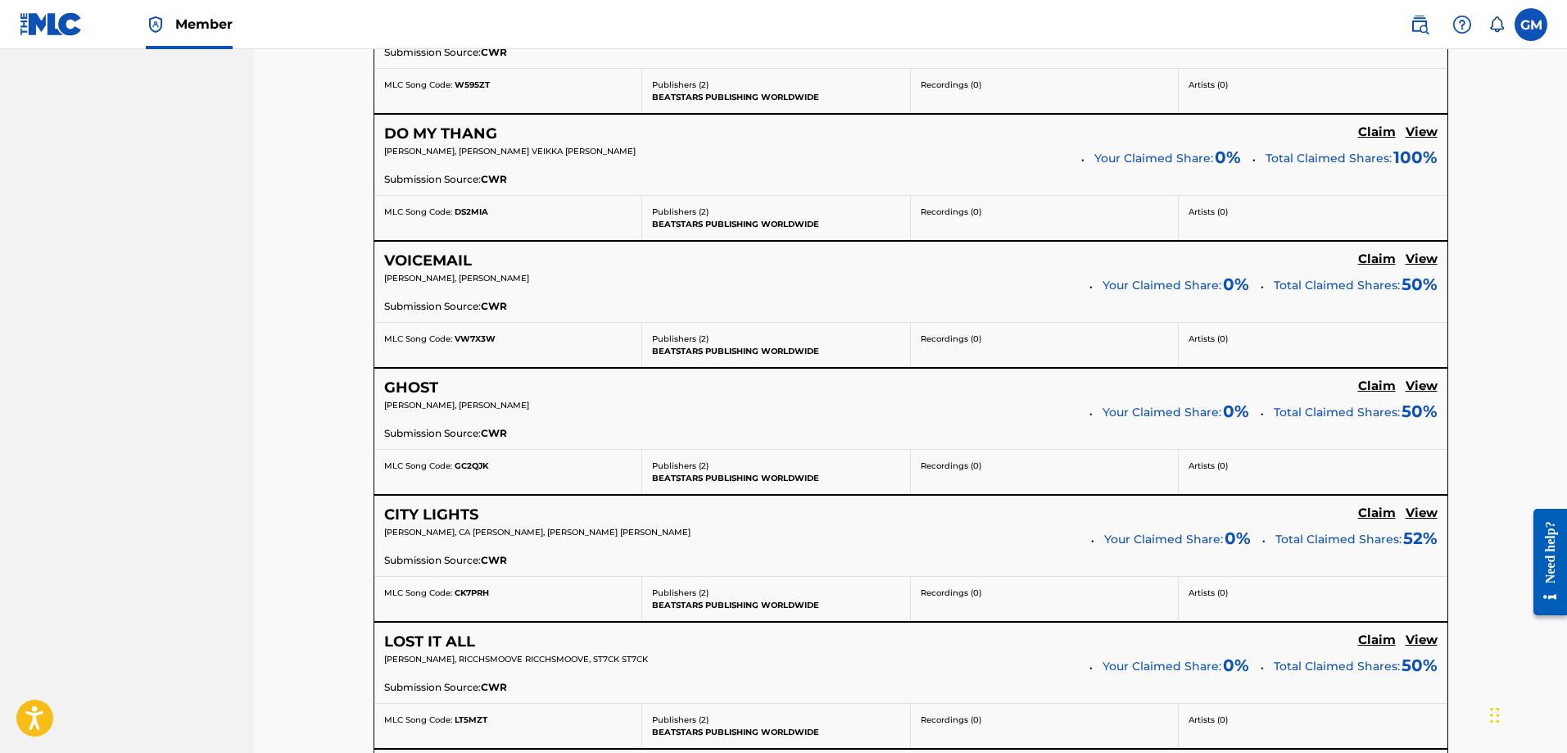
scroll to position [3019, 0]
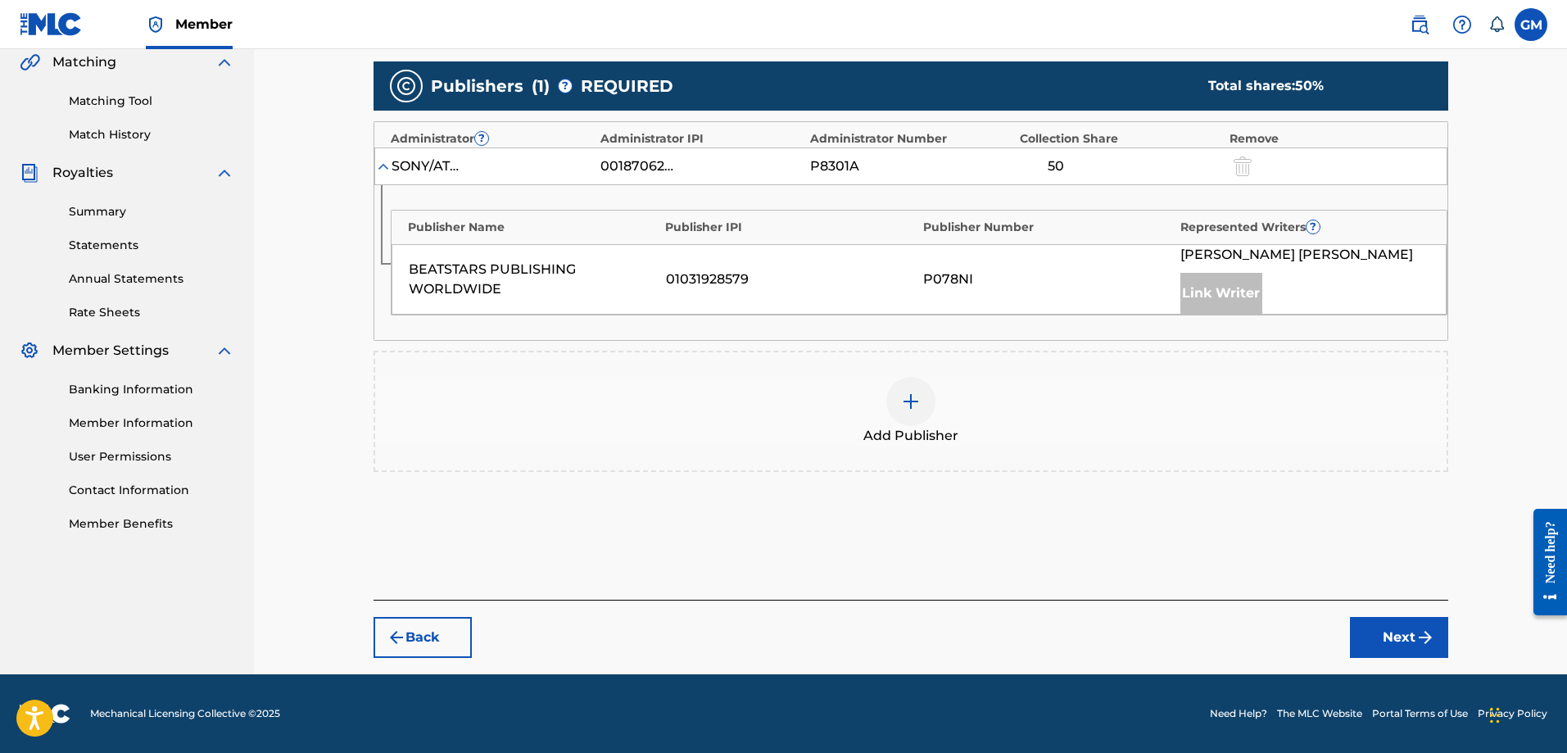
click at [914, 405] on img at bounding box center [911, 402] width 20 height 20
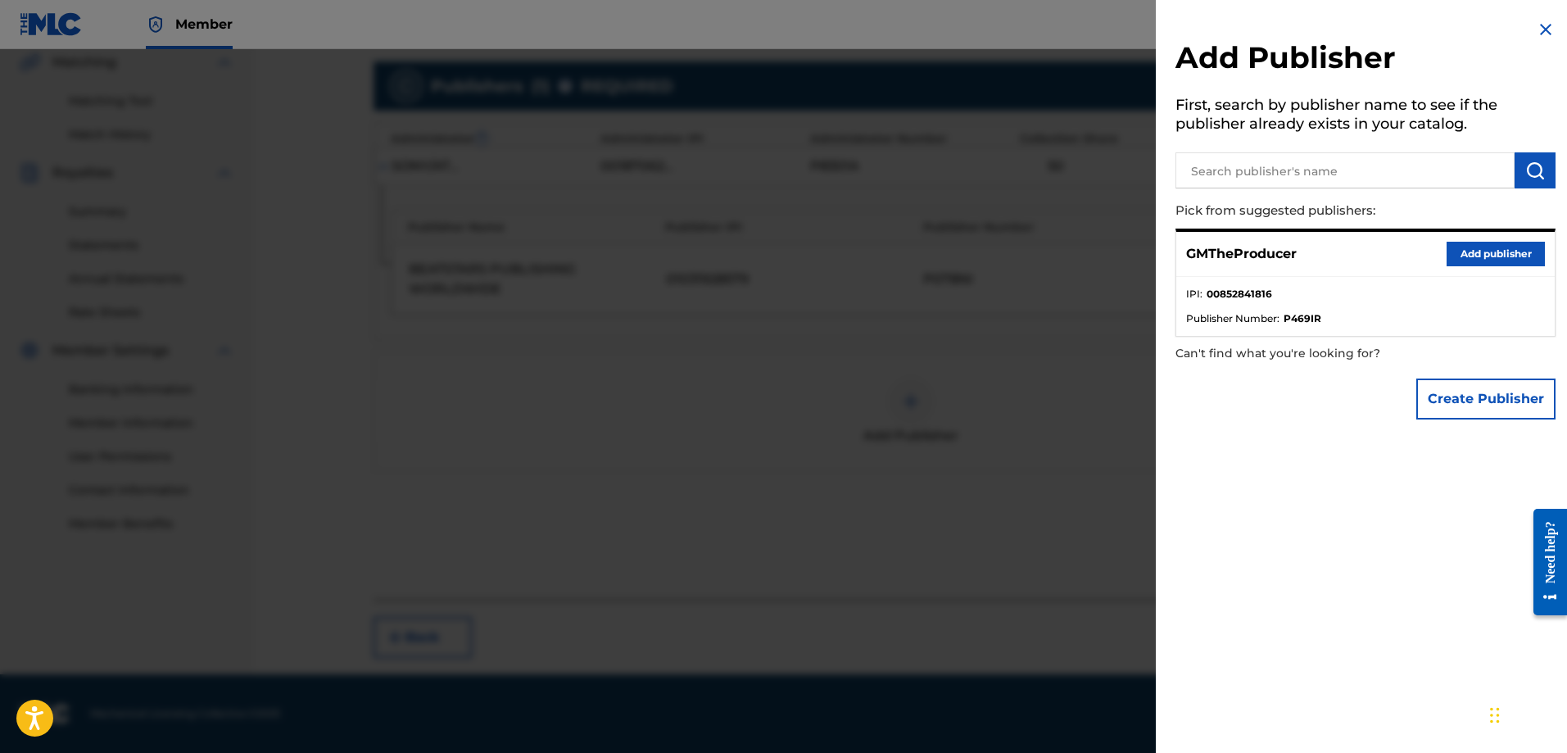
click at [1507, 259] on button "Add publisher" at bounding box center [1496, 254] width 98 height 25
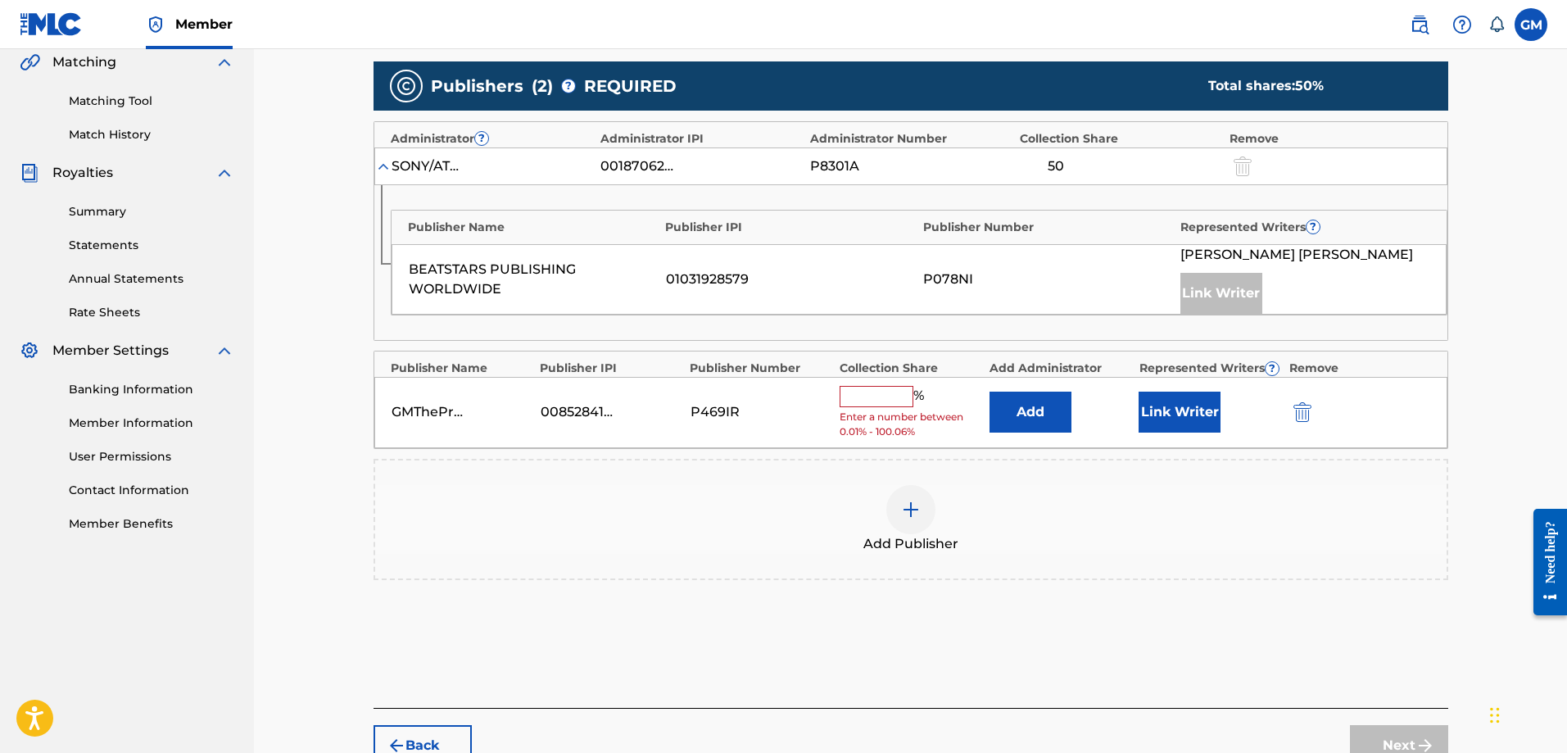
click at [905, 397] on input "text" at bounding box center [877, 396] width 74 height 21
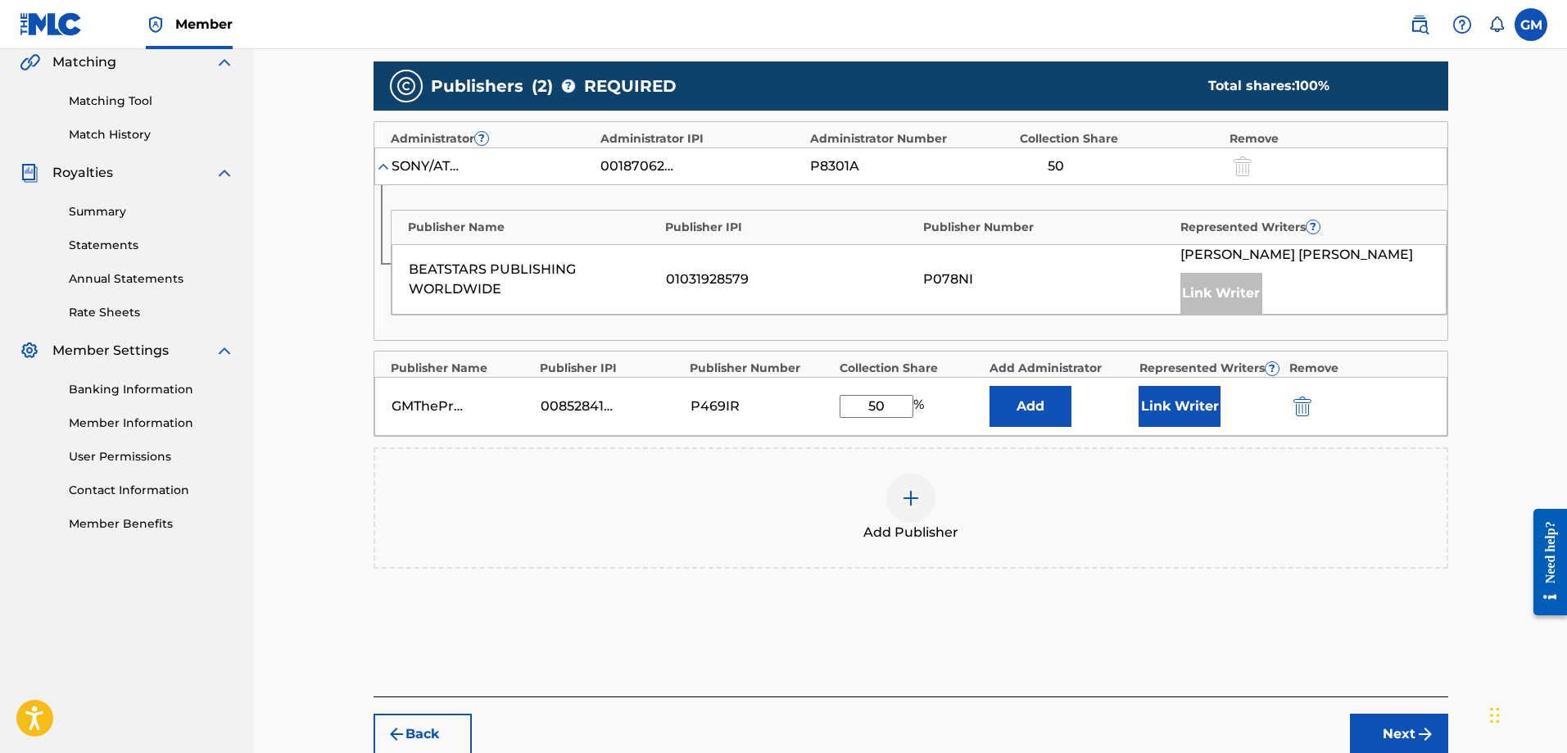
type input "50"
click at [1182, 401] on button "Link Writer" at bounding box center [1180, 406] width 82 height 41
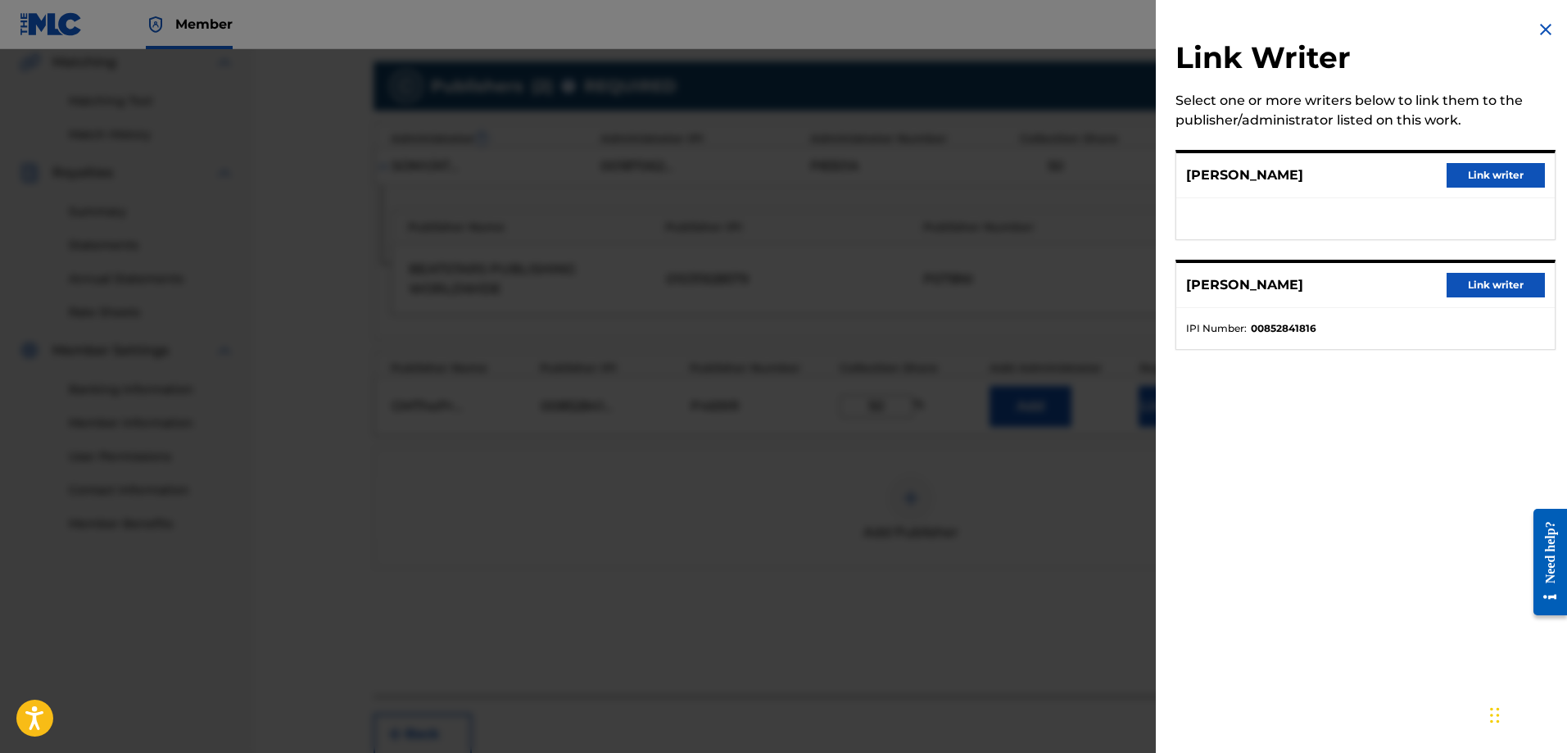
click at [1503, 287] on button "Link writer" at bounding box center [1496, 285] width 98 height 25
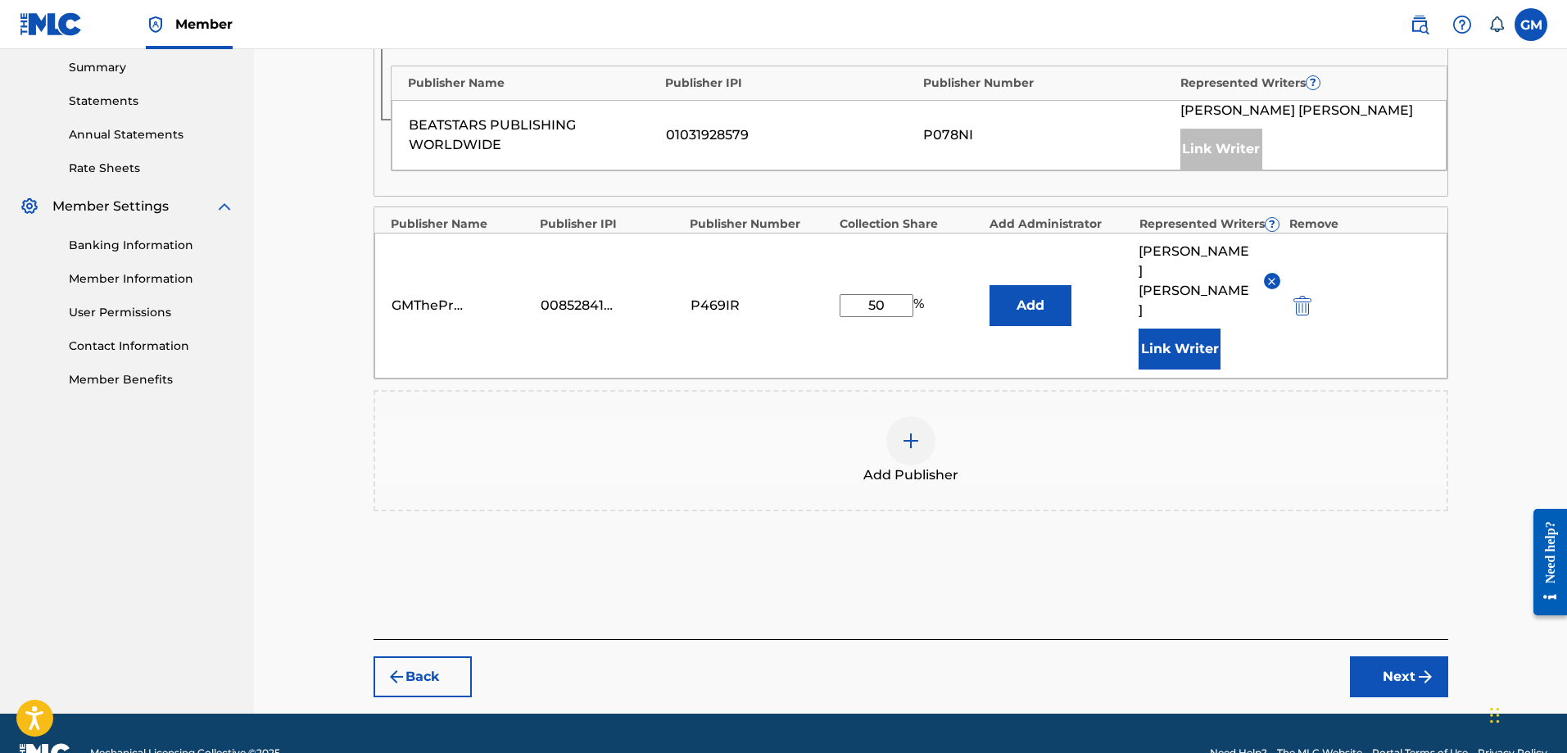
click at [1395, 656] on button "Next" at bounding box center [1399, 676] width 98 height 41
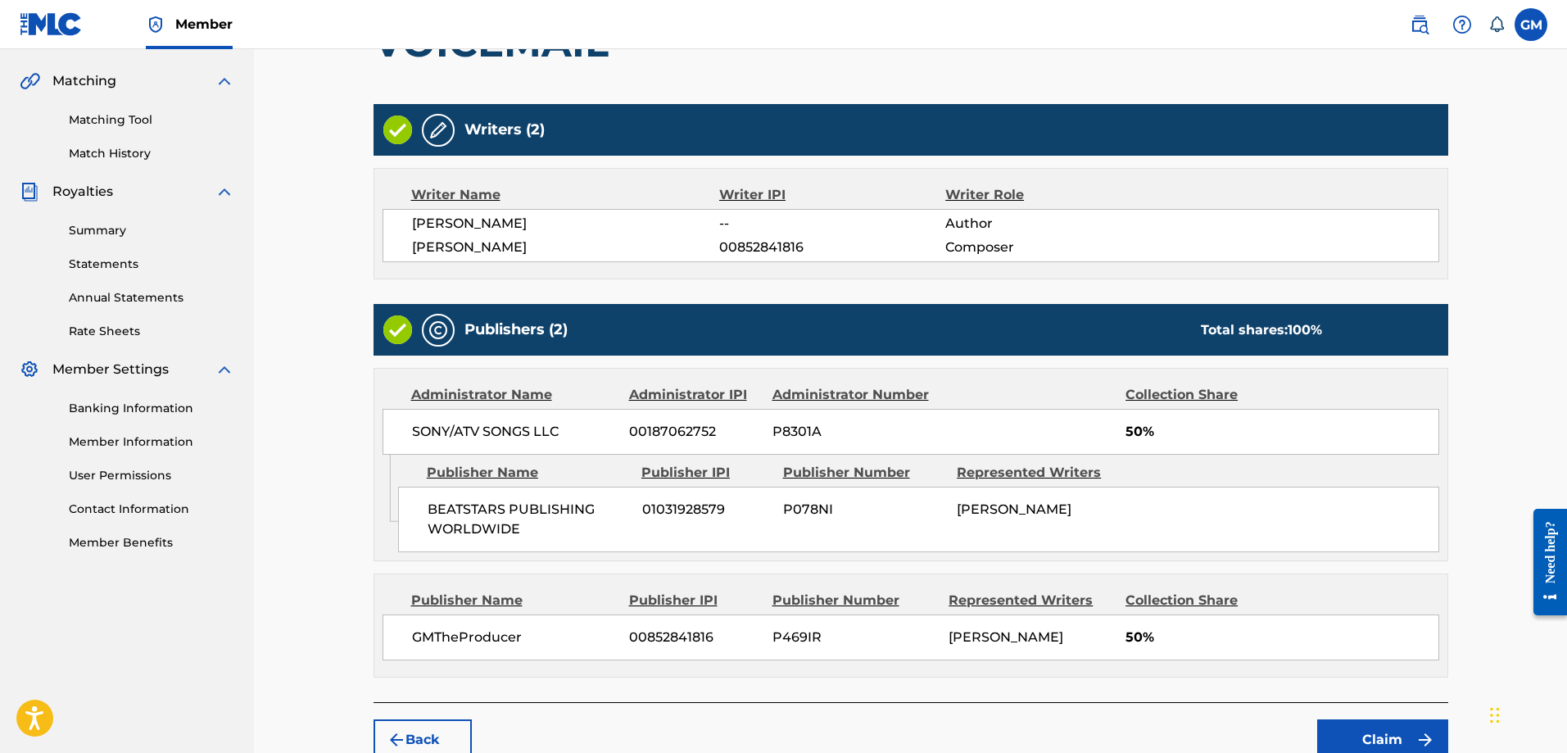
scroll to position [469, 0]
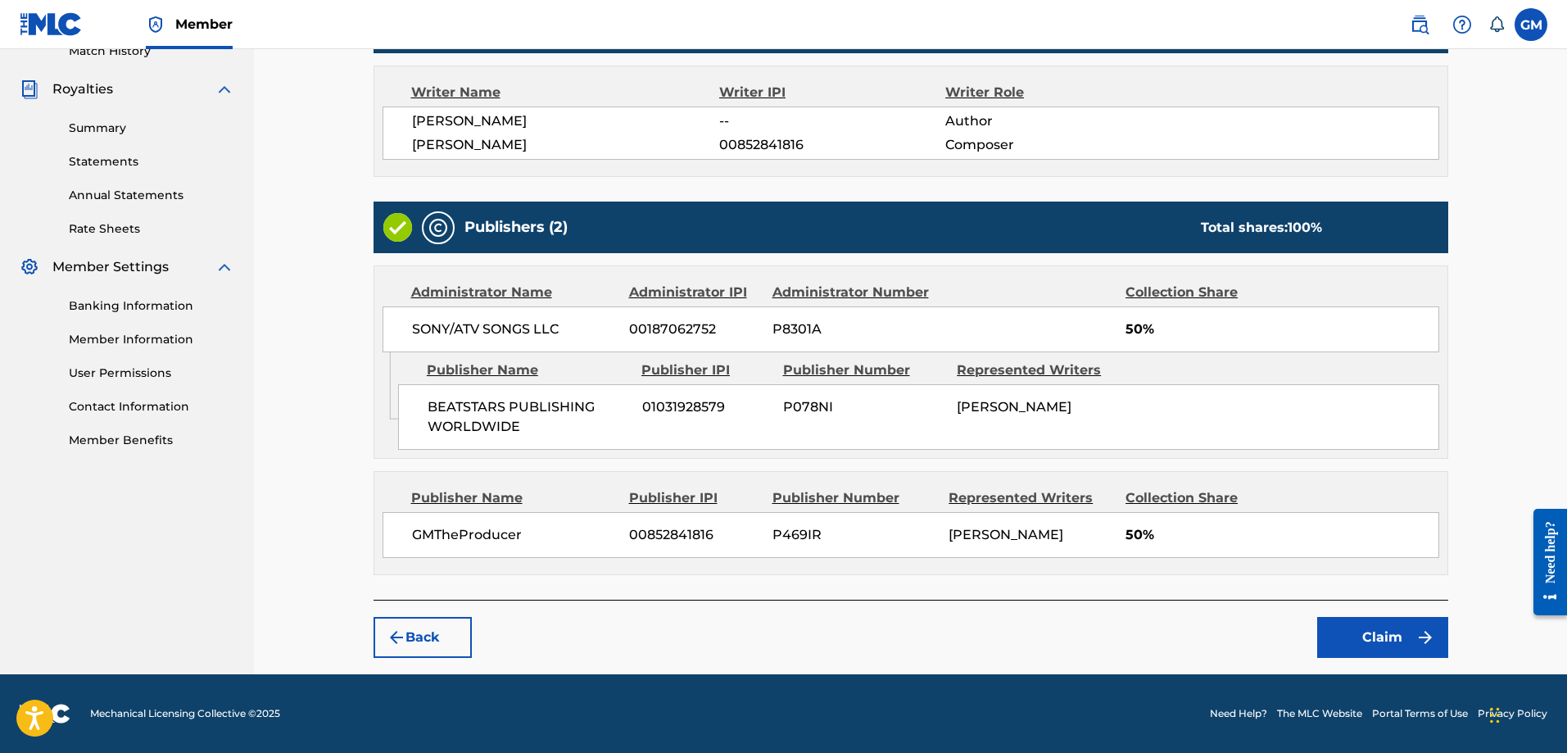
click at [1396, 629] on button "Claim" at bounding box center [1383, 637] width 131 height 41
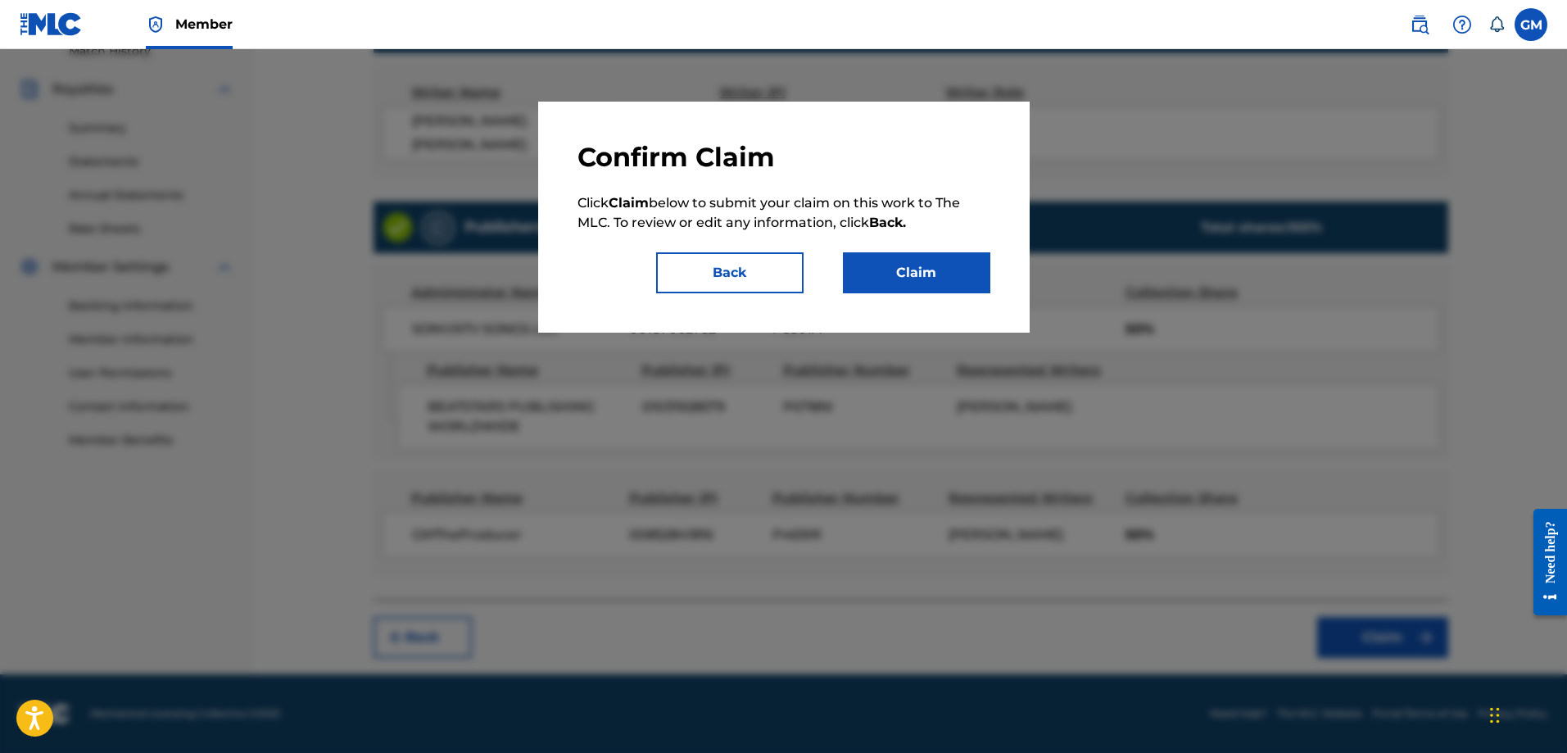
click at [936, 274] on button "Claim" at bounding box center [916, 272] width 147 height 41
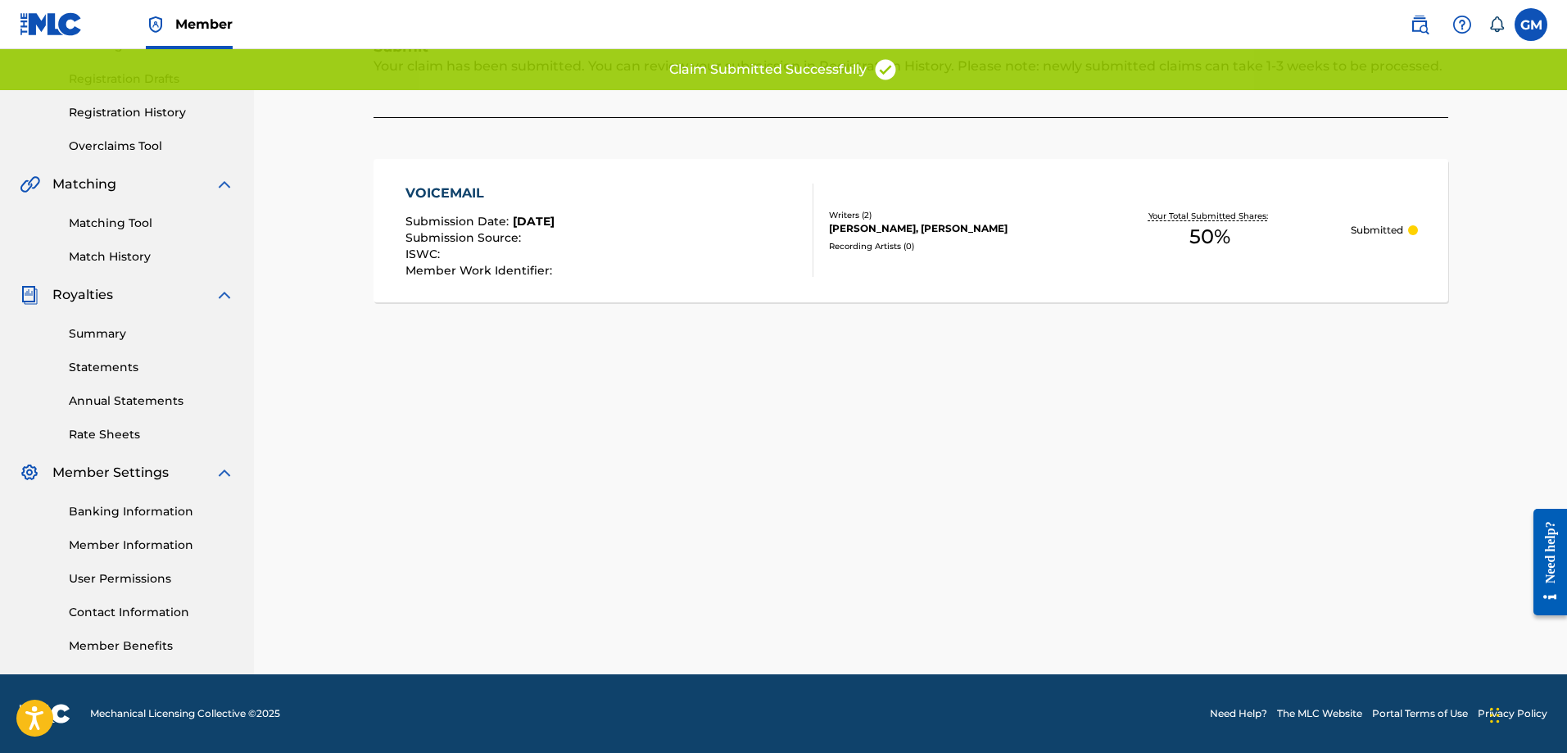
scroll to position [0, 0]
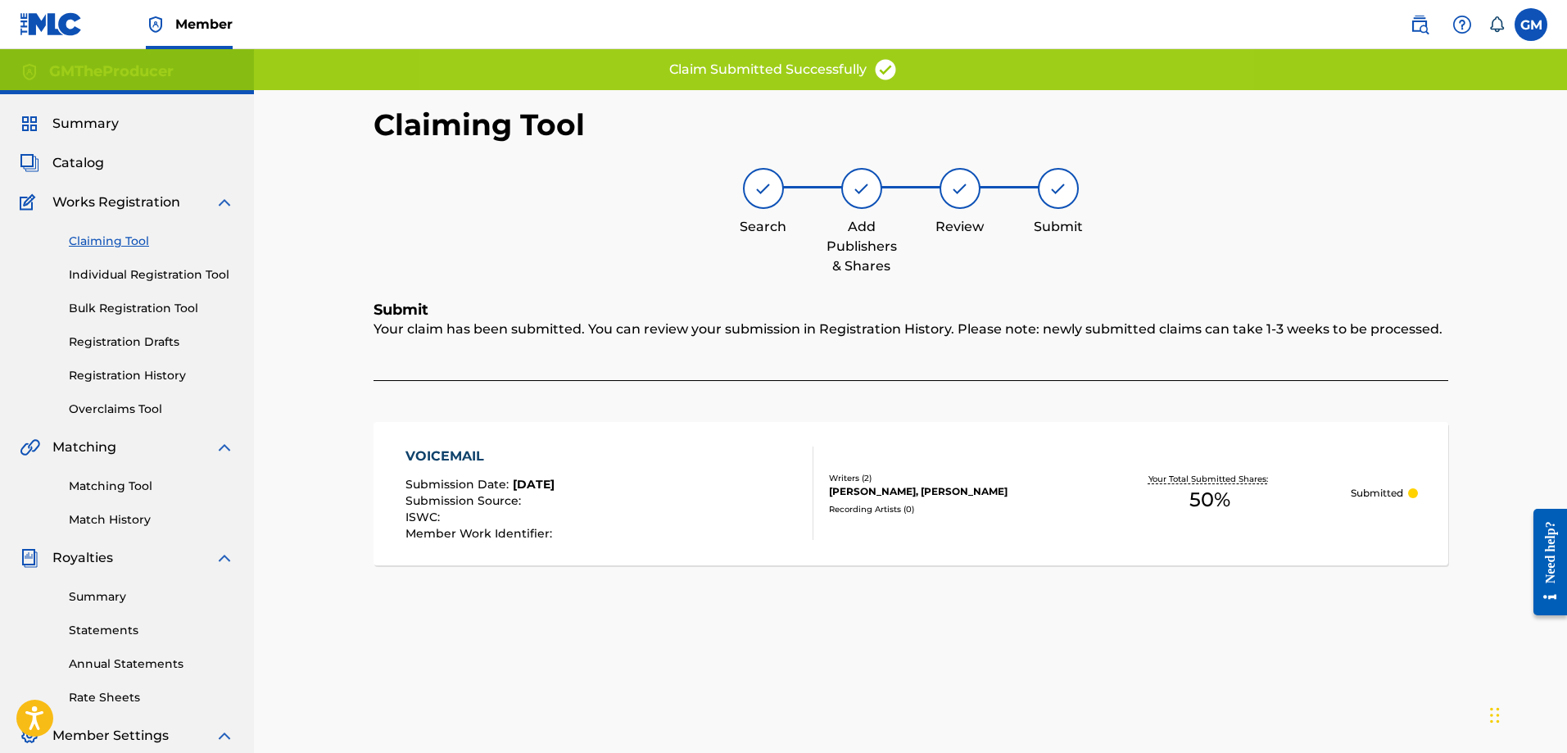
click at [145, 243] on link "Claiming Tool" at bounding box center [152, 241] width 166 height 17
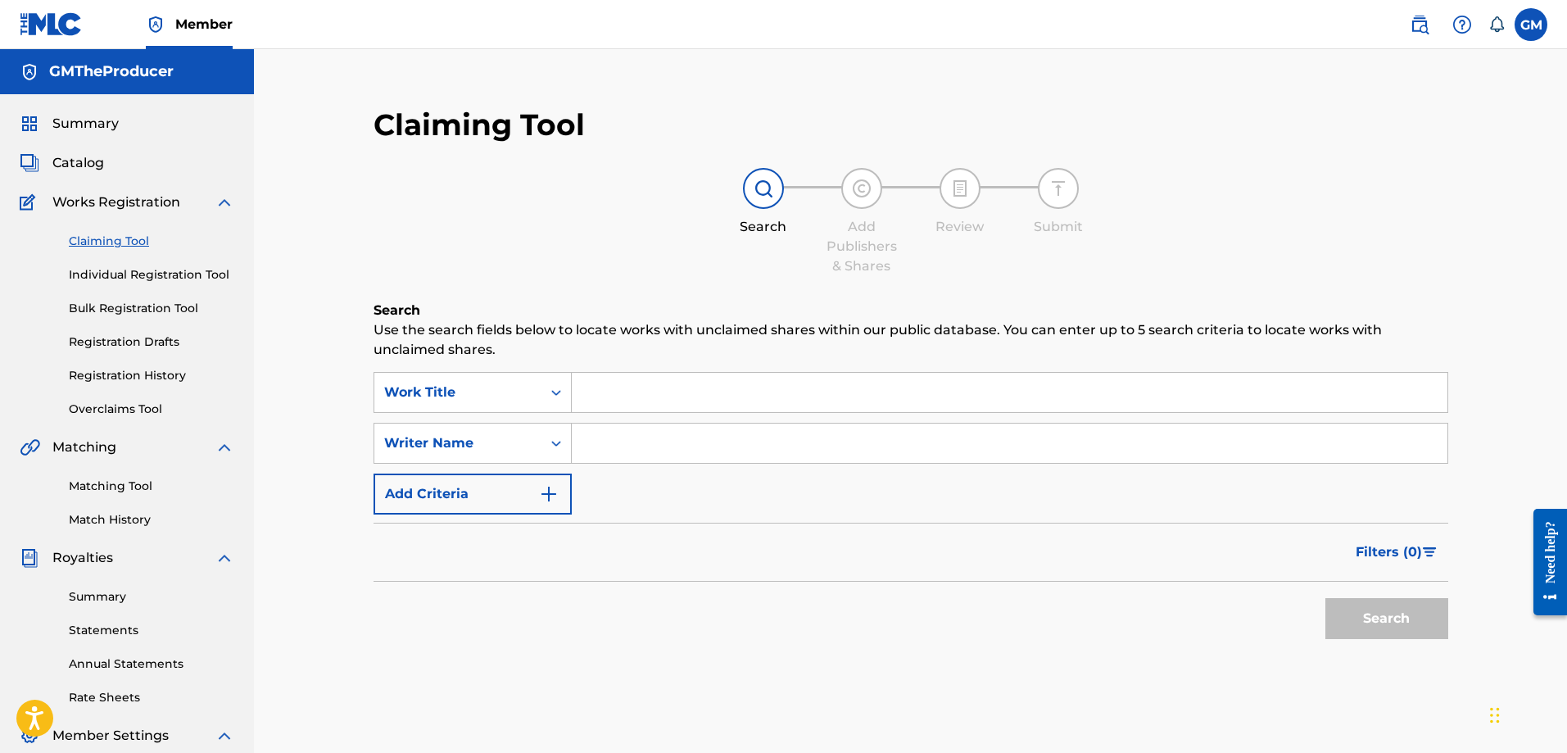
click at [689, 447] on input "Search Form" at bounding box center [1010, 443] width 876 height 39
type input "[PERSON_NAME]"
click at [1360, 632] on button "Search" at bounding box center [1387, 618] width 123 height 41
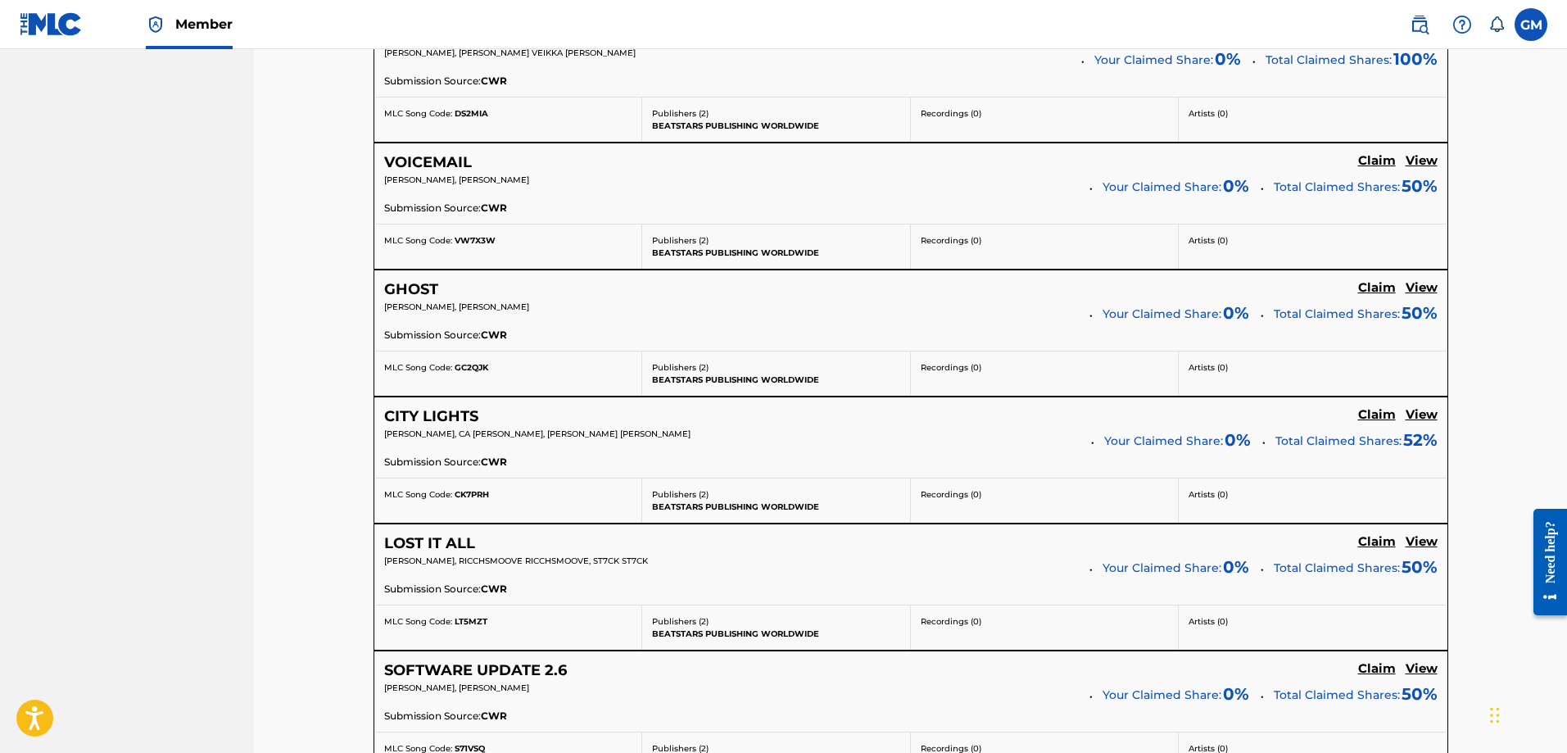
scroll to position [3277, 0]
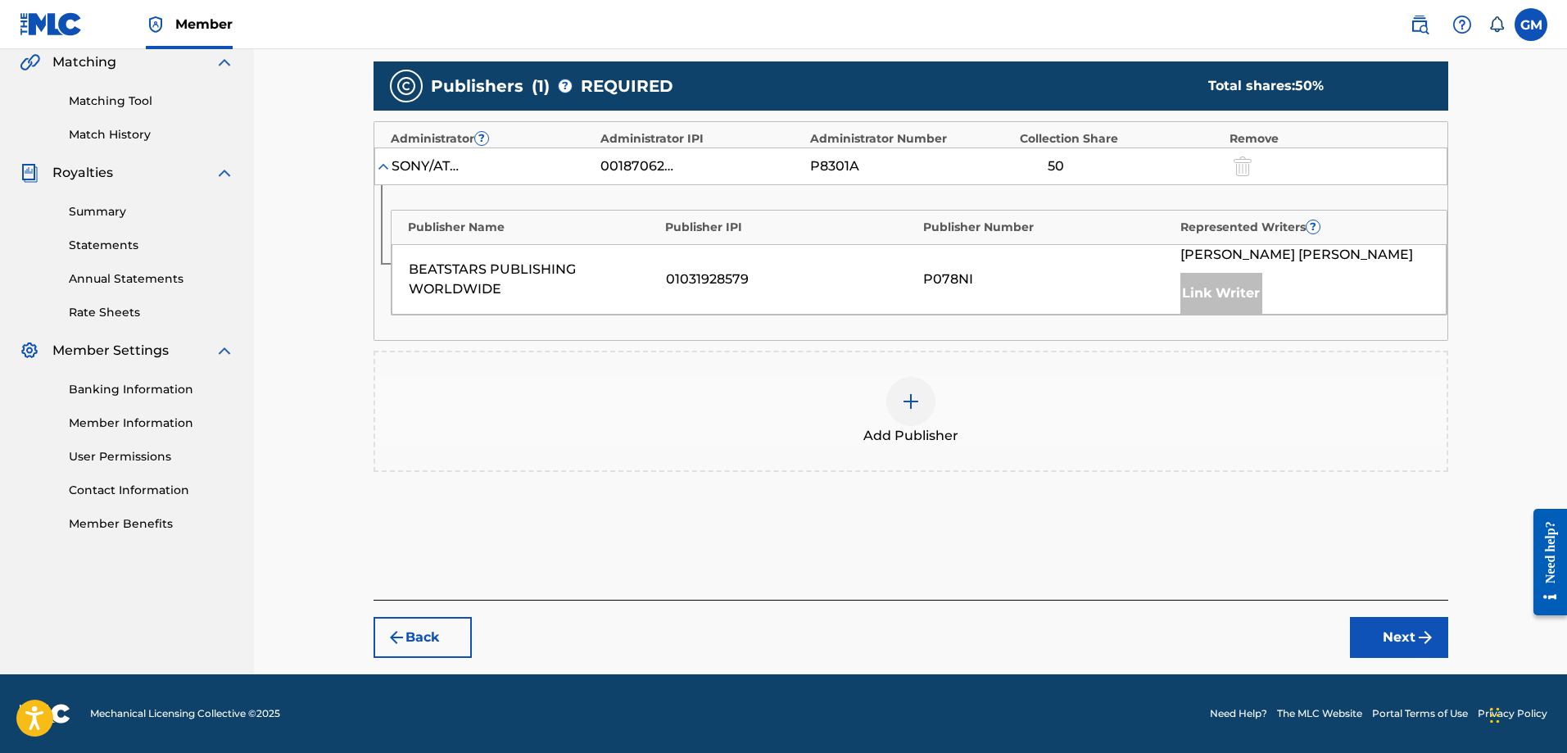
click at [923, 407] on div at bounding box center [911, 401] width 49 height 49
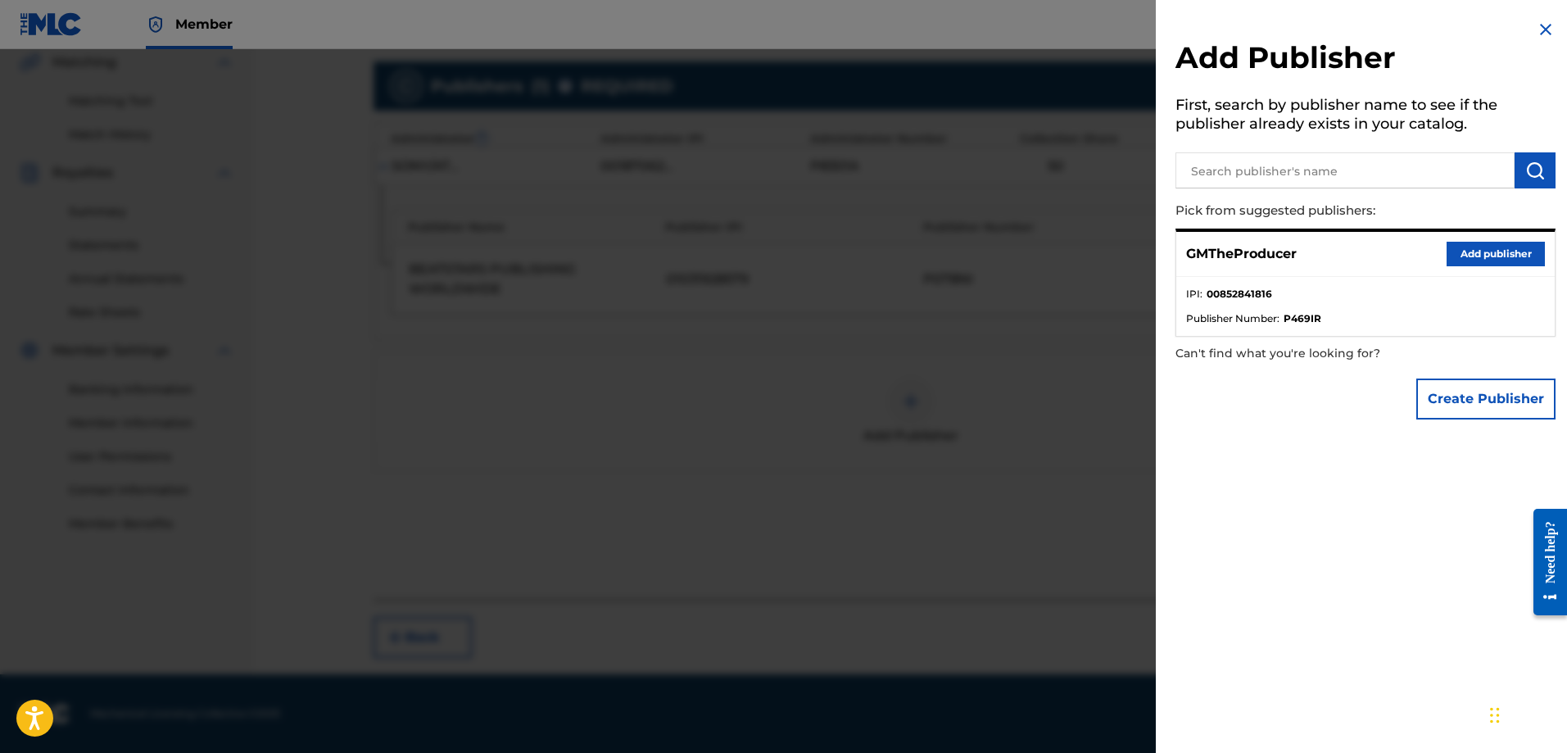
click at [1497, 245] on button "Add publisher" at bounding box center [1496, 254] width 98 height 25
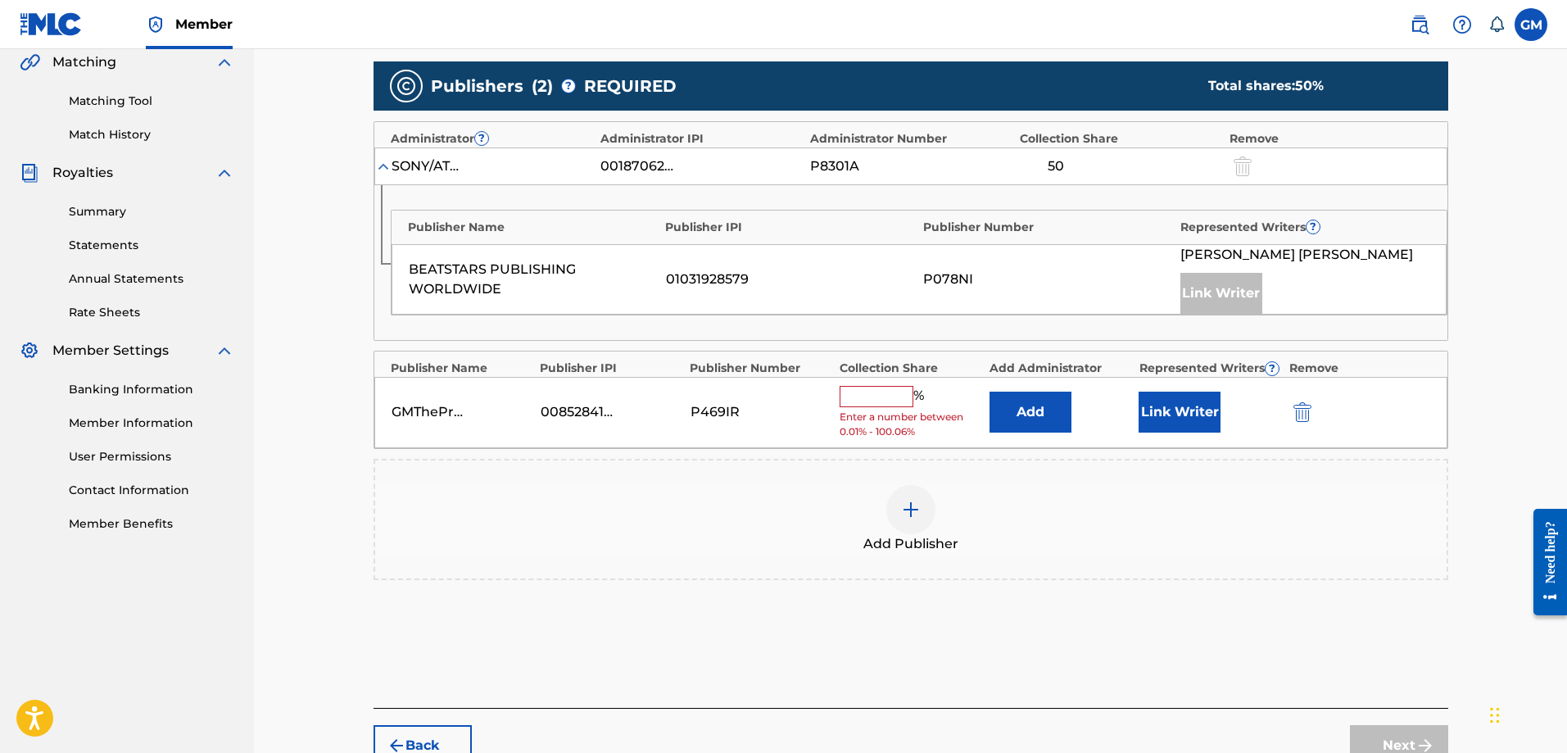
click at [892, 400] on input "text" at bounding box center [877, 396] width 74 height 21
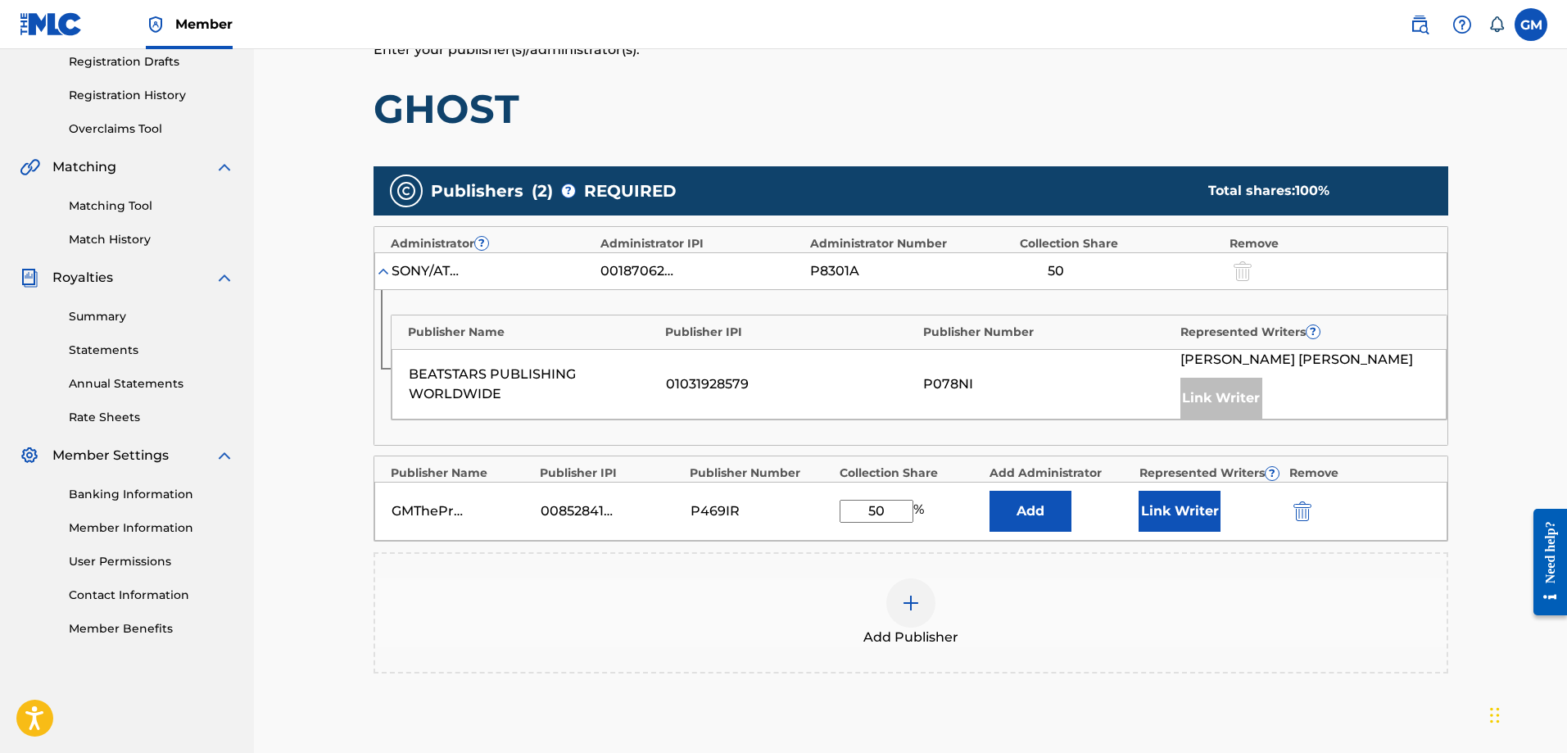
scroll to position [410, 0]
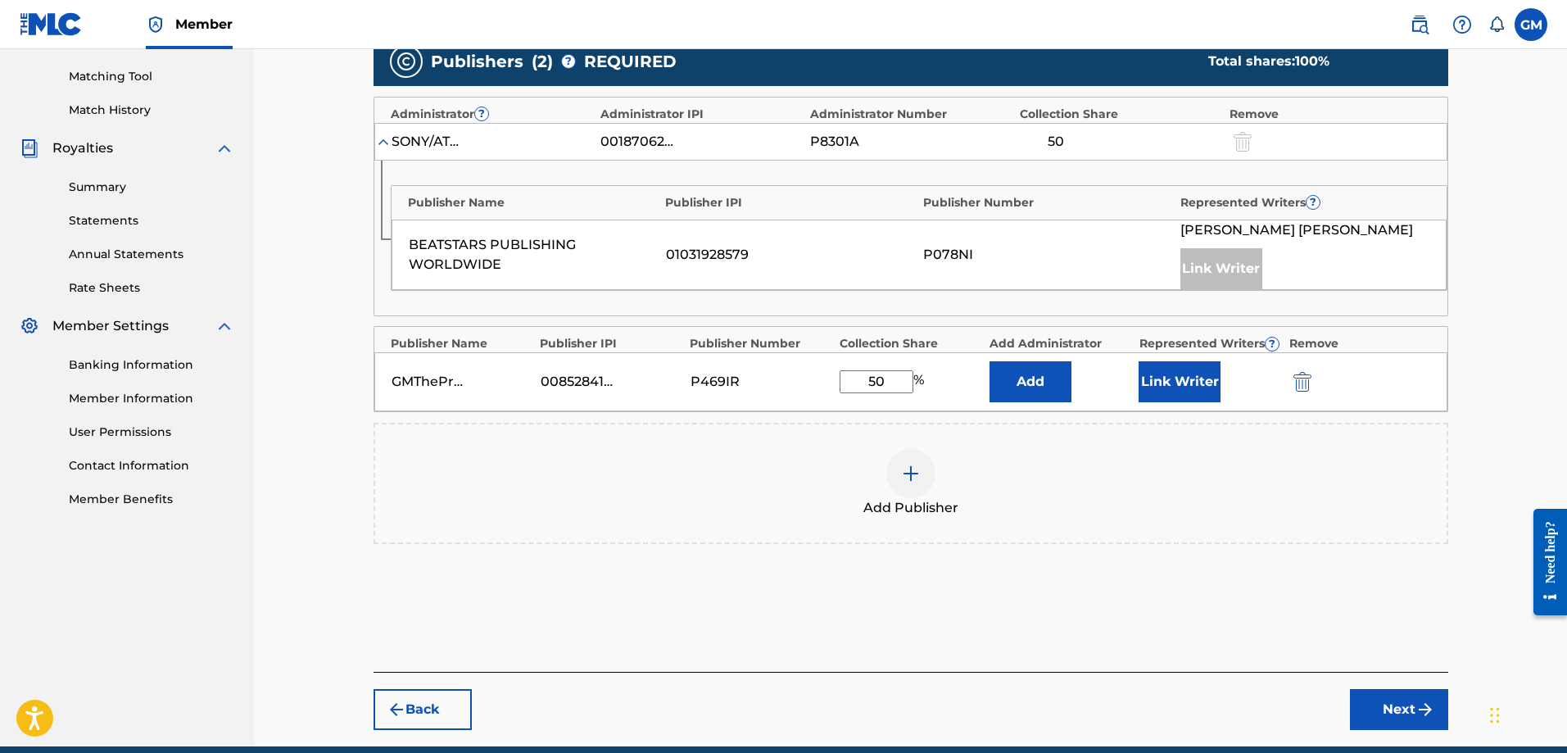
type input "50"
click at [1195, 381] on button "Link Writer" at bounding box center [1180, 381] width 82 height 41
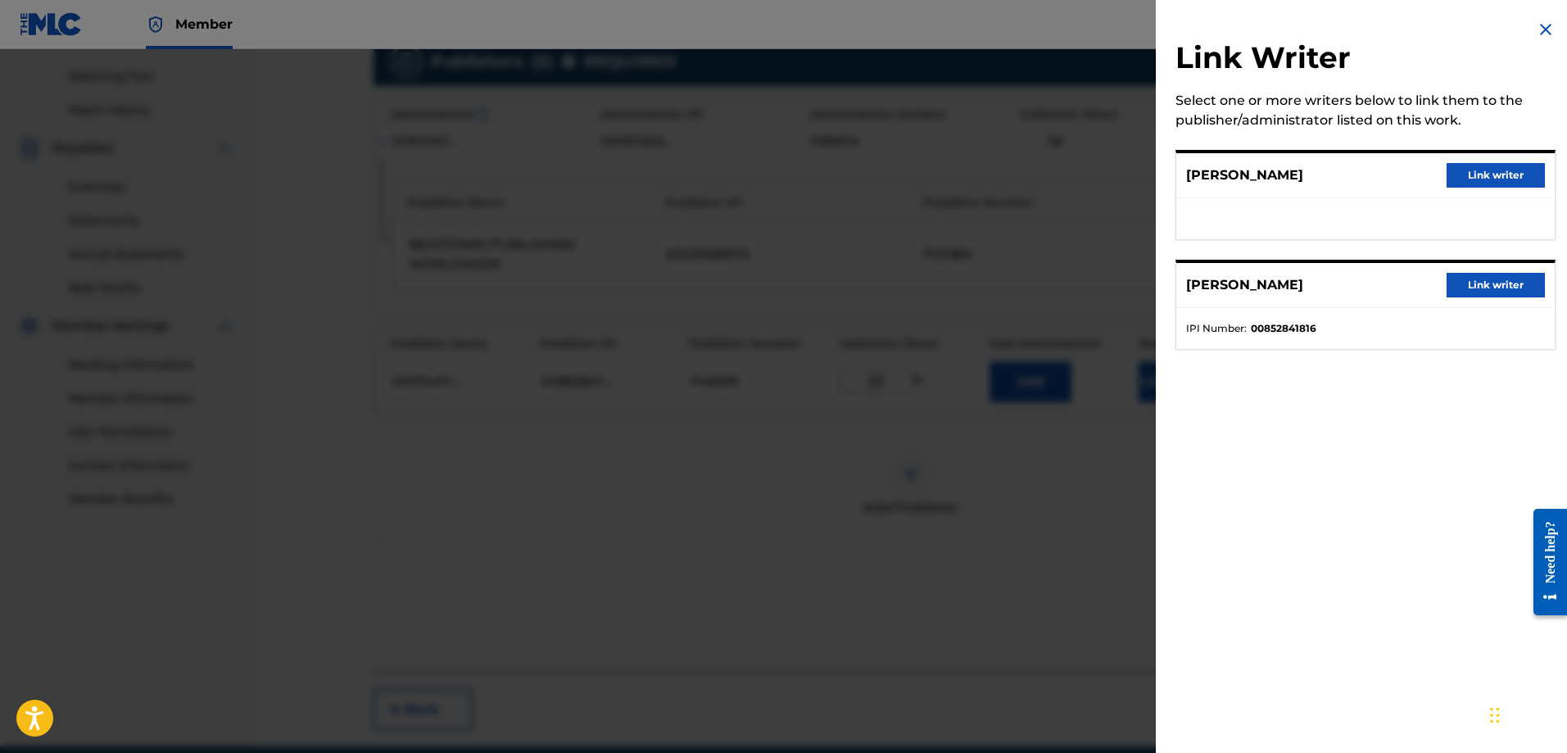
click at [1492, 289] on button "Link writer" at bounding box center [1496, 285] width 98 height 25
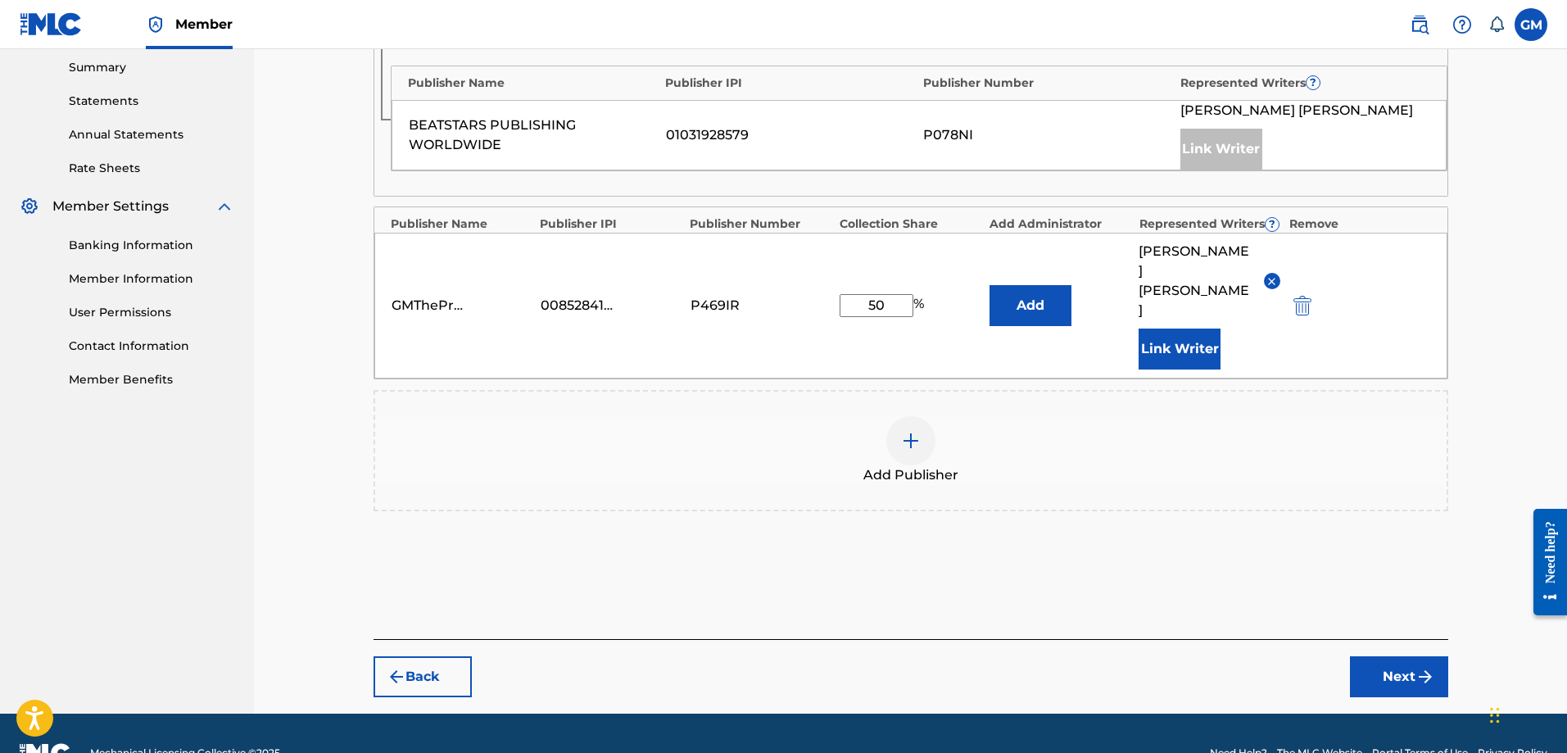
click at [1399, 656] on button "Next" at bounding box center [1399, 676] width 98 height 41
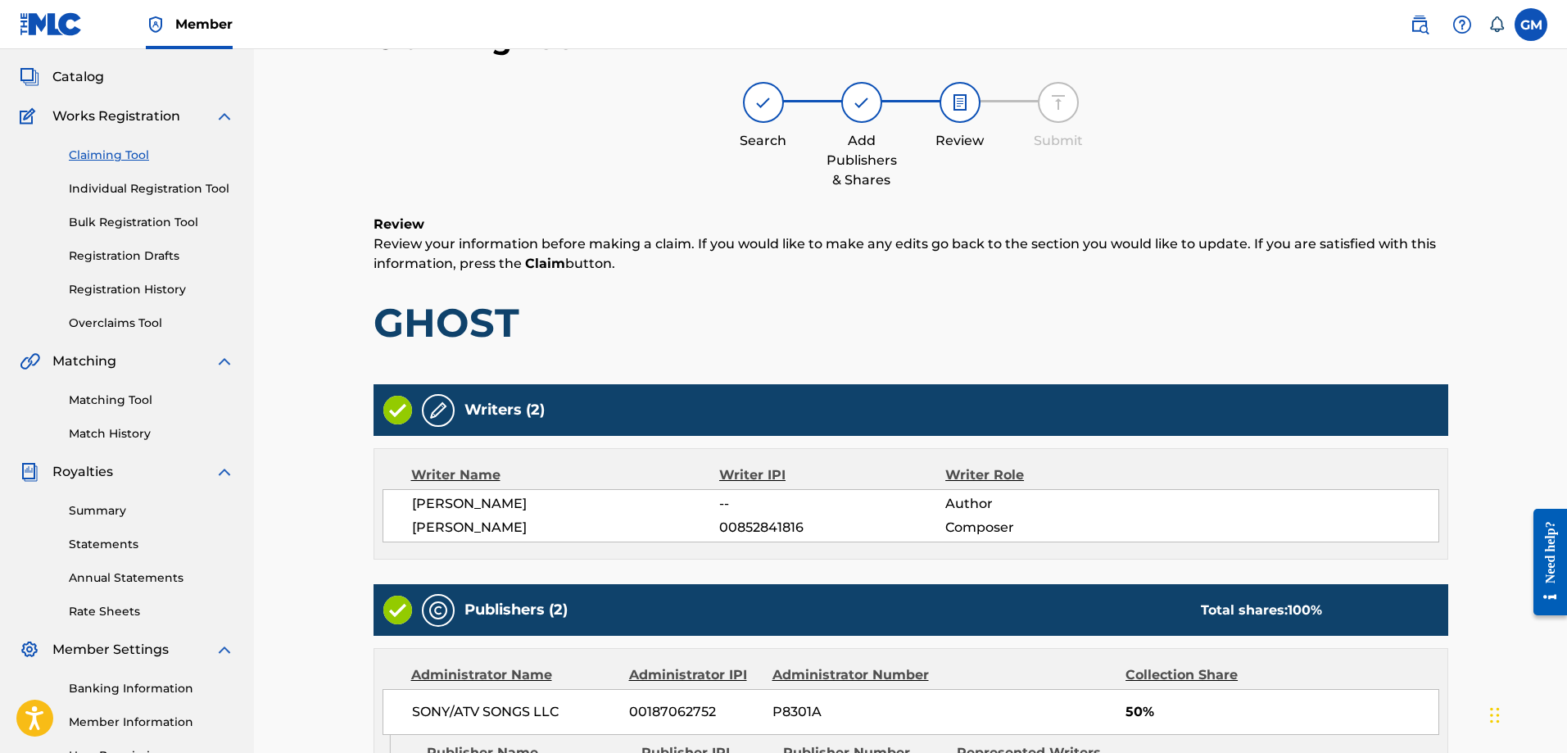
scroll to position [469, 0]
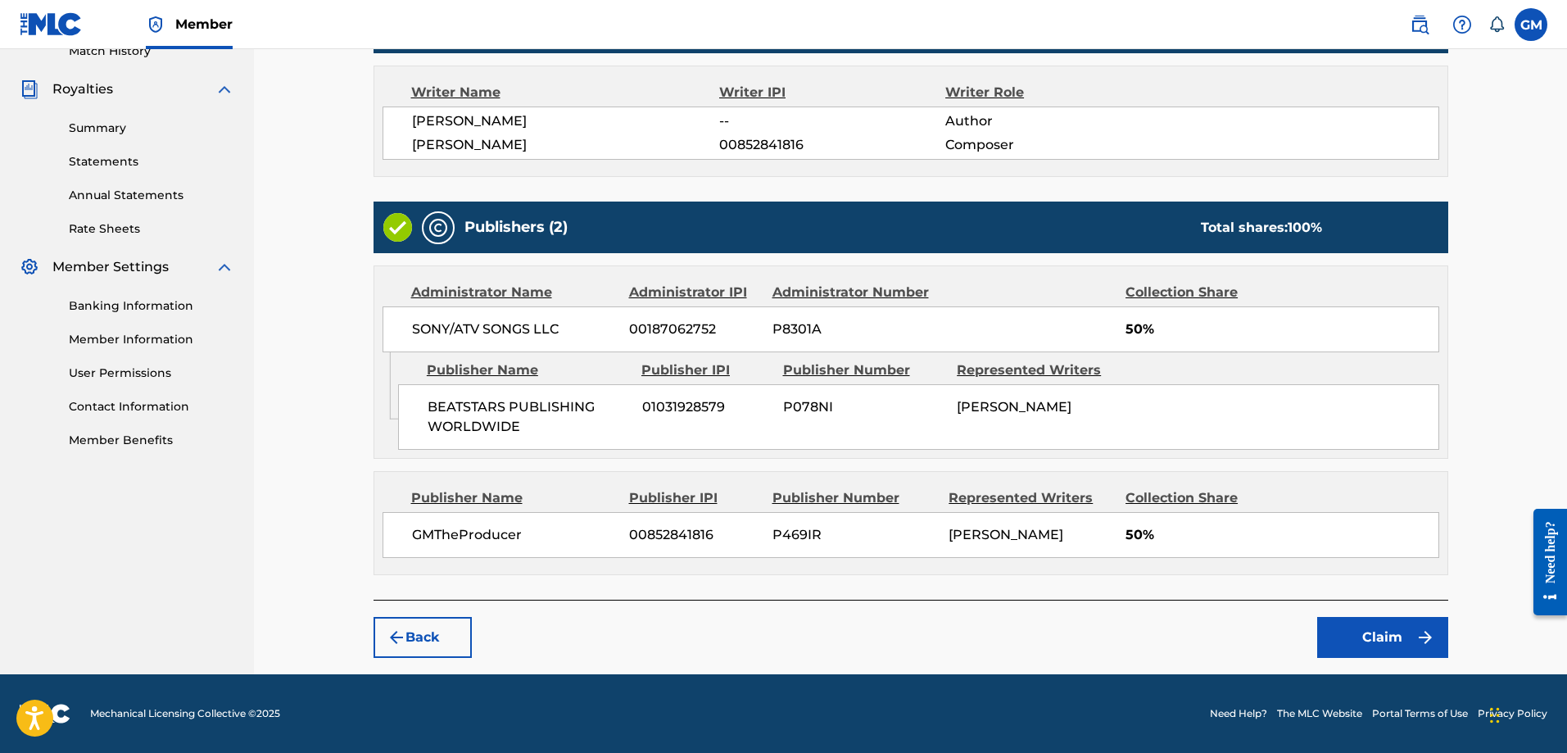
click at [1365, 633] on button "Claim" at bounding box center [1383, 637] width 131 height 41
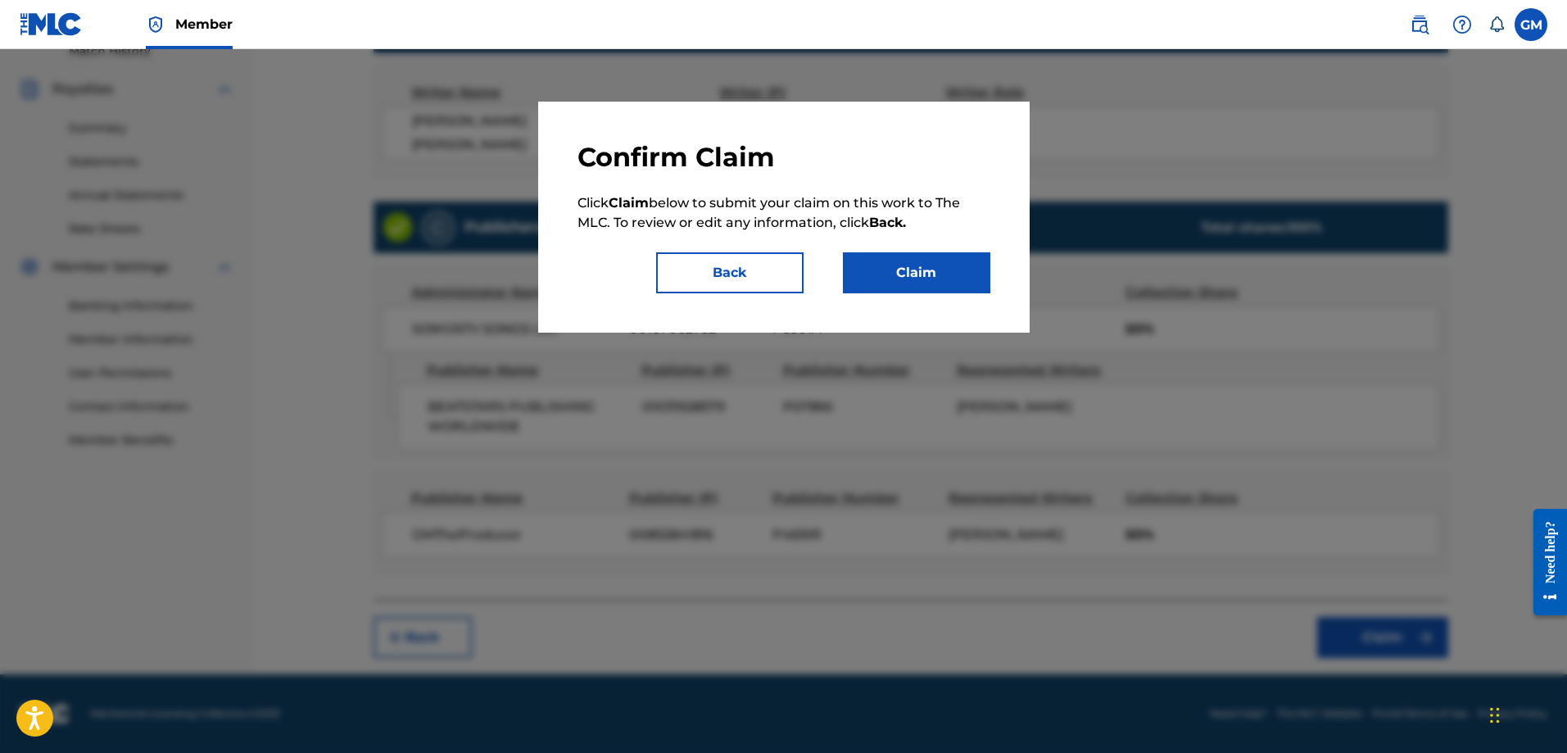
click at [877, 262] on button "Claim" at bounding box center [916, 272] width 147 height 41
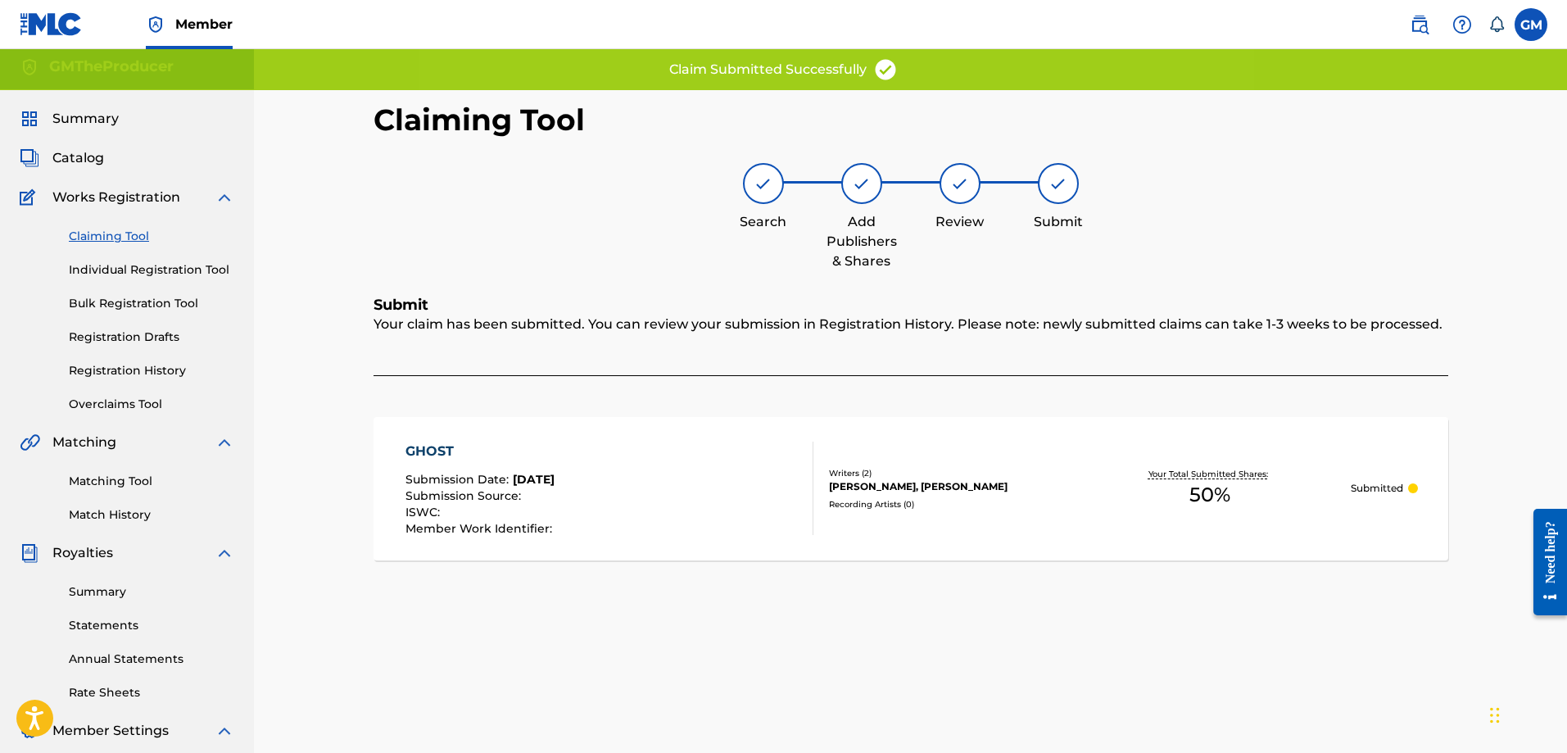
scroll to position [0, 0]
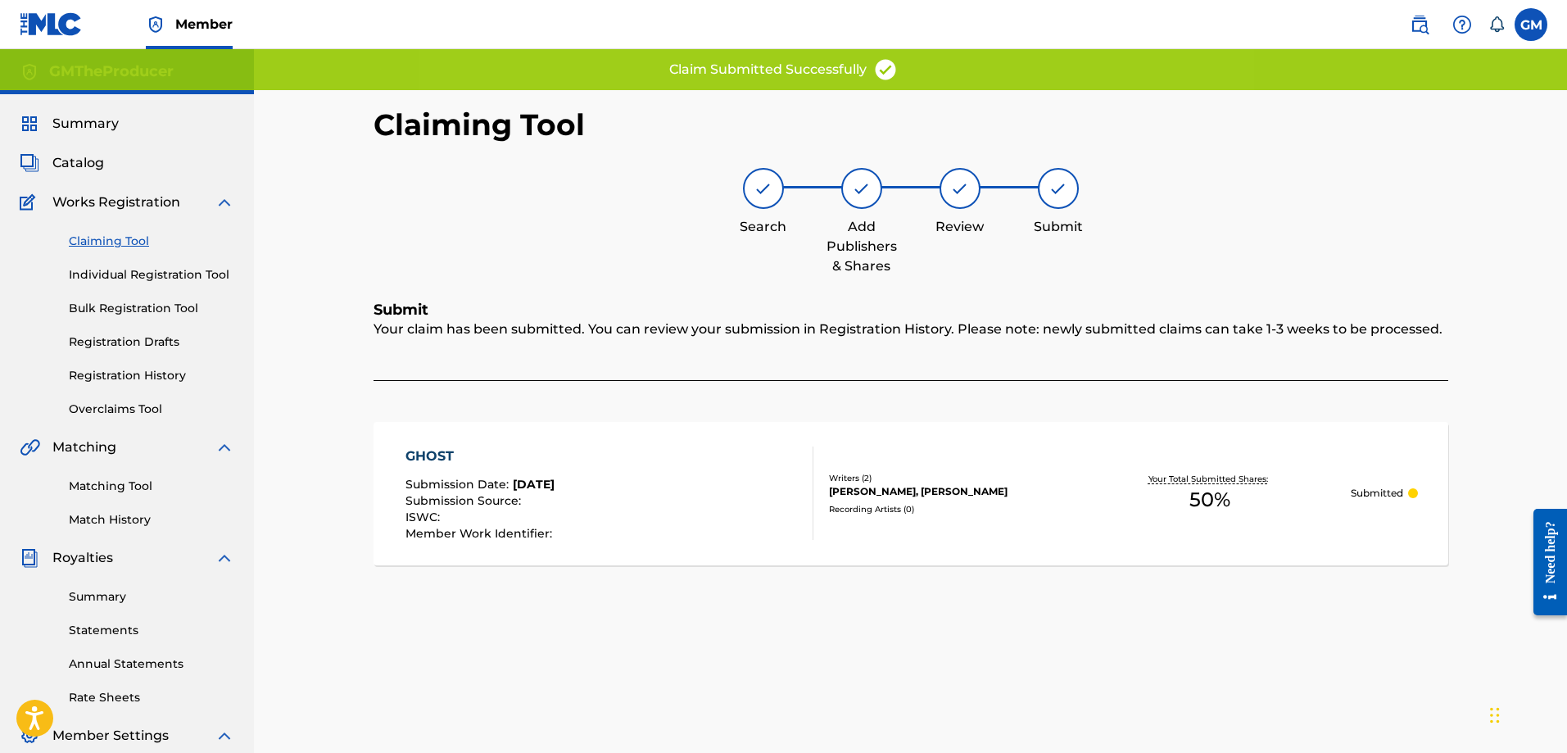
click at [101, 237] on link "Claiming Tool" at bounding box center [152, 241] width 166 height 17
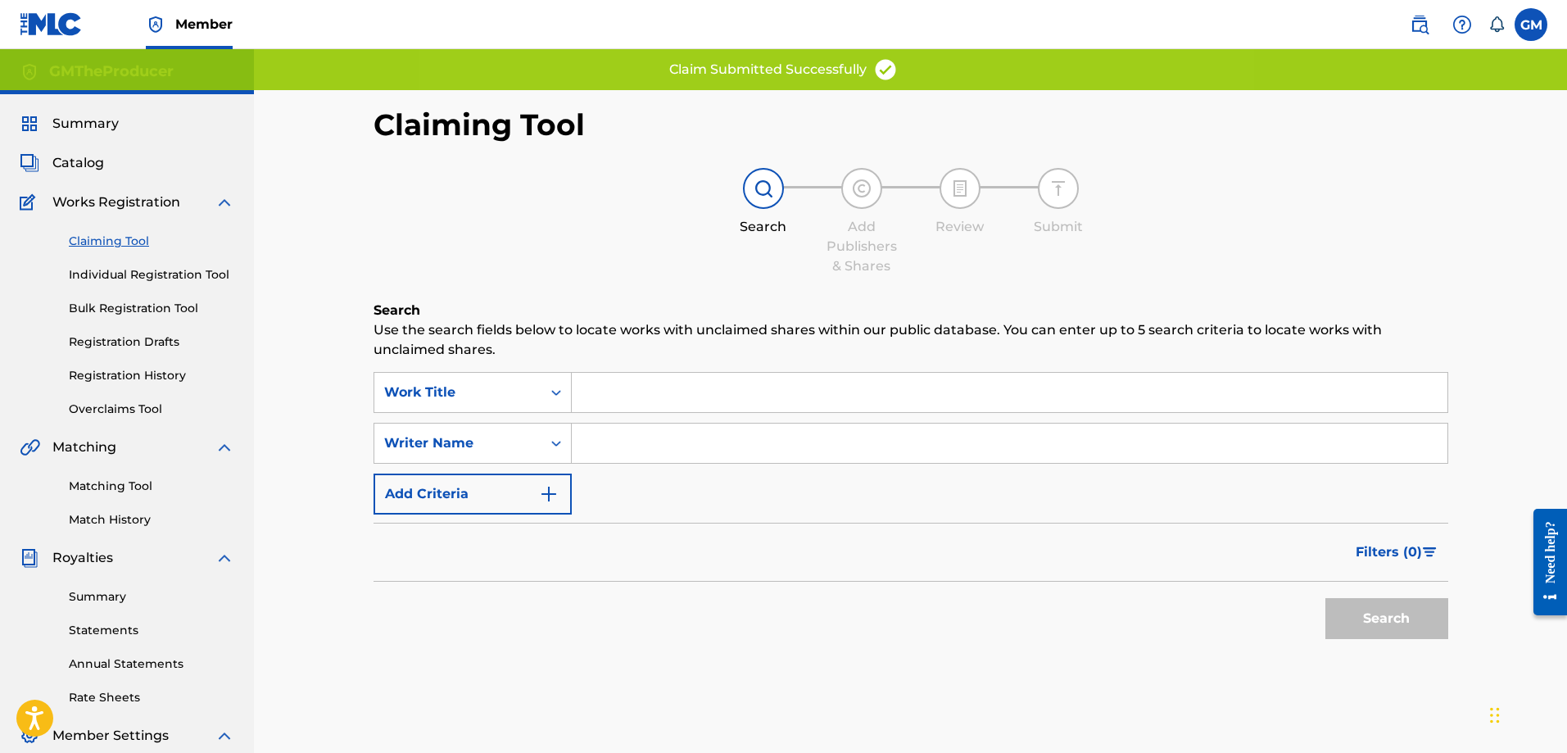
drag, startPoint x: 678, startPoint y: 430, endPoint x: 677, endPoint y: 438, distance: 8.2
click at [678, 430] on input "Search Form" at bounding box center [1010, 443] width 876 height 39
type input "[PERSON_NAME]"
click at [1428, 624] on button "Search" at bounding box center [1387, 618] width 123 height 41
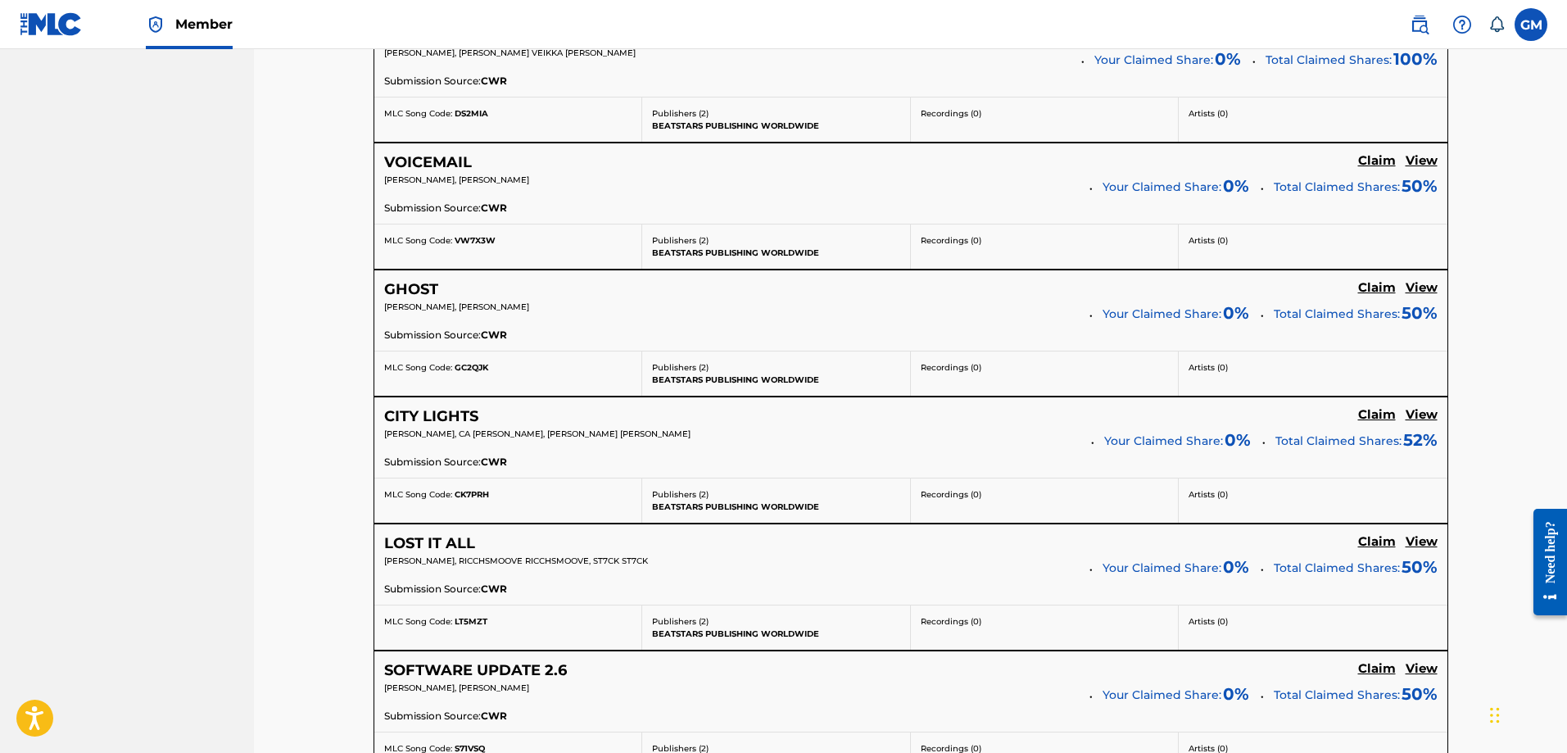
scroll to position [3359, 0]
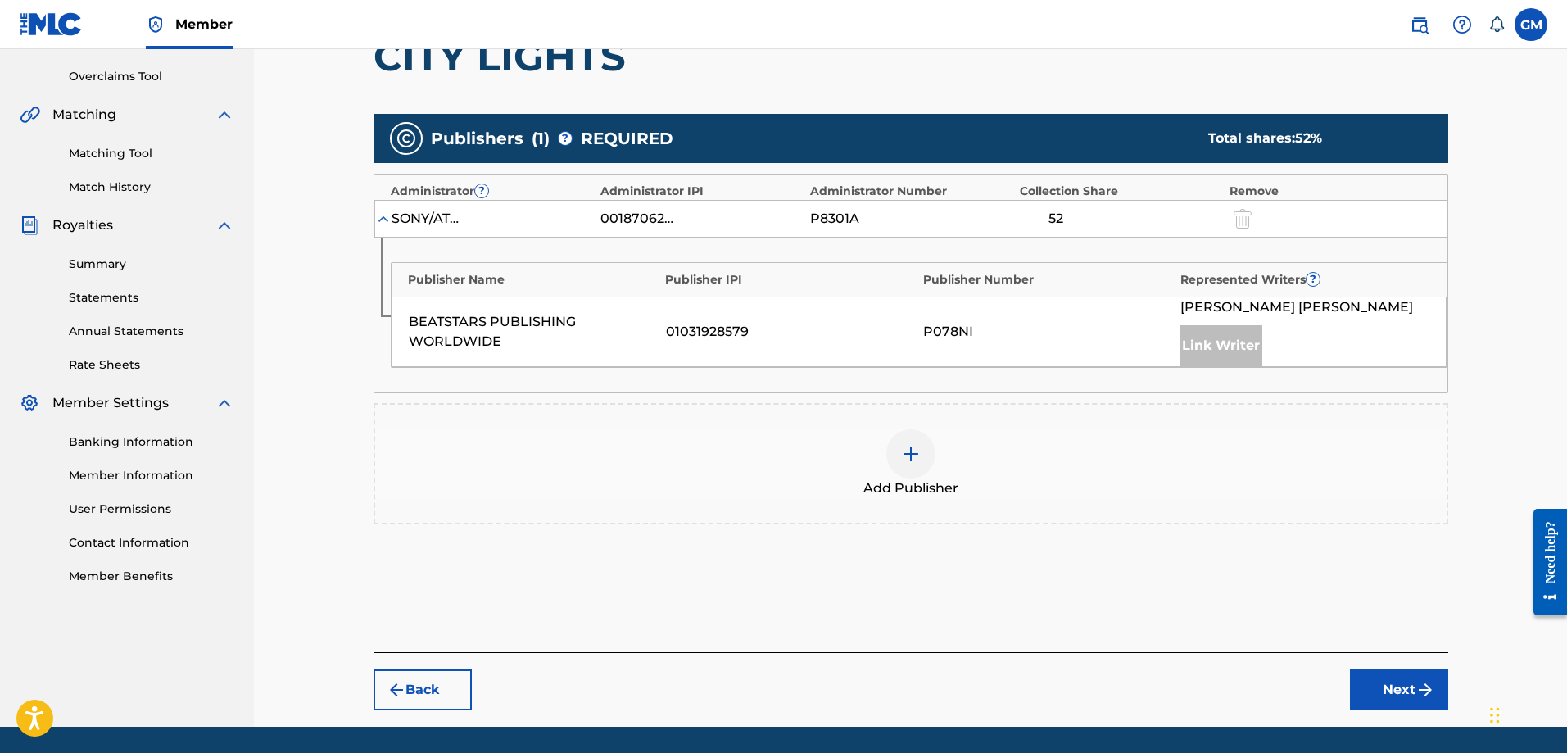
scroll to position [303, 0]
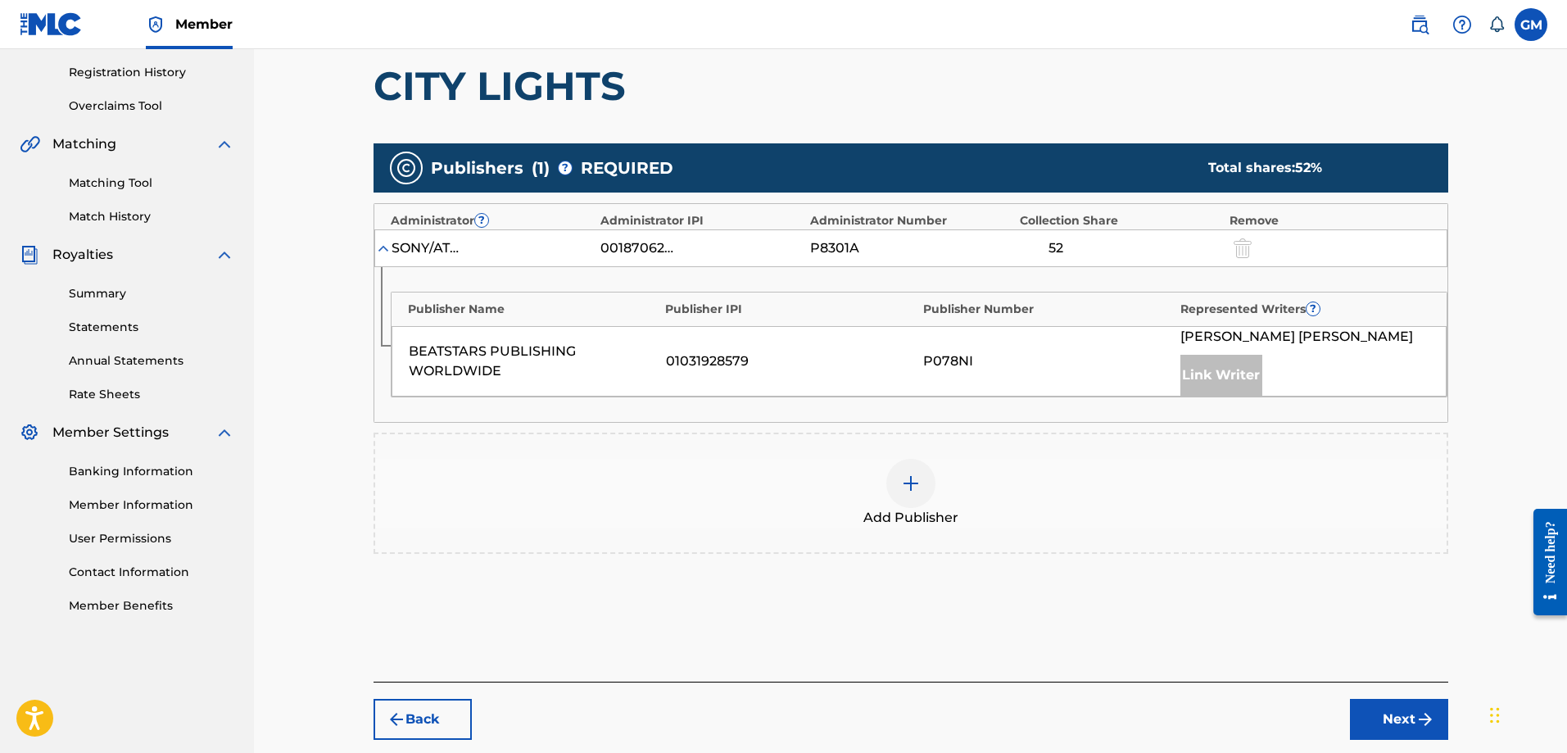
click at [941, 488] on div "Add Publisher" at bounding box center [911, 493] width 1072 height 69
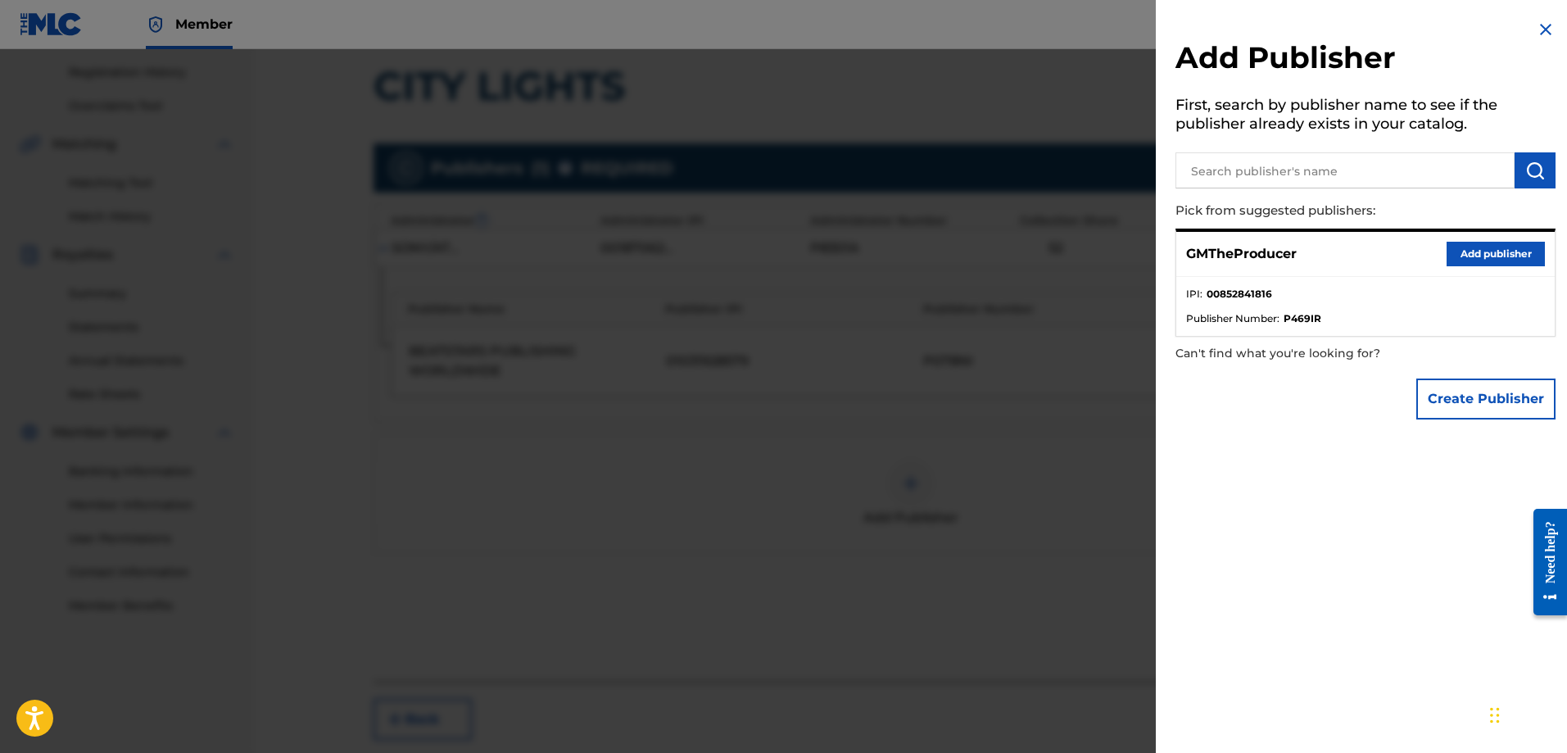
click at [1465, 260] on button "Add publisher" at bounding box center [1496, 254] width 98 height 25
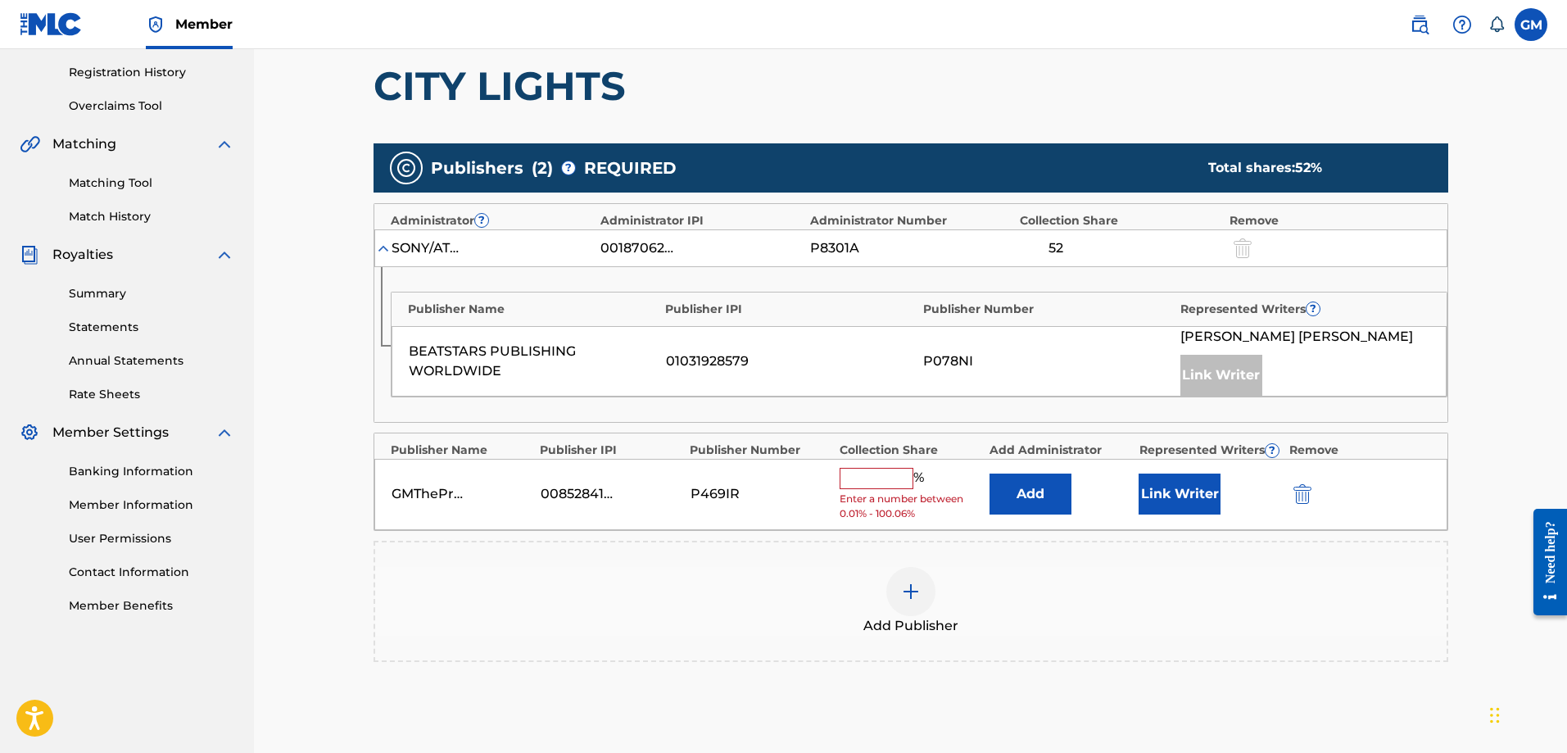
click at [893, 482] on input "text" at bounding box center [877, 478] width 74 height 21
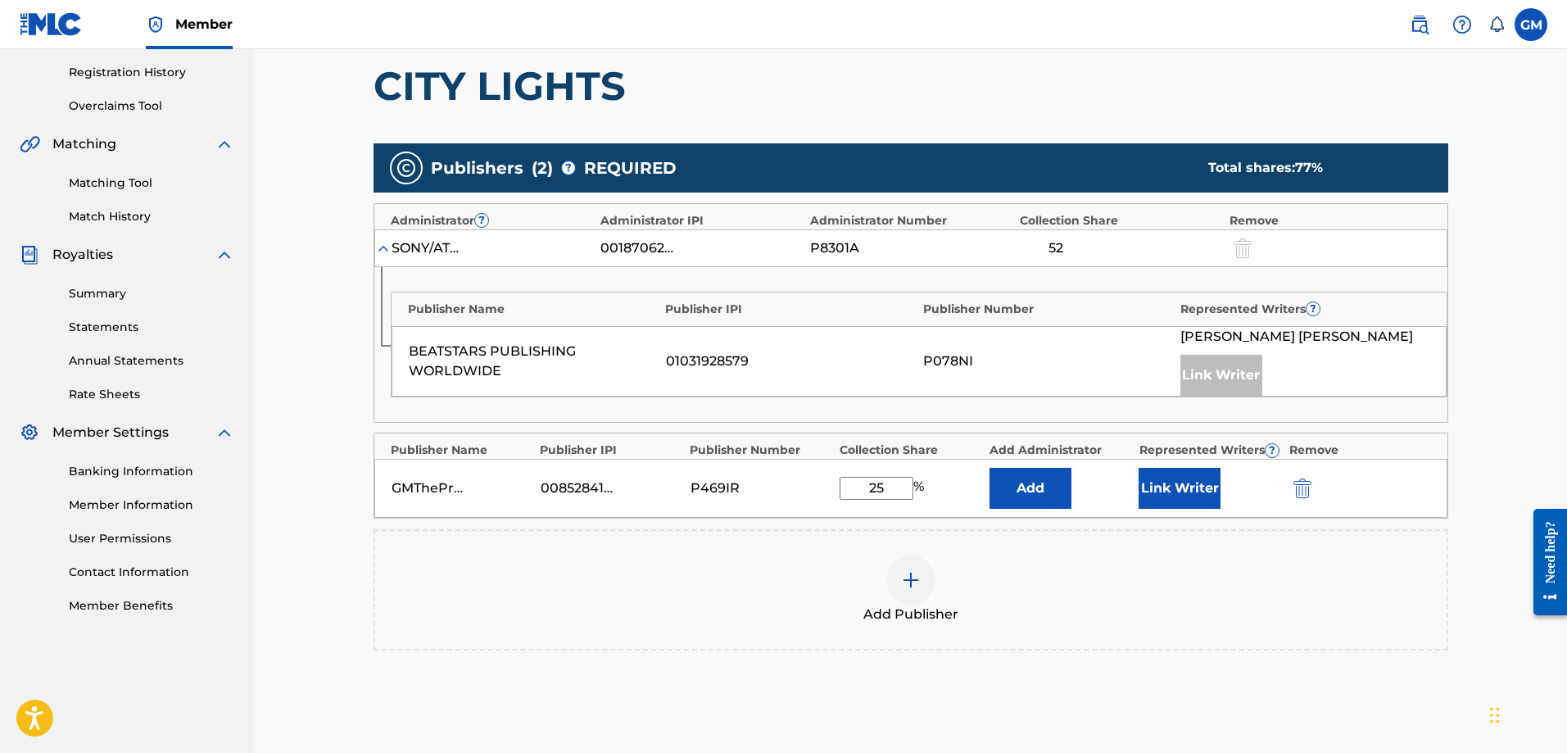
type input "25"
click at [1191, 488] on button "Link Writer" at bounding box center [1180, 488] width 82 height 41
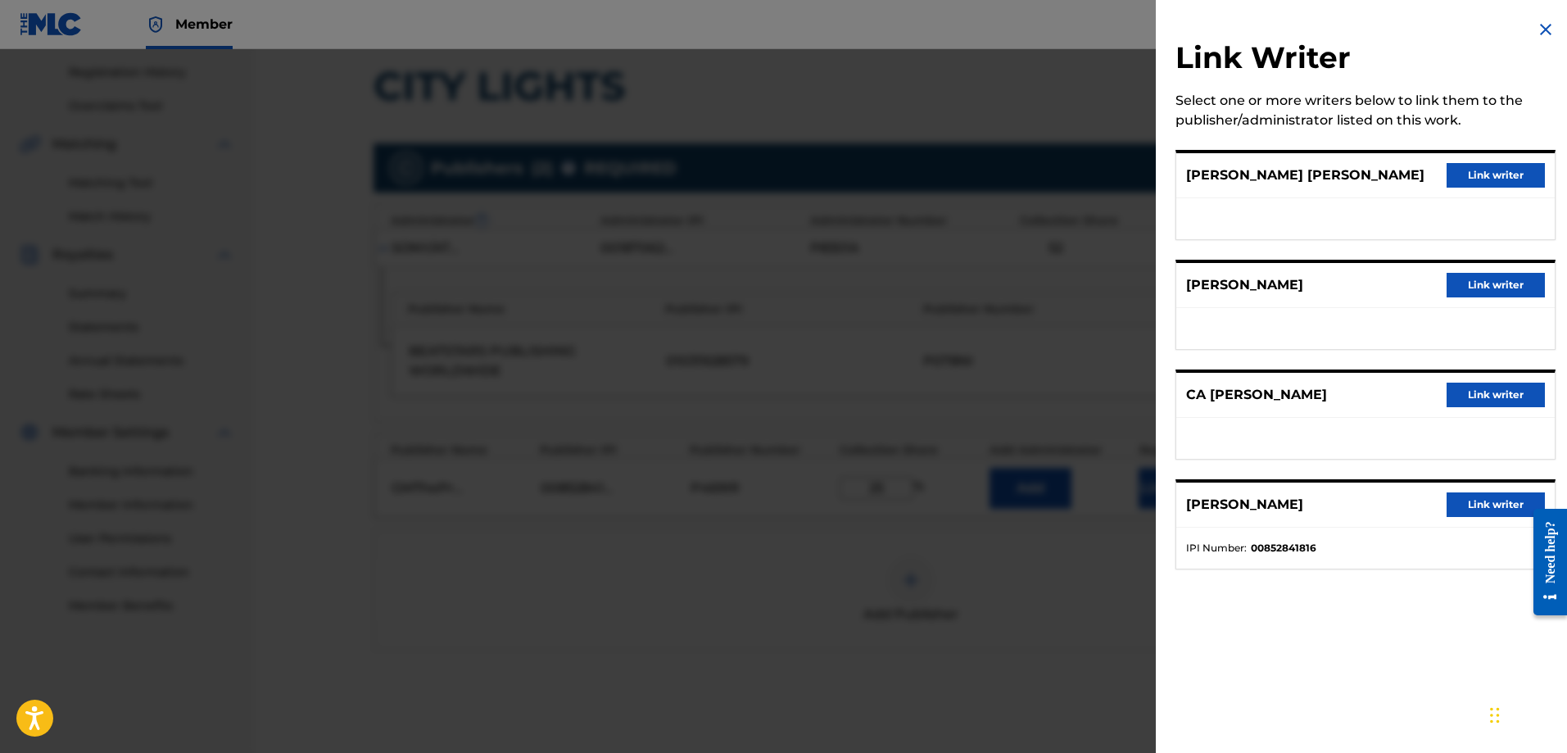
click at [1487, 517] on button "Link writer" at bounding box center [1496, 504] width 98 height 25
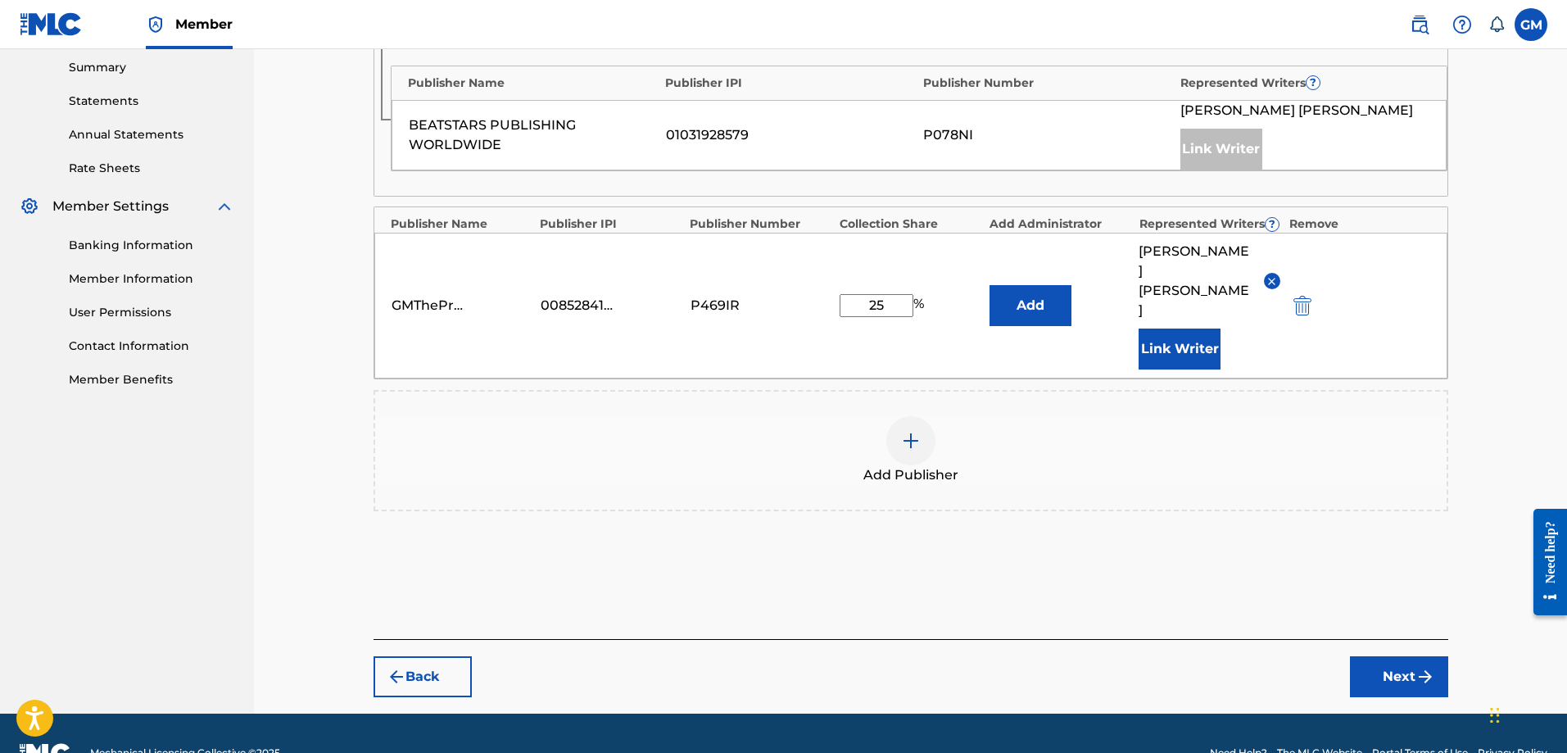
click at [1381, 656] on button "Next" at bounding box center [1399, 676] width 98 height 41
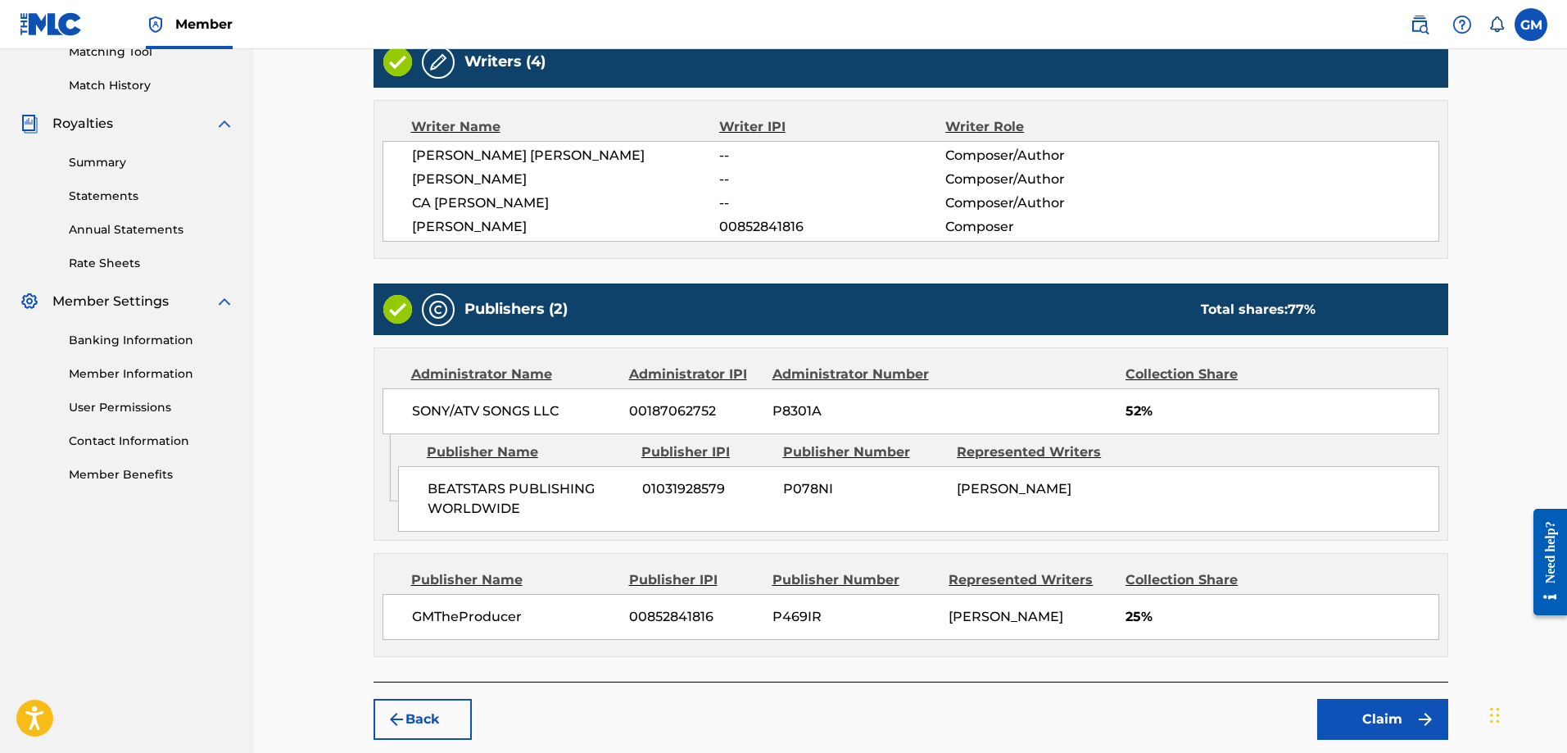
scroll to position [516, 0]
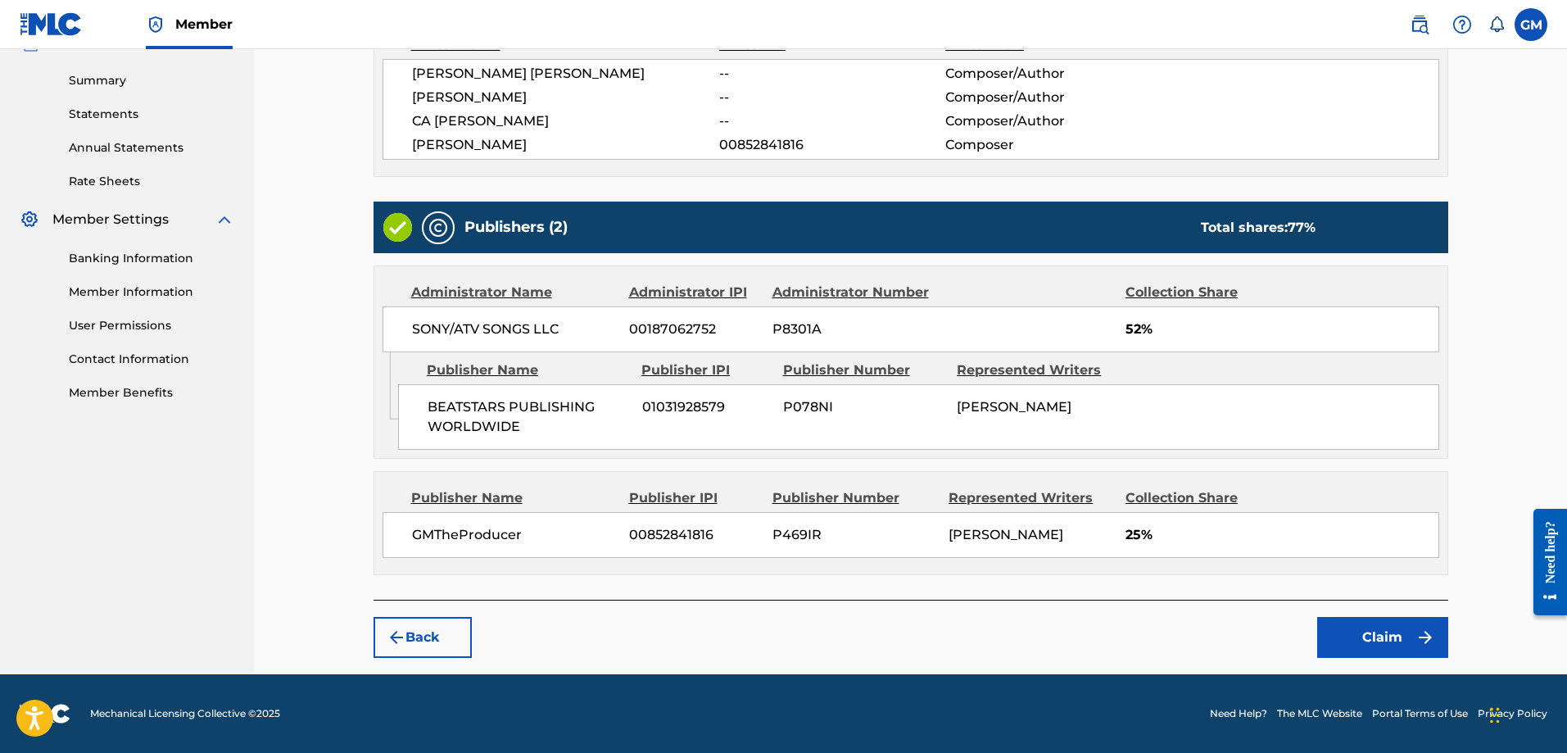
click at [1409, 633] on button "Claim" at bounding box center [1383, 637] width 131 height 41
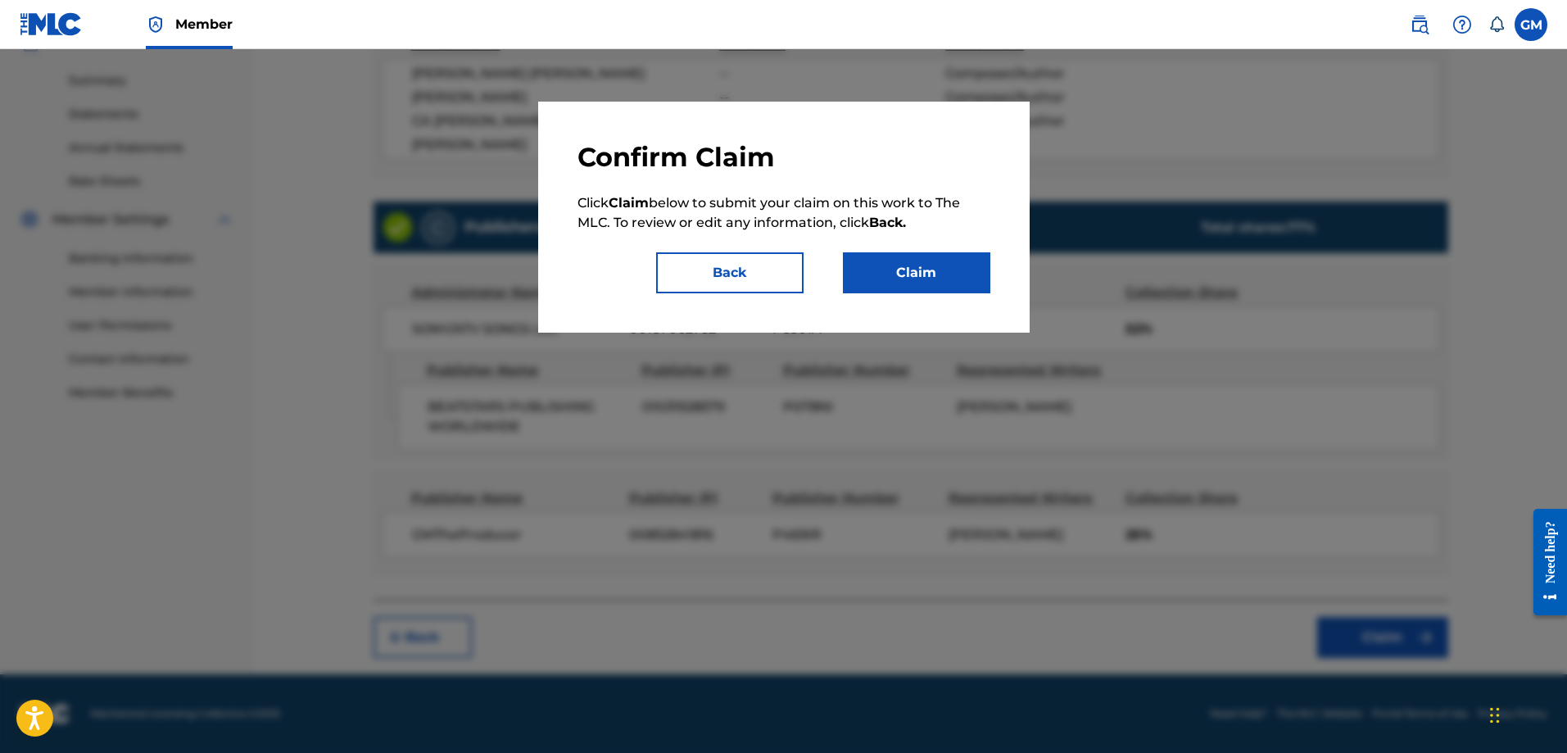
click at [940, 305] on div "Confirm Claim Click Claim below to submit your claim on this work to The MLC. T…" at bounding box center [784, 217] width 492 height 231
click at [937, 279] on button "Claim" at bounding box center [916, 272] width 147 height 41
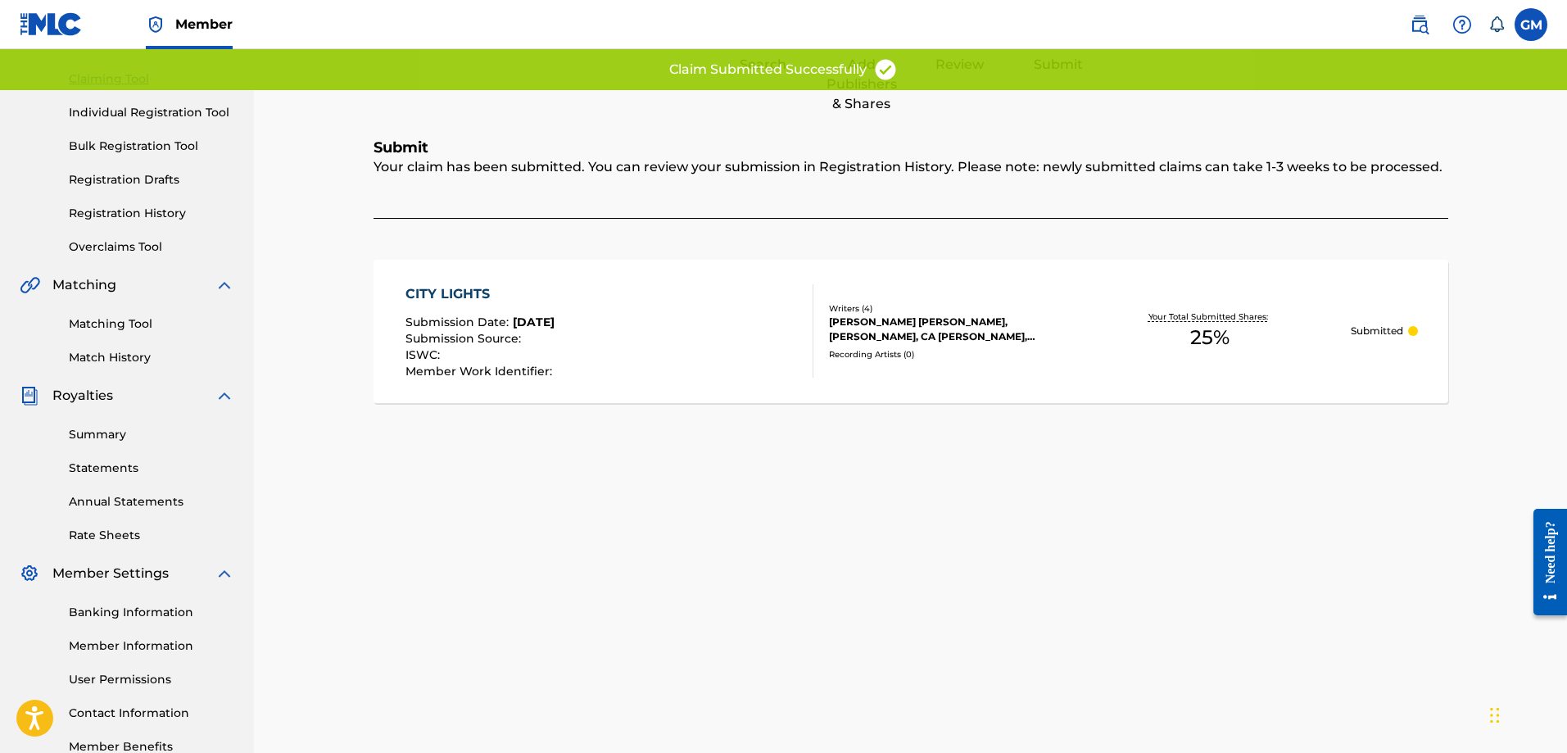
scroll to position [0, 0]
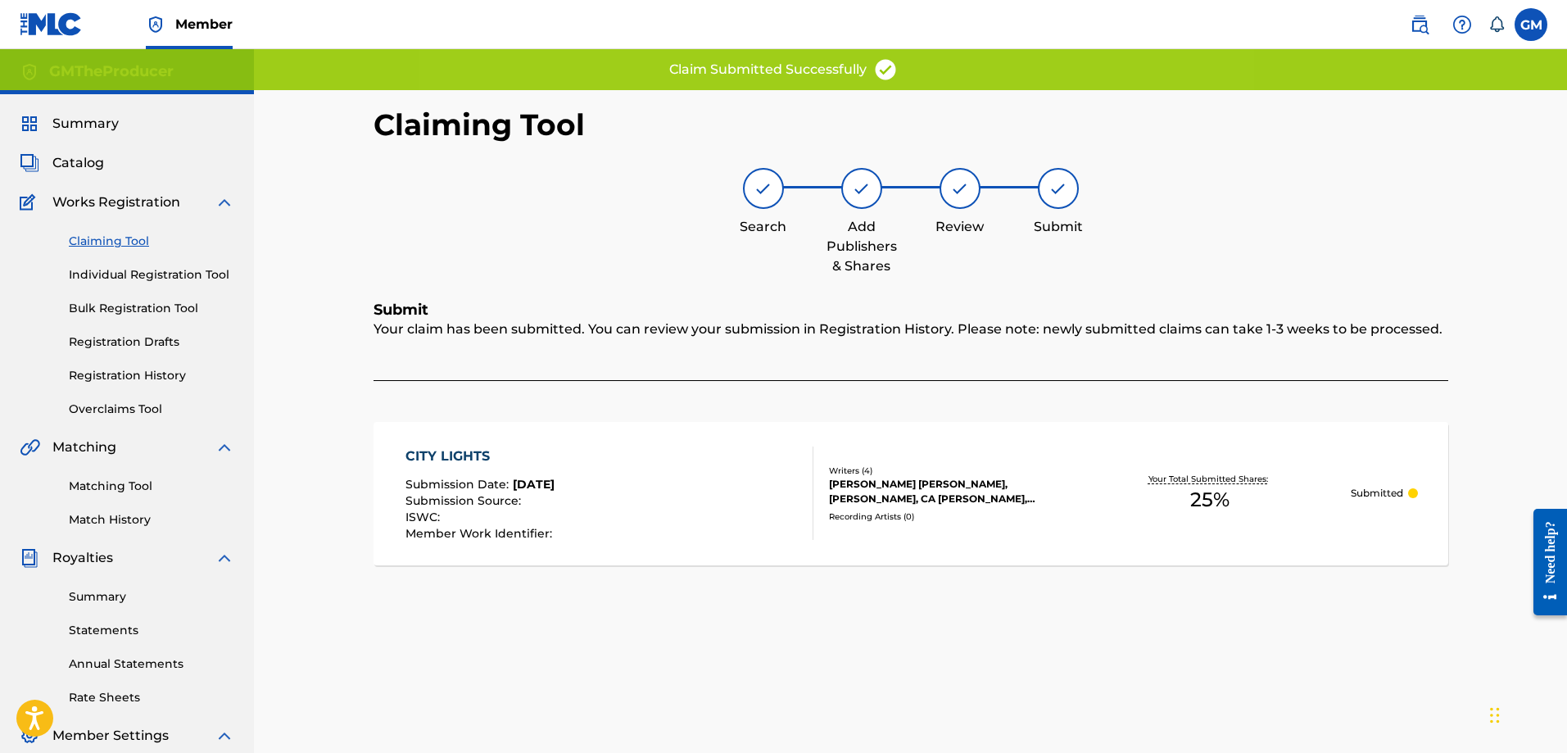
click at [125, 240] on link "Claiming Tool" at bounding box center [152, 241] width 166 height 17
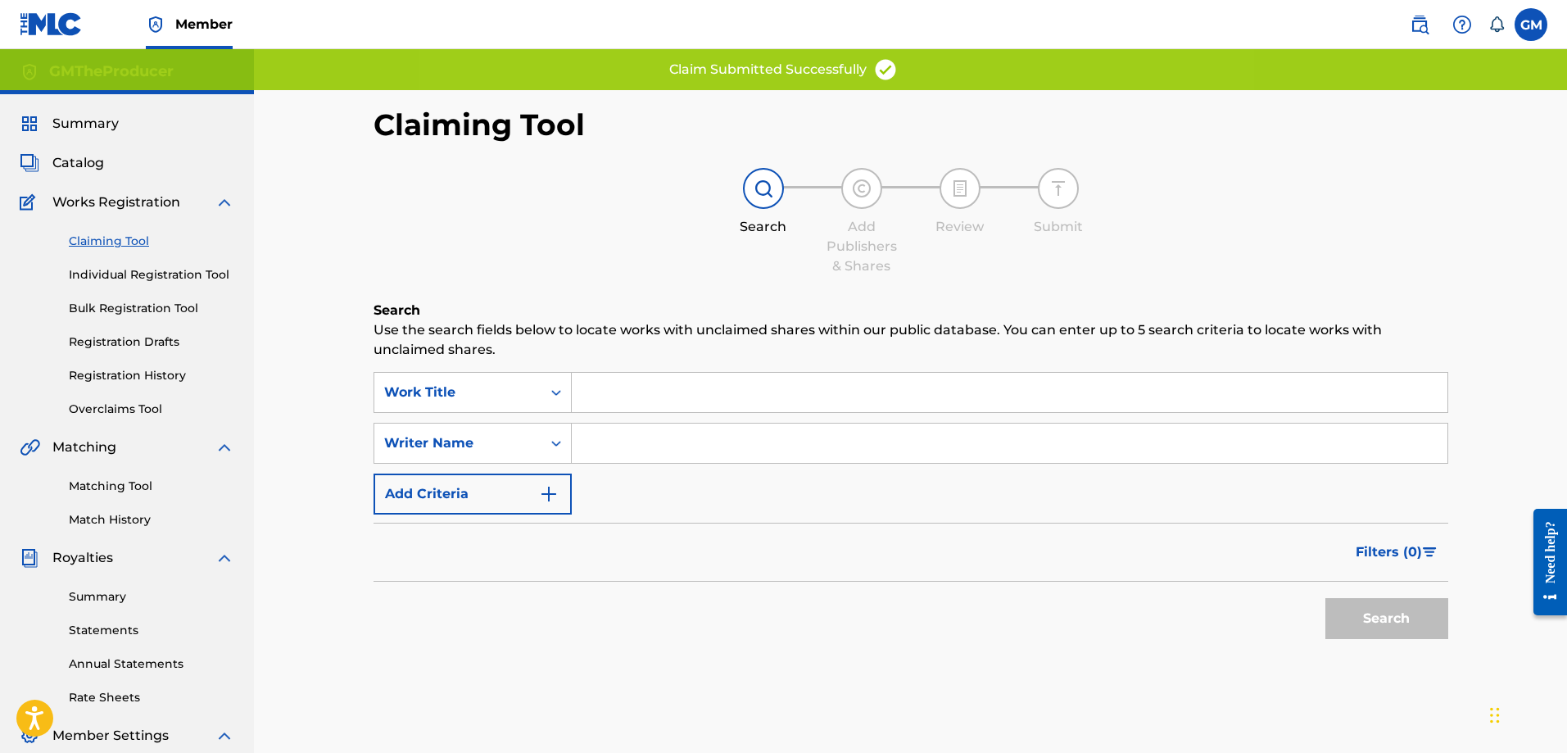
click at [648, 442] on input "Search Form" at bounding box center [1010, 443] width 876 height 39
type input "[PERSON_NAME]"
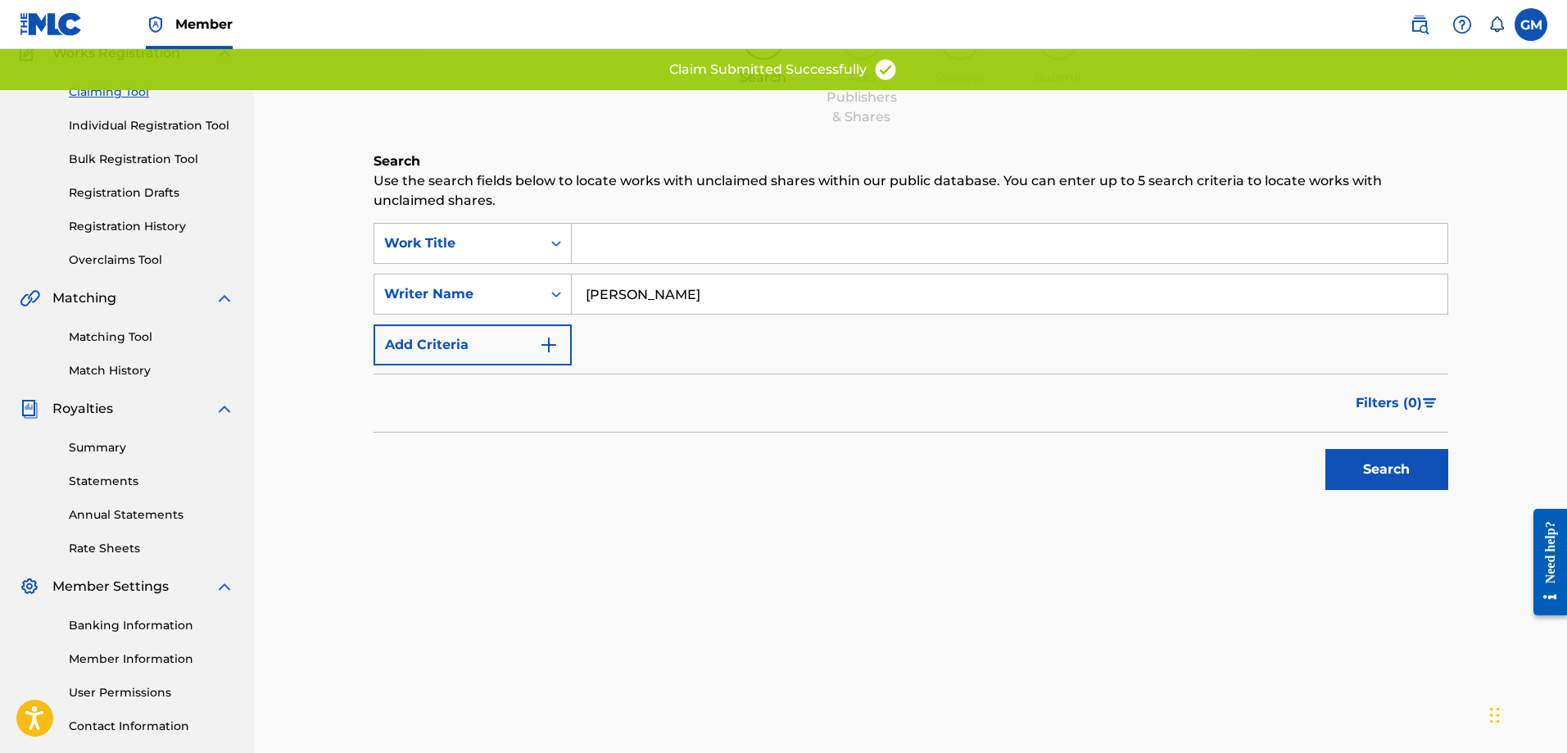
scroll to position [263, 0]
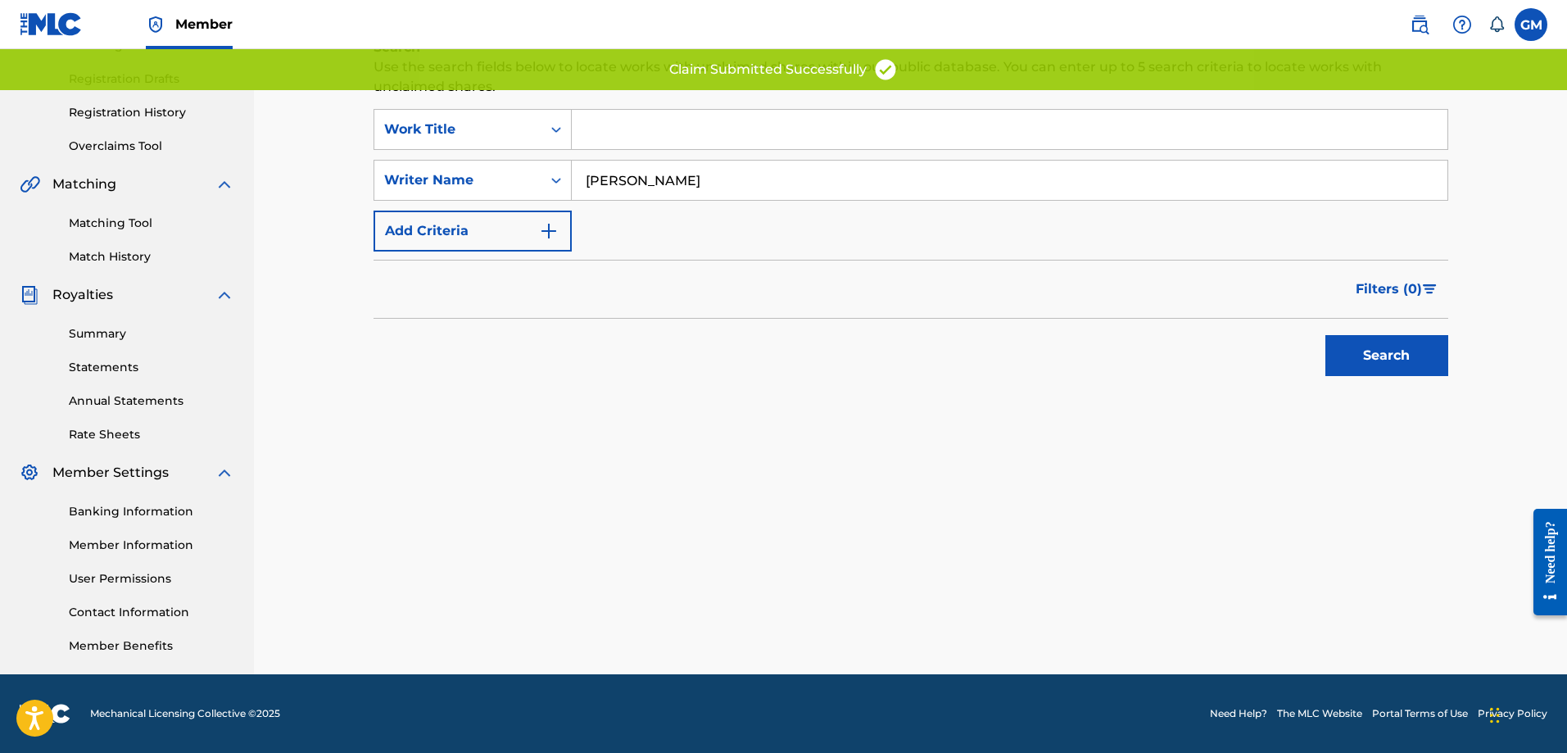
click at [1405, 365] on button "Search" at bounding box center [1387, 355] width 123 height 41
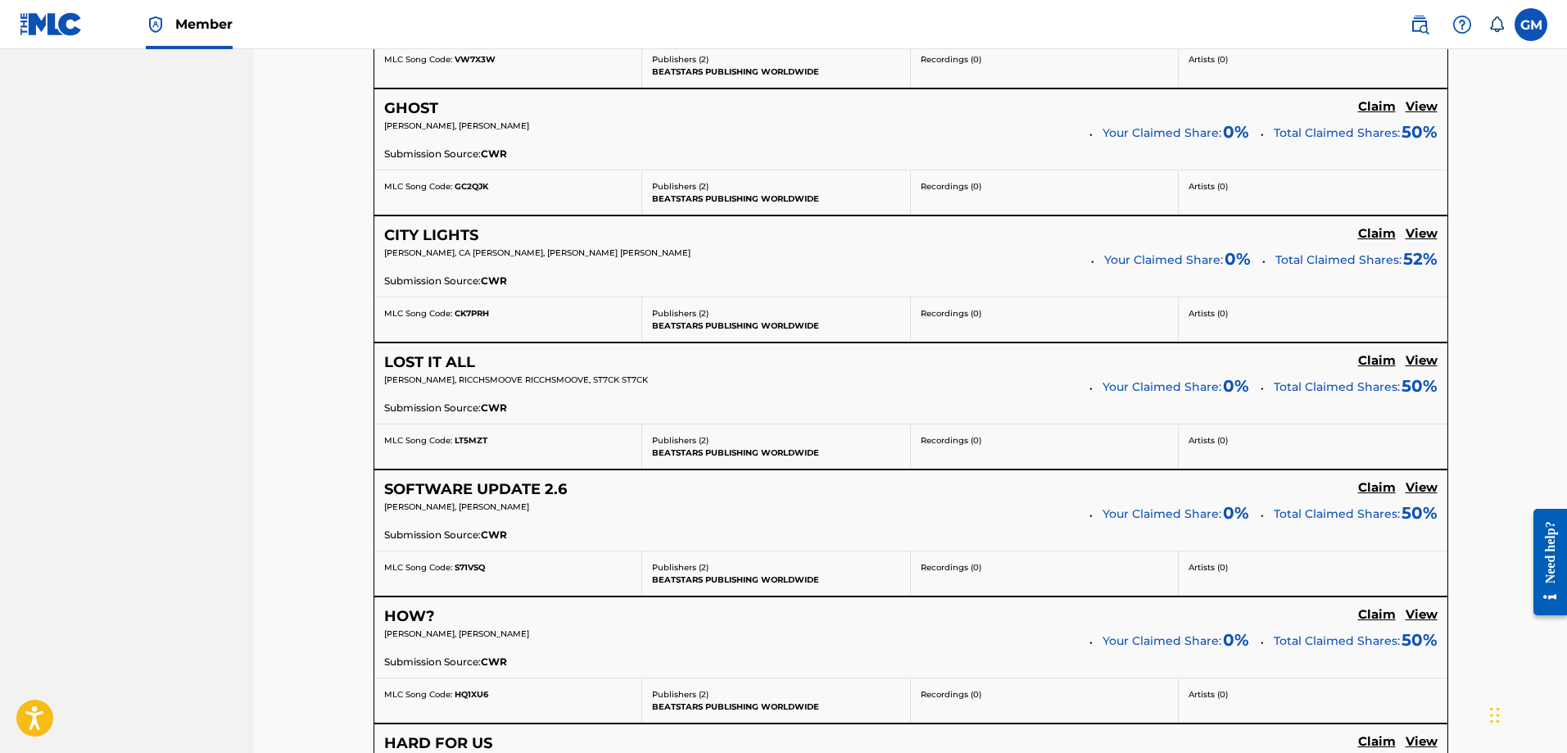
scroll to position [3459, 0]
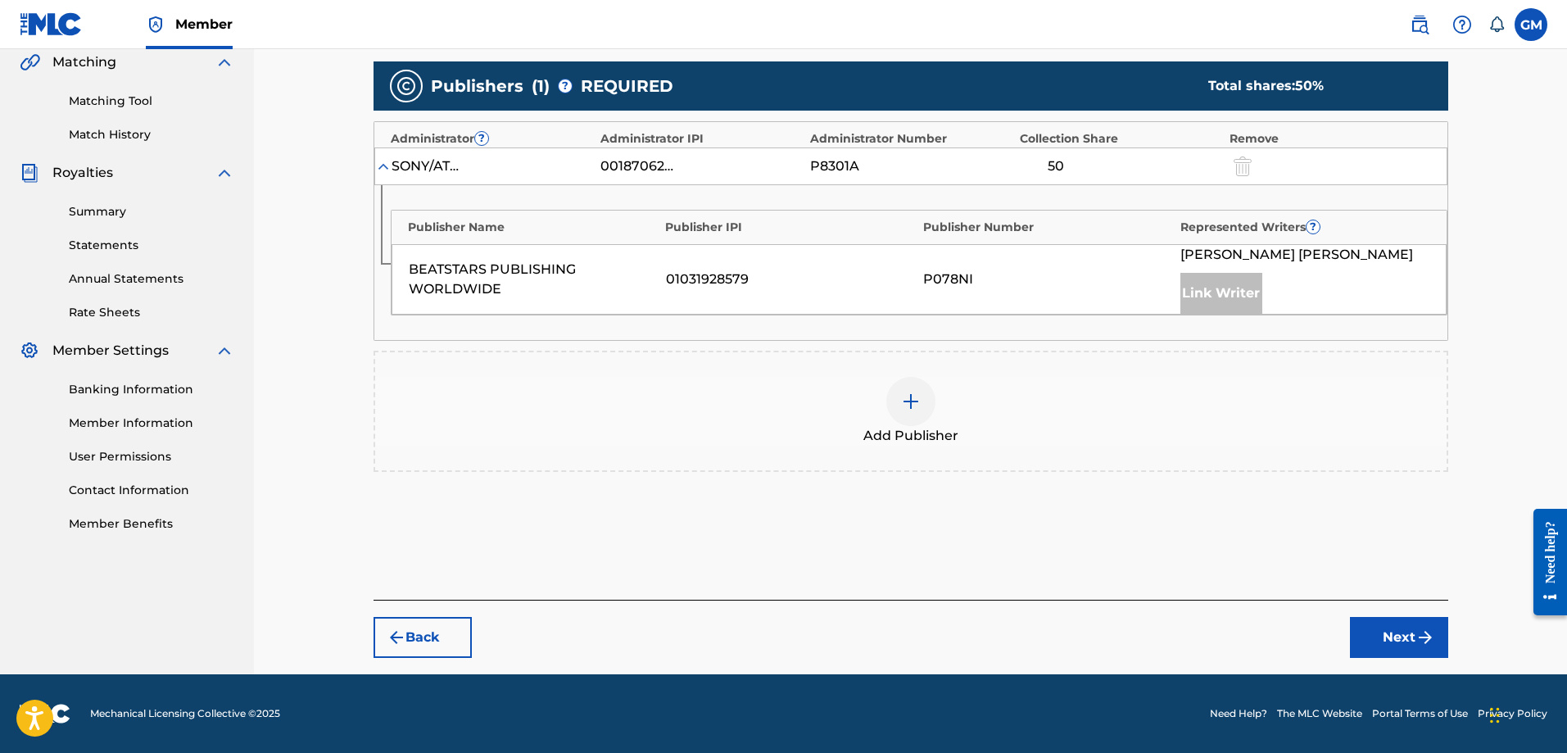
scroll to position [385, 0]
click at [892, 408] on div at bounding box center [911, 401] width 49 height 49
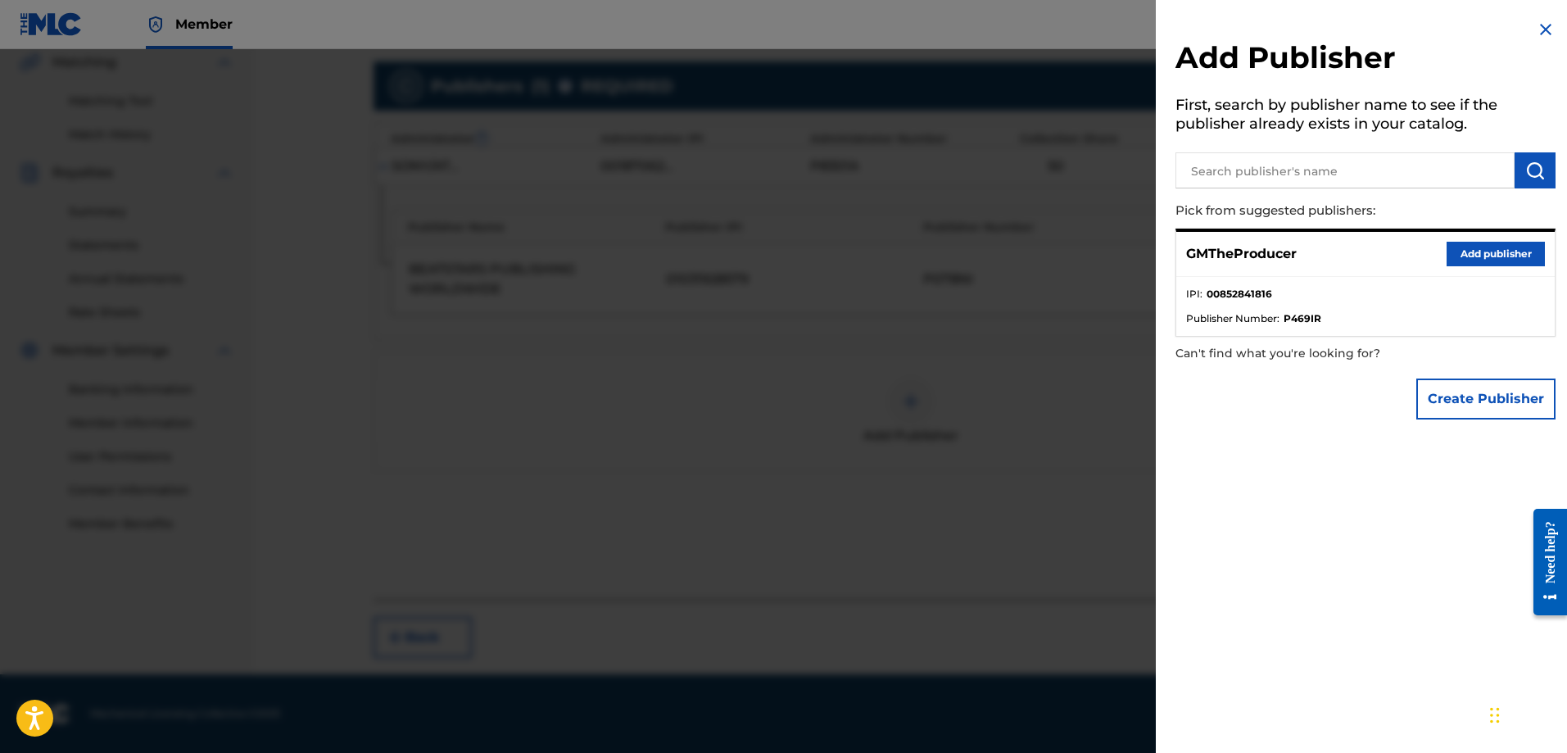
click at [1496, 253] on button "Add publisher" at bounding box center [1496, 254] width 98 height 25
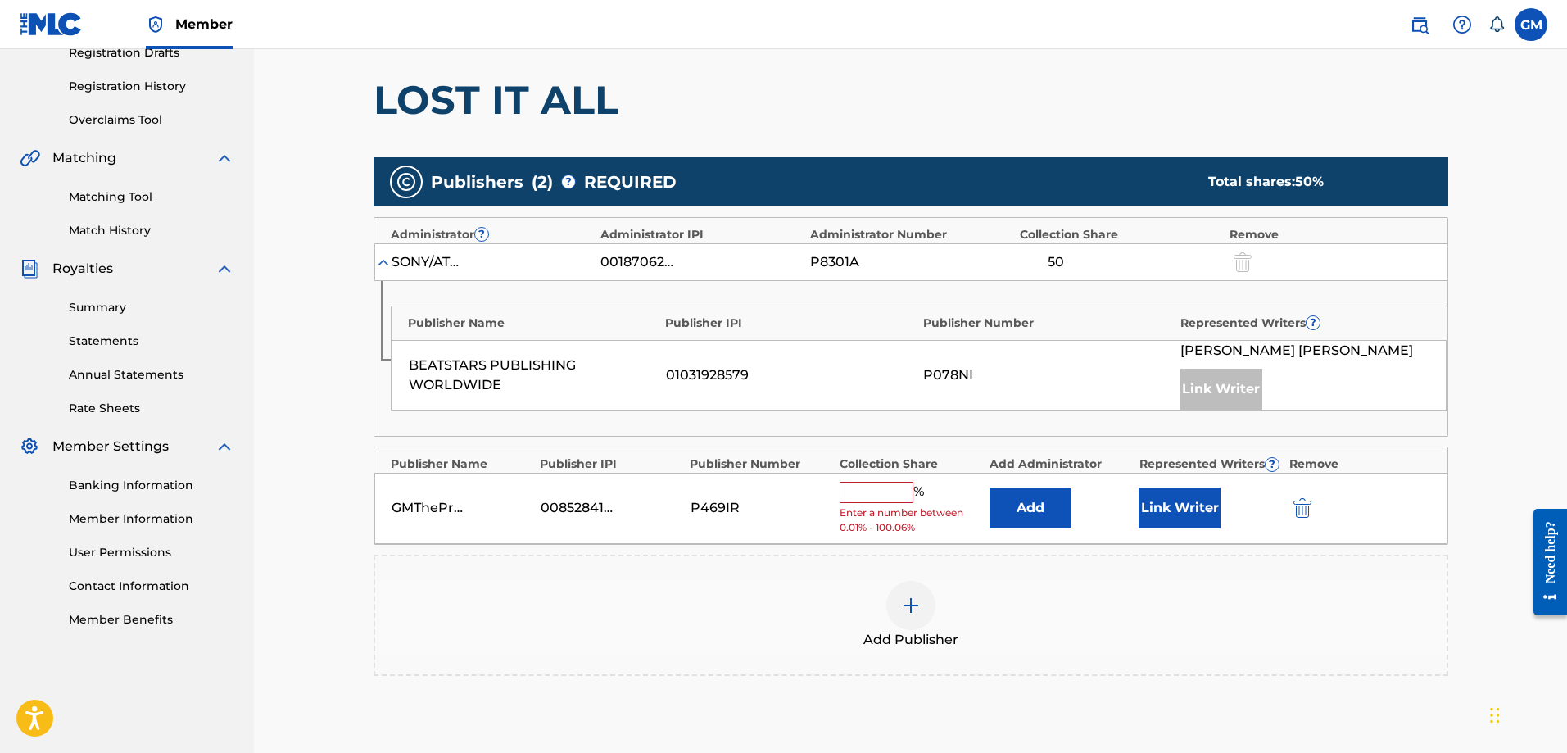
scroll to position [303, 0]
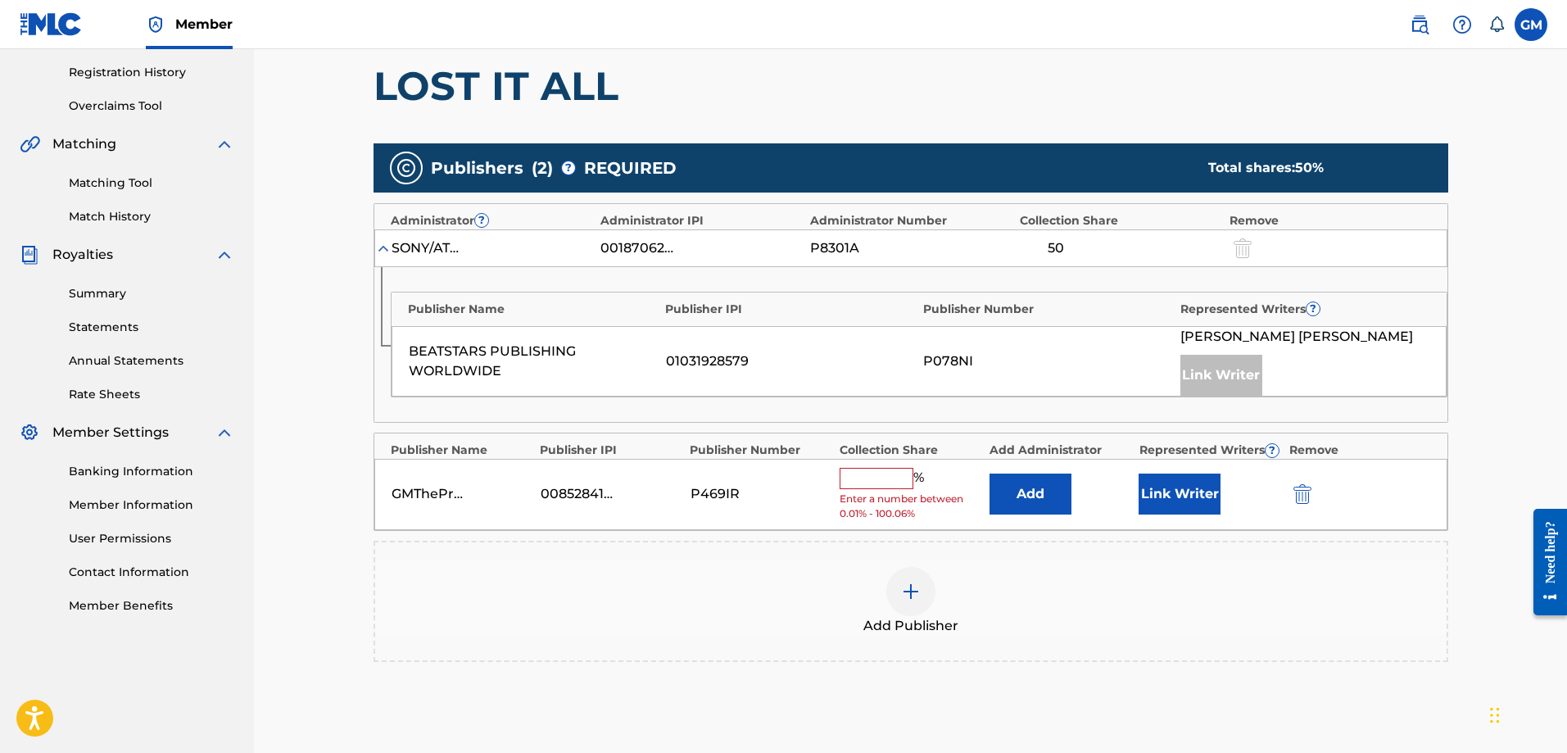
click at [883, 480] on input "text" at bounding box center [877, 478] width 74 height 21
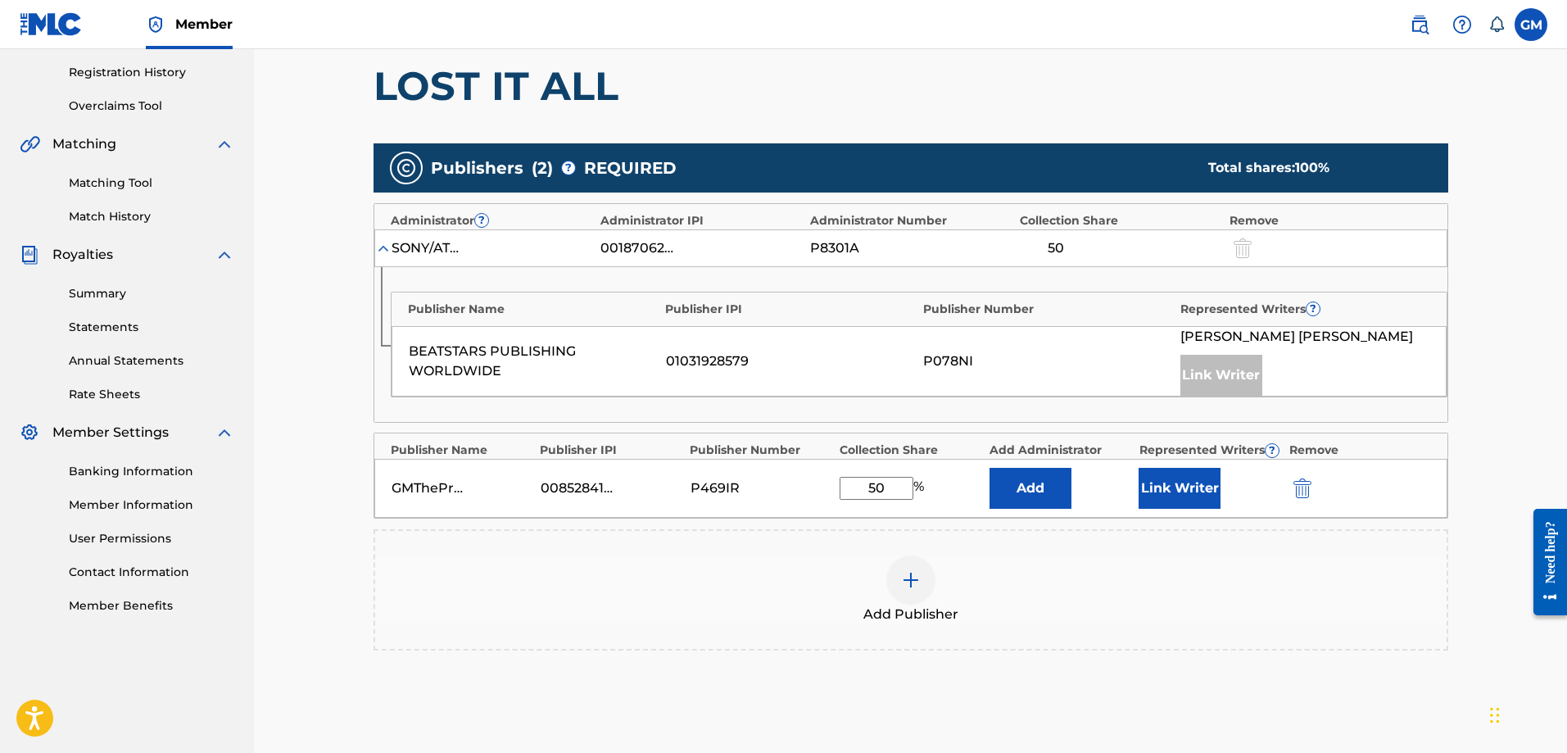
type input "50"
click at [1153, 479] on button "Link Writer" at bounding box center [1180, 488] width 82 height 41
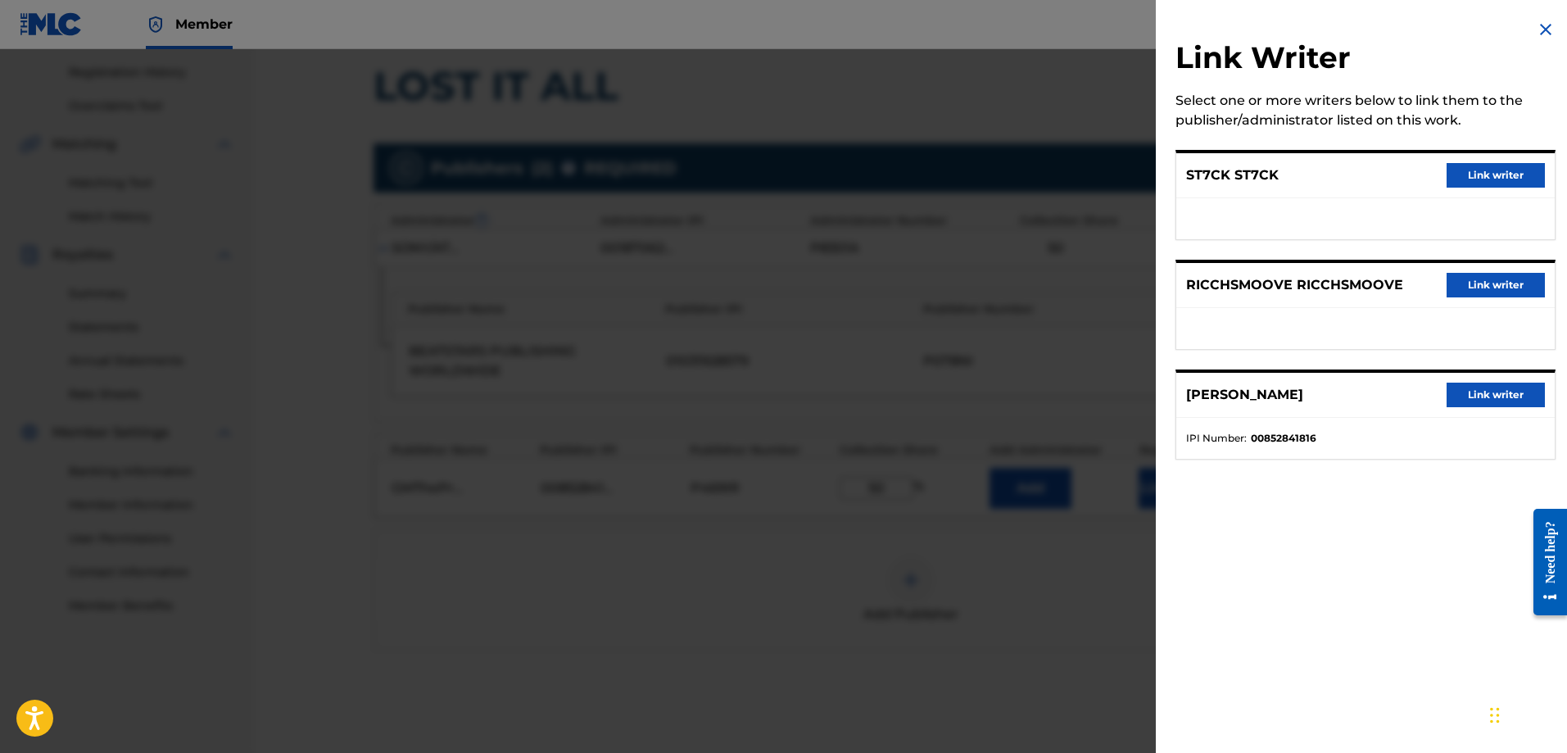
click at [1473, 397] on button "Link writer" at bounding box center [1496, 395] width 98 height 25
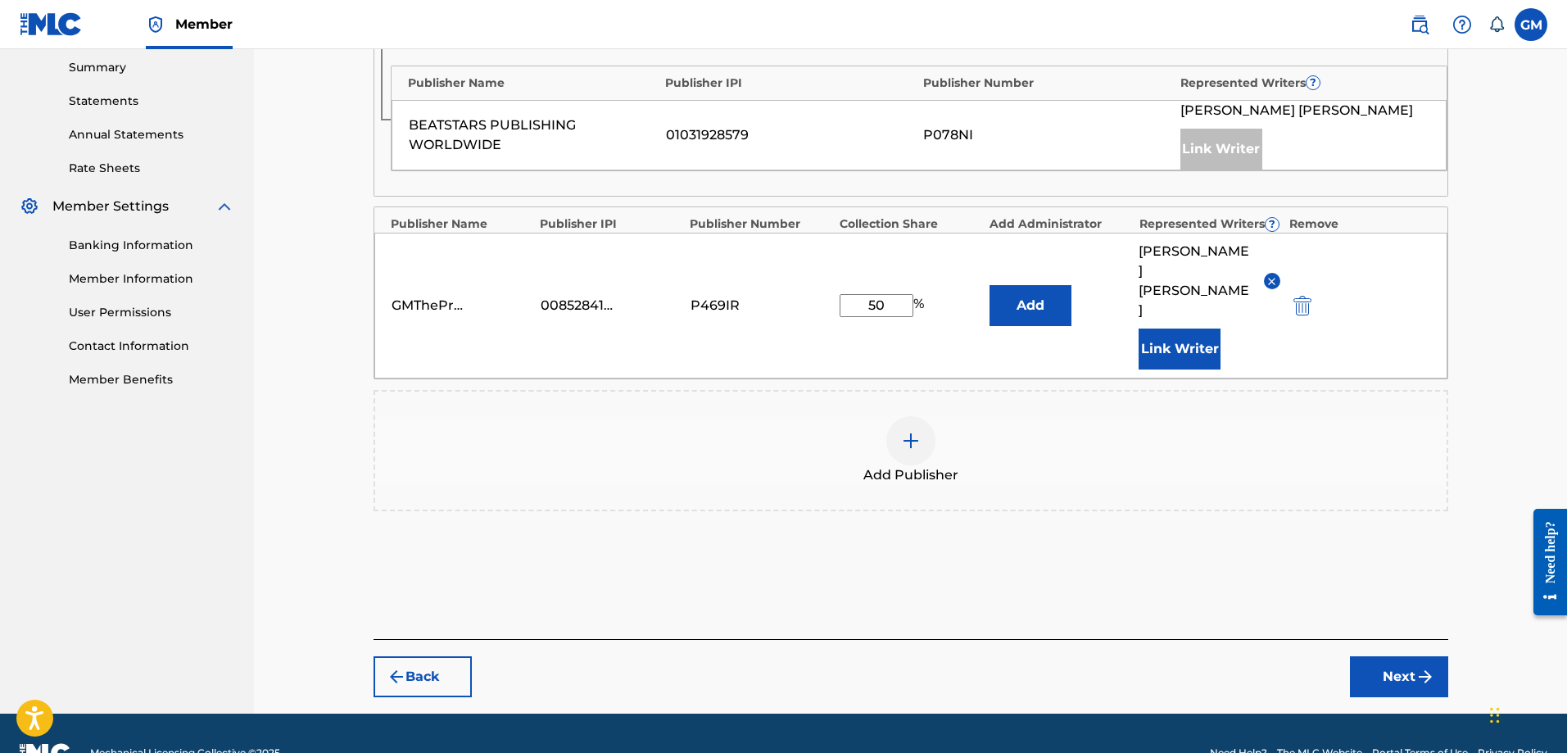
click at [1417, 660] on div "Claiming Tool Search Add Publishers & Shares Review Submit Add Publishers & Sha…" at bounding box center [911, 137] width 1108 height 1153
click at [1410, 656] on button "Next" at bounding box center [1399, 676] width 98 height 41
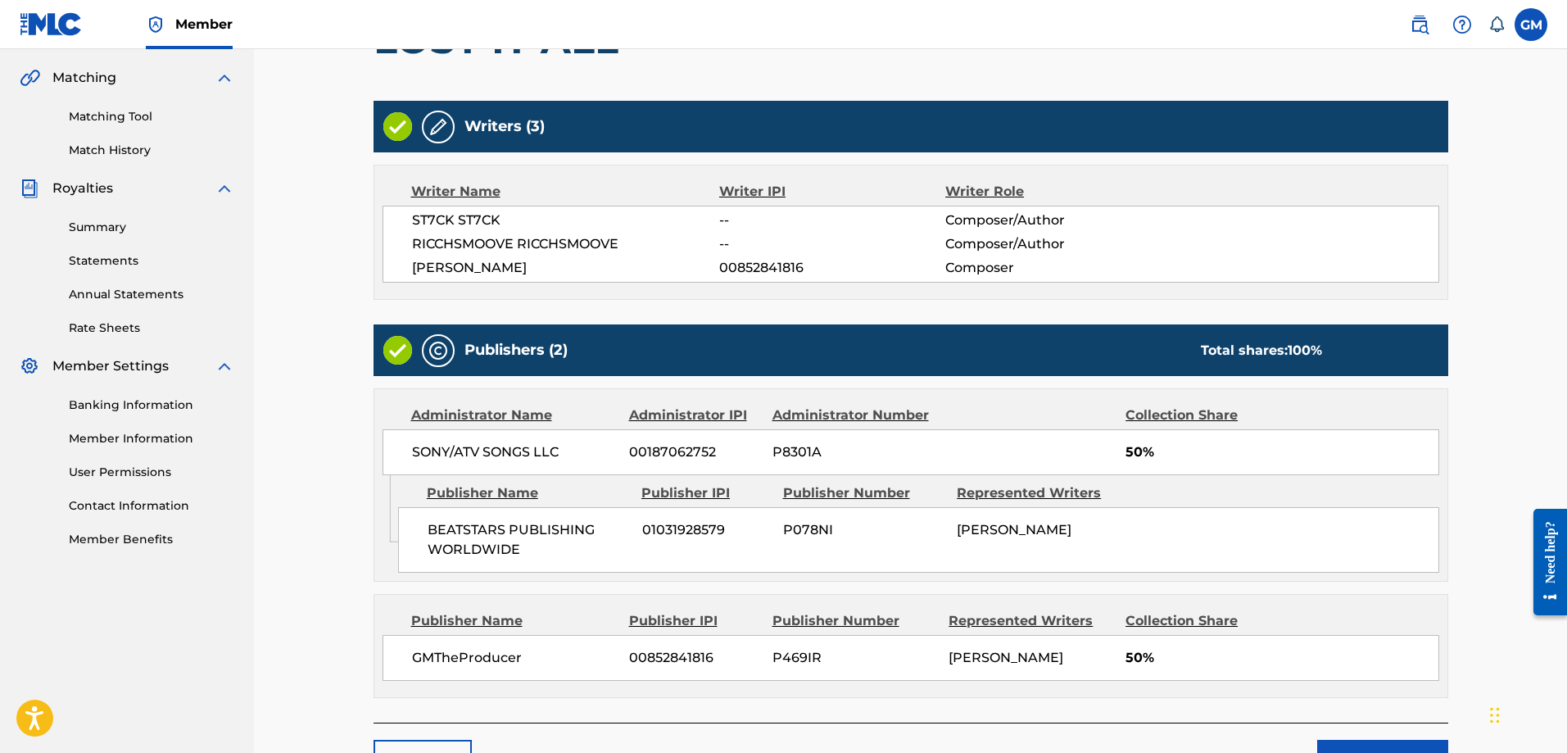
scroll to position [492, 0]
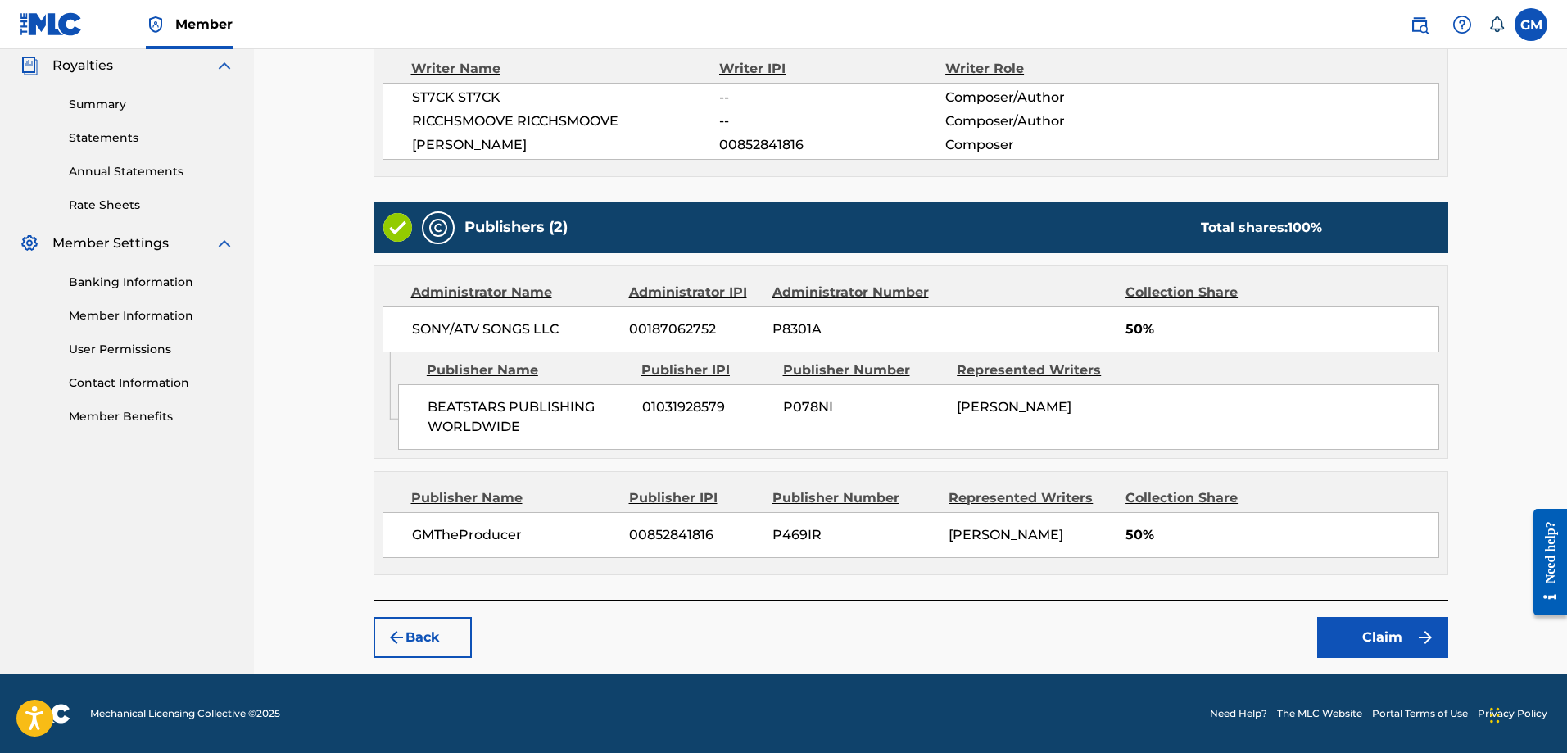
click at [1445, 673] on div "Claiming Tool Search Add Publishers & Shares Review Submit Review Review your i…" at bounding box center [911, 136] width 1108 height 1077
click at [1419, 635] on img "submit" at bounding box center [1426, 638] width 20 height 20
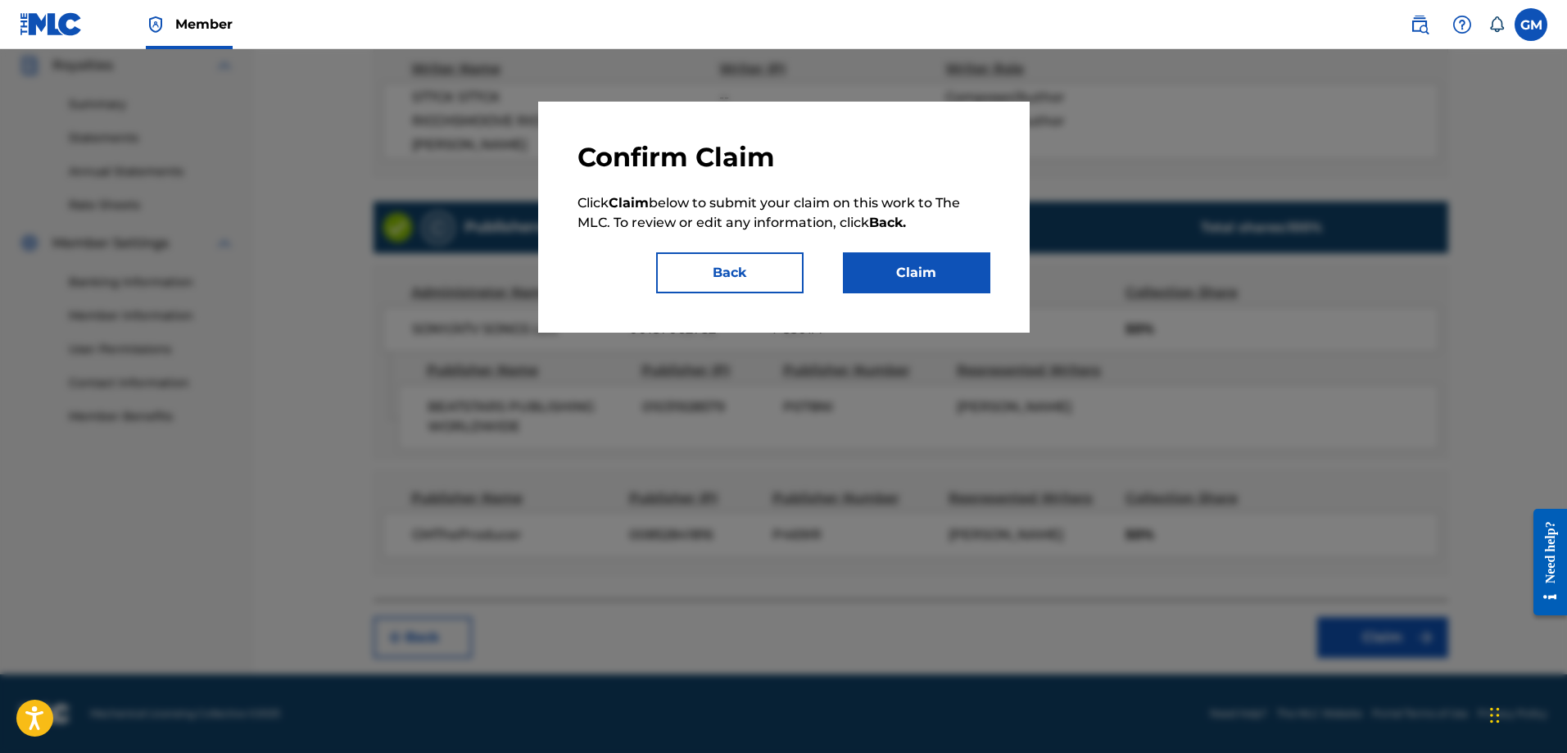
click at [941, 266] on button "Claim" at bounding box center [916, 272] width 147 height 41
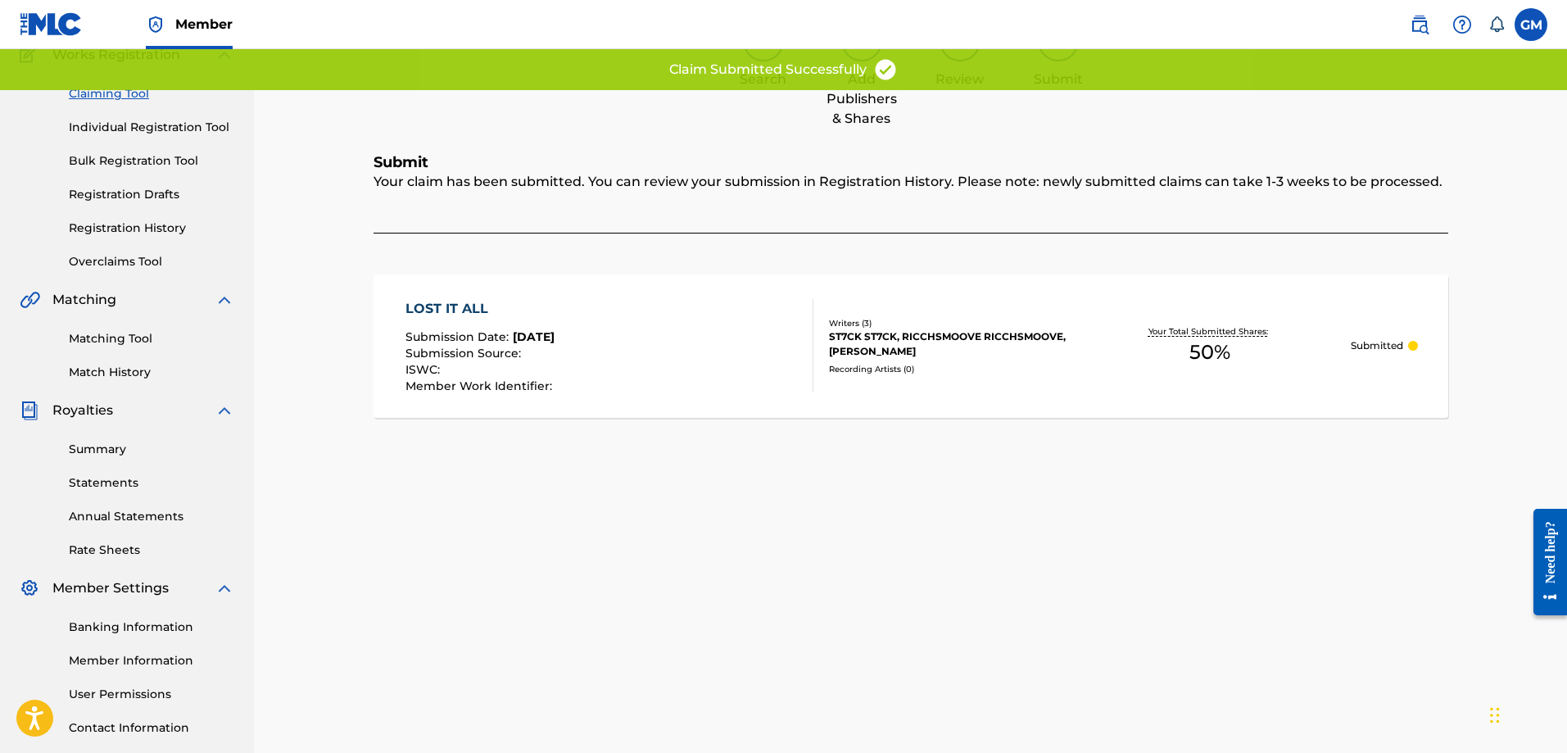
scroll to position [0, 0]
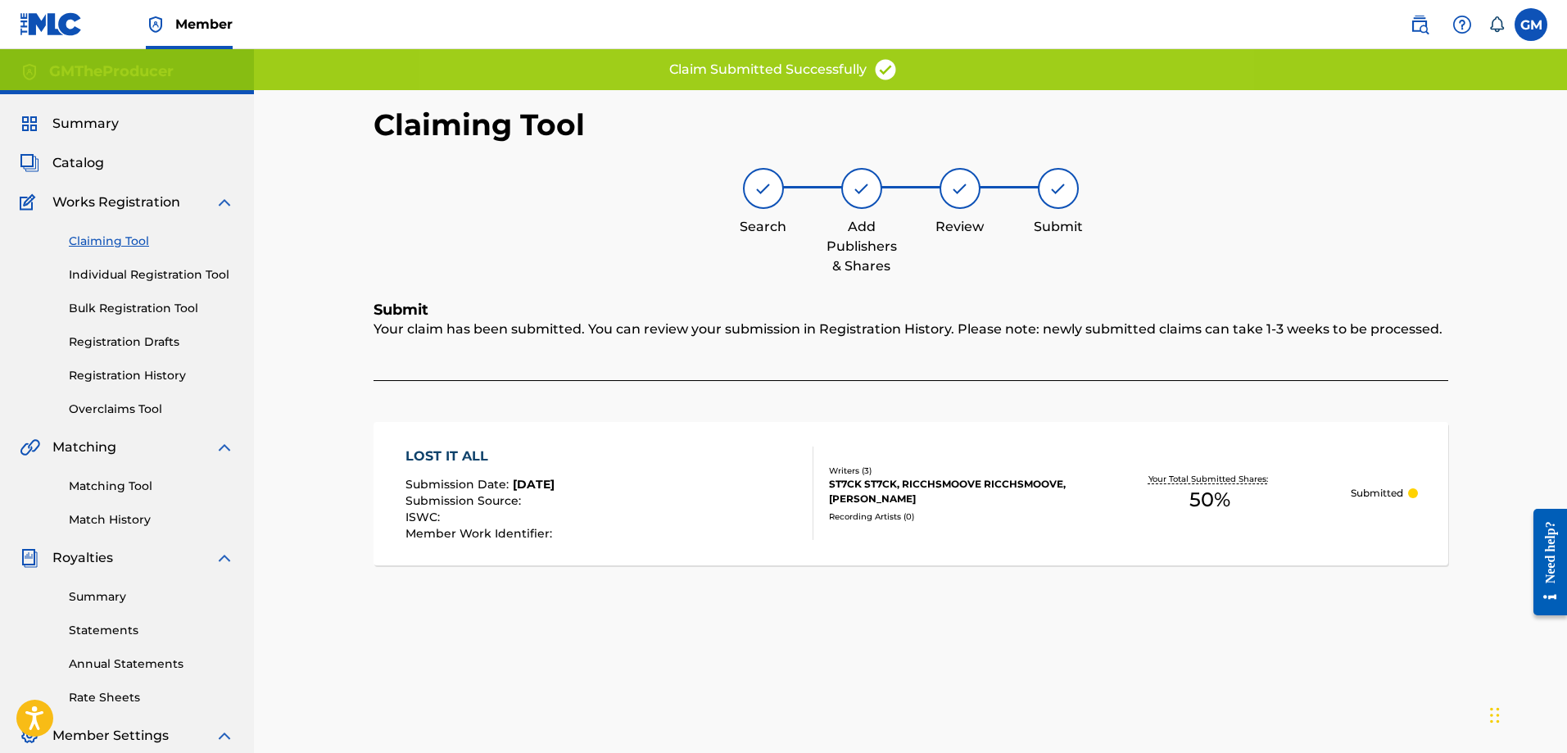
click at [105, 242] on link "Claiming Tool" at bounding box center [152, 241] width 166 height 17
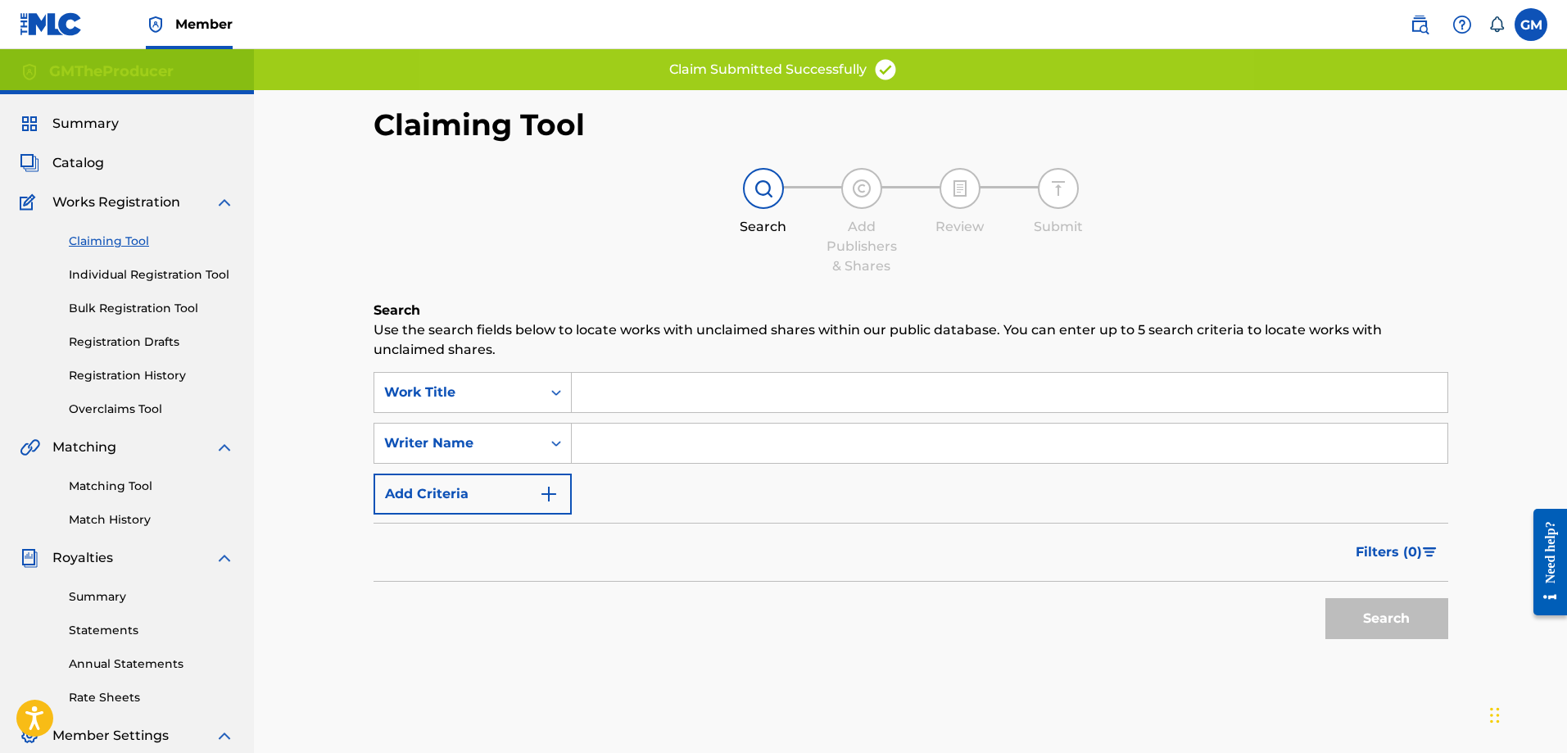
click at [622, 429] on input "Search Form" at bounding box center [1010, 443] width 876 height 39
type input "[PERSON_NAME]"
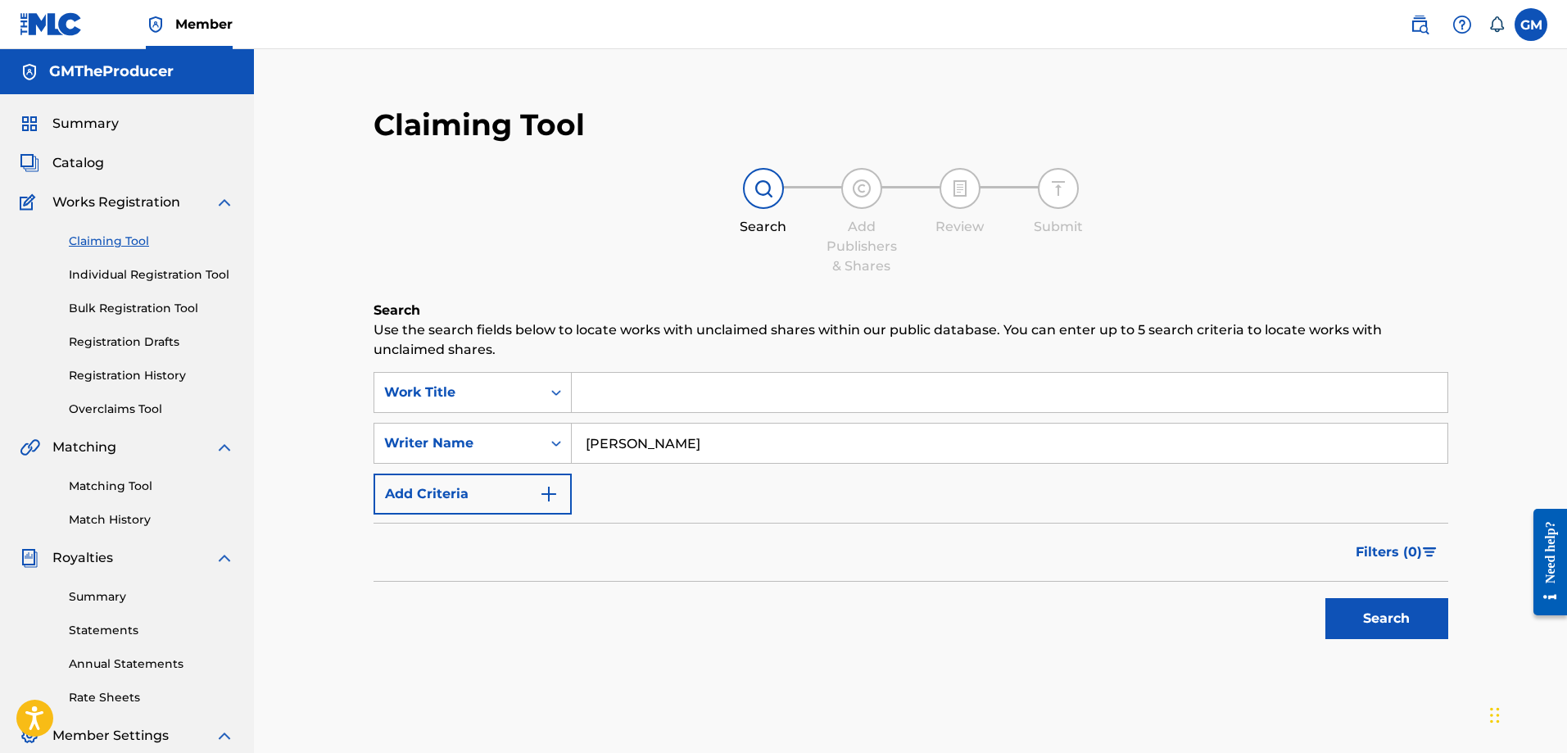
click at [1381, 634] on button "Search" at bounding box center [1387, 618] width 123 height 41
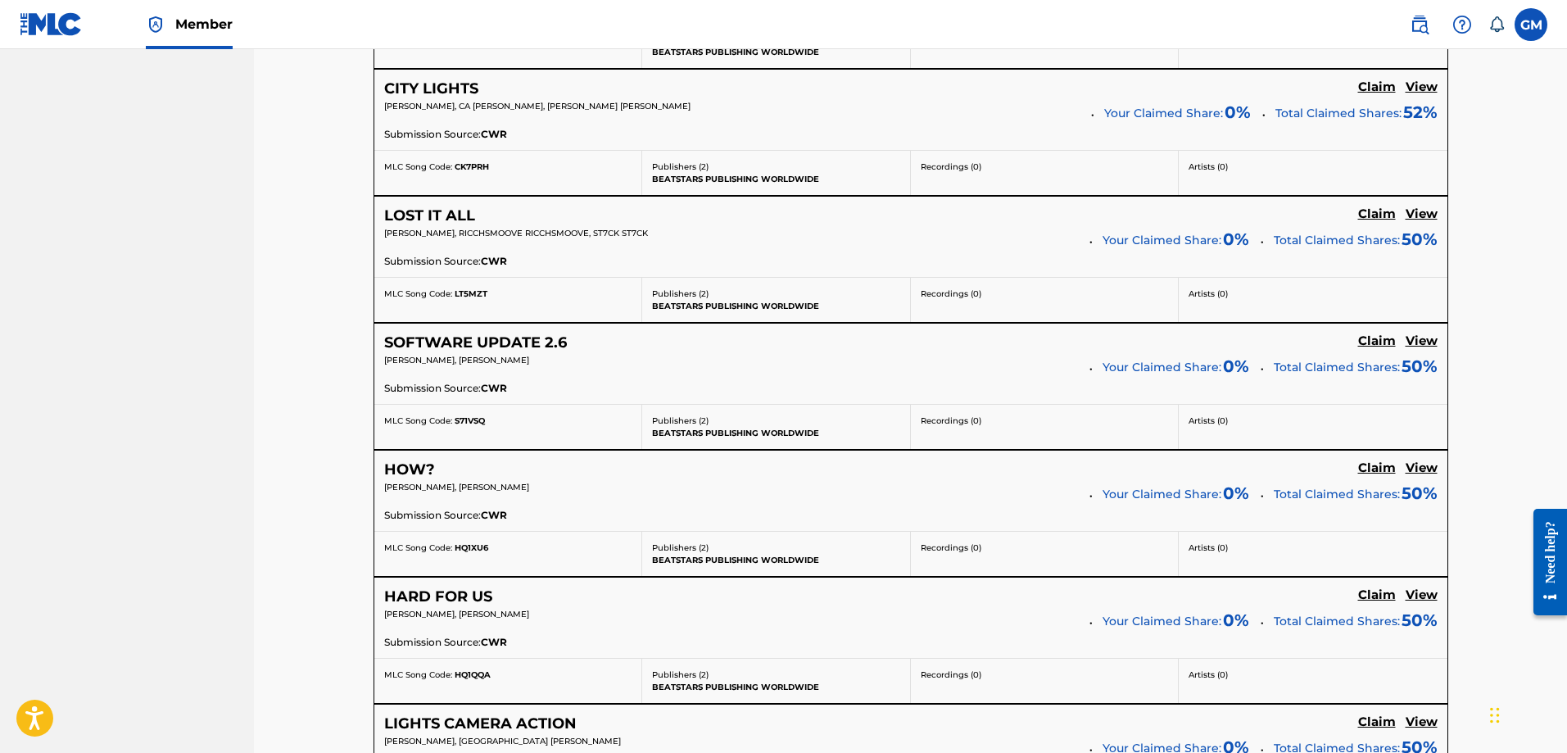
scroll to position [3605, 0]
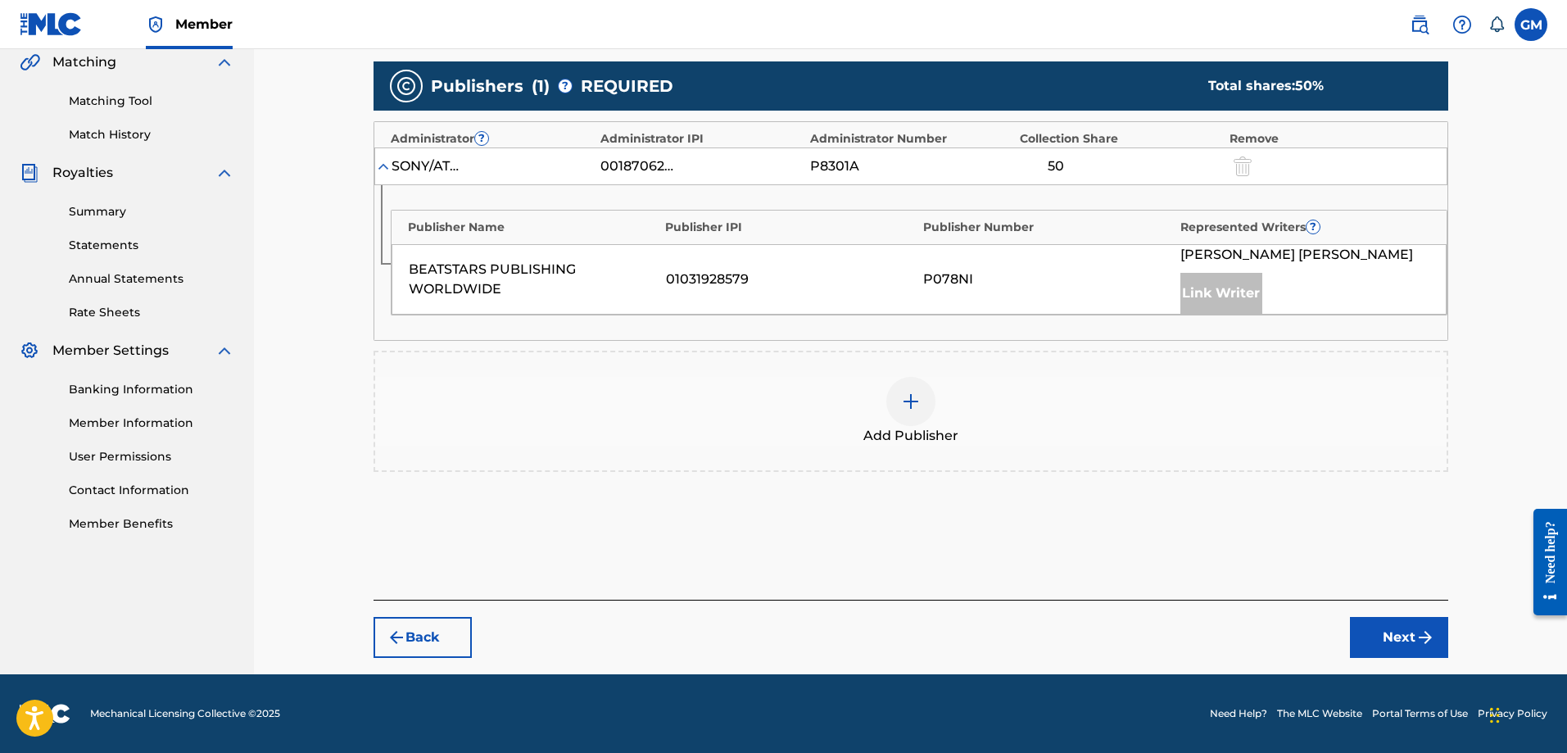
click at [899, 396] on div at bounding box center [911, 401] width 49 height 49
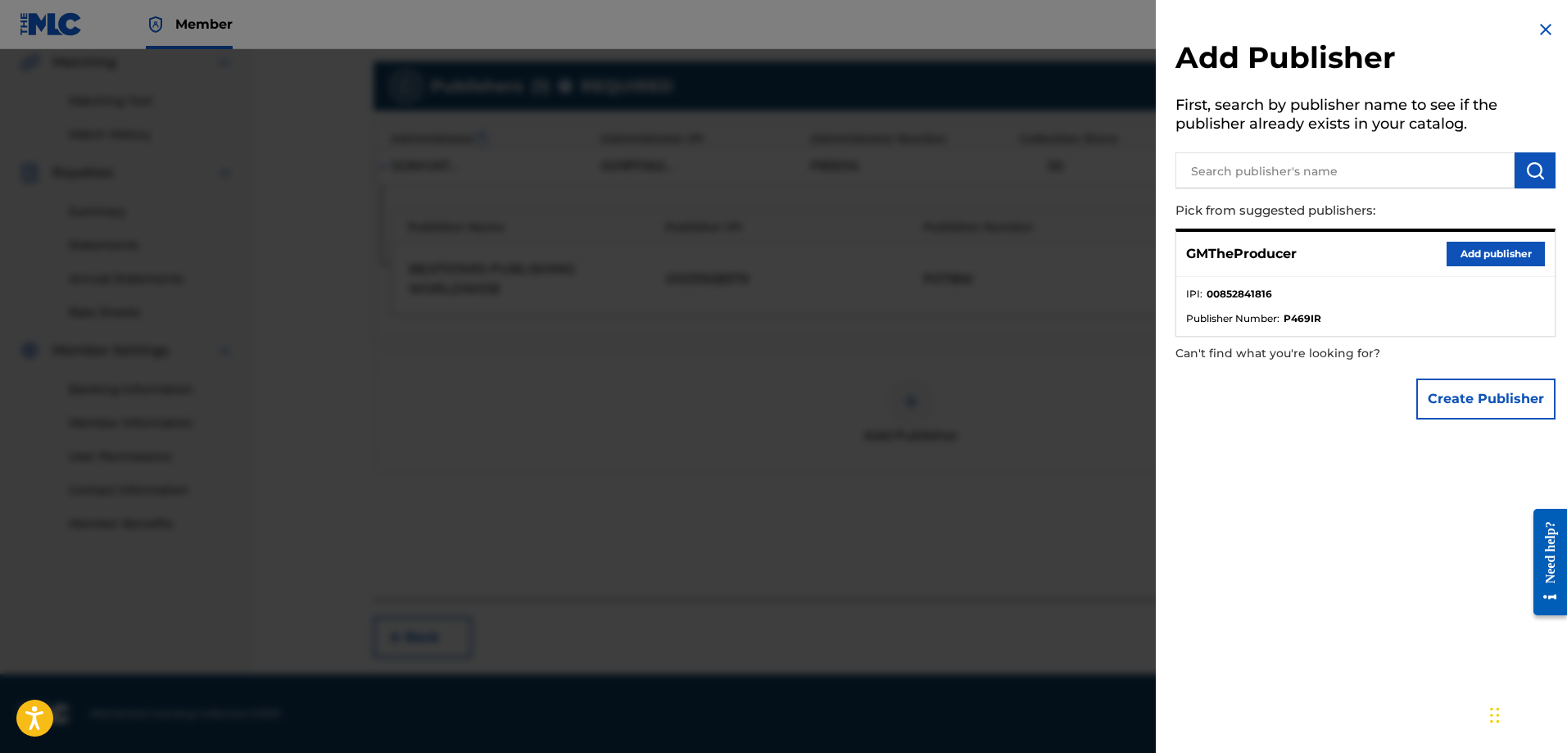
click at [1440, 253] on div "GMTheProducer Add publisher" at bounding box center [1366, 254] width 379 height 45
click at [1451, 254] on button "Add publisher" at bounding box center [1496, 254] width 98 height 25
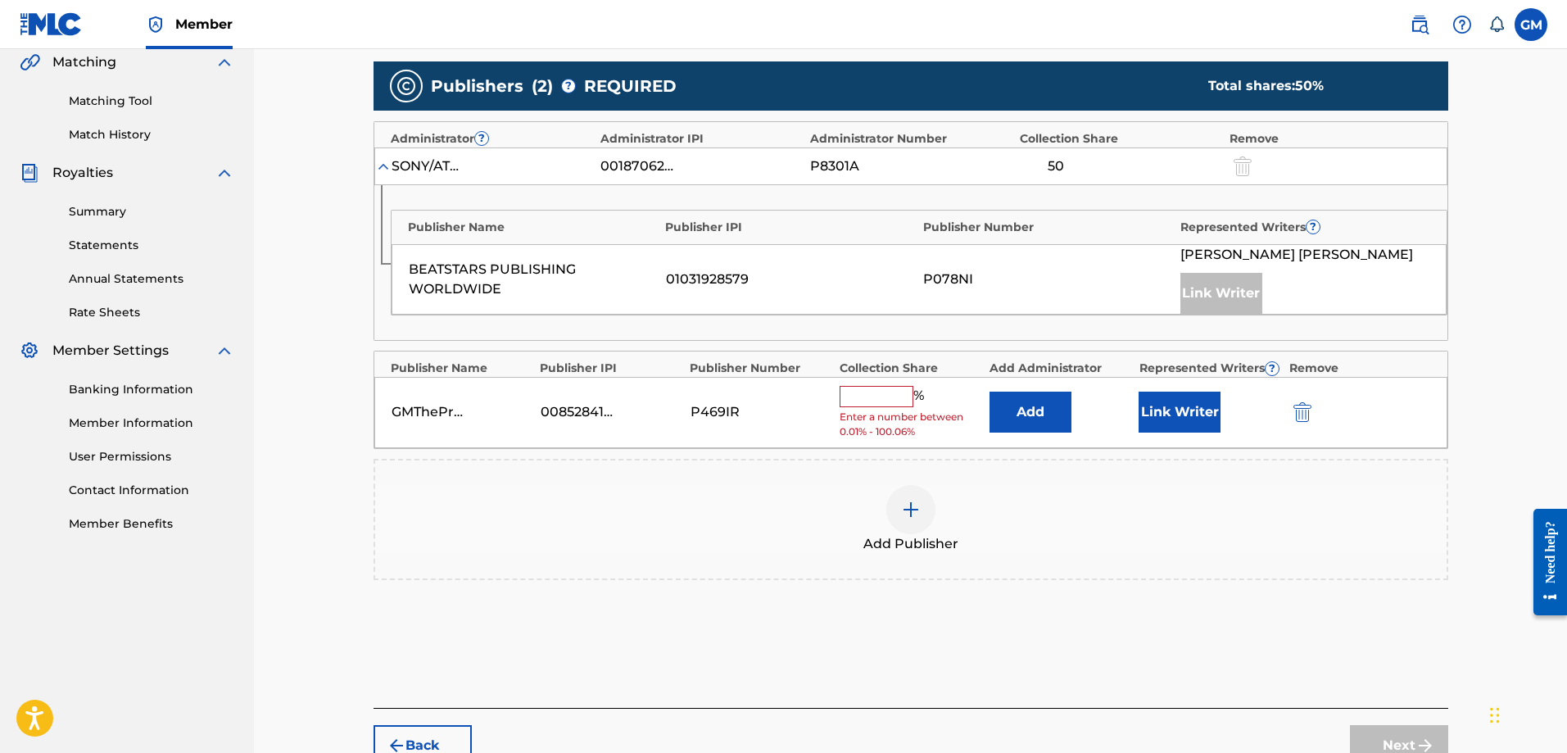
click at [879, 402] on input "text" at bounding box center [877, 396] width 74 height 21
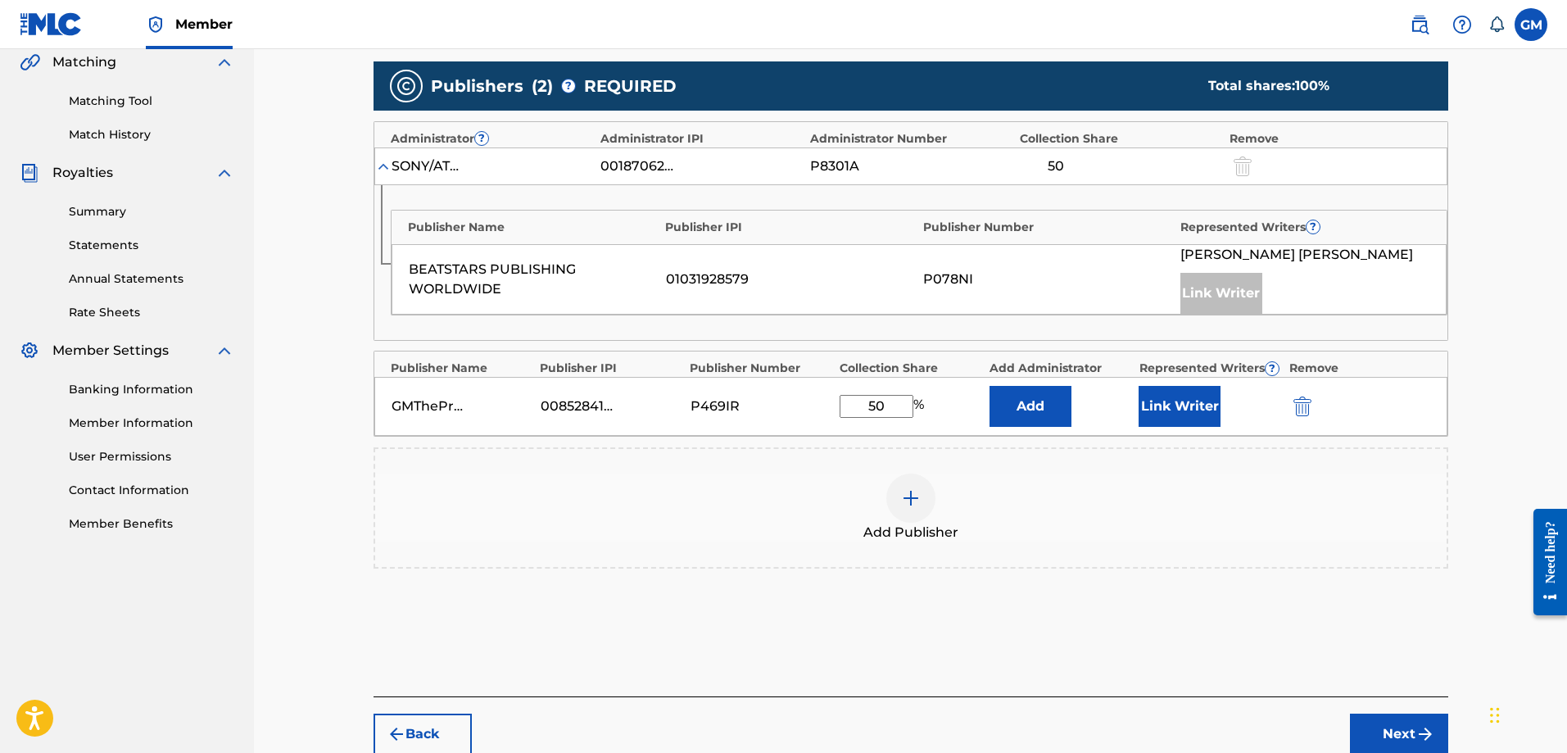
type input "50"
click at [1168, 410] on button "Link Writer" at bounding box center [1180, 406] width 82 height 41
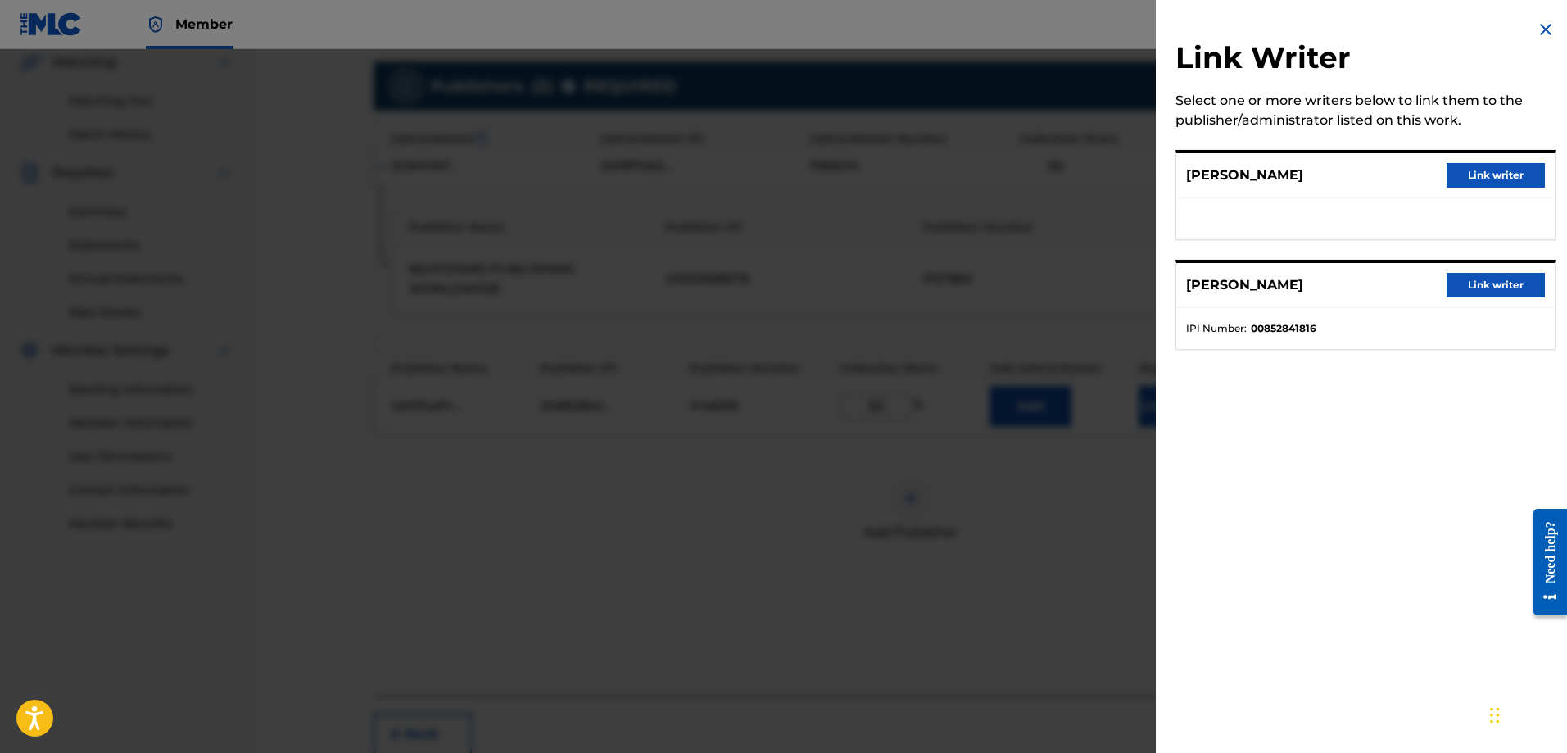
click at [1026, 557] on div at bounding box center [783, 425] width 1567 height 753
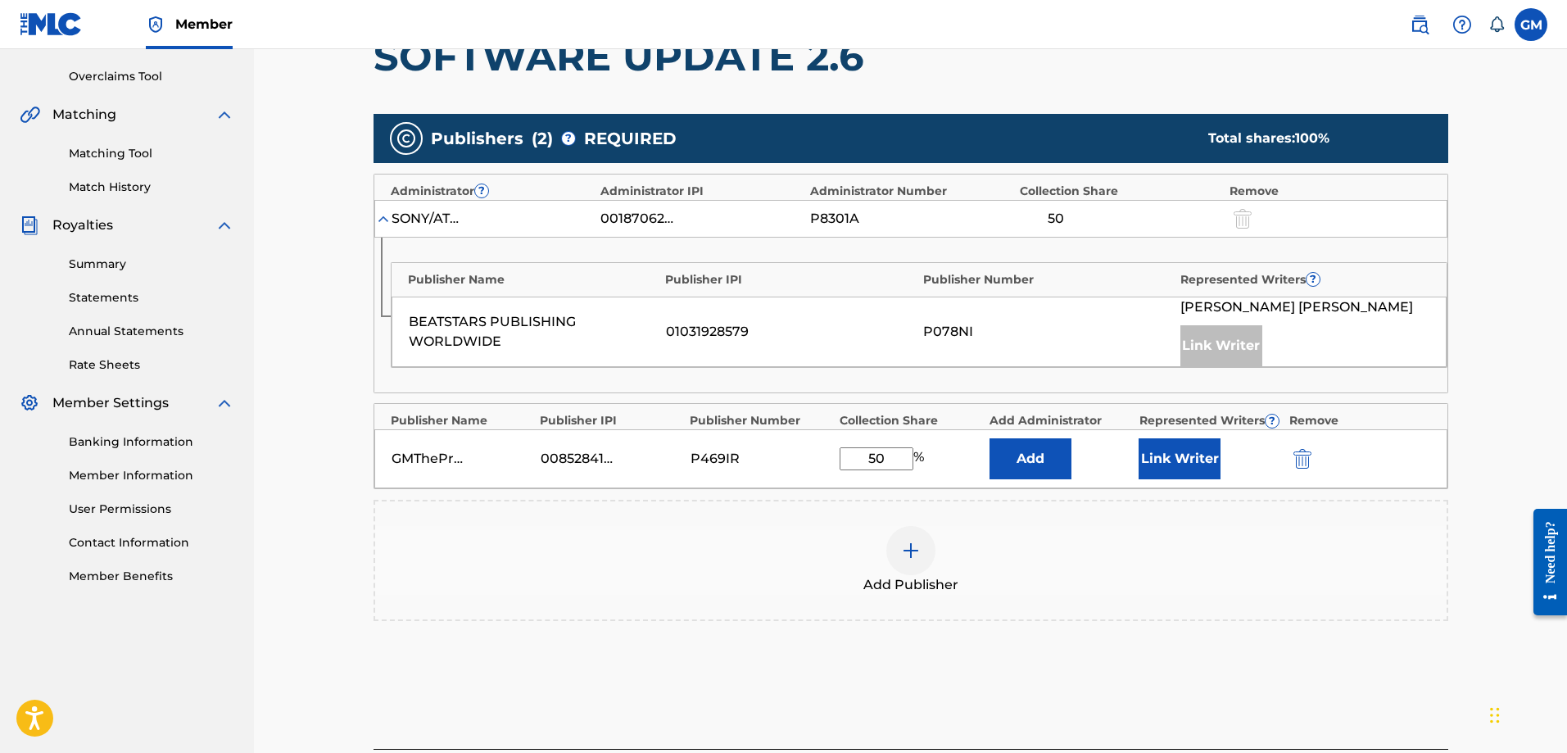
scroll to position [303, 0]
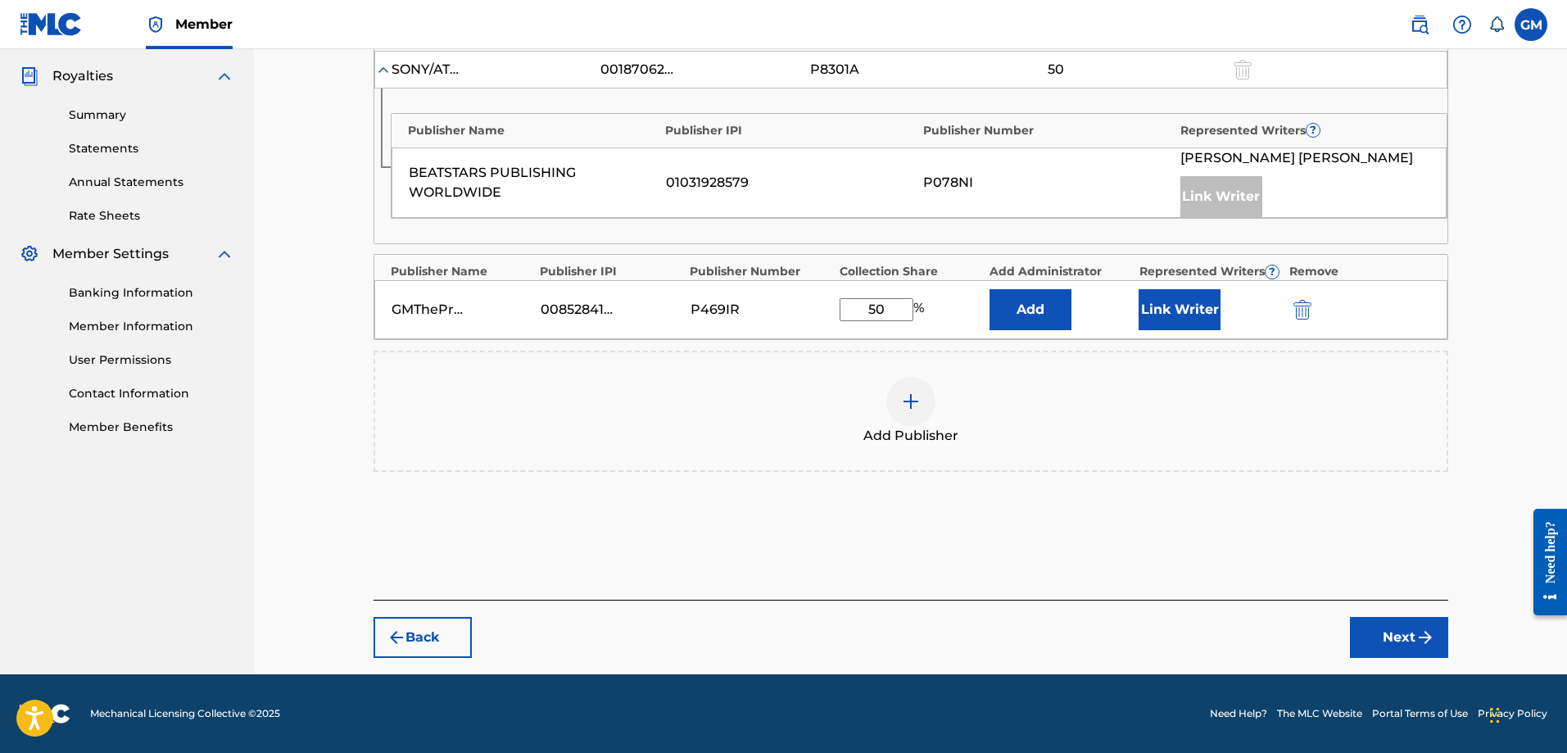
click at [1401, 637] on button "Next" at bounding box center [1399, 637] width 98 height 41
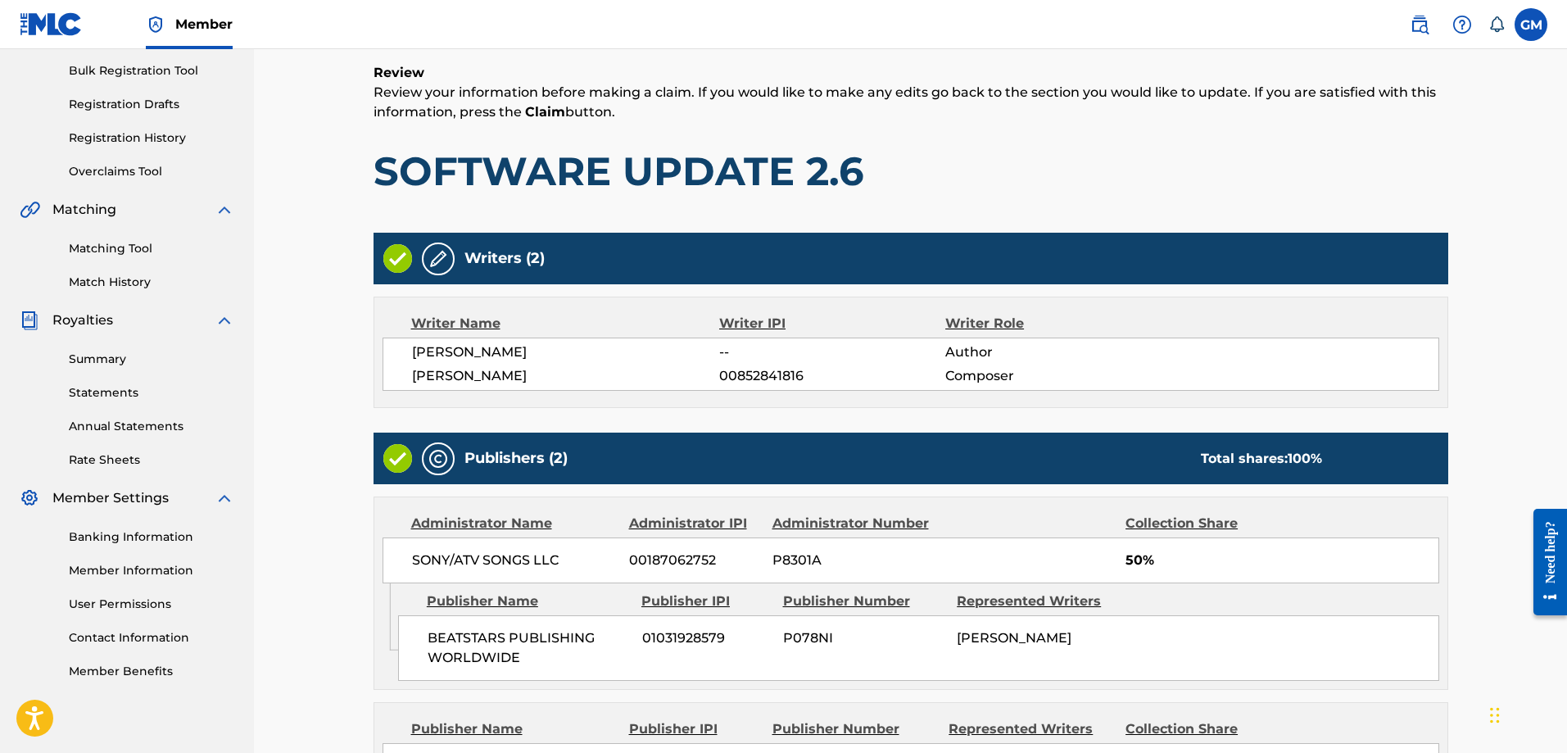
scroll to position [469, 0]
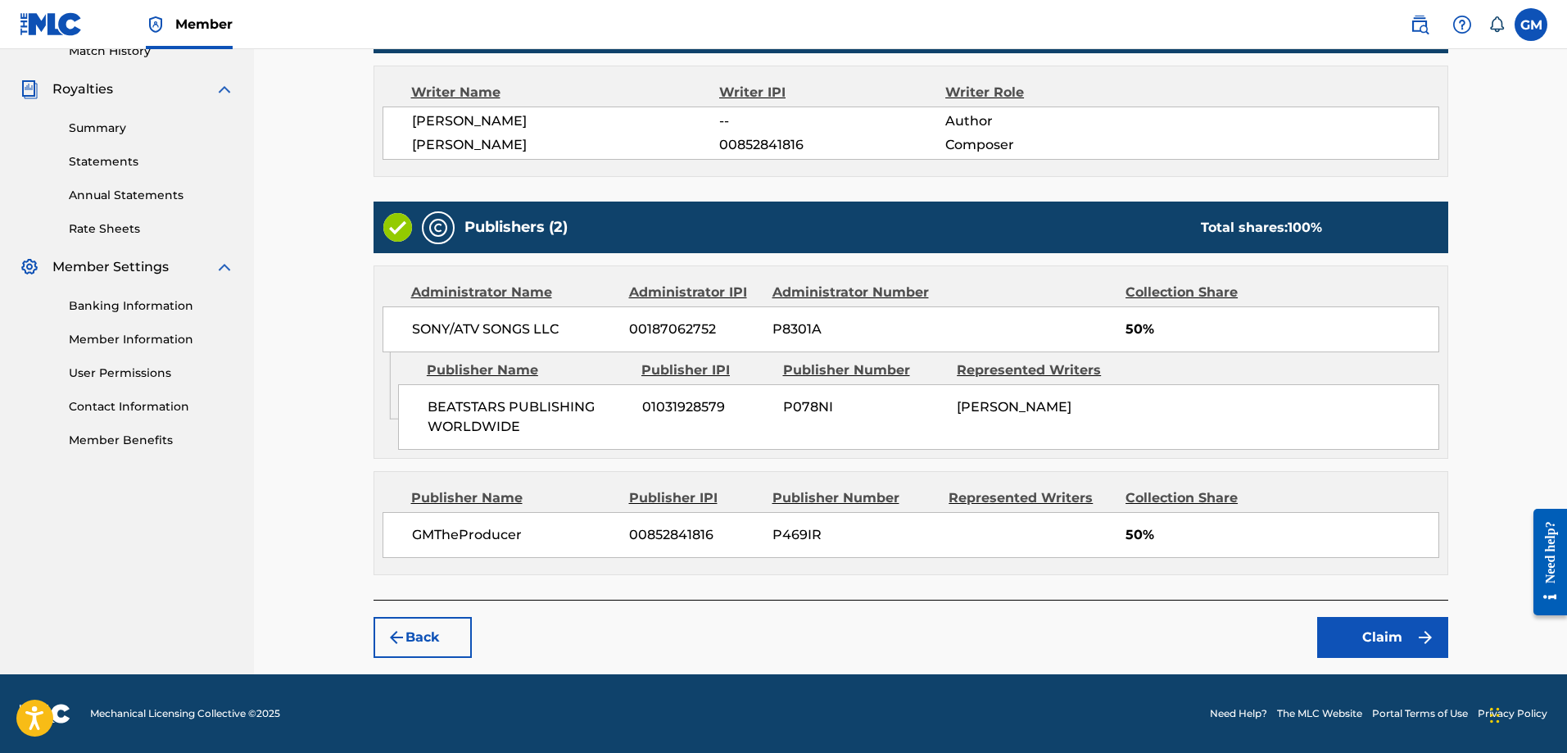
click at [408, 642] on button "Back" at bounding box center [423, 637] width 98 height 41
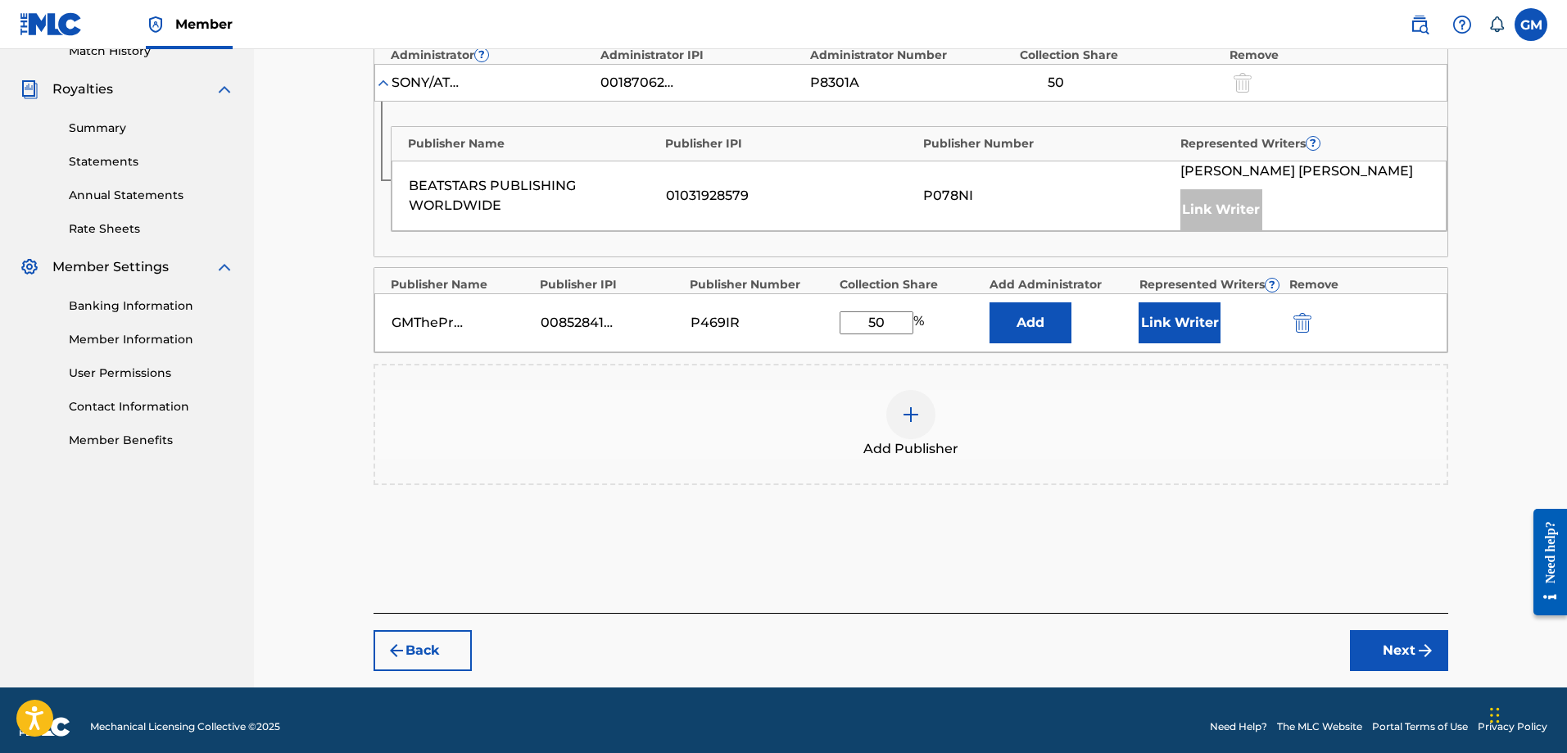
click at [411, 642] on button "Back" at bounding box center [423, 650] width 98 height 41
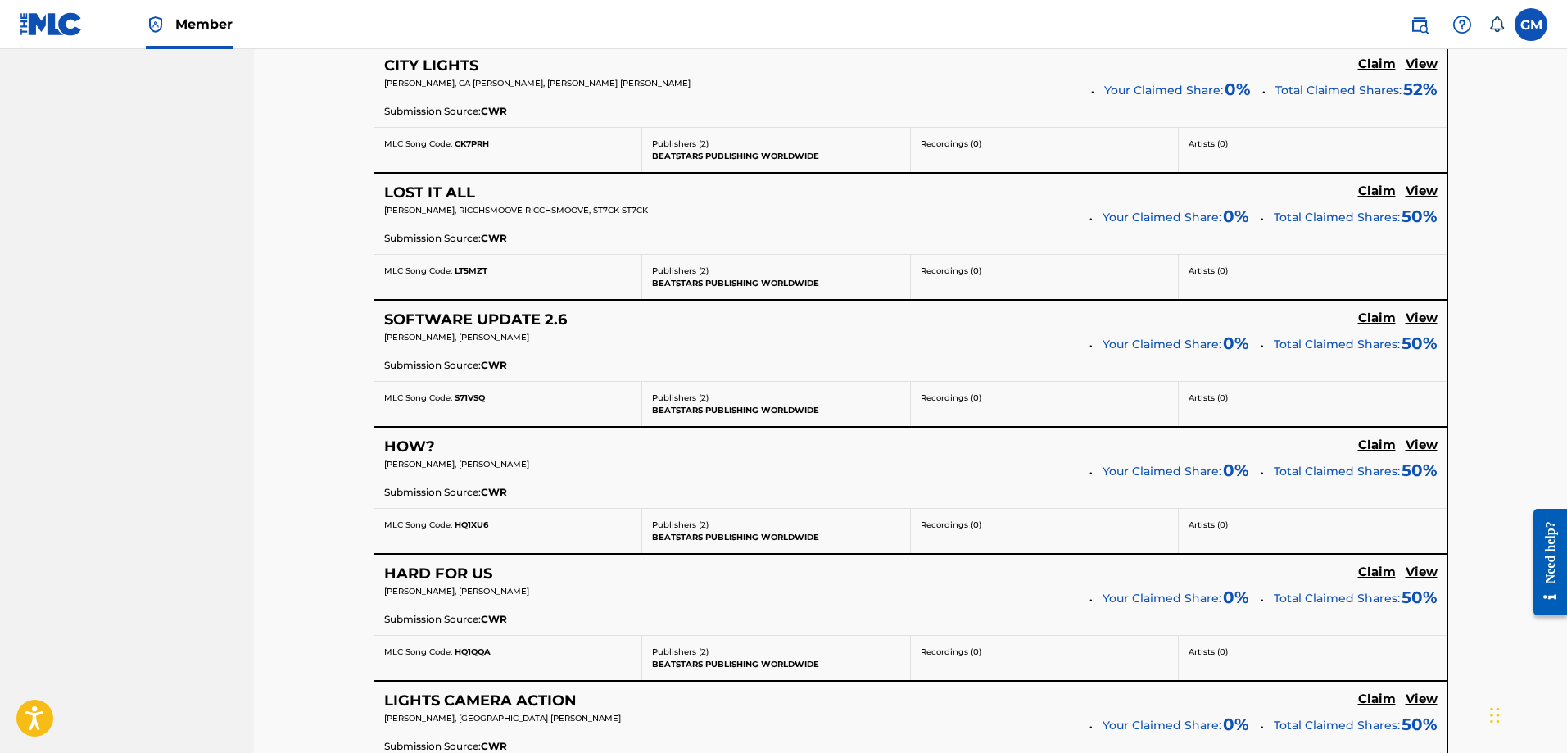
scroll to position [3664, 0]
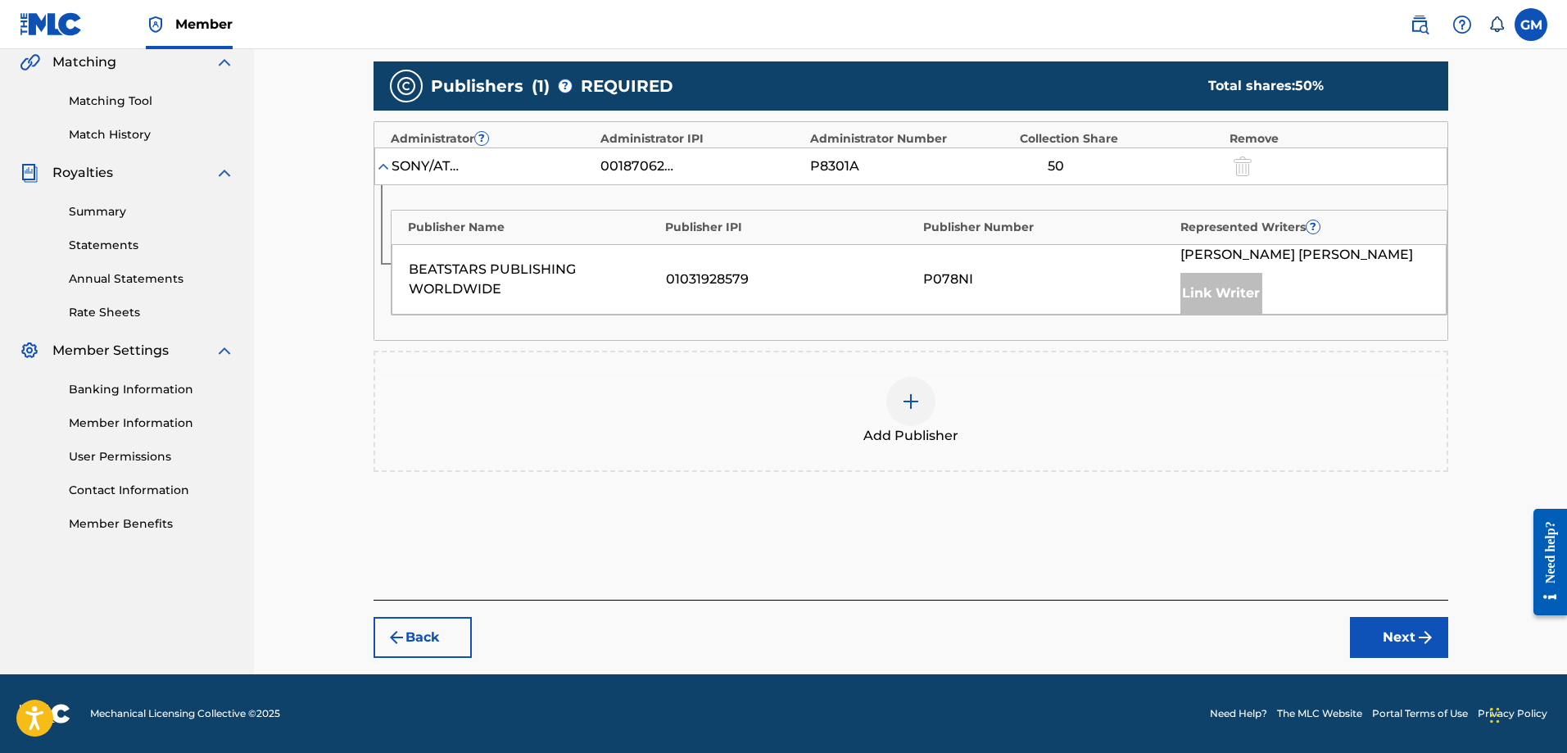
scroll to position [385, 0]
click at [932, 405] on div at bounding box center [911, 401] width 49 height 49
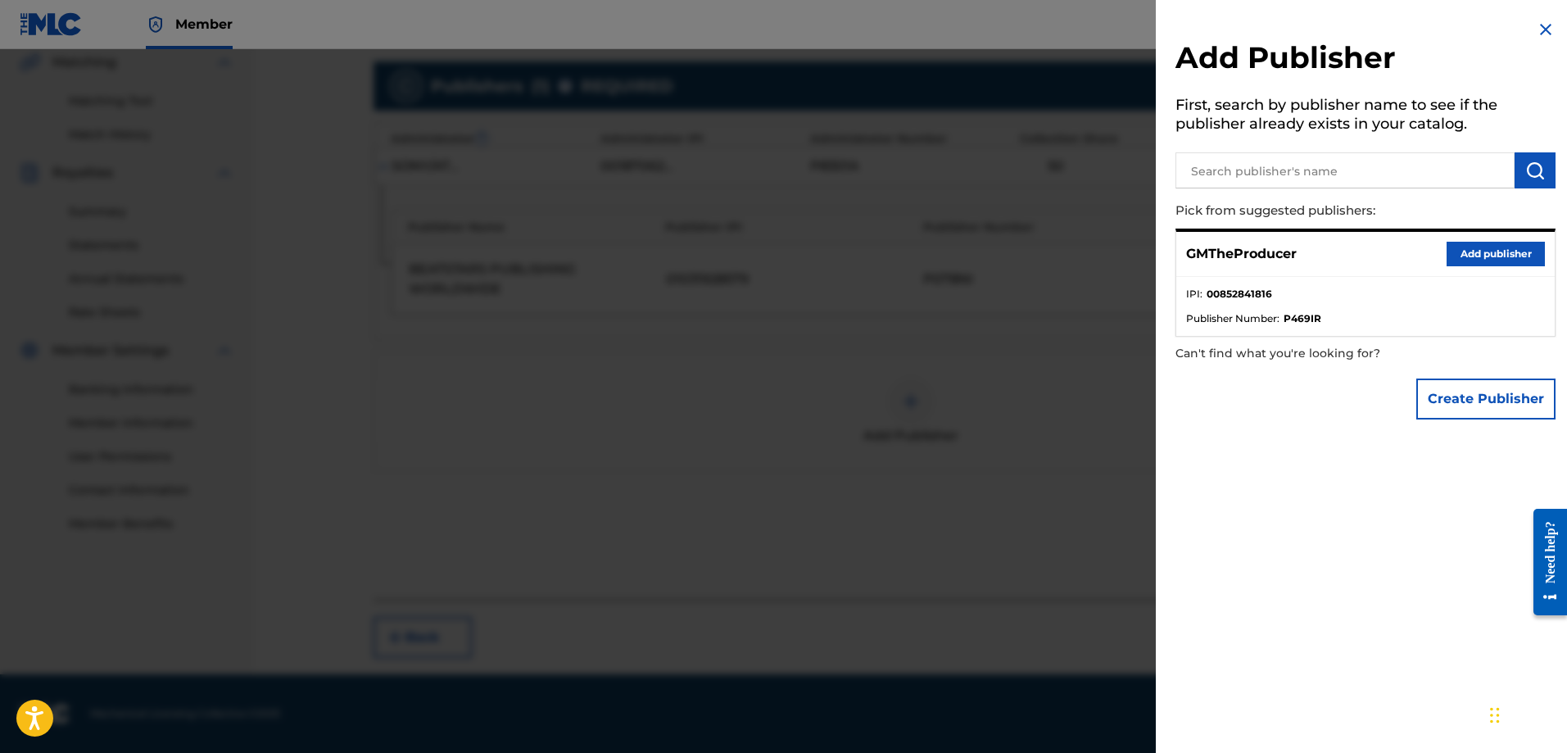
click at [1454, 254] on button "Add publisher" at bounding box center [1496, 254] width 98 height 25
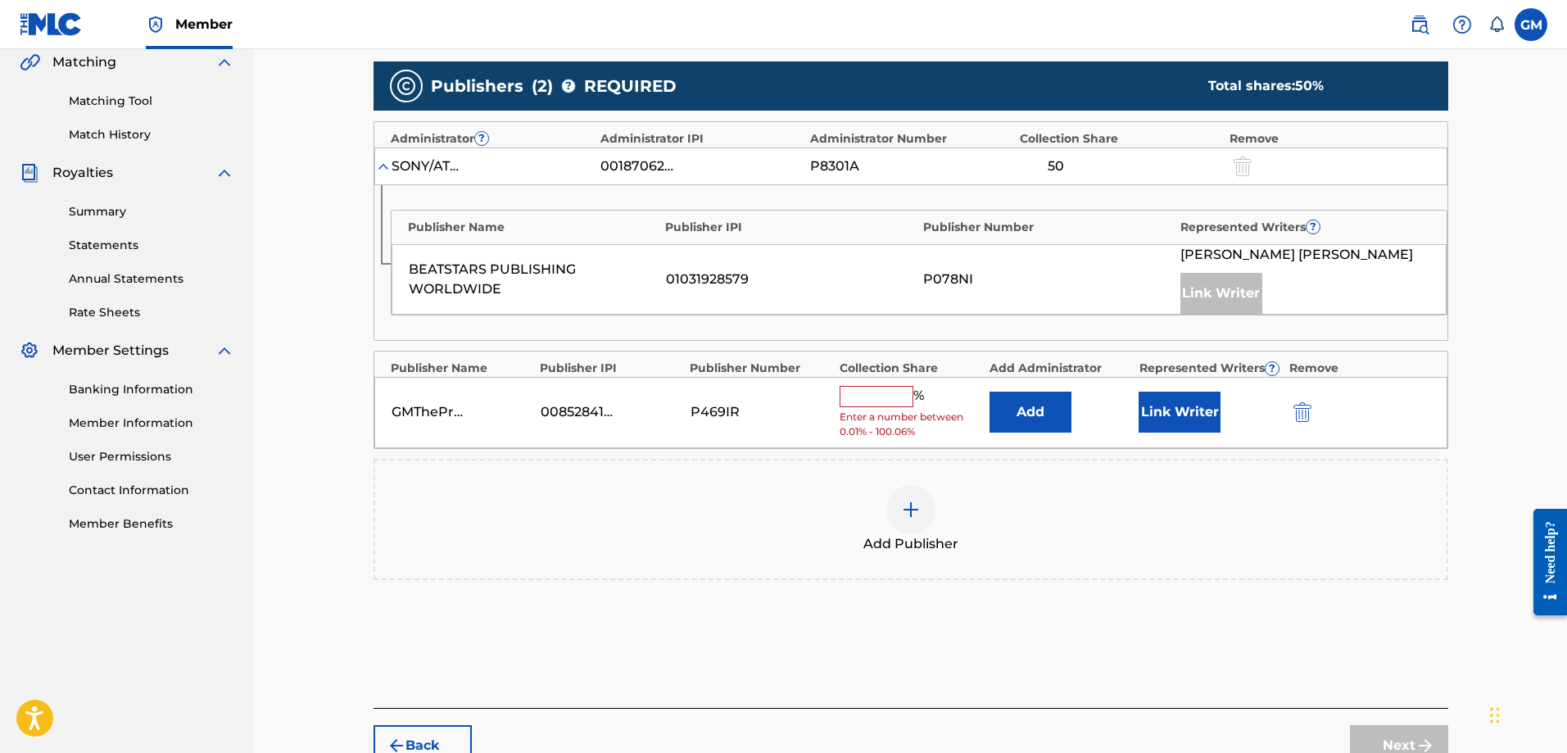
click at [900, 392] on input "text" at bounding box center [877, 396] width 74 height 21
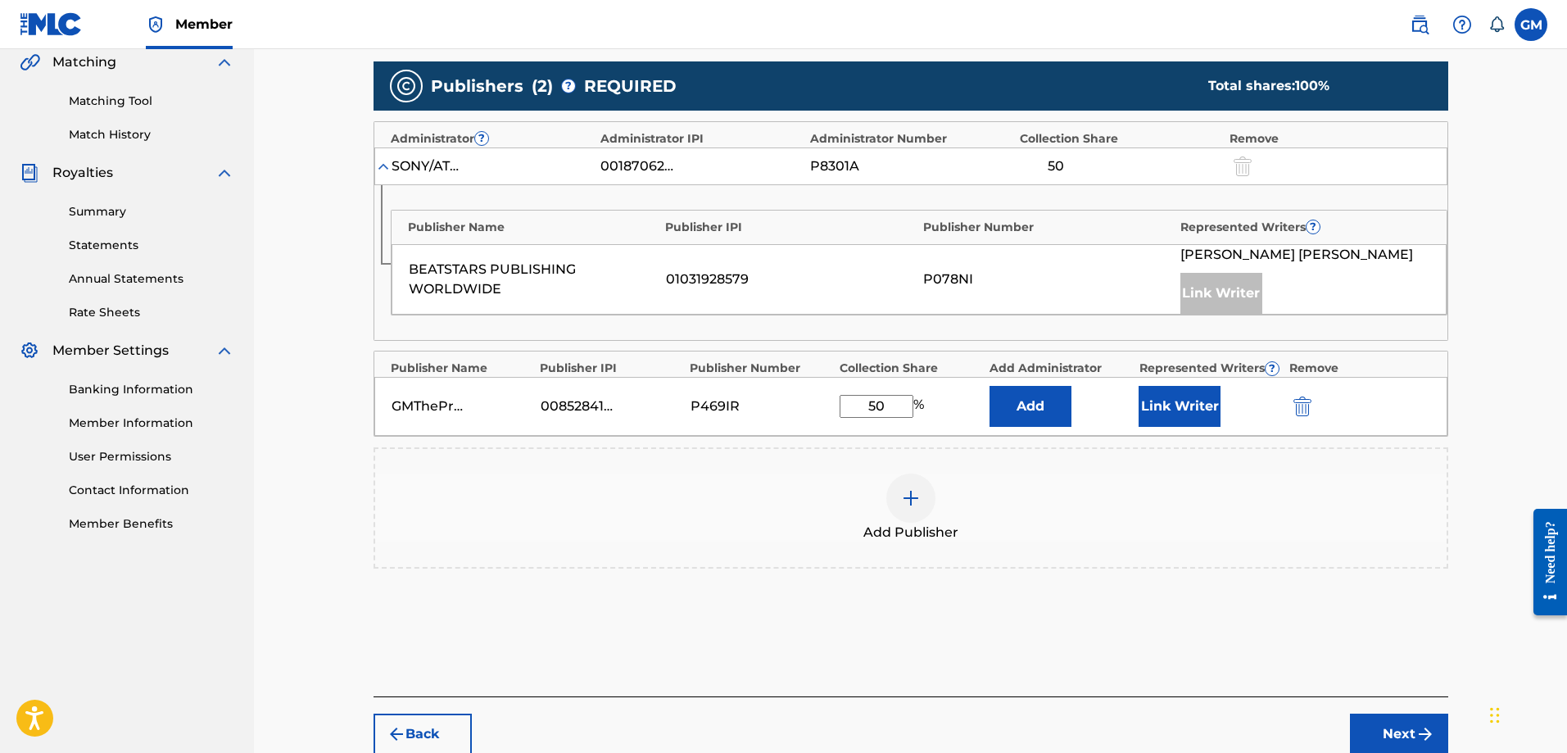
type input "50"
click at [1206, 423] on button "Link Writer" at bounding box center [1180, 406] width 82 height 41
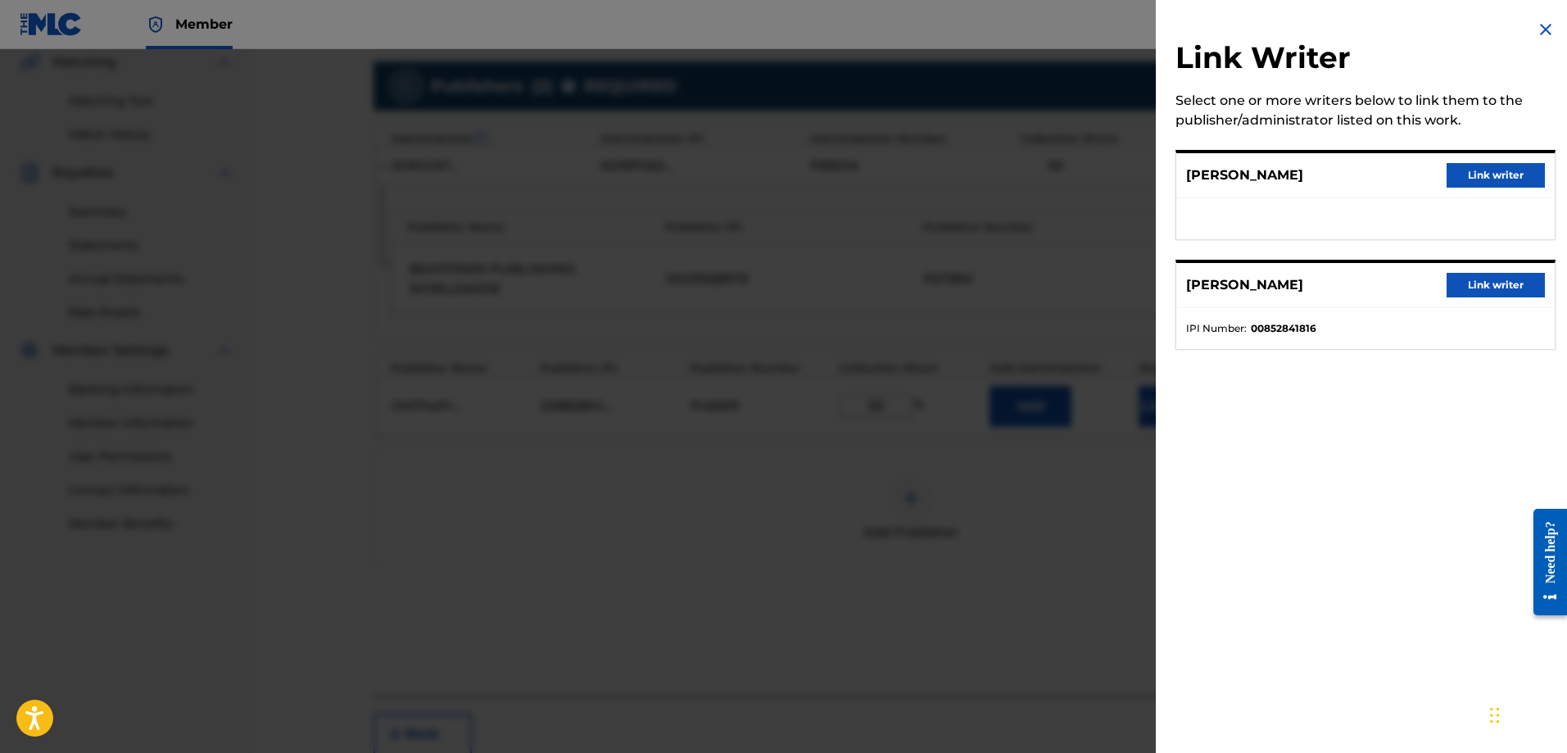
click at [1497, 287] on button "Link writer" at bounding box center [1496, 285] width 98 height 25
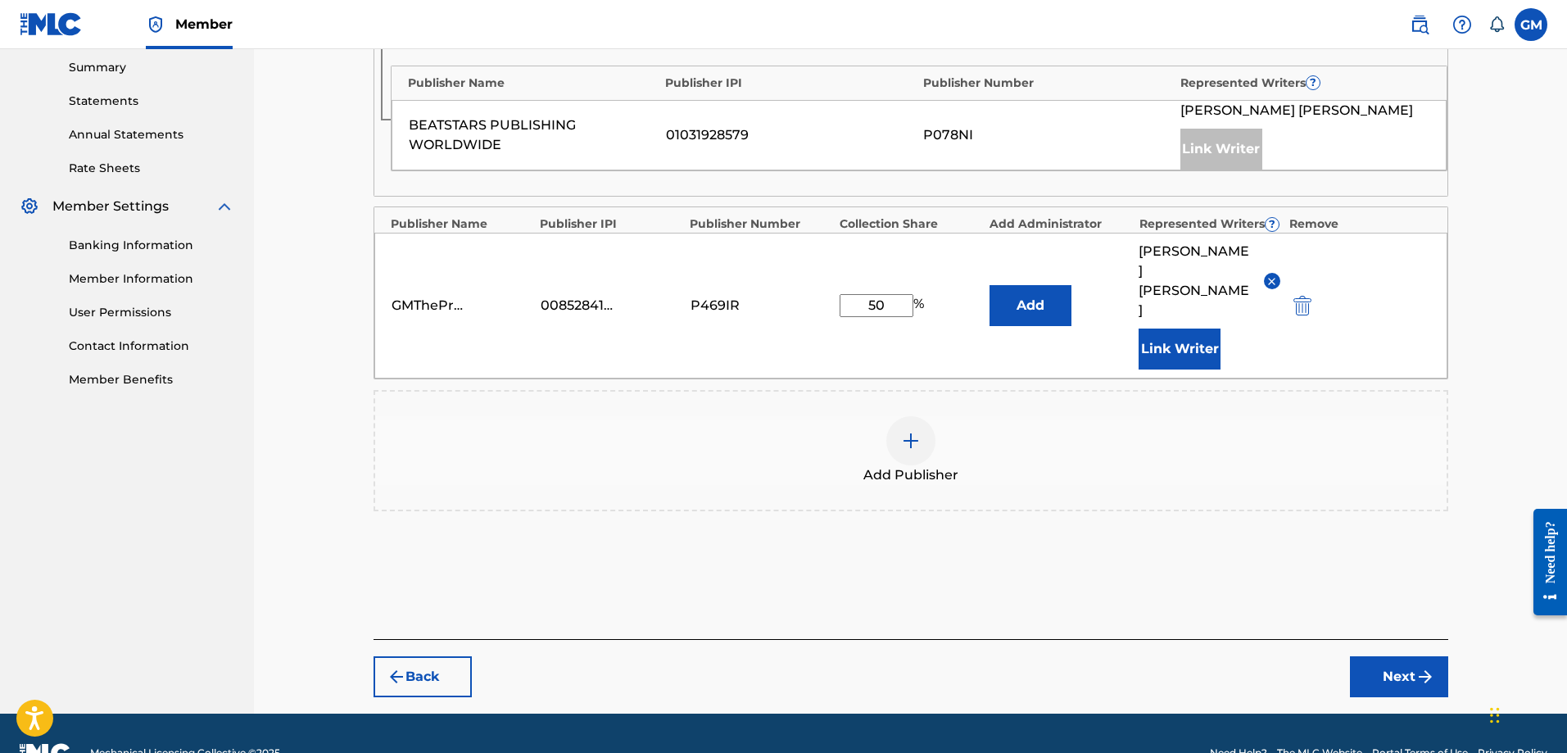
click at [1410, 656] on button "Next" at bounding box center [1399, 676] width 98 height 41
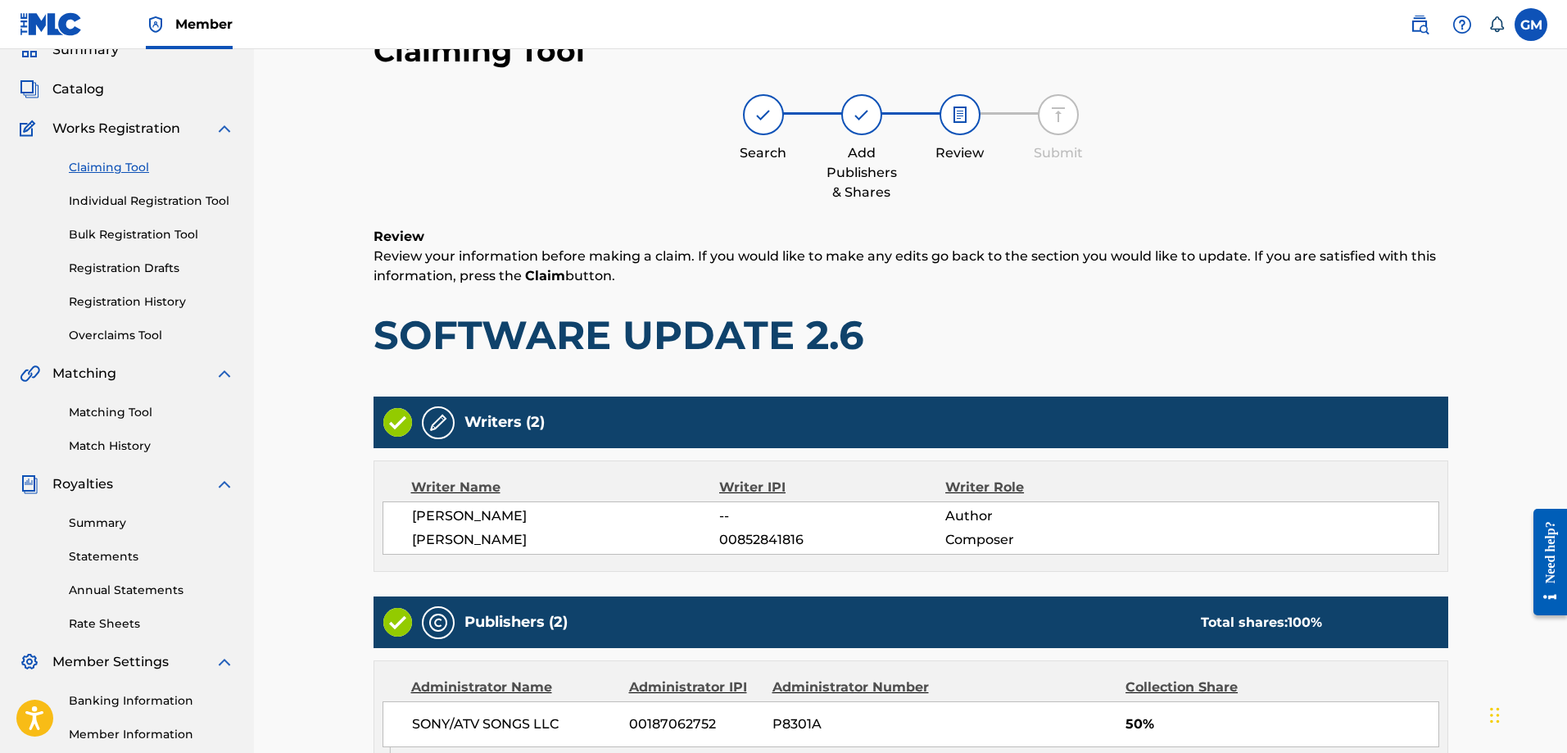
scroll to position [469, 0]
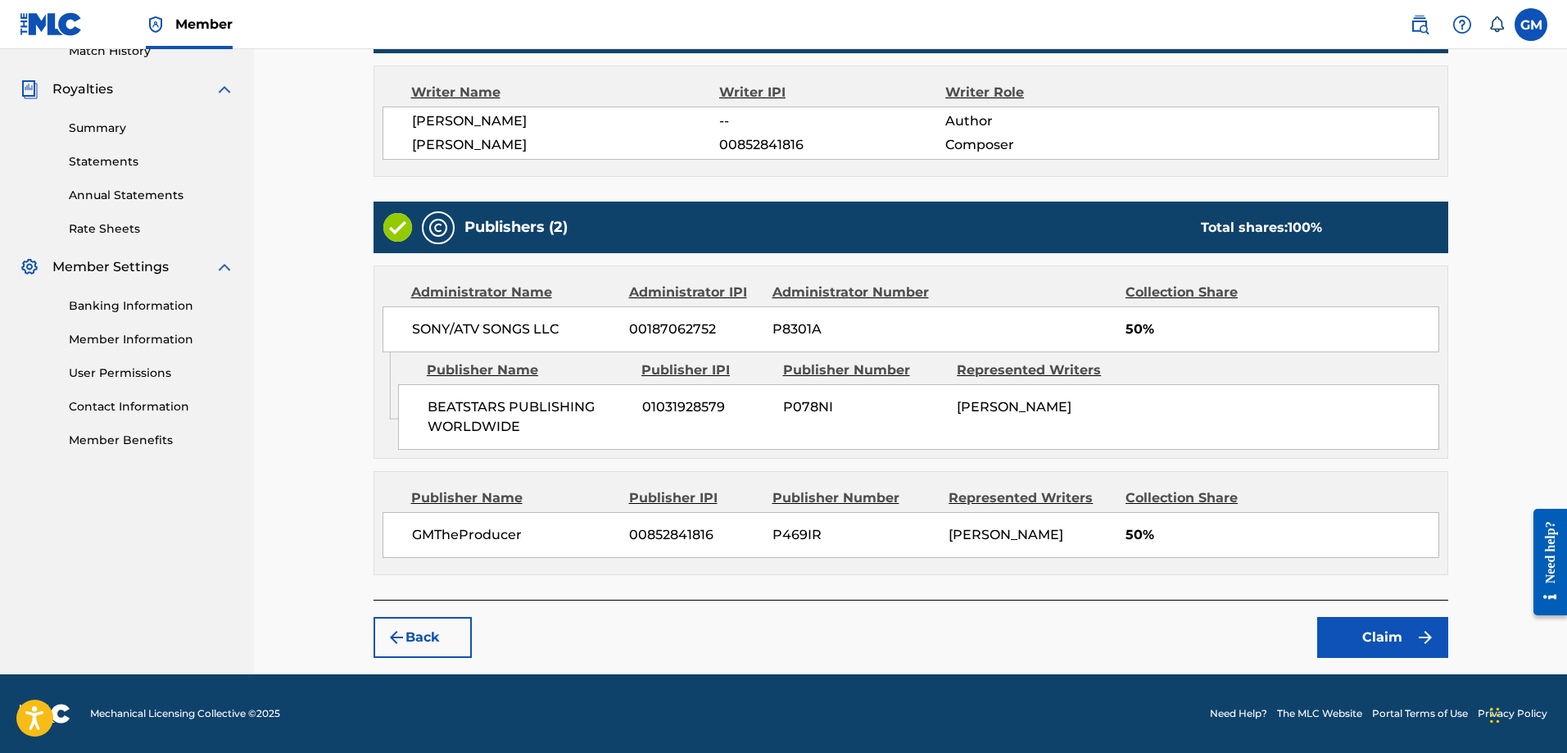
click at [1359, 643] on button "Claim" at bounding box center [1383, 637] width 131 height 41
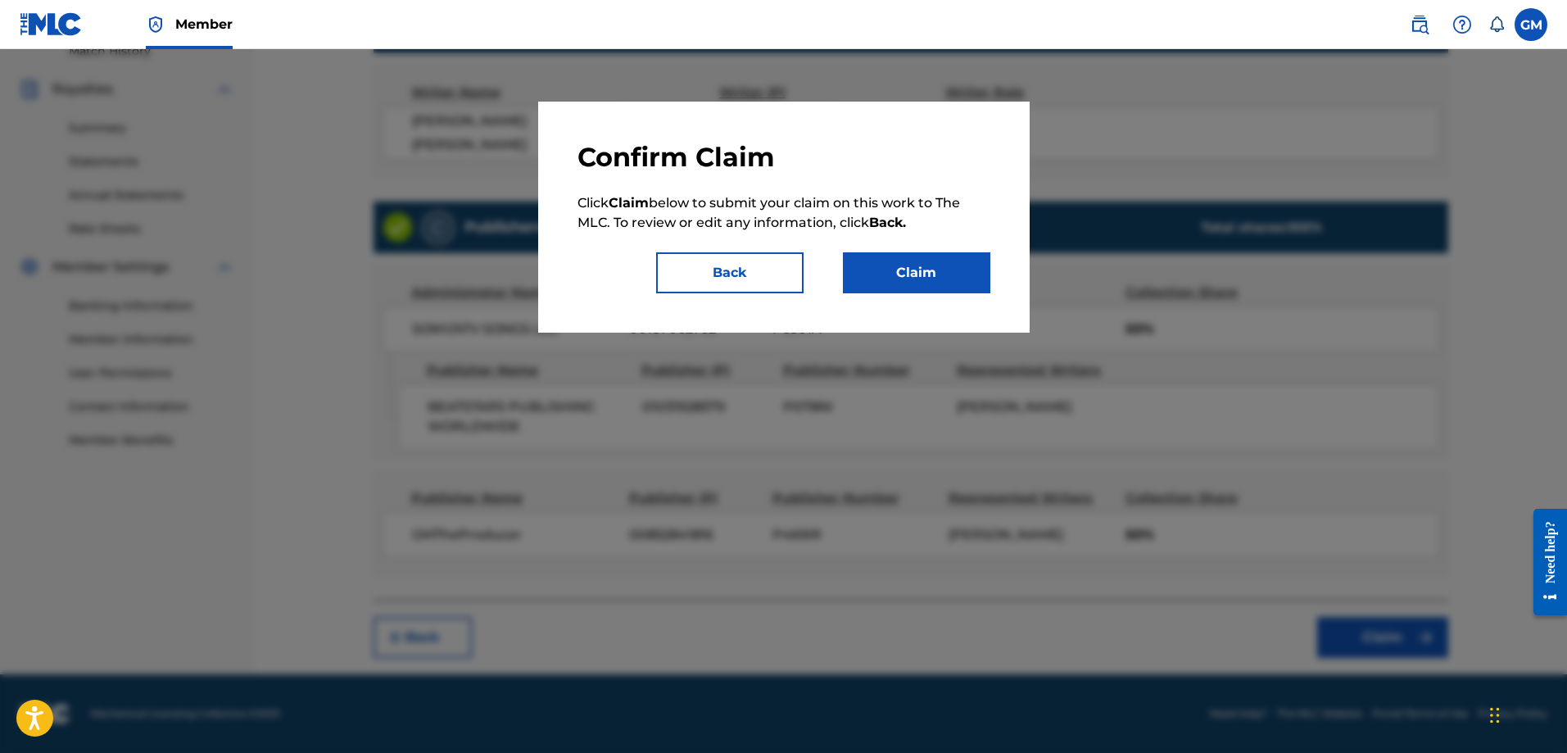
click at [928, 270] on button "Claim" at bounding box center [916, 272] width 147 height 41
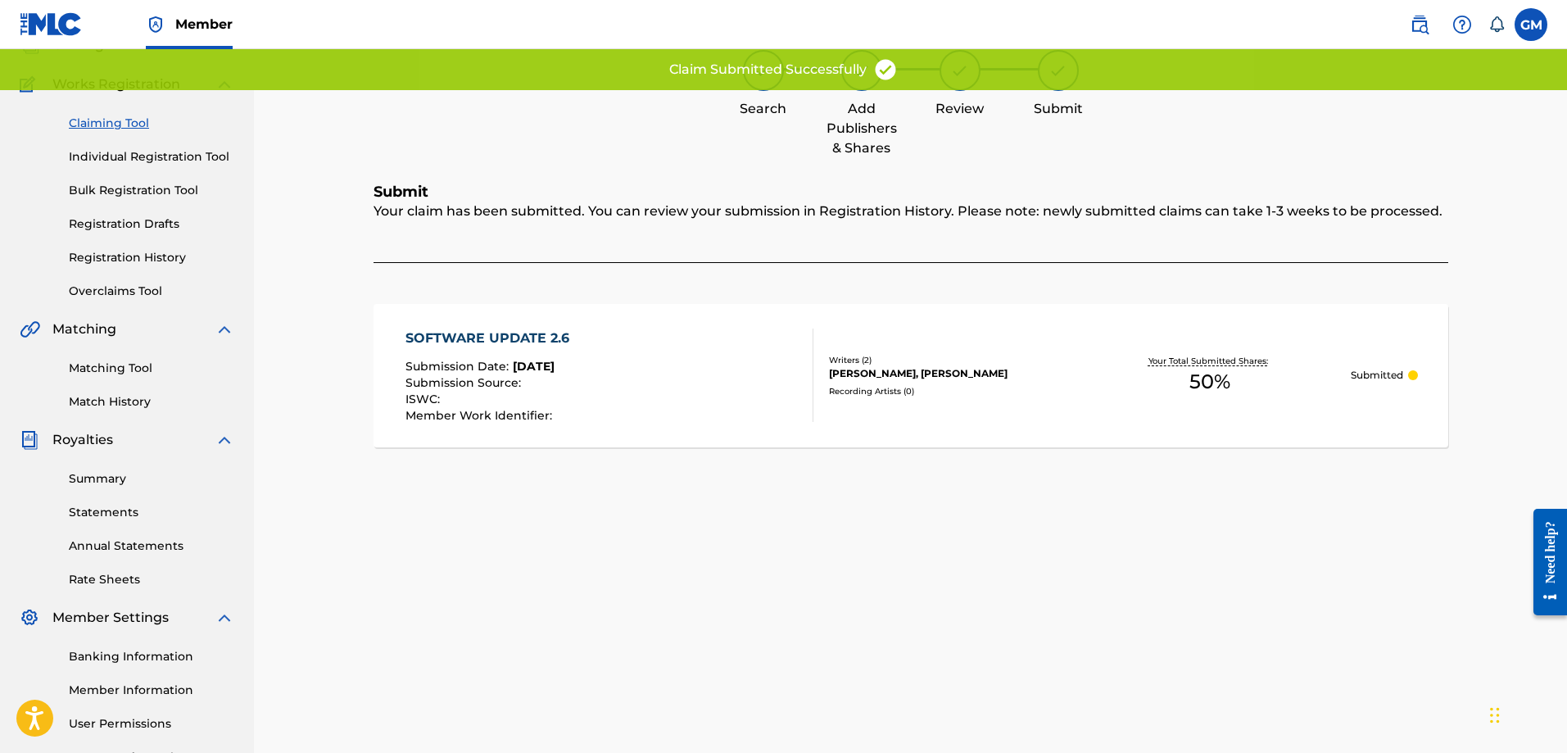
scroll to position [0, 0]
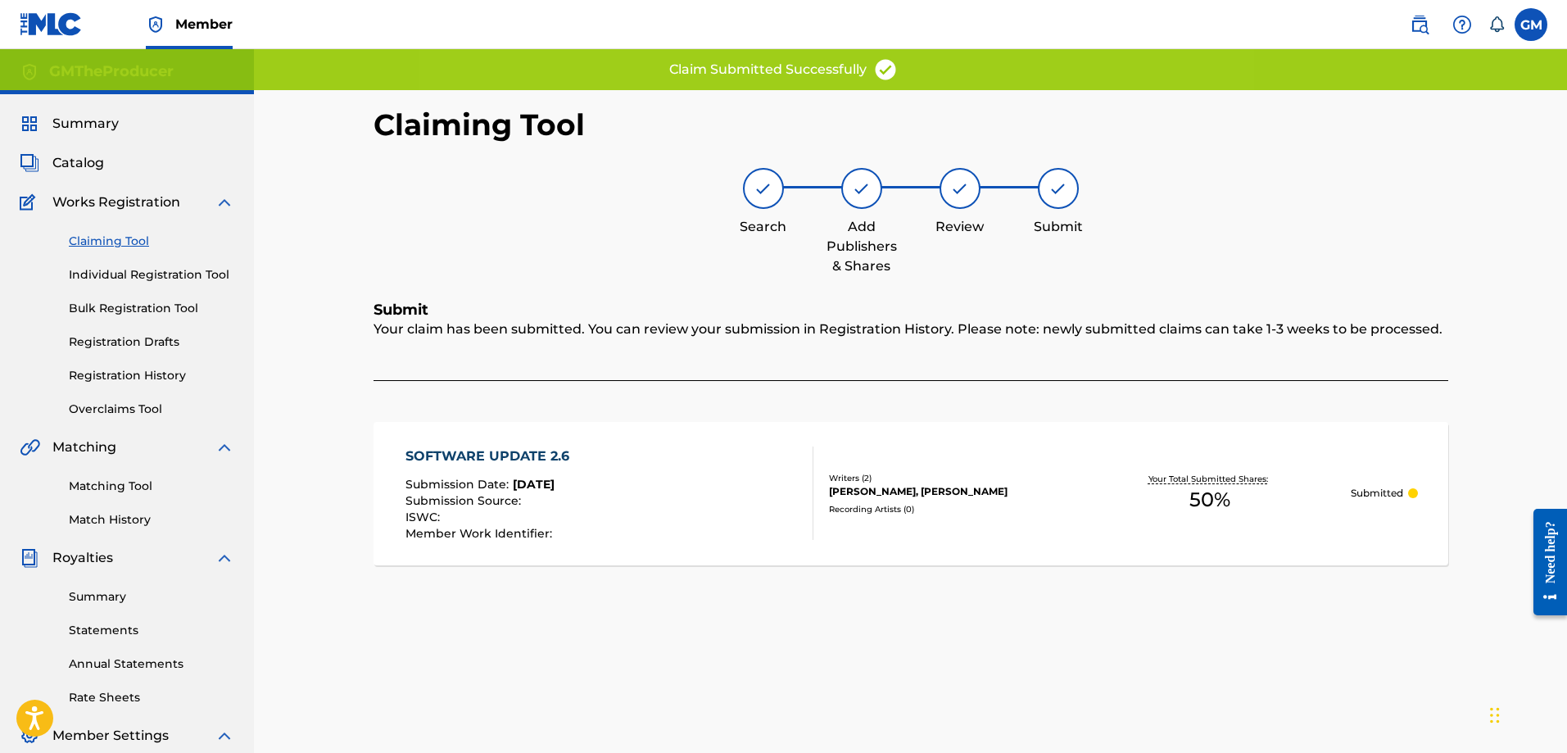
click at [98, 244] on link "Claiming Tool" at bounding box center [152, 241] width 166 height 17
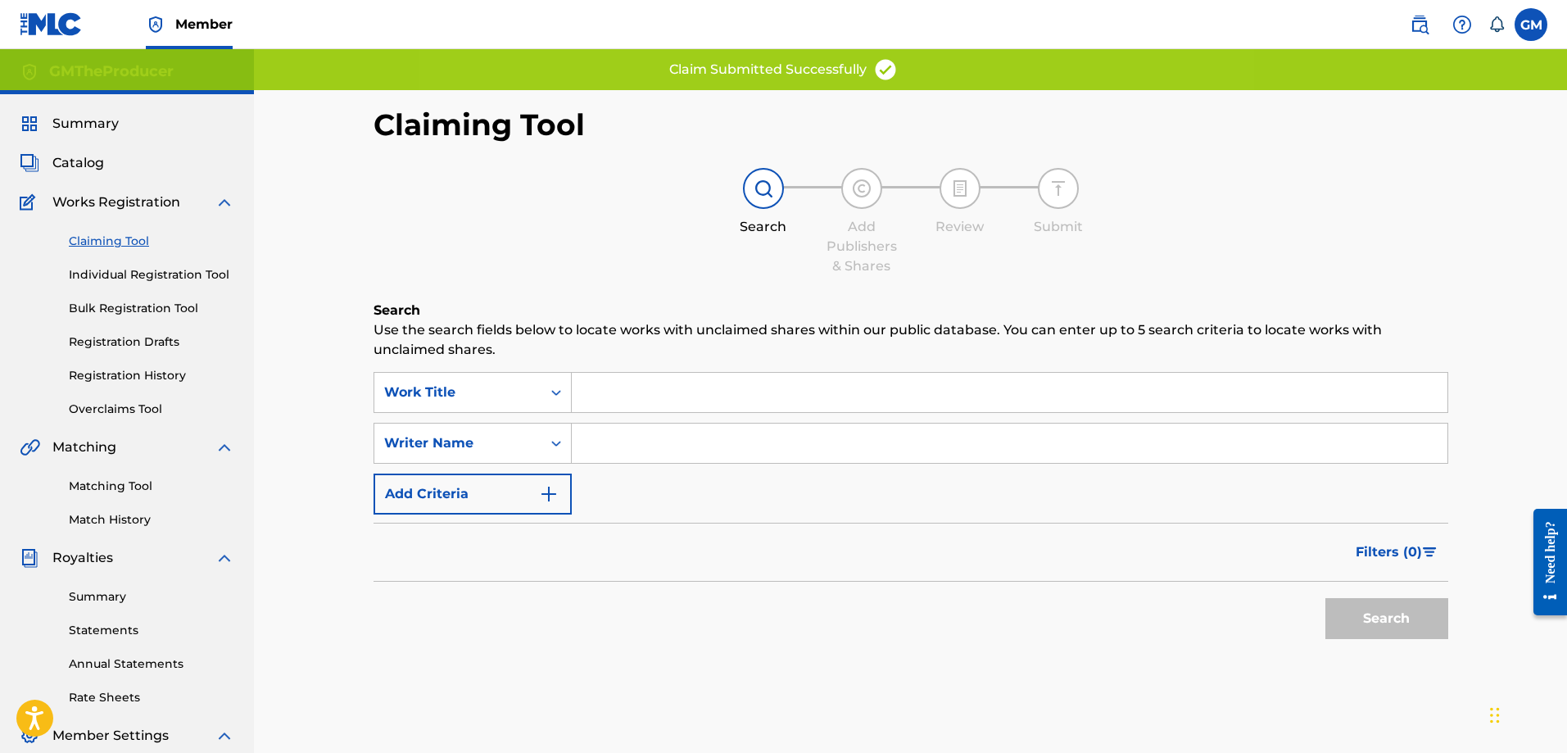
scroll to position [246, 0]
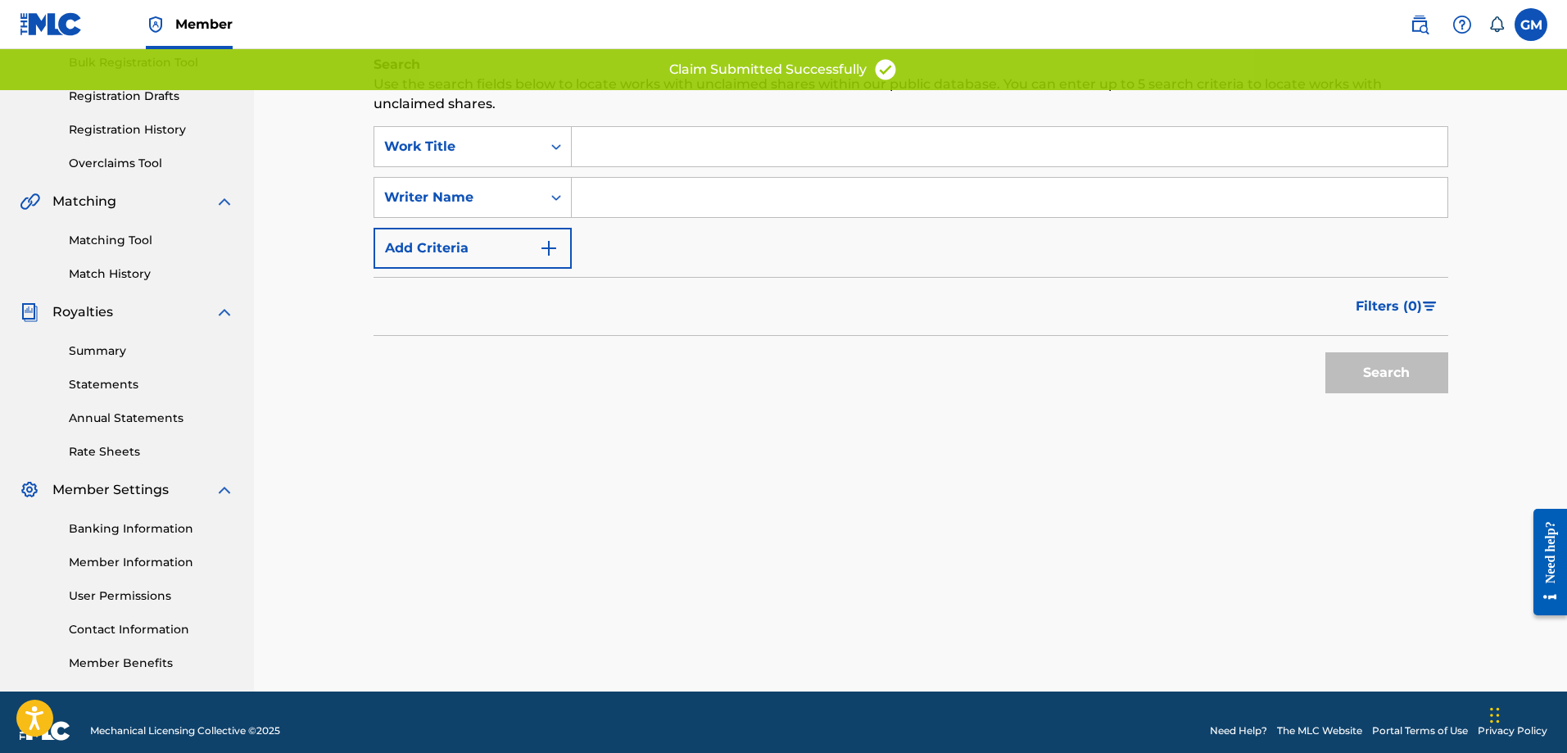
click at [657, 184] on input "Search Form" at bounding box center [1010, 197] width 876 height 39
type input "[PERSON_NAME]"
click at [1413, 357] on button "Search" at bounding box center [1387, 372] width 123 height 41
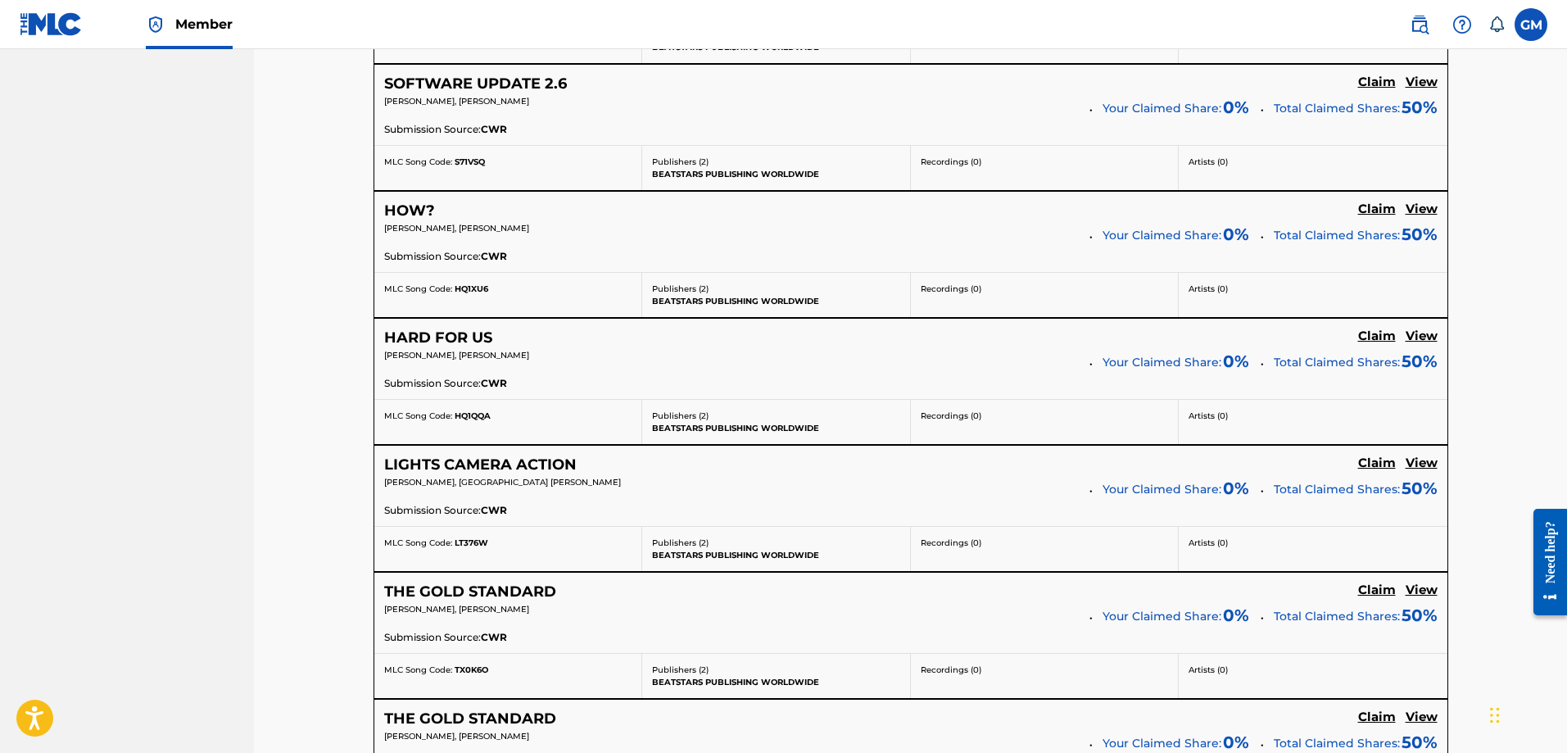
scroll to position [3786, 0]
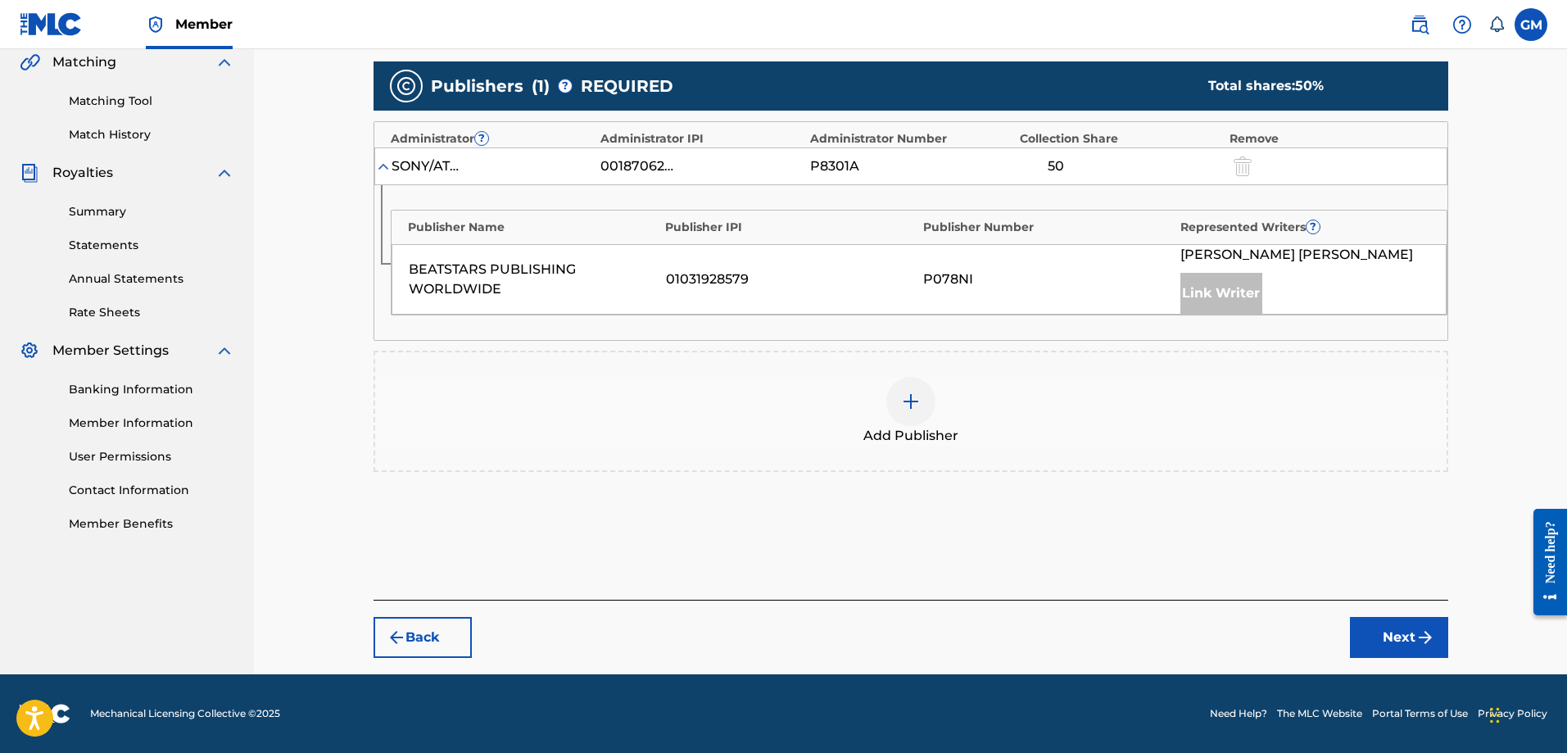
click at [909, 406] on img at bounding box center [911, 402] width 20 height 20
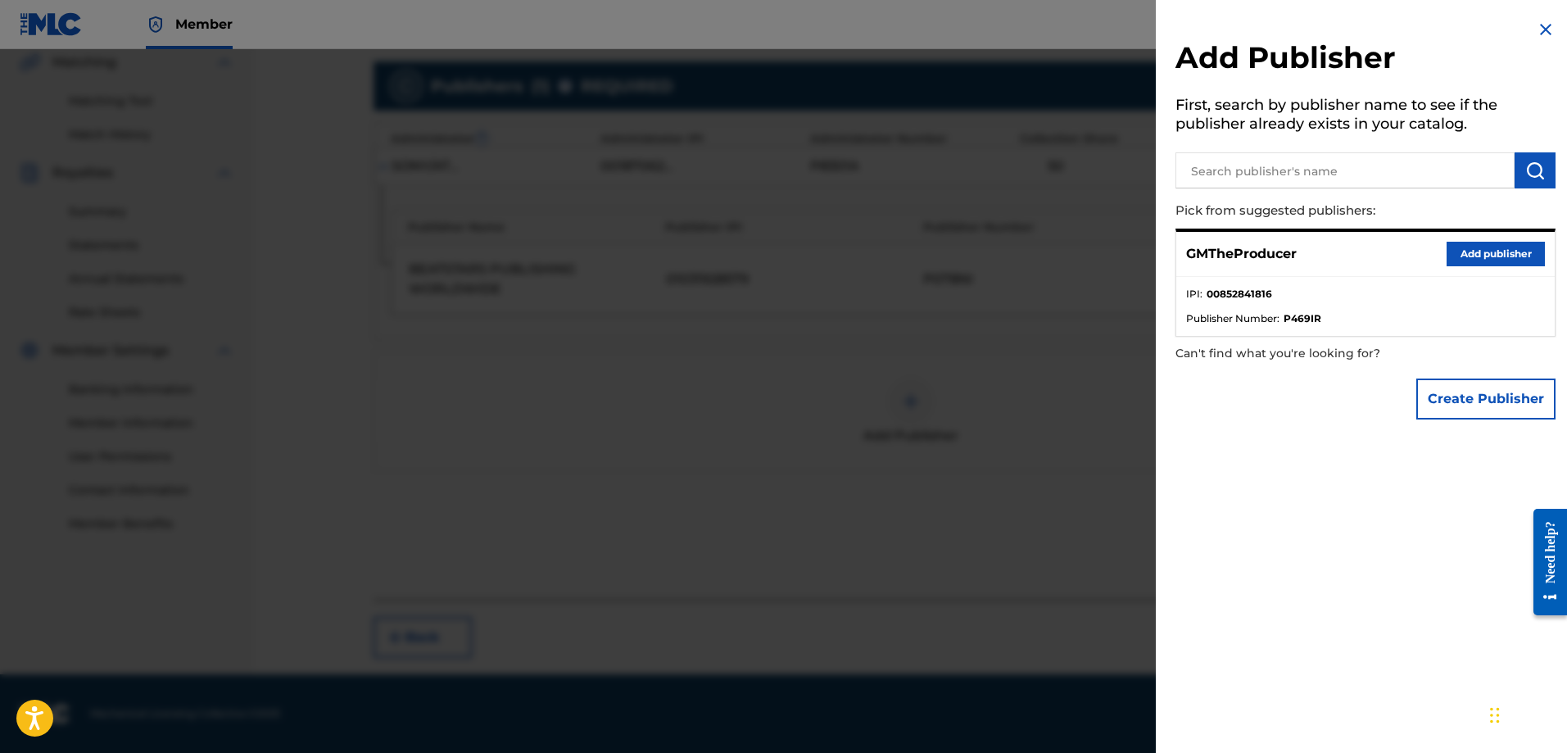
click at [1503, 261] on button "Add publisher" at bounding box center [1496, 254] width 98 height 25
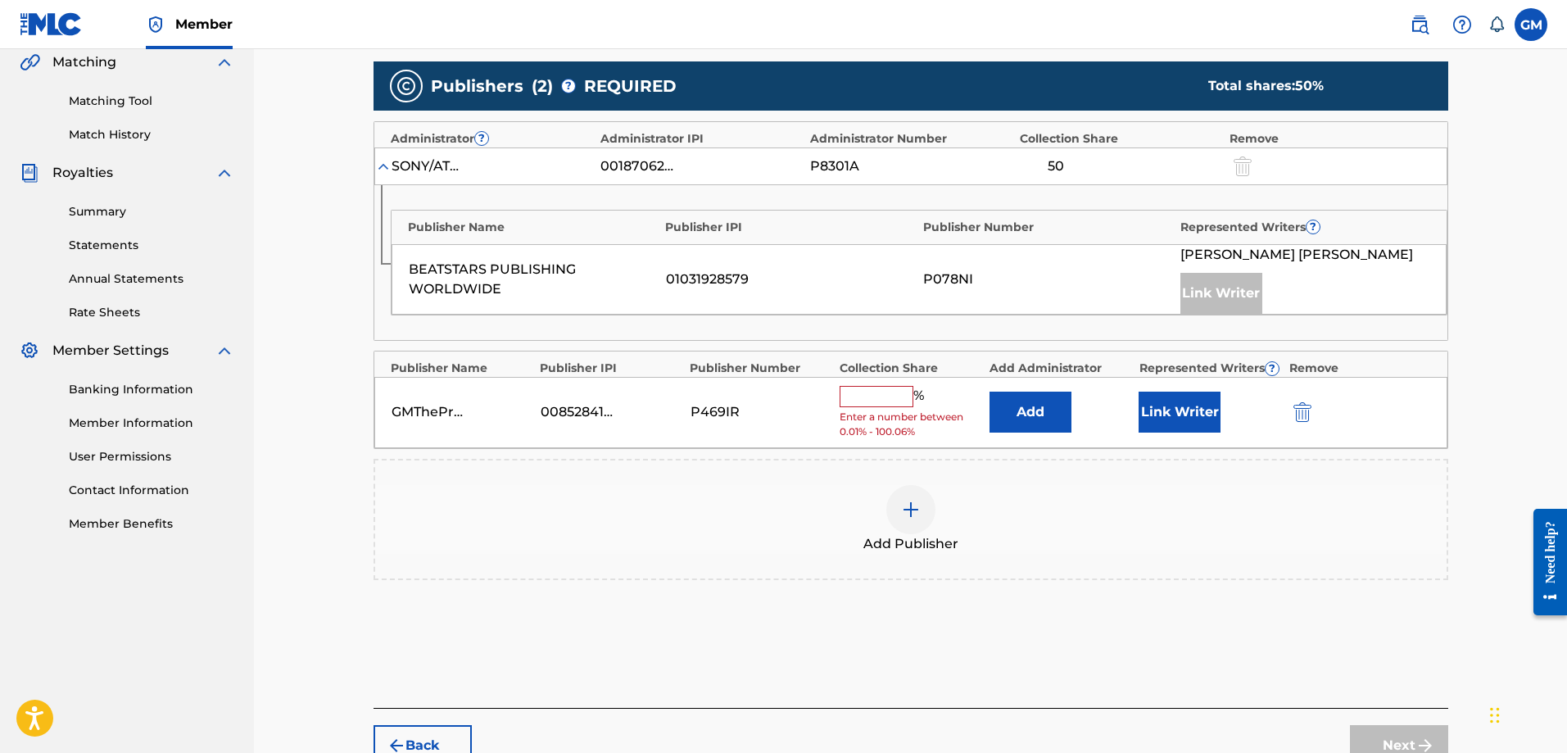
click at [887, 407] on div "% Enter a number between 0.01% - 100.06%" at bounding box center [911, 412] width 142 height 53
click at [887, 396] on input "text" at bounding box center [877, 396] width 74 height 21
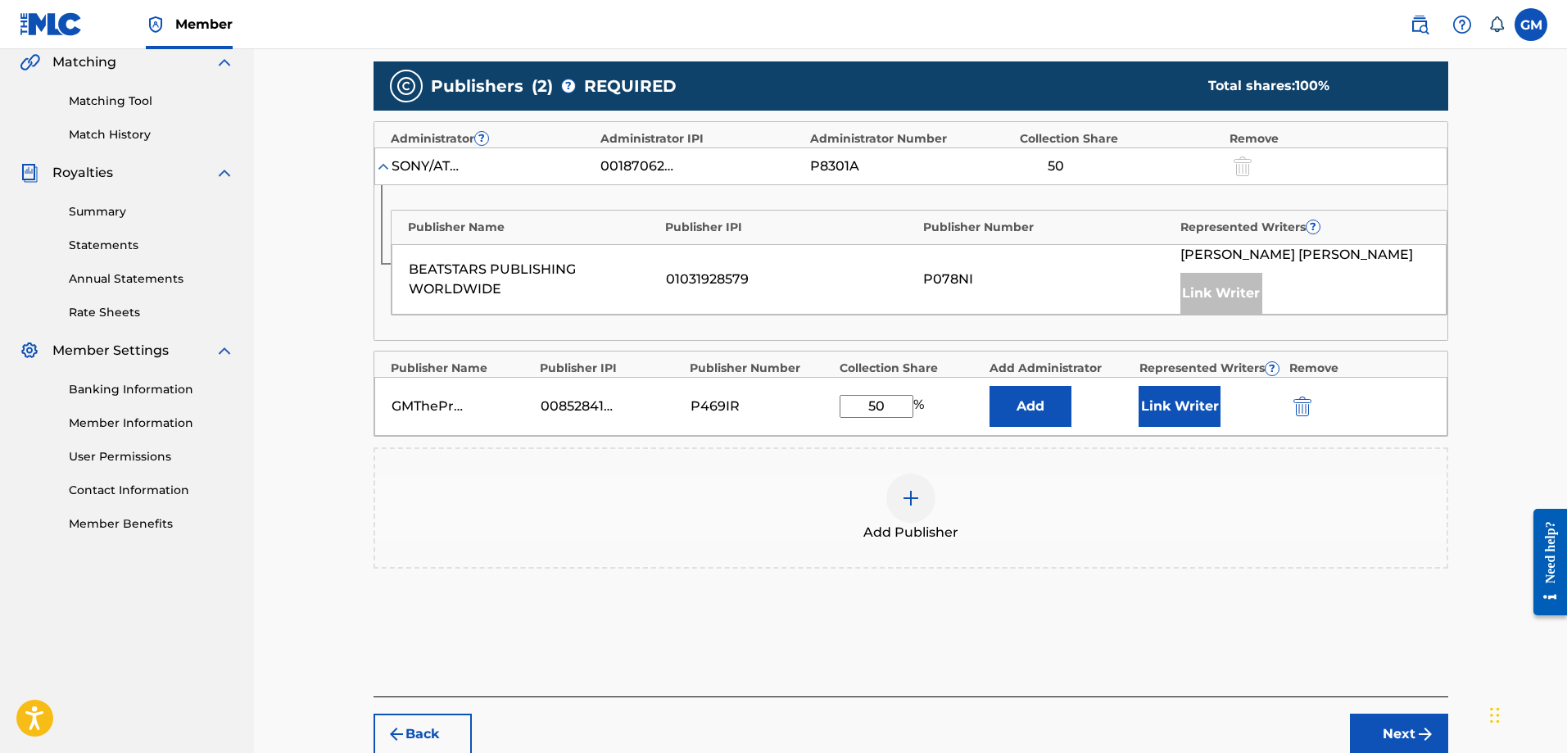
type input "50"
click at [1193, 406] on button "Link Writer" at bounding box center [1180, 406] width 82 height 41
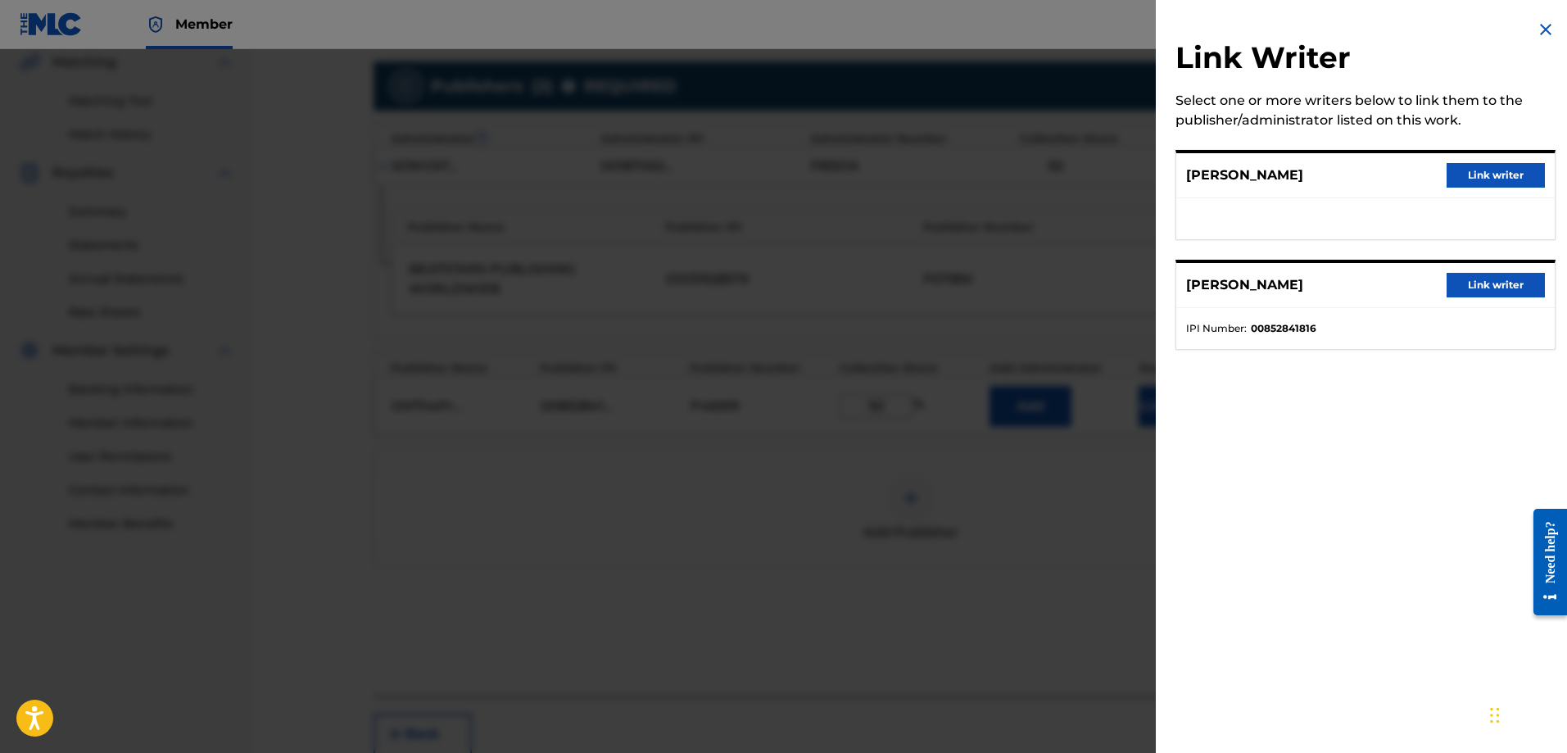
click at [1474, 290] on button "Link writer" at bounding box center [1496, 285] width 98 height 25
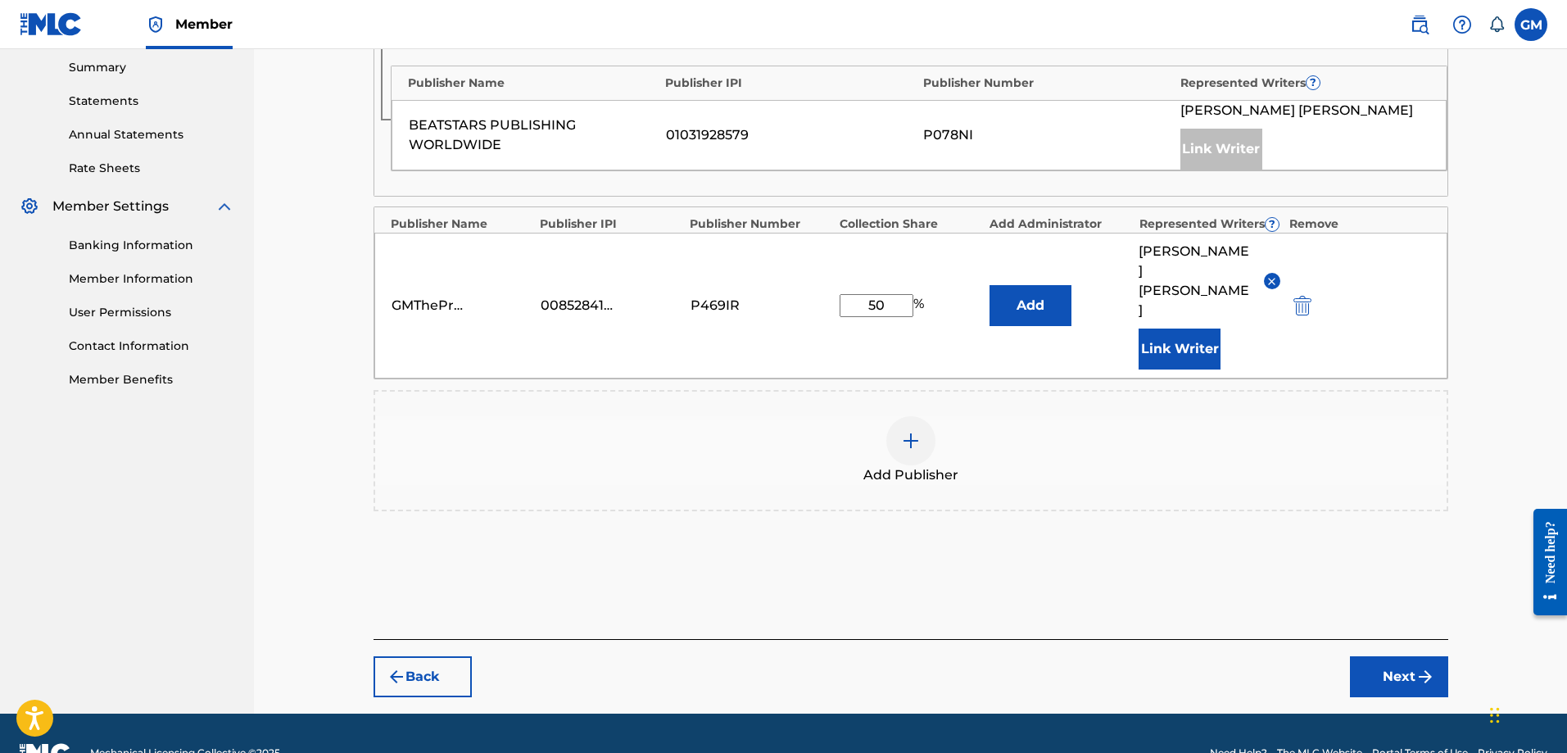
click at [1399, 656] on button "Next" at bounding box center [1399, 676] width 98 height 41
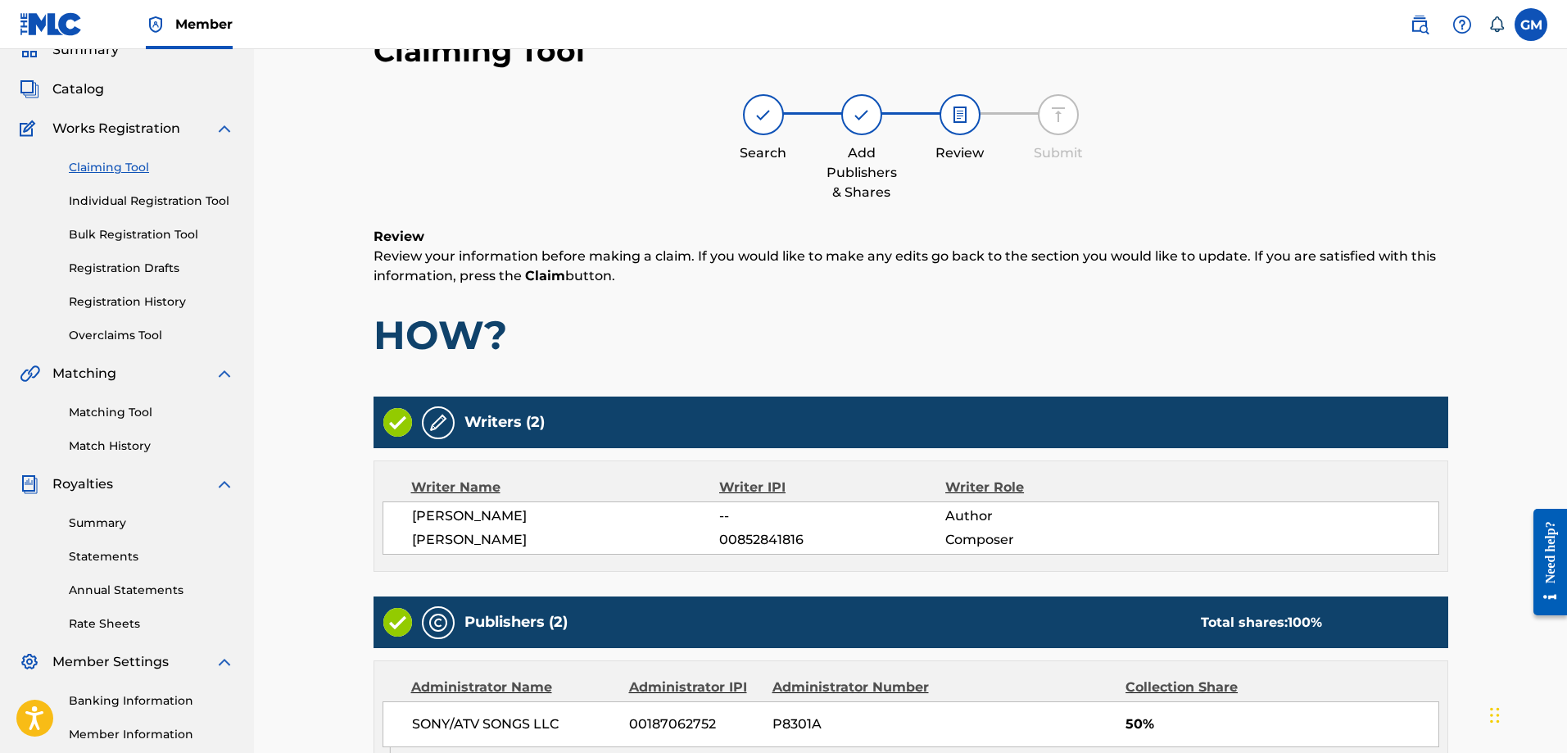
scroll to position [469, 0]
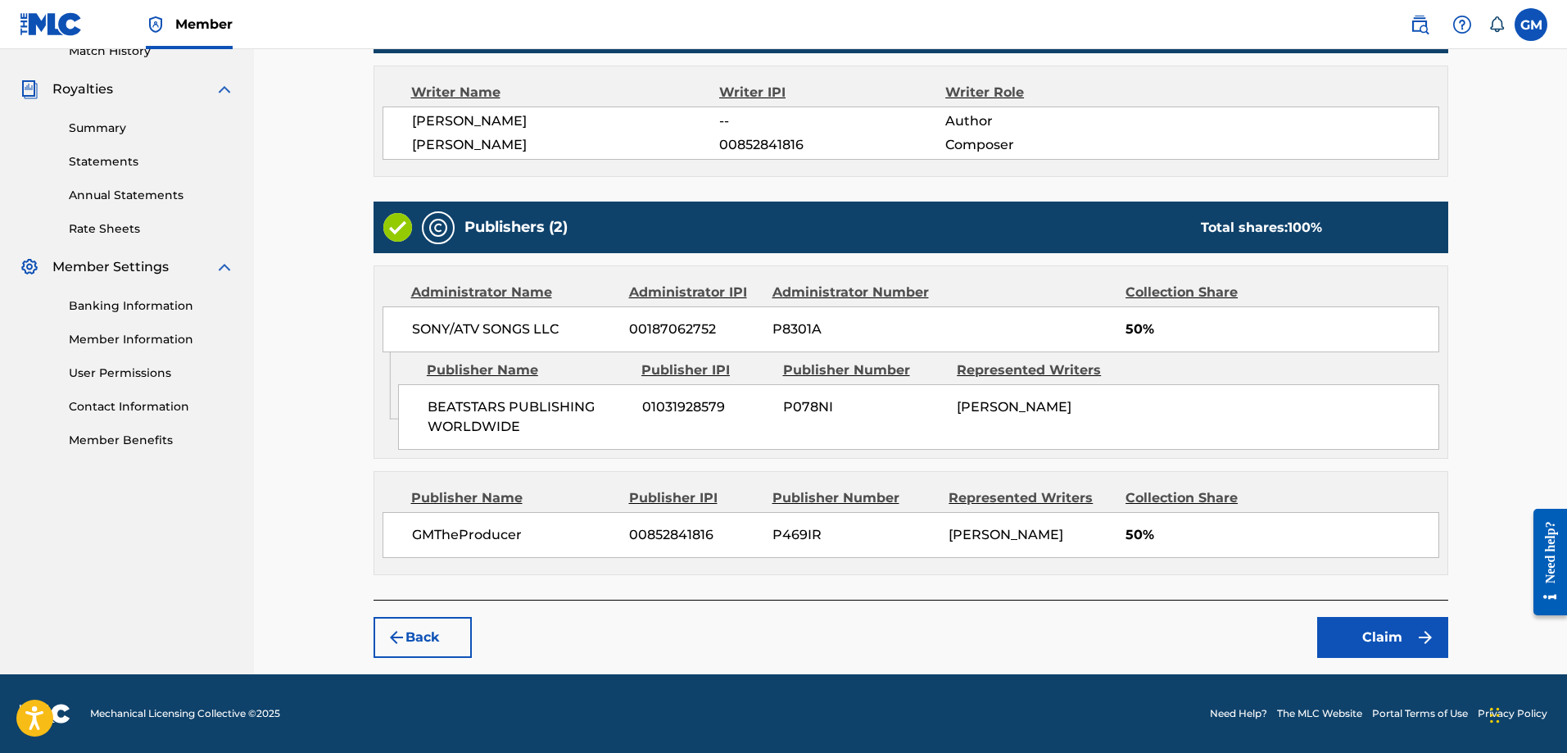
click at [1378, 646] on button "Claim" at bounding box center [1383, 637] width 131 height 41
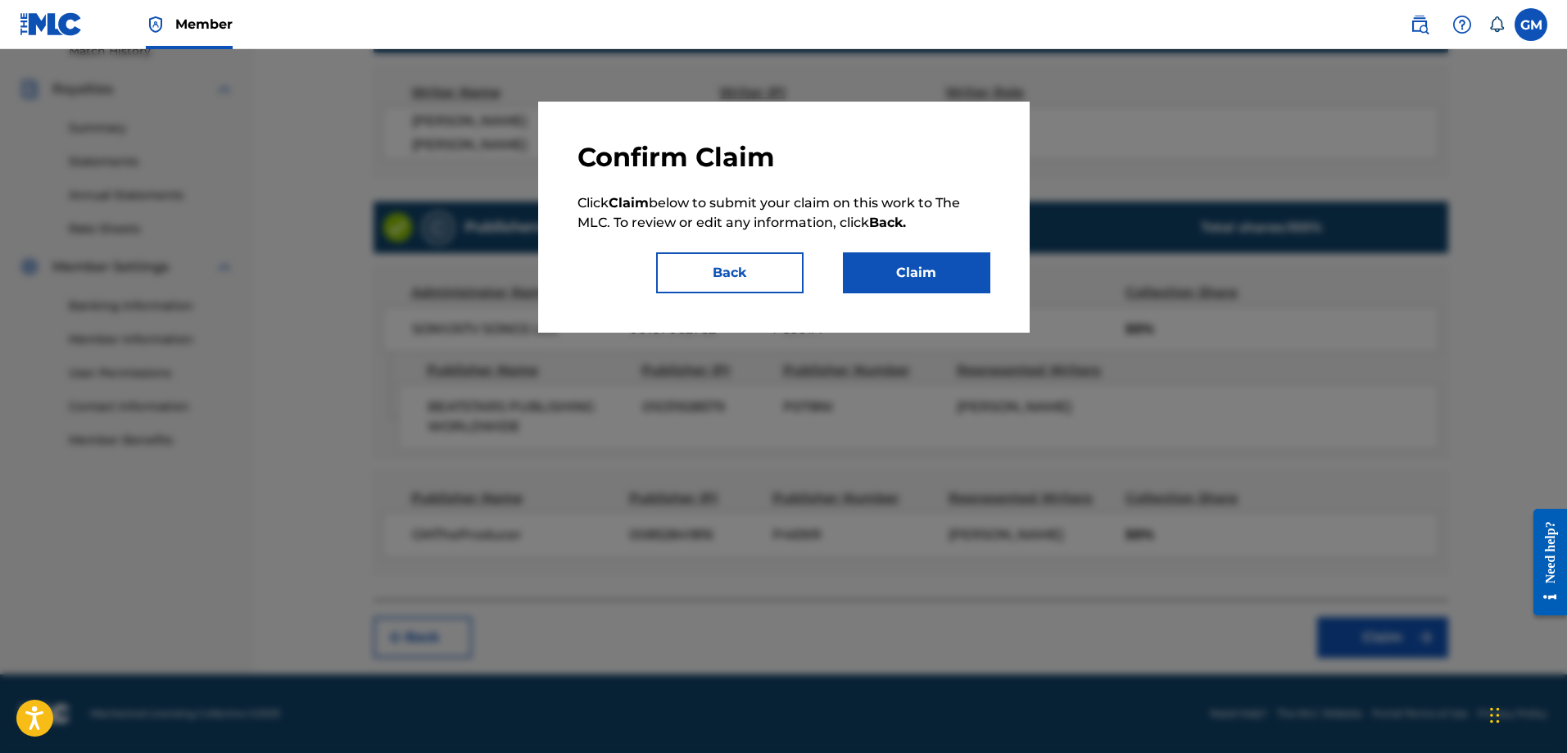
click at [902, 252] on div "Confirm Claim Click Claim below to submit your claim on this work to The MLC. T…" at bounding box center [784, 217] width 413 height 152
click at [901, 267] on button "Claim" at bounding box center [916, 272] width 147 height 41
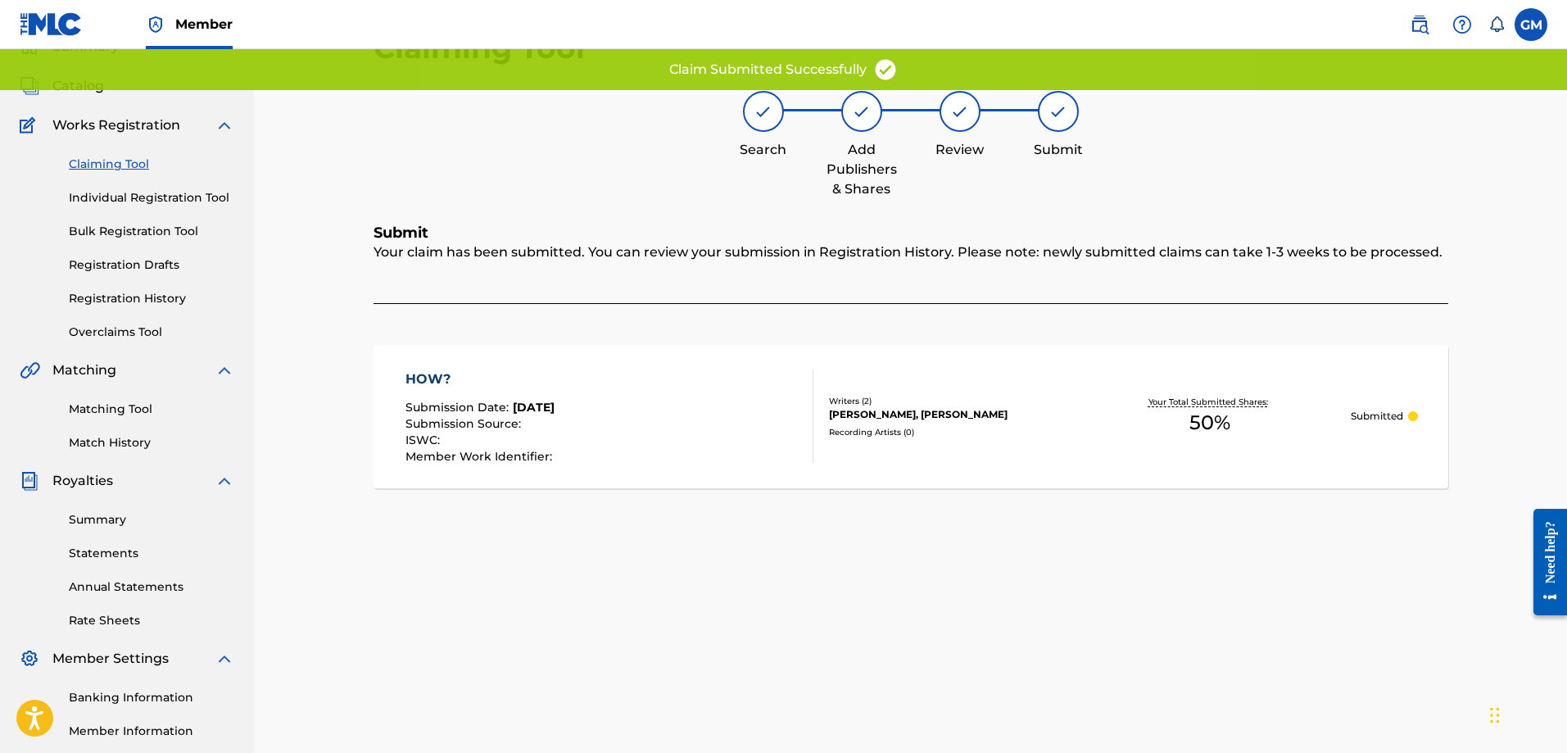
scroll to position [0, 0]
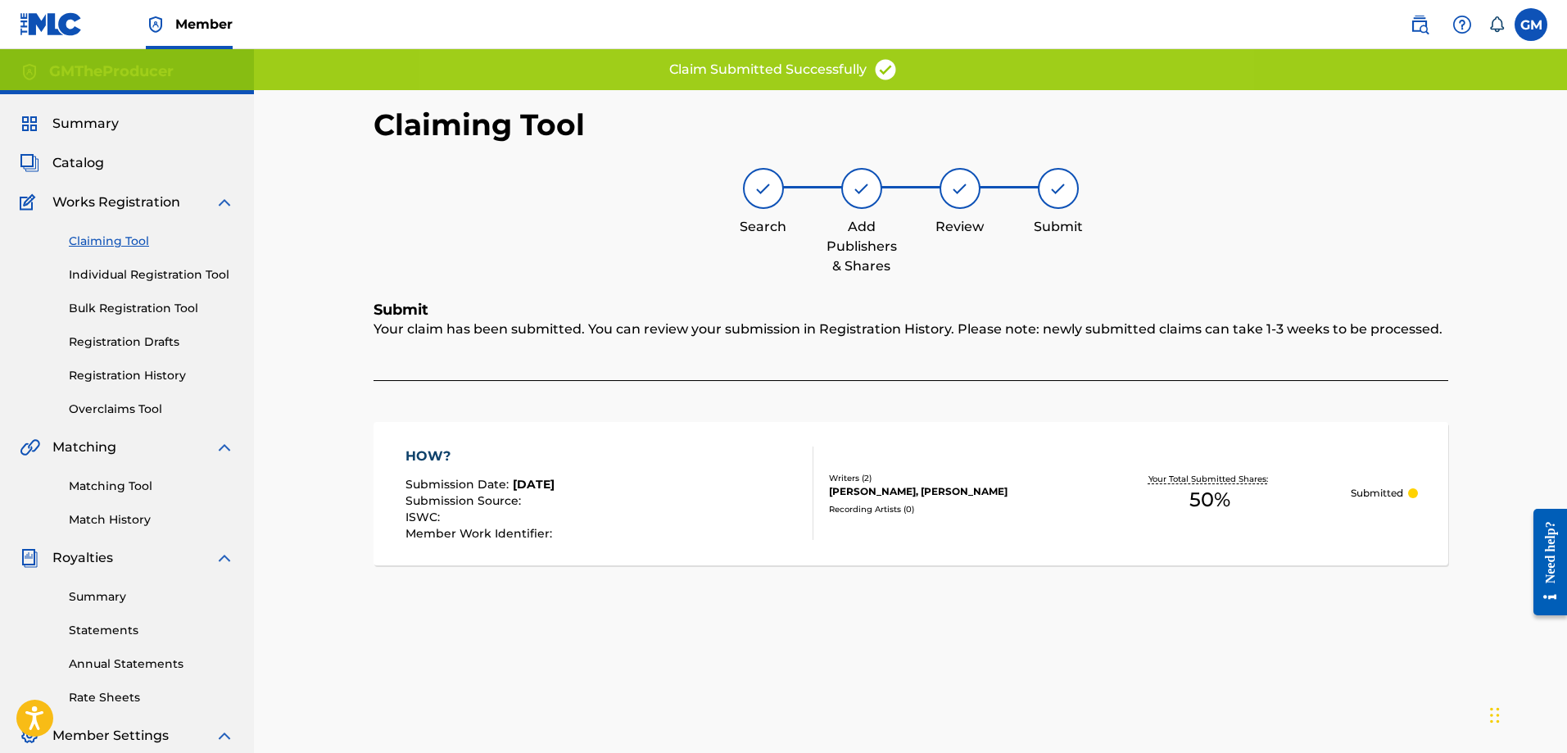
click at [124, 248] on link "Claiming Tool" at bounding box center [152, 241] width 166 height 17
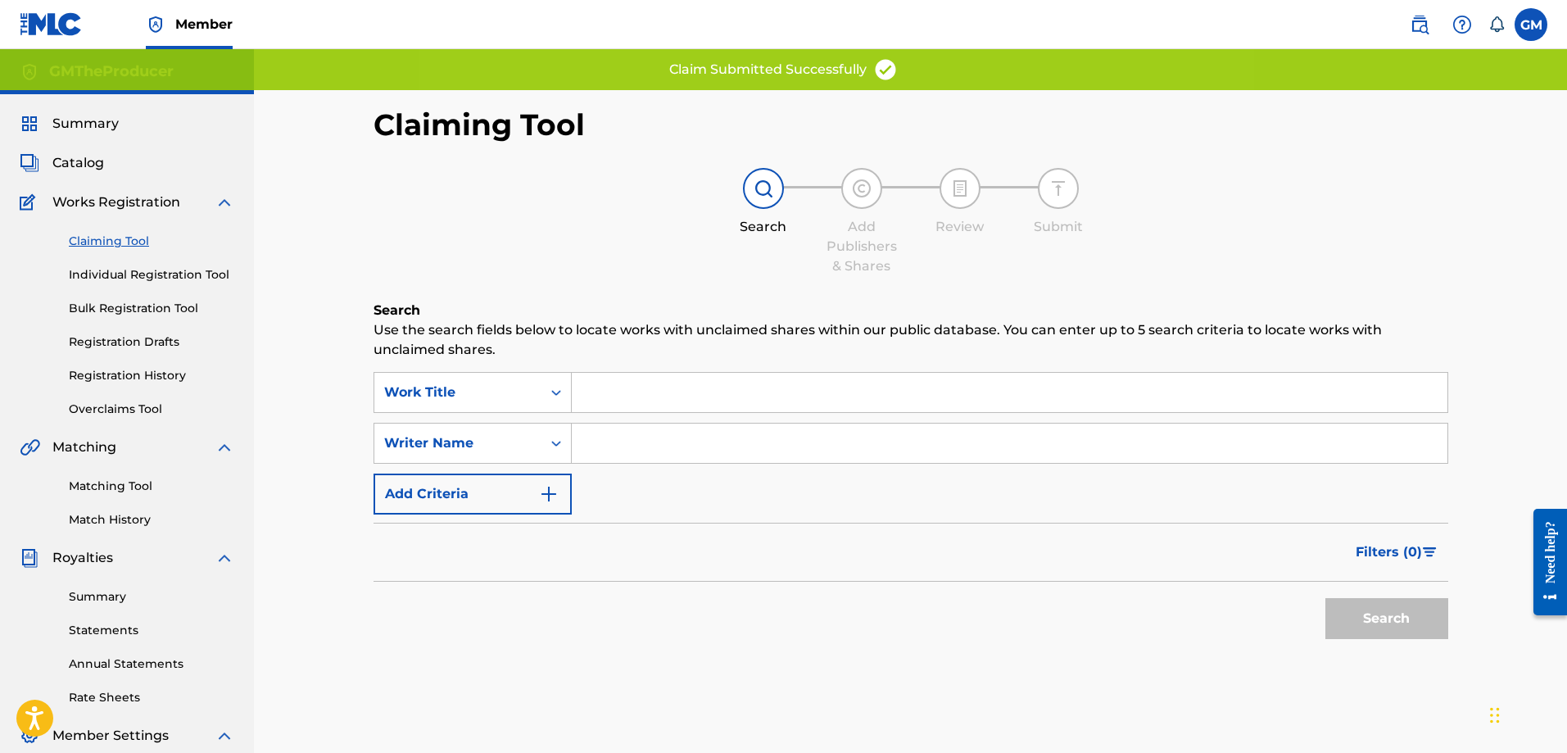
click at [679, 453] on input "Search Form" at bounding box center [1010, 443] width 876 height 39
type input "[PERSON_NAME]"
click at [1371, 622] on button "Search" at bounding box center [1387, 618] width 123 height 41
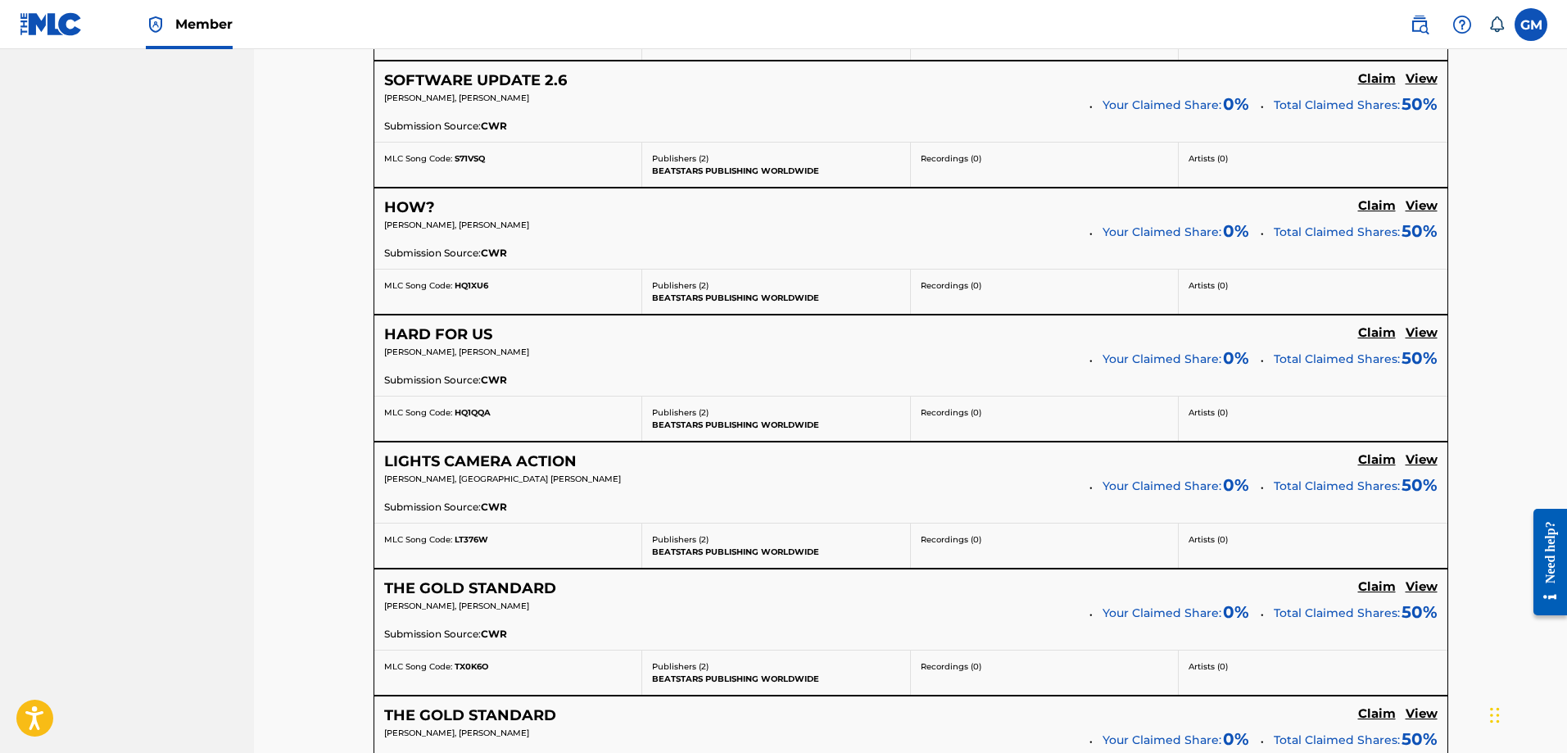
scroll to position [3851, 0]
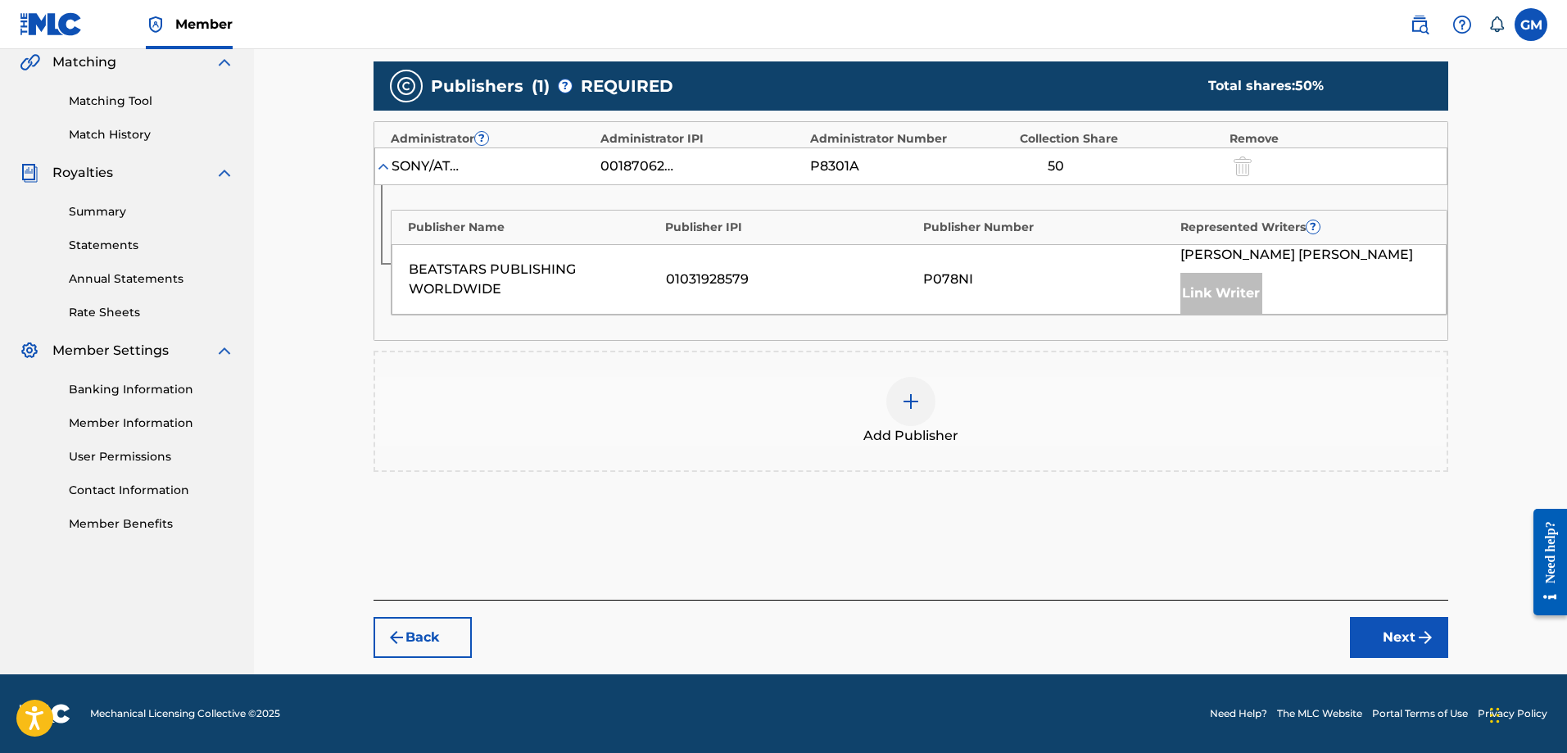
click at [892, 388] on div at bounding box center [911, 401] width 49 height 49
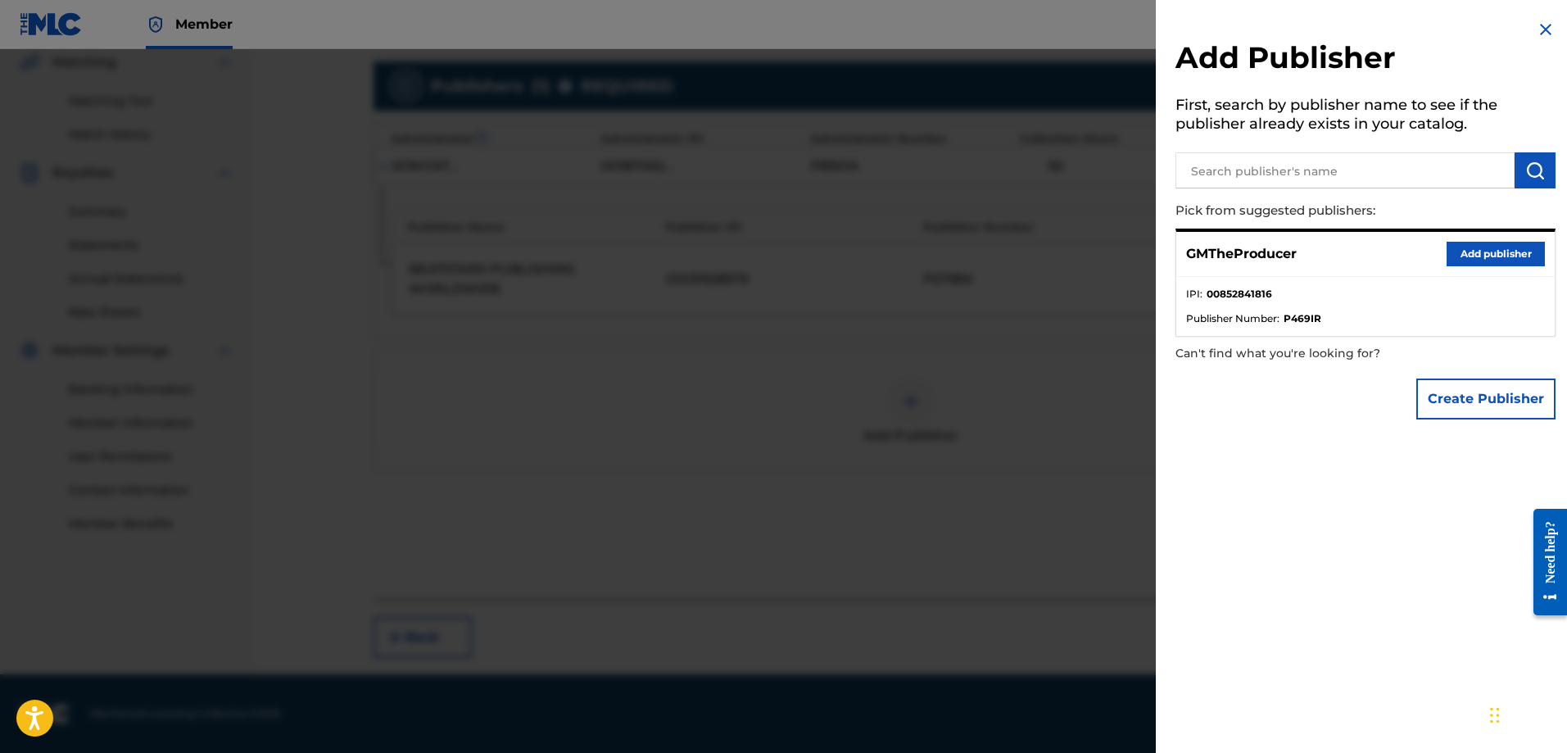
click at [1482, 268] on div "GMTheProducer Add publisher" at bounding box center [1366, 254] width 379 height 45
click at [1473, 253] on button "Add publisher" at bounding box center [1496, 254] width 98 height 25
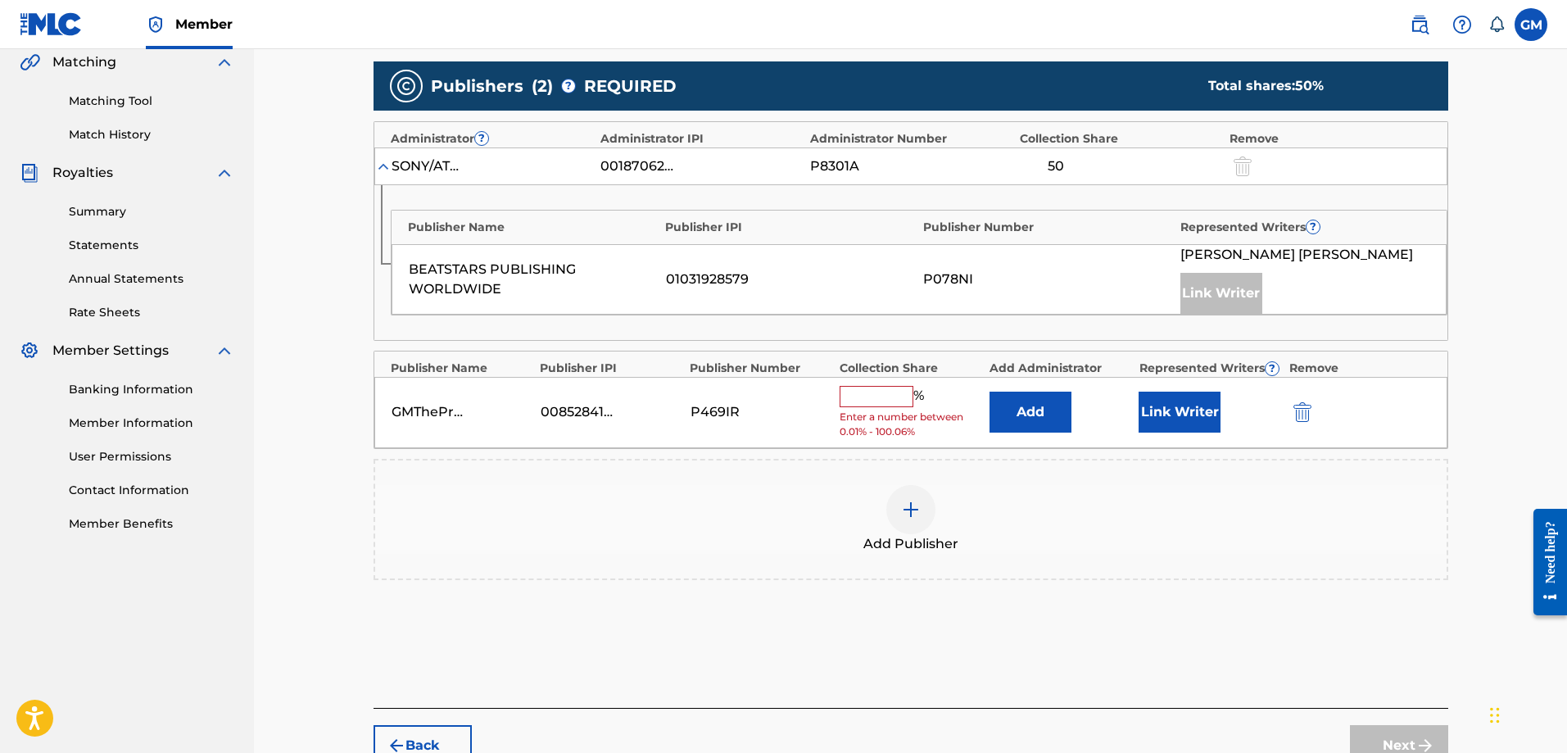
click at [883, 399] on input "text" at bounding box center [877, 396] width 74 height 21
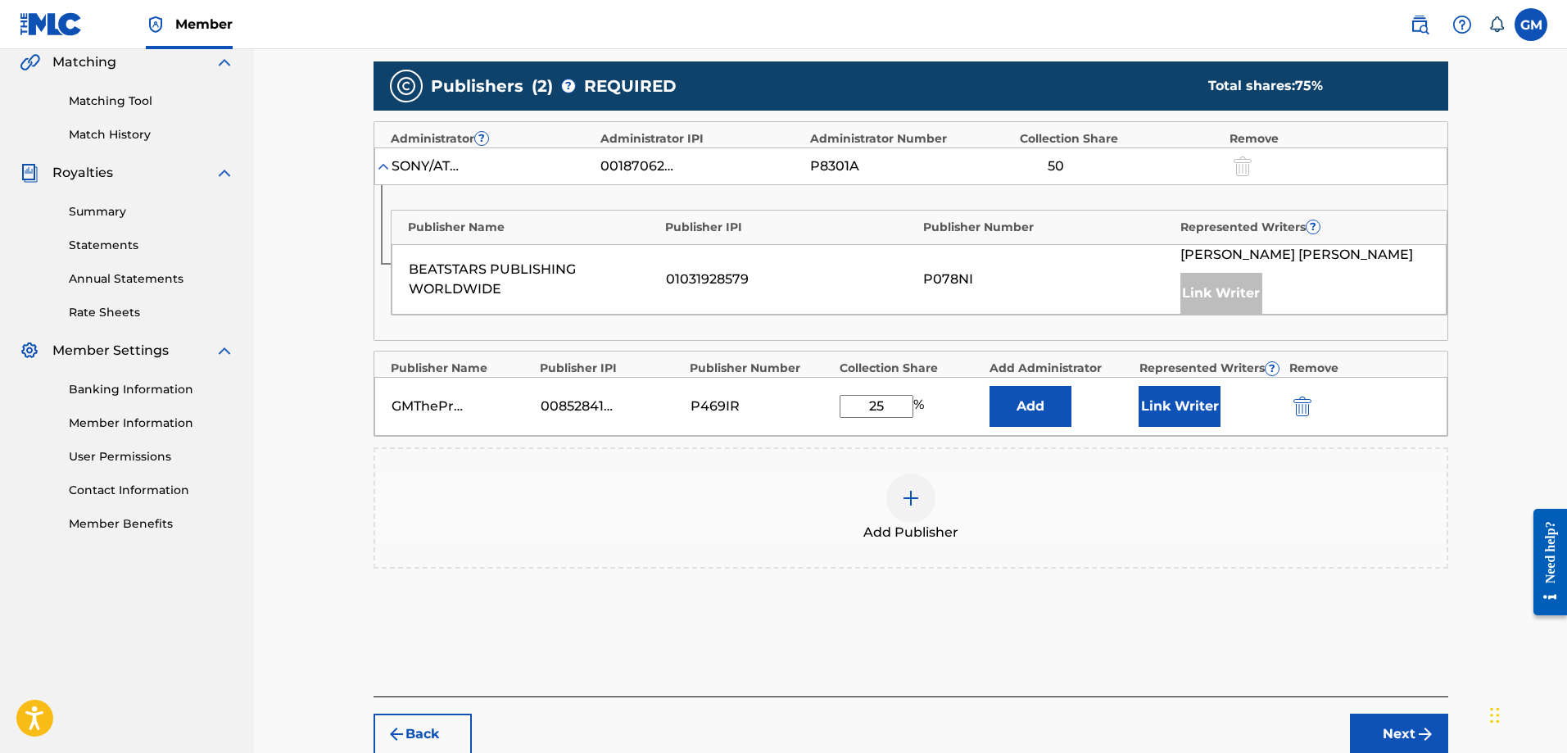
type input "25"
click at [1170, 421] on button "Link Writer" at bounding box center [1180, 406] width 82 height 41
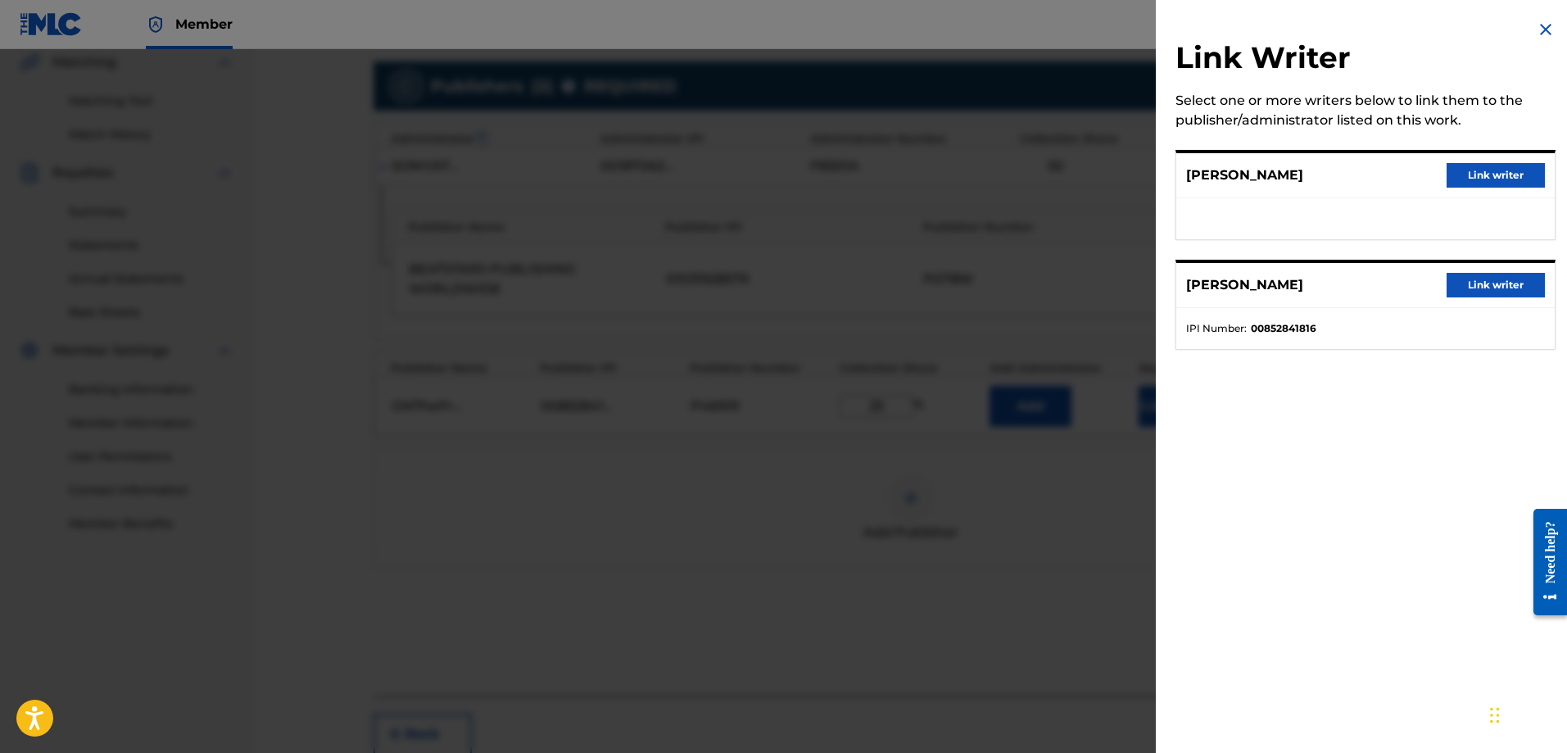
click at [1480, 276] on button "Link writer" at bounding box center [1496, 285] width 98 height 25
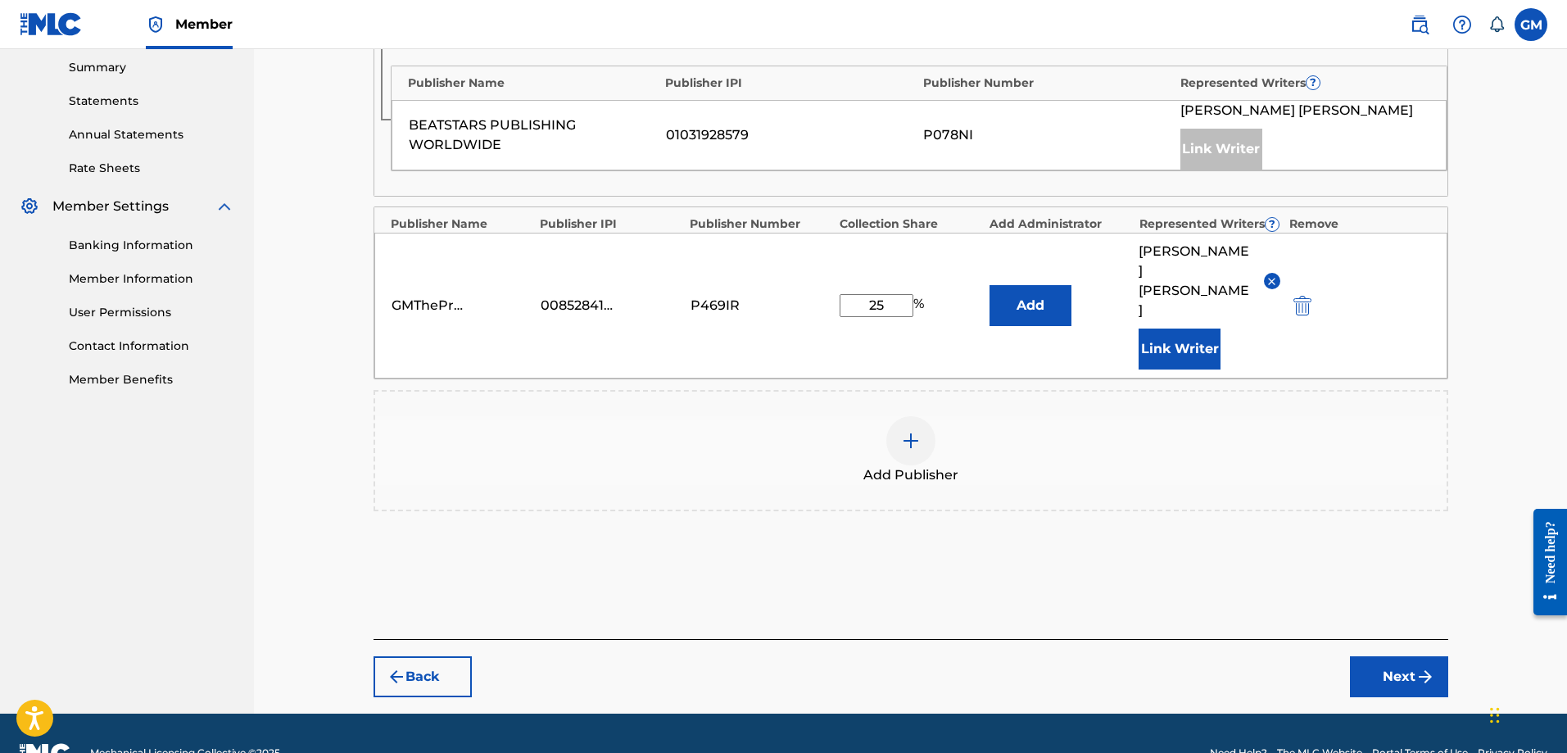
click at [1406, 656] on button "Next" at bounding box center [1399, 676] width 98 height 41
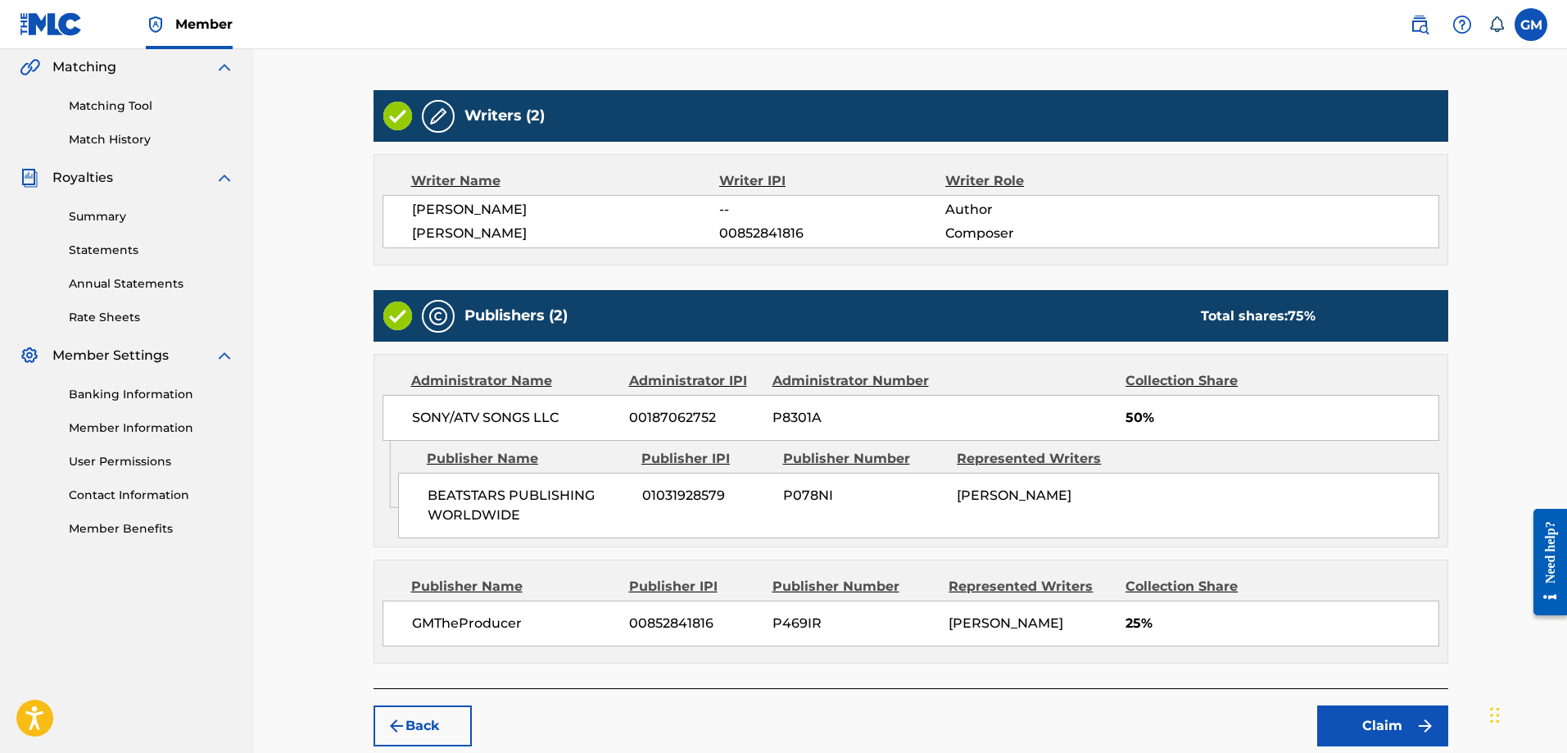
scroll to position [469, 0]
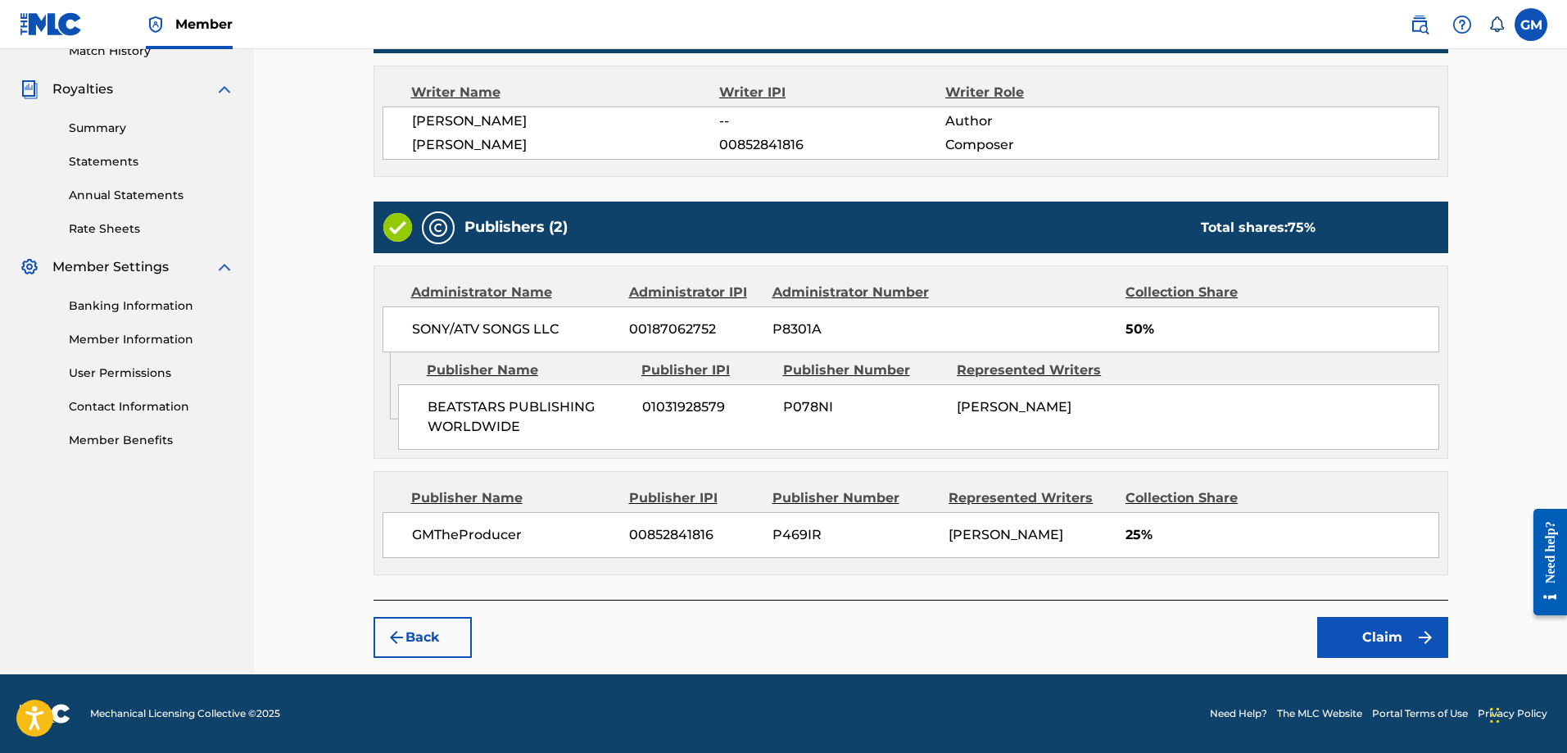
click at [1368, 649] on button "Claim" at bounding box center [1383, 637] width 131 height 41
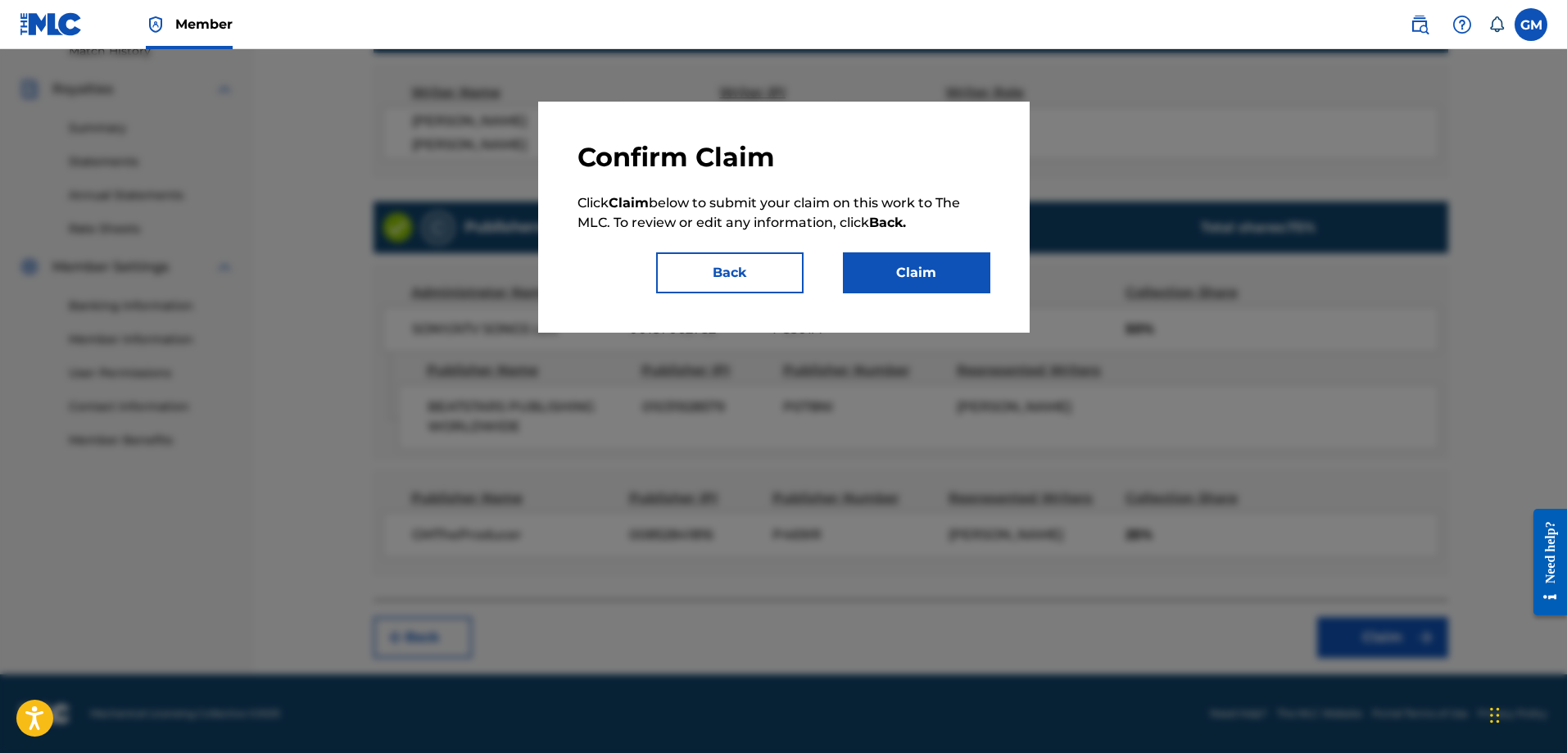
click at [882, 273] on button "Claim" at bounding box center [916, 272] width 147 height 41
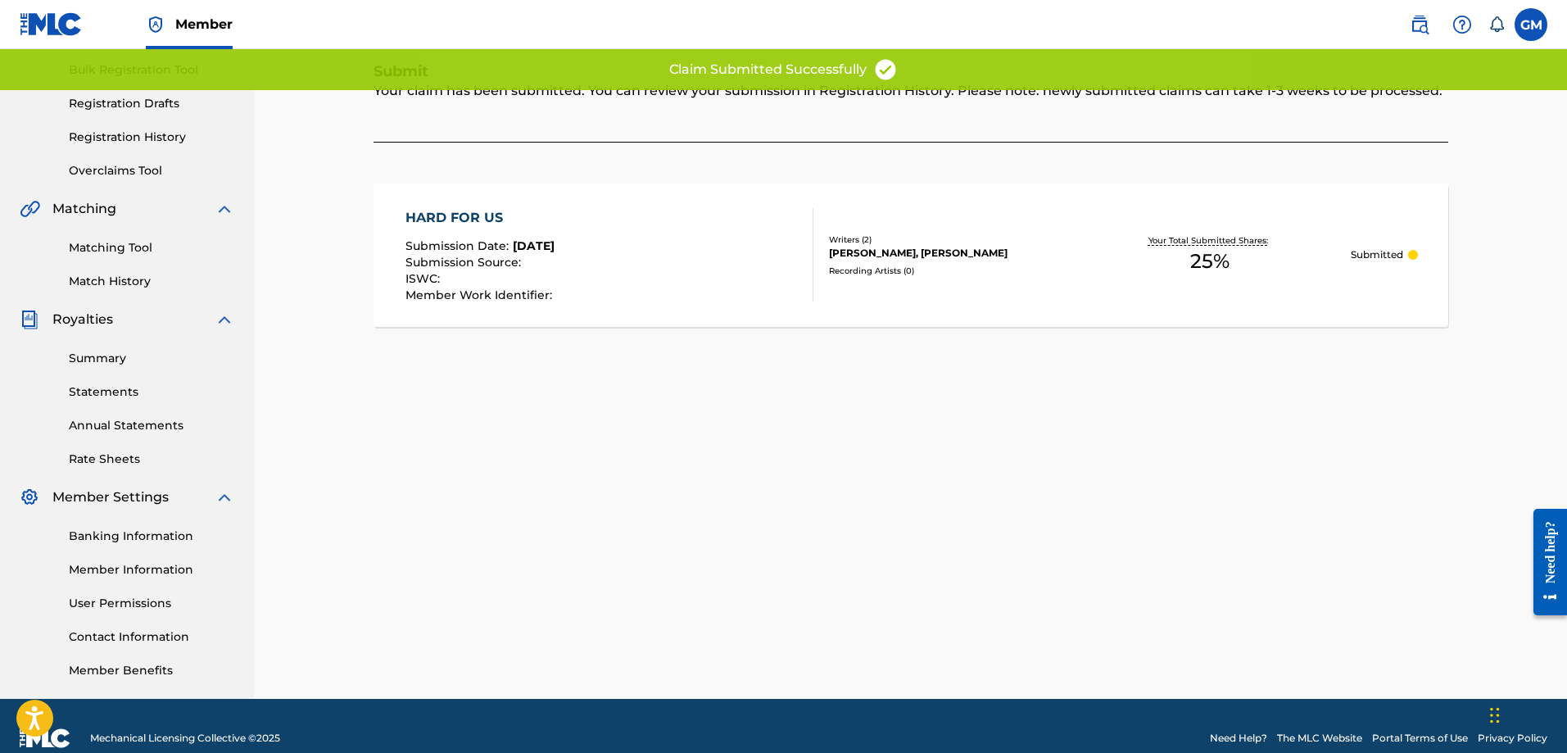
scroll to position [17, 0]
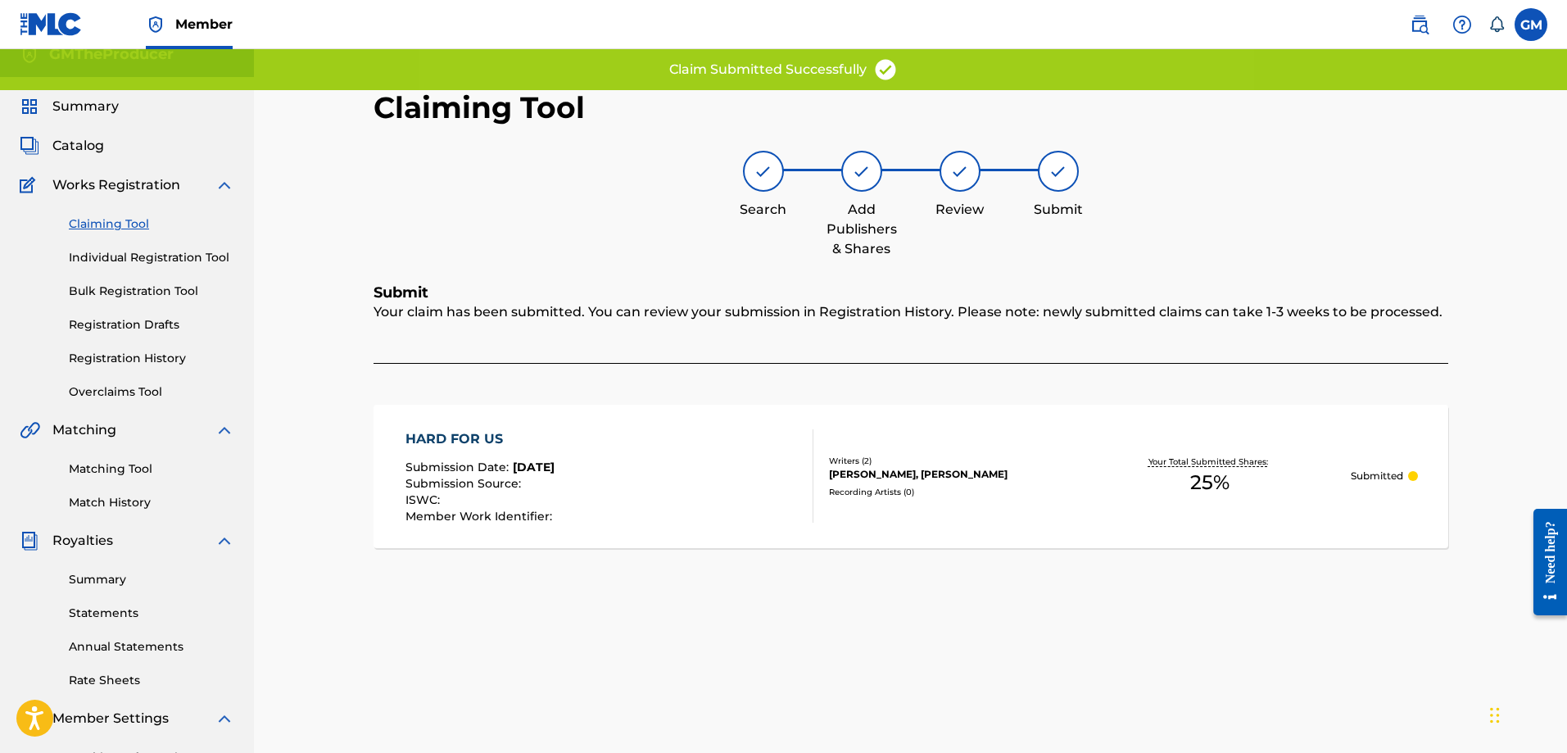
click at [136, 221] on link "Claiming Tool" at bounding box center [152, 223] width 166 height 17
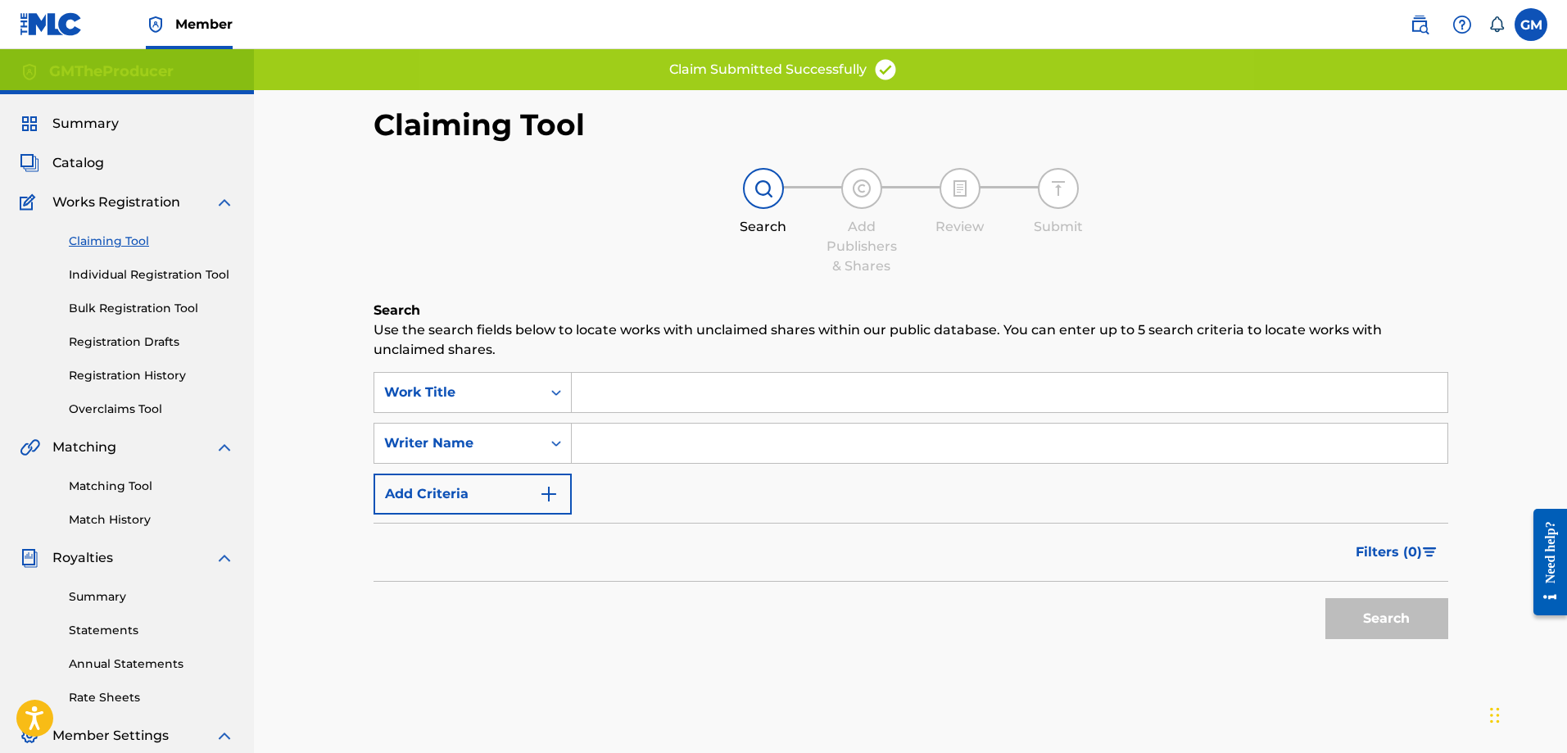
scroll to position [263, 0]
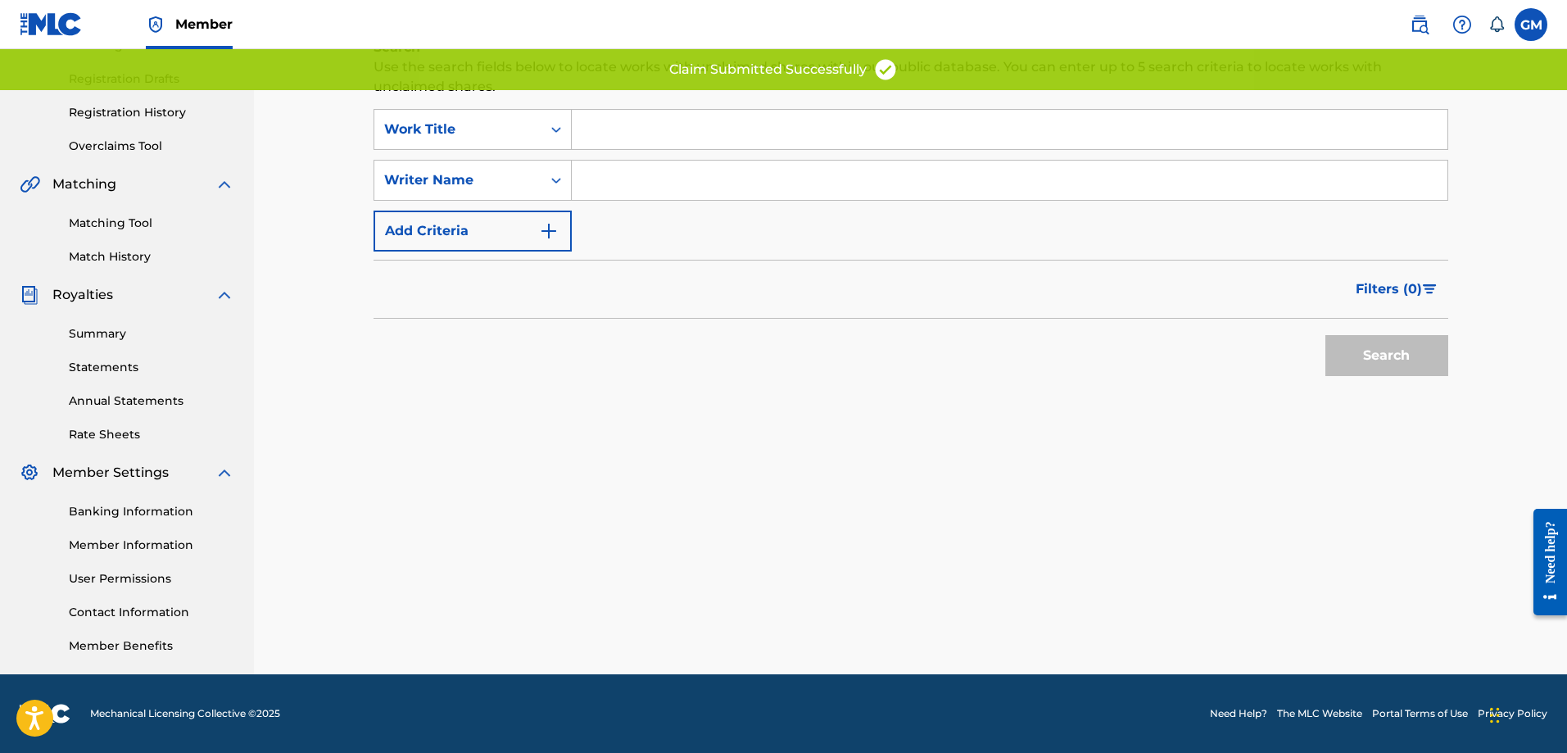
drag, startPoint x: 674, startPoint y: 186, endPoint x: 676, endPoint y: 204, distance: 18.2
click at [674, 186] on input "Search Form" at bounding box center [1010, 180] width 876 height 39
type input "[PERSON_NAME]"
click at [1350, 337] on button "Search" at bounding box center [1387, 355] width 123 height 41
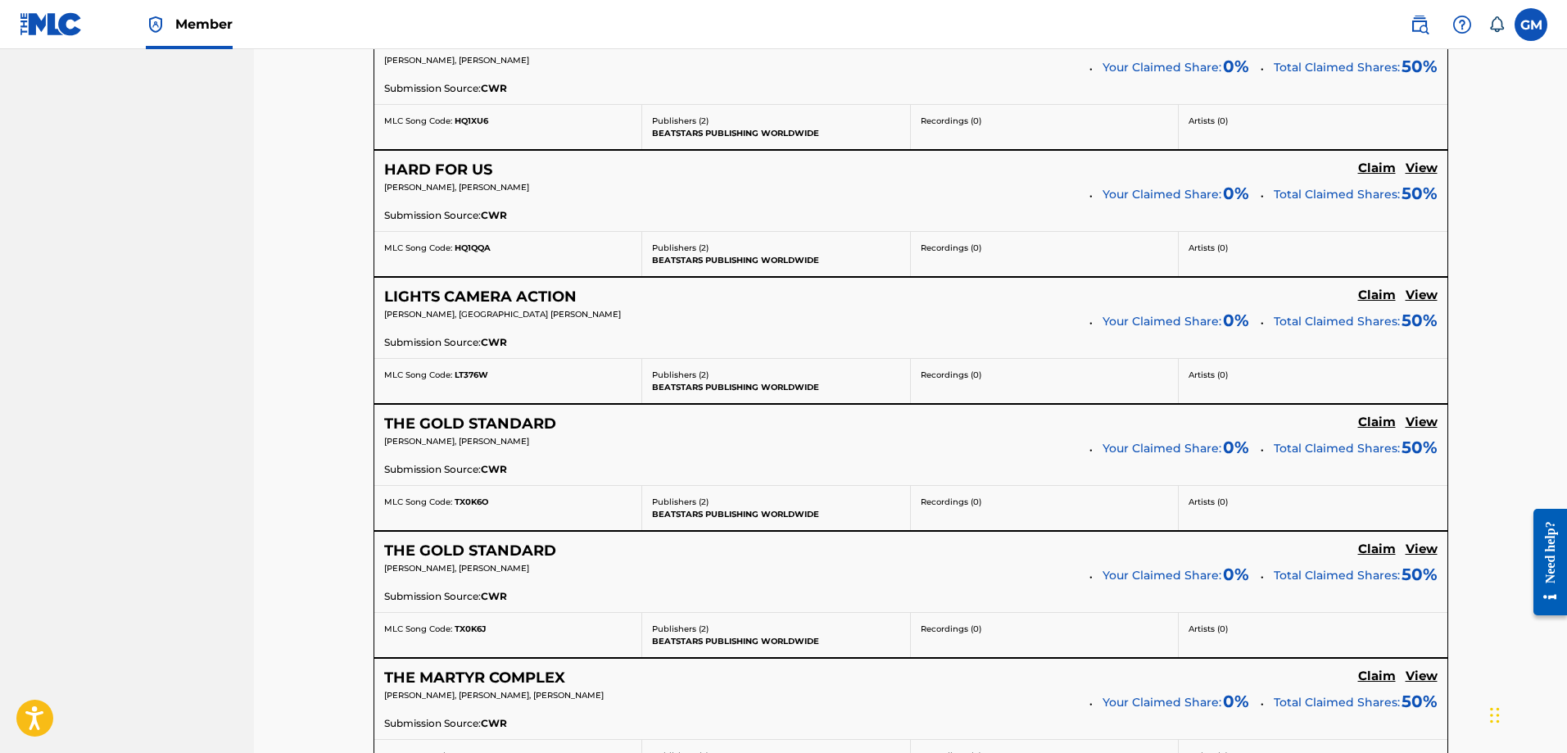
scroll to position [3868, 0]
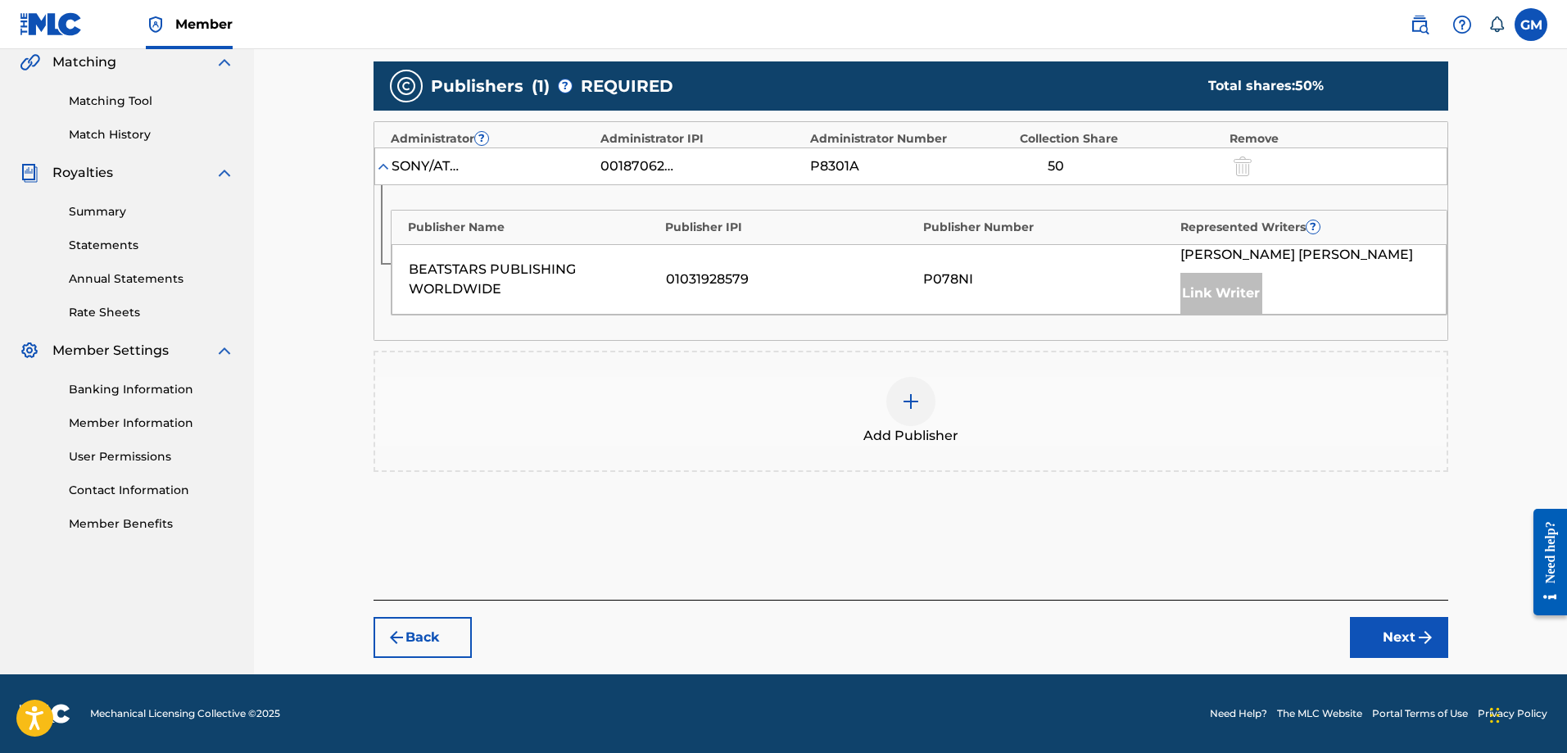
click at [908, 404] on img at bounding box center [911, 402] width 20 height 20
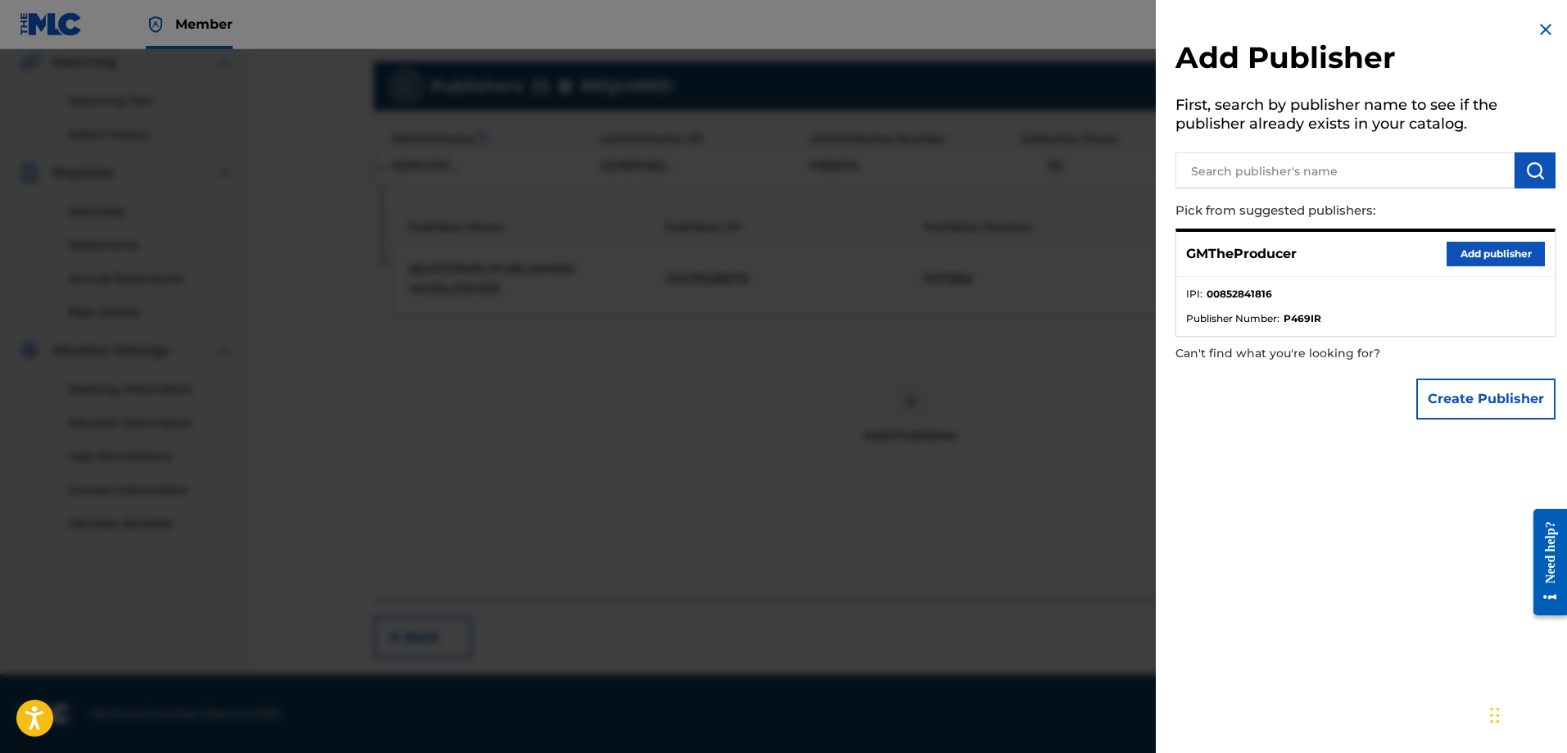
click at [1490, 250] on button "Add publisher" at bounding box center [1496, 254] width 98 height 25
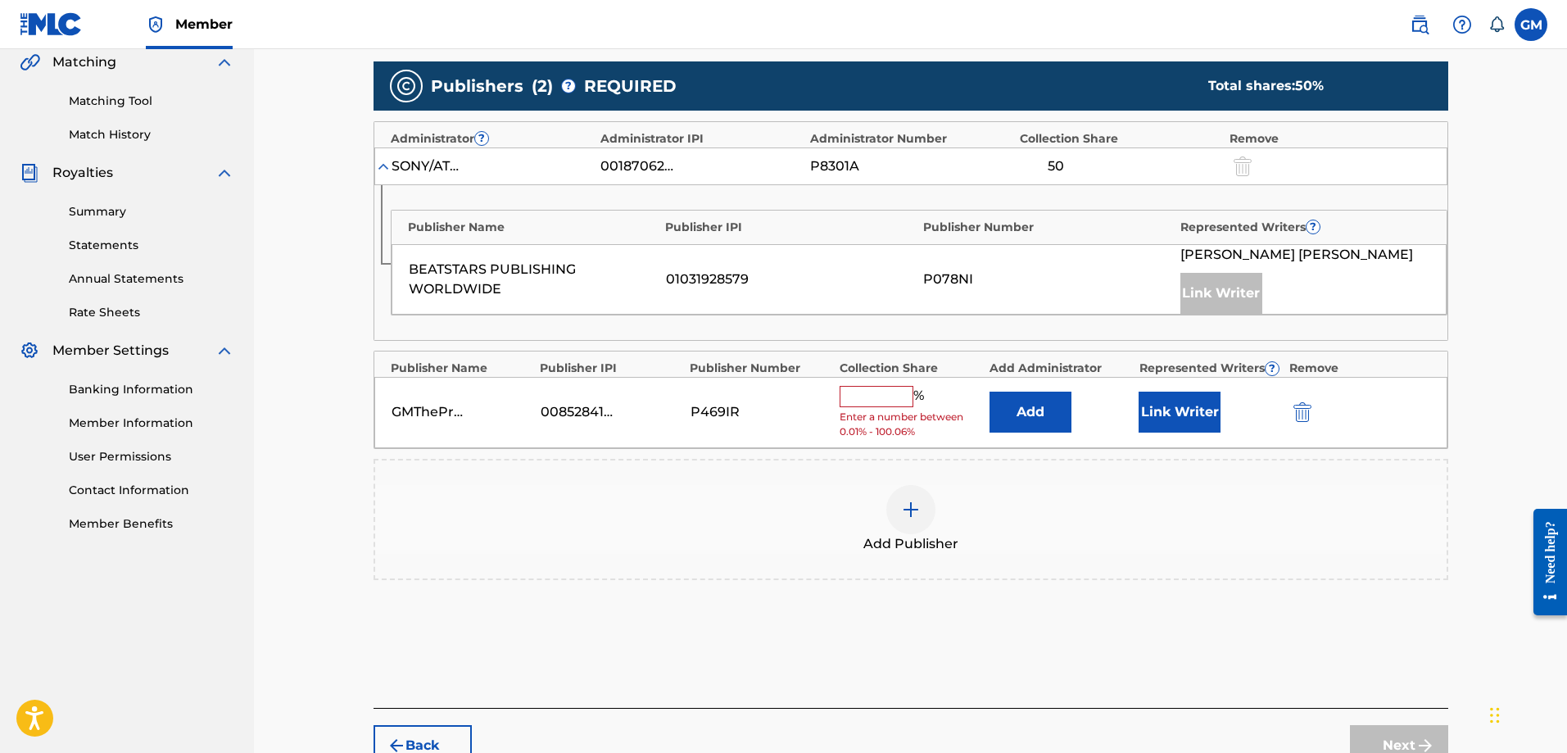
click at [855, 401] on input "text" at bounding box center [877, 396] width 74 height 21
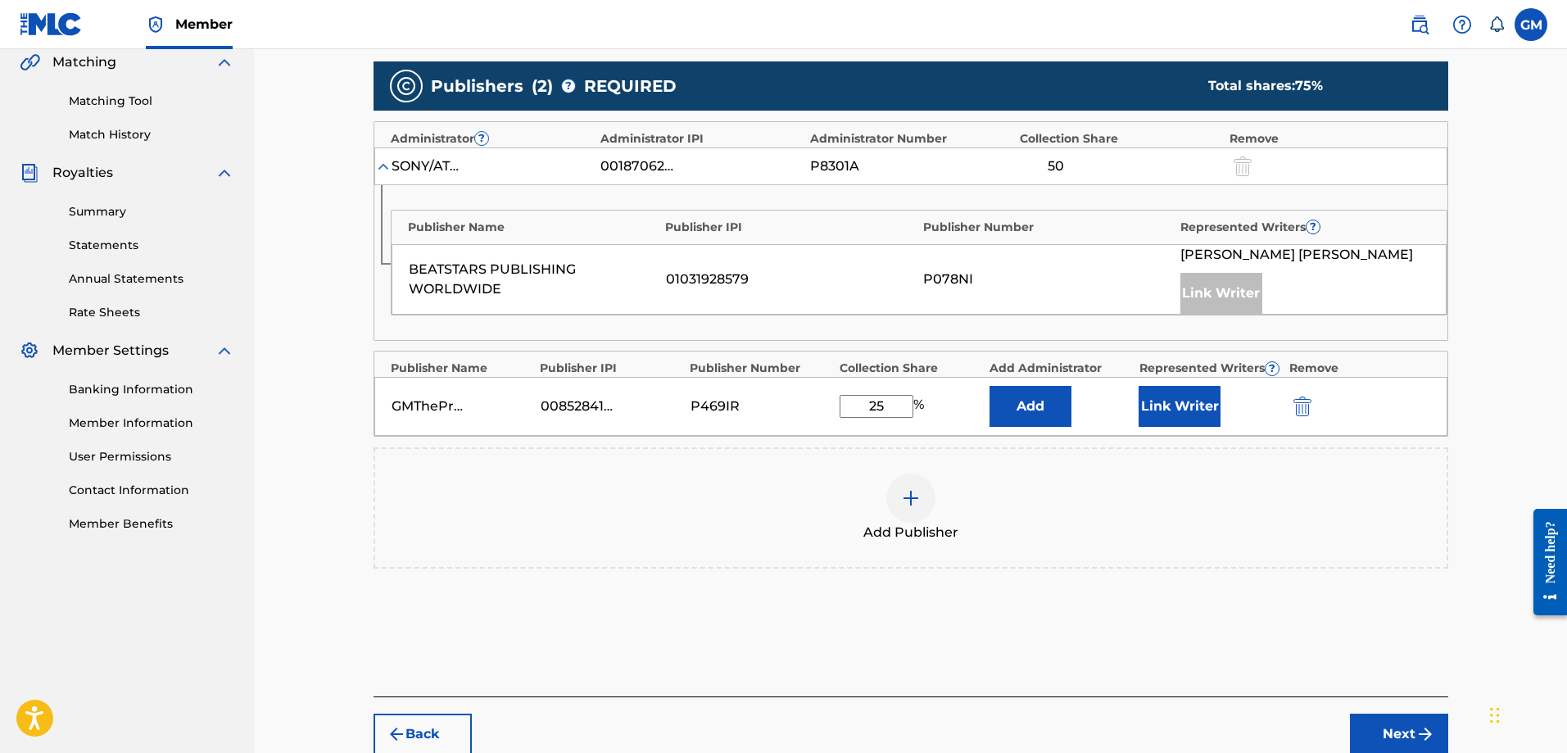
type input "25"
click at [1160, 407] on button "Link Writer" at bounding box center [1180, 406] width 82 height 41
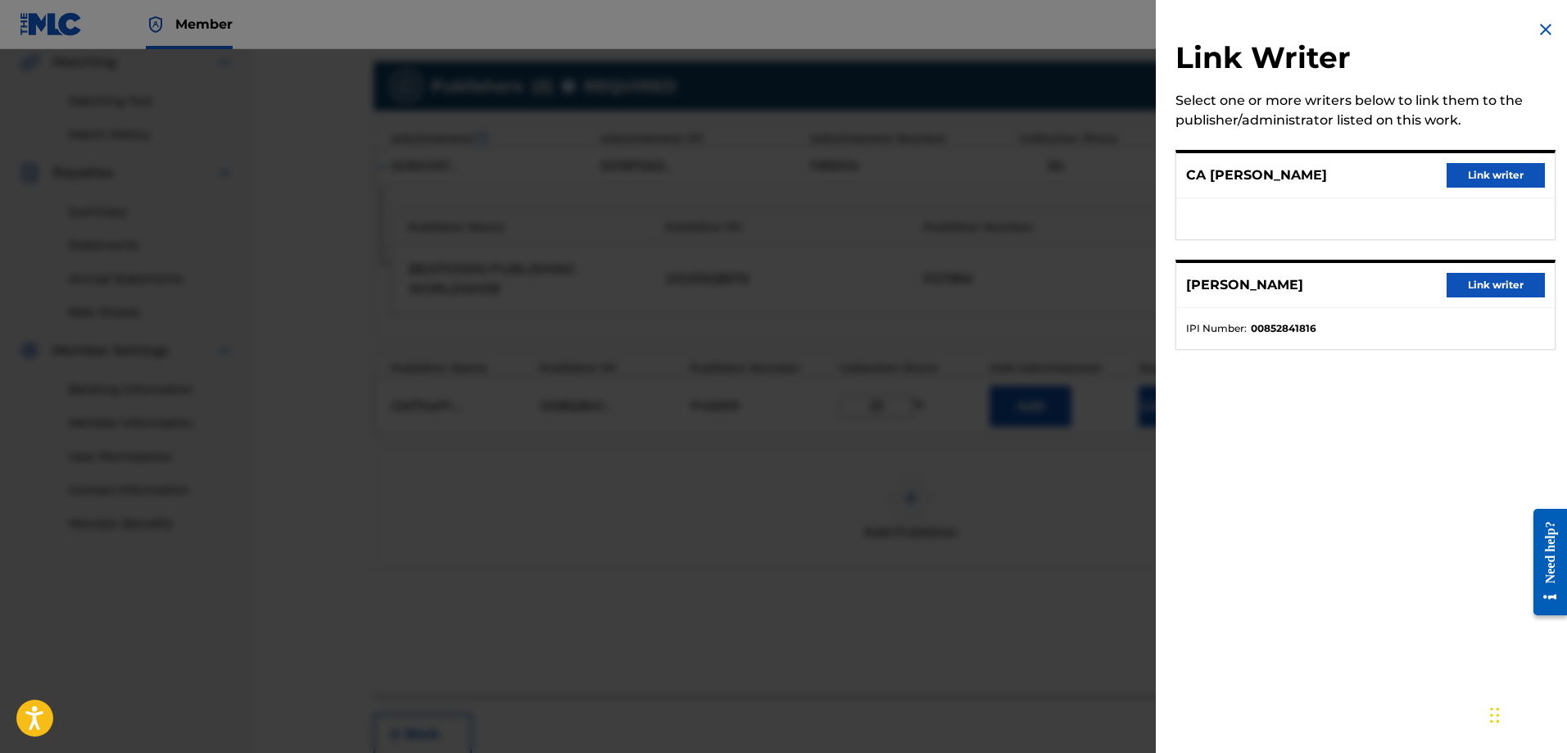
click at [1501, 294] on button "Link writer" at bounding box center [1496, 285] width 98 height 25
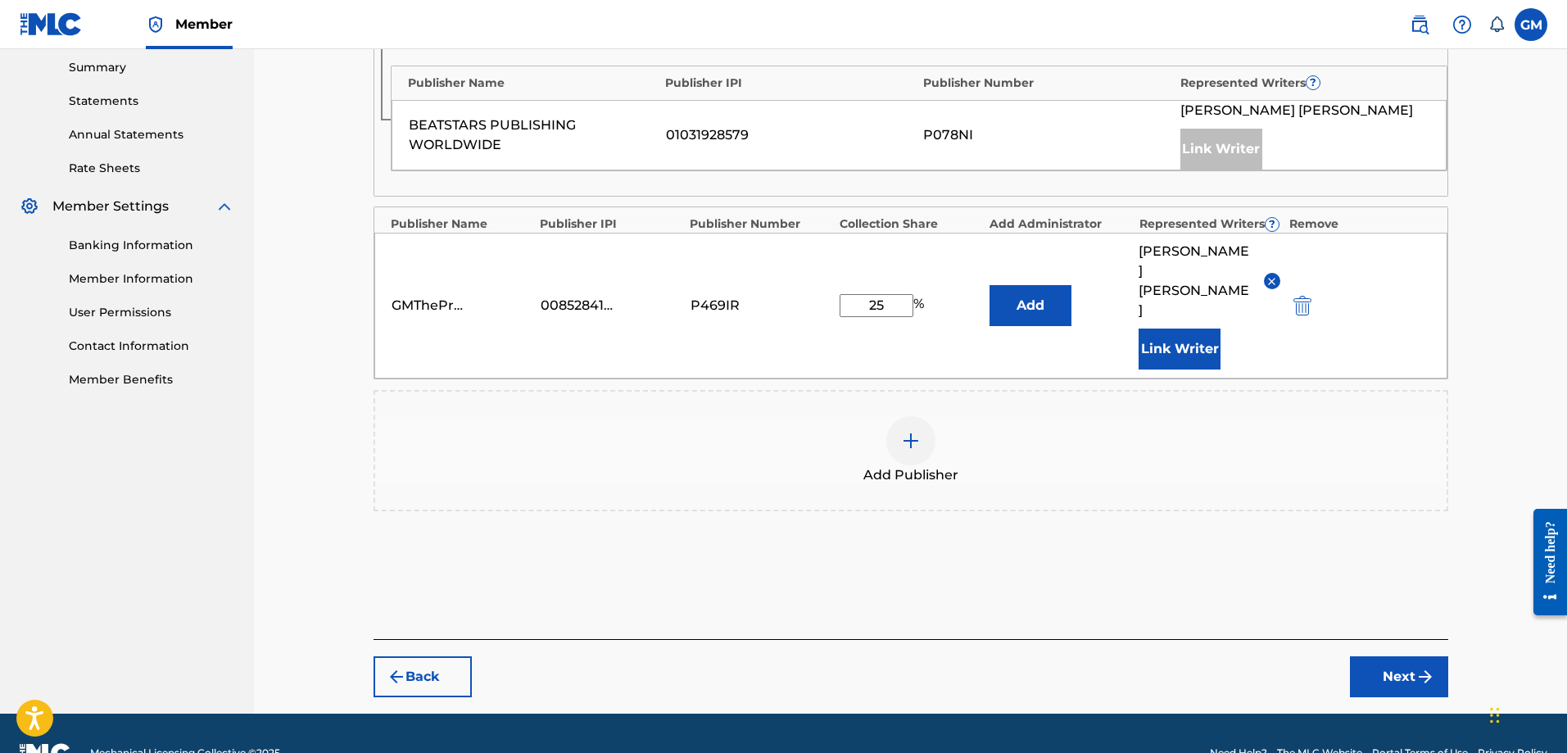
click at [1399, 656] on button "Next" at bounding box center [1399, 676] width 98 height 41
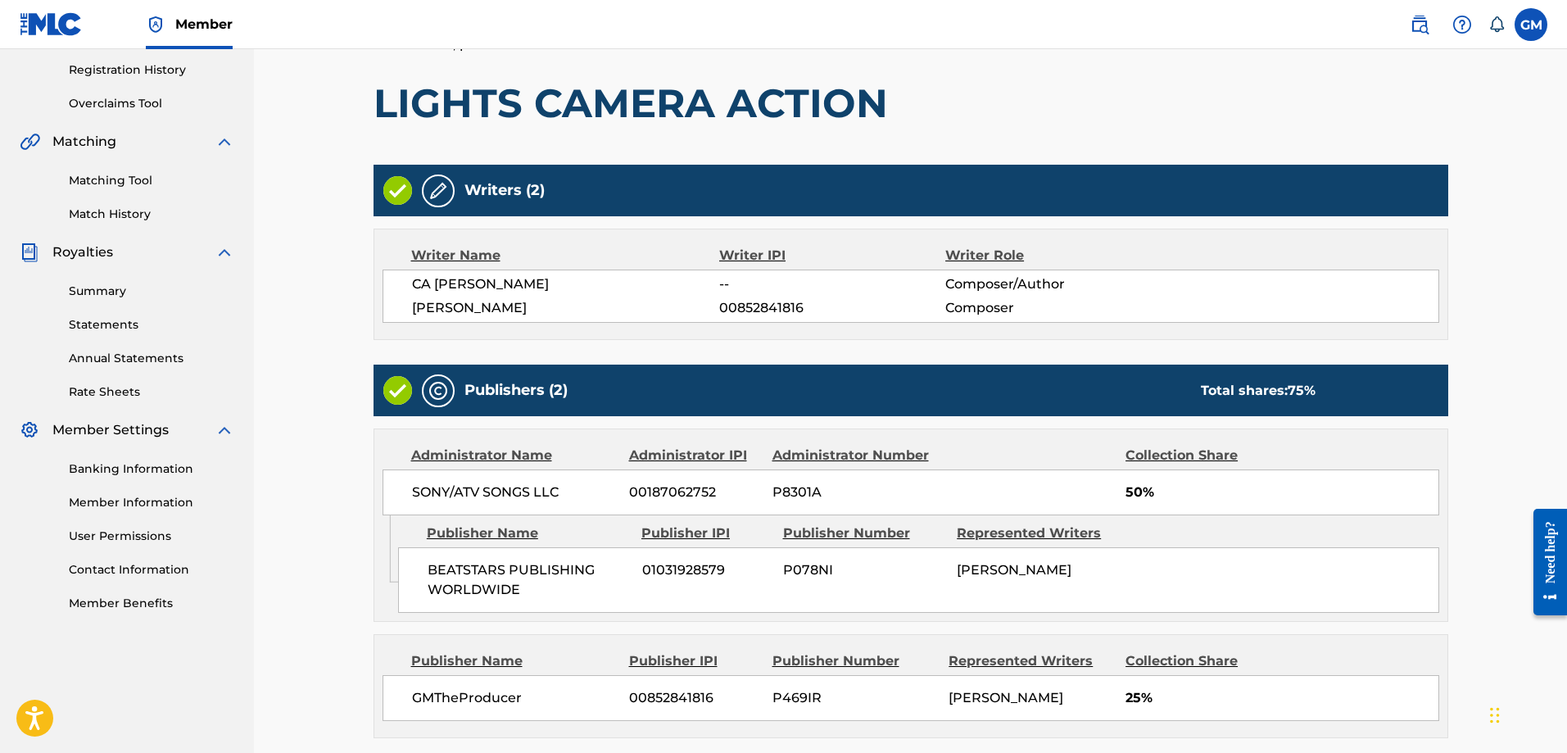
scroll to position [469, 0]
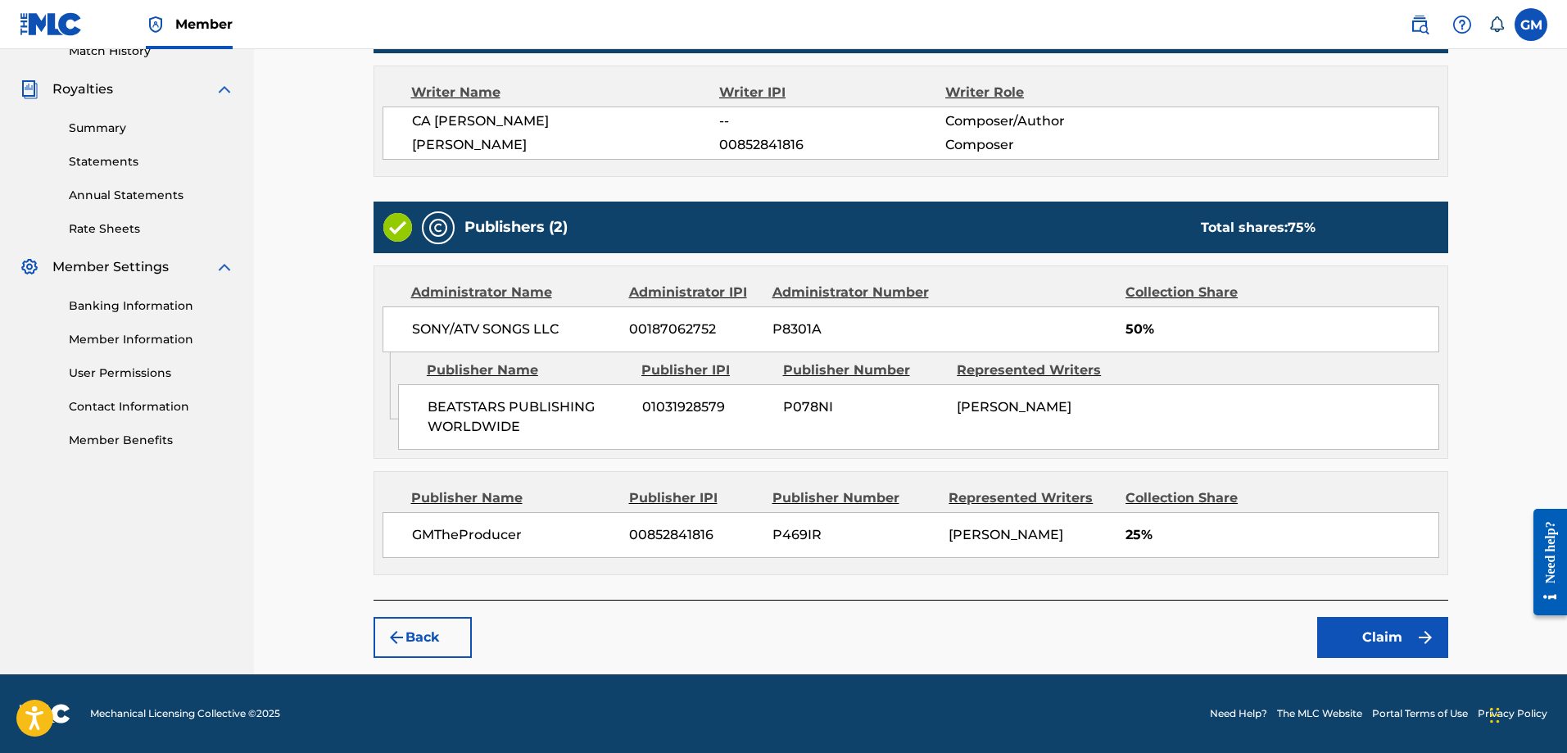
click at [1399, 658] on div "Claiming Tool Search Add Publishers & Shares Review Submit Review Review your i…" at bounding box center [911, 147] width 1108 height 1053
click at [1408, 643] on button "Claim" at bounding box center [1383, 637] width 131 height 41
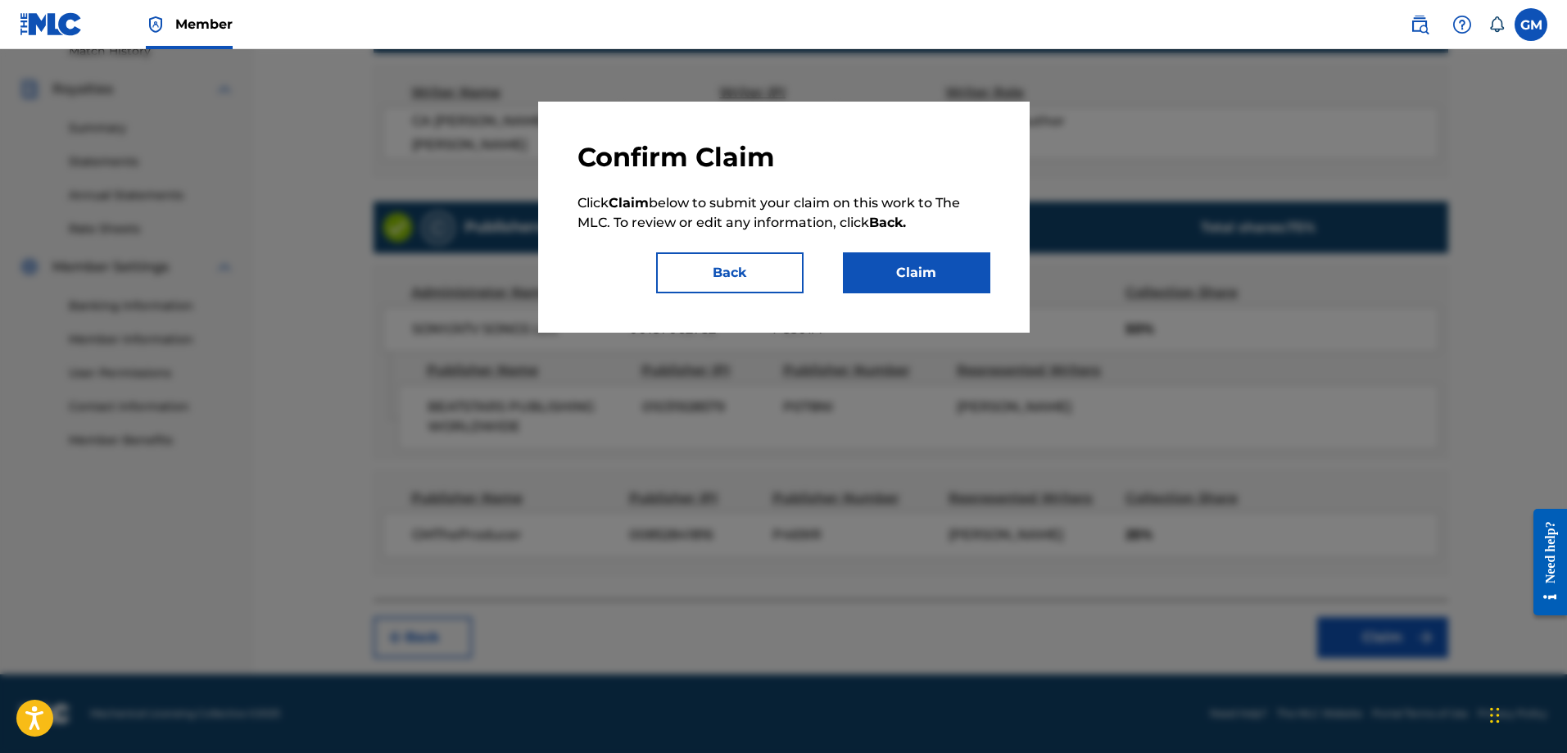
click at [963, 261] on button "Claim" at bounding box center [916, 272] width 147 height 41
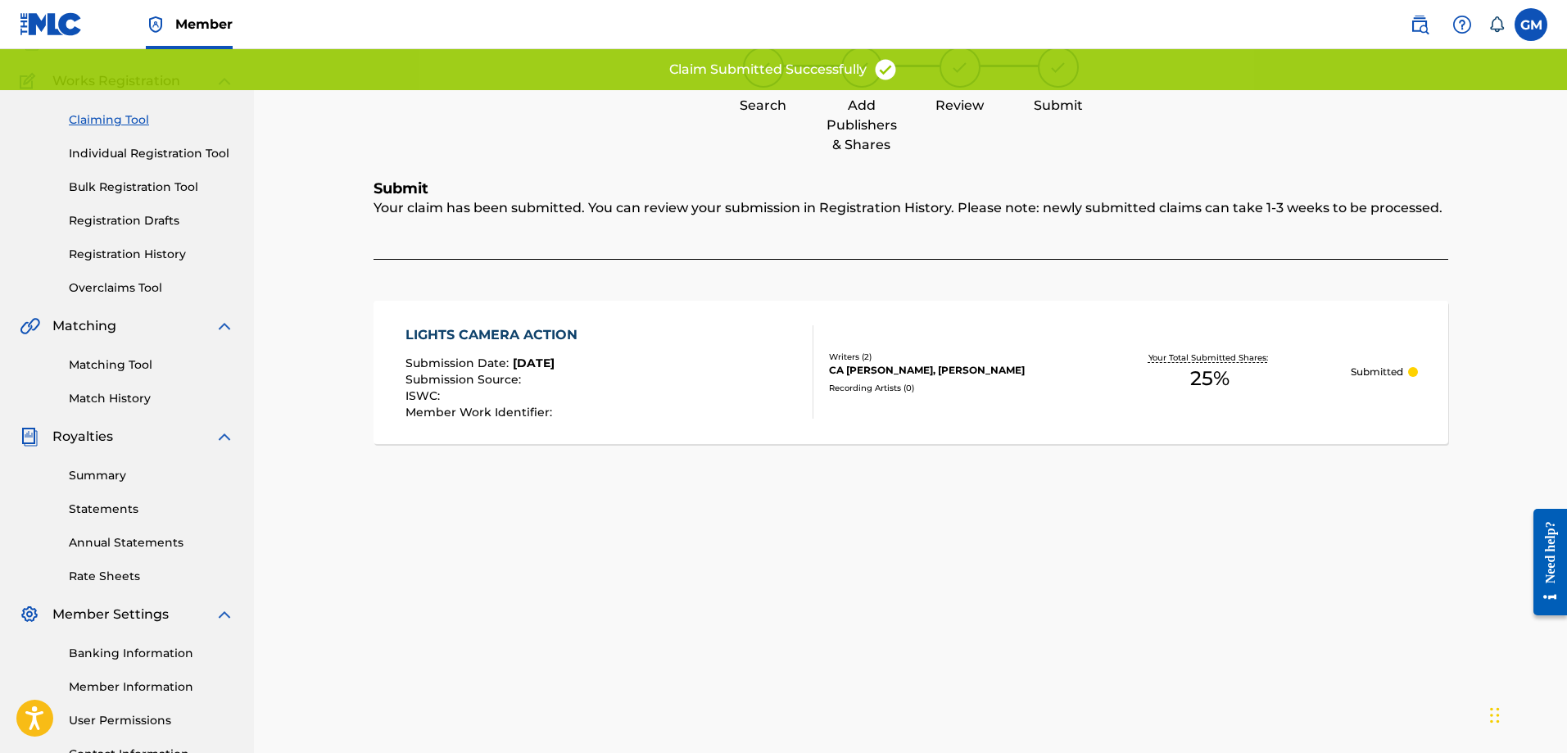
scroll to position [0, 0]
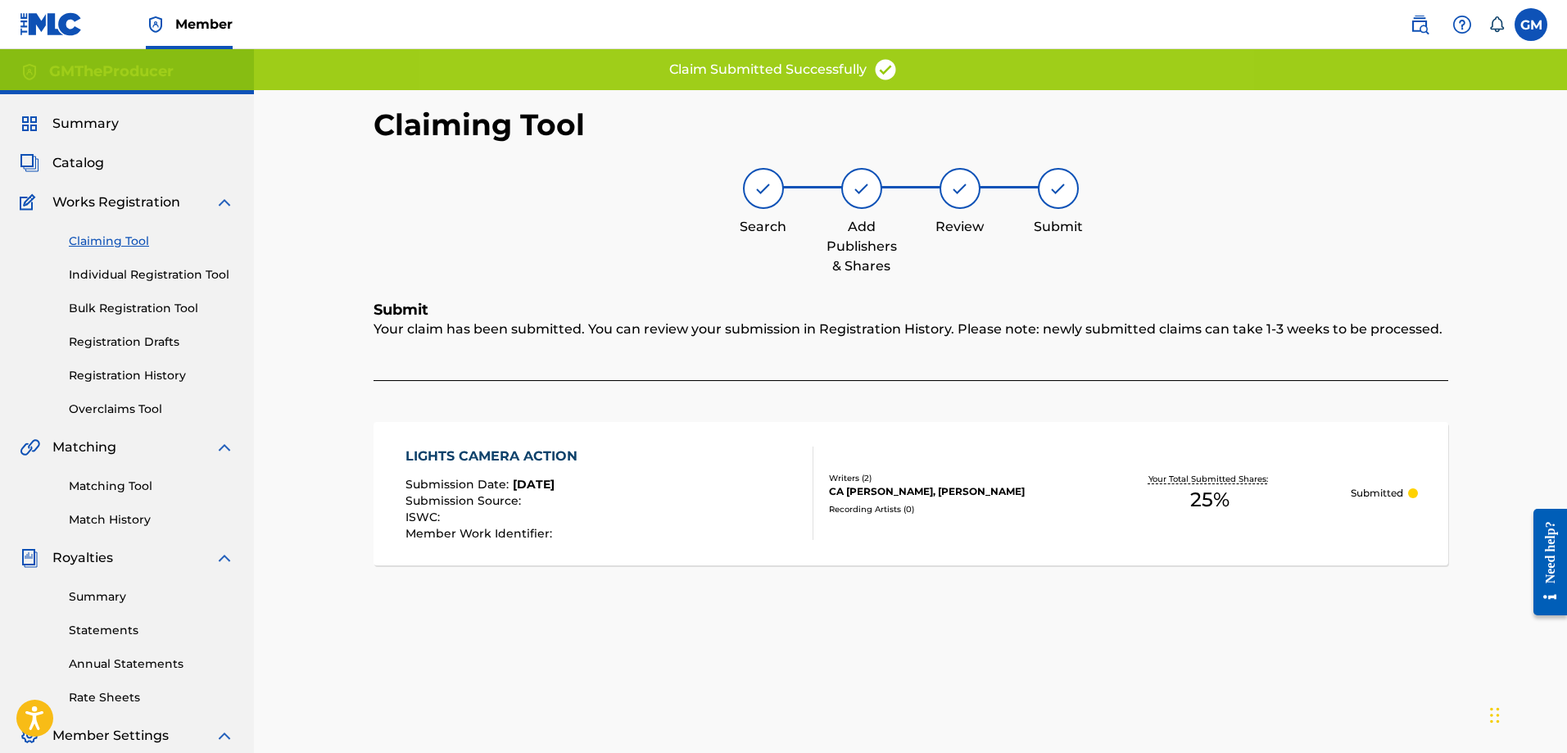
click at [102, 234] on link "Claiming Tool" at bounding box center [152, 241] width 166 height 17
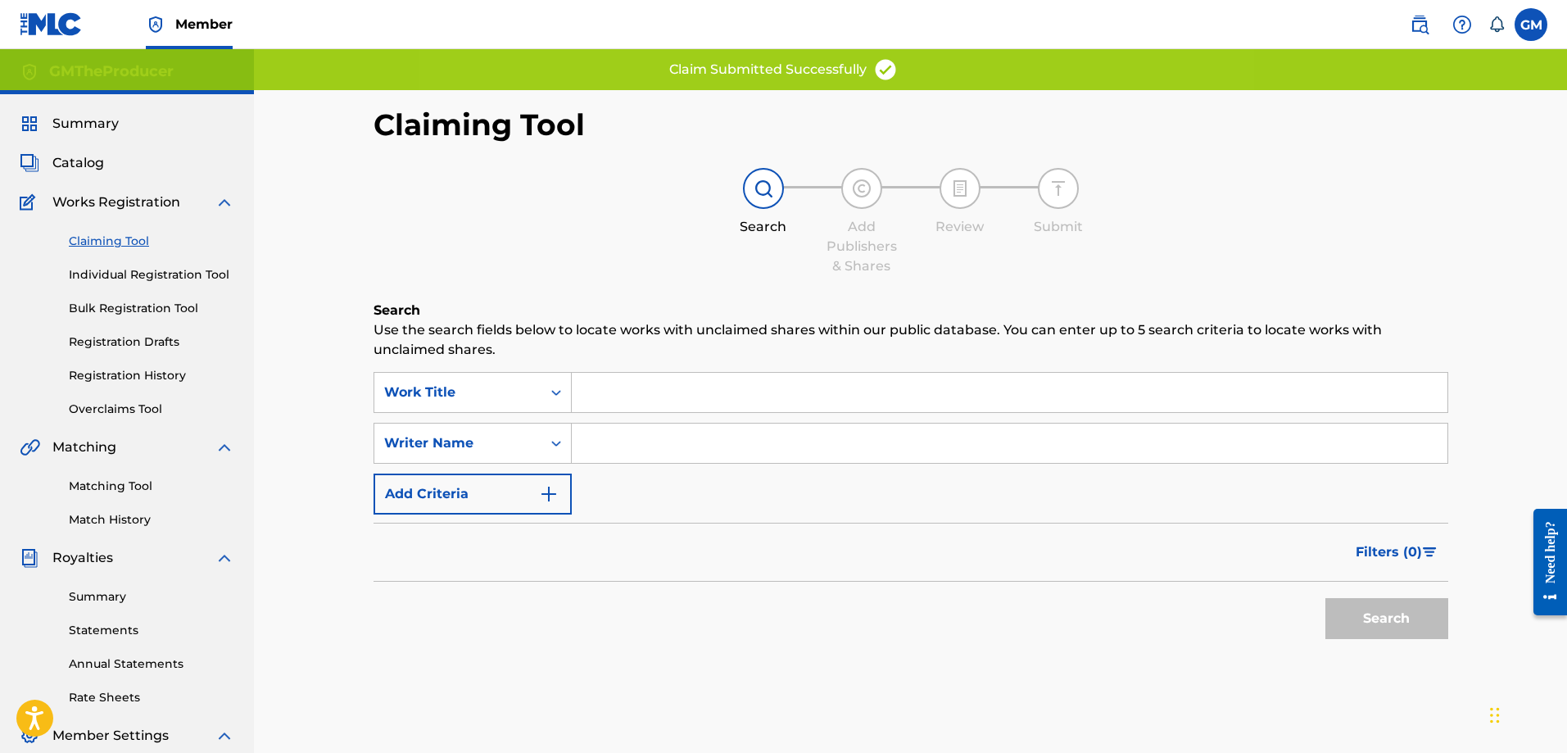
click at [635, 451] on input "Search Form" at bounding box center [1010, 443] width 876 height 39
type input "[PERSON_NAME]"
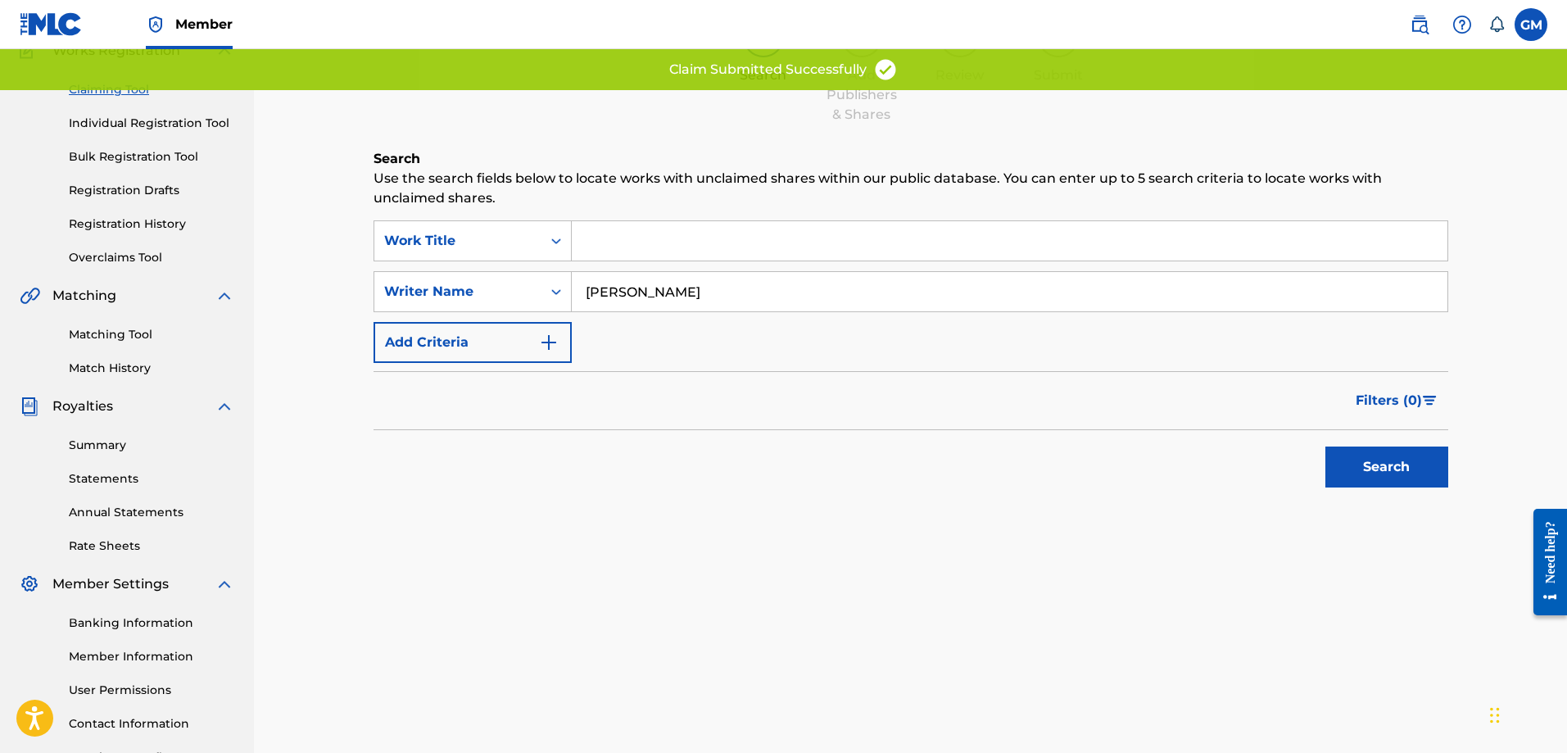
scroll to position [263, 0]
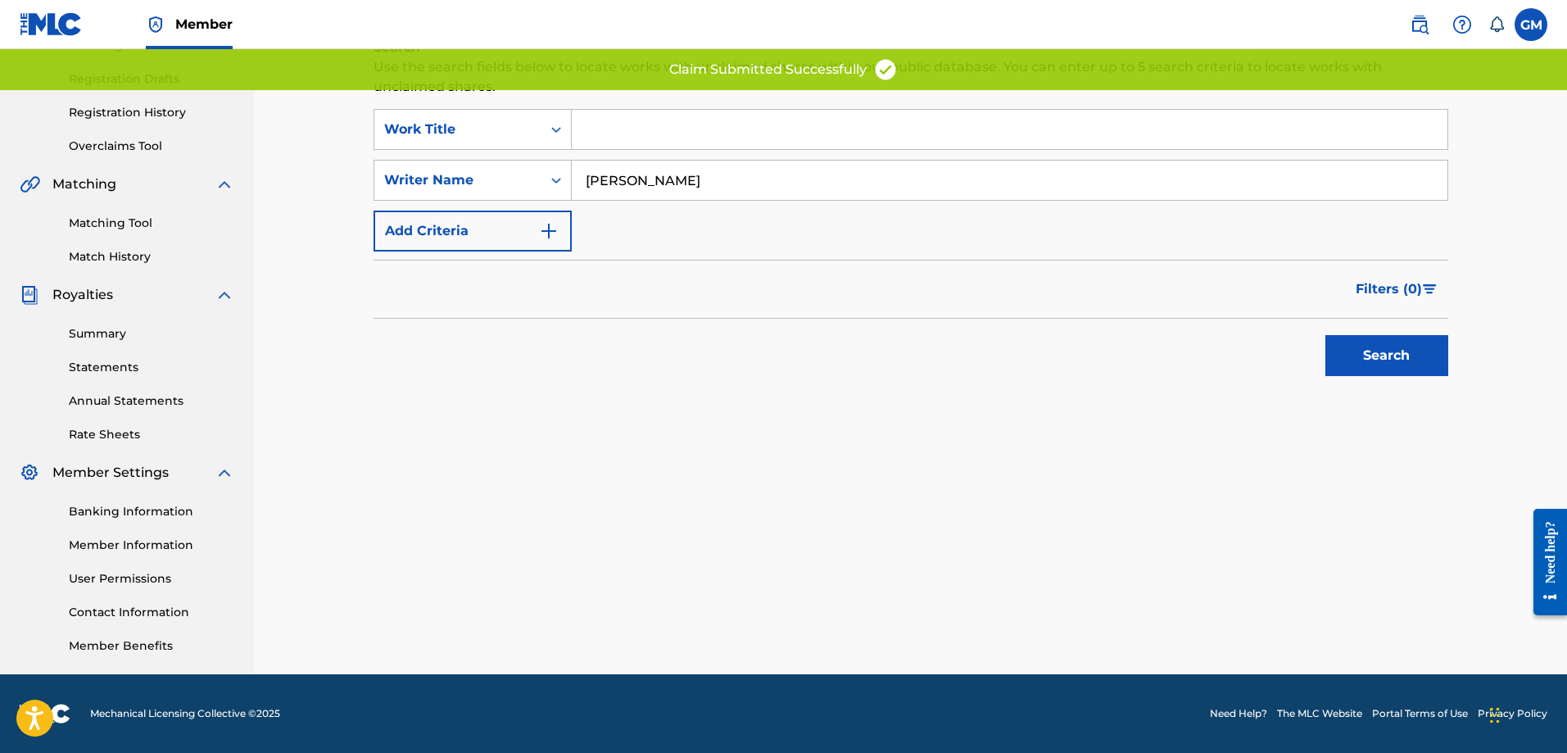
click at [1424, 356] on button "Search" at bounding box center [1387, 355] width 123 height 41
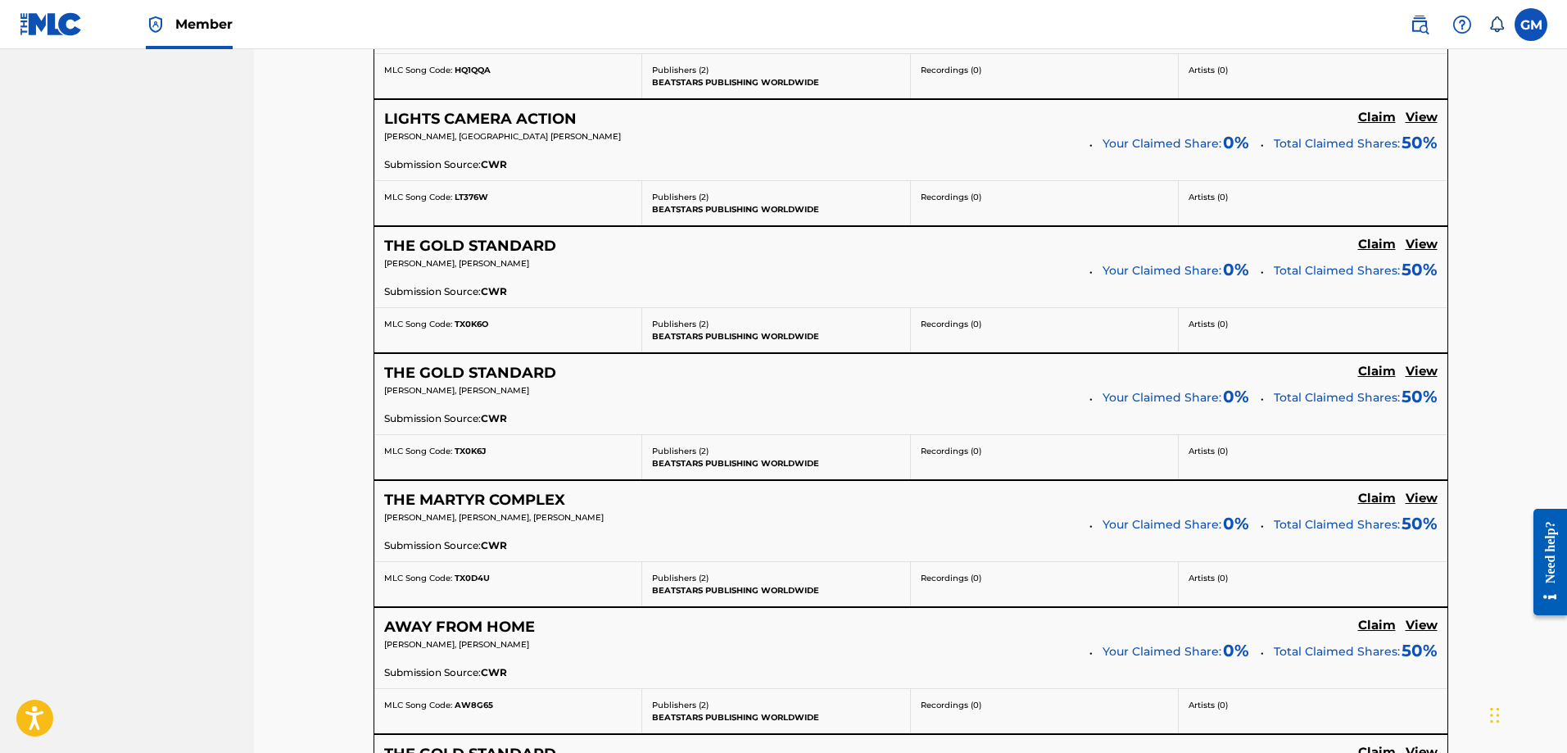
scroll to position [4114, 0]
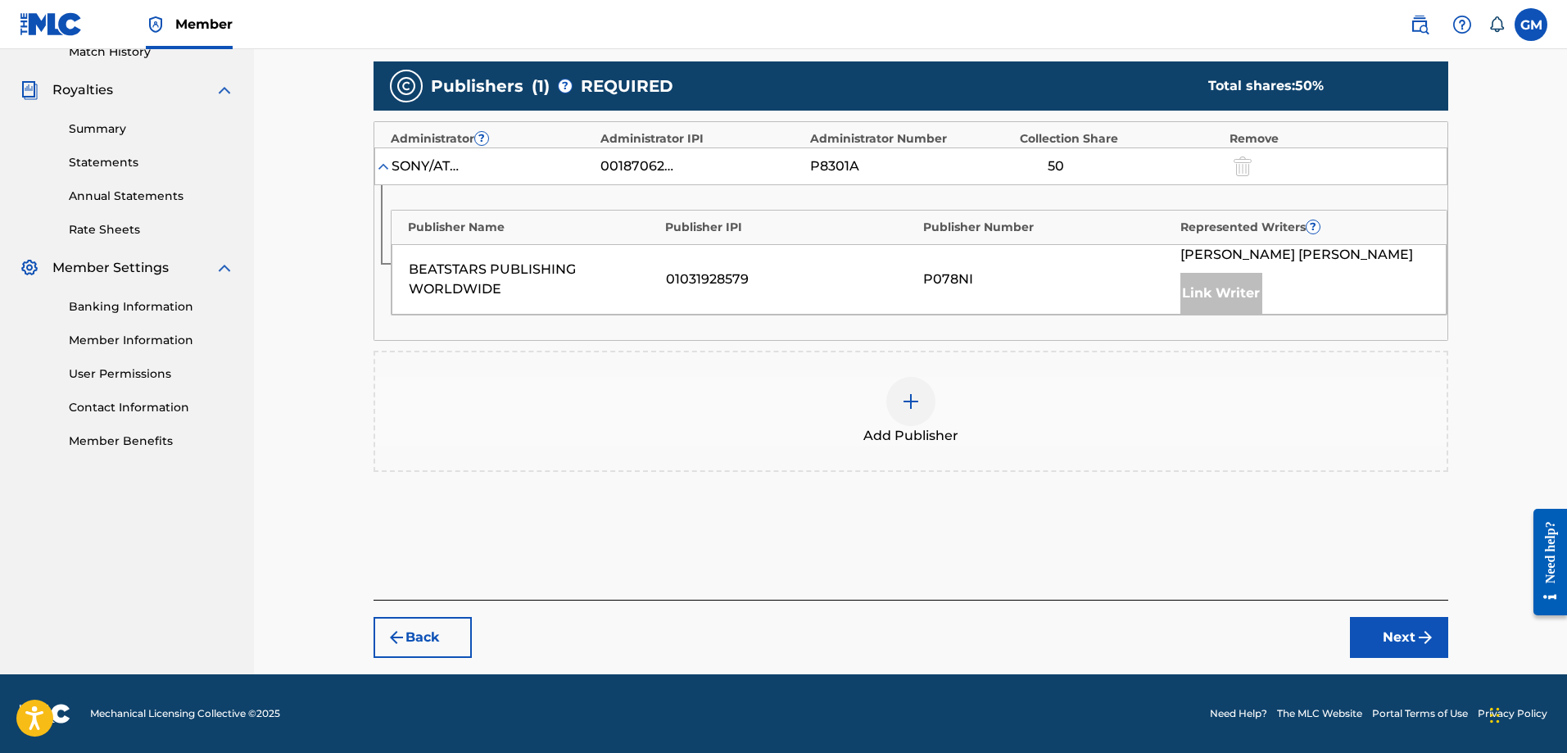
scroll to position [468, 0]
click at [855, 438] on div "Add Publisher" at bounding box center [911, 411] width 1072 height 69
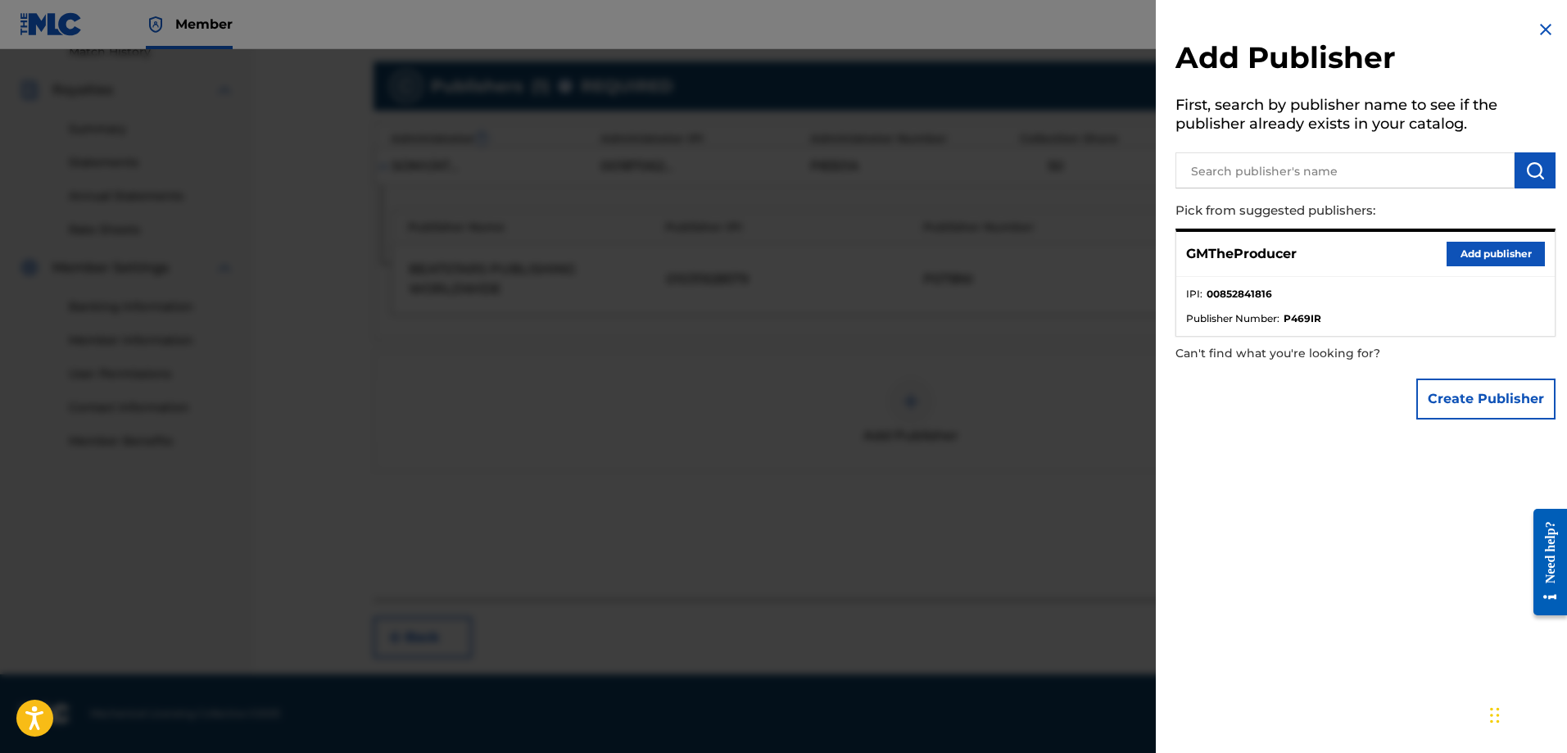
click at [1501, 248] on button "Add publisher" at bounding box center [1496, 254] width 98 height 25
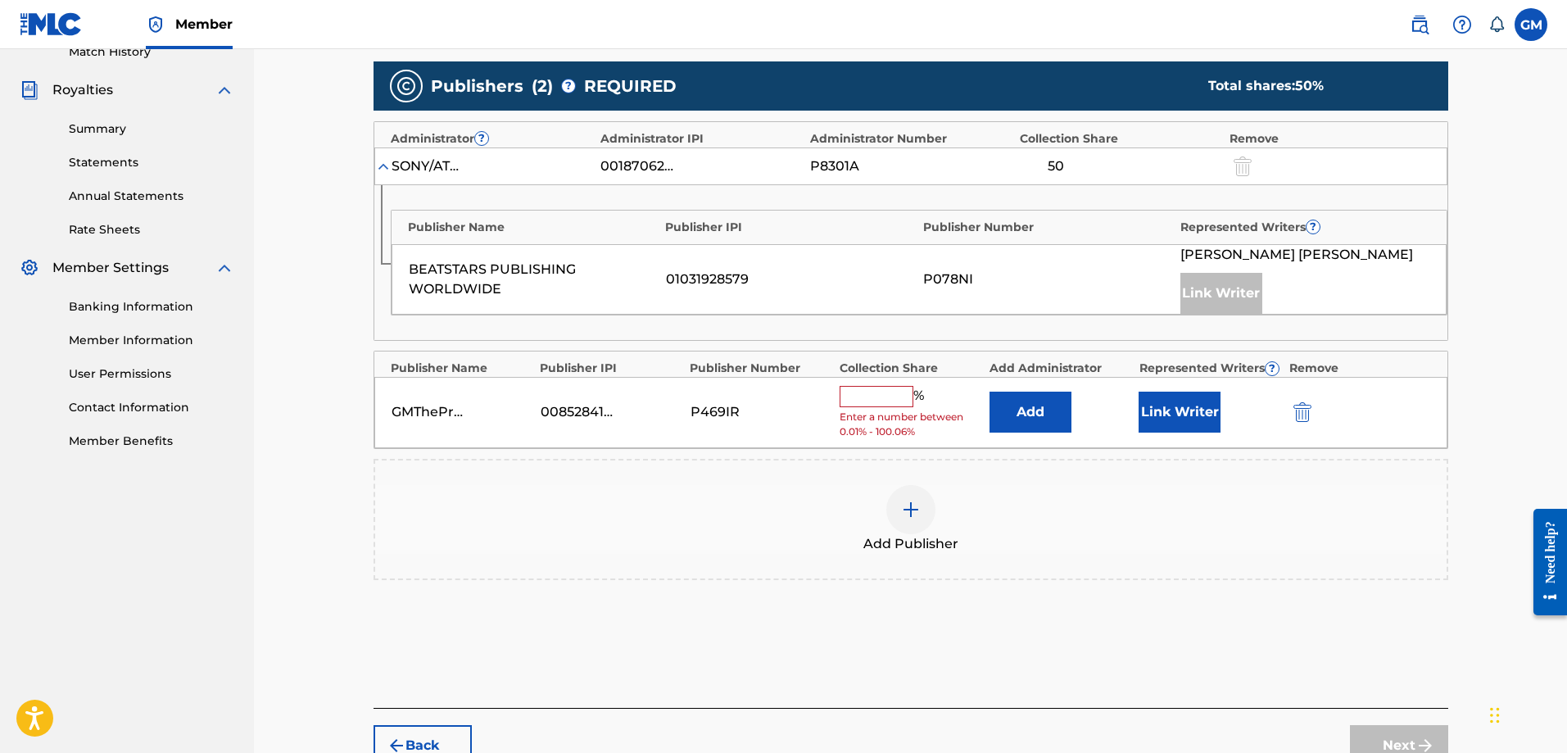
click at [896, 392] on input "text" at bounding box center [877, 396] width 74 height 21
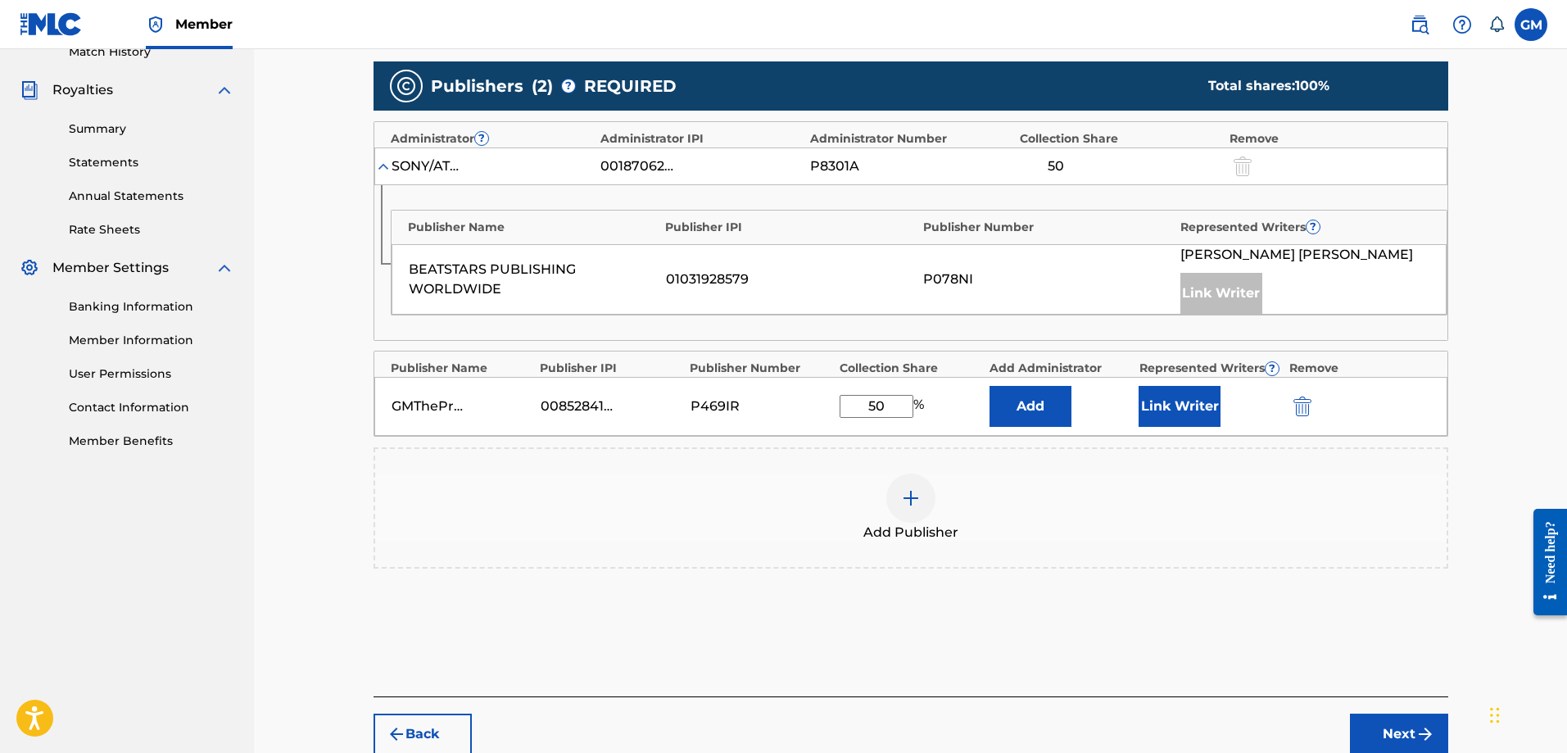
type input "50"
click at [1174, 387] on button "Link Writer" at bounding box center [1180, 406] width 82 height 41
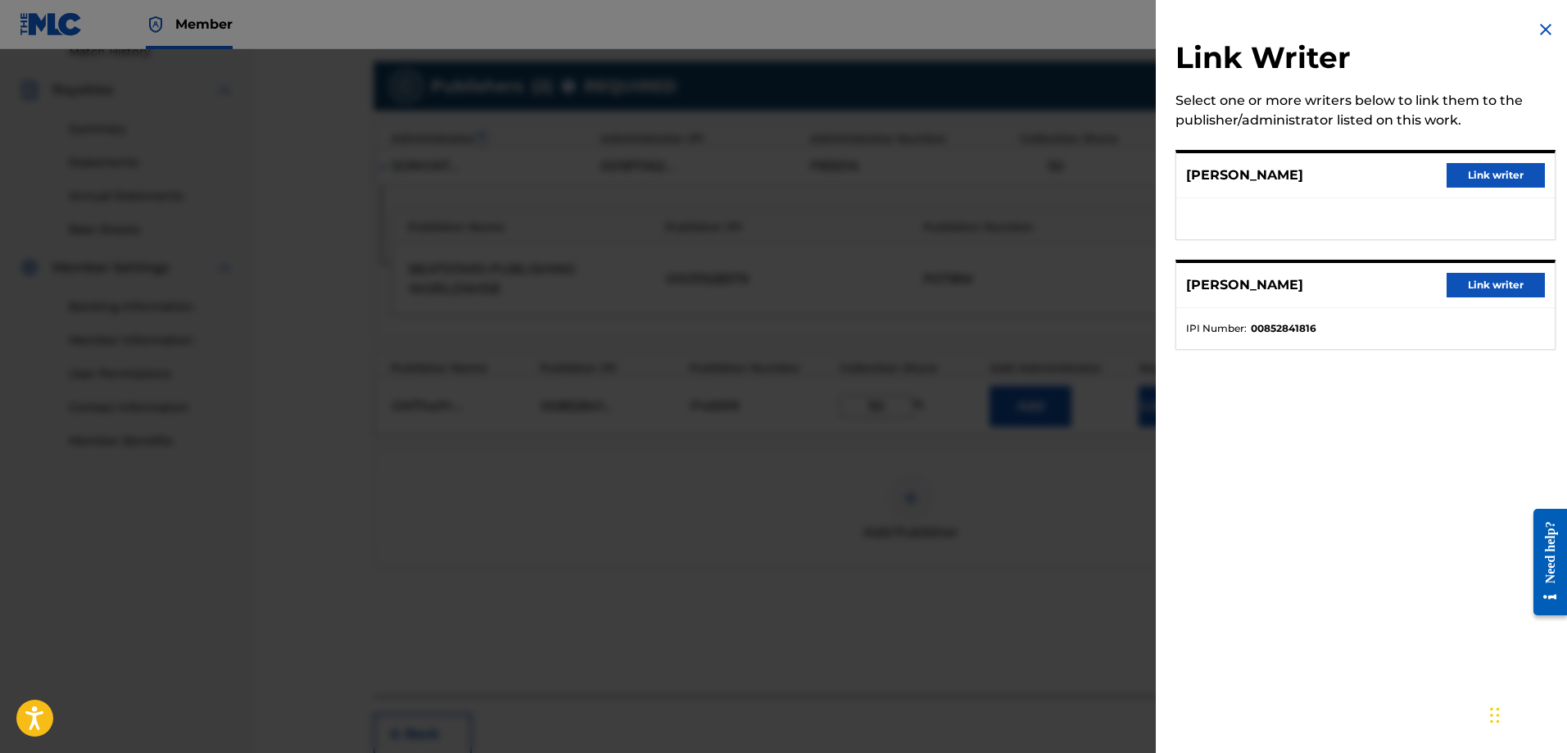
click at [1471, 295] on button "Link writer" at bounding box center [1496, 285] width 98 height 25
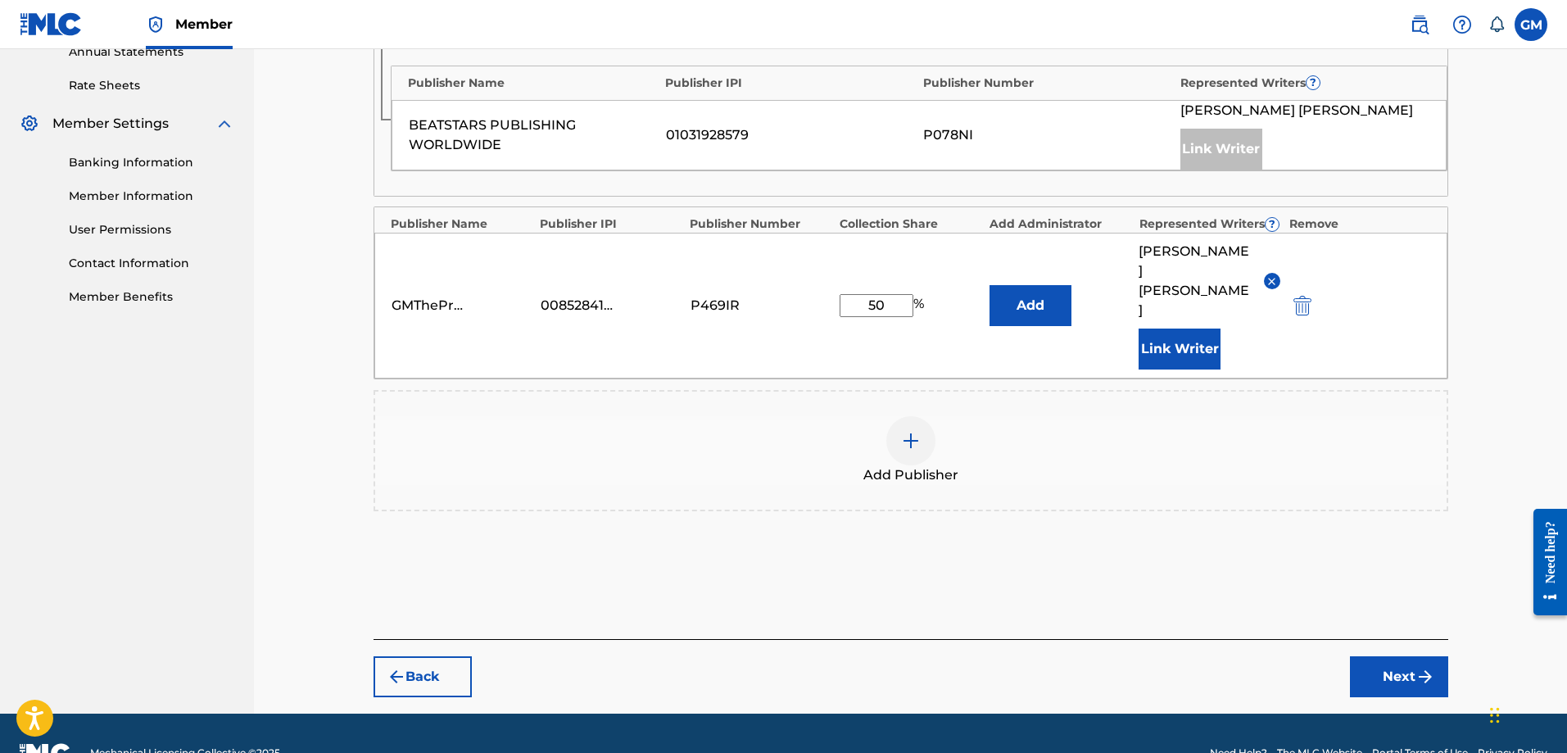
click at [1366, 639] on div "Back Next" at bounding box center [911, 668] width 1075 height 58
click at [1403, 656] on button "Next" at bounding box center [1399, 676] width 98 height 41
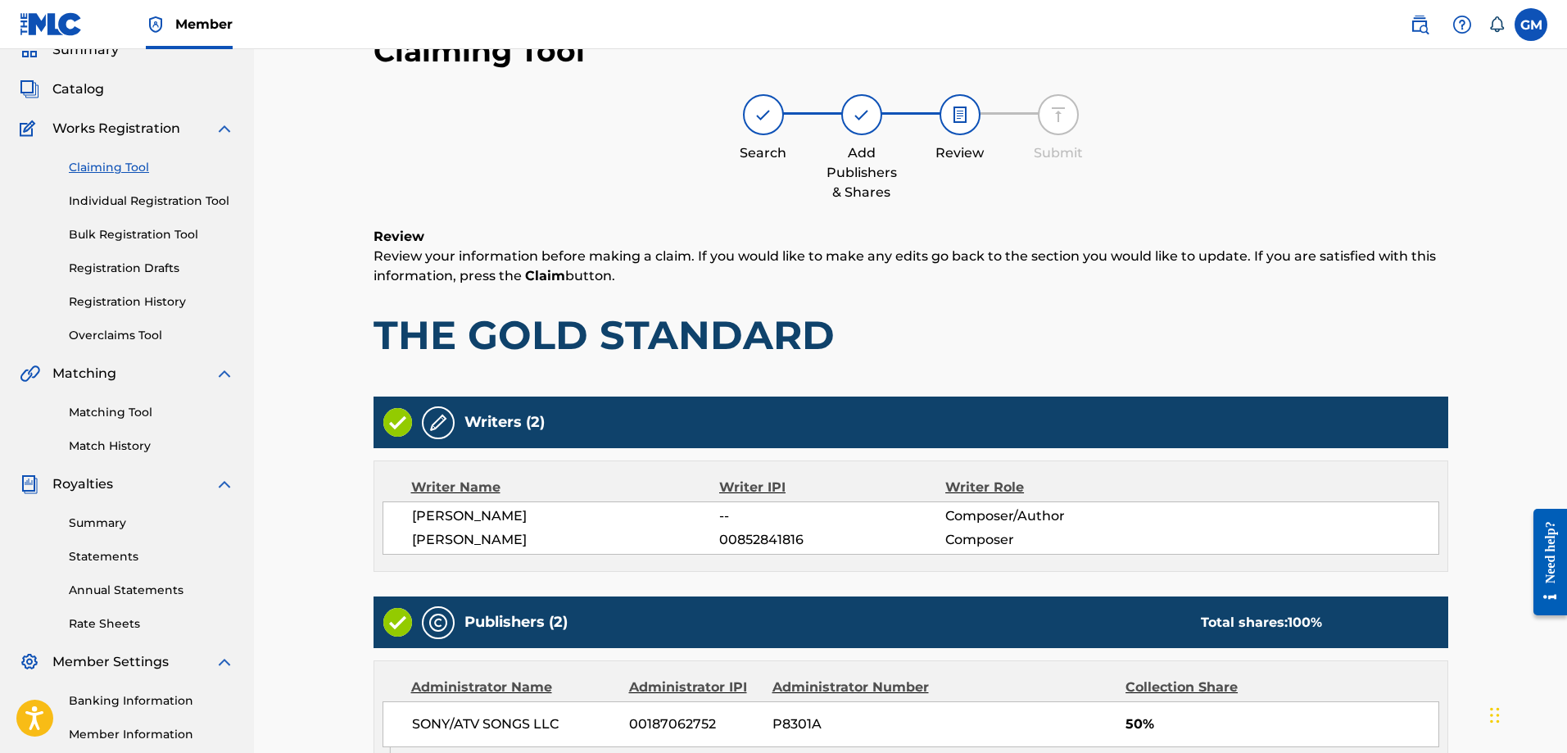
scroll to position [469, 0]
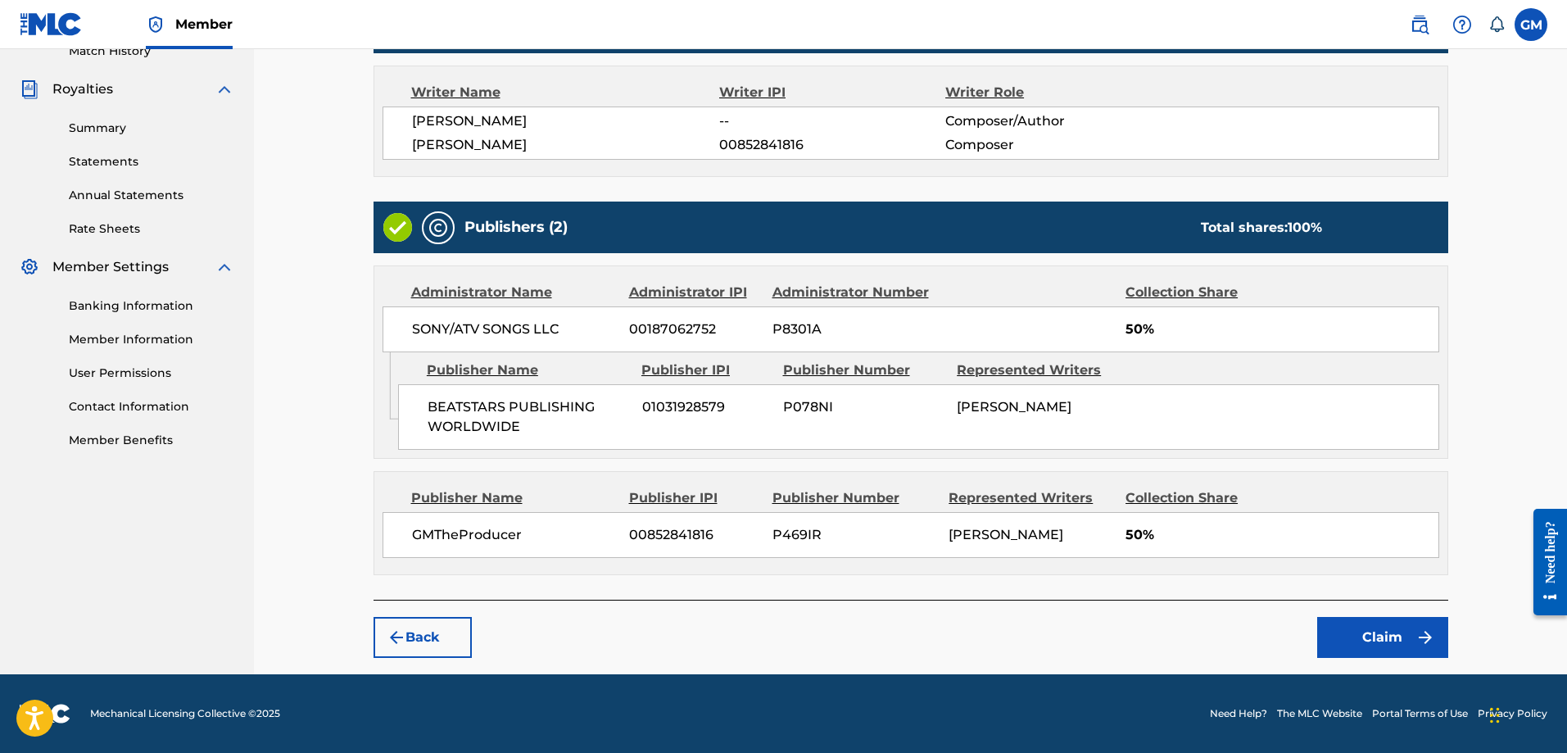
click at [1408, 627] on button "Claim" at bounding box center [1383, 637] width 131 height 41
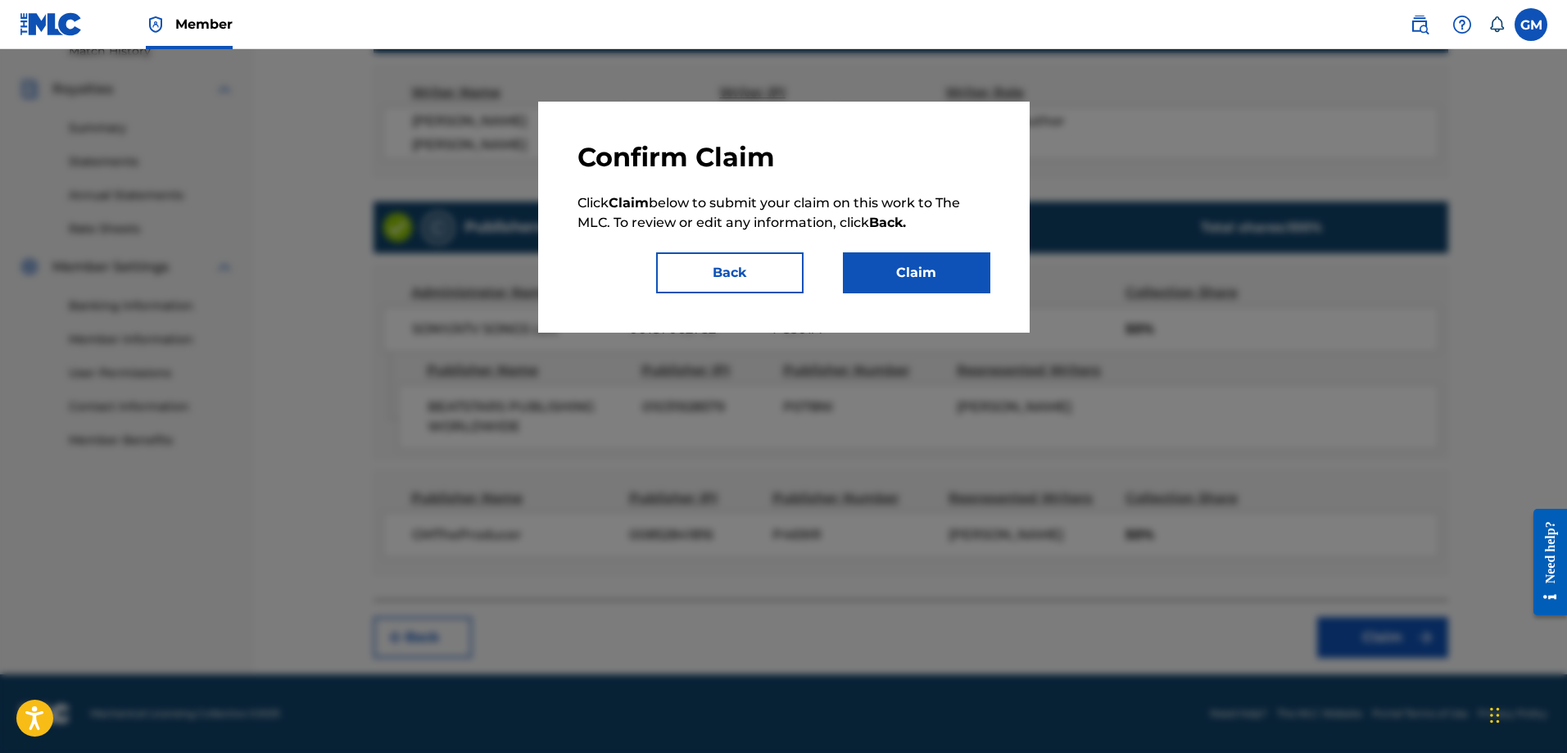
click at [886, 273] on button "Claim" at bounding box center [916, 272] width 147 height 41
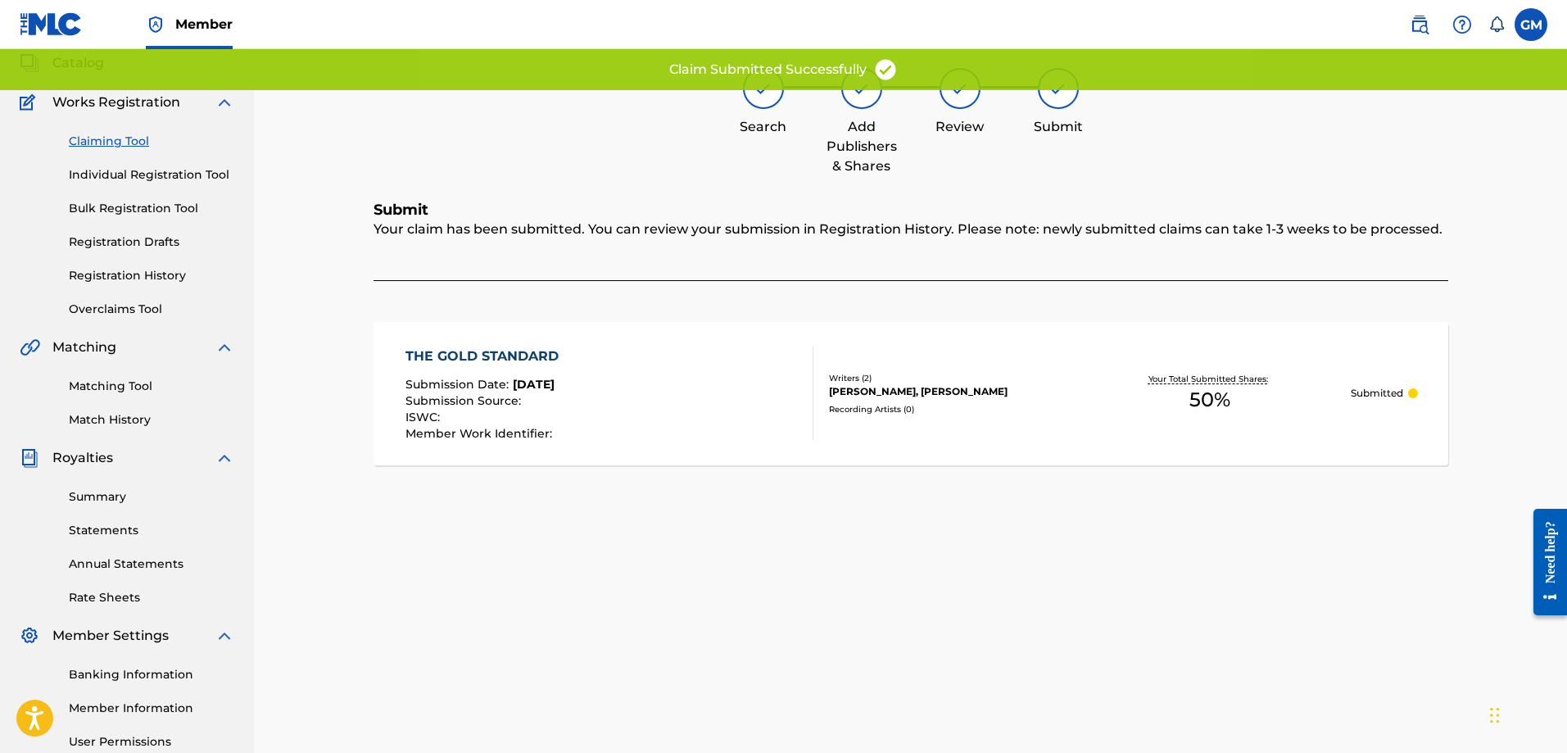
scroll to position [99, 0]
click at [118, 145] on link "Claiming Tool" at bounding box center [152, 142] width 166 height 17
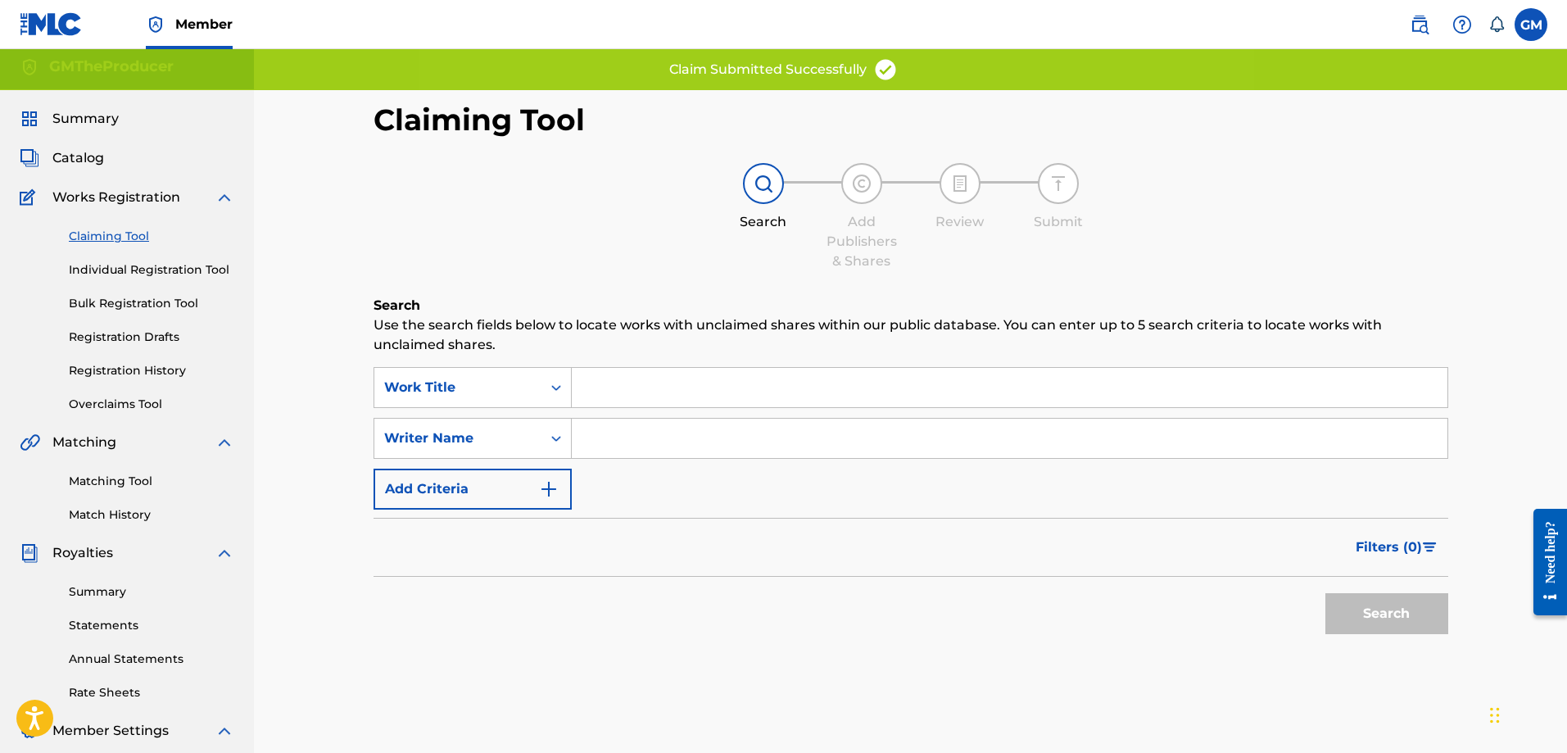
scroll to position [164, 0]
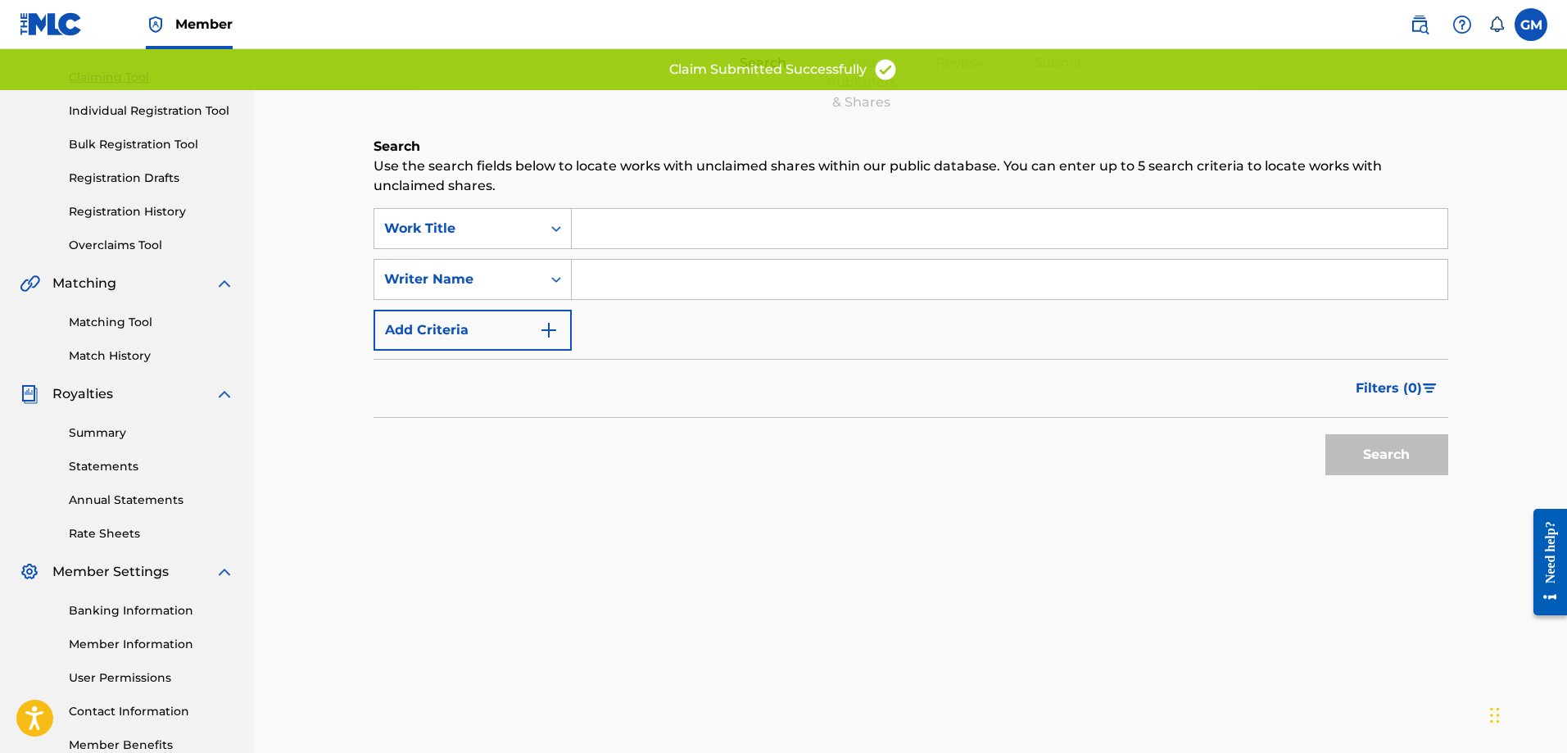
drag, startPoint x: 624, startPoint y: 279, endPoint x: 630, endPoint y: 287, distance: 9.9
click at [624, 279] on input "Search Form" at bounding box center [1010, 279] width 876 height 39
type input "[PERSON_NAME]"
click at [1454, 457] on div "Claiming Tool Search Add Publishers & Shares Review Submit Search Use the searc…" at bounding box center [911, 253] width 1108 height 655
click at [1396, 458] on button "Search" at bounding box center [1387, 454] width 123 height 41
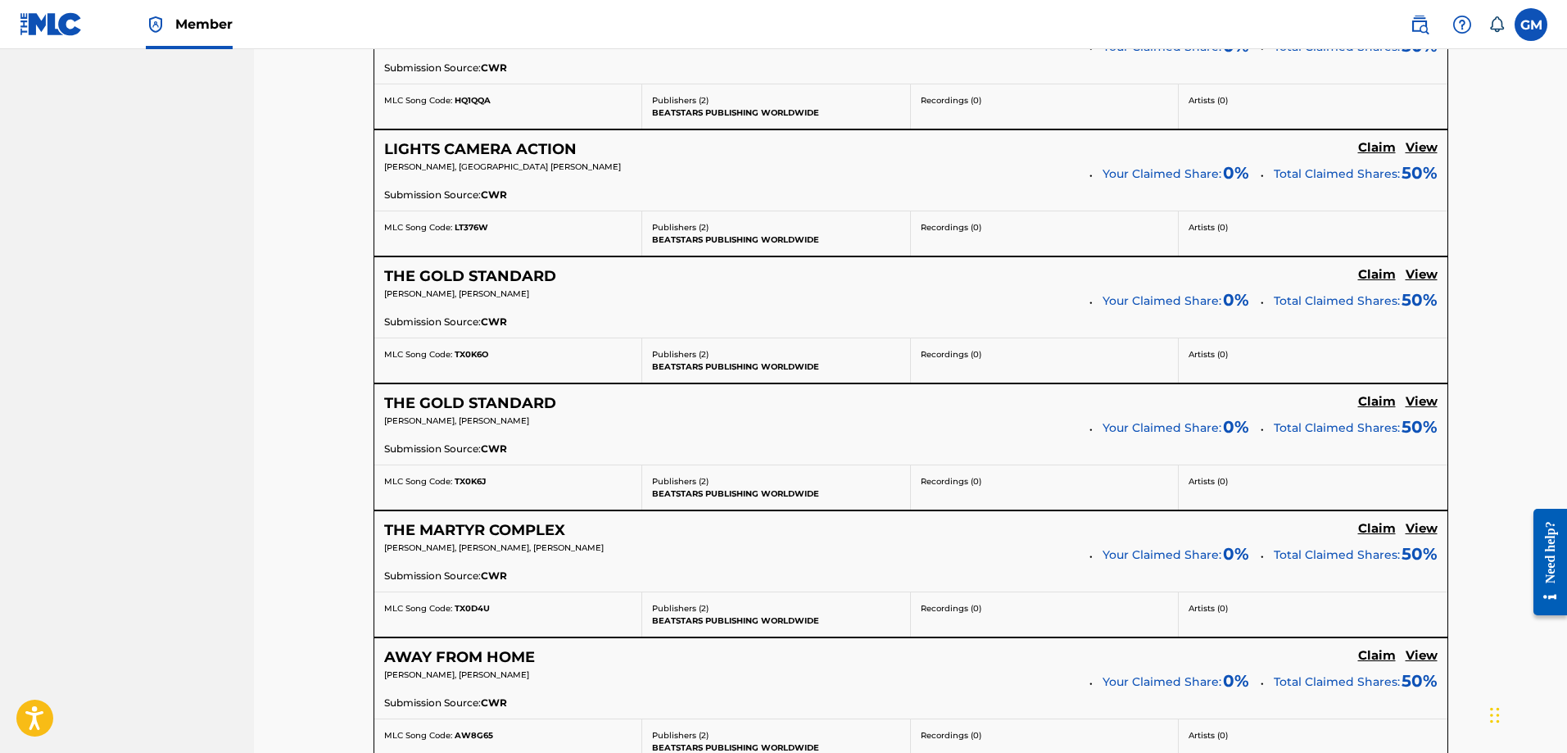
scroll to position [4196, 0]
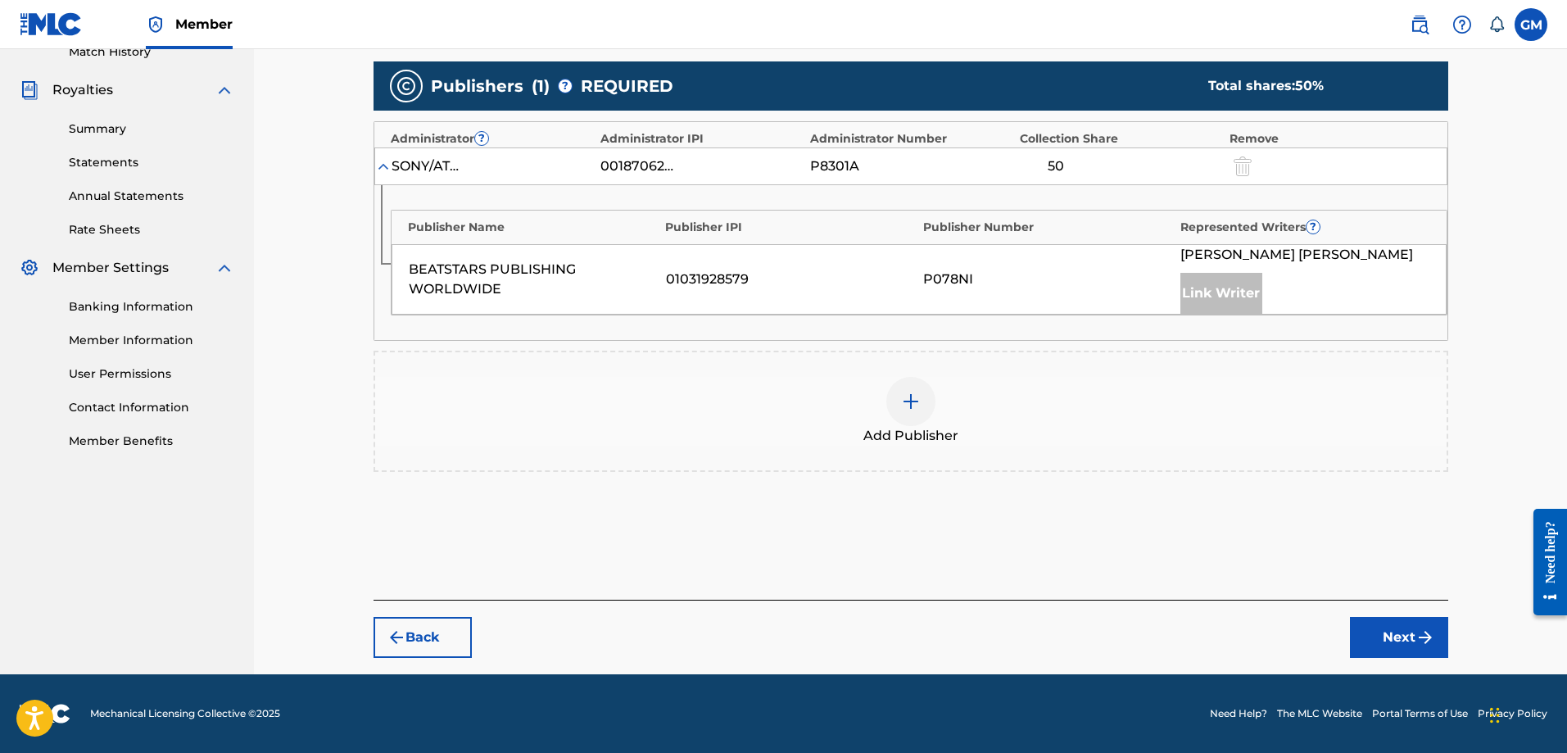
scroll to position [468, 0]
click at [907, 374] on div "Add Publisher" at bounding box center [911, 411] width 1075 height 121
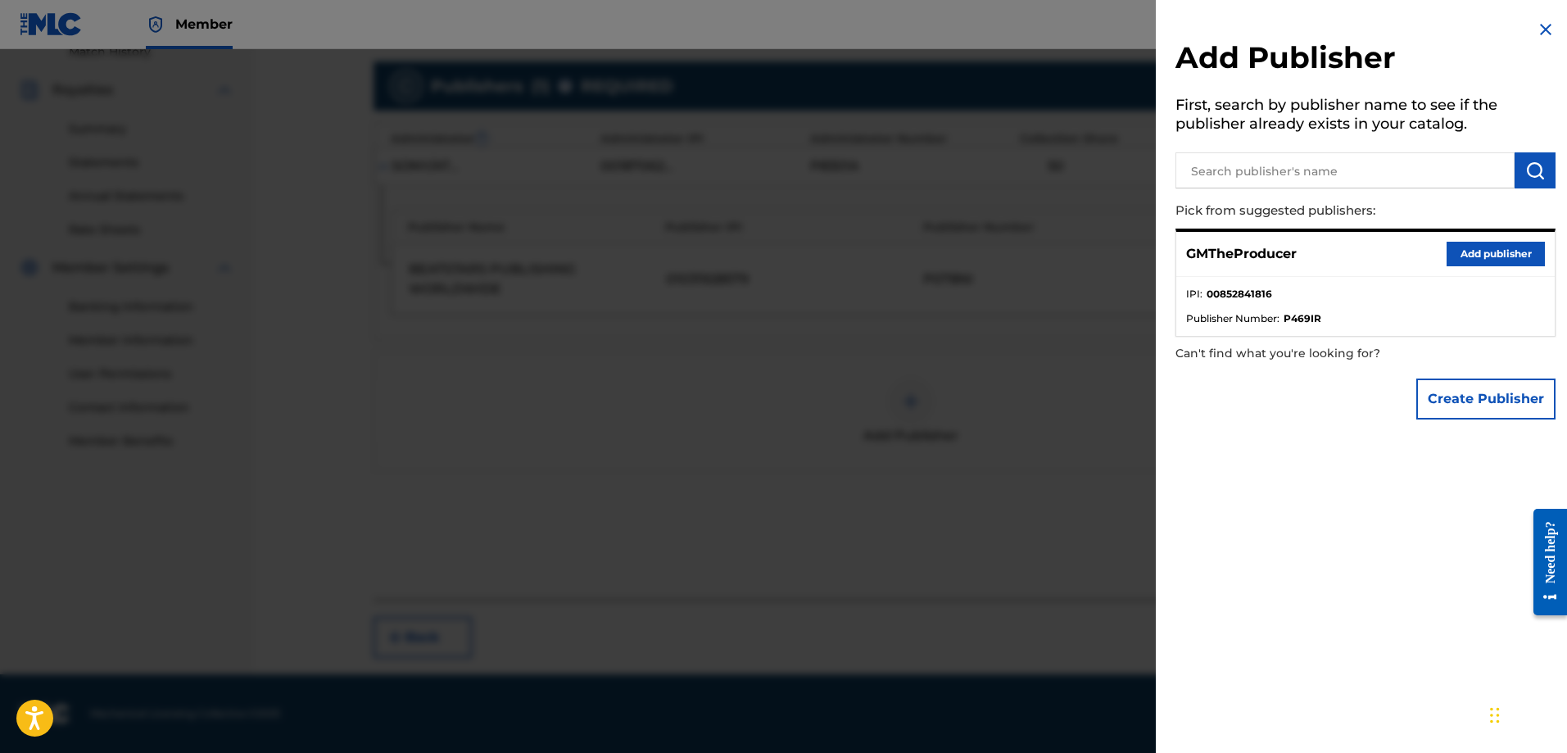
click at [1511, 258] on button "Add publisher" at bounding box center [1496, 254] width 98 height 25
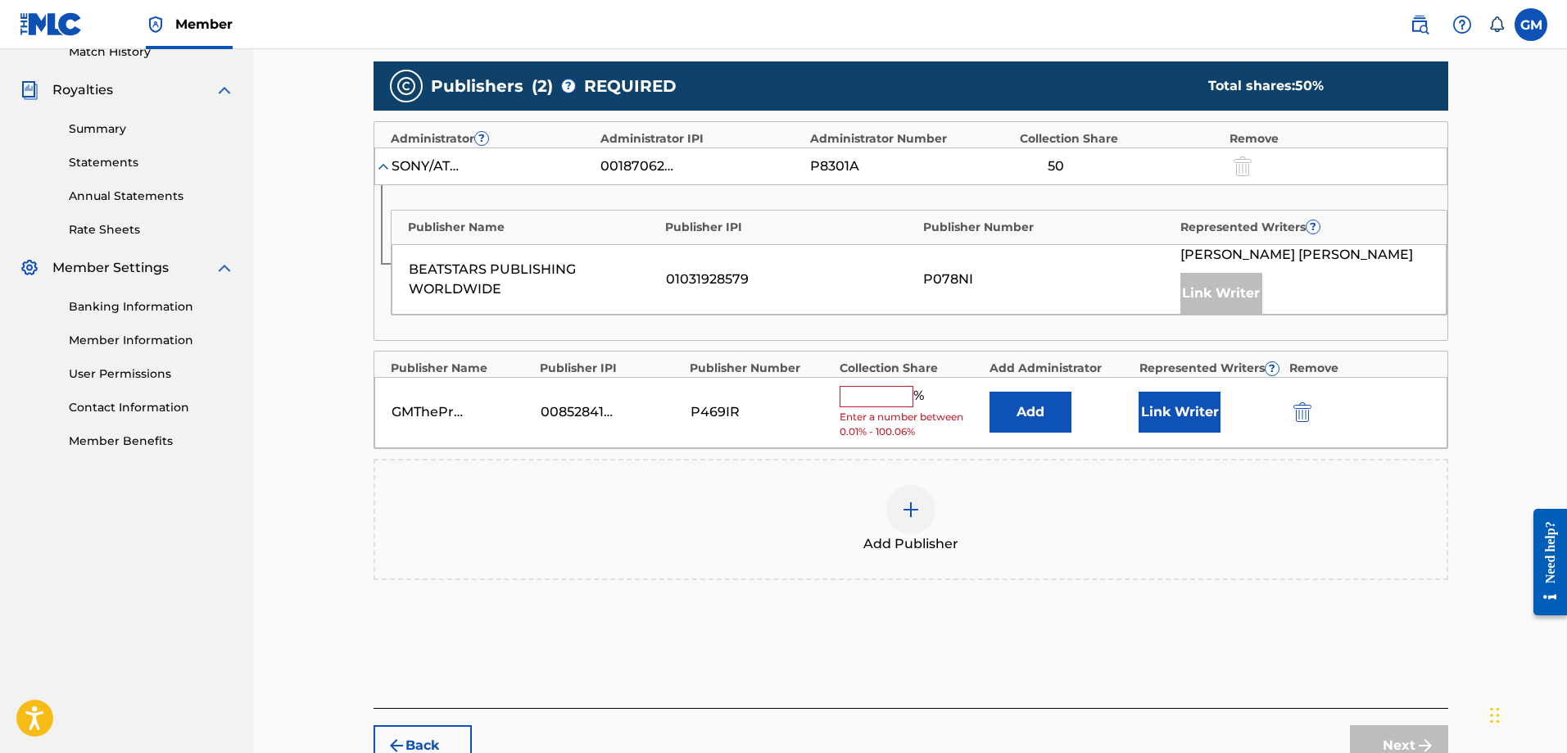
click at [900, 406] on input "text" at bounding box center [877, 396] width 74 height 21
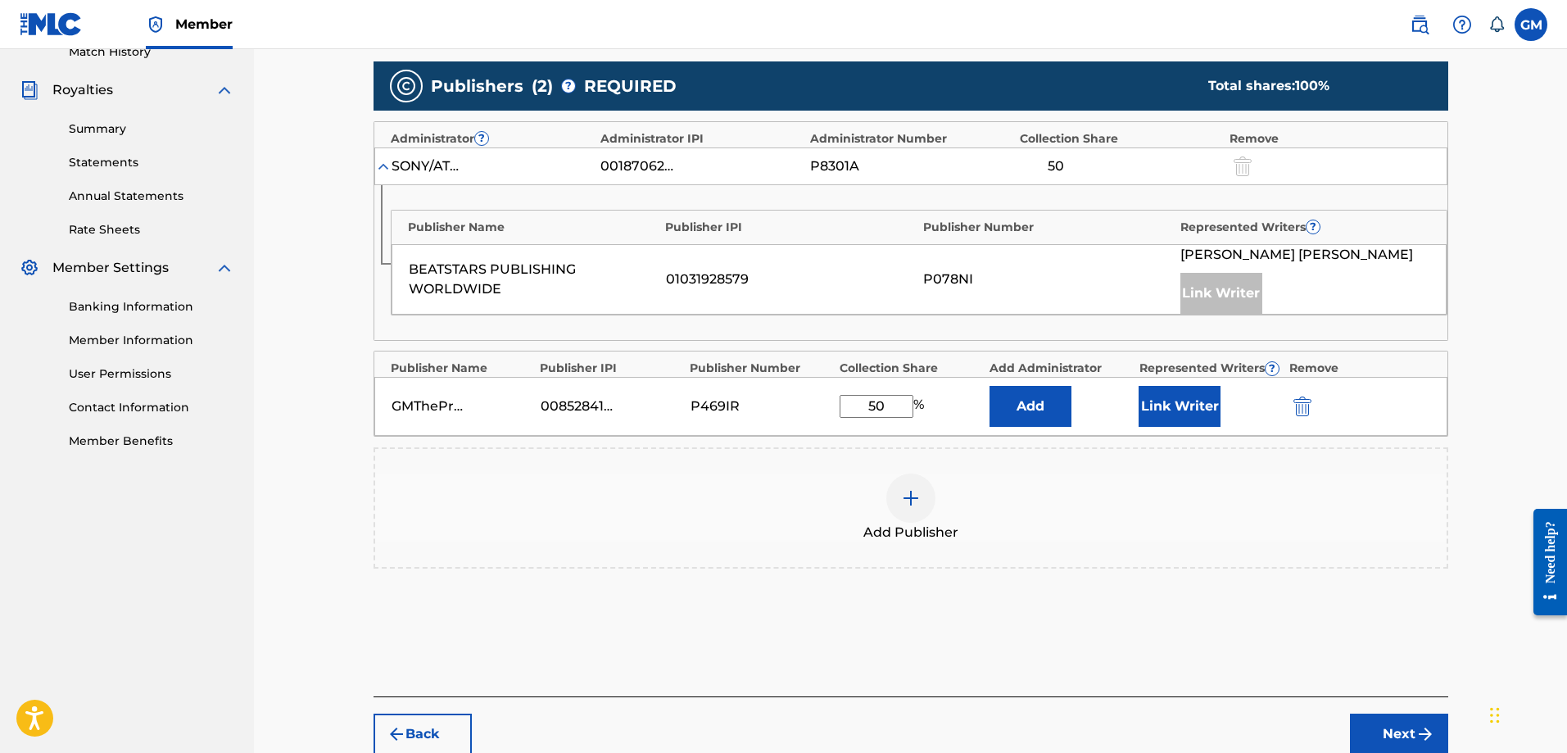
type input "50"
click at [1177, 397] on button "Link Writer" at bounding box center [1180, 406] width 82 height 41
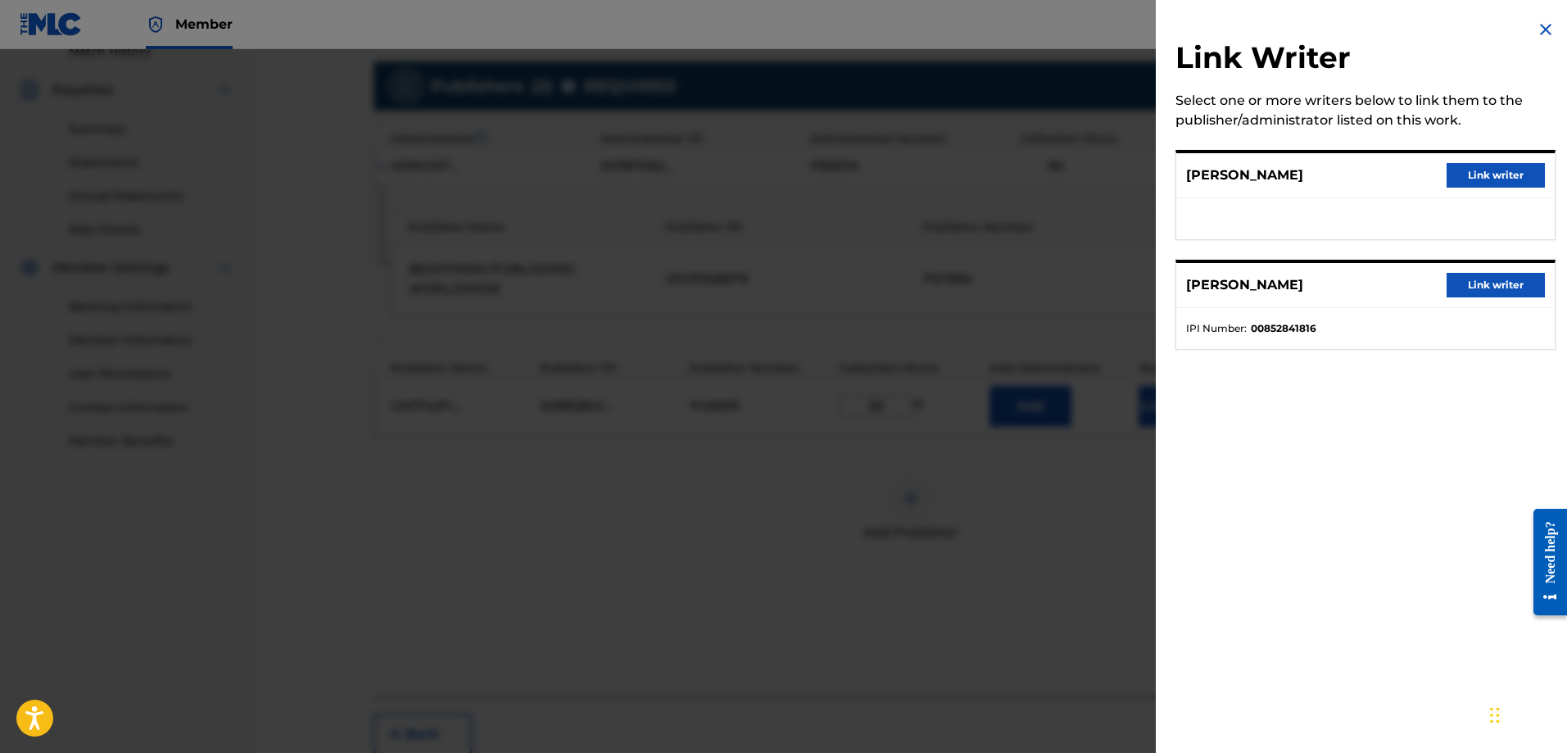
click at [1471, 292] on button "Link writer" at bounding box center [1496, 285] width 98 height 25
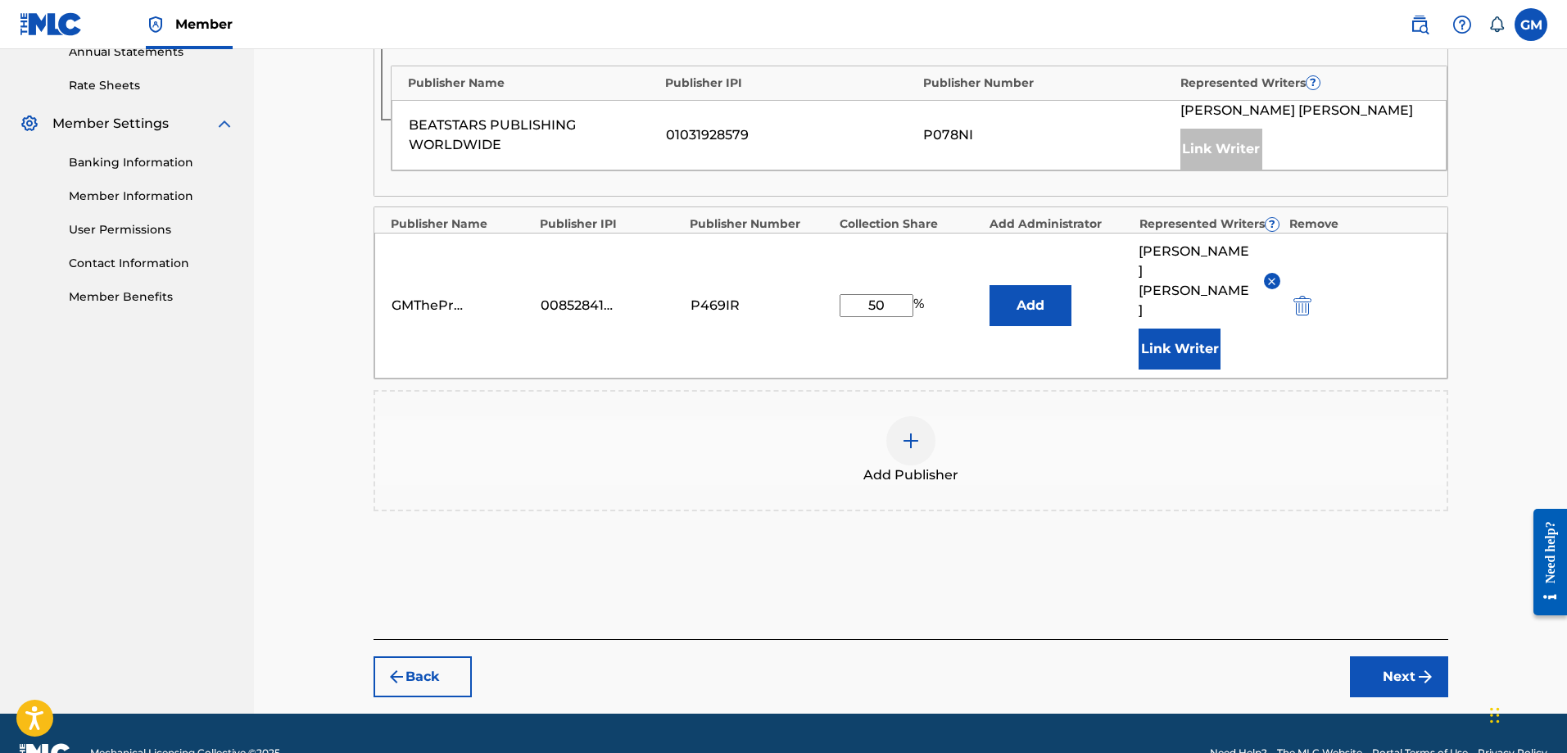
click at [1395, 656] on button "Next" at bounding box center [1399, 676] width 98 height 41
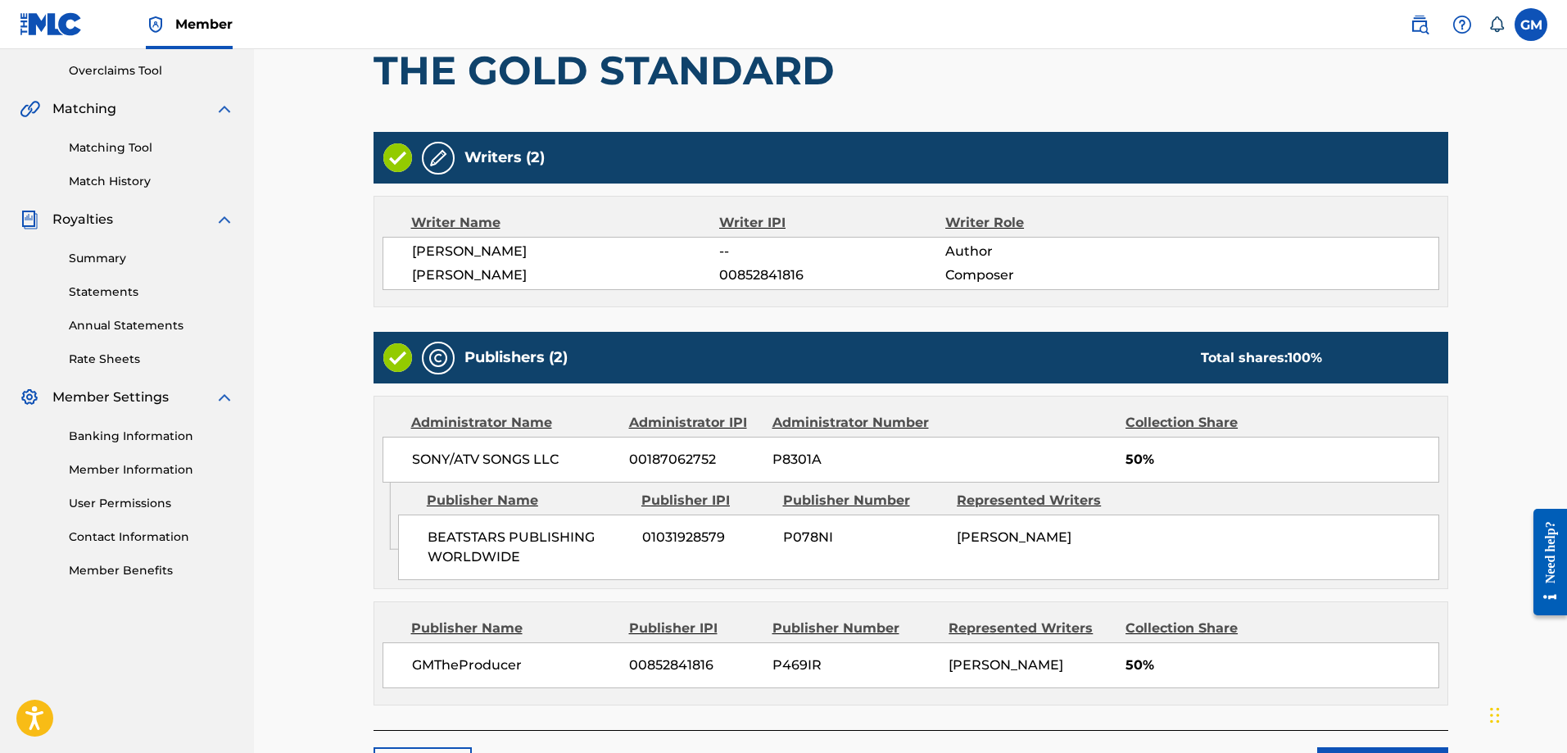
scroll to position [469, 0]
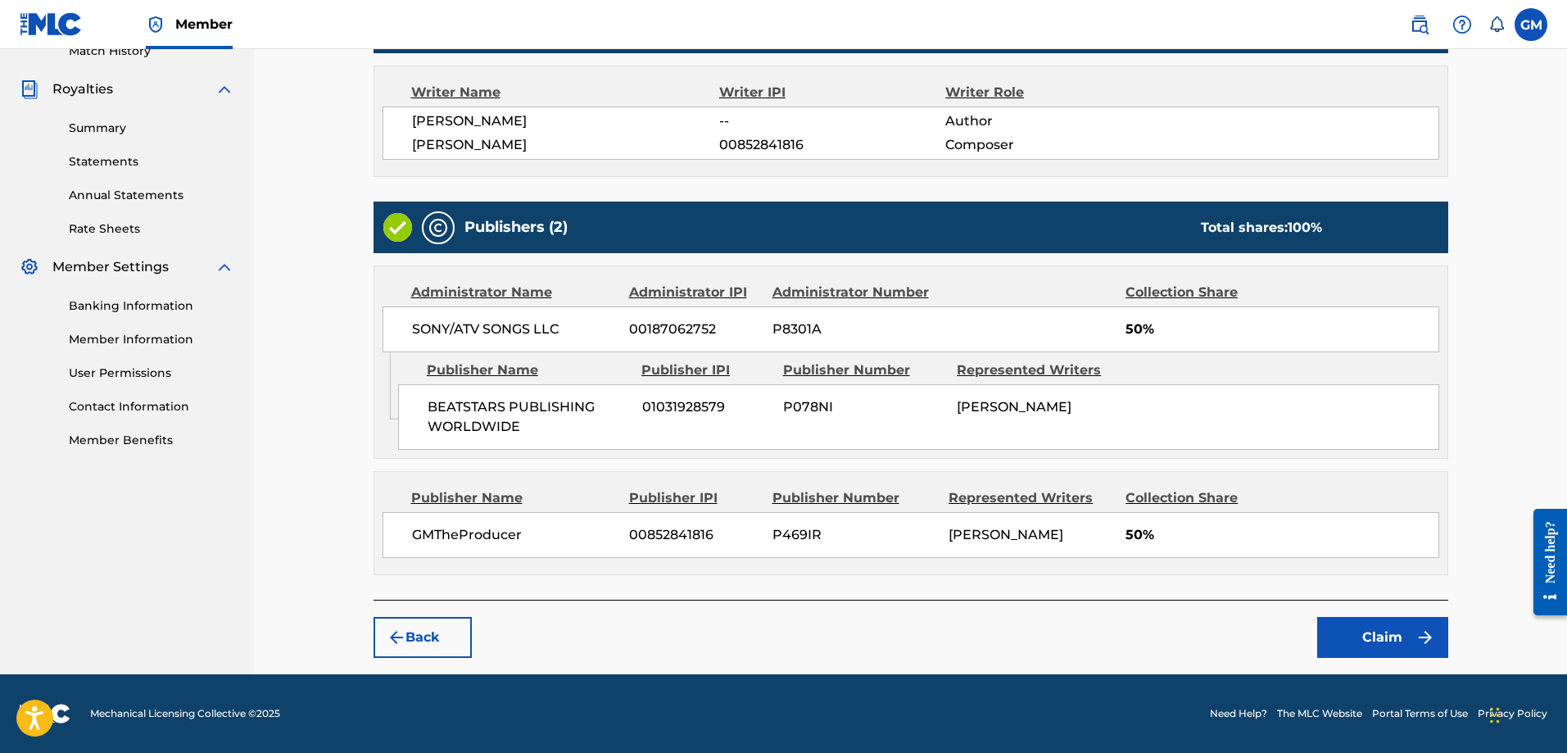
click at [1395, 633] on button "Claim" at bounding box center [1383, 637] width 131 height 41
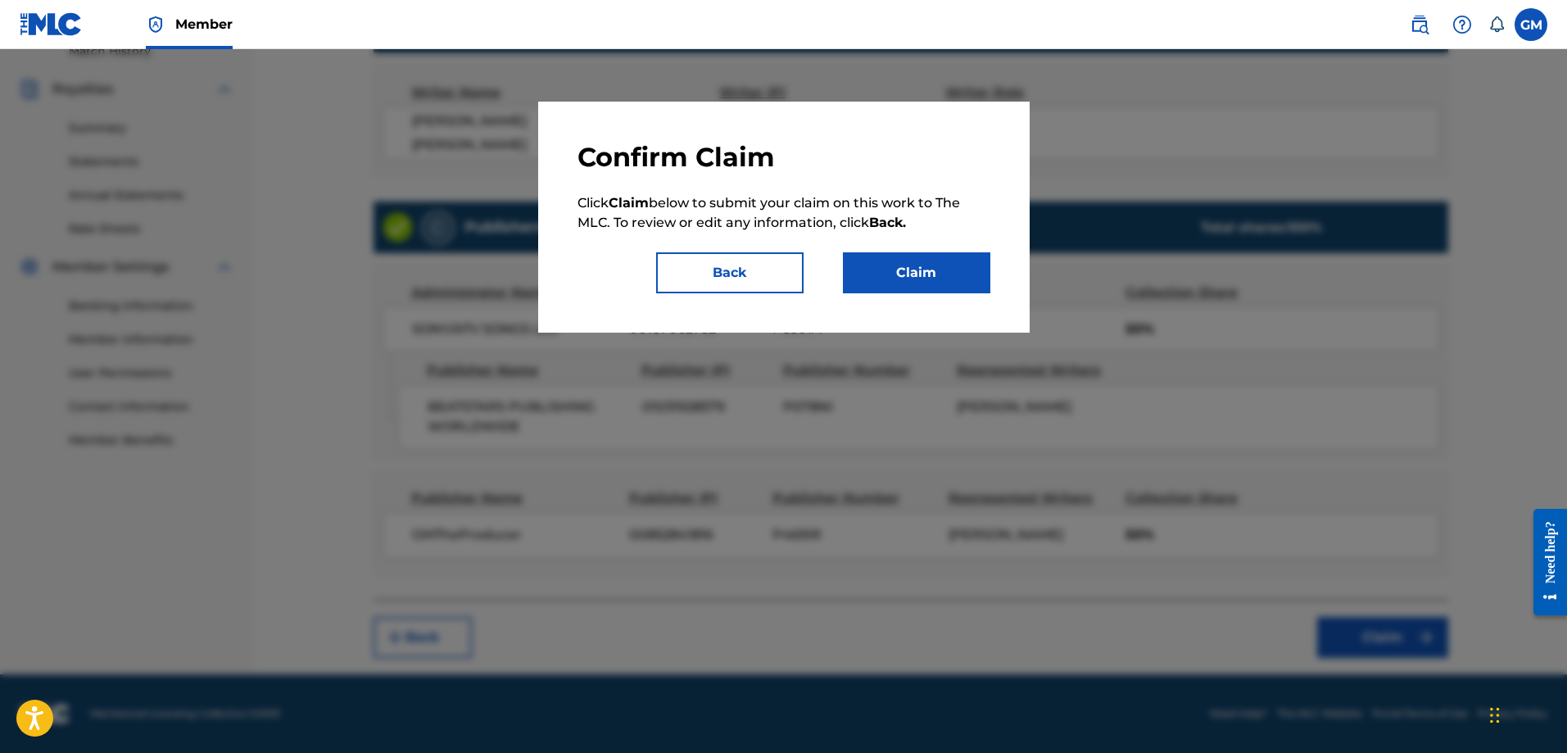
click at [981, 274] on button "Claim" at bounding box center [916, 272] width 147 height 41
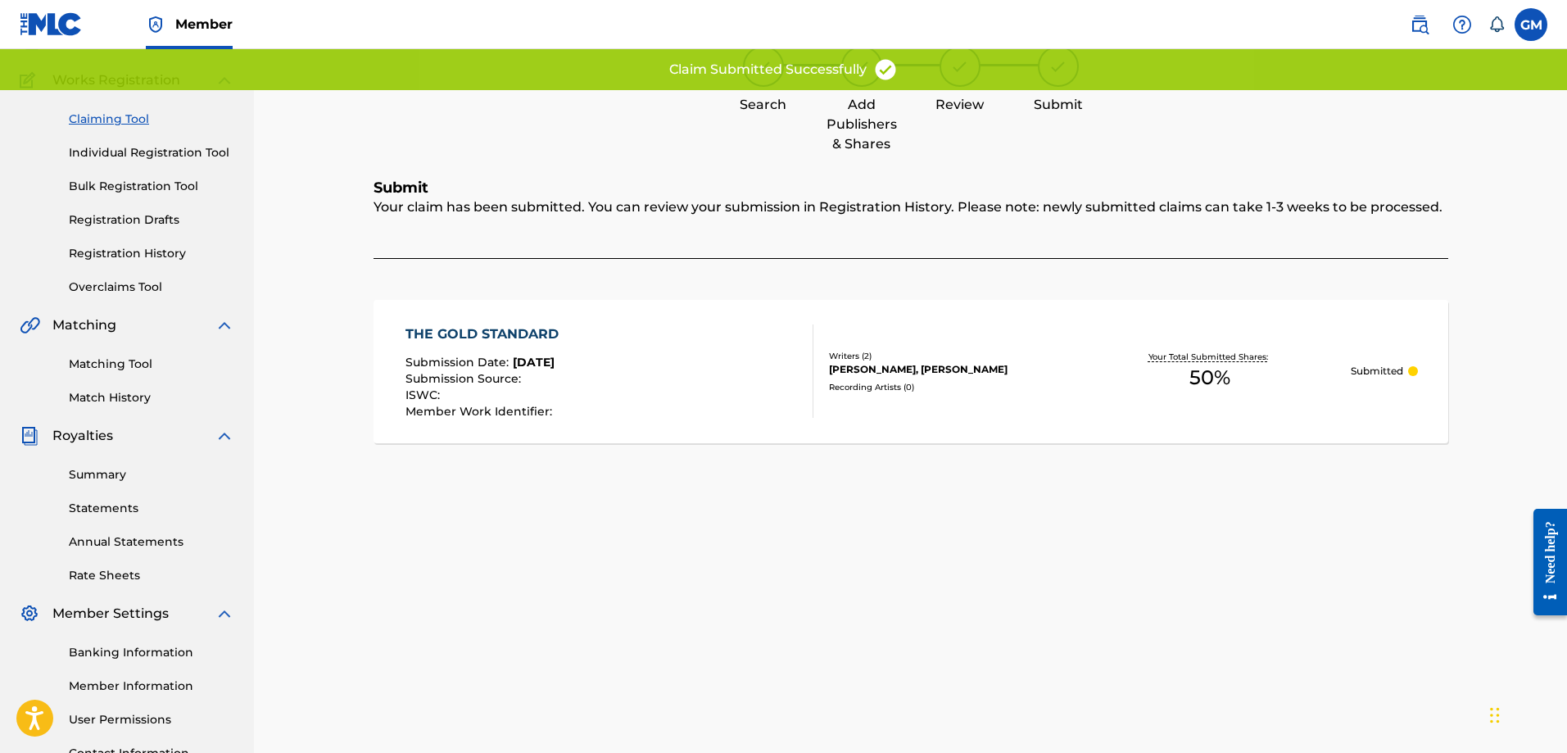
scroll to position [0, 0]
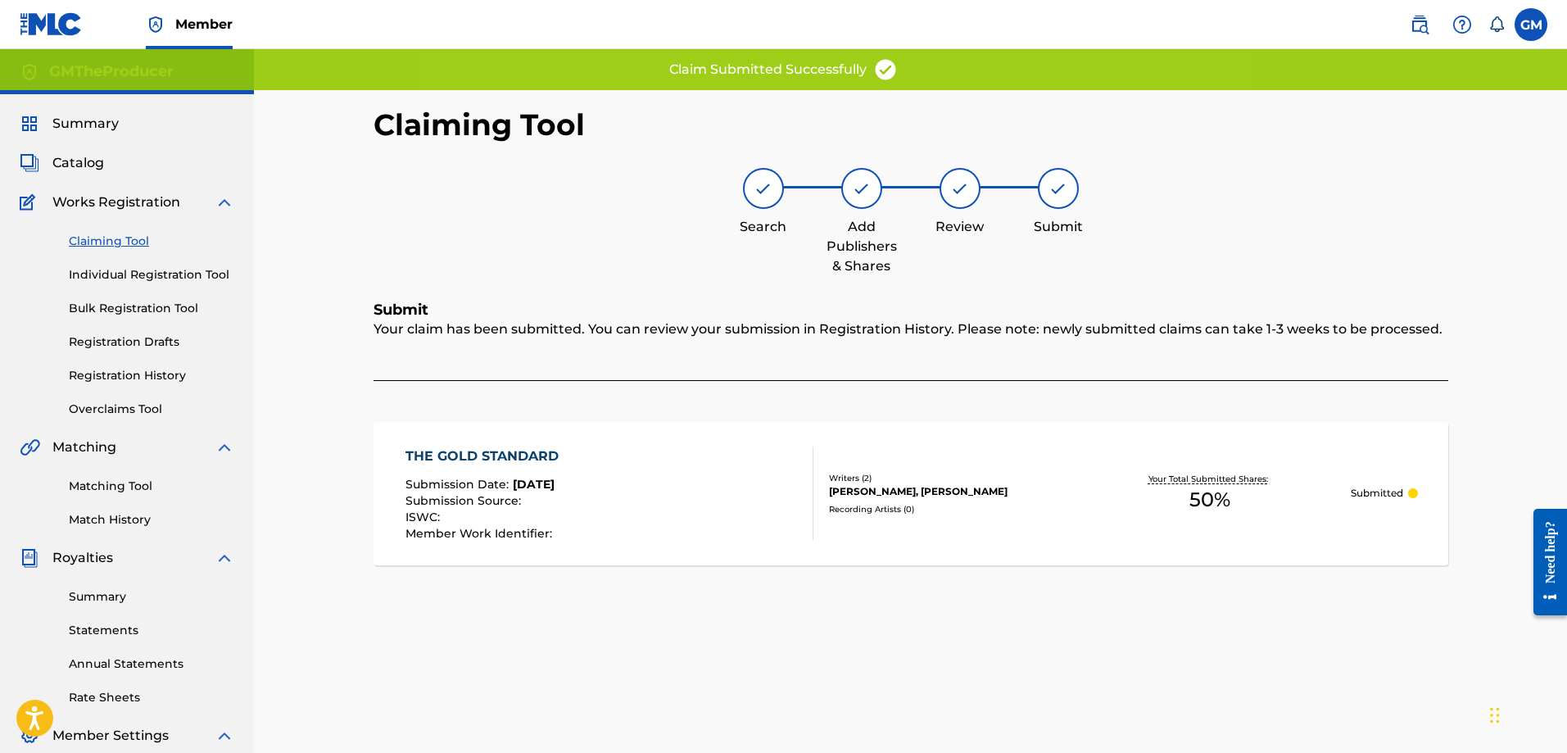
click at [99, 238] on link "Claiming Tool" at bounding box center [152, 241] width 166 height 17
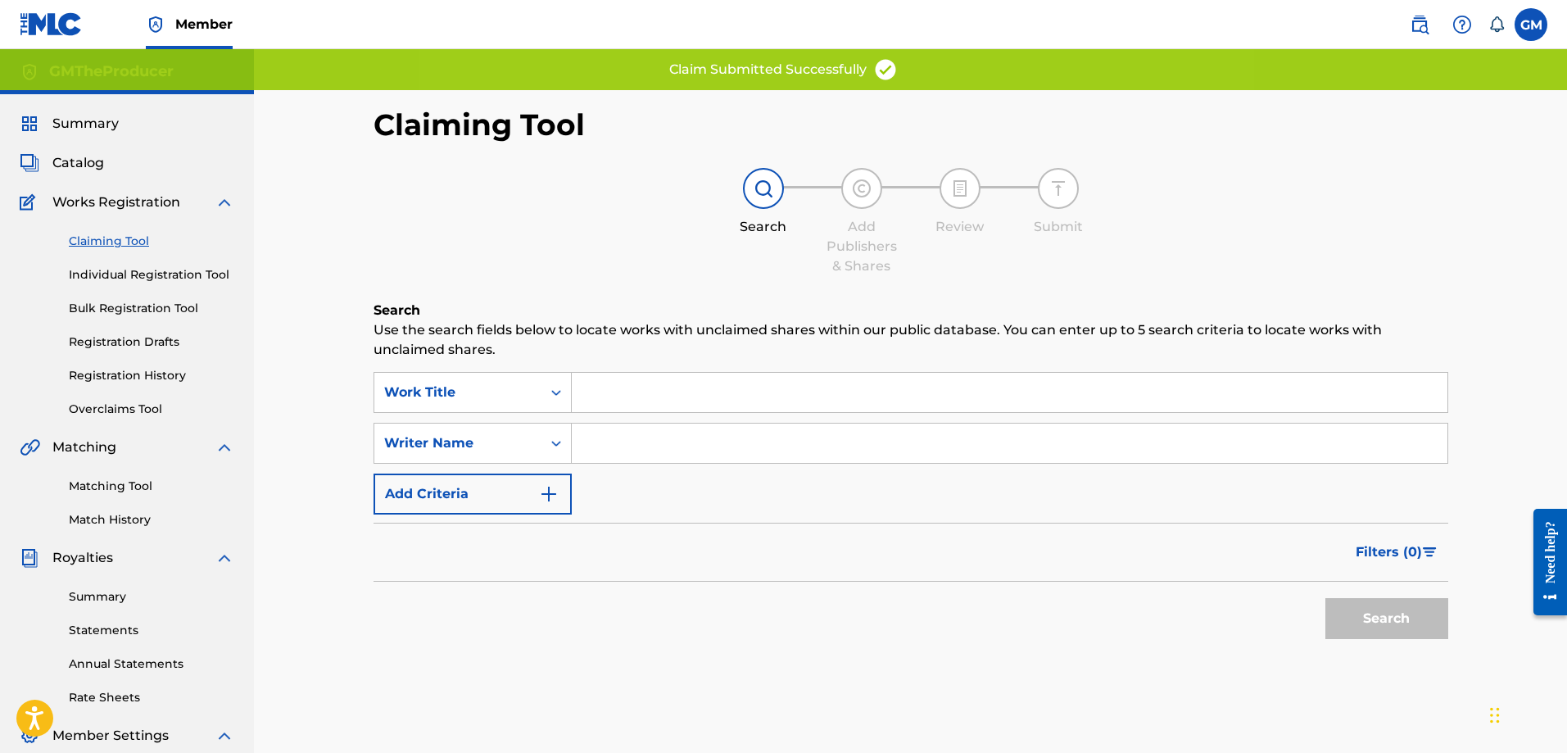
click at [671, 441] on input "Search Form" at bounding box center [1010, 443] width 876 height 39
type input "[PERSON_NAME]"
click at [1374, 625] on button "Search" at bounding box center [1387, 618] width 123 height 41
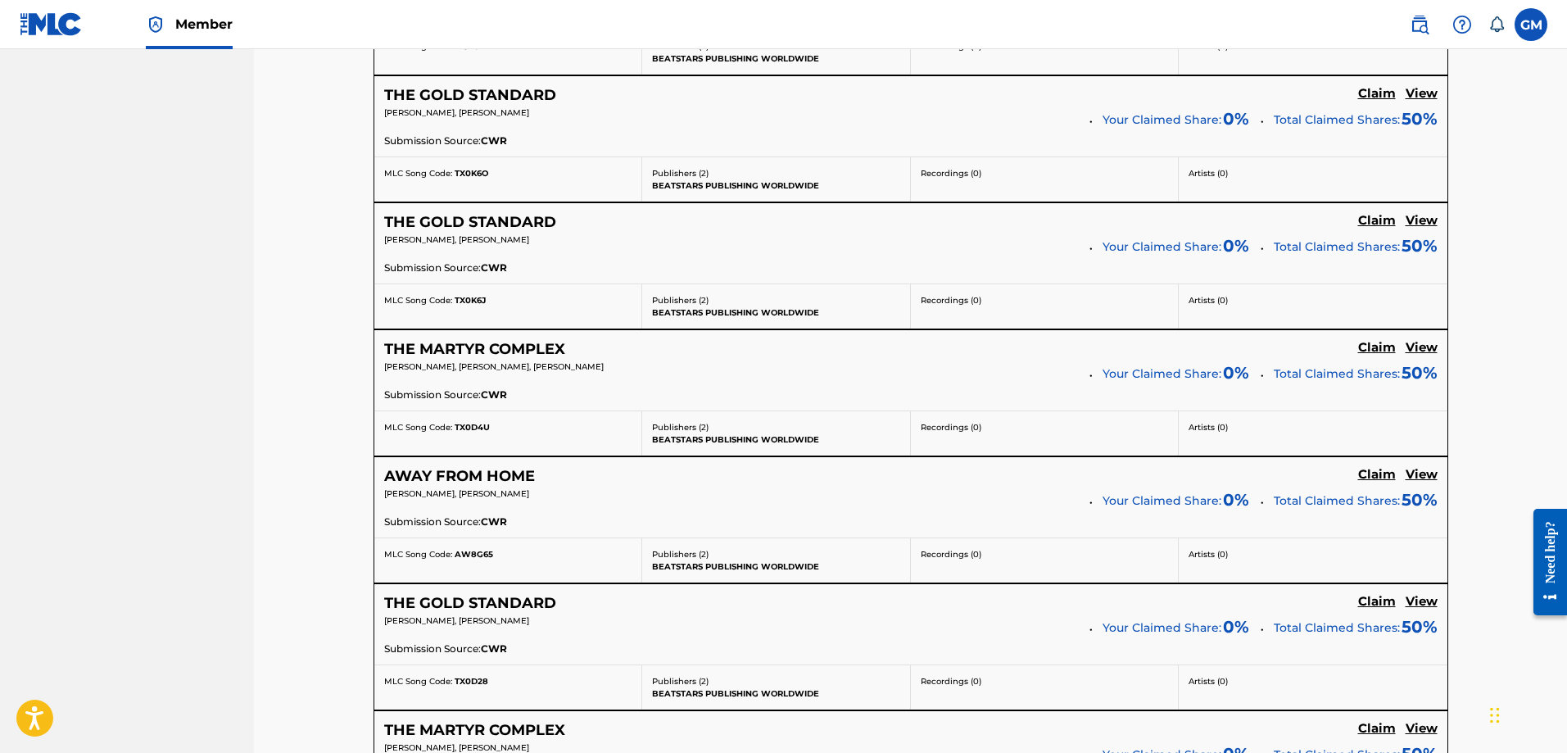
scroll to position [4278, 0]
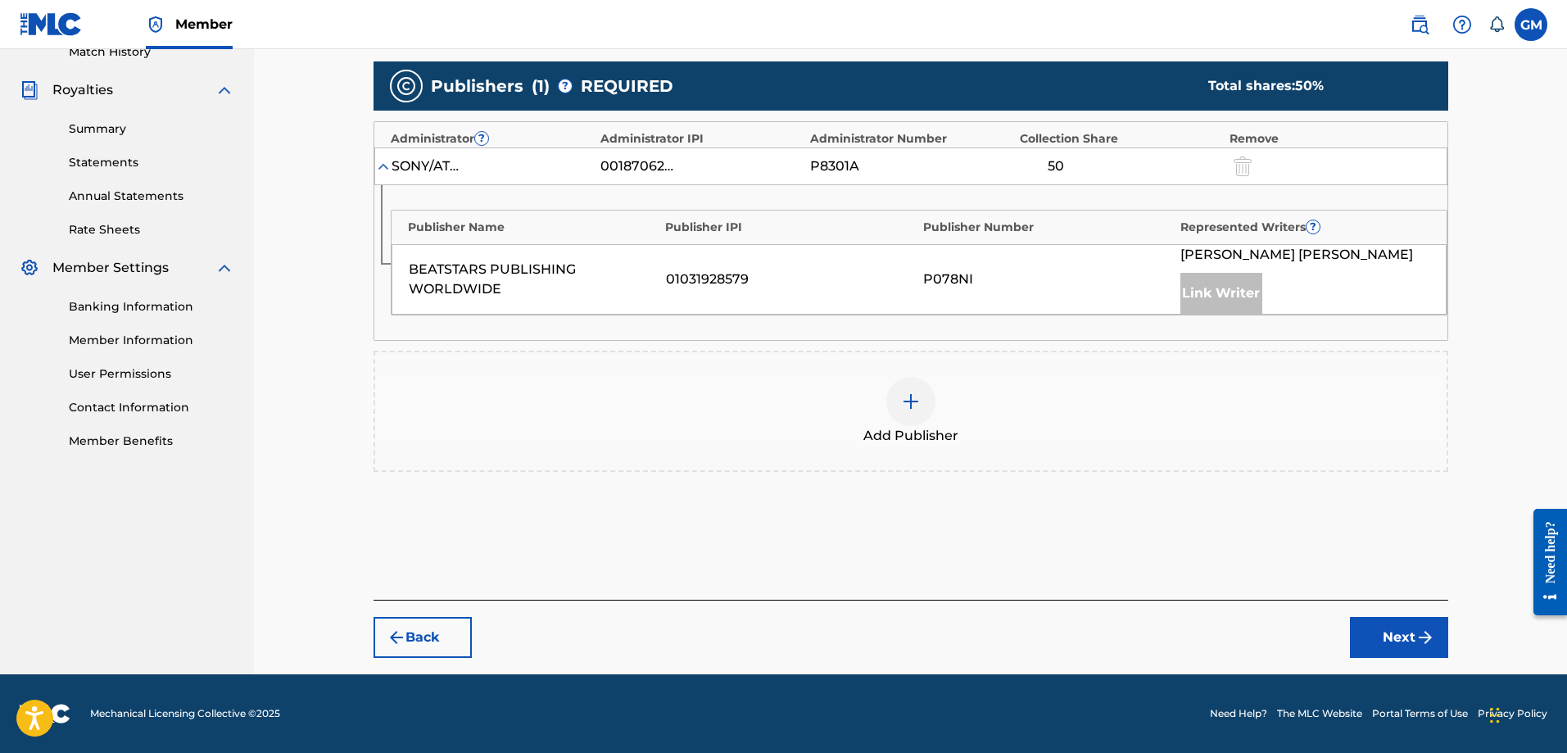
scroll to position [468, 0]
click at [891, 407] on div at bounding box center [911, 401] width 49 height 49
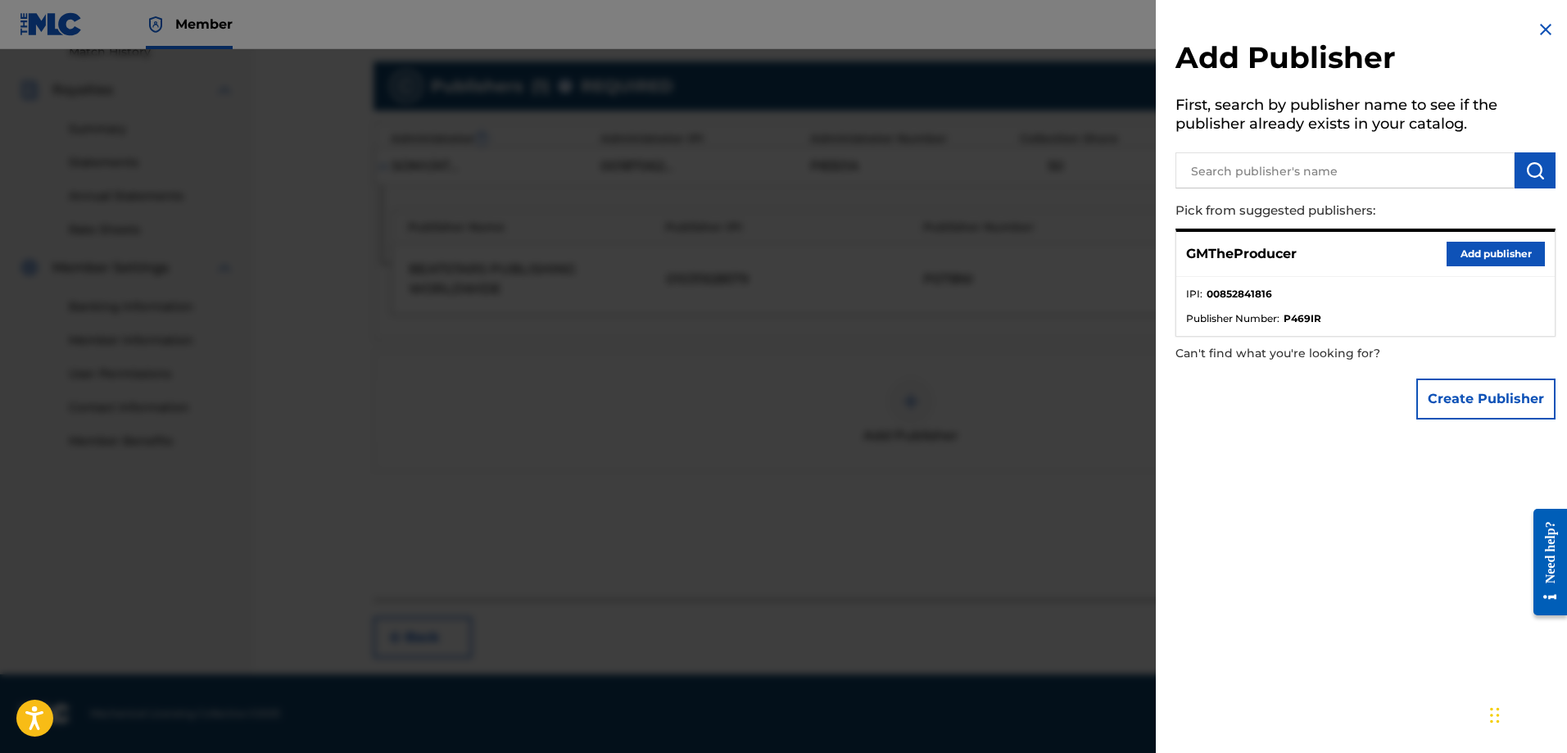
click at [1476, 247] on button "Add publisher" at bounding box center [1496, 254] width 98 height 25
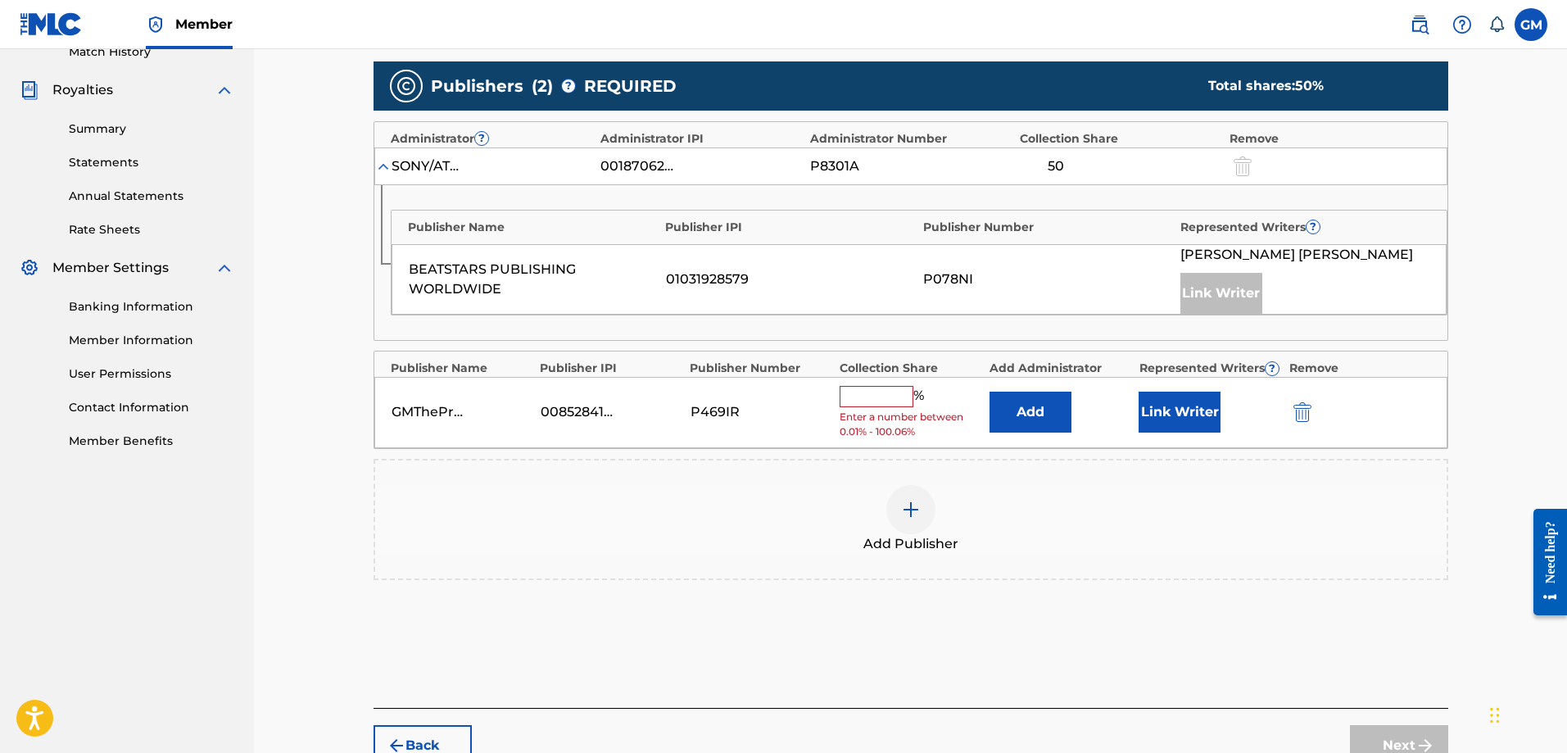
click at [877, 405] on input "text" at bounding box center [877, 396] width 74 height 21
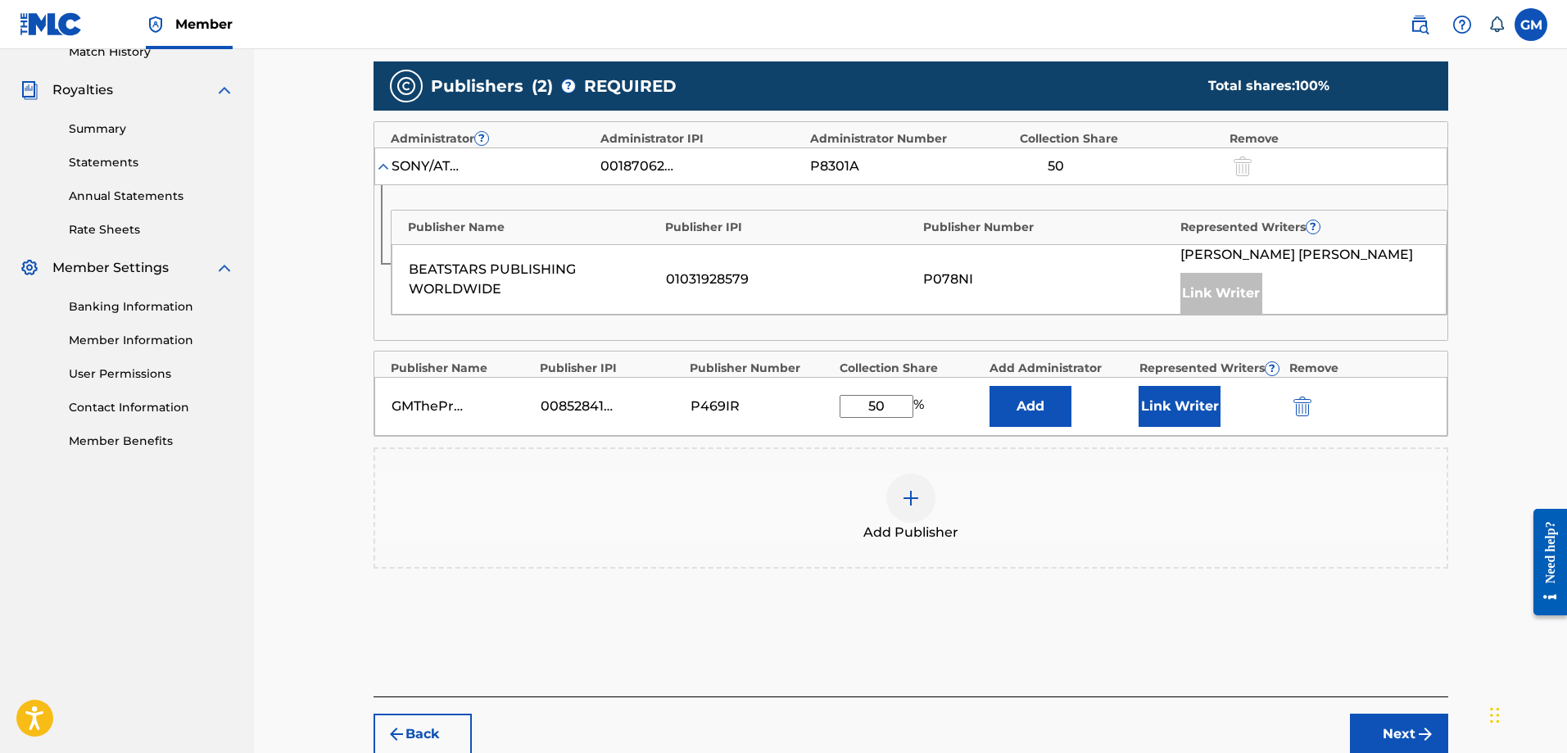
type input "50"
click at [1184, 403] on button "Link Writer" at bounding box center [1180, 406] width 82 height 41
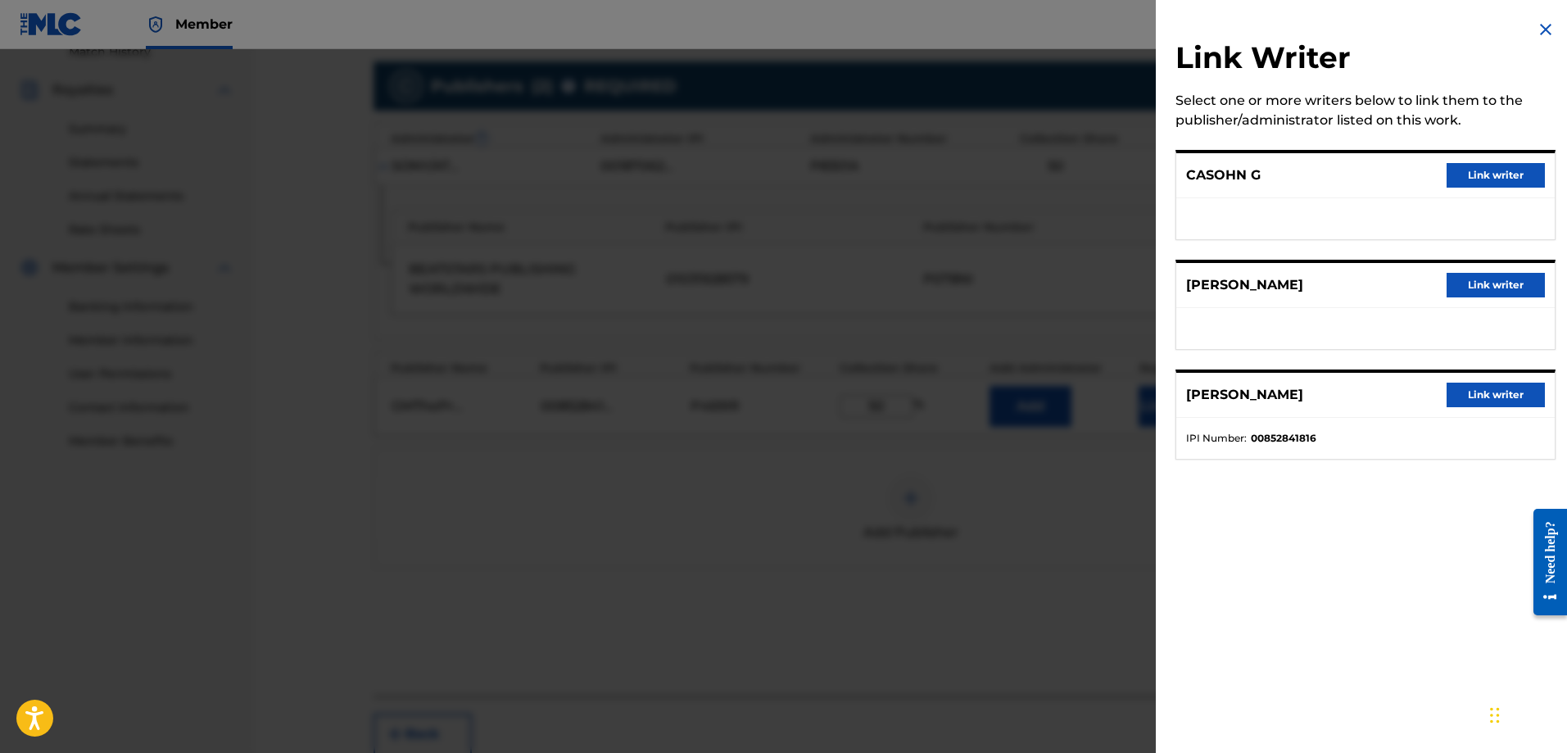
click at [1492, 392] on button "Link writer" at bounding box center [1496, 395] width 98 height 25
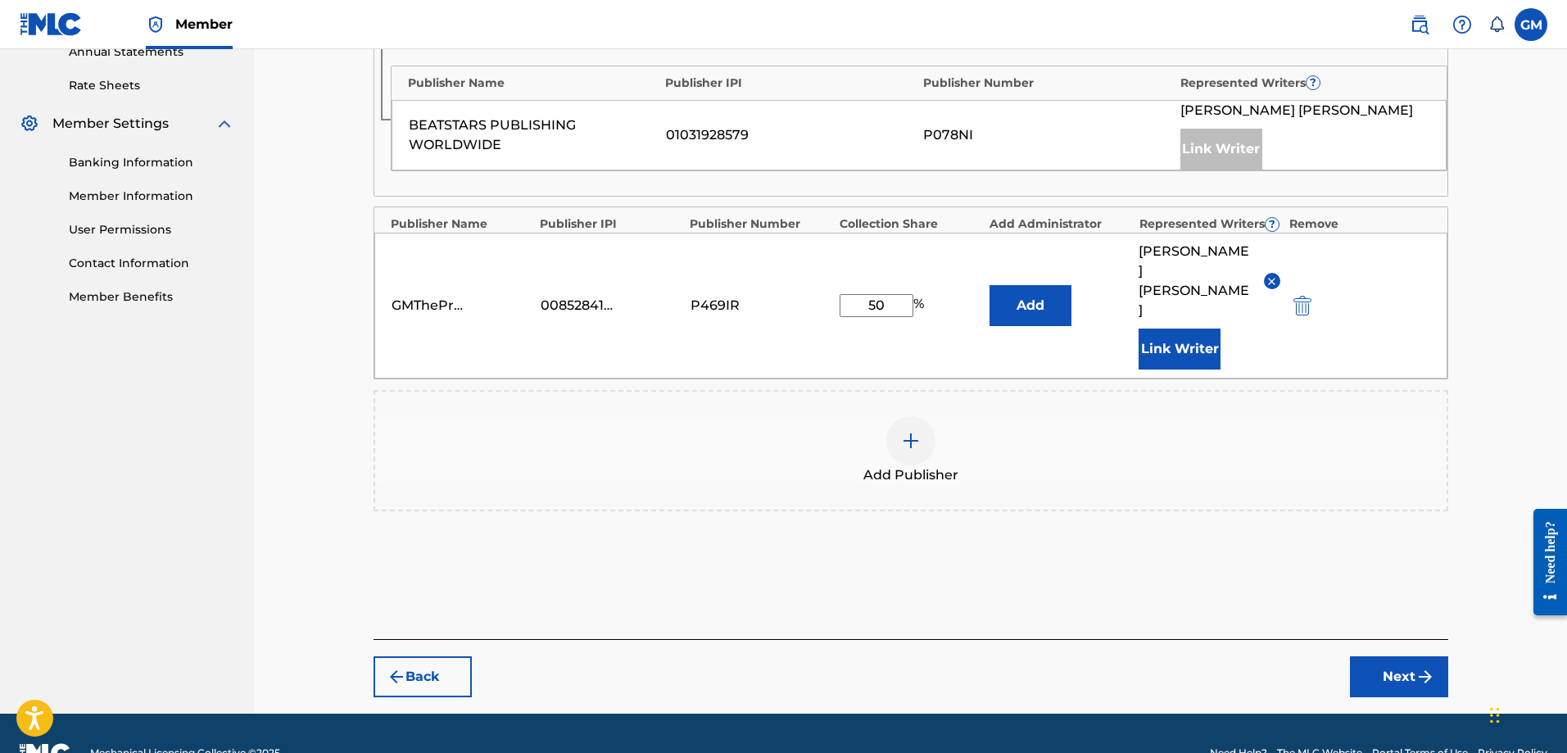
click at [1422, 656] on button "Next" at bounding box center [1399, 676] width 98 height 41
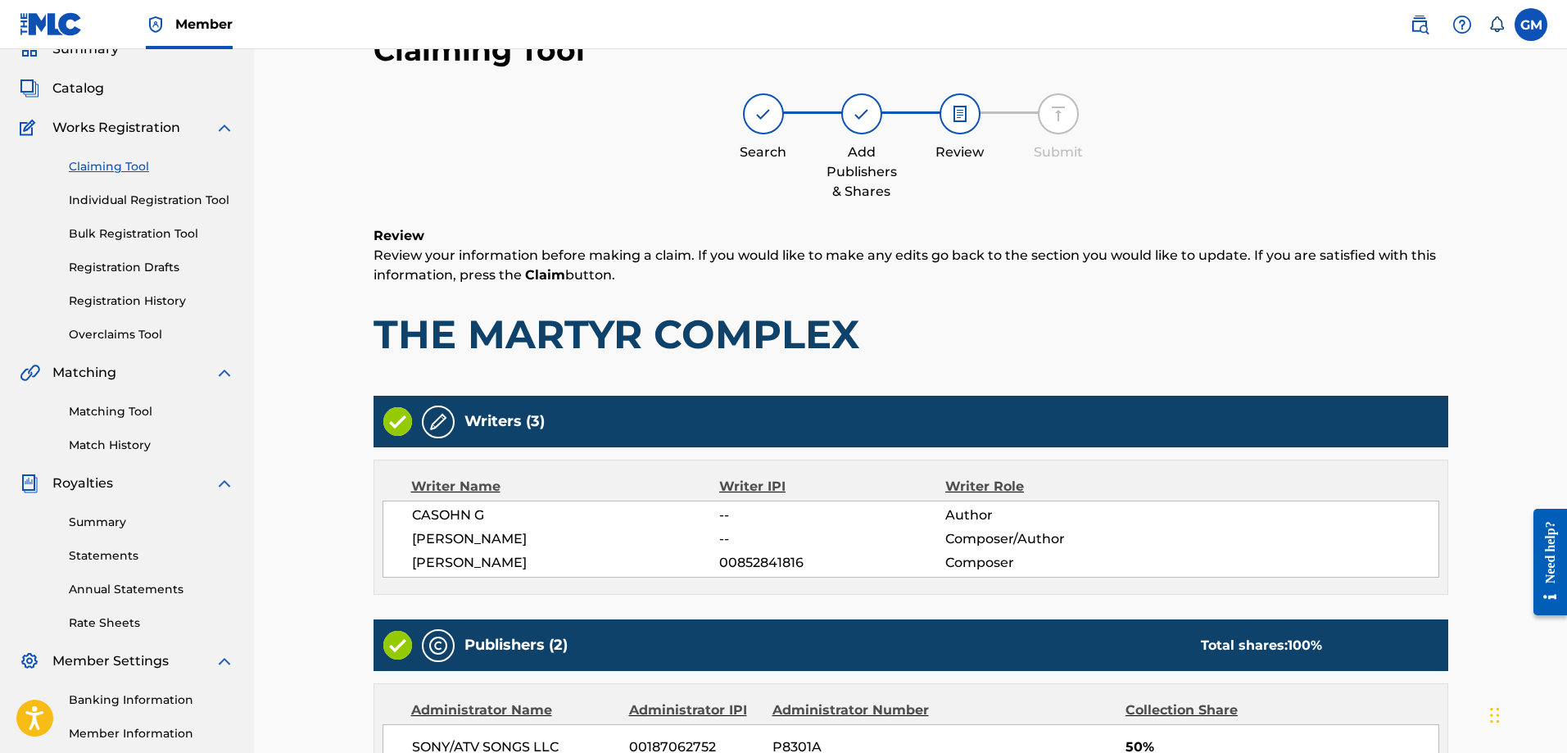
scroll to position [492, 0]
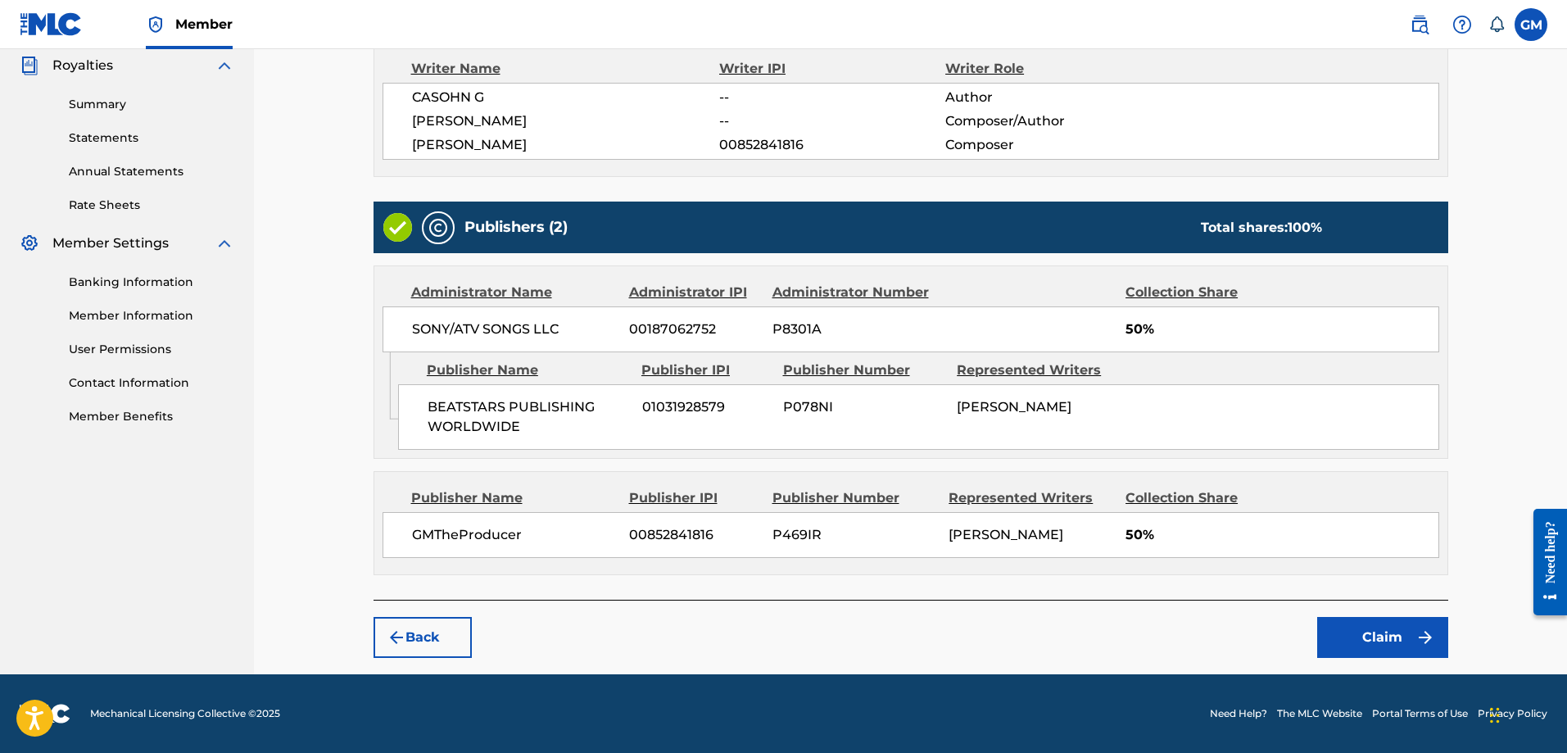
click at [1408, 647] on button "Claim" at bounding box center [1383, 637] width 131 height 41
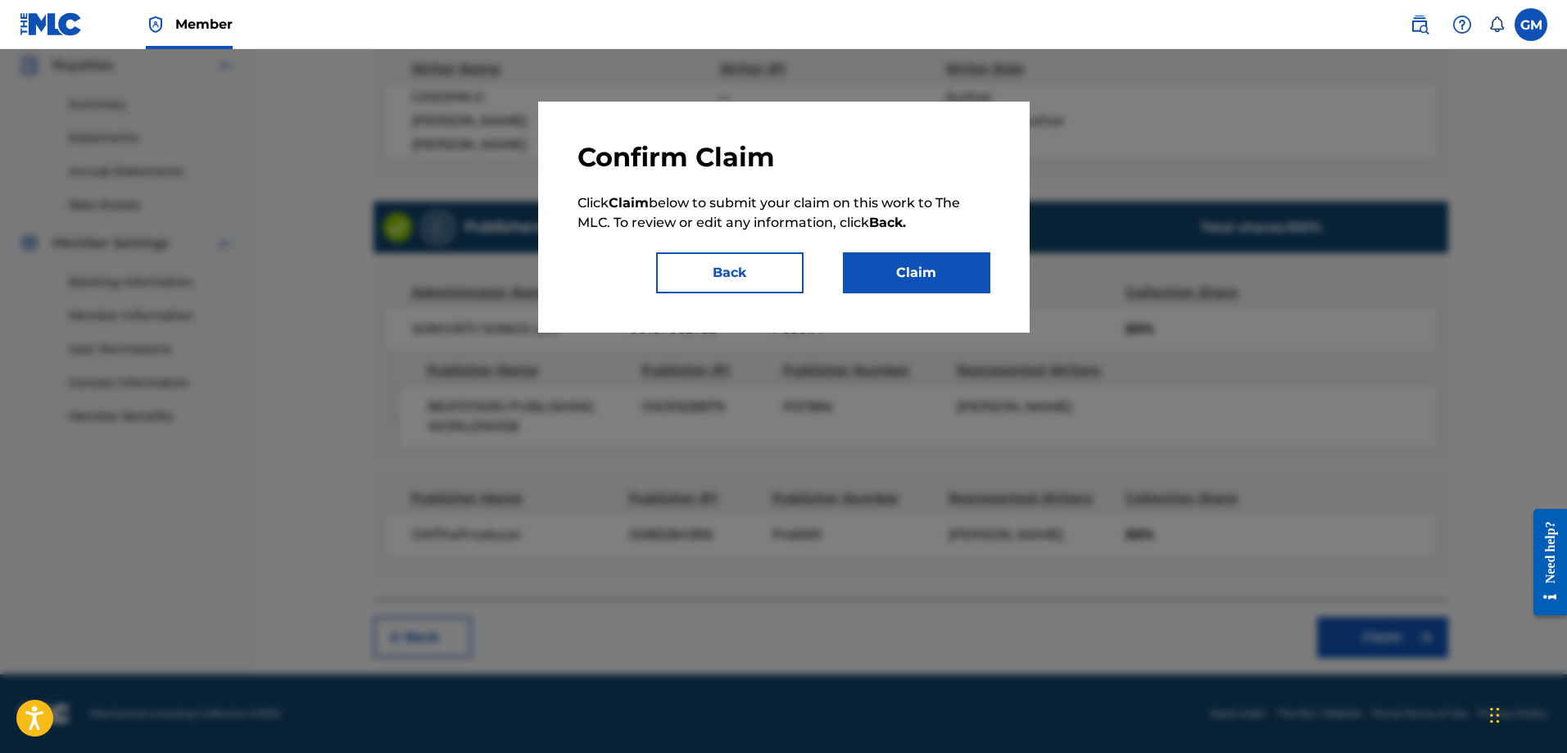
click at [926, 279] on button "Claim" at bounding box center [916, 272] width 147 height 41
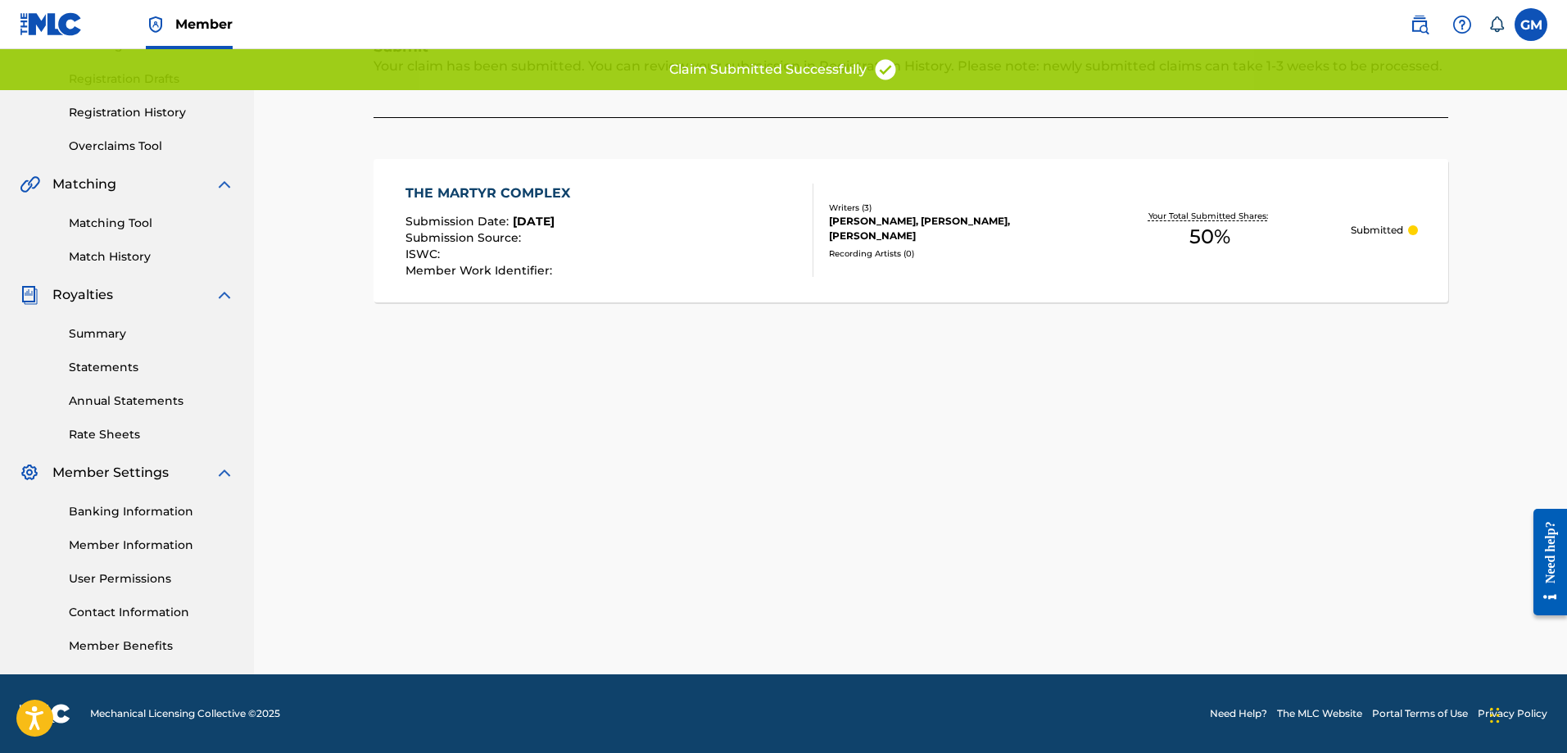
scroll to position [0, 0]
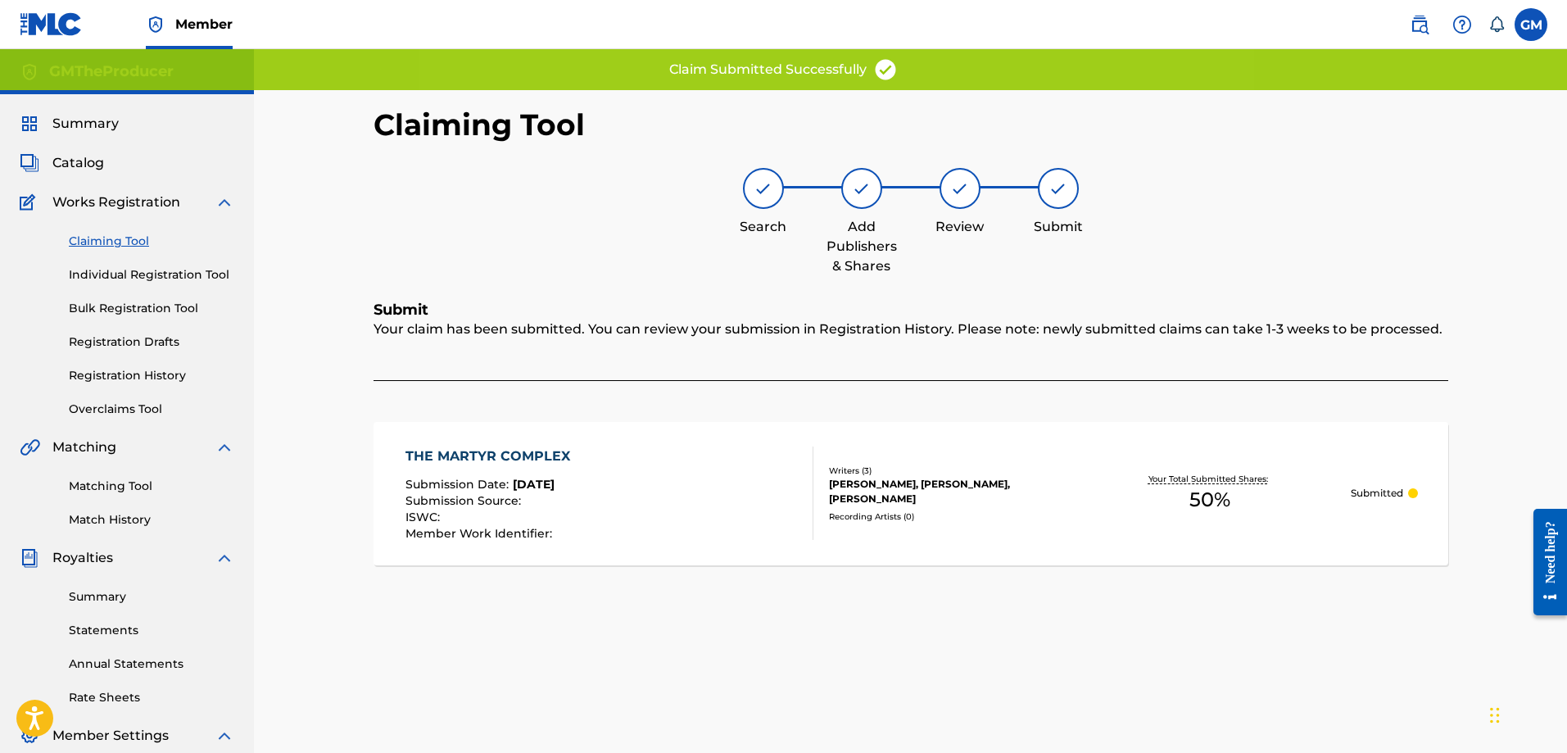
click at [120, 238] on link "Claiming Tool" at bounding box center [152, 241] width 166 height 17
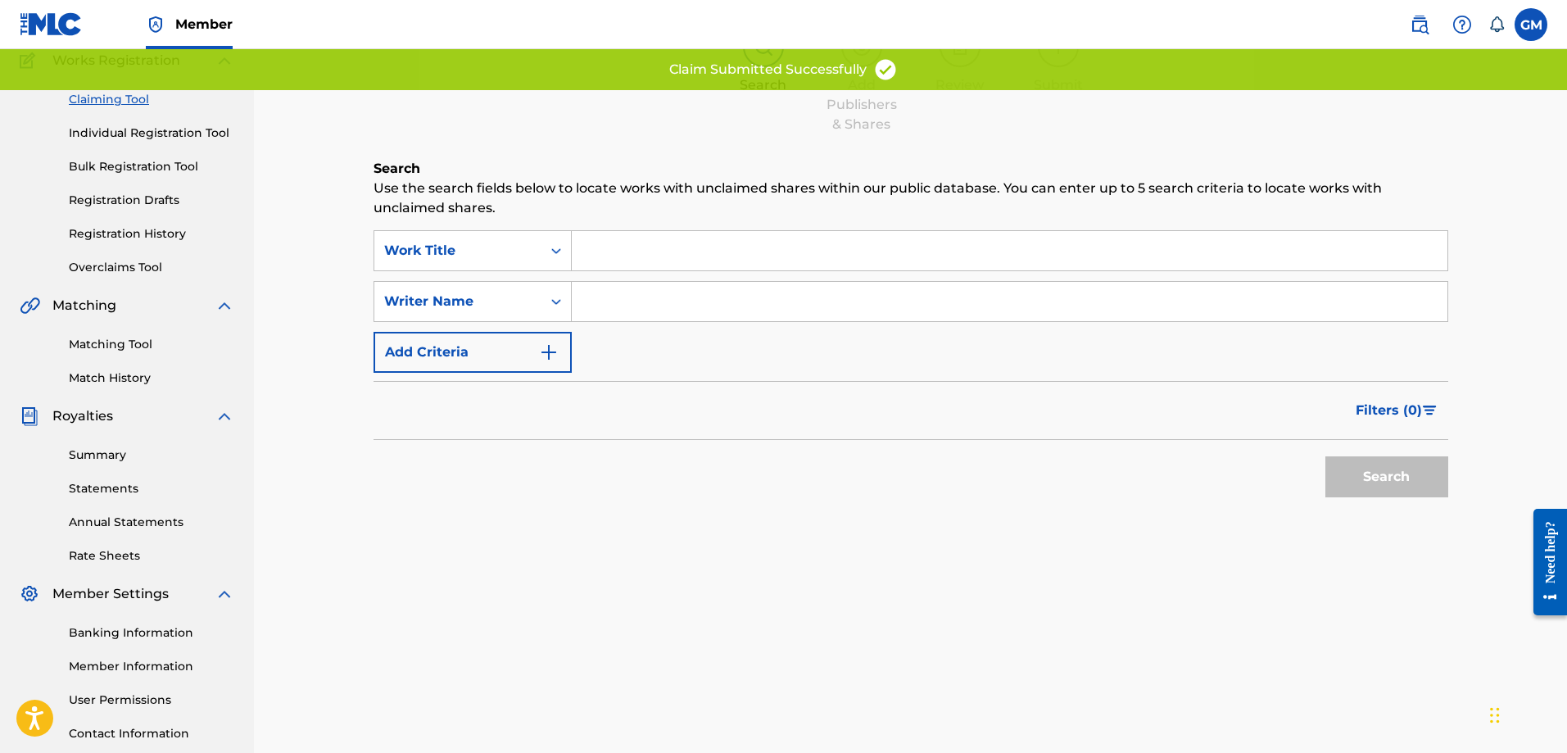
scroll to position [263, 0]
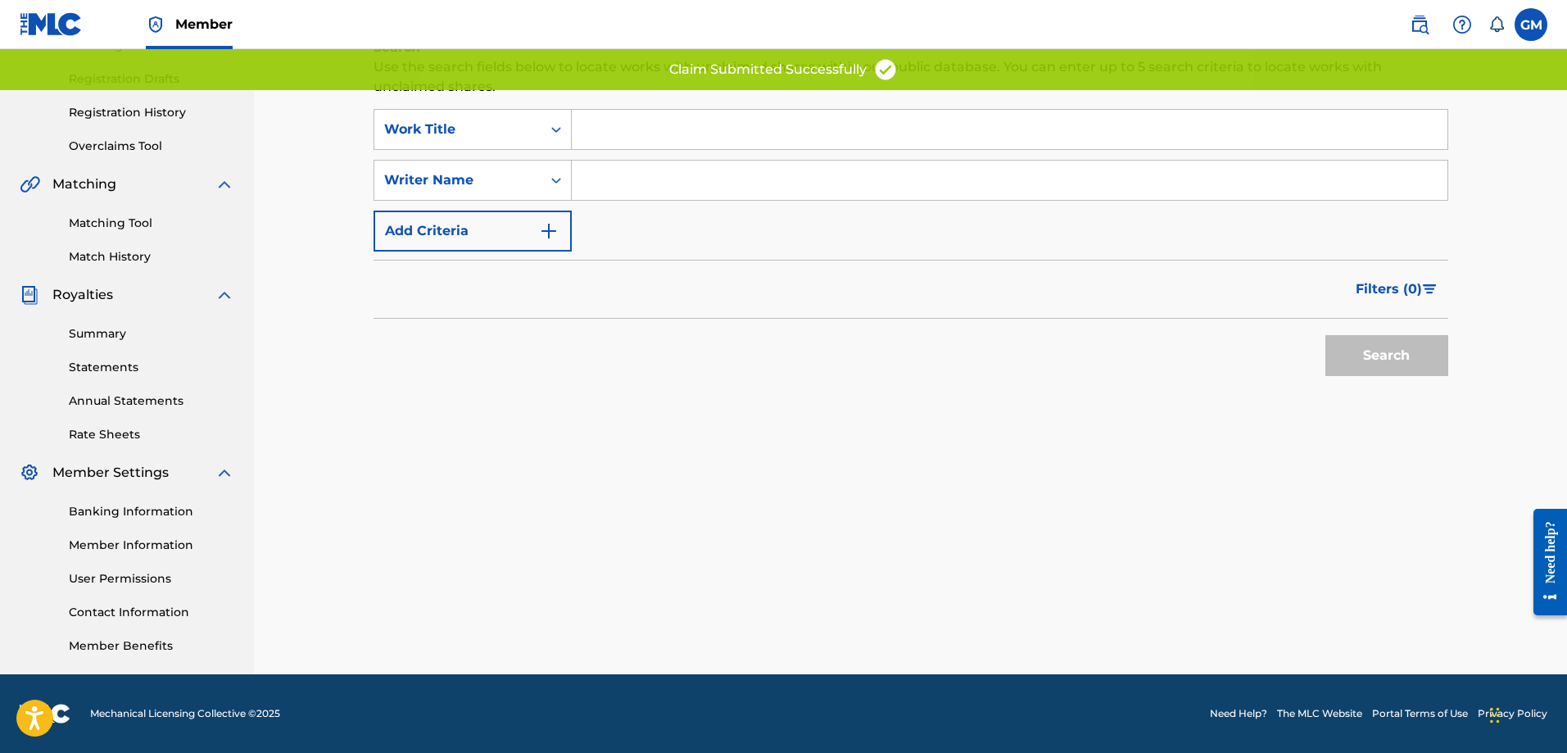
click at [683, 168] on input "Search Form" at bounding box center [1010, 180] width 876 height 39
type input "[PERSON_NAME]"
drag, startPoint x: 669, startPoint y: 200, endPoint x: 879, endPoint y: 257, distance: 217.5
click at [672, 234] on div "SearchWithCriteriabaa11420-3a22-41dd-9010-4957730817b4 Work Title SearchWithCri…" at bounding box center [911, 180] width 1075 height 143
click at [1333, 343] on button "Search" at bounding box center [1387, 355] width 123 height 41
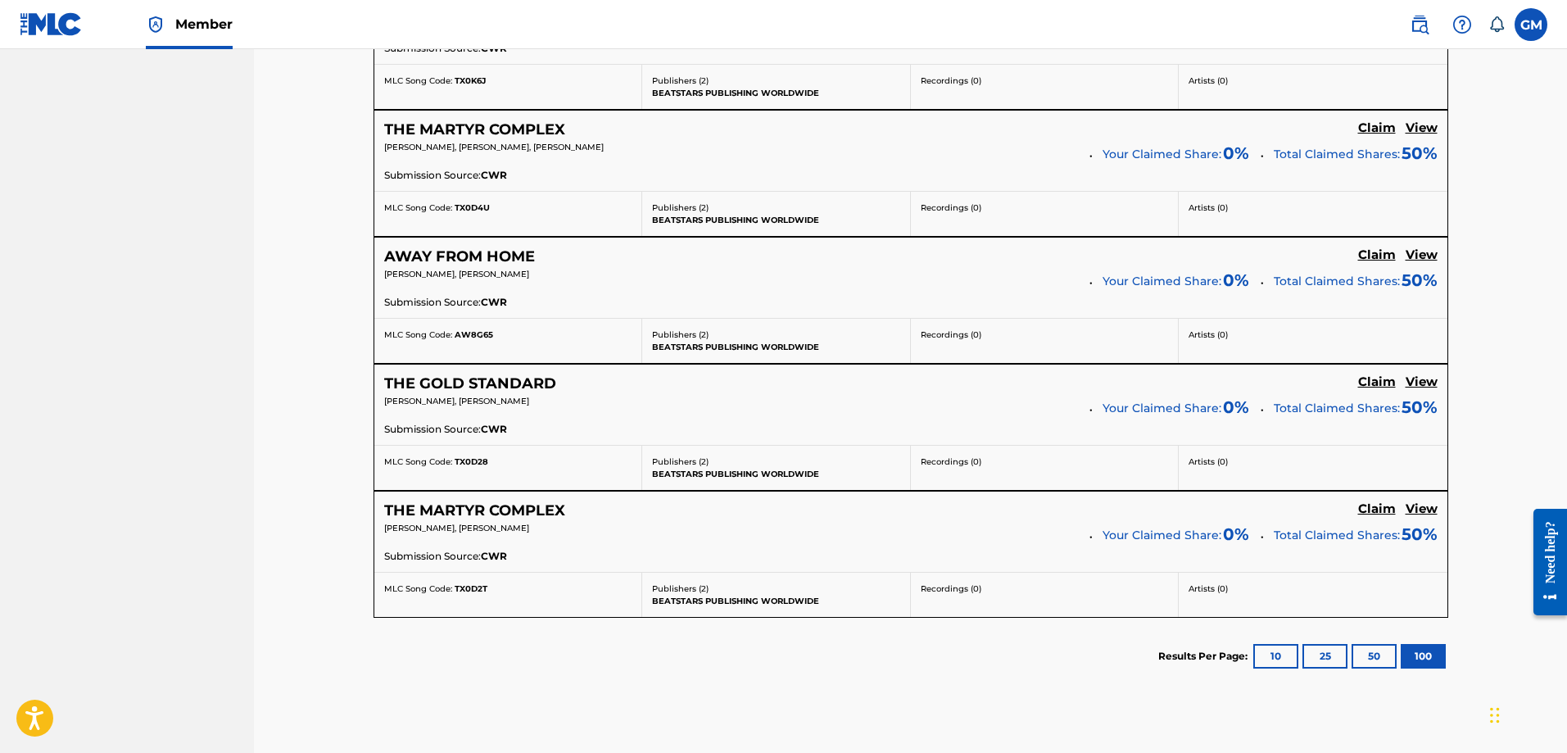
scroll to position [4524, 0]
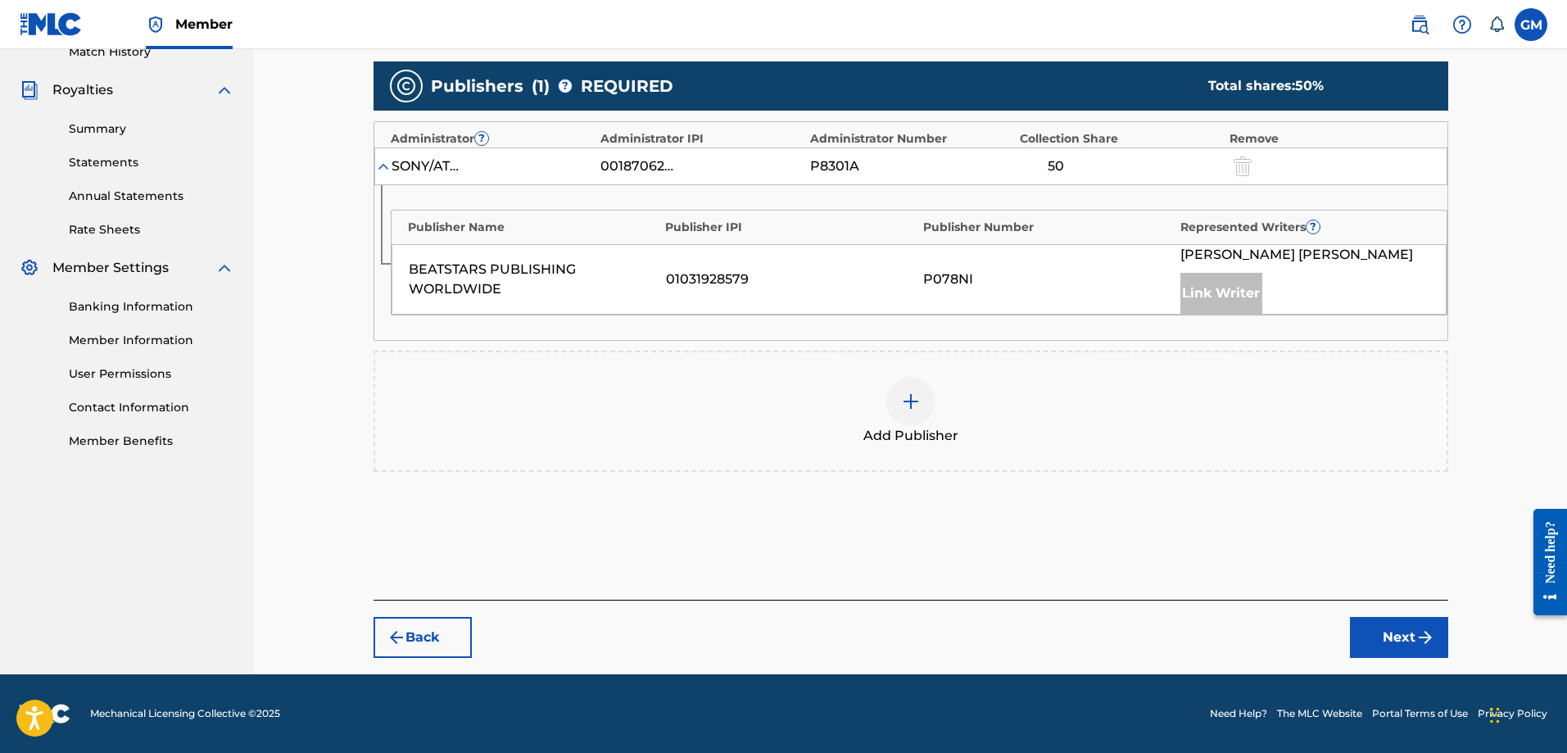
scroll to position [468, 0]
click at [909, 422] on div at bounding box center [911, 401] width 49 height 49
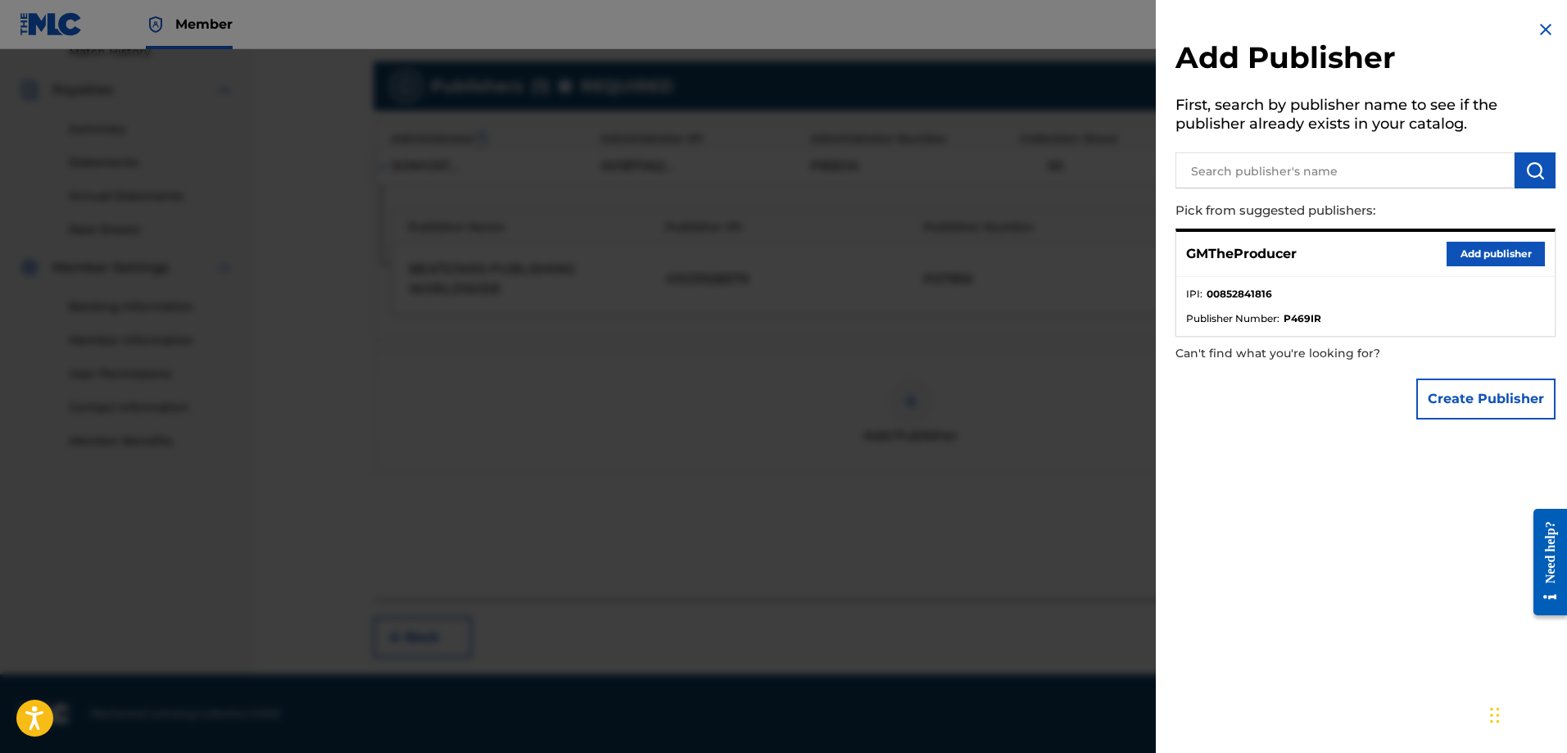
click at [1484, 263] on button "Add publisher" at bounding box center [1496, 254] width 98 height 25
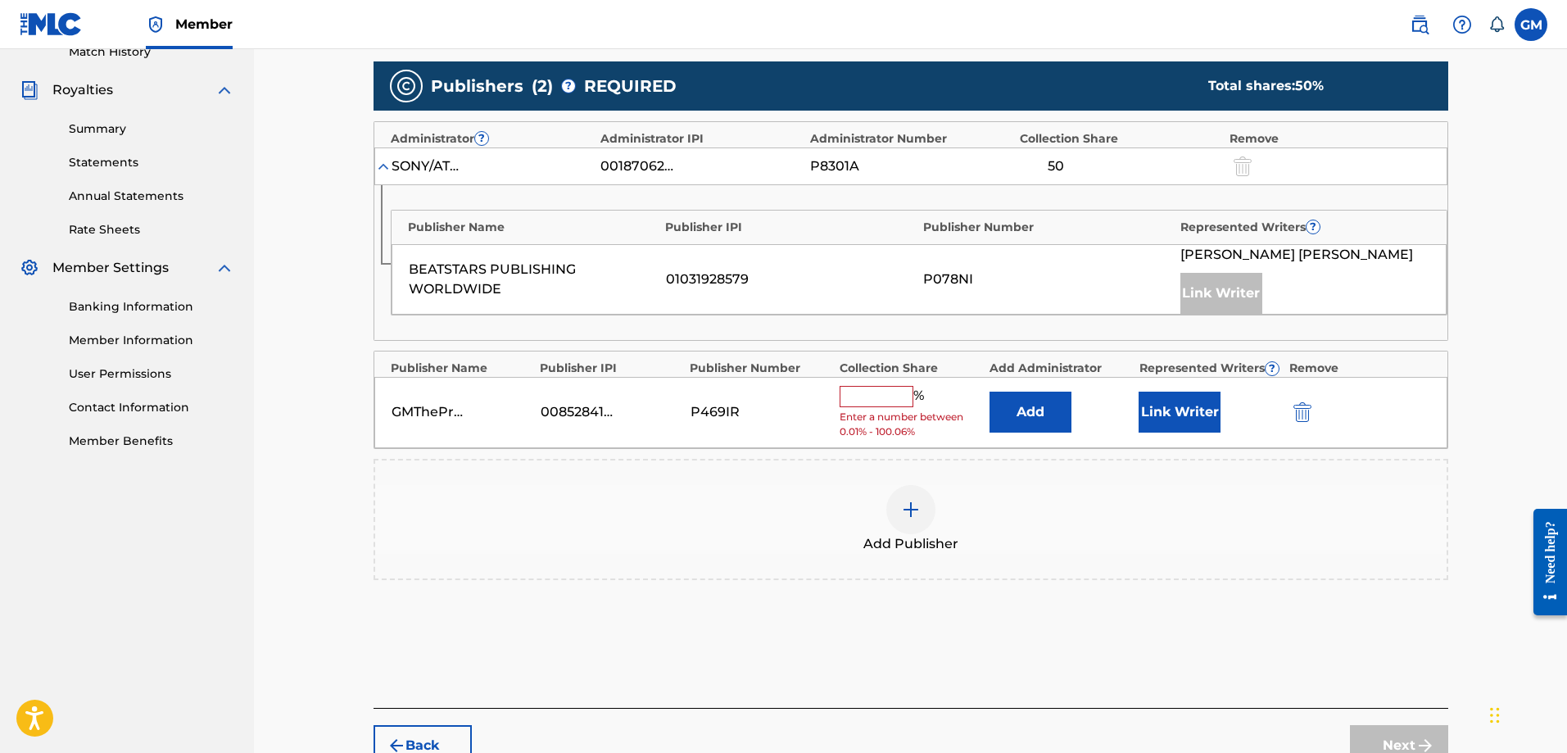
click at [850, 383] on div "GMTheProducer 00852841816 P469IR % Enter a number between 0.01% - 100.06% Add L…" at bounding box center [910, 412] width 1073 height 71
click at [857, 394] on input "text" at bounding box center [877, 396] width 74 height 21
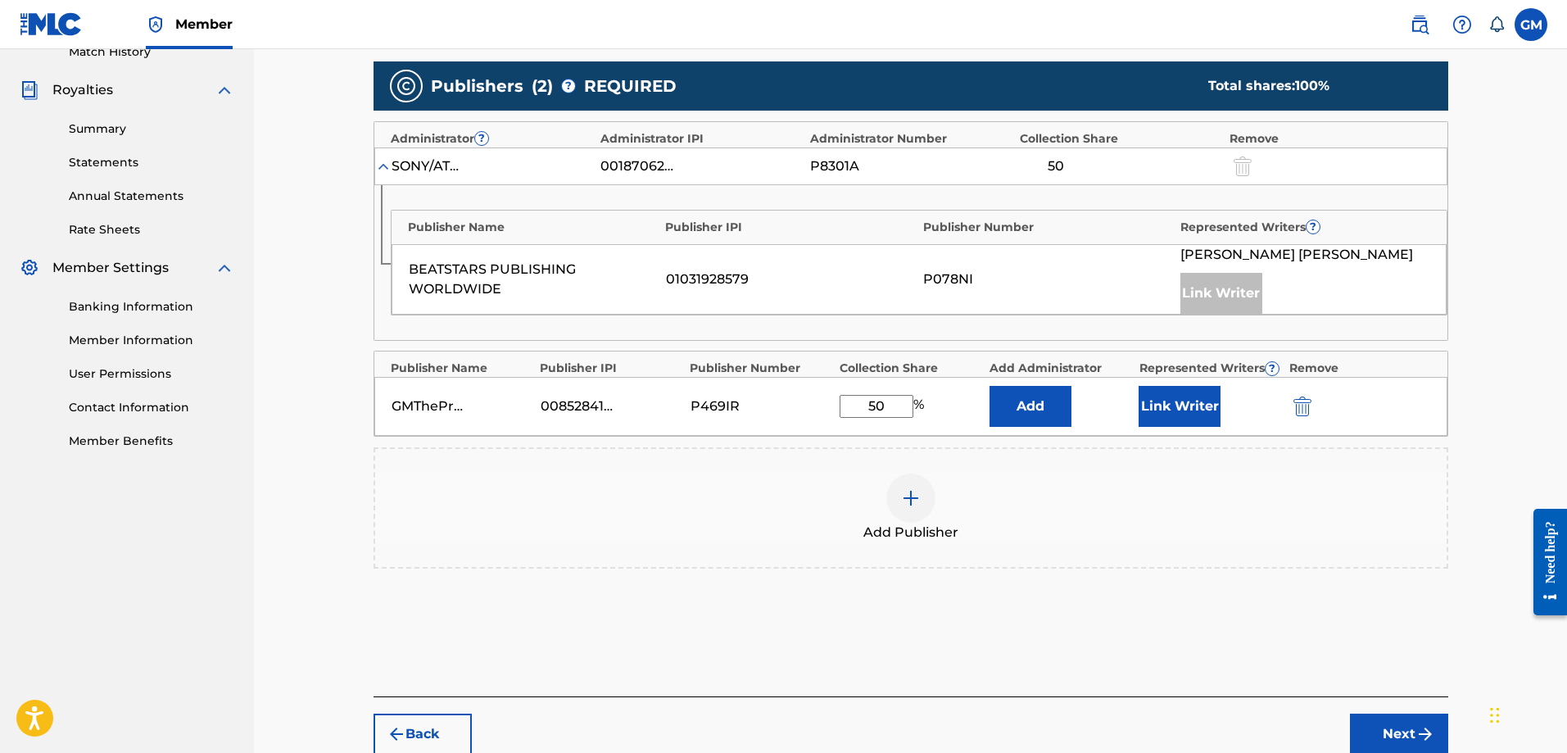
type input "50"
click at [1176, 408] on button "Link Writer" at bounding box center [1180, 406] width 82 height 41
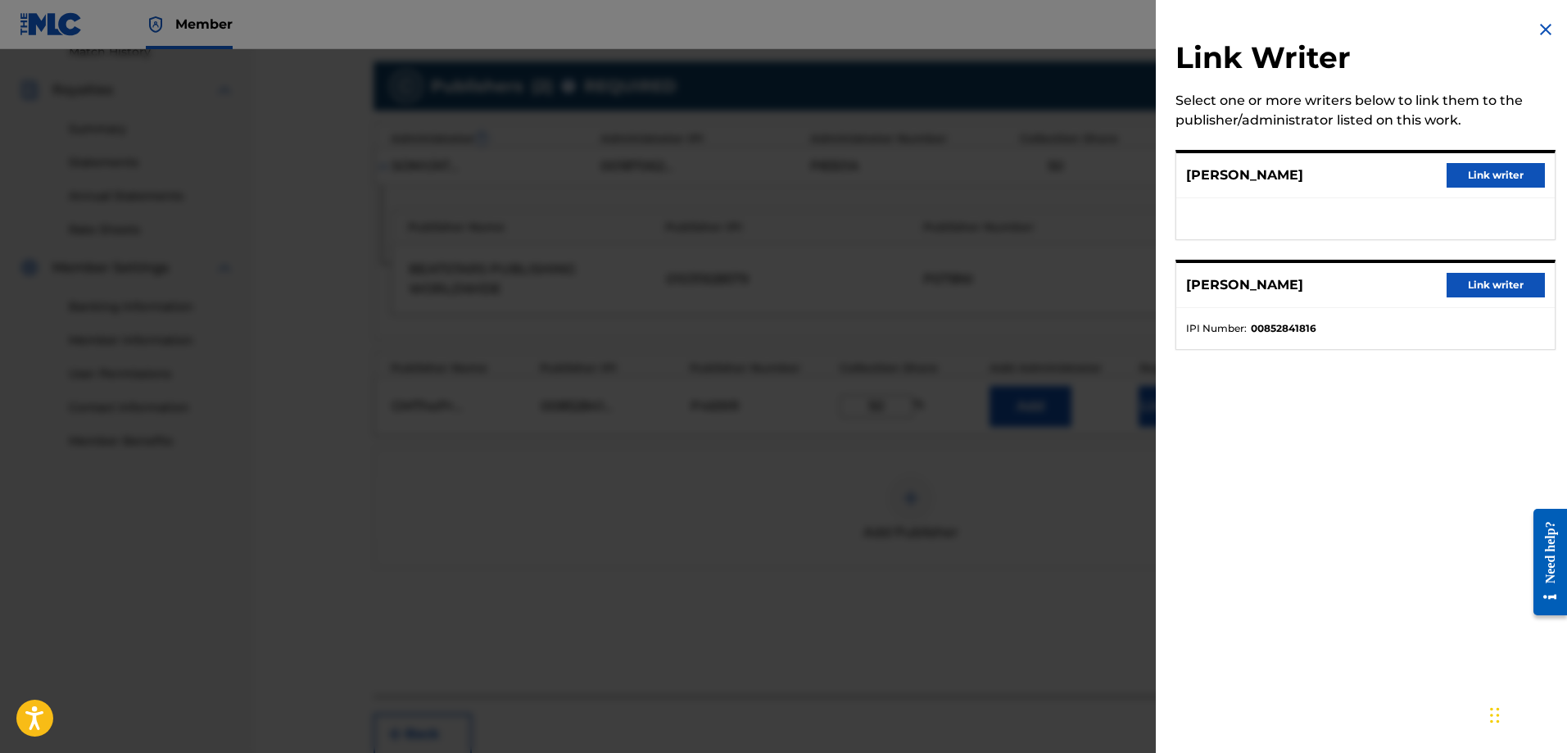
click at [1494, 281] on button "Link writer" at bounding box center [1496, 285] width 98 height 25
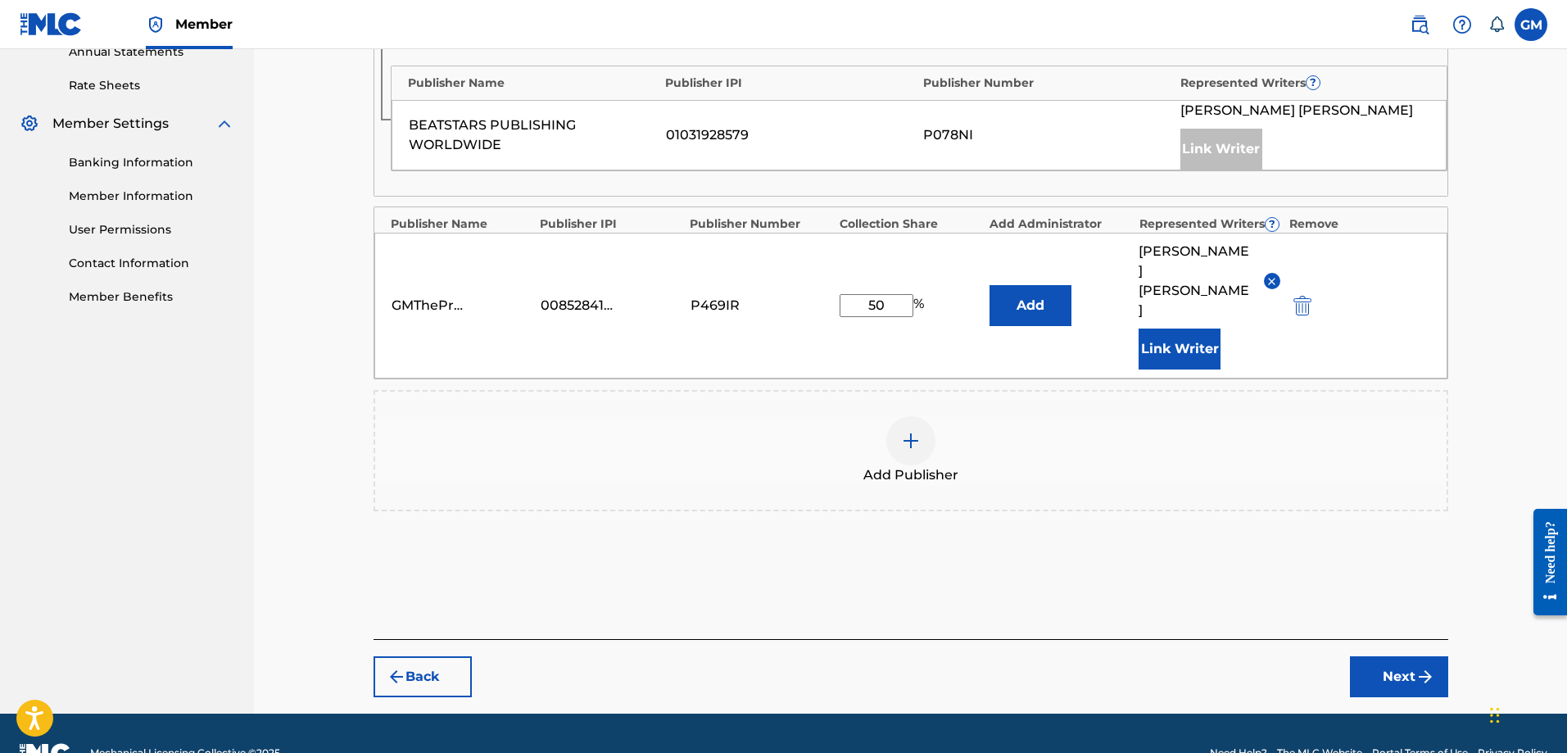
click at [1394, 656] on button "Next" at bounding box center [1399, 676] width 98 height 41
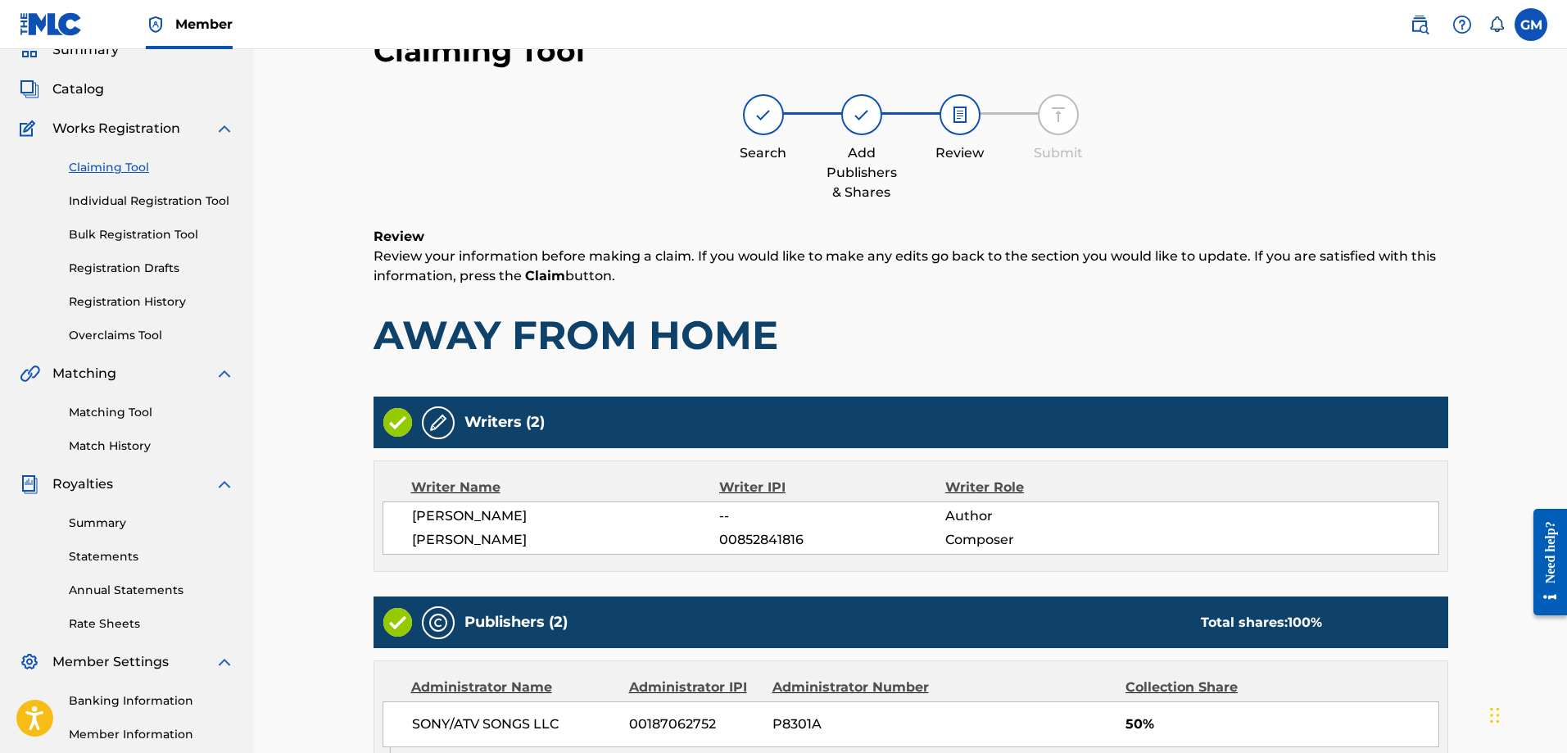
scroll to position [469, 0]
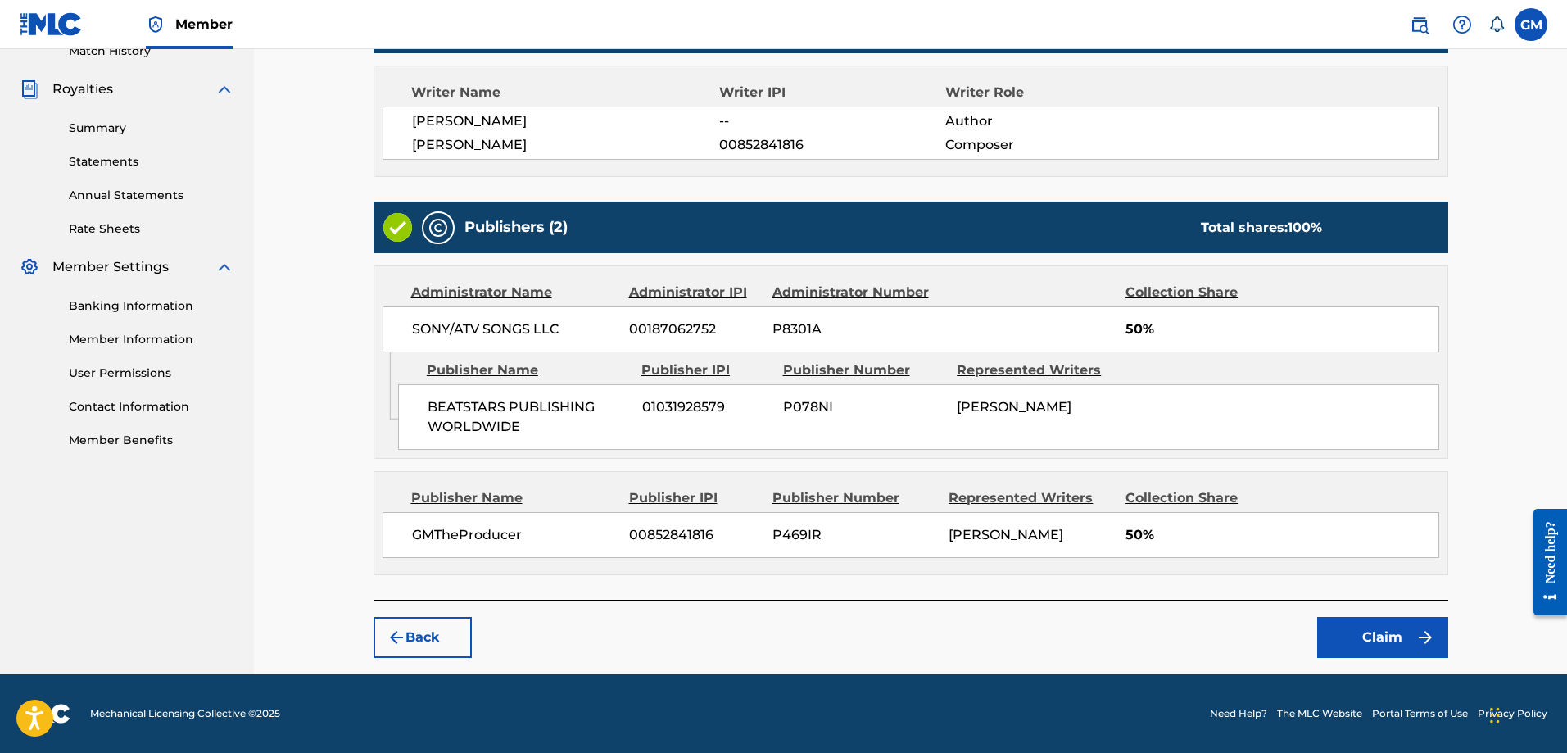
click at [1394, 636] on button "Claim" at bounding box center [1383, 637] width 131 height 41
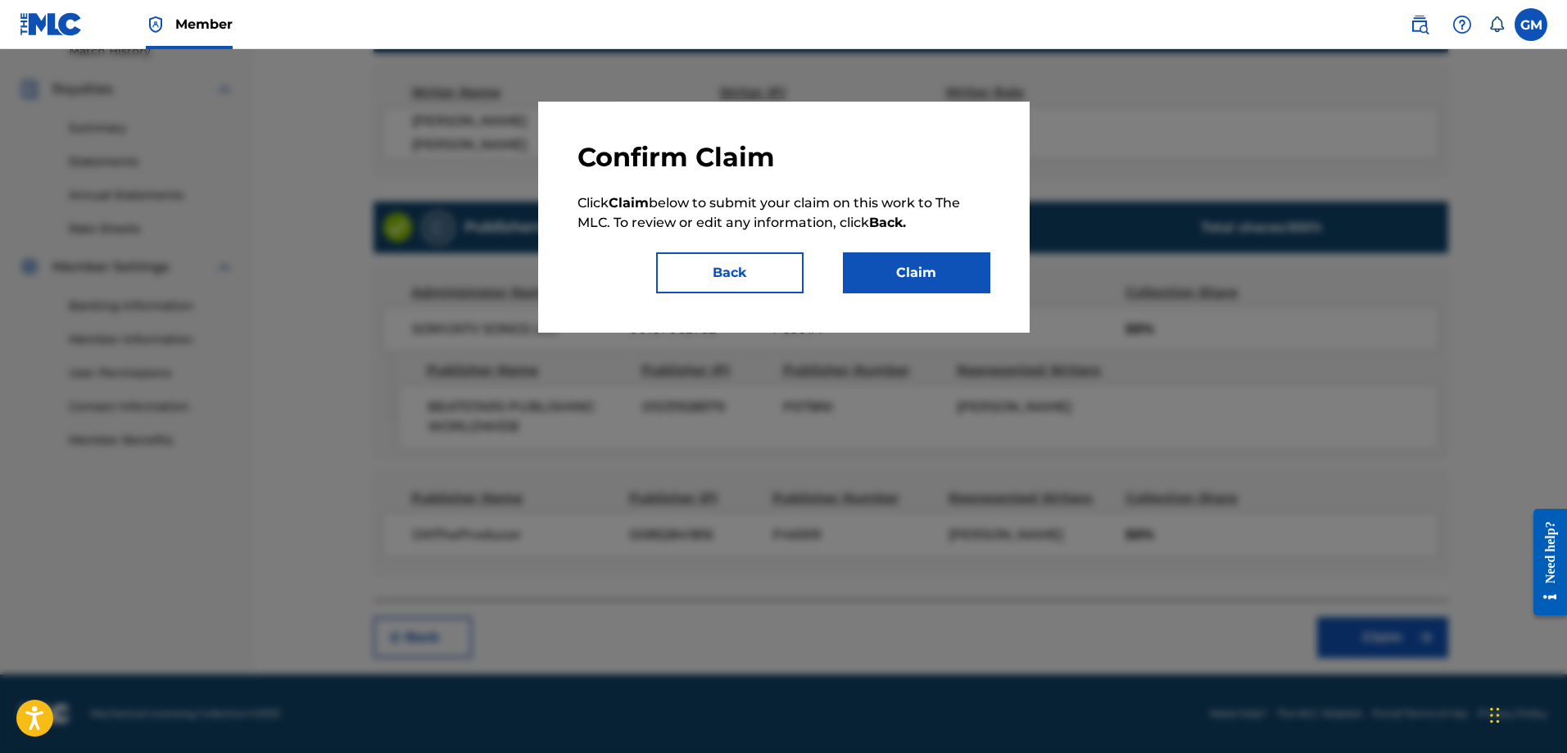
click at [920, 274] on button "Claim" at bounding box center [916, 272] width 147 height 41
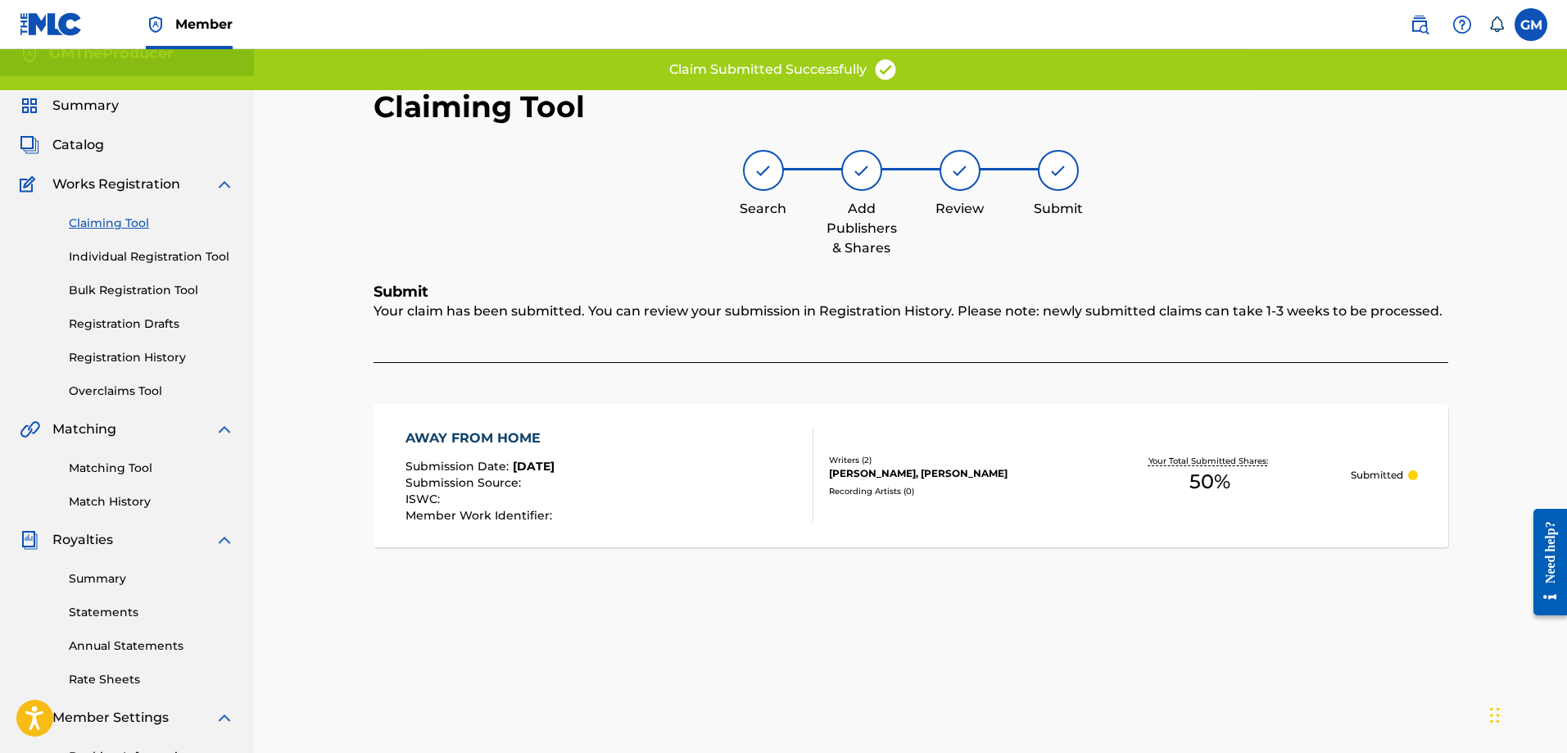
scroll to position [17, 0]
click at [120, 225] on link "Claiming Tool" at bounding box center [152, 223] width 166 height 17
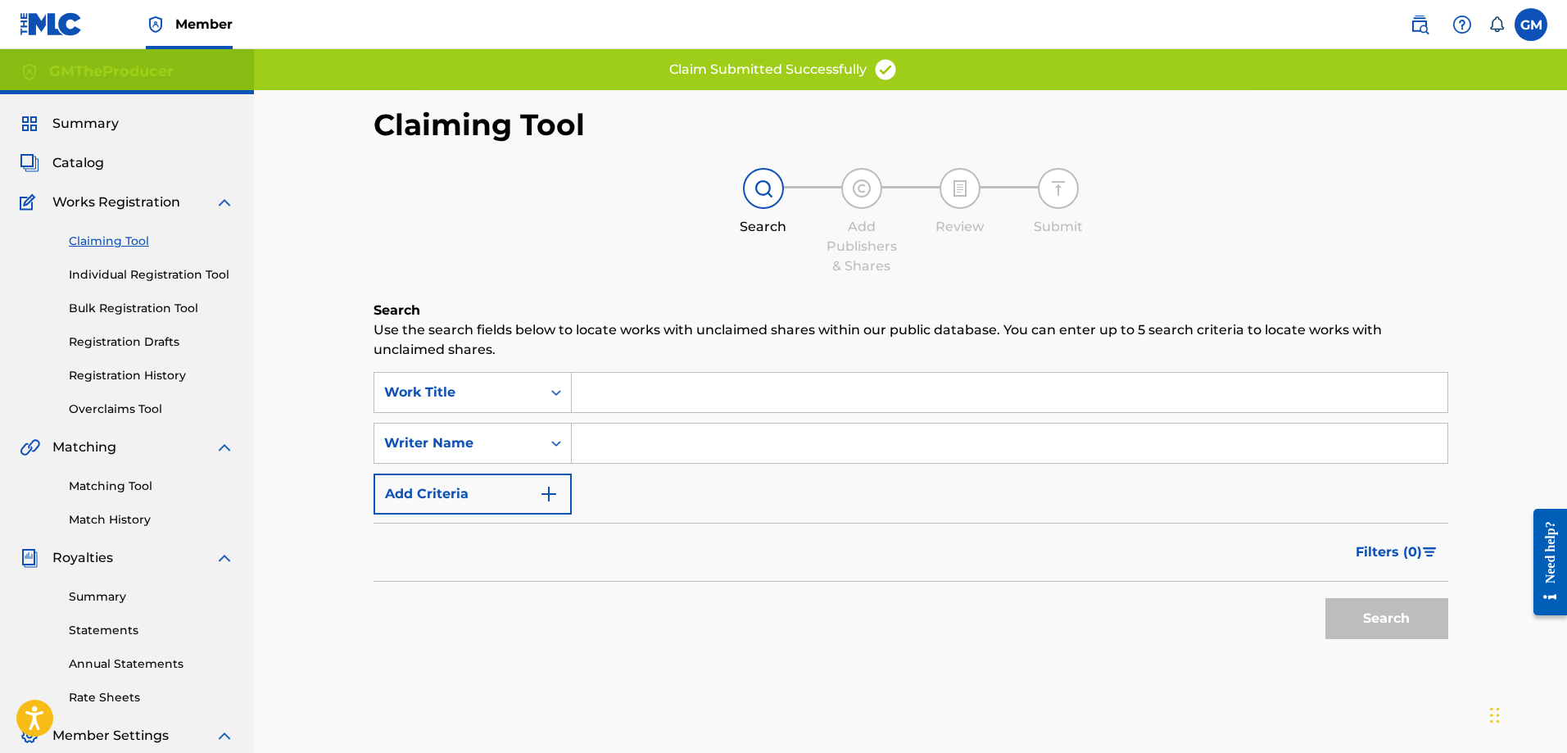
click at [646, 438] on input "Search Form" at bounding box center [1010, 443] width 876 height 39
type input "[PERSON_NAME]"
click at [1368, 609] on button "Search" at bounding box center [1387, 618] width 123 height 41
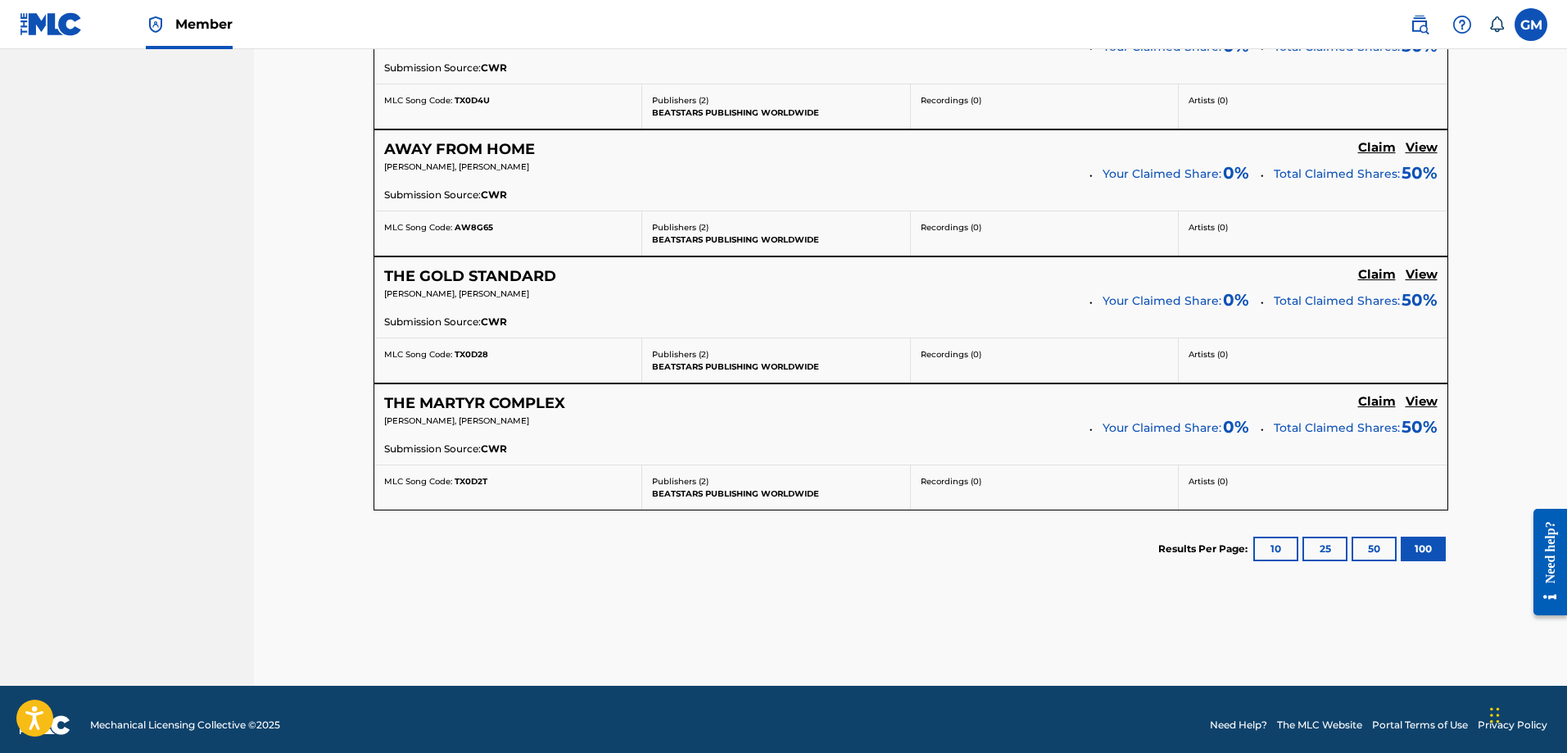
scroll to position [4617, 0]
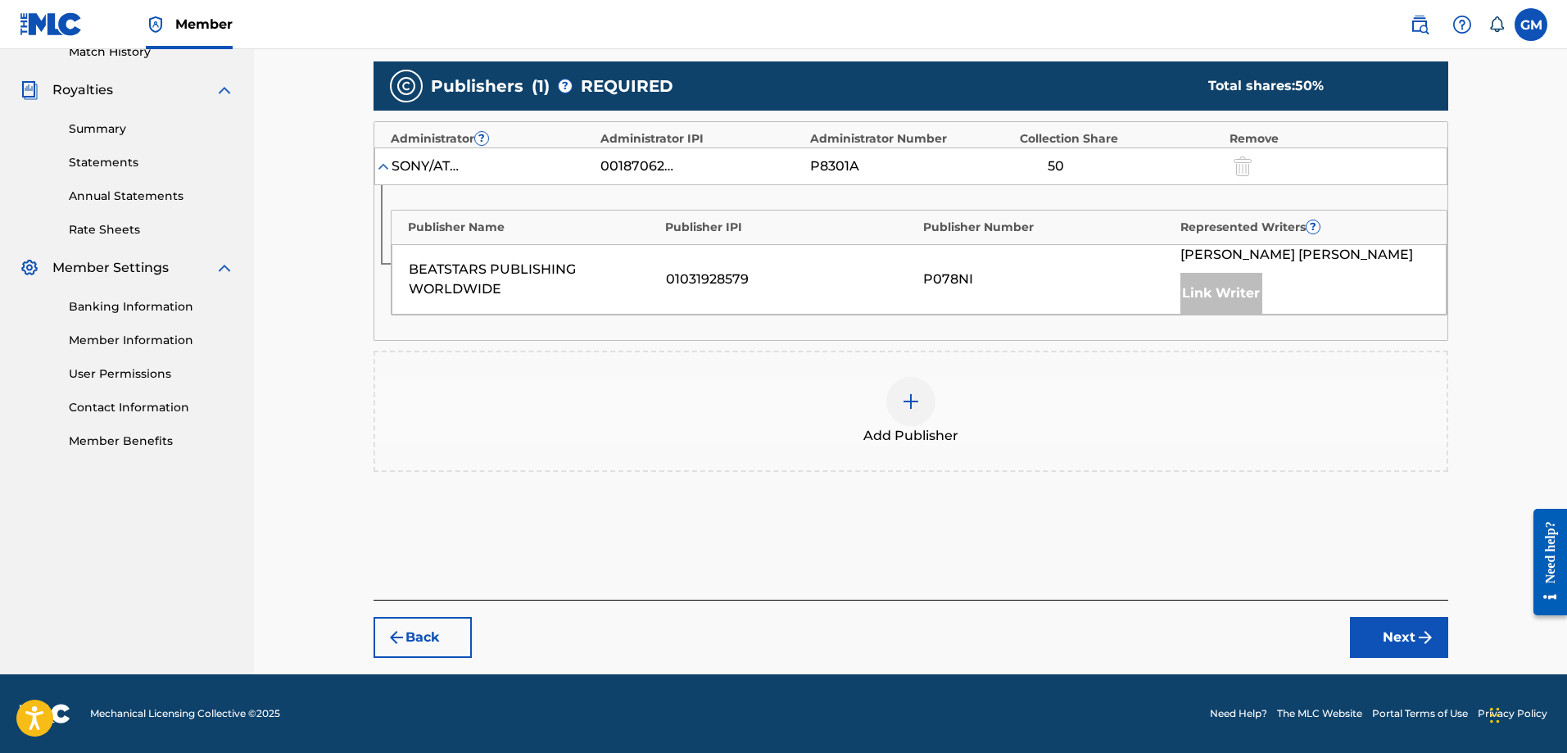
scroll to position [468, 0]
click at [887, 407] on div at bounding box center [911, 401] width 49 height 49
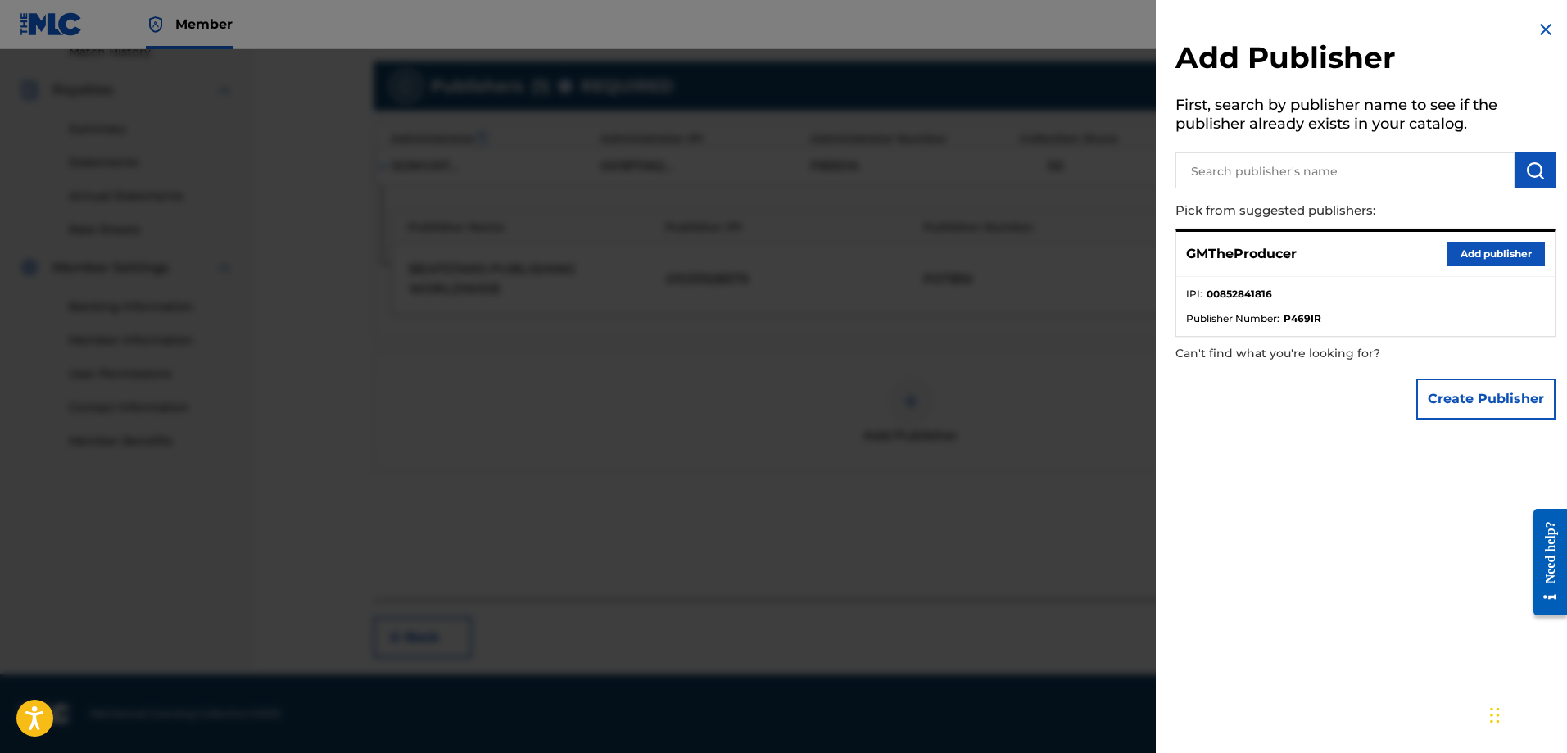
click at [1487, 263] on button "Add publisher" at bounding box center [1496, 254] width 98 height 25
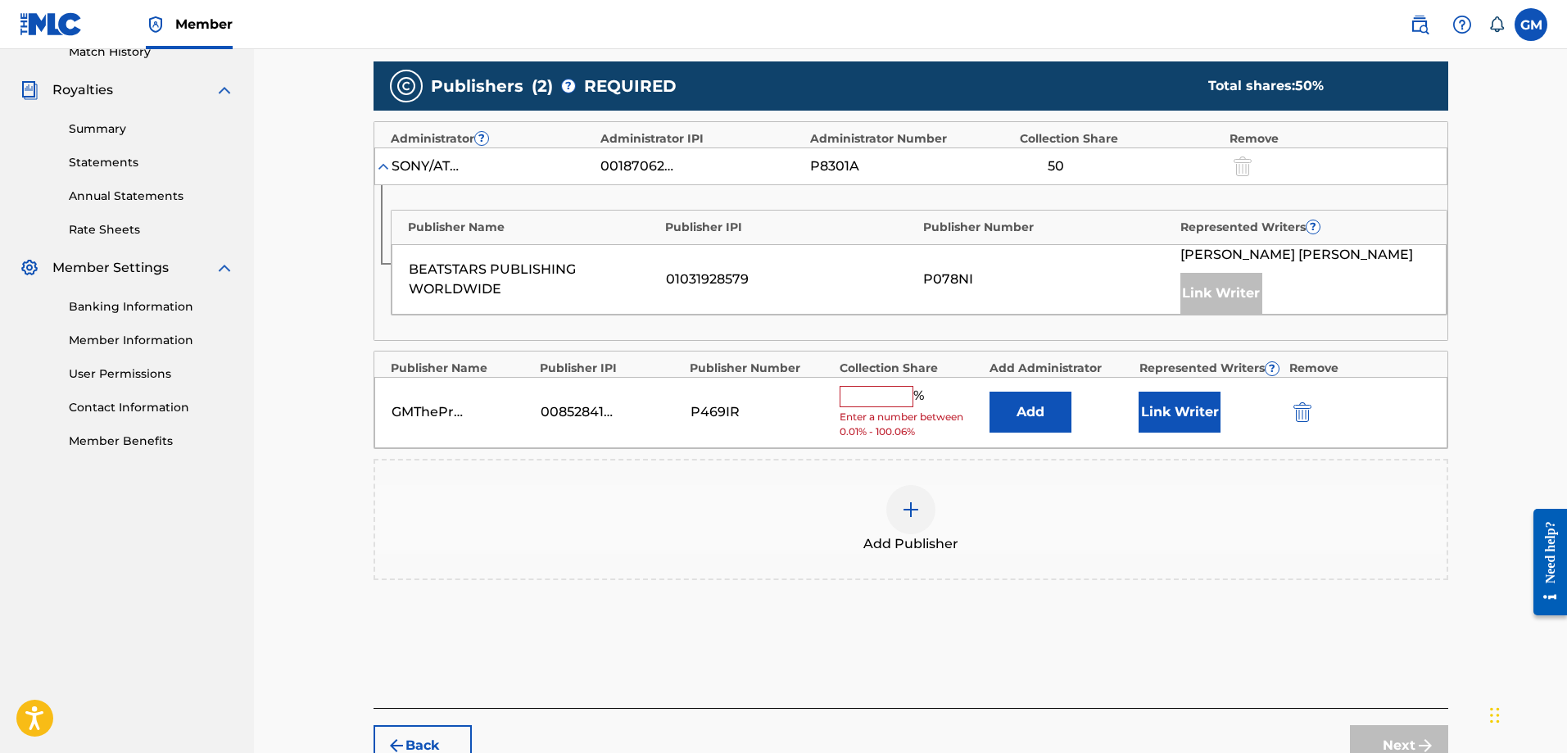
click at [882, 405] on input "text" at bounding box center [877, 396] width 74 height 21
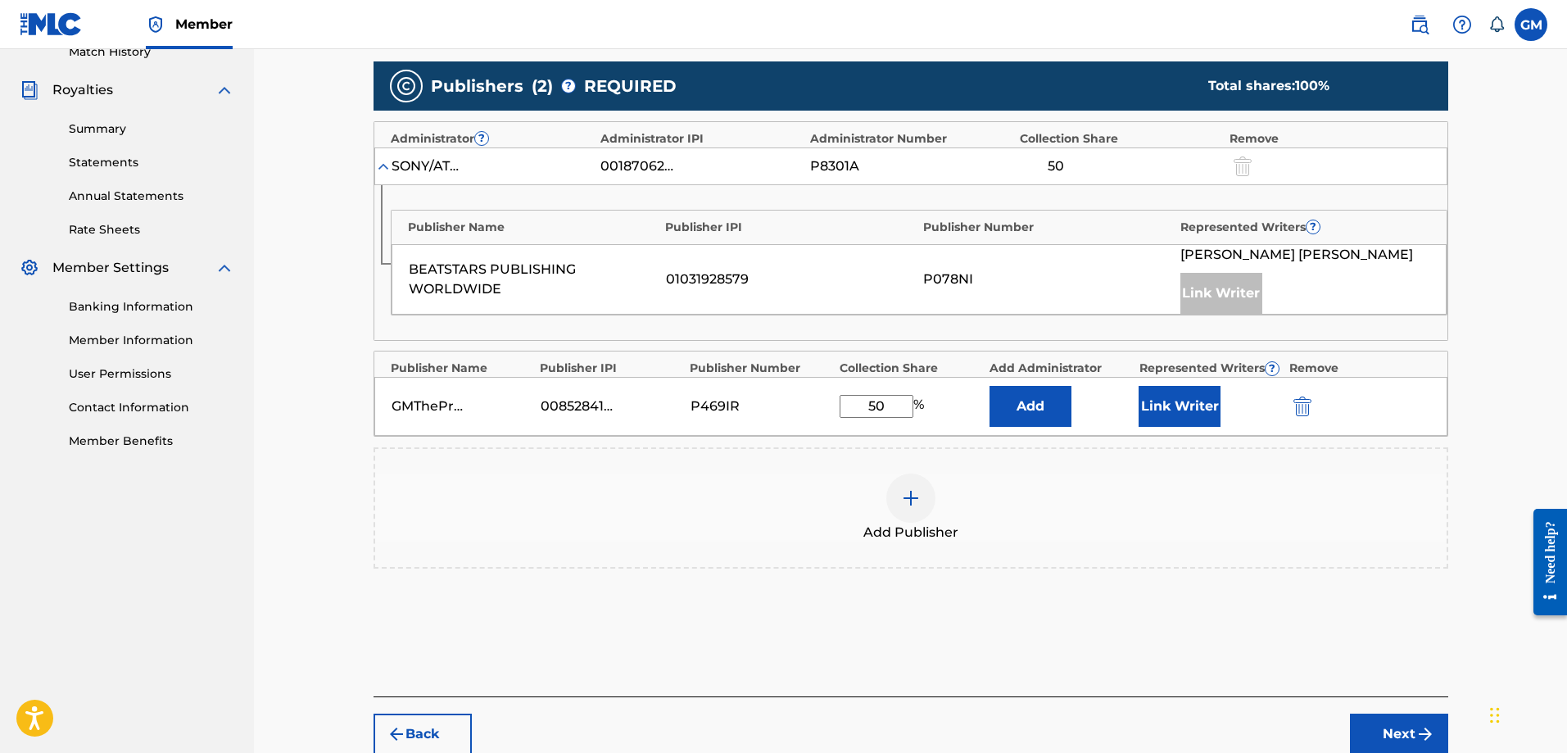
type input "50"
click at [1127, 406] on div "Add" at bounding box center [1061, 406] width 142 height 41
click at [1140, 406] on button "Link Writer" at bounding box center [1180, 406] width 82 height 41
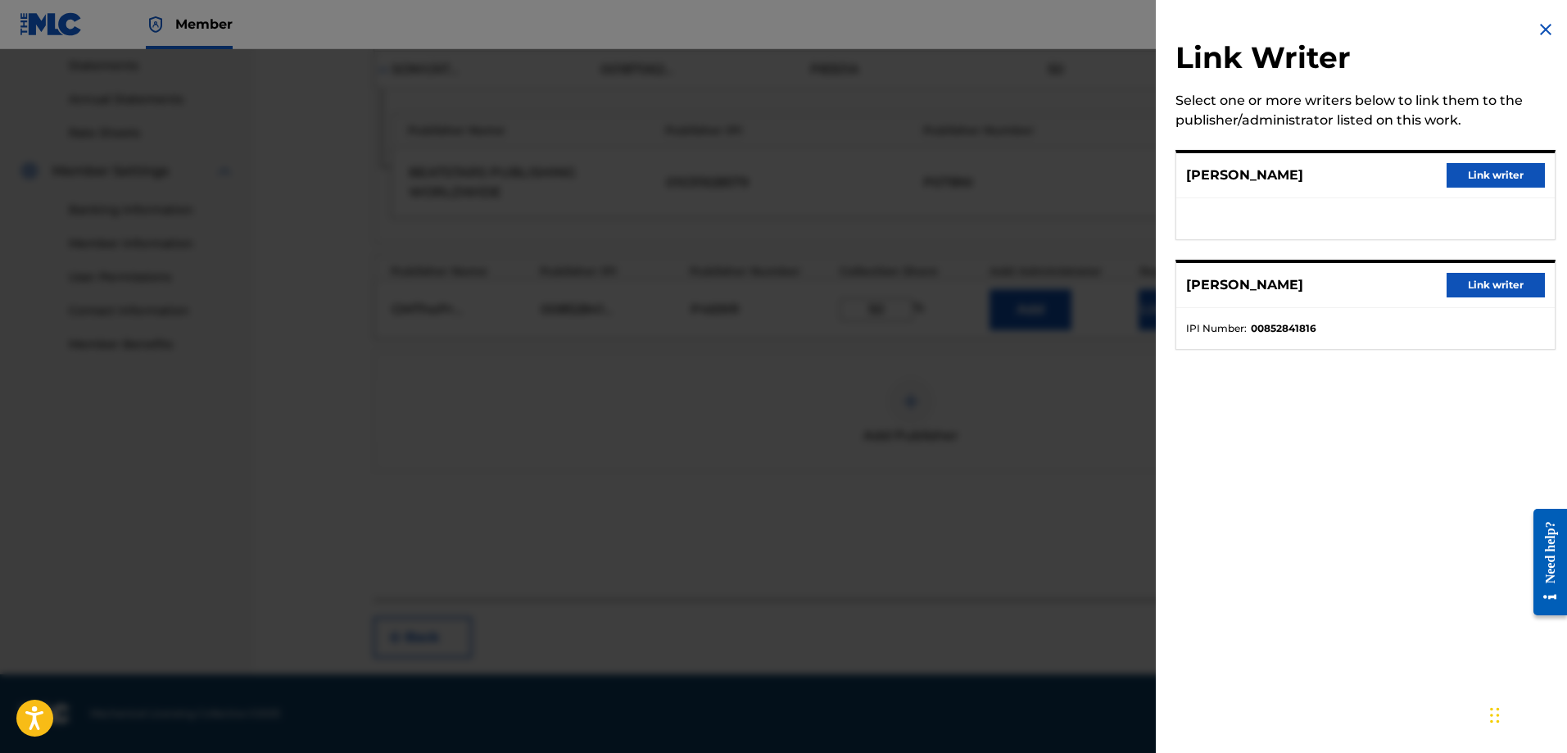
click at [1484, 284] on button "Link writer" at bounding box center [1496, 285] width 98 height 25
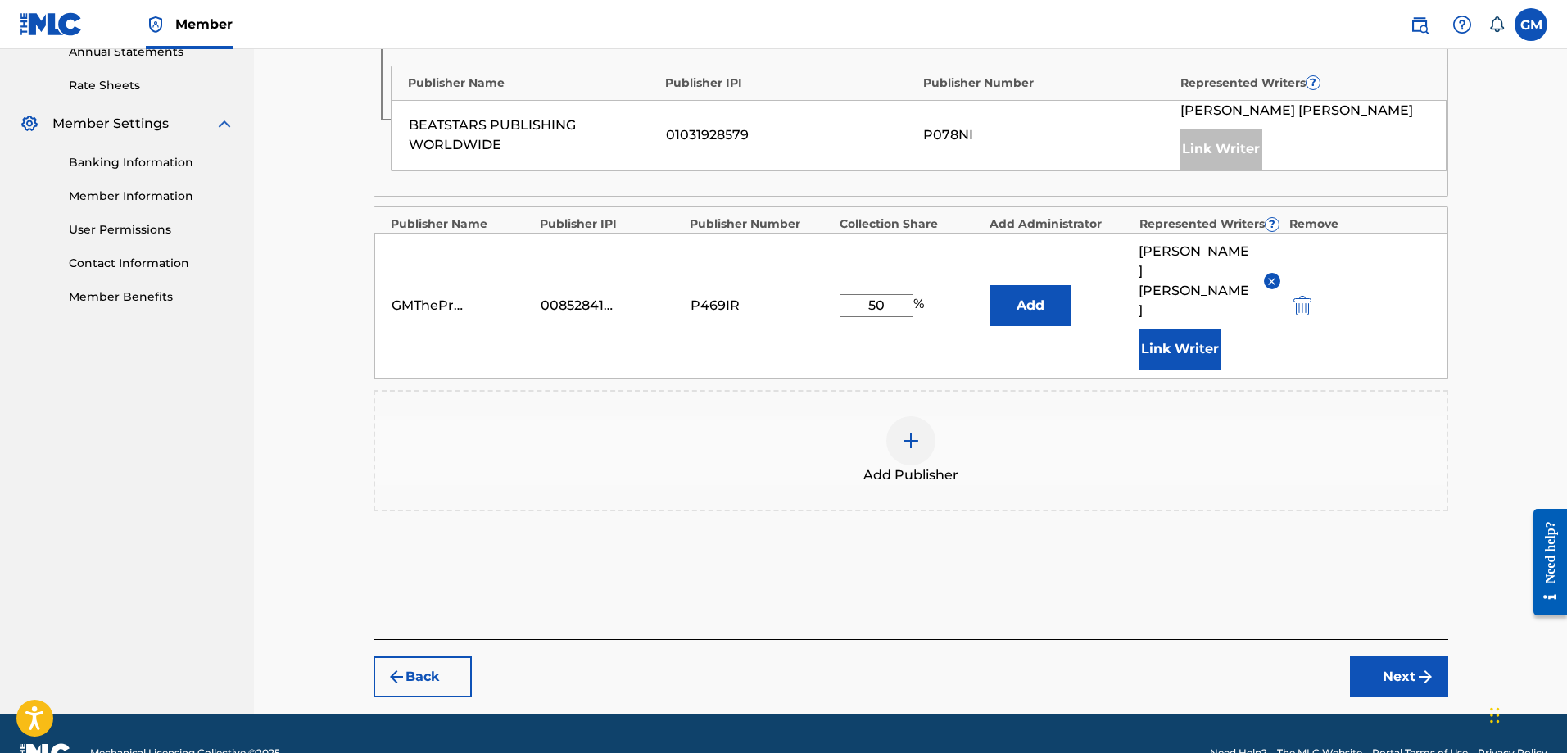
click at [1417, 667] on img "submit" at bounding box center [1426, 677] width 20 height 20
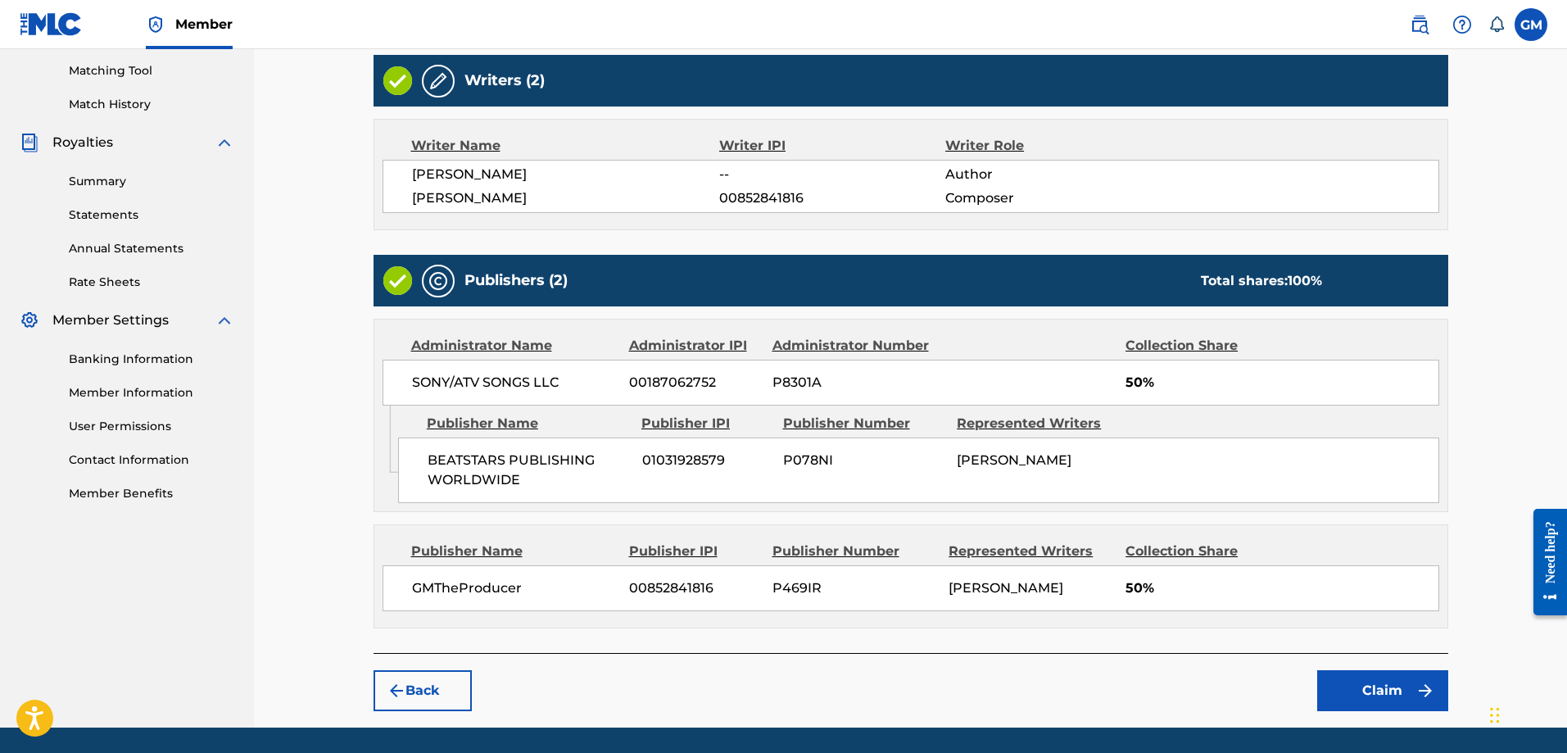
scroll to position [469, 0]
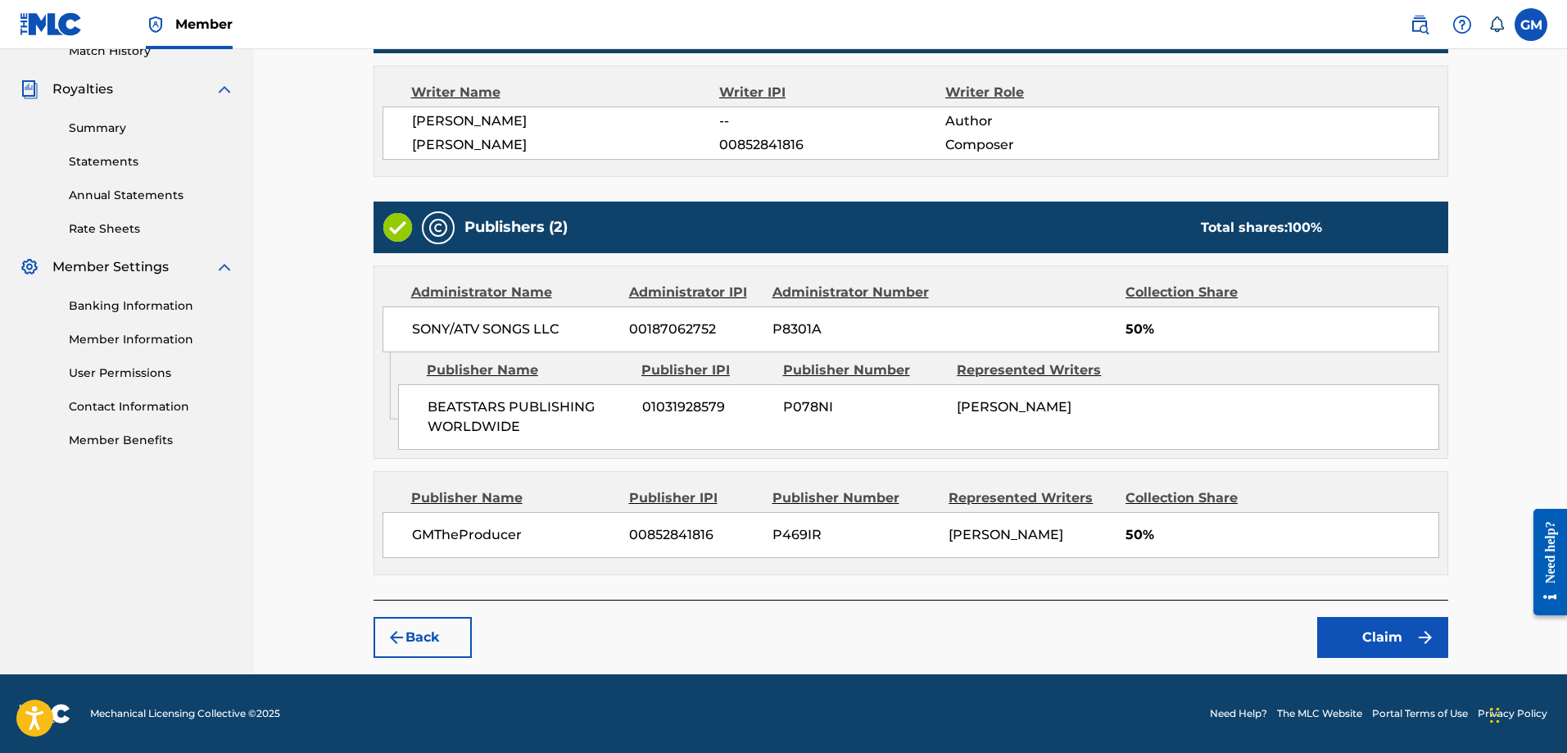
click at [1378, 638] on button "Claim" at bounding box center [1383, 637] width 131 height 41
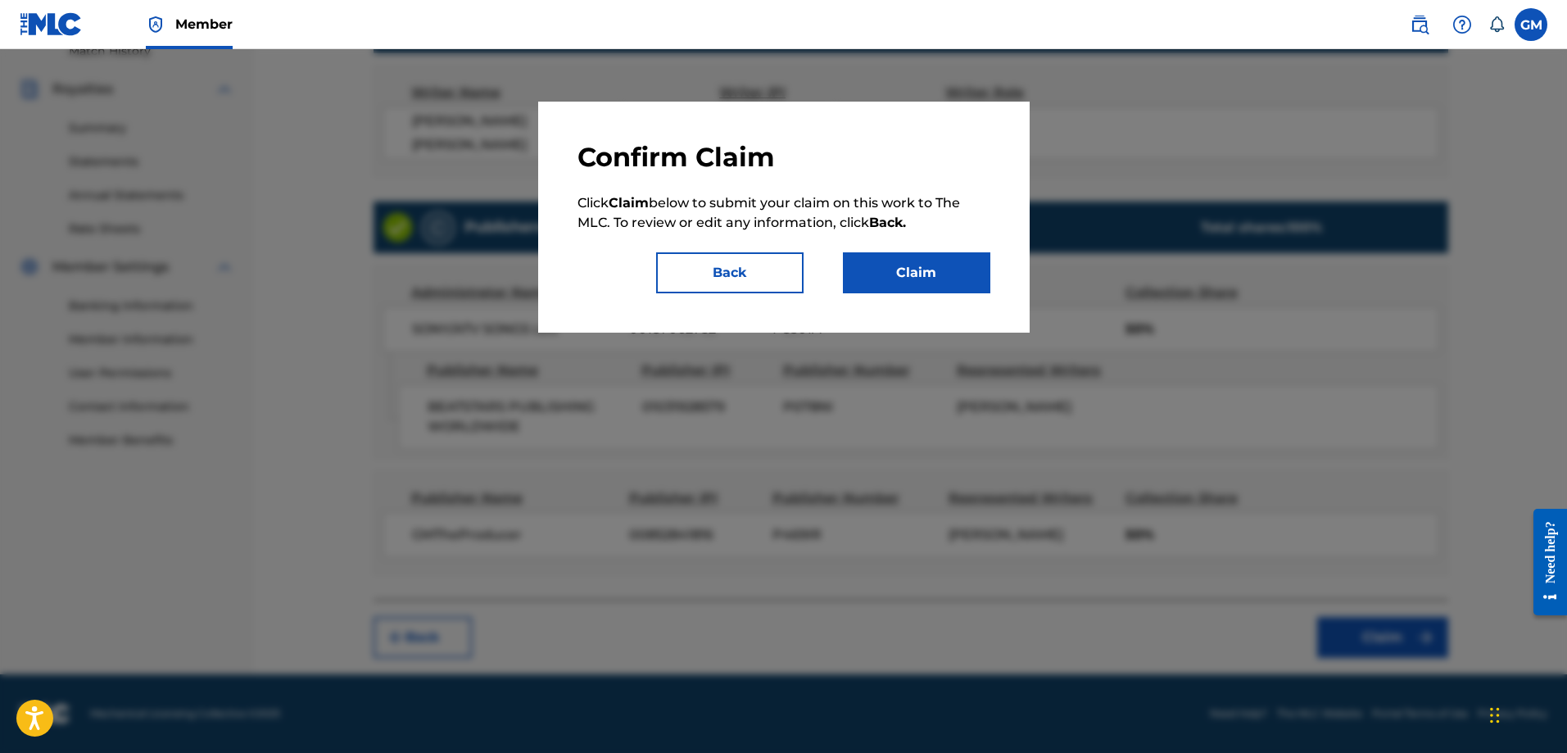
click at [921, 277] on button "Claim" at bounding box center [916, 272] width 147 height 41
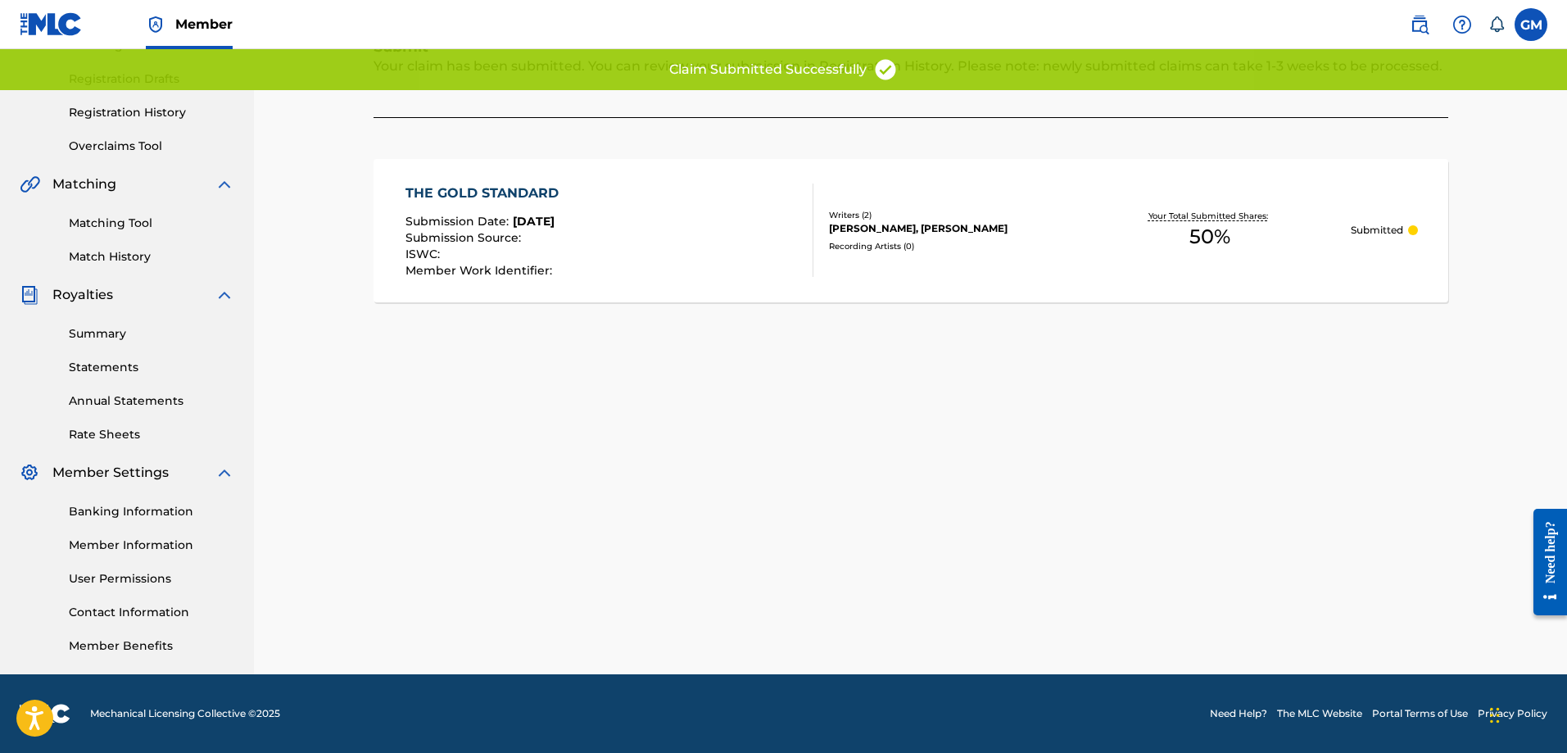
scroll to position [0, 0]
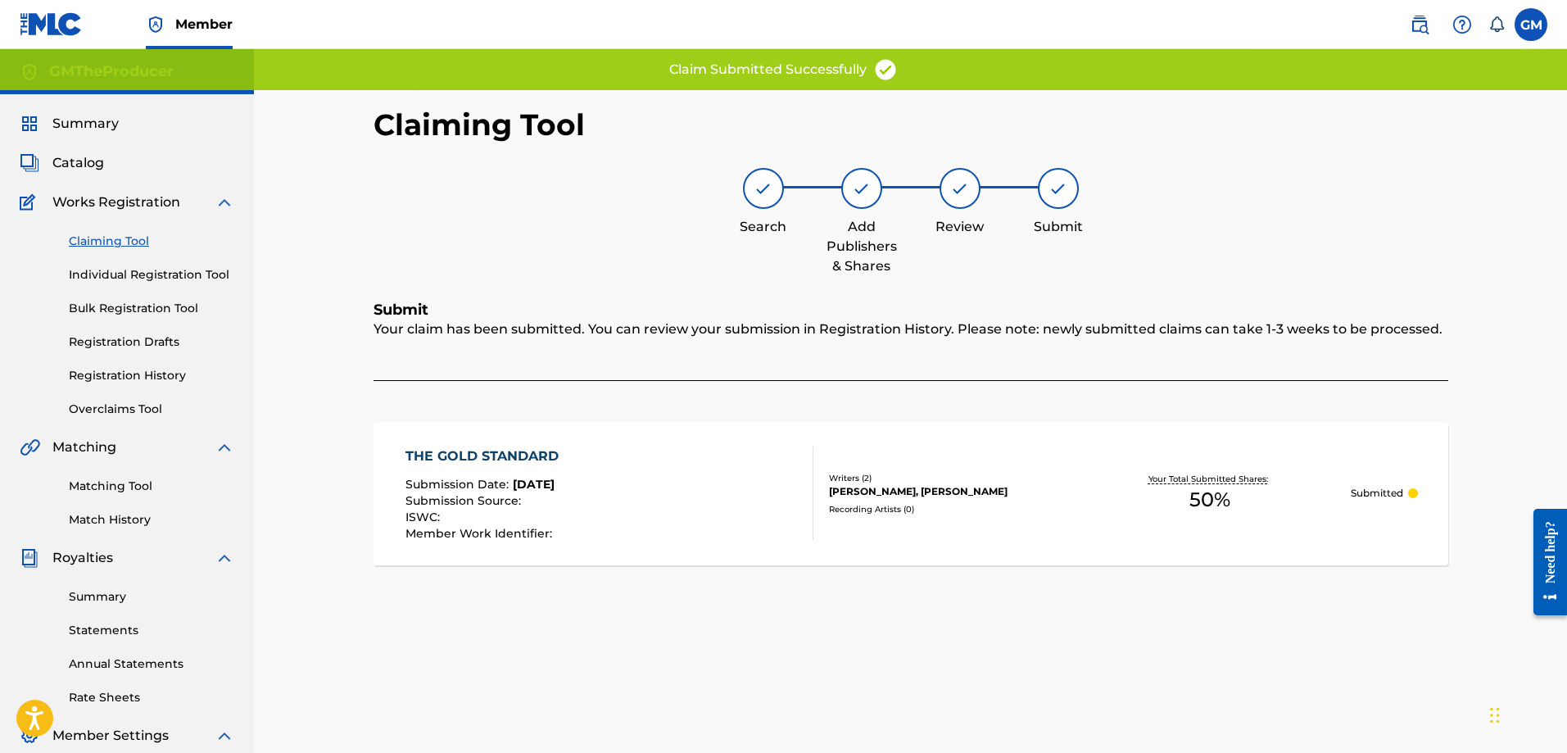
click at [112, 244] on link "Claiming Tool" at bounding box center [152, 241] width 166 height 17
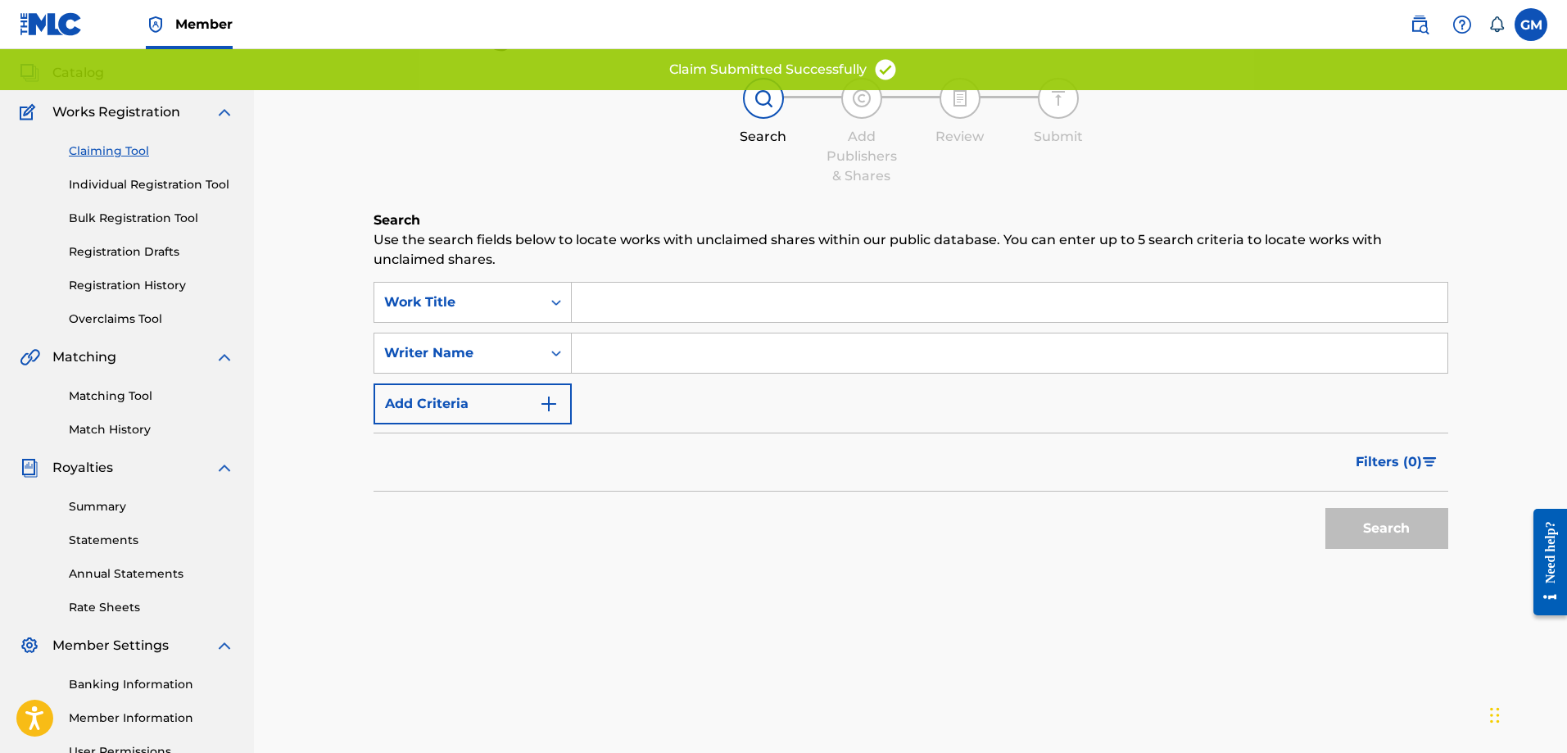
scroll to position [164, 0]
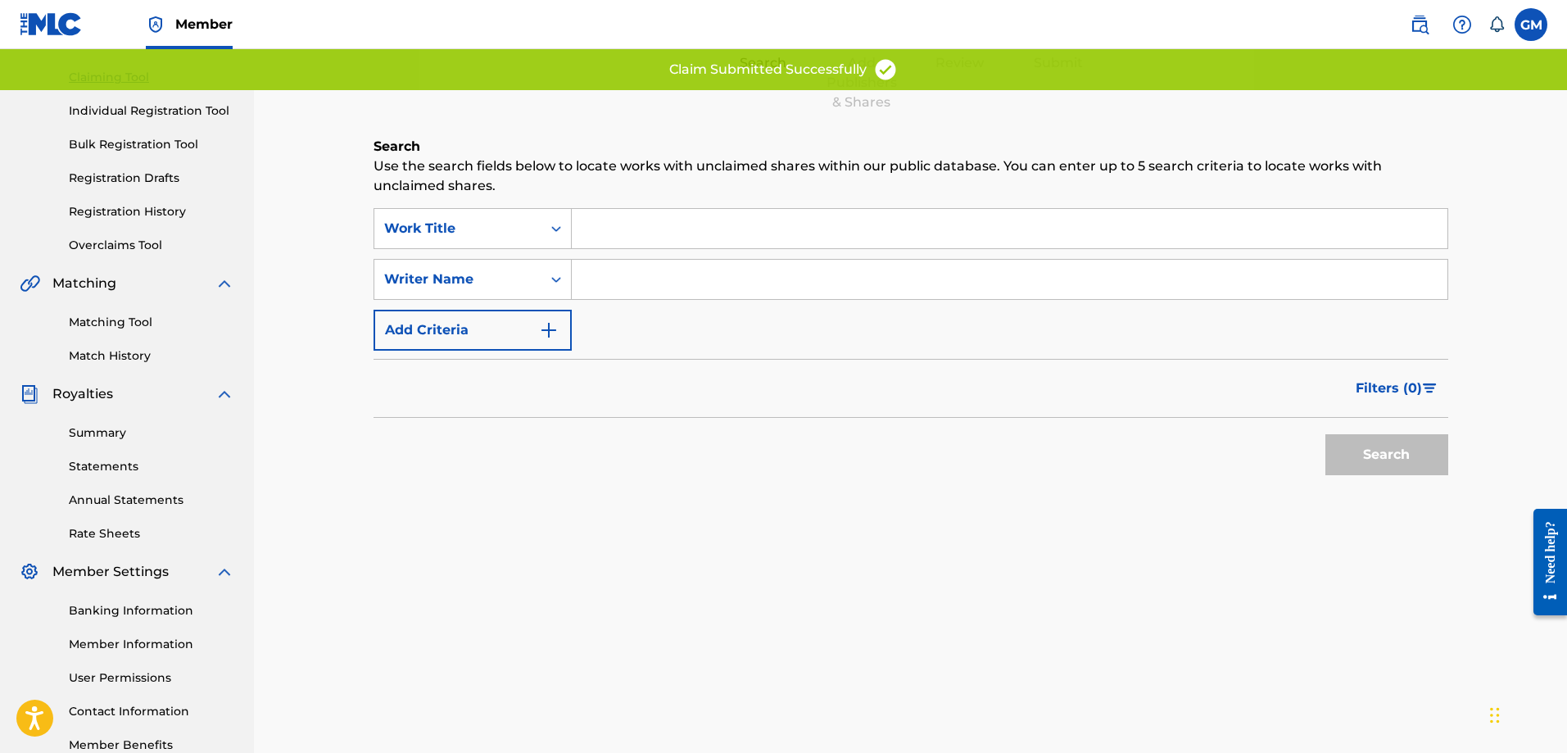
click at [648, 282] on input "Search Form" at bounding box center [1010, 279] width 876 height 39
type input "[PERSON_NAME]"
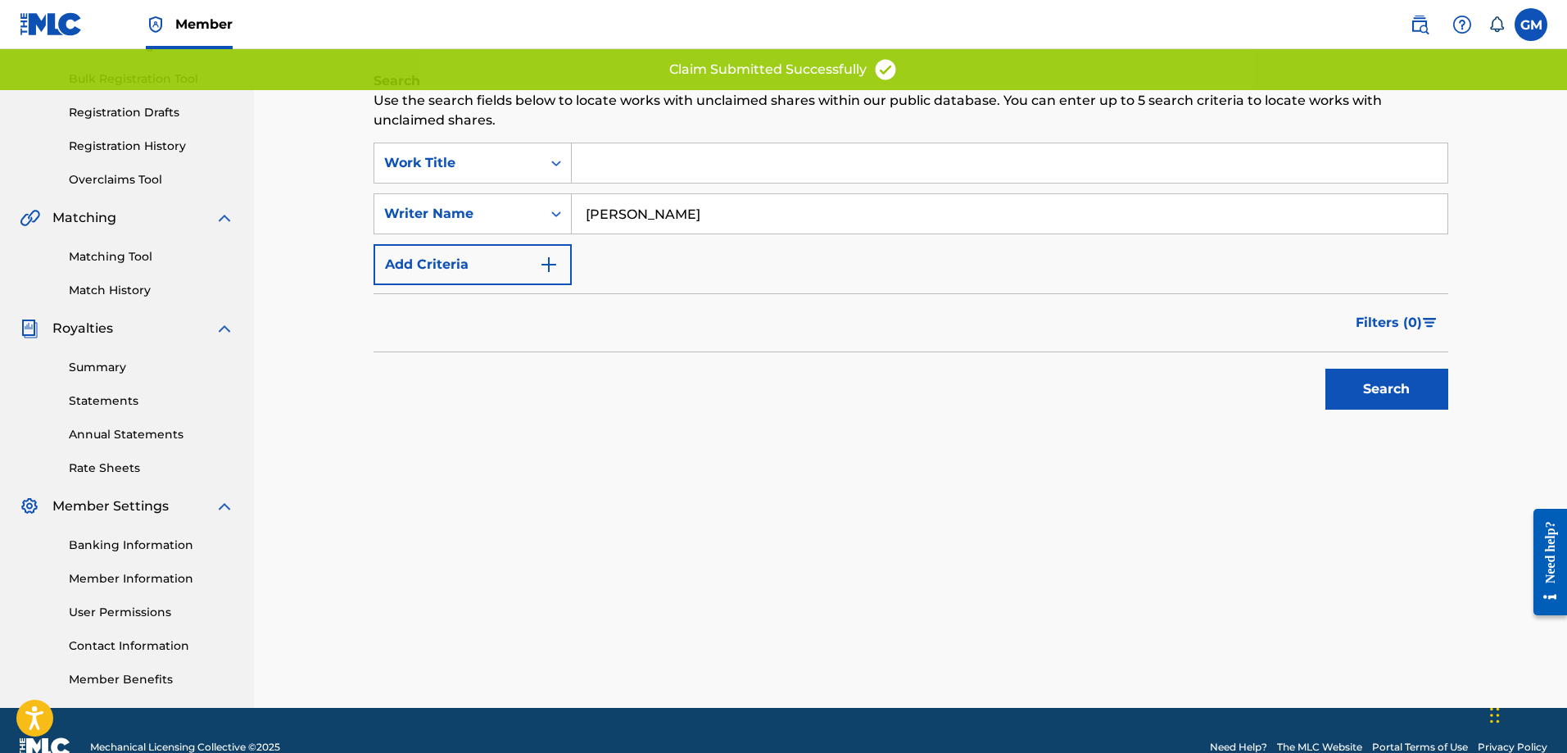
scroll to position [263, 0]
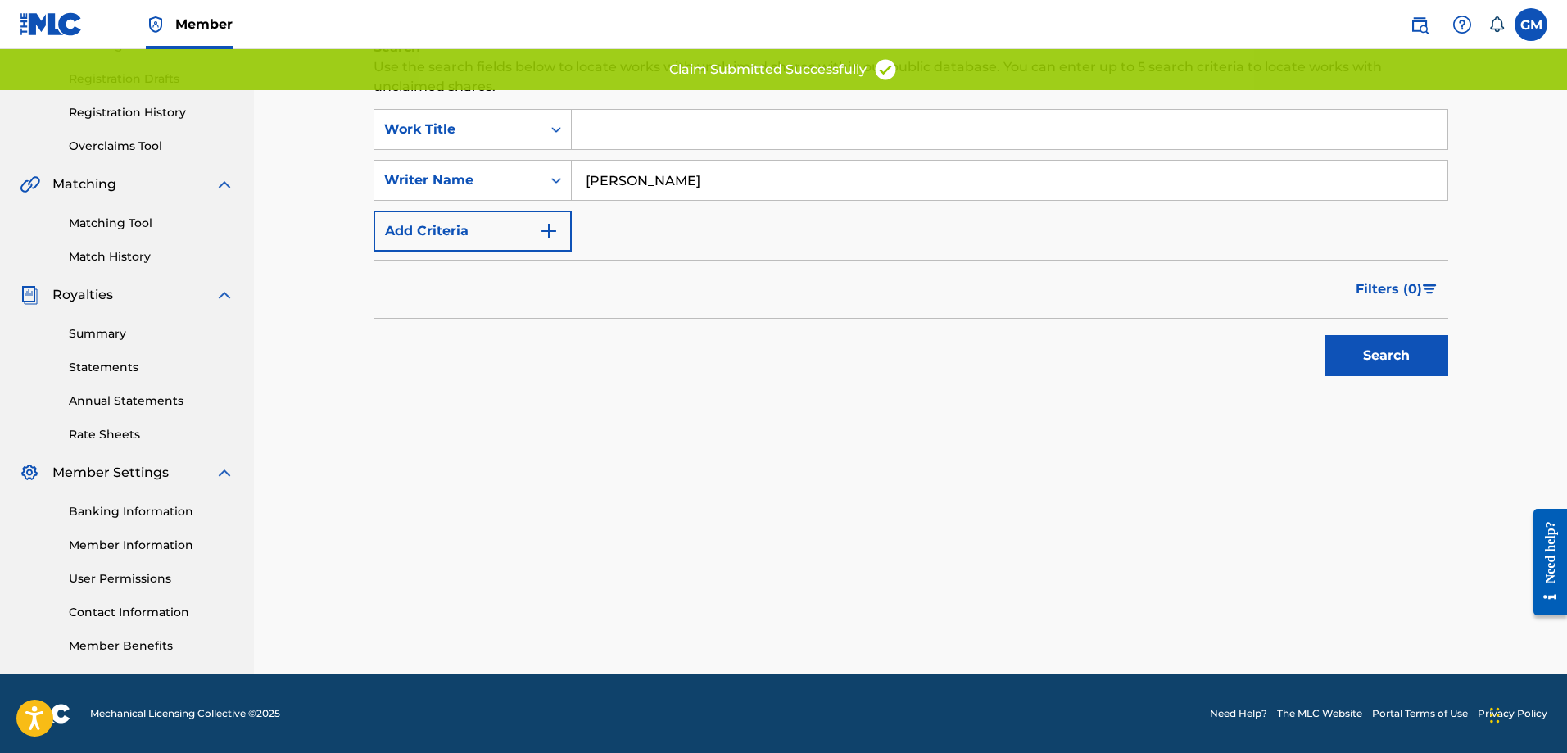
click at [1415, 351] on button "Search" at bounding box center [1387, 355] width 123 height 41
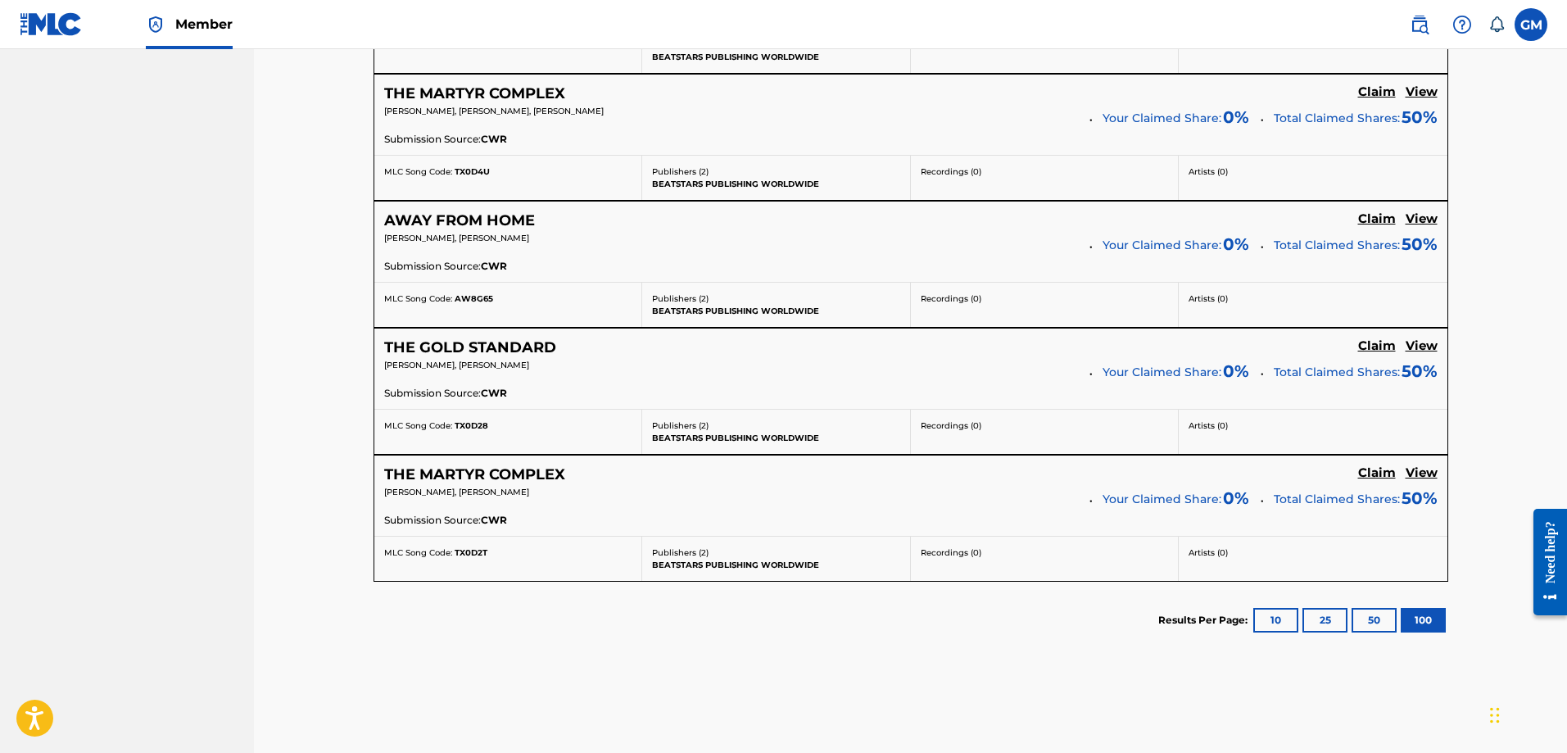
scroll to position [4606, 0]
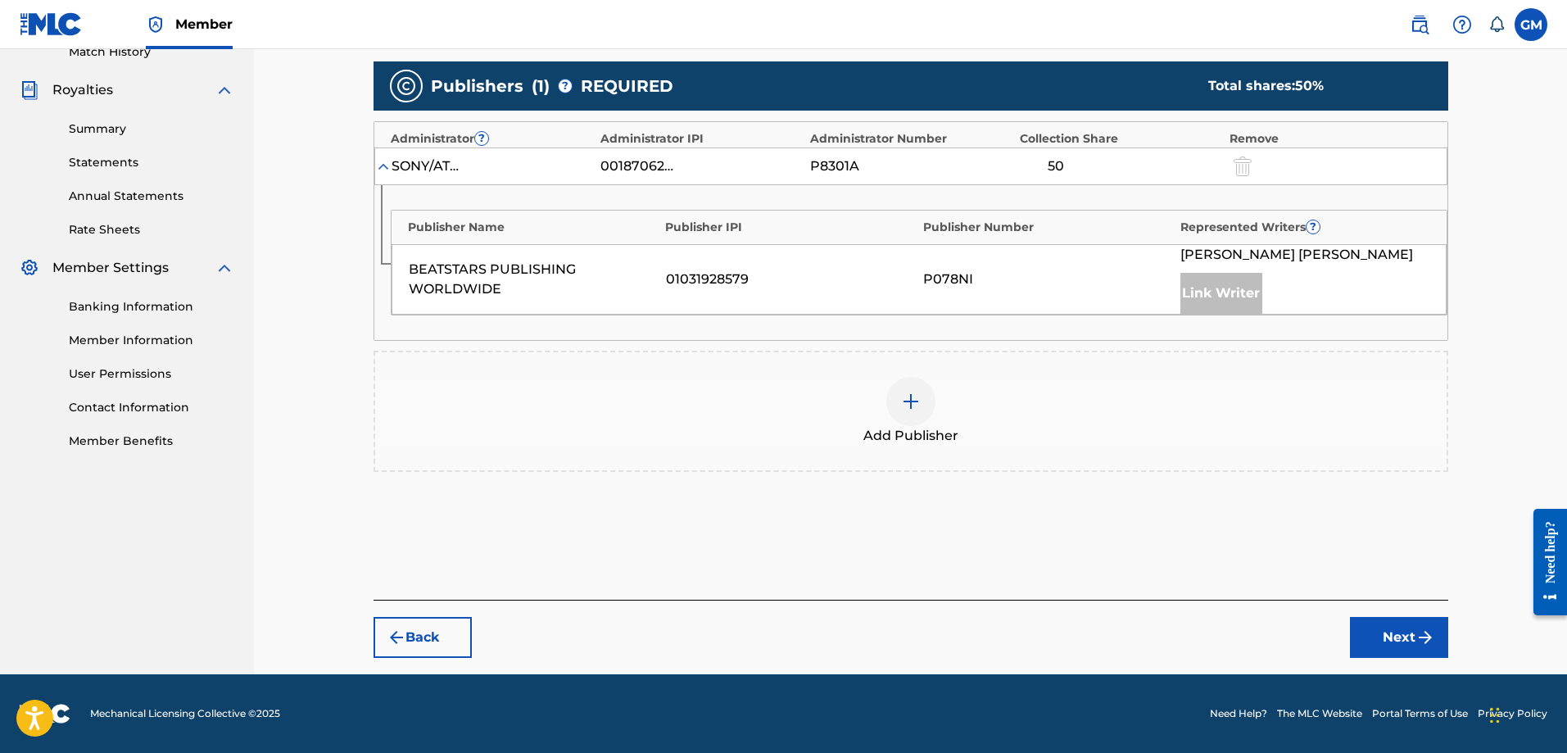
click at [918, 434] on span "Add Publisher" at bounding box center [911, 436] width 95 height 20
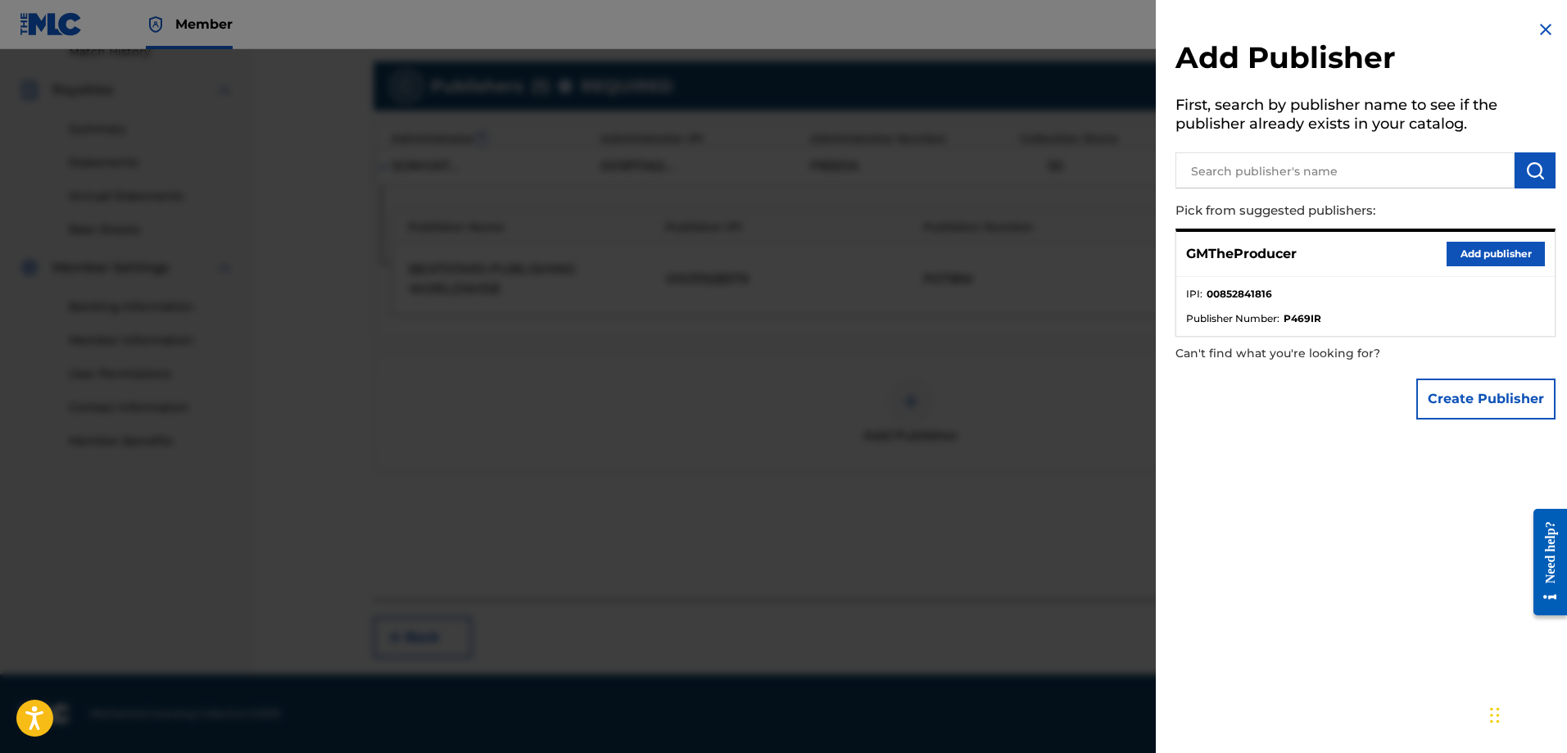
click at [1500, 252] on button "Add publisher" at bounding box center [1496, 254] width 98 height 25
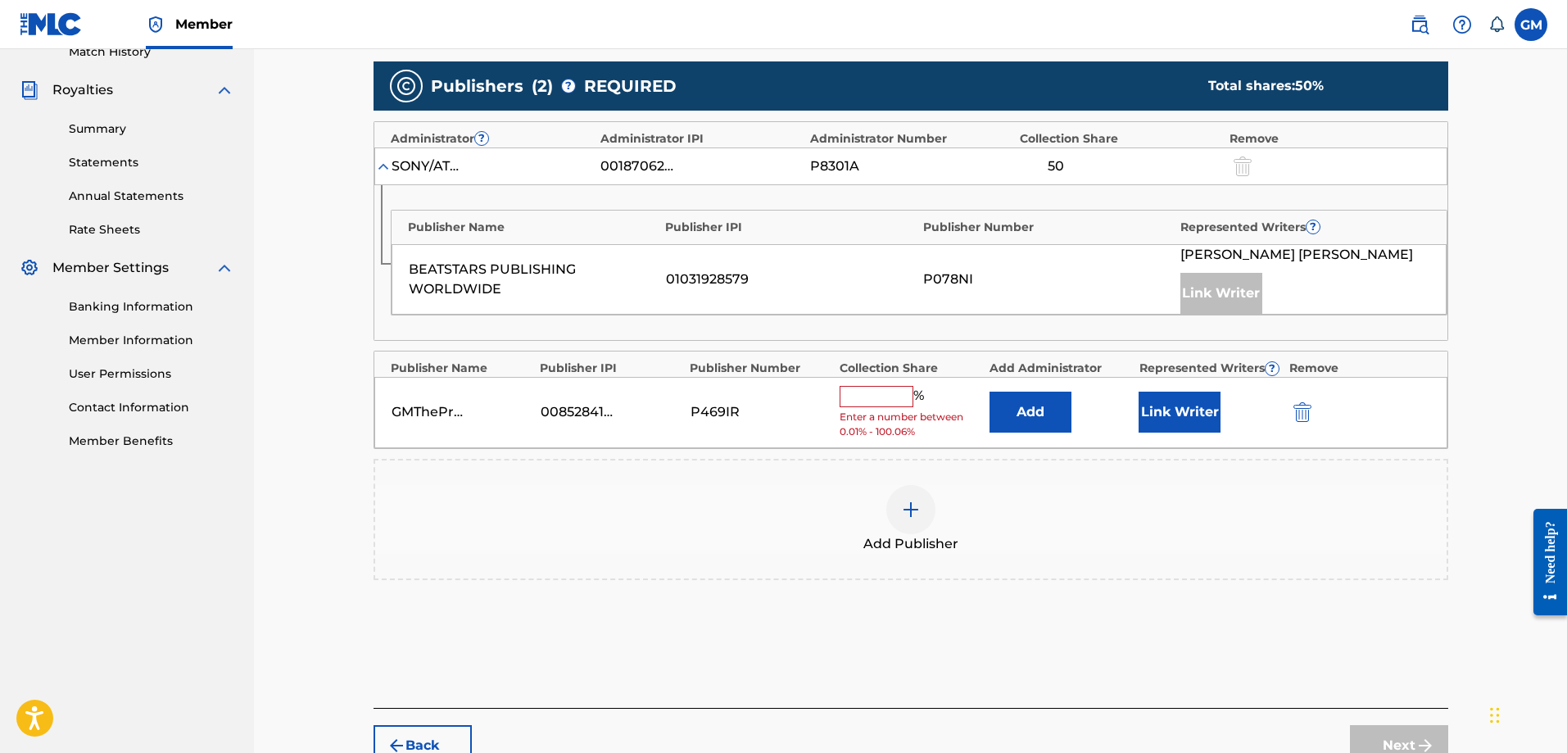
click at [895, 392] on input "text" at bounding box center [877, 396] width 74 height 21
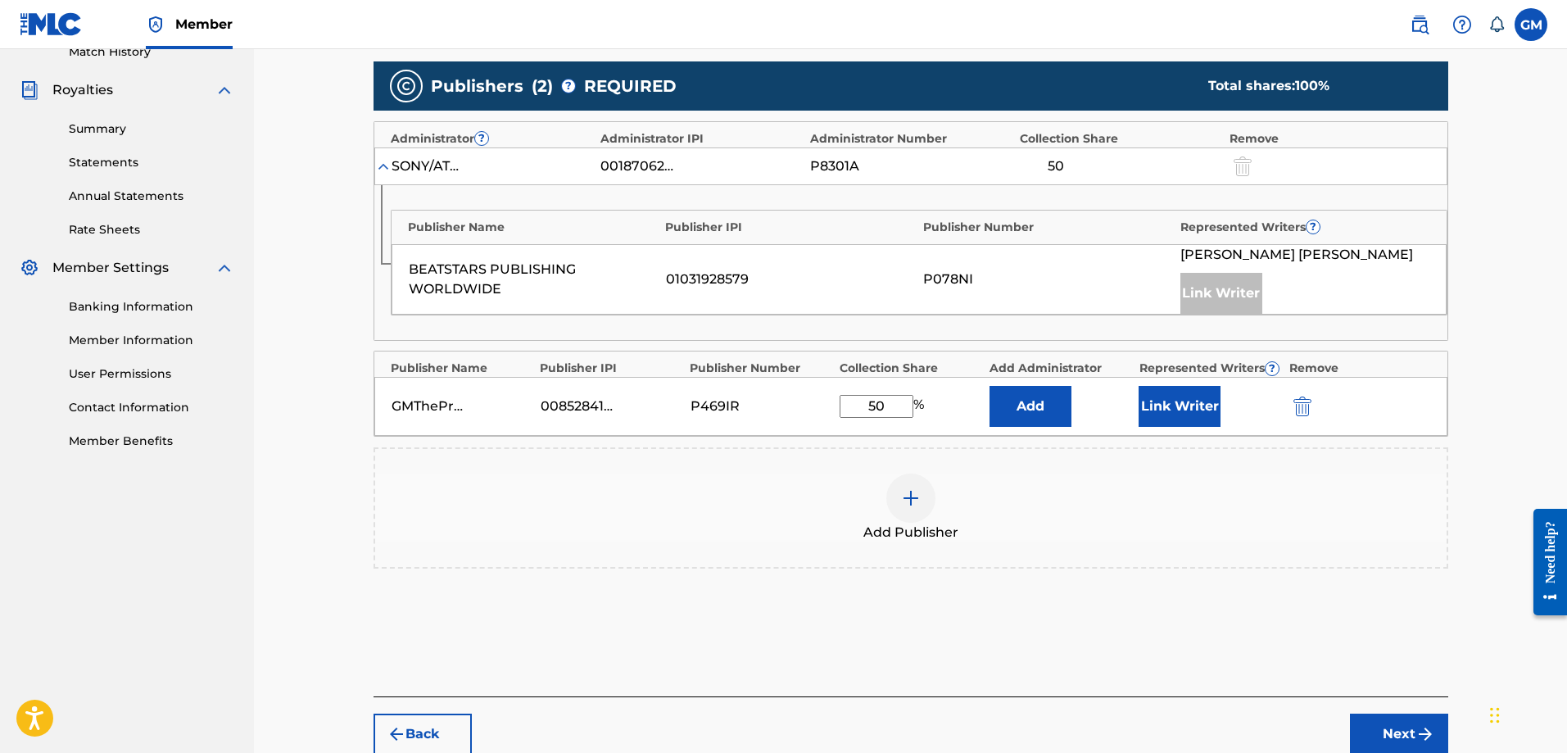
type input "50"
click at [1147, 378] on div "GMTheProducer 00852841816 P469IR 50 % Add Link Writer" at bounding box center [910, 406] width 1073 height 59
click at [1155, 386] on button "Link Writer" at bounding box center [1180, 406] width 82 height 41
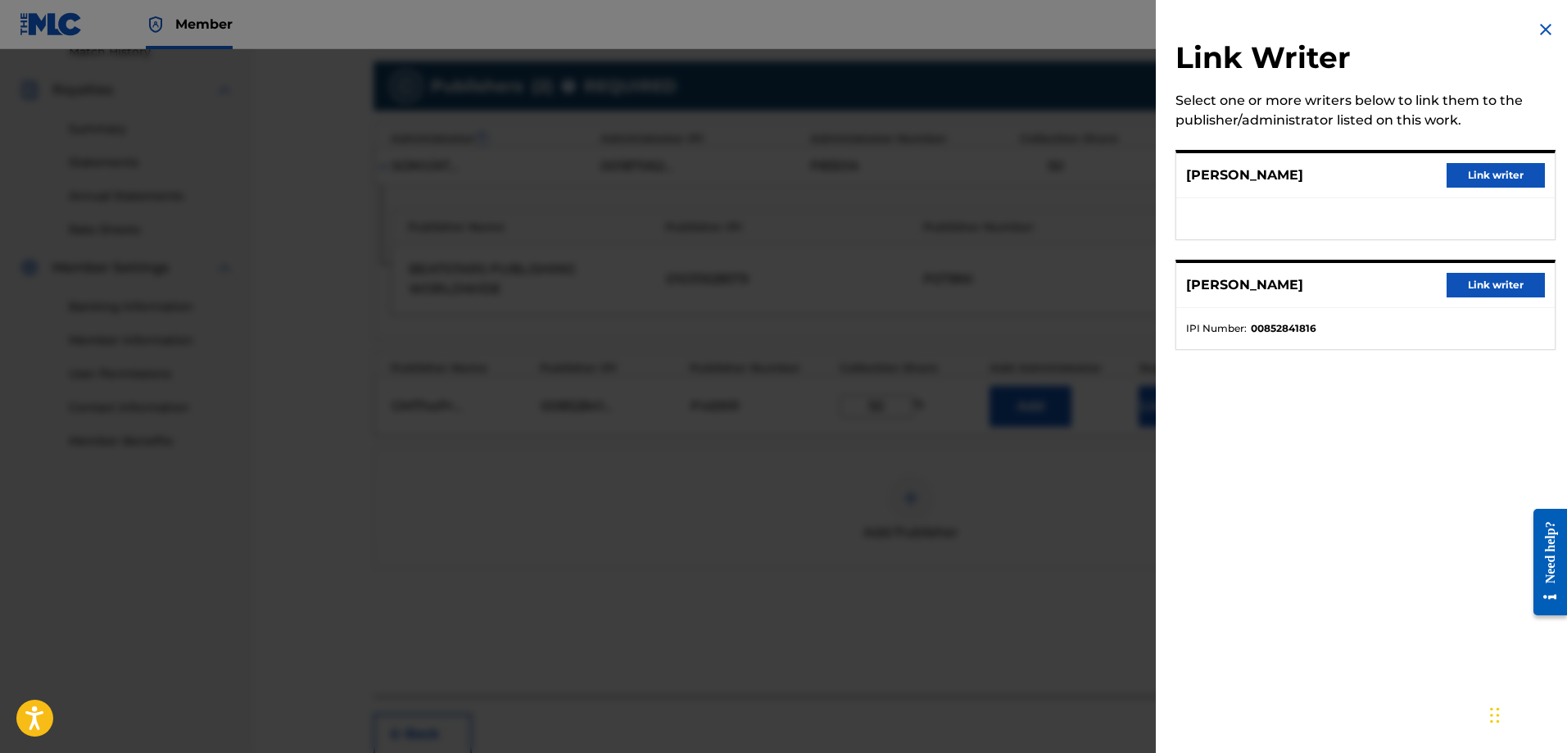
click at [1463, 287] on button "Link writer" at bounding box center [1496, 285] width 98 height 25
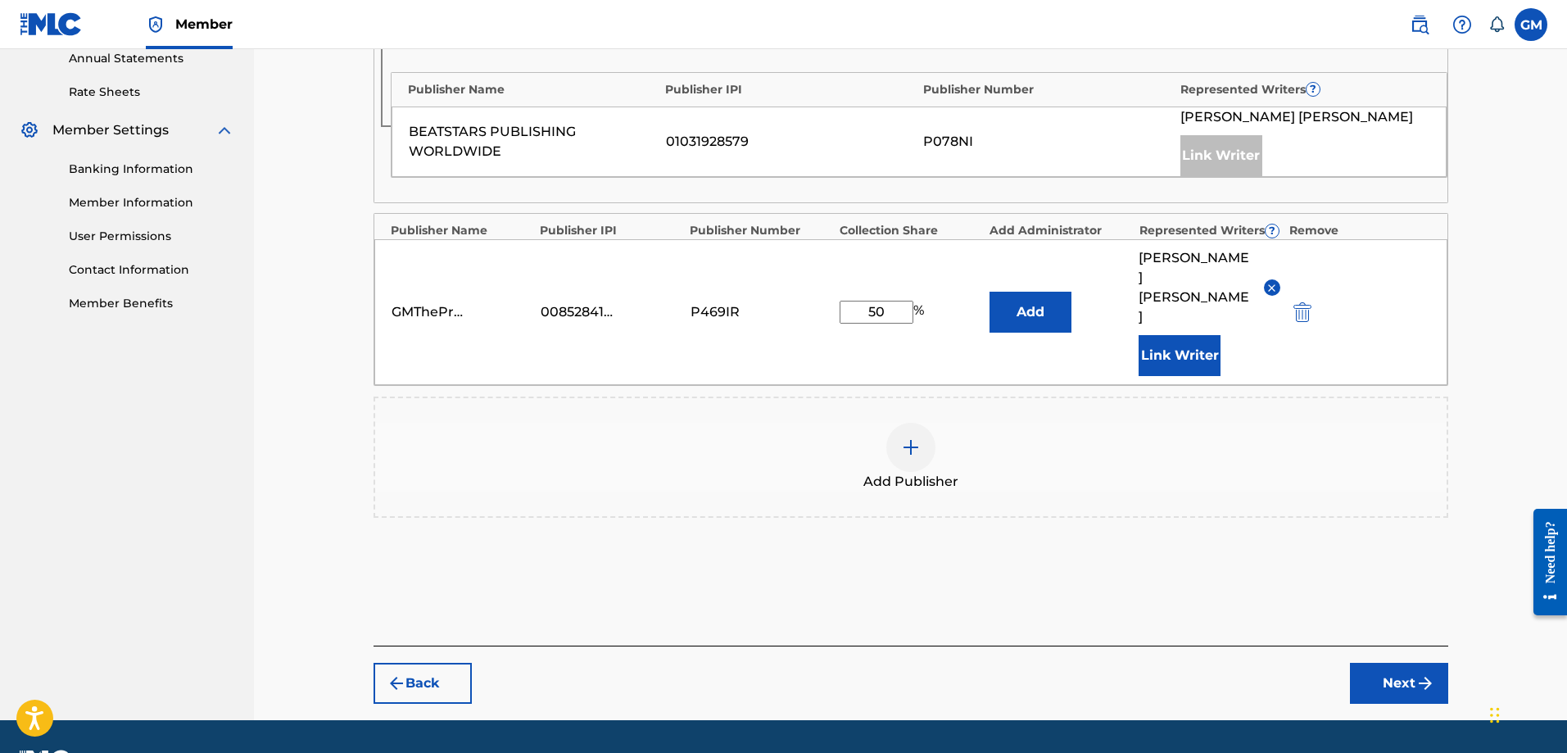
scroll to position [612, 0]
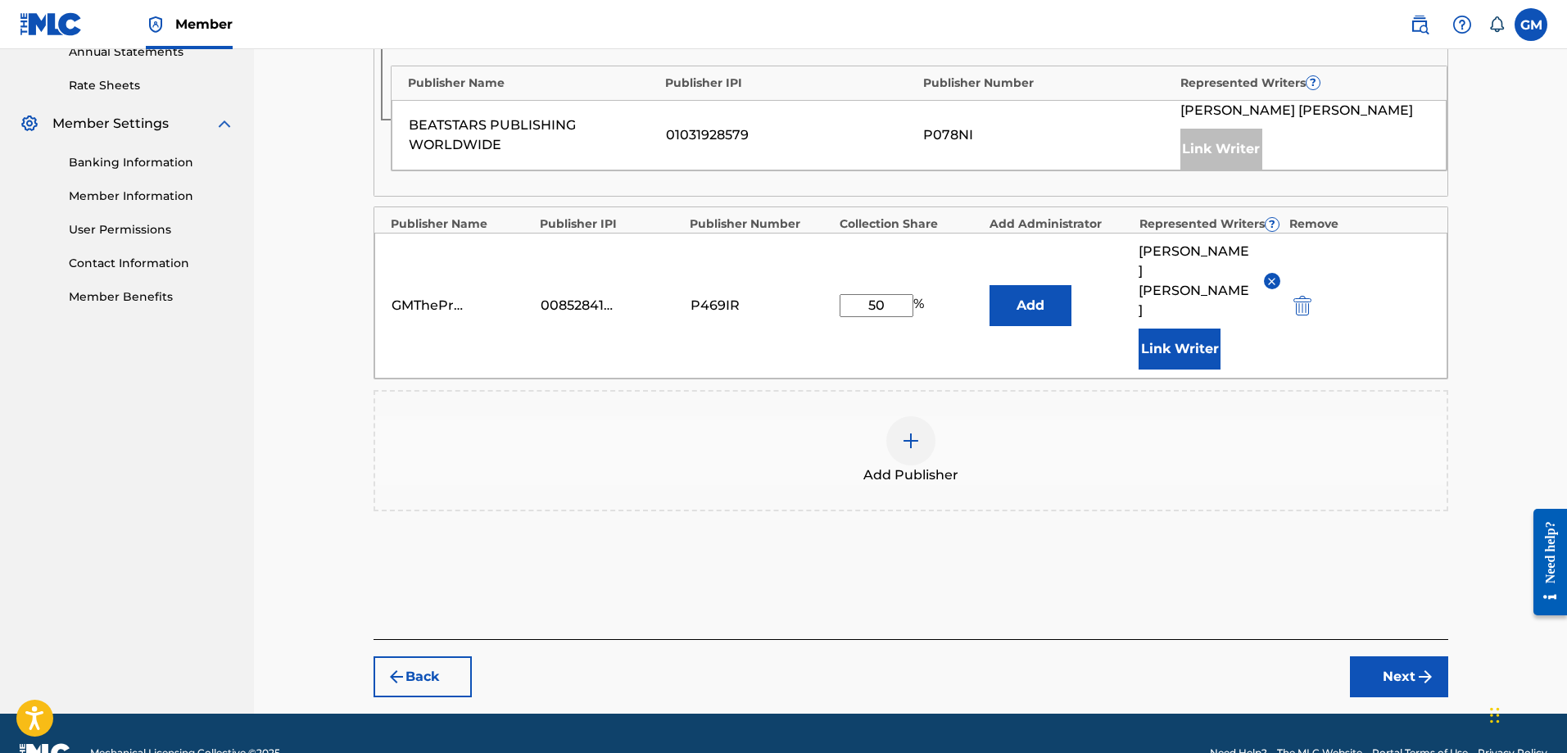
click at [1414, 639] on div "Back Next" at bounding box center [911, 668] width 1075 height 58
click at [1417, 639] on div "Back Next" at bounding box center [911, 668] width 1075 height 58
click at [1417, 656] on button "Next" at bounding box center [1399, 676] width 98 height 41
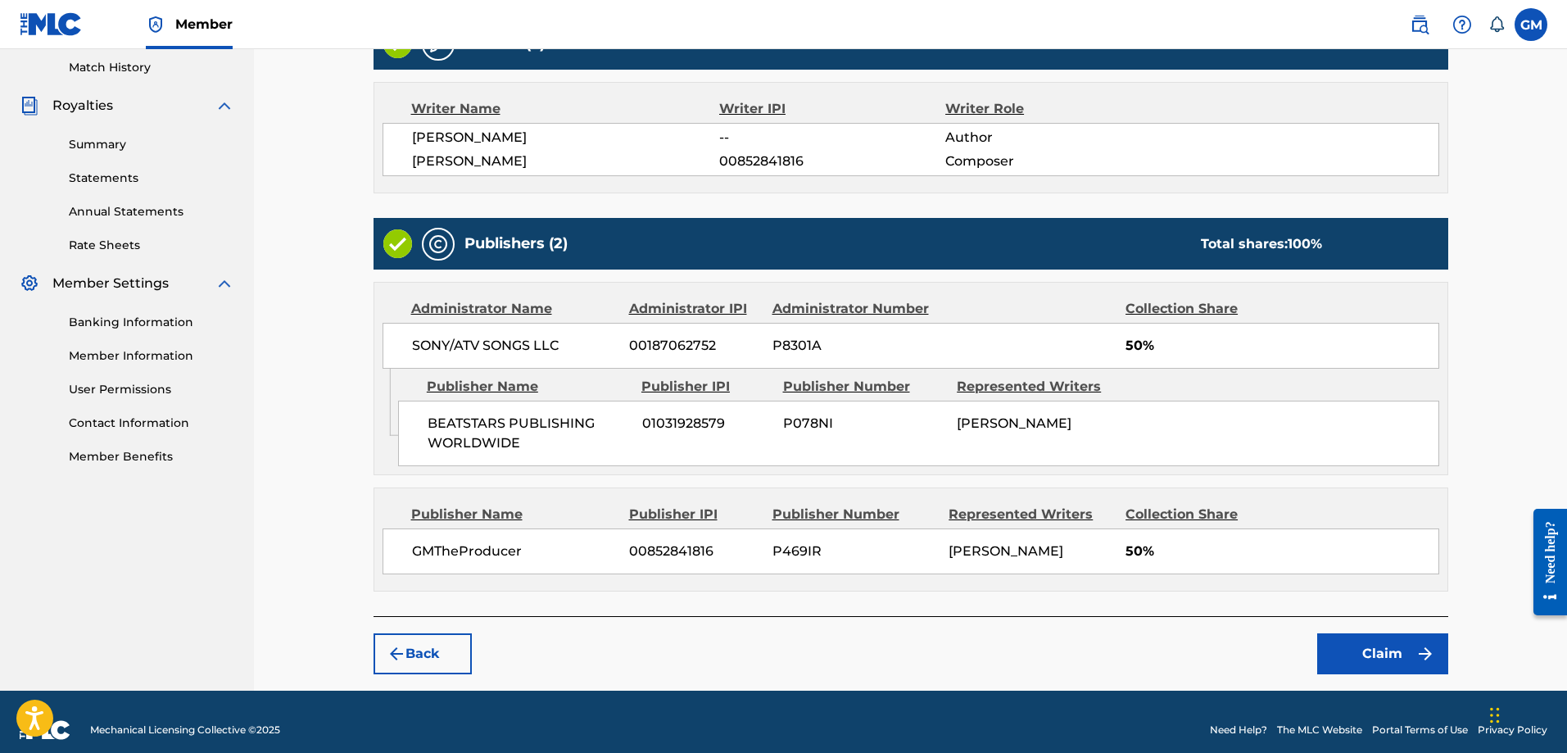
scroll to position [469, 0]
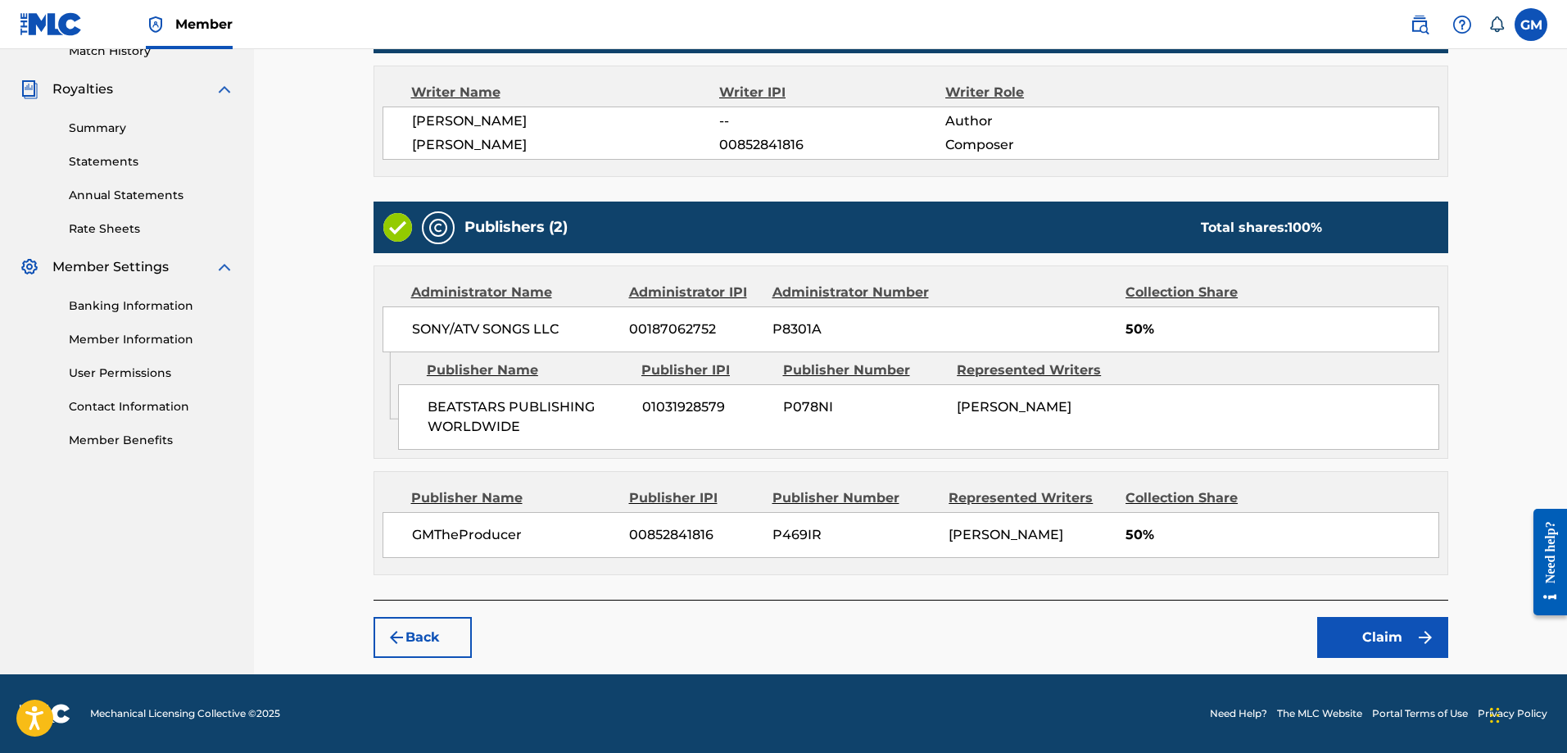
click at [1395, 629] on button "Claim" at bounding box center [1383, 637] width 131 height 41
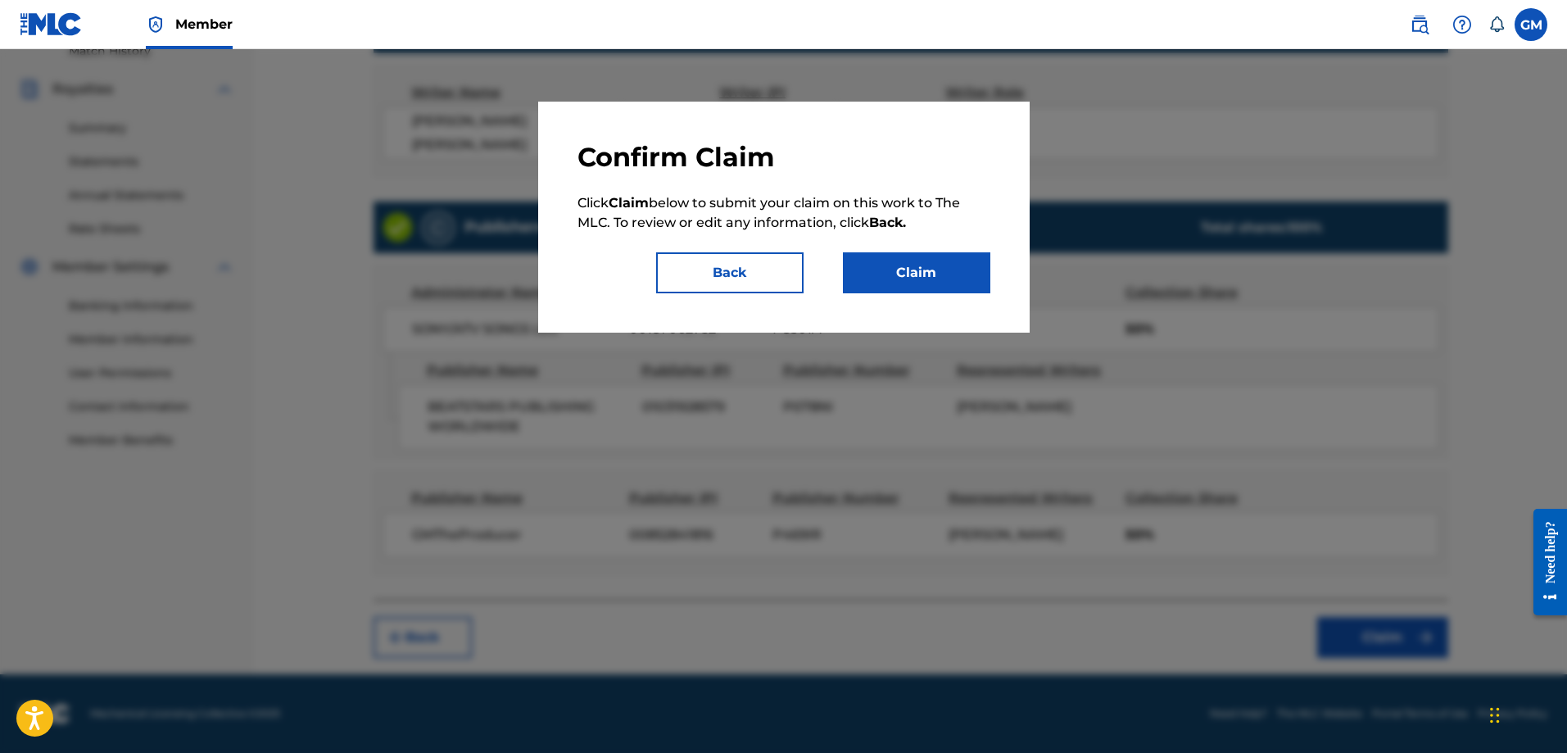
click at [968, 261] on button "Claim" at bounding box center [916, 272] width 147 height 41
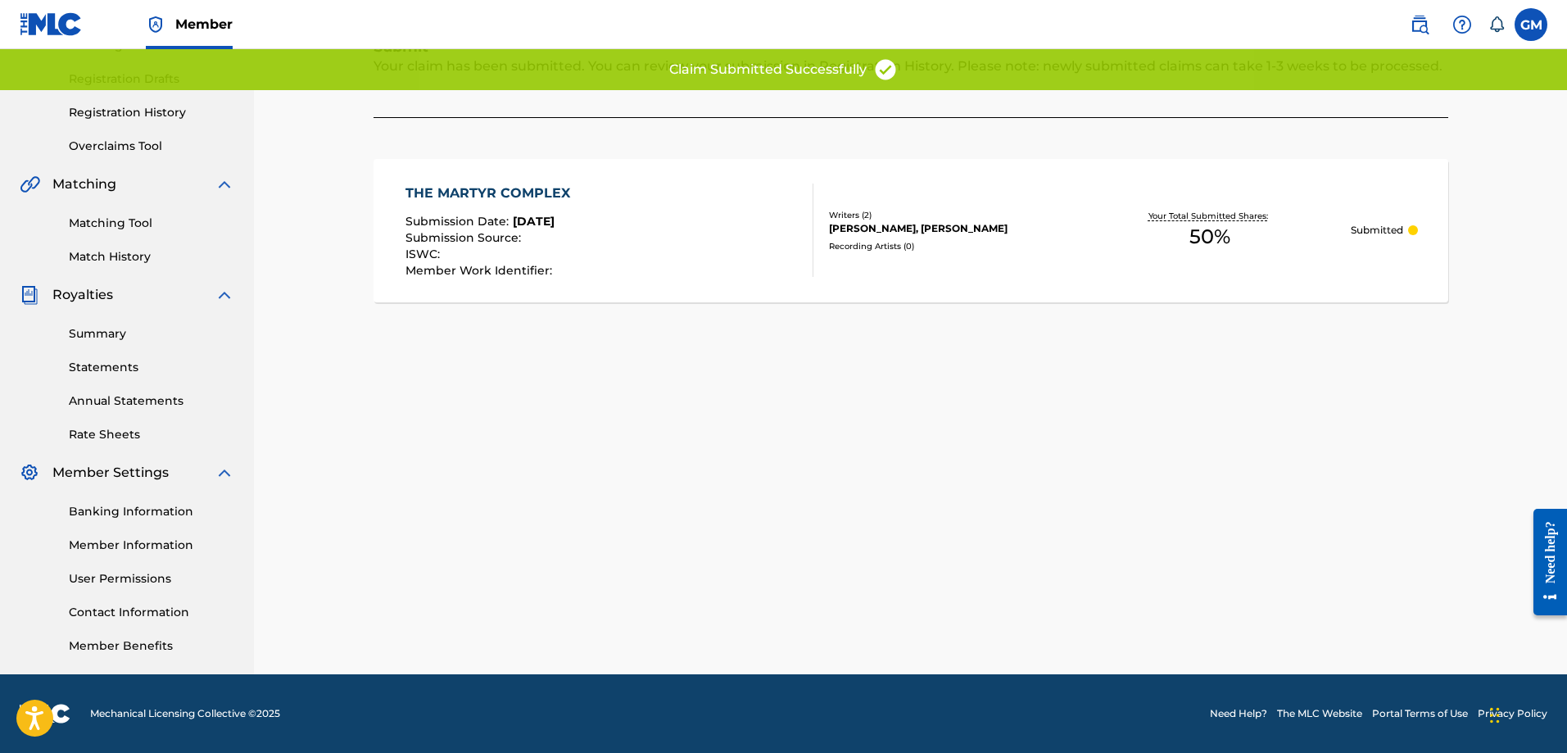
scroll to position [17, 0]
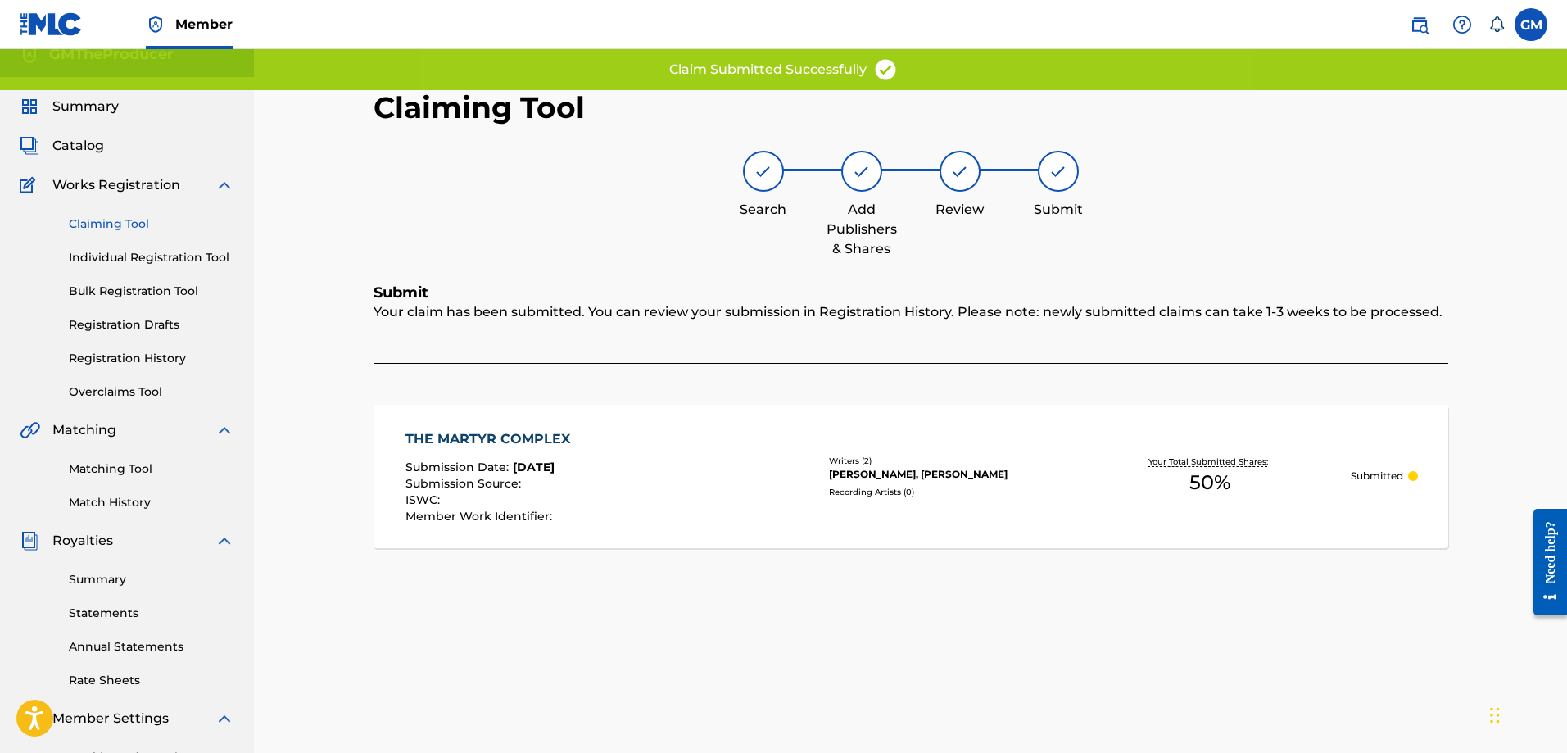
click at [115, 216] on link "Claiming Tool" at bounding box center [152, 223] width 166 height 17
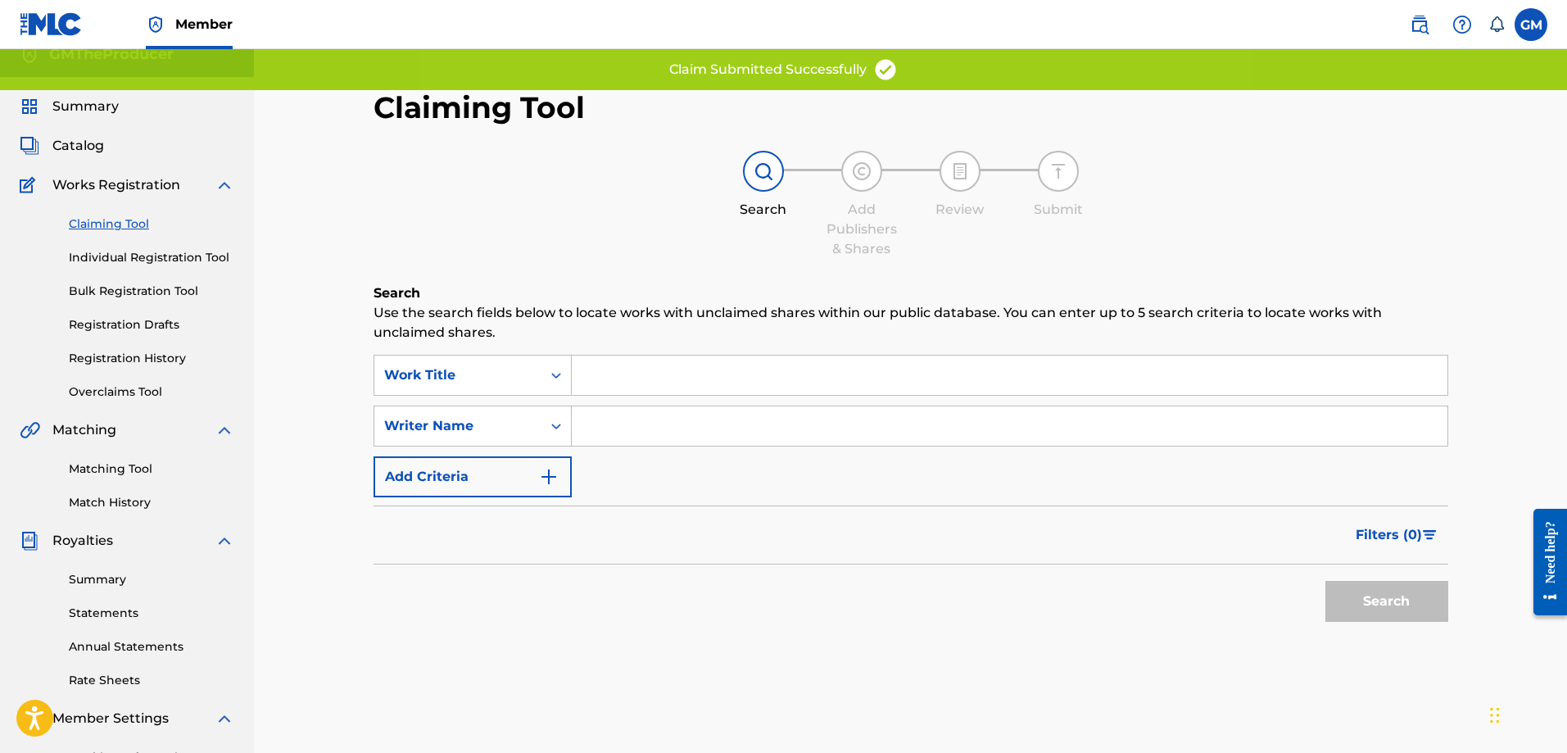
scroll to position [0, 0]
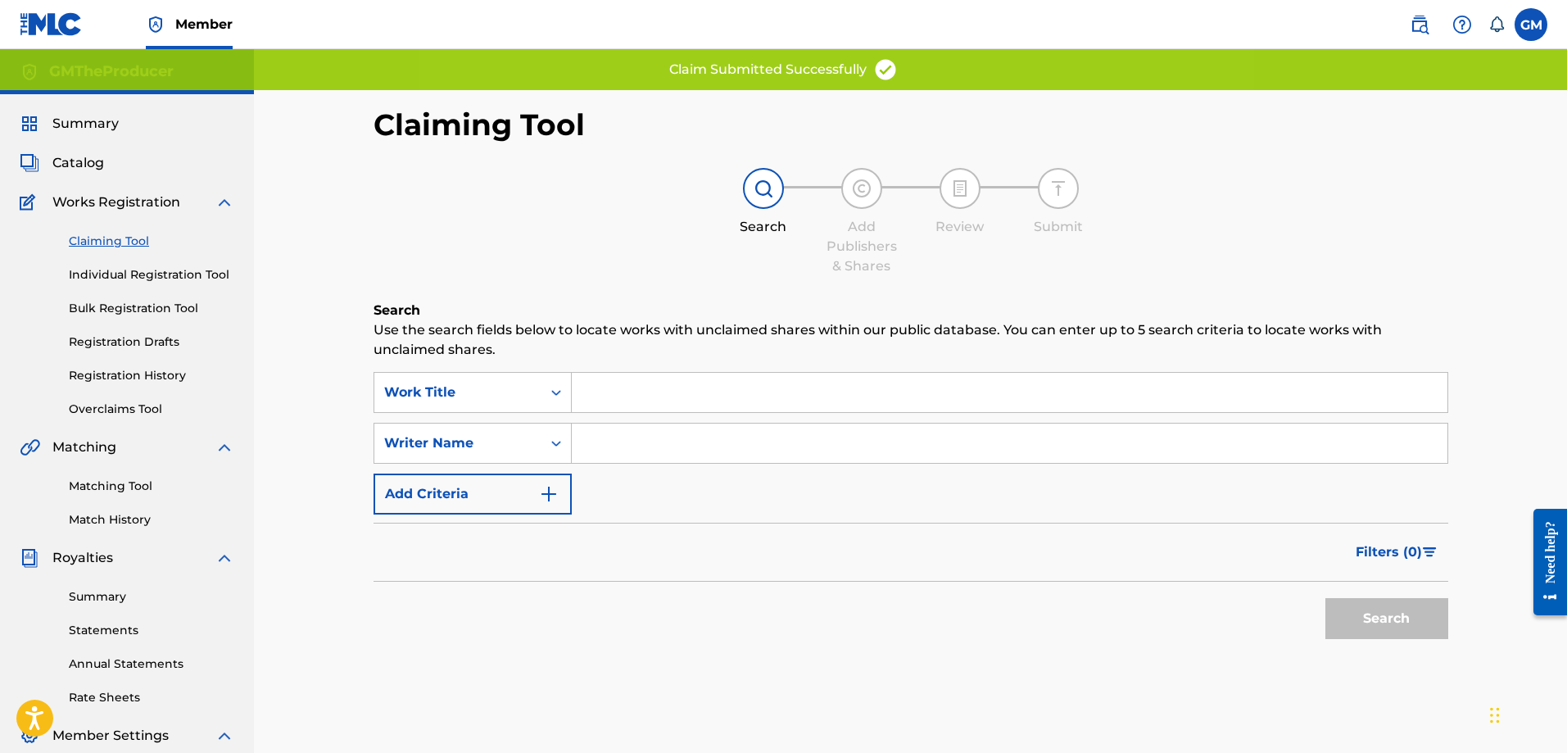
click at [689, 451] on input "Search Form" at bounding box center [1010, 443] width 876 height 39
click at [1403, 628] on button "Search" at bounding box center [1387, 618] width 123 height 41
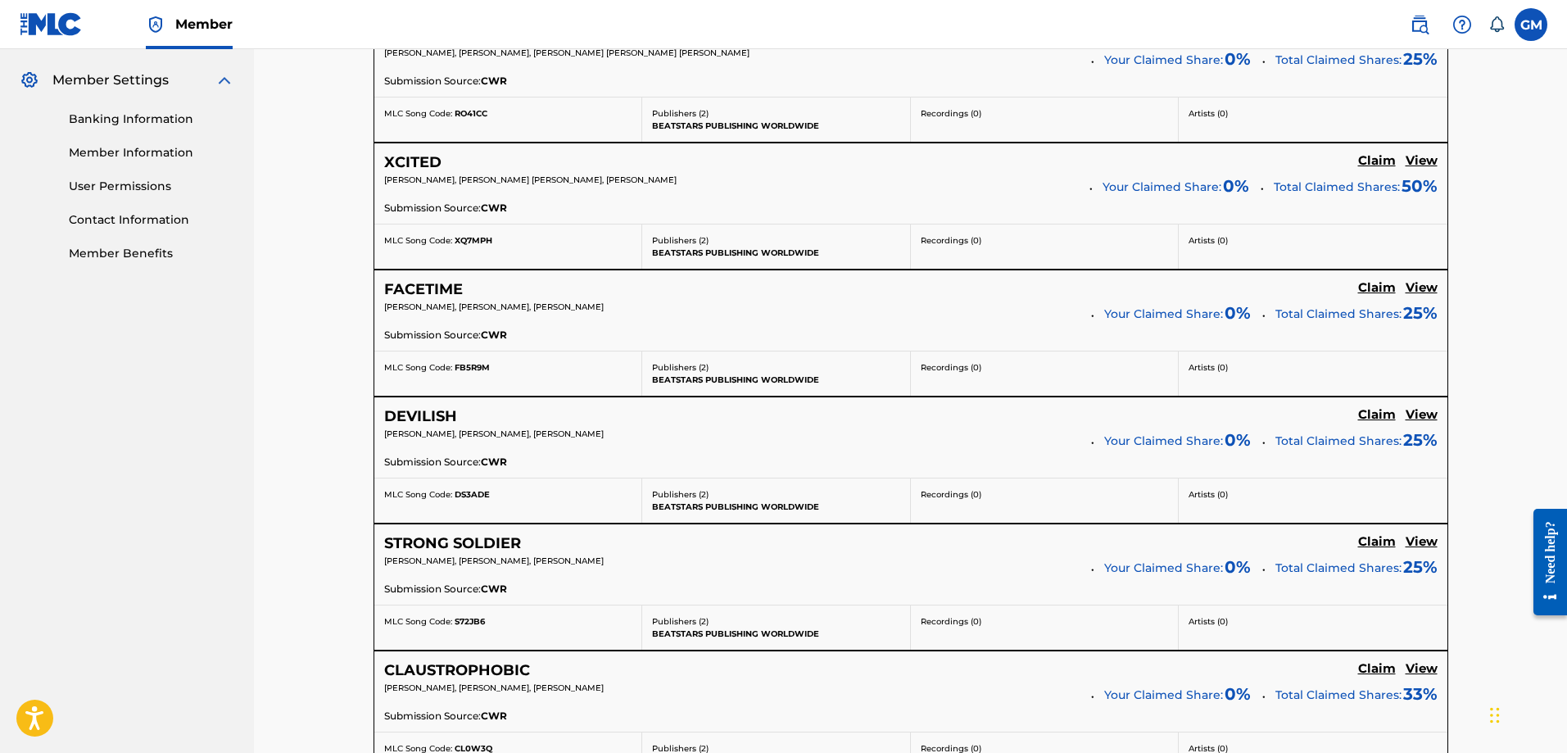
scroll to position [246, 0]
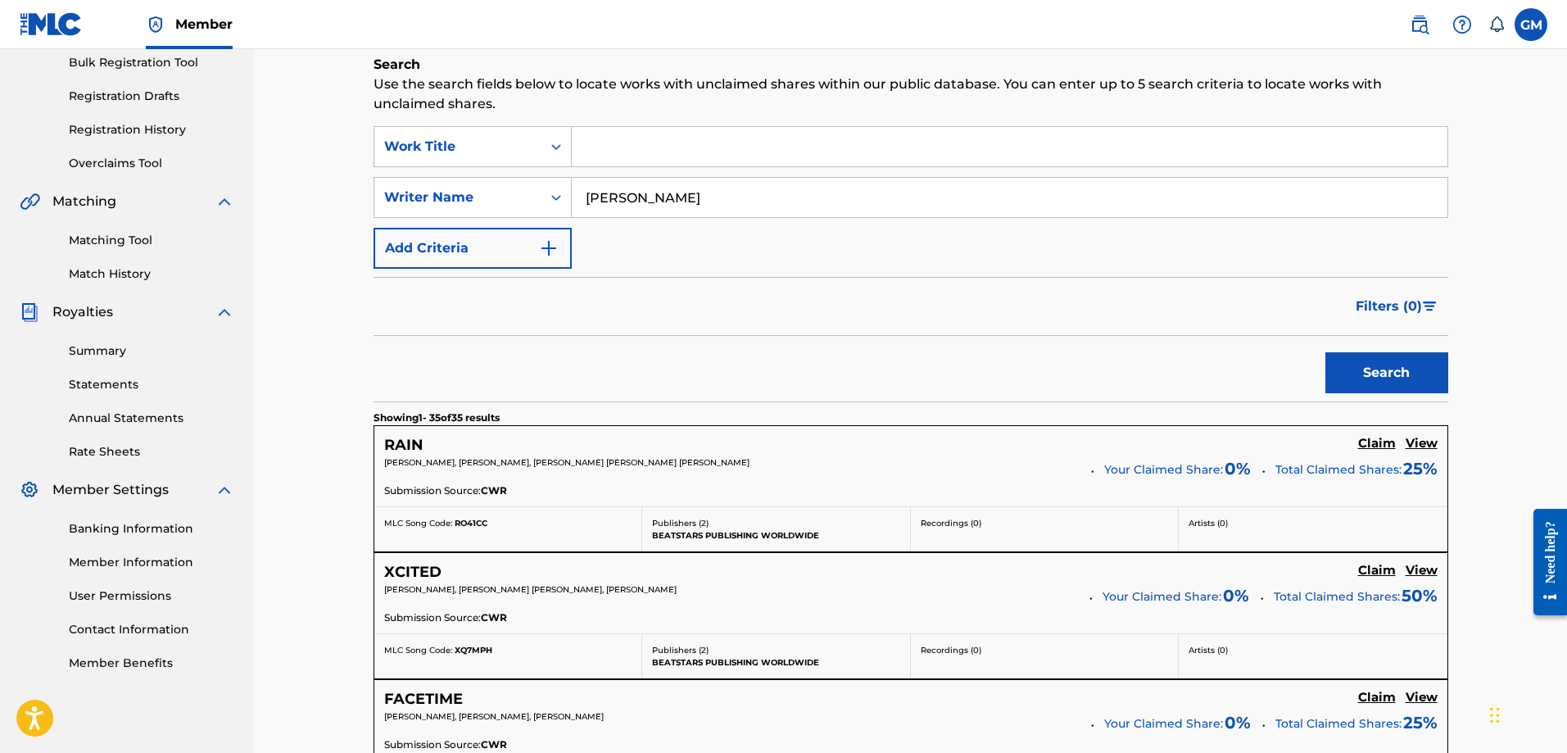
drag, startPoint x: 737, startPoint y: 208, endPoint x: 578, endPoint y: 208, distance: 158.1
click at [578, 208] on input "[PERSON_NAME]" at bounding box center [1010, 197] width 876 height 39
click at [1326, 352] on button "Search" at bounding box center [1387, 372] width 123 height 41
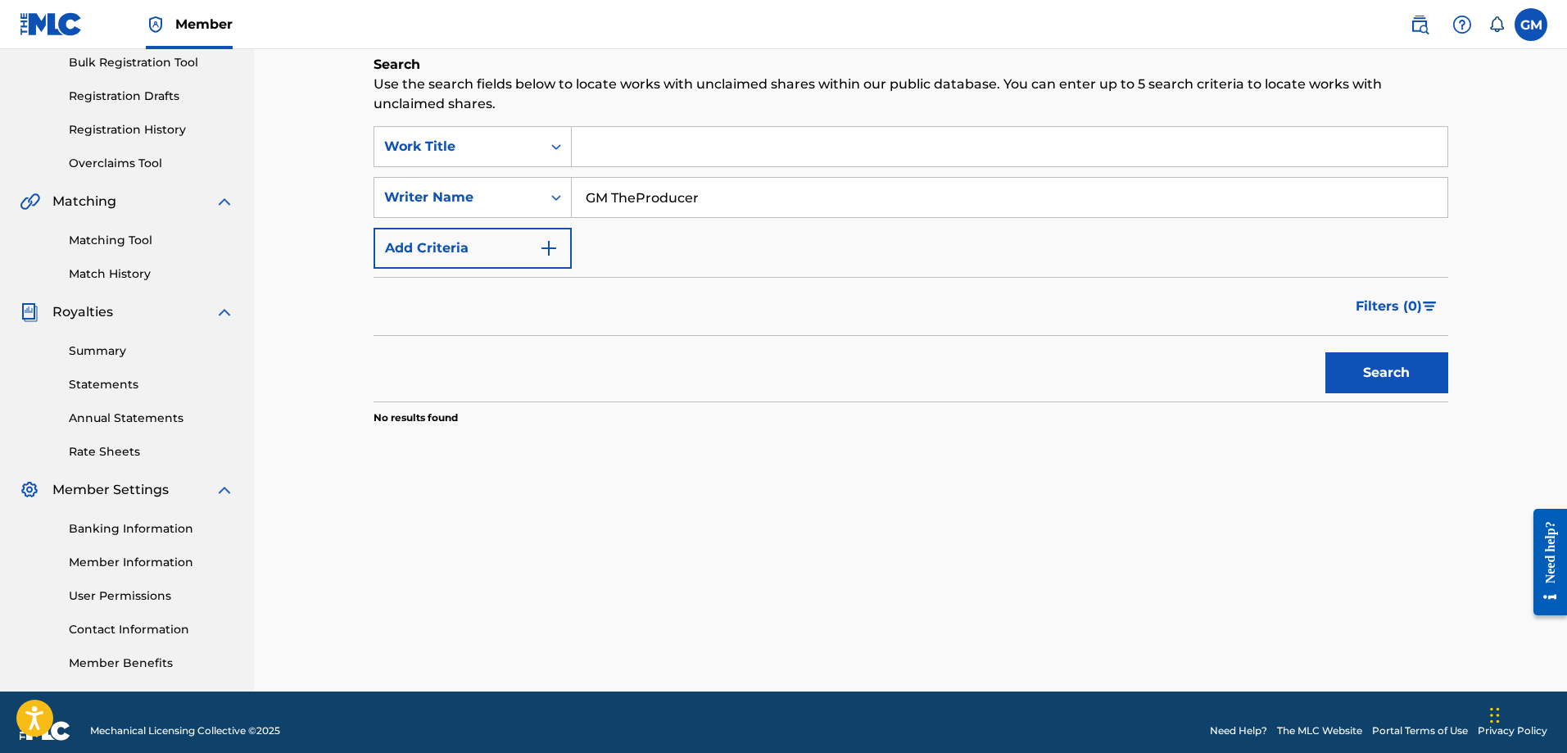
click at [637, 195] on input "GM TheProducer" at bounding box center [1010, 197] width 876 height 39
click at [794, 241] on div "SearchWithCriteriabaa11420-3a22-41dd-9010-4957730817b4 Work Title SearchWithCri…" at bounding box center [911, 197] width 1075 height 143
click at [850, 203] on input "GM The Producer" at bounding box center [1010, 197] width 876 height 39
click at [1326, 352] on button "Search" at bounding box center [1387, 372] width 123 height 41
drag, startPoint x: 796, startPoint y: 203, endPoint x: 491, endPoint y: 225, distance: 306.4
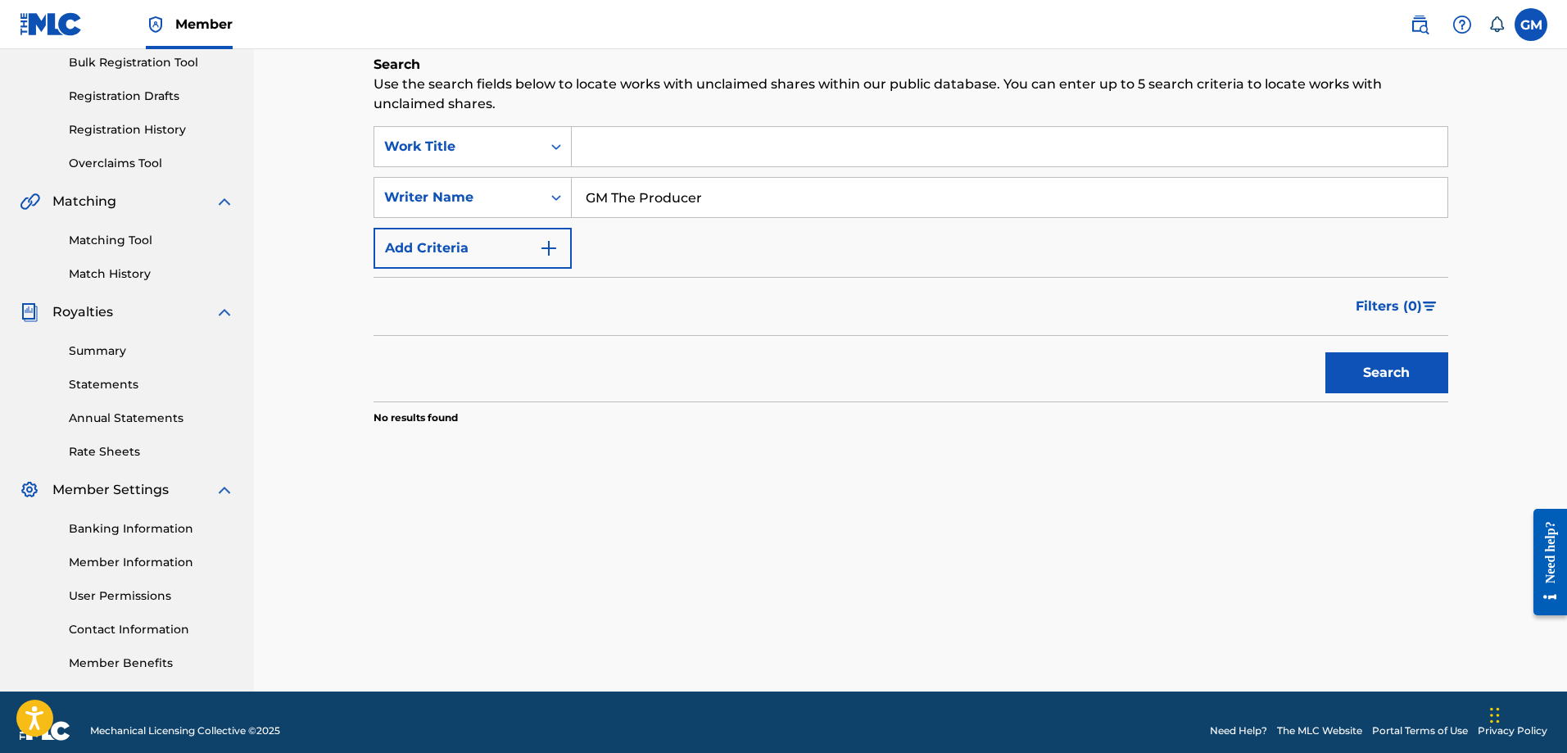
click at [491, 225] on div "SearchWithCriteriabaa11420-3a22-41dd-9010-4957730817b4 Work Title SearchWithCri…" at bounding box center [911, 197] width 1075 height 143
type input "GMTheProducer"
click at [1326, 352] on button "Search" at bounding box center [1387, 372] width 123 height 41
click at [531, 170] on div "SearchWithCriteriabaa11420-3a22-41dd-9010-4957730817b4 Work Title SearchWithCri…" at bounding box center [911, 197] width 1075 height 143
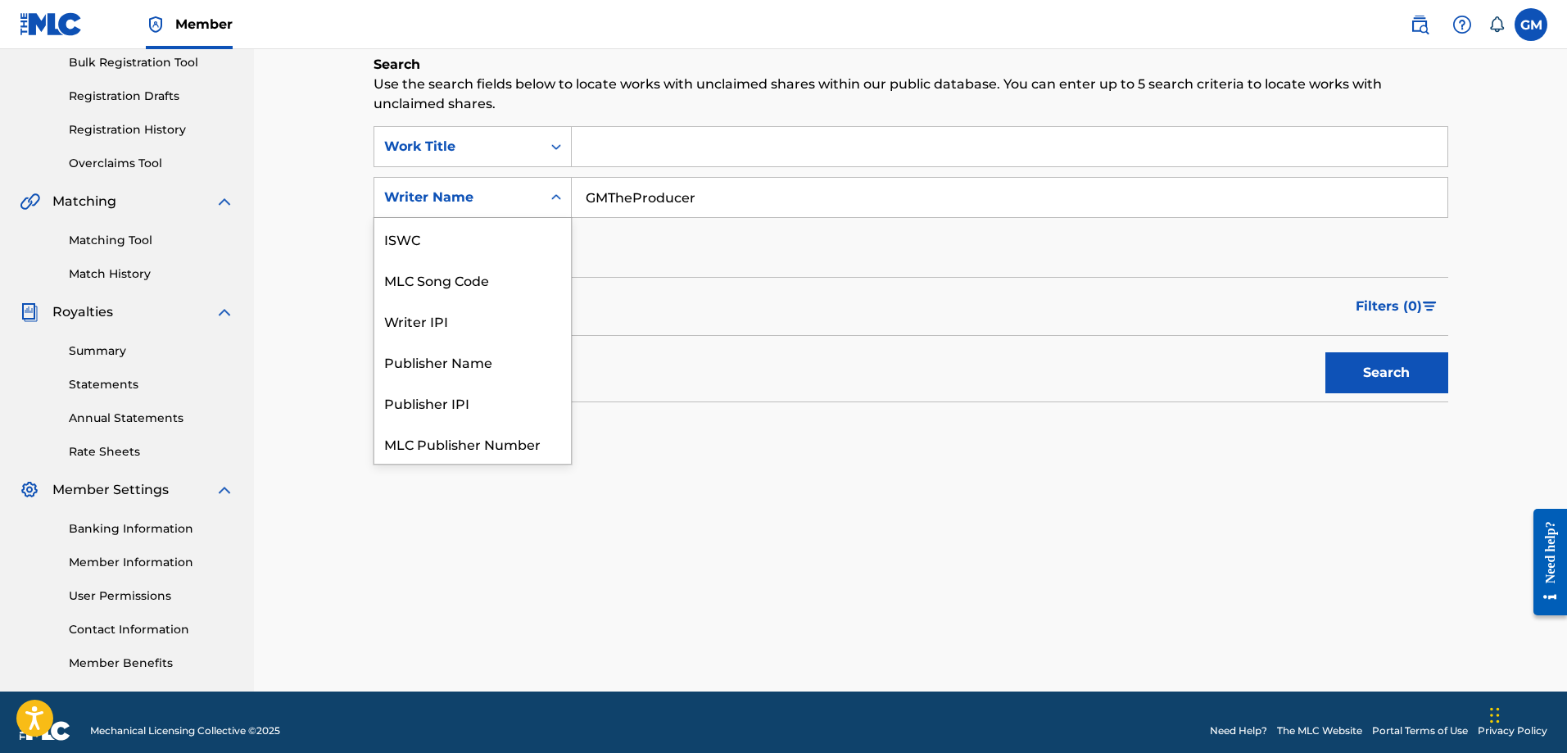
click at [514, 188] on div "Writer Name" at bounding box center [457, 198] width 147 height 20
click at [509, 197] on div "Writer Name" at bounding box center [457, 198] width 147 height 20
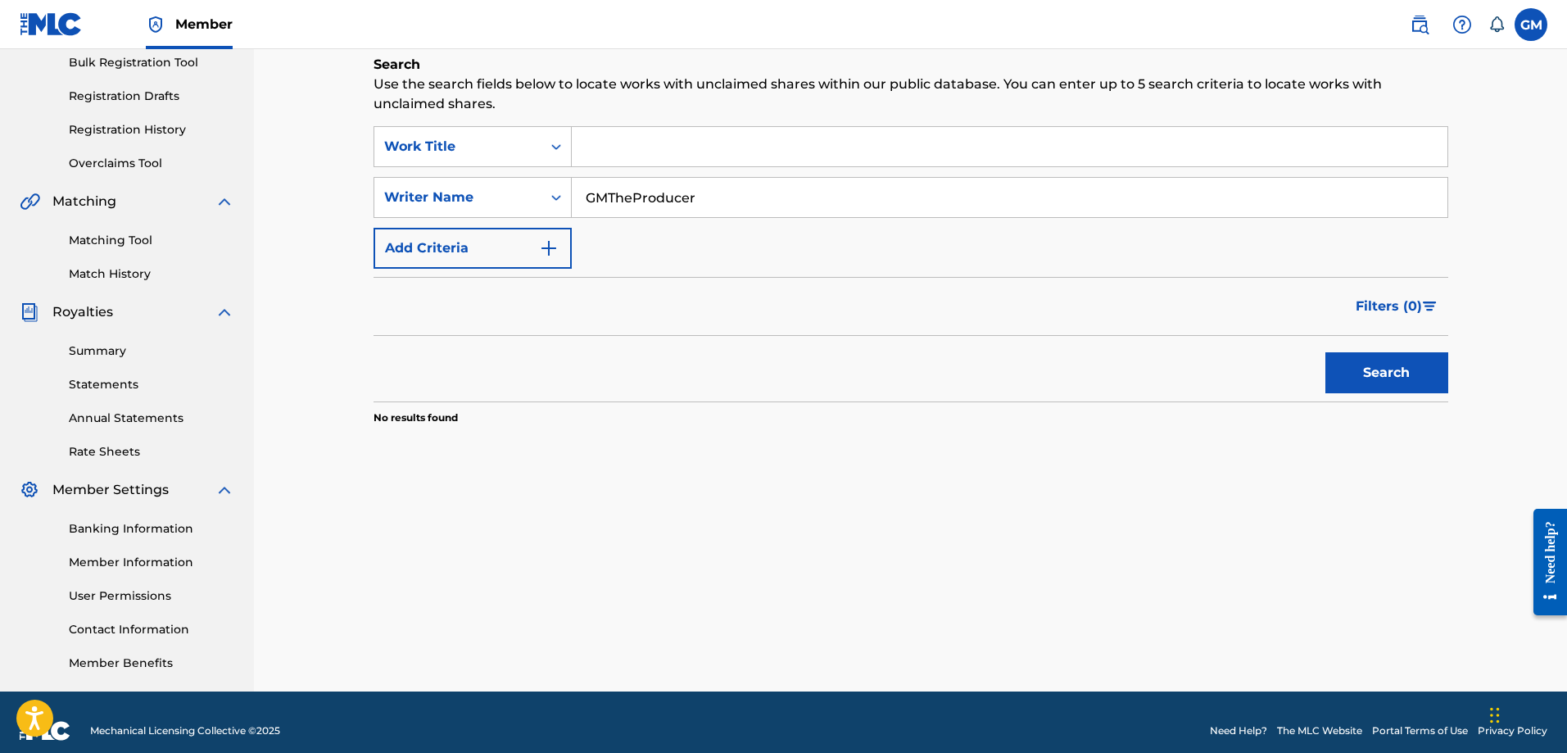
click at [710, 211] on input "GMTheProducer" at bounding box center [1010, 197] width 876 height 39
click at [544, 140] on div "Search Form" at bounding box center [556, 146] width 29 height 29
click at [546, 139] on div "Search Form" at bounding box center [556, 146] width 29 height 29
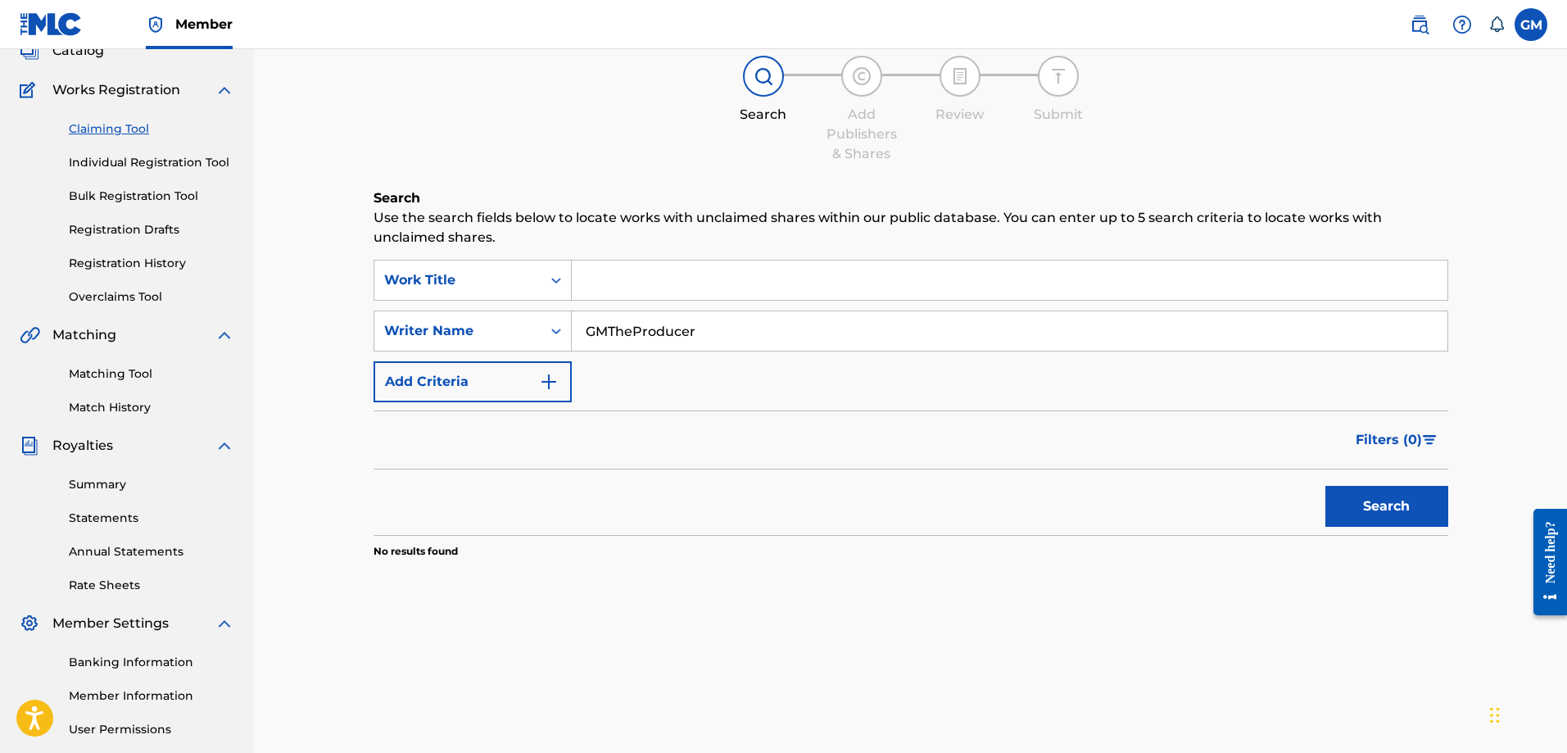
scroll to position [0, 0]
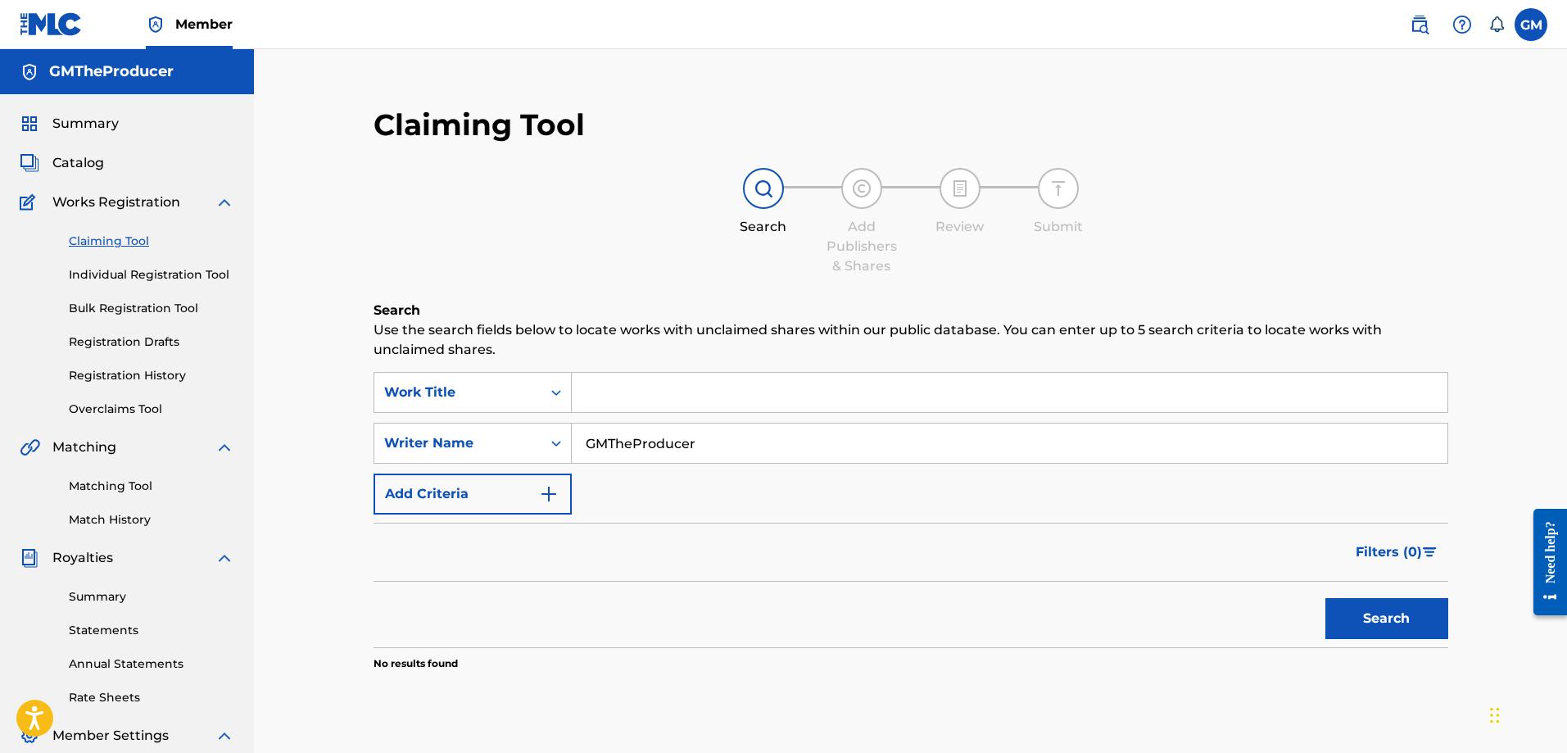
click at [76, 150] on div "Summary Catalog Works Registration Claiming Tool Individual Registration Tool B…" at bounding box center [127, 515] width 254 height 843
click at [67, 168] on span "Catalog" at bounding box center [78, 163] width 52 height 20
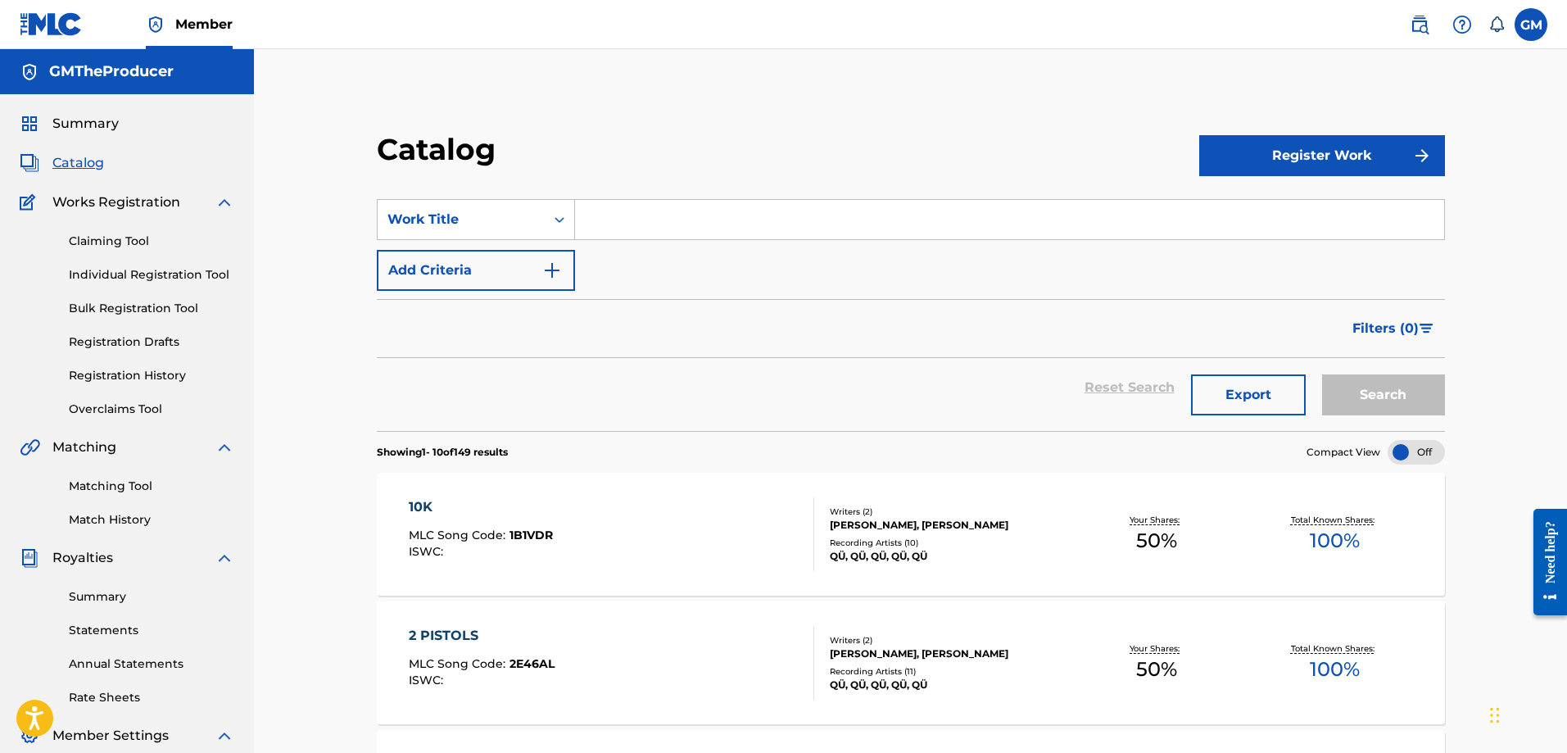
drag, startPoint x: 288, startPoint y: 519, endPoint x: 275, endPoint y: 223, distance: 296.9
